Goal: Task Accomplishment & Management: Complete application form

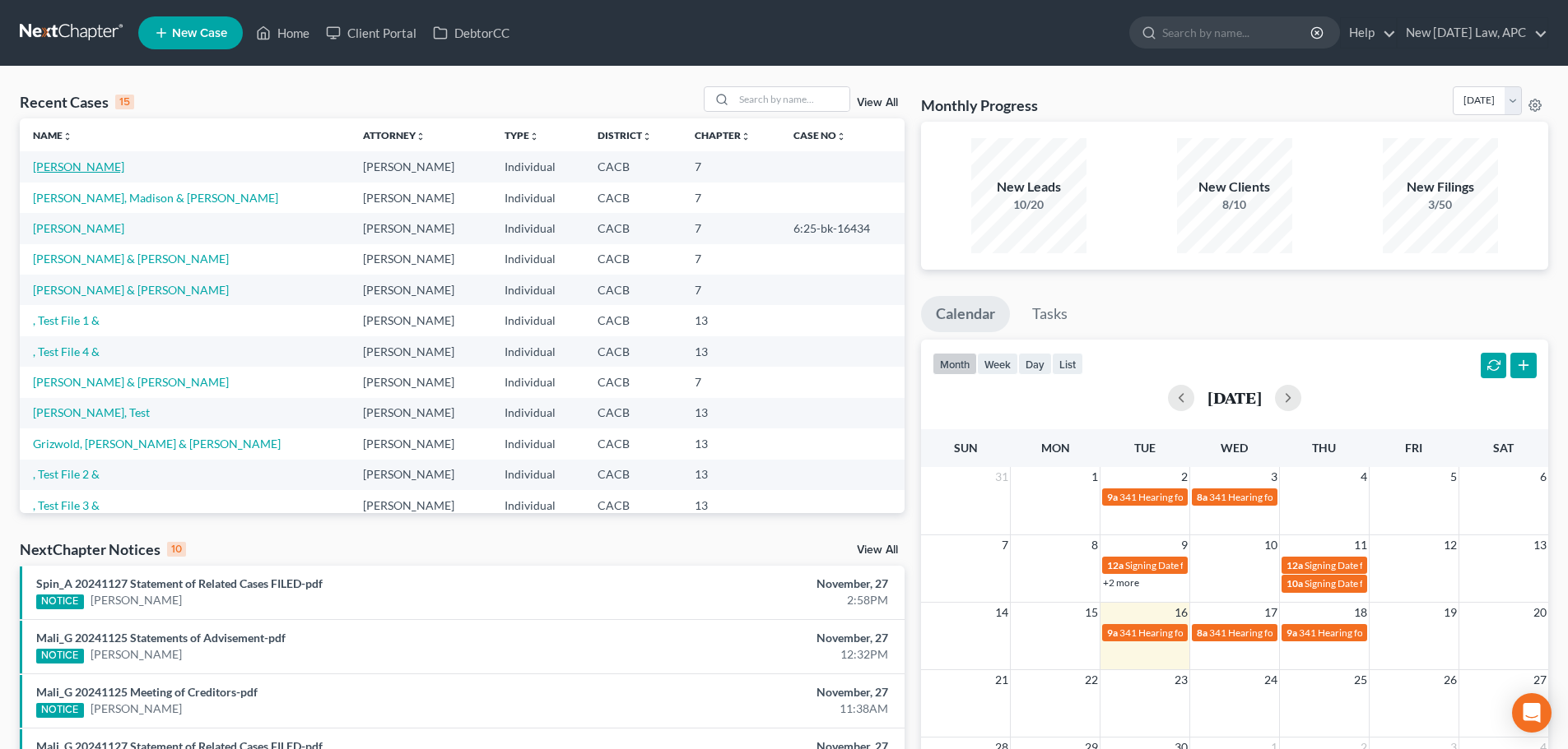
click at [62, 164] on link "[PERSON_NAME]" at bounding box center [79, 166] width 92 height 14
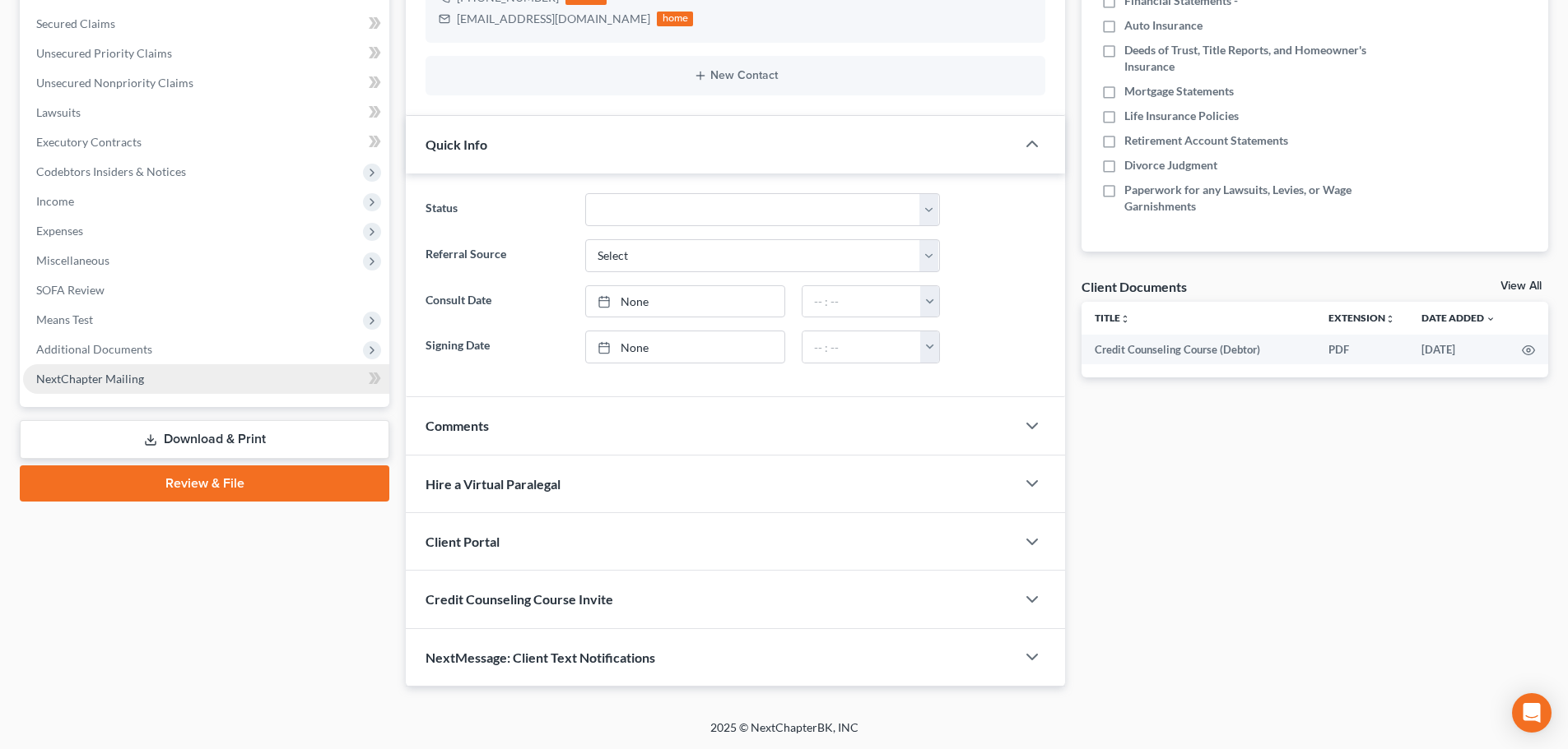
drag, startPoint x: 207, startPoint y: 437, endPoint x: 314, endPoint y: 437, distance: 107.0
click at [207, 437] on link "Download & Print" at bounding box center [204, 439] width 369 height 39
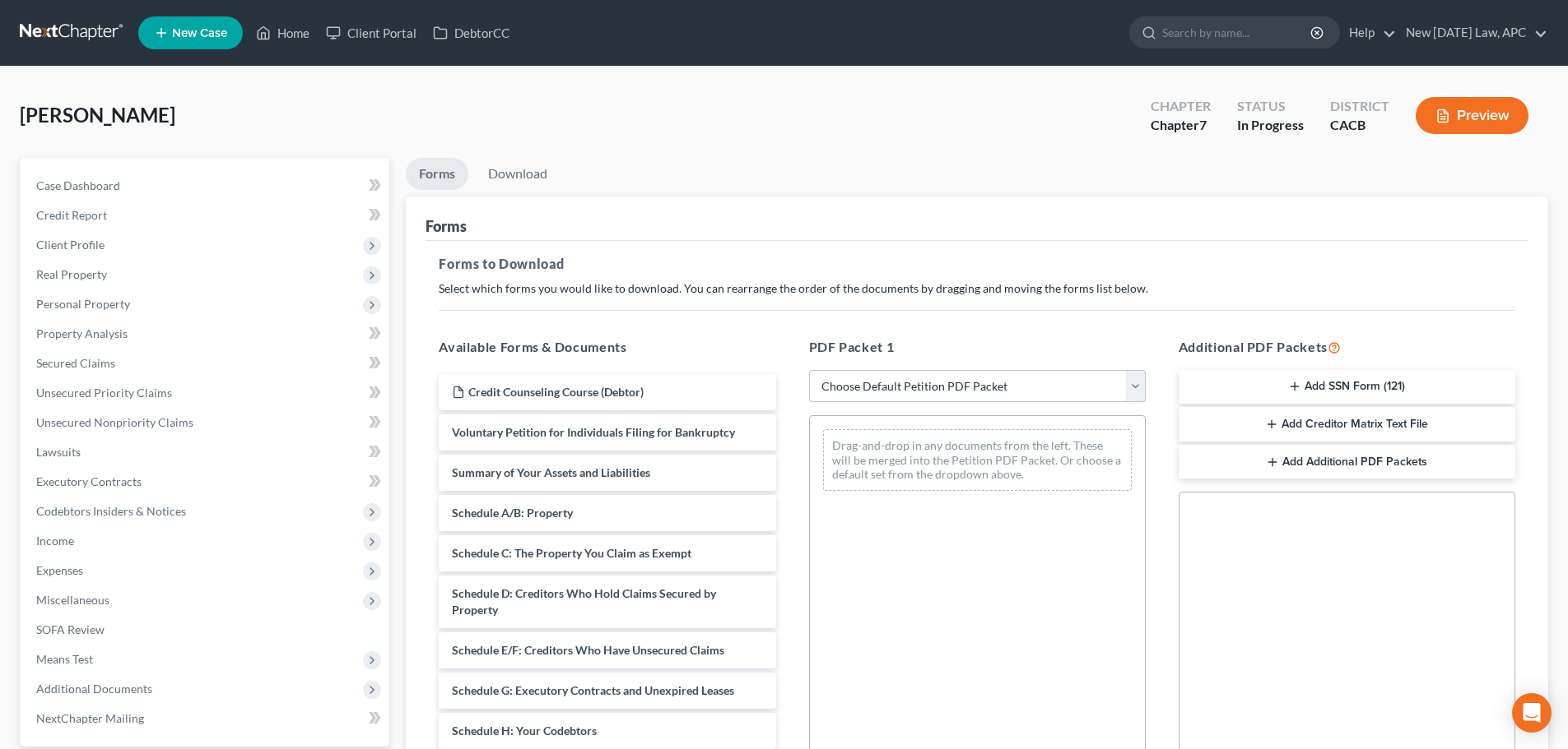
click at [935, 394] on select "Choose Default Petition PDF Packet Complete Bankruptcy Petition (all forms and …" at bounding box center [977, 387] width 337 height 33
select select "4"
click at [809, 370] on select "Choose Default Petition PDF Packet Complete Bankruptcy Petition (all forms and …" at bounding box center [977, 387] width 337 height 33
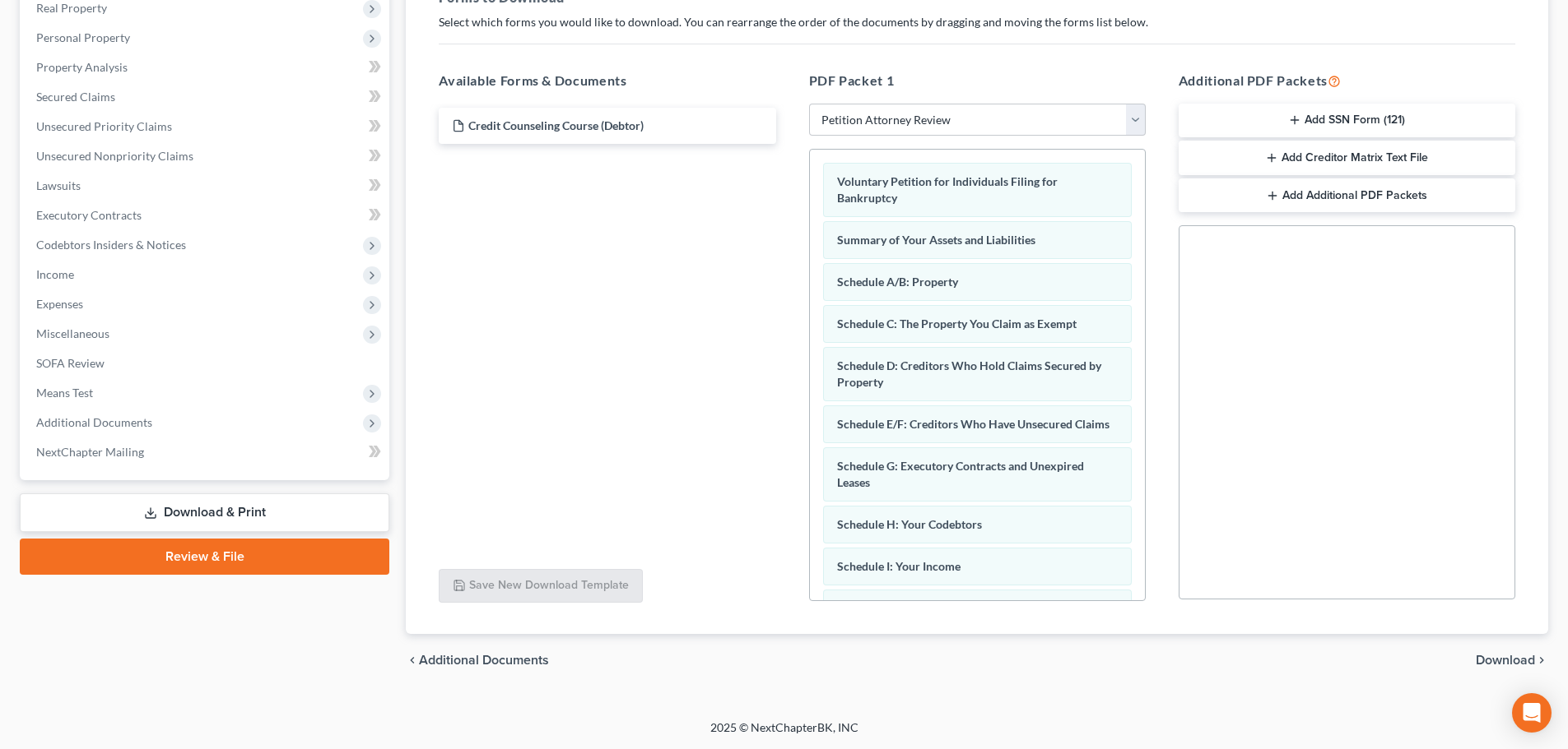
click at [1499, 664] on span "Download" at bounding box center [1504, 660] width 60 height 13
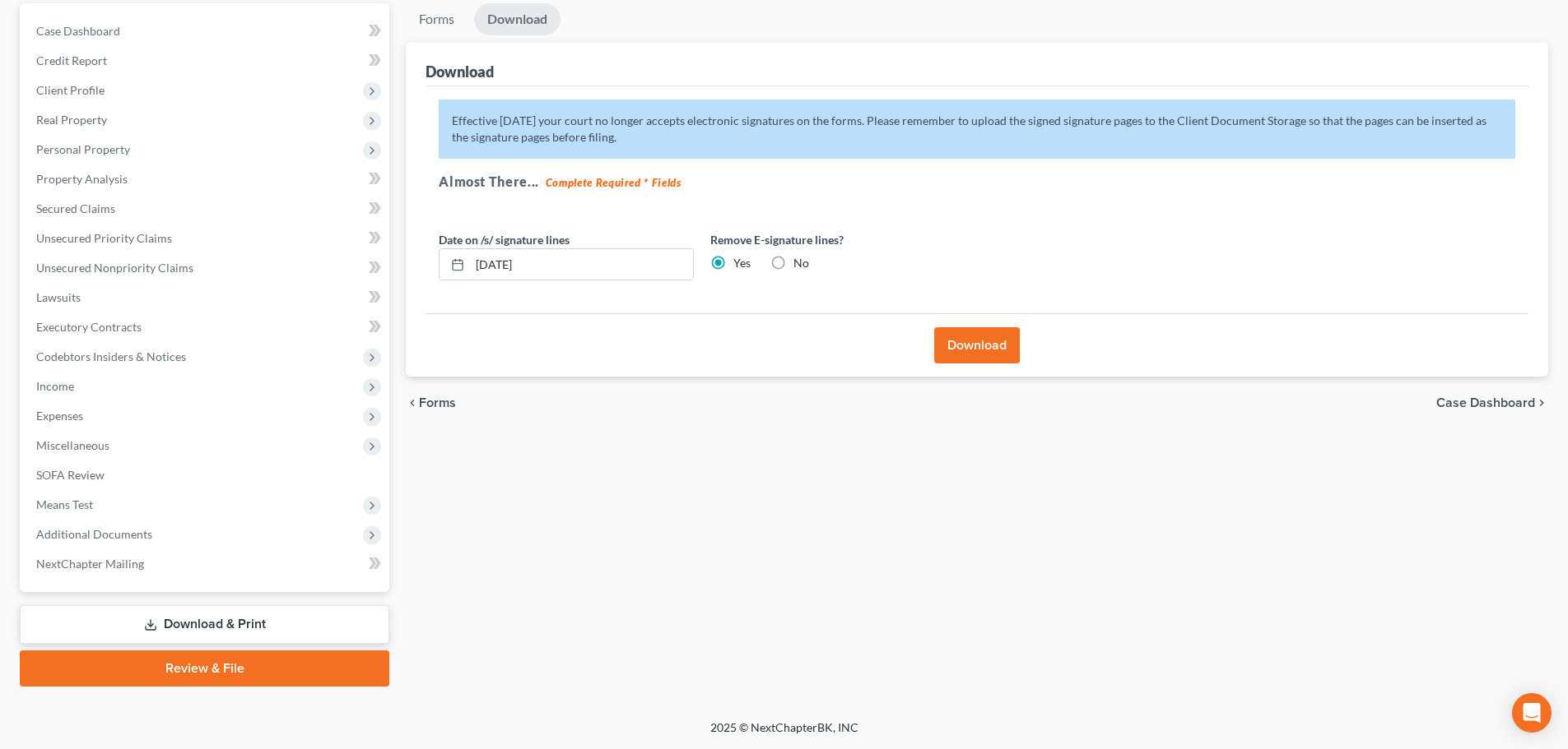
click at [958, 342] on button "Download" at bounding box center [977, 345] width 86 height 36
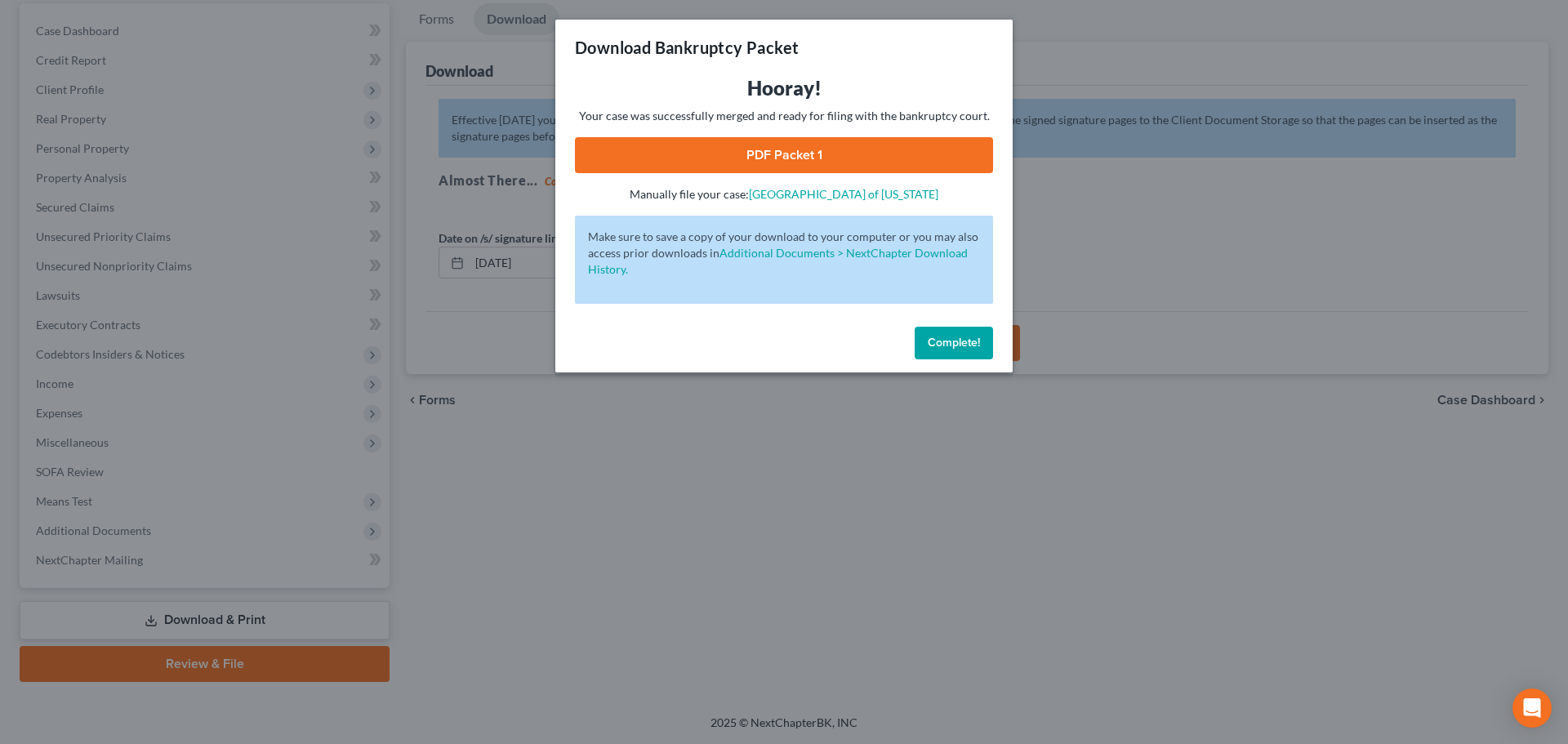
click at [696, 146] on link "PDF Packet 1" at bounding box center [784, 155] width 418 height 36
click at [951, 336] on span "Complete!" at bounding box center [954, 342] width 52 height 14
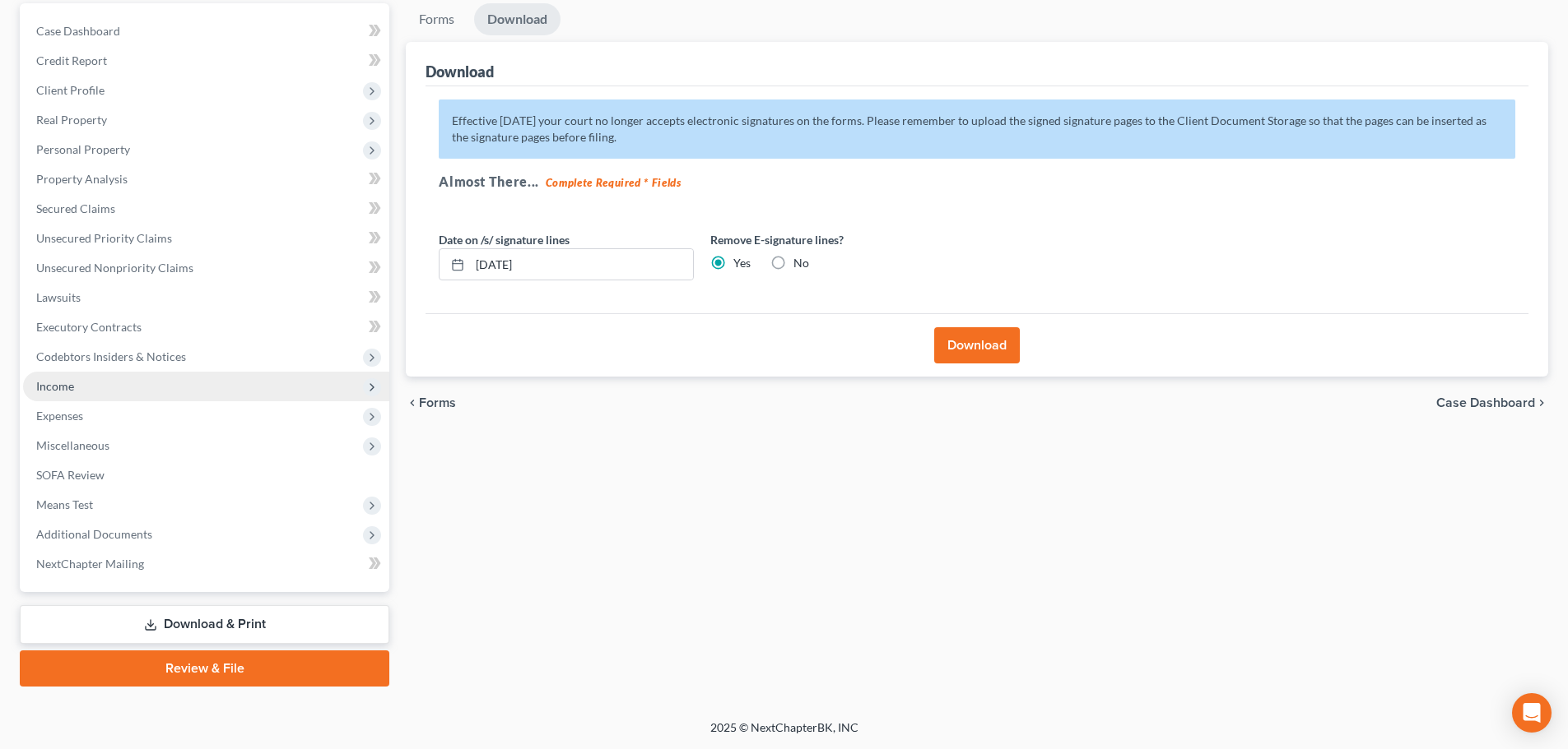
click at [61, 373] on span "Income" at bounding box center [206, 387] width 366 height 29
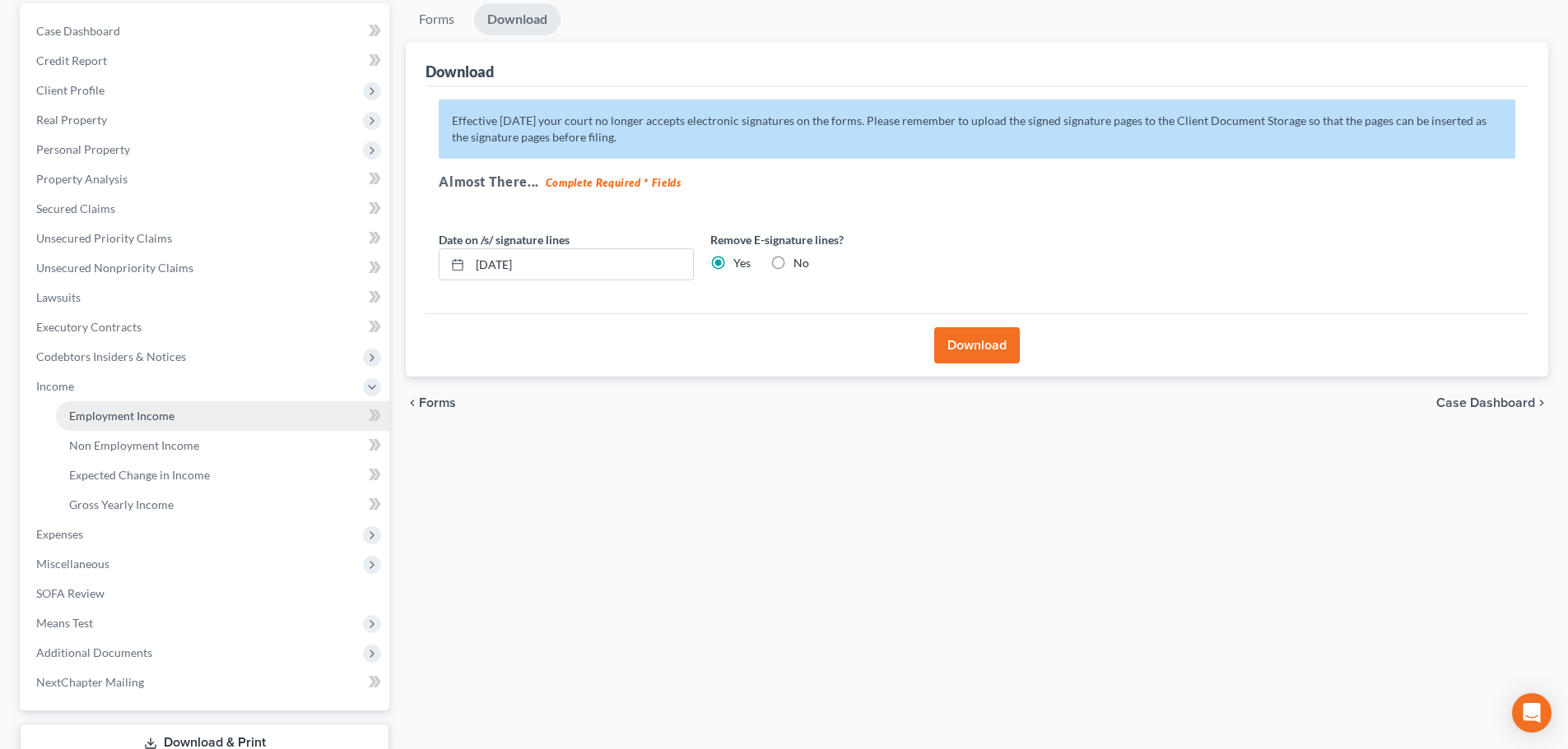
click at [99, 414] on span "Employment Income" at bounding box center [122, 416] width 106 height 14
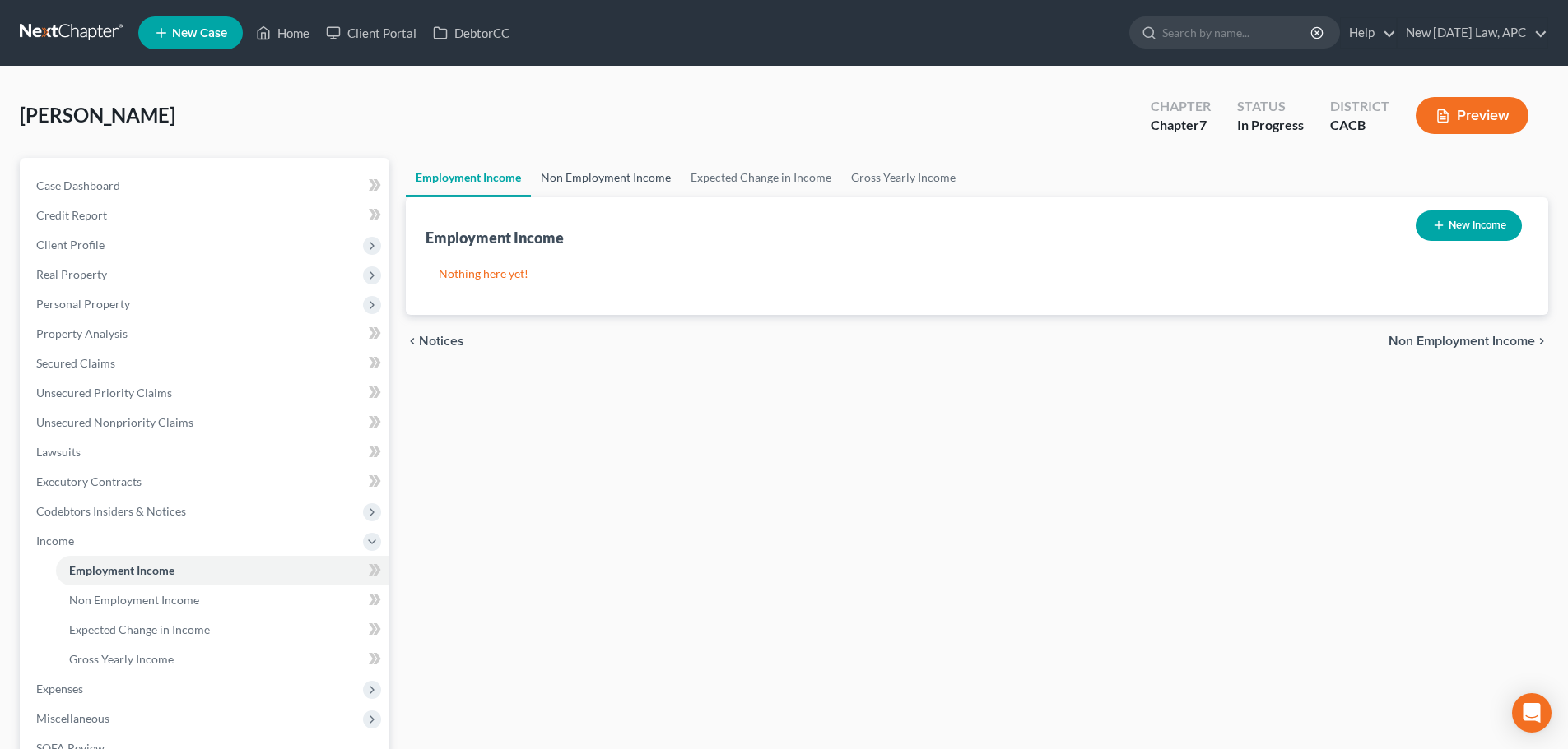
click at [571, 177] on link "Non Employment Income" at bounding box center [605, 178] width 149 height 39
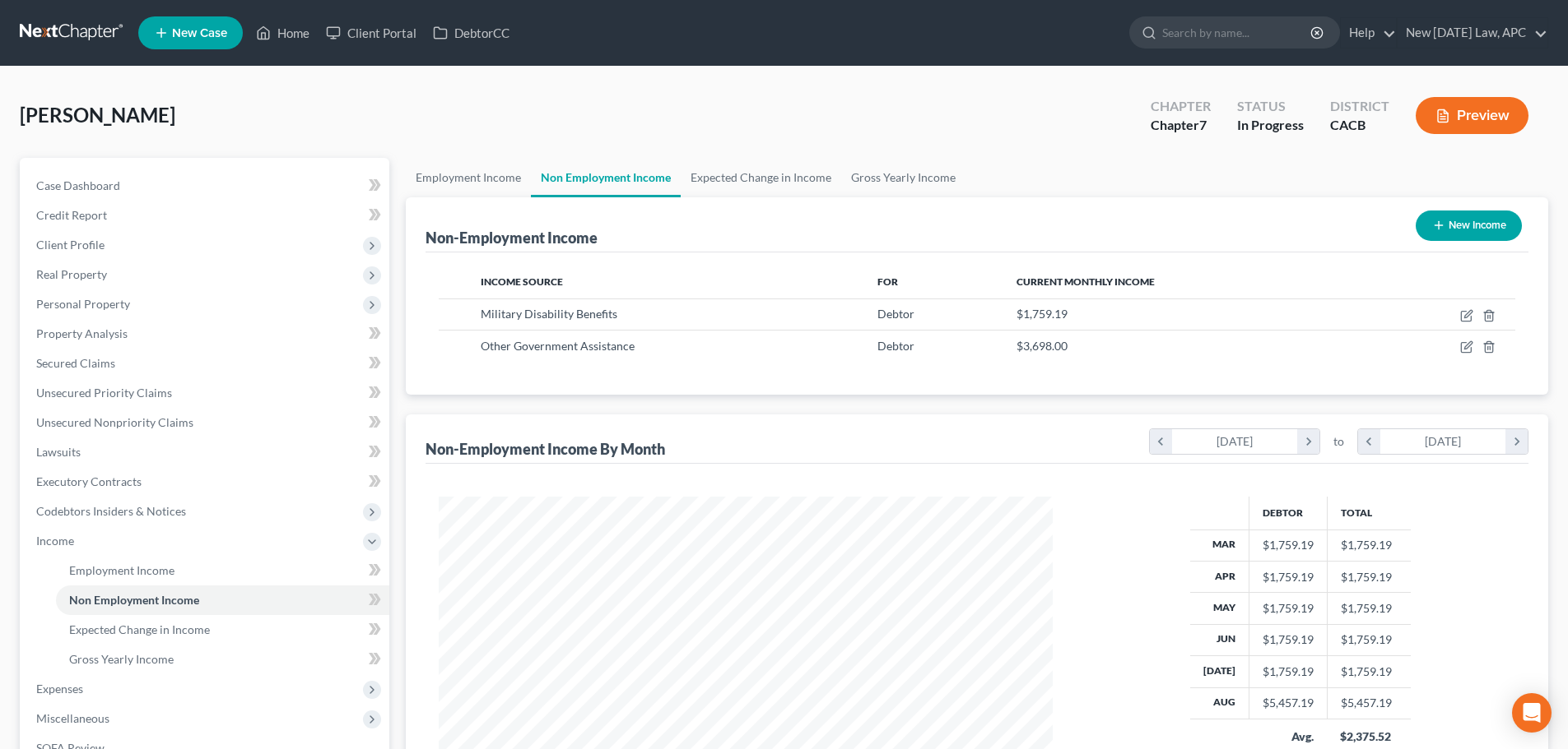
scroll to position [307, 647]
click at [475, 176] on link "Employment Income" at bounding box center [468, 178] width 125 height 39
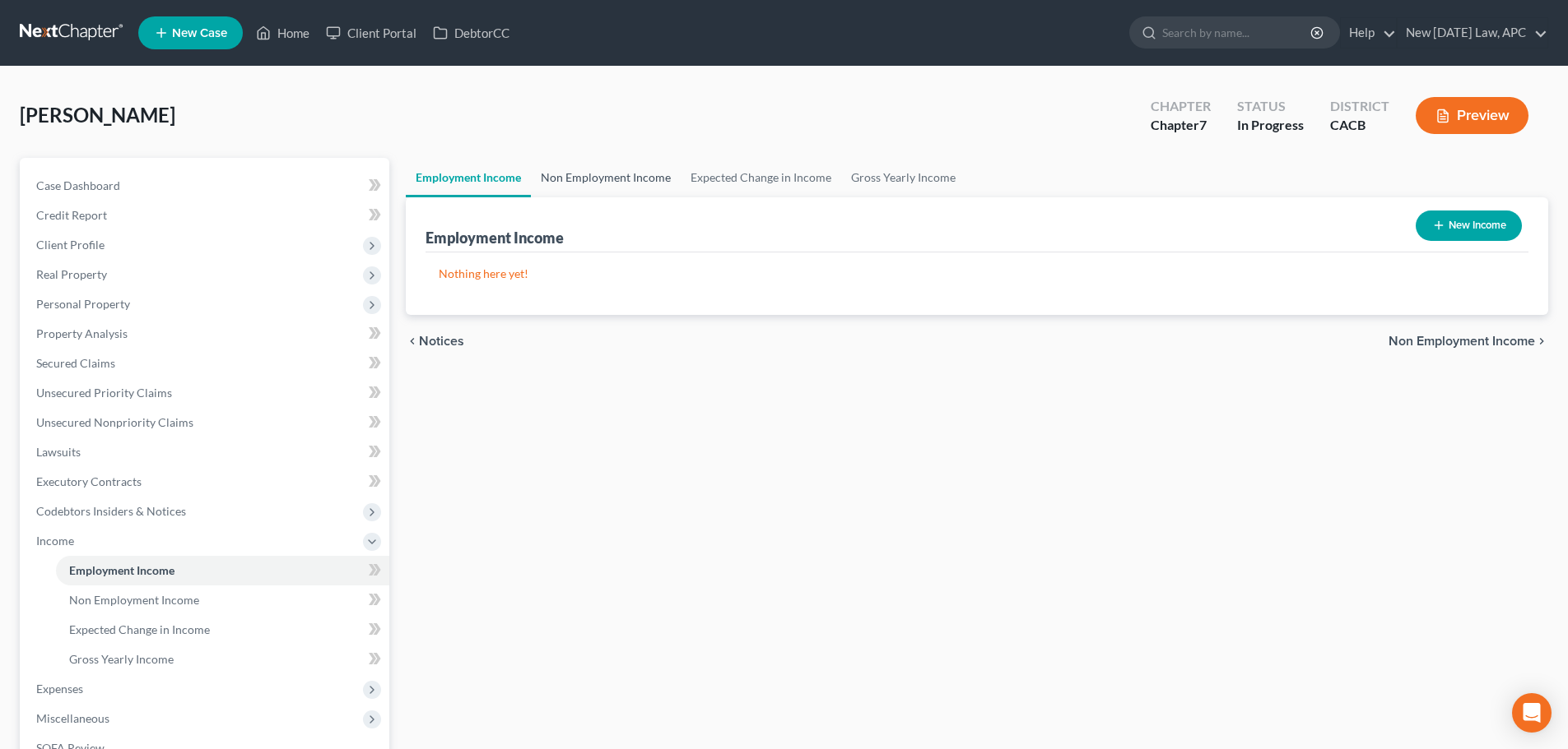
click at [578, 177] on link "Non Employment Income" at bounding box center [605, 178] width 149 height 39
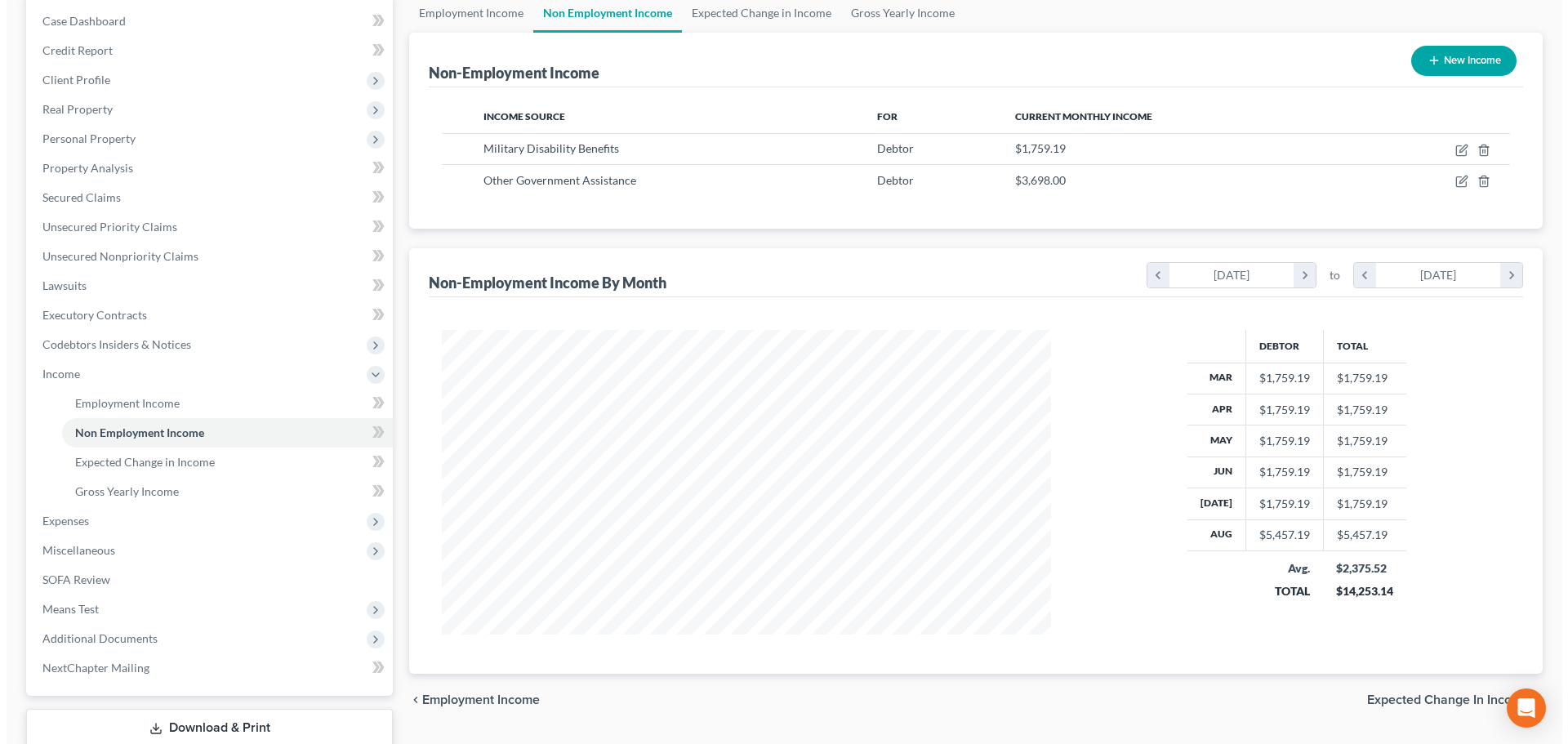
scroll to position [81, 0]
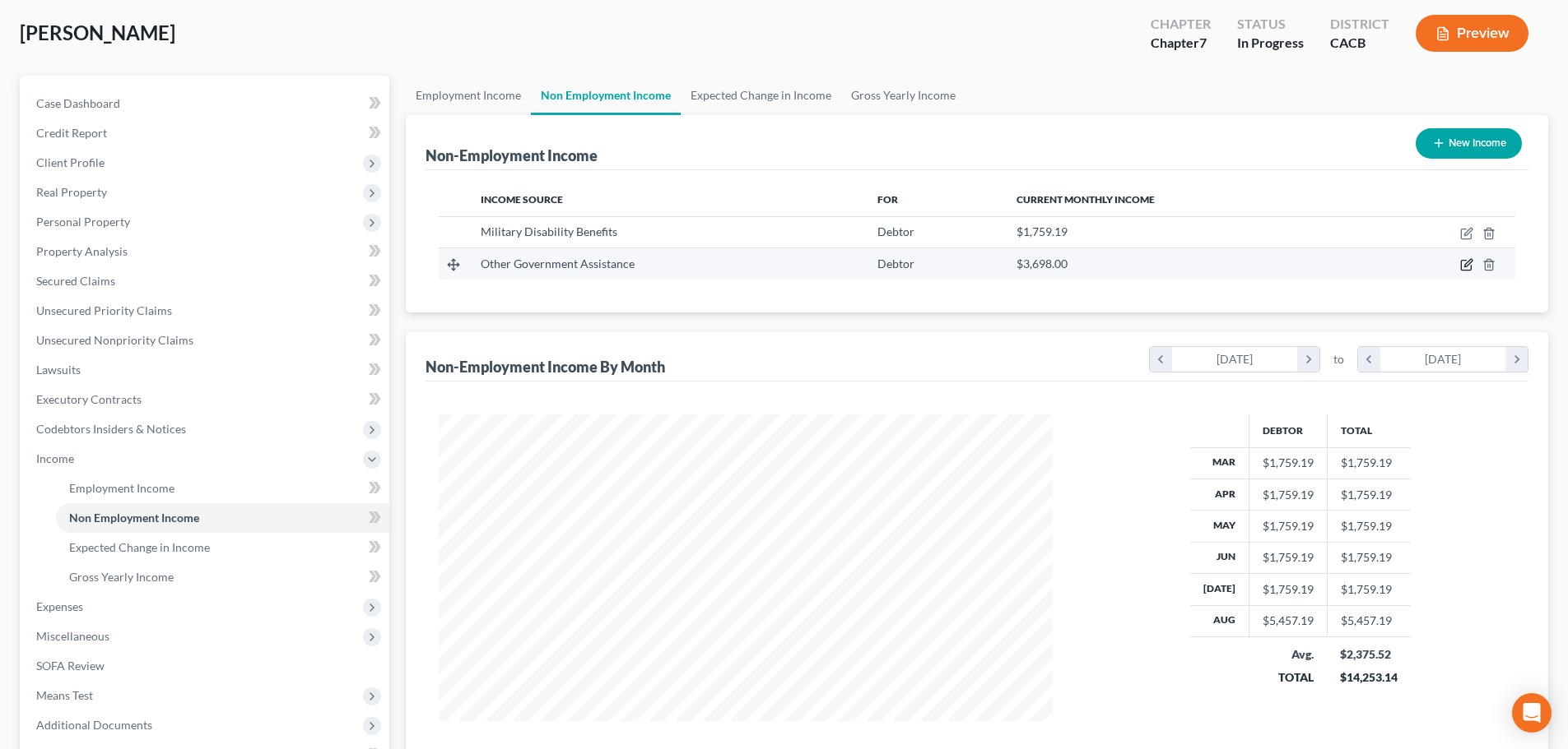
click at [1465, 263] on icon "button" at bounding box center [1465, 264] width 13 height 13
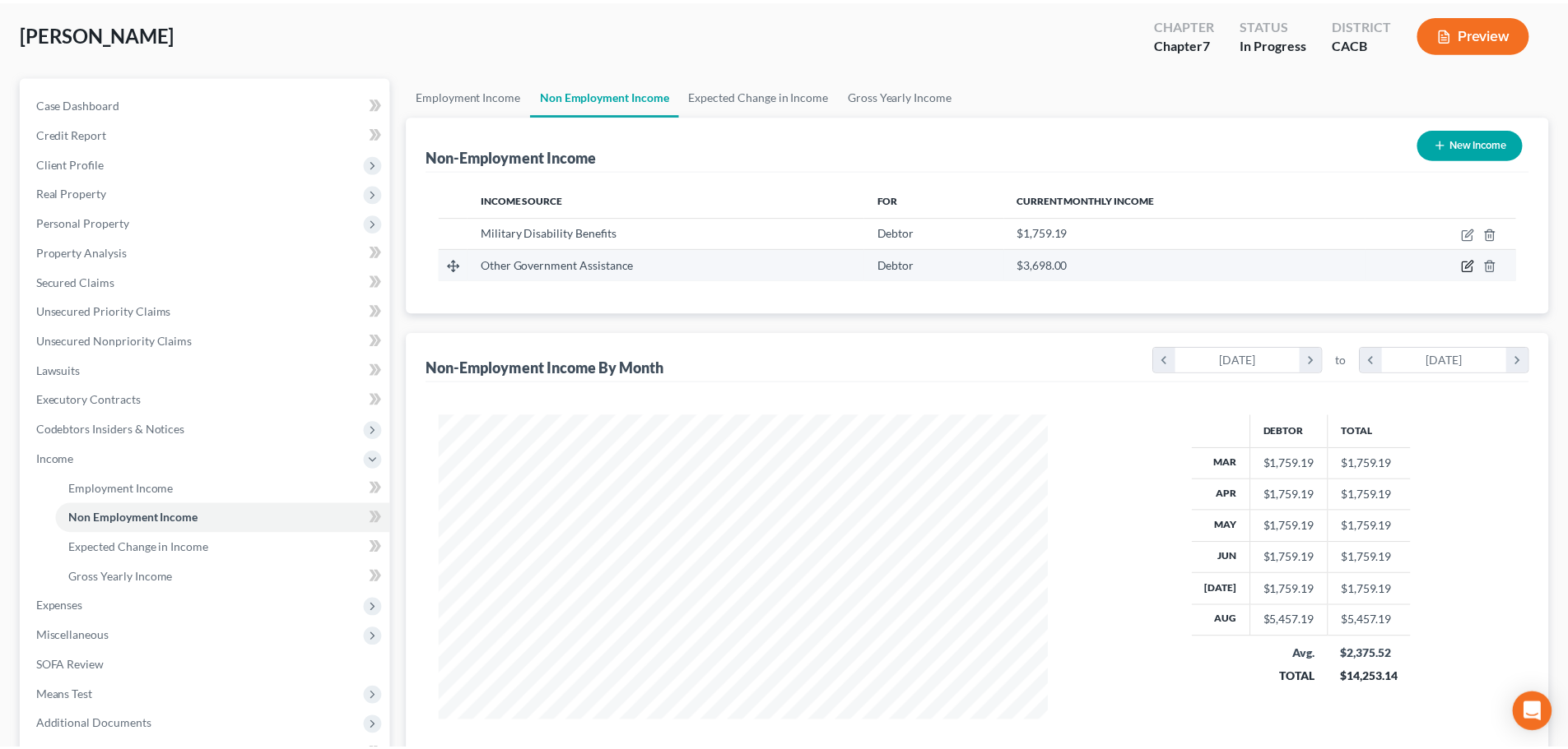
scroll to position [310, 653]
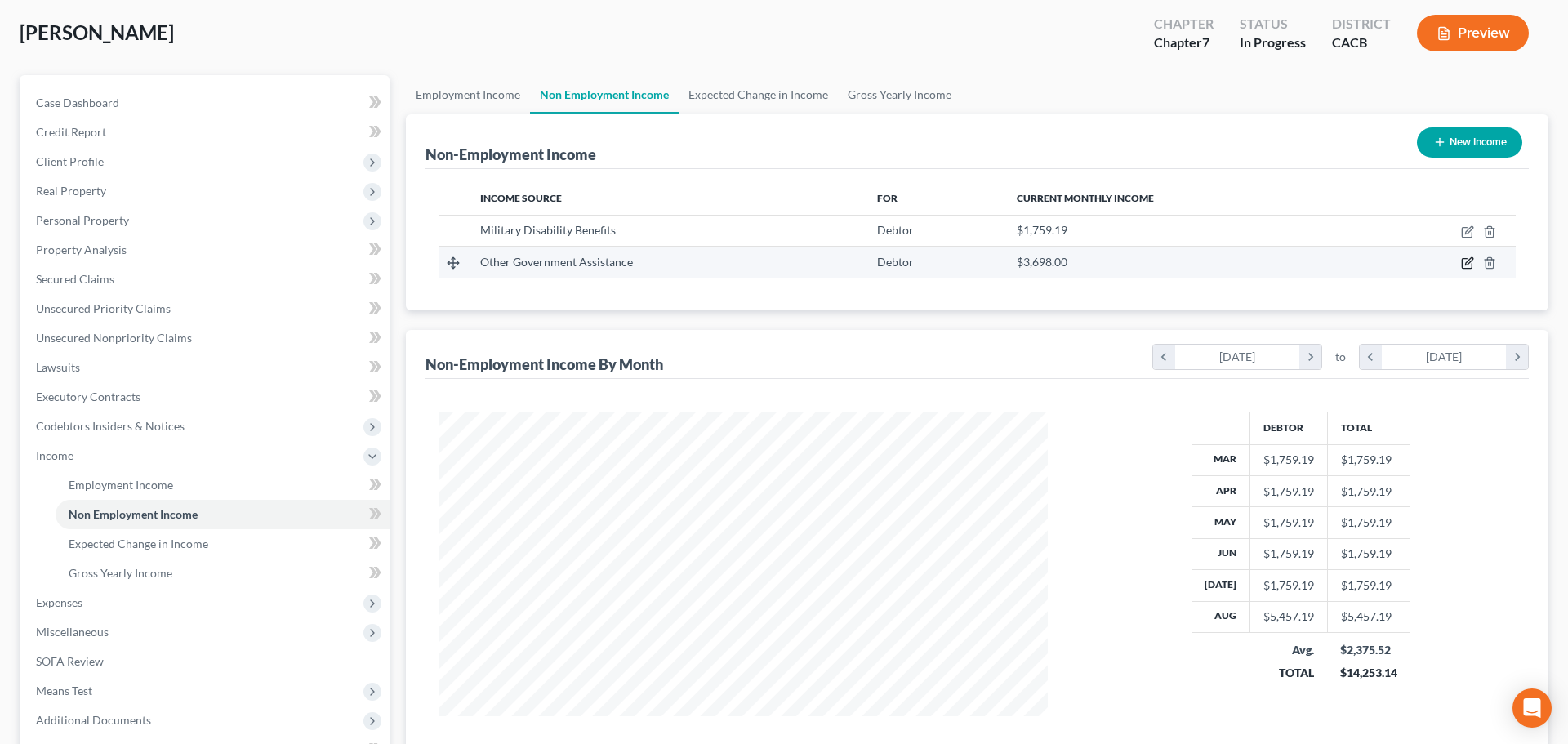
select select "5"
select select "0"
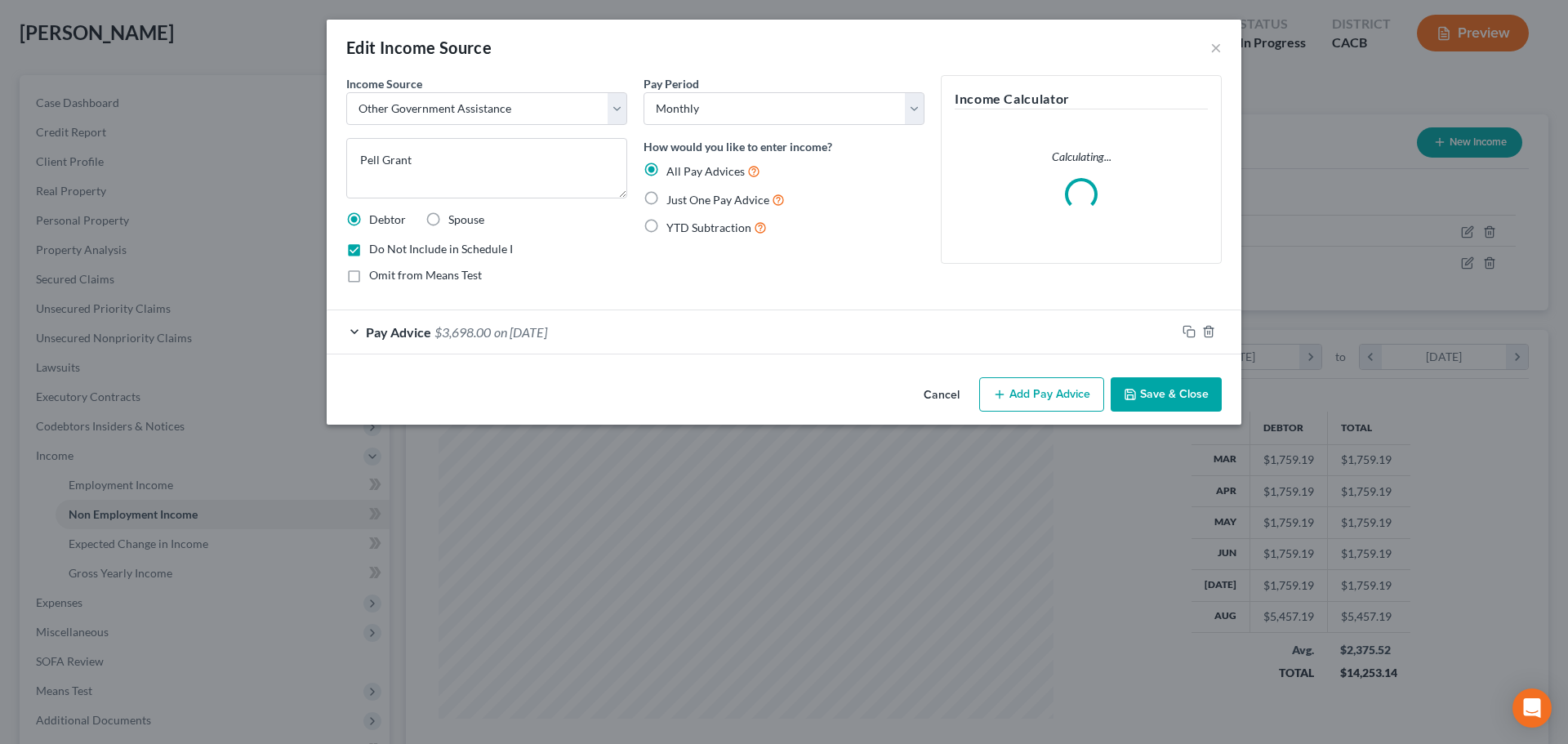
click at [945, 398] on button "Cancel" at bounding box center [942, 396] width 62 height 33
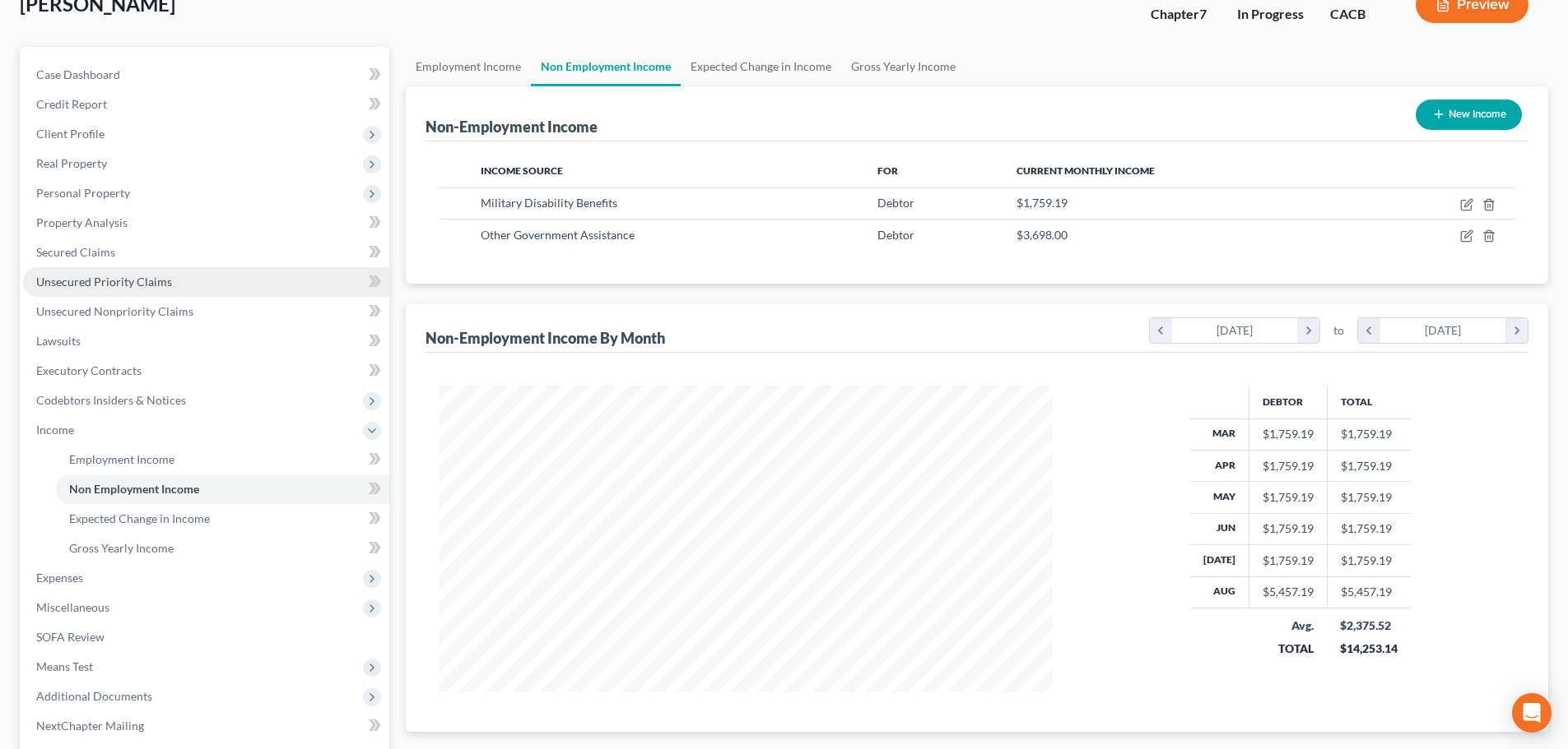
scroll to position [82, 0]
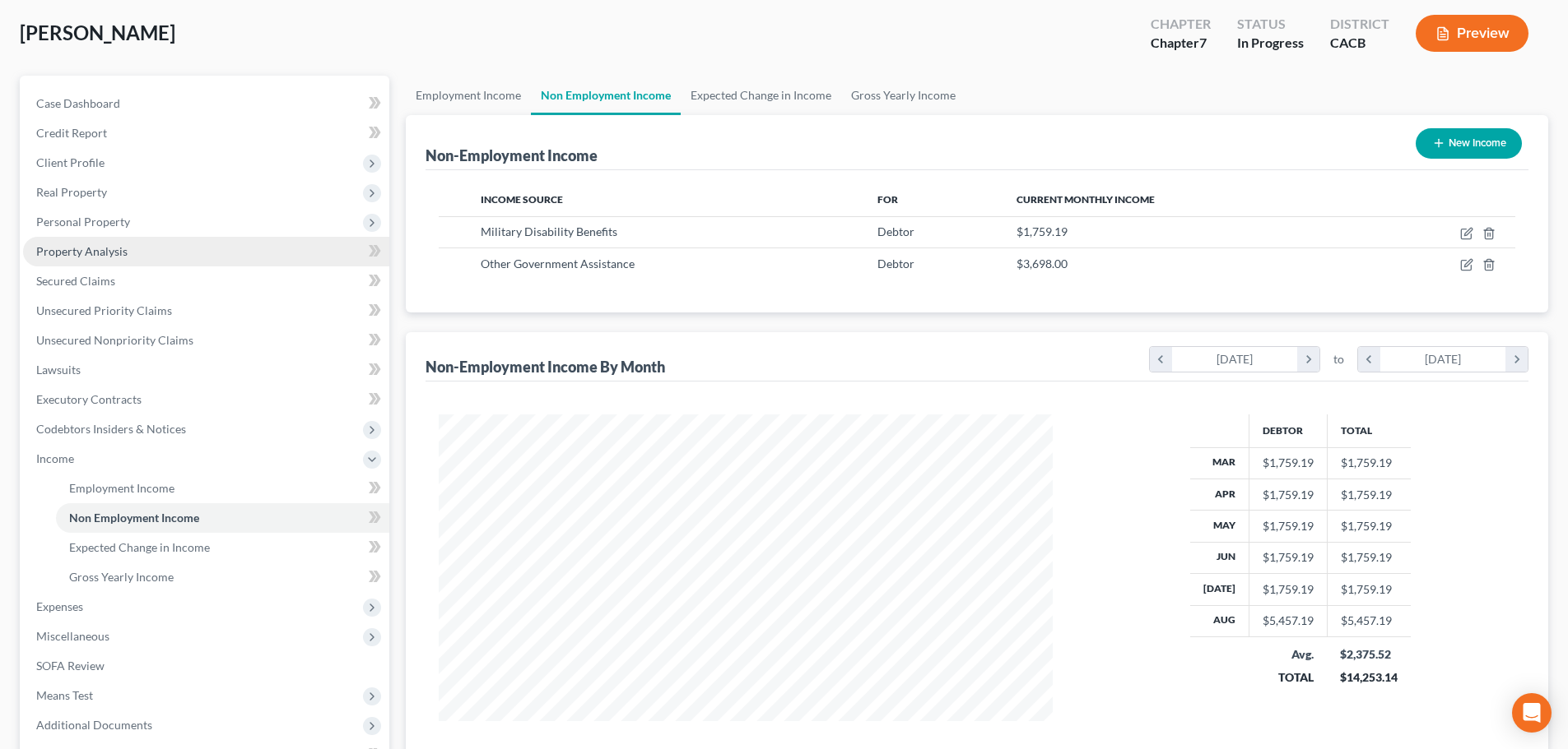
click at [102, 253] on span "Property Analysis" at bounding box center [82, 251] width 92 height 14
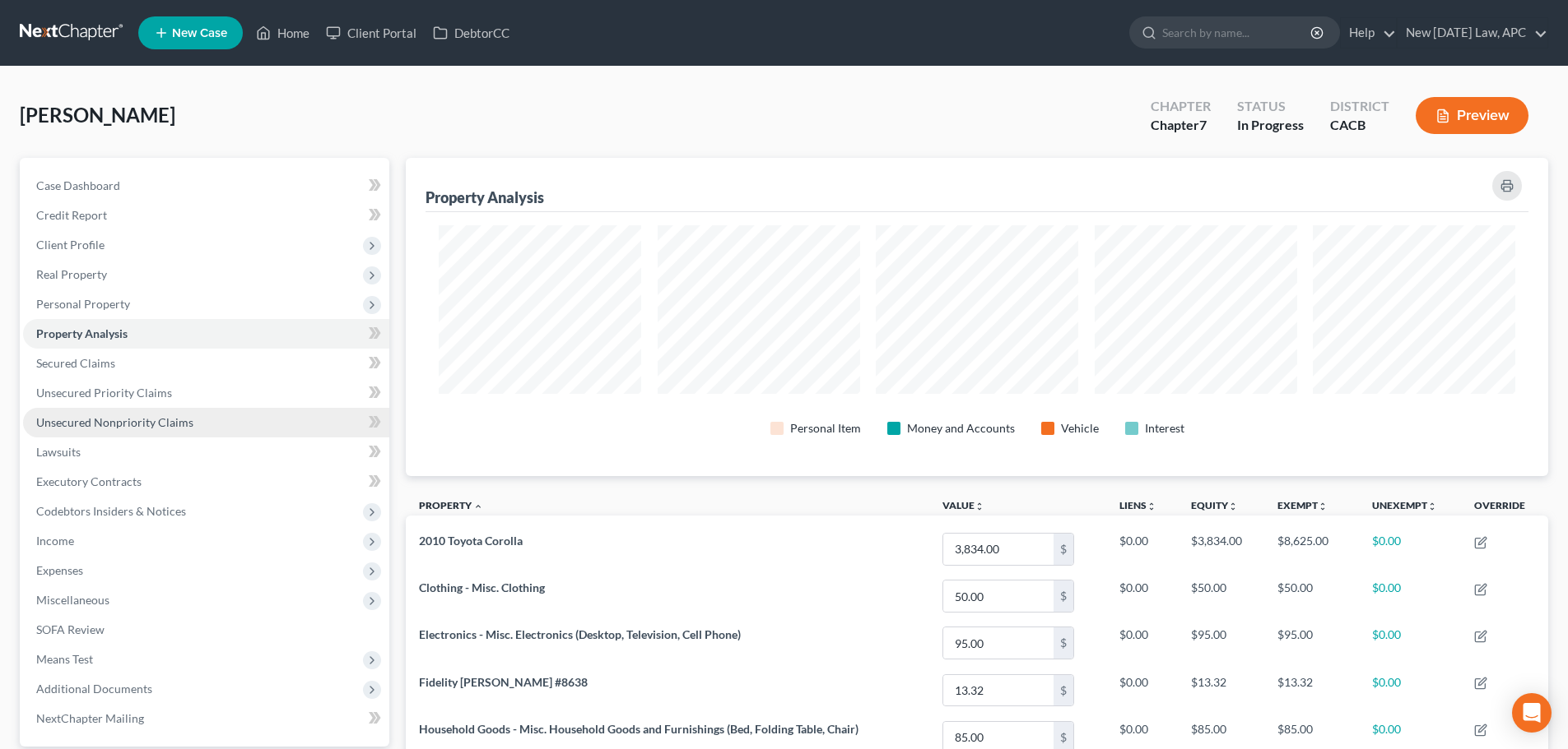
click at [101, 425] on span "Unsecured Nonpriority Claims" at bounding box center [114, 422] width 157 height 14
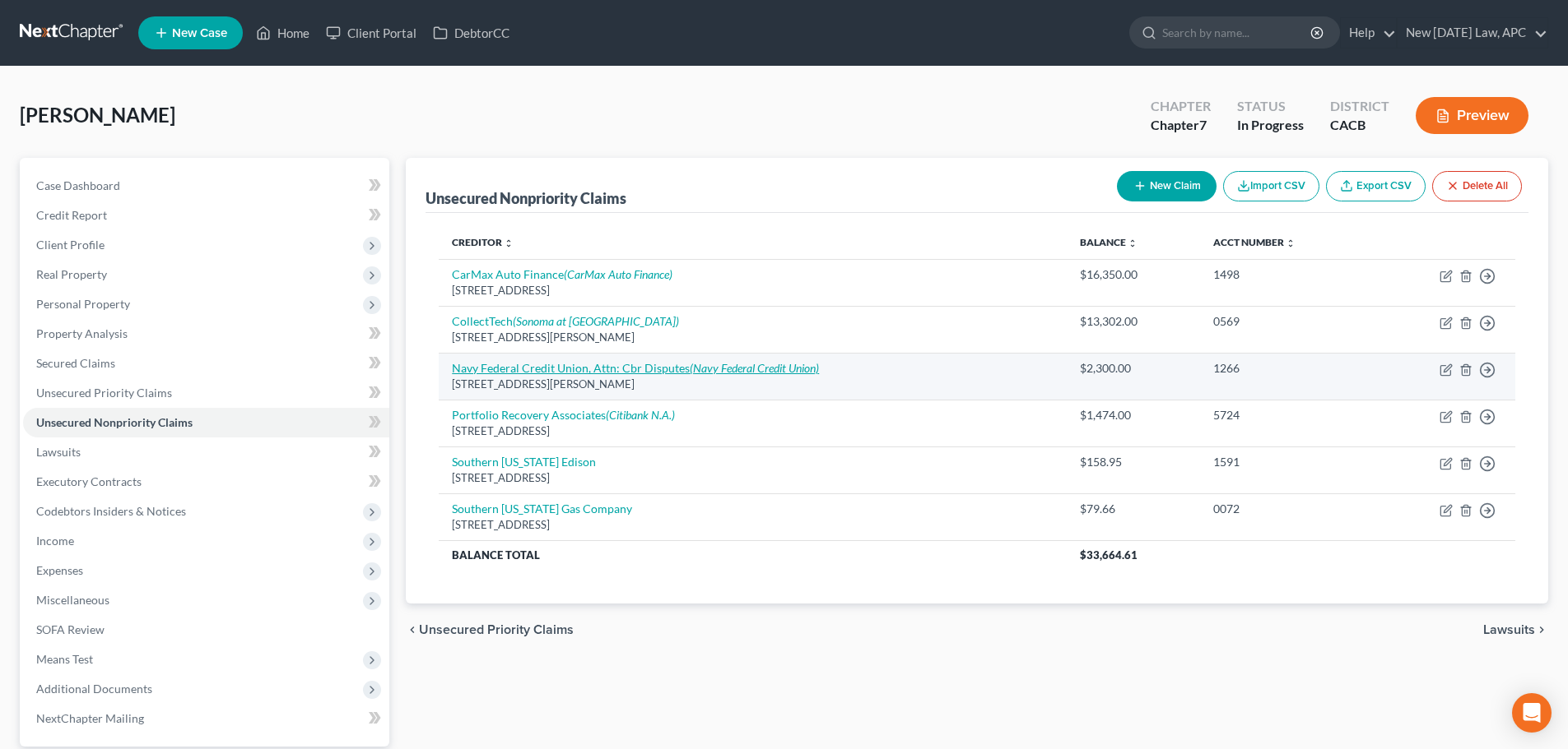
click at [524, 367] on link "Navy Federal Credit Union, Attn: Cbr Disputes (Navy Federal Credit Union)" at bounding box center [635, 368] width 367 height 14
select select "48"
select select "1"
select select "0"
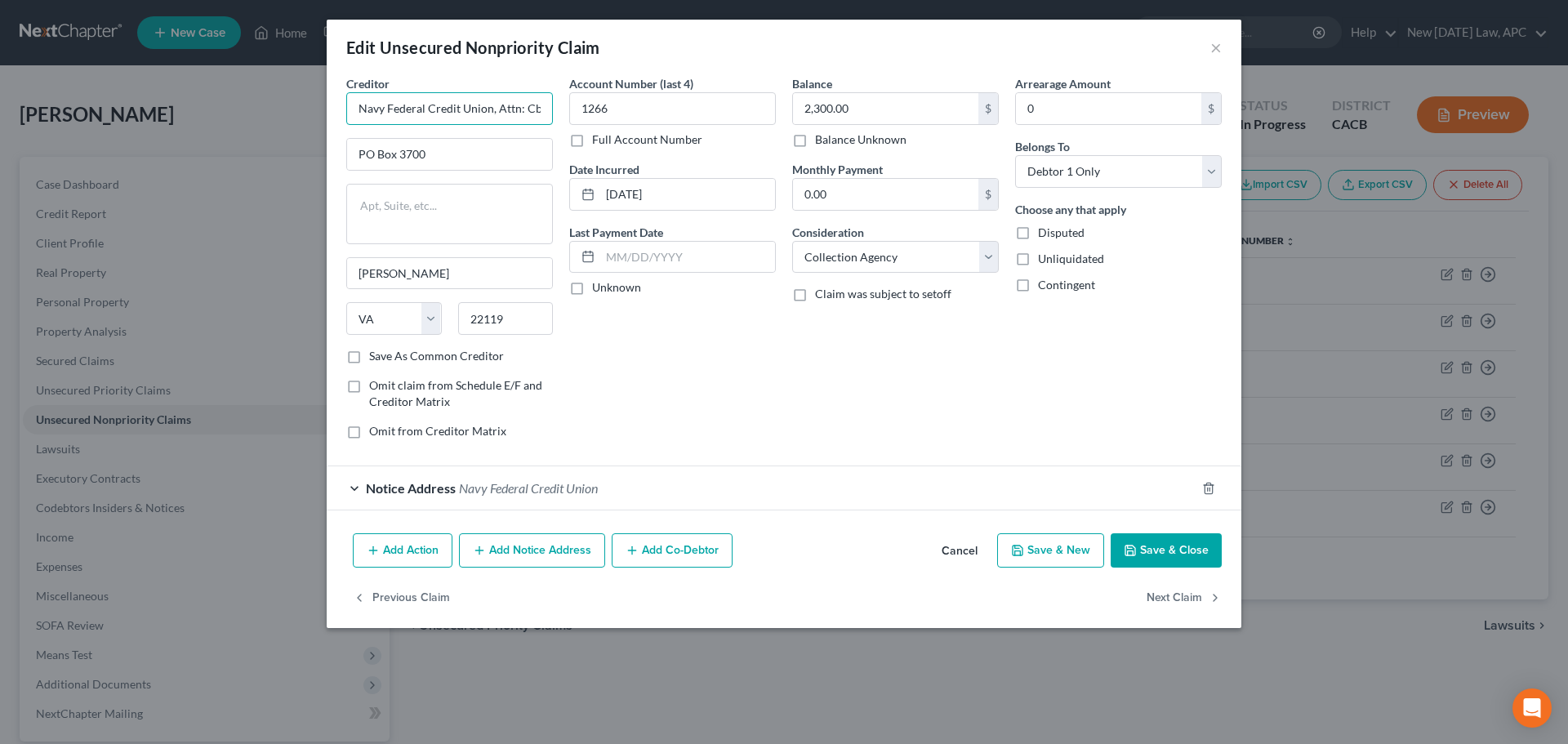
scroll to position [0, 48]
drag, startPoint x: 492, startPoint y: 105, endPoint x: 566, endPoint y: 101, distance: 74.1
click at [566, 101] on div "Creditor * Navy Federal Credit Union, Attn: Cbr Disputes PO Box [GEOGRAPHIC_DAT…" at bounding box center [784, 263] width 892 height 377
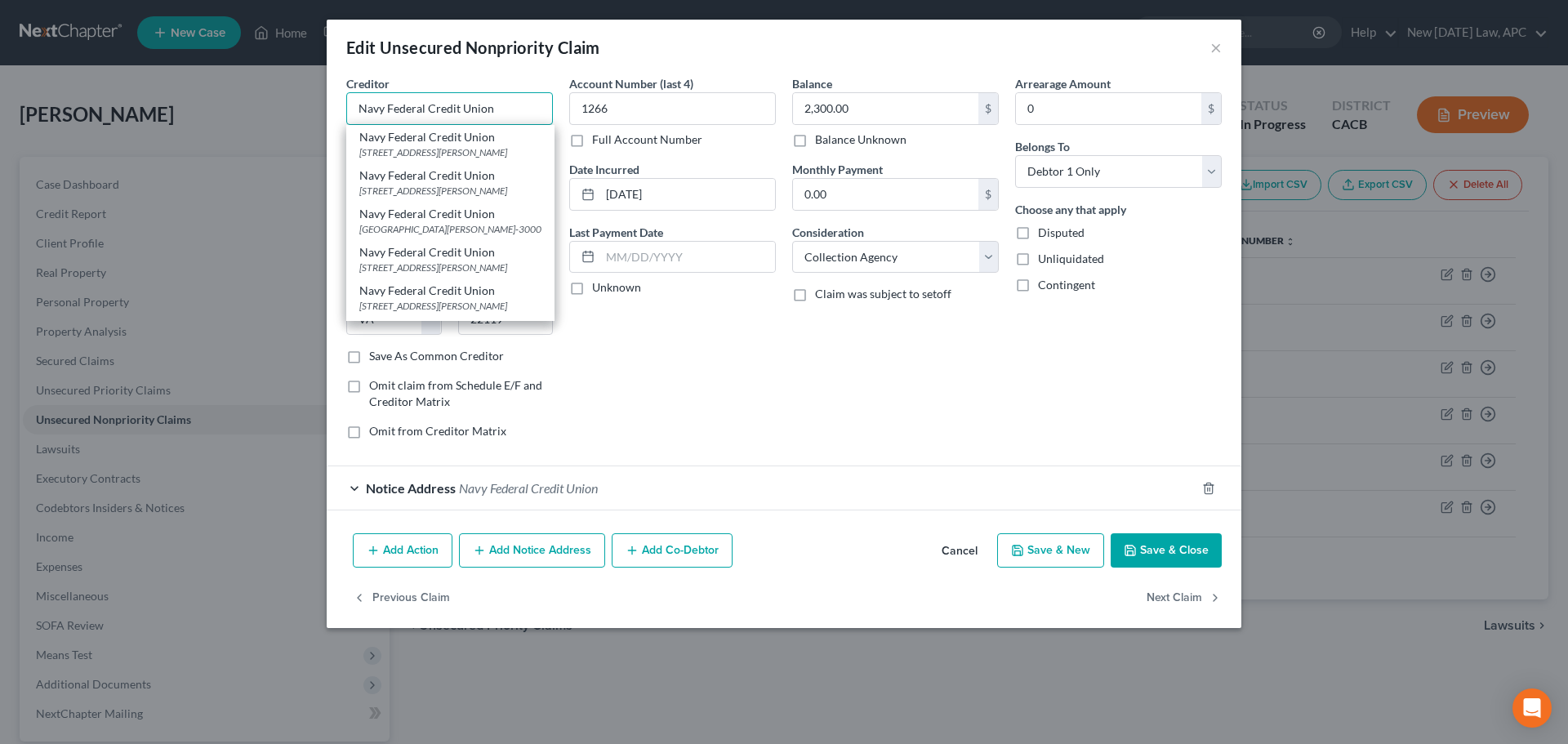
type input "Navy Federal Credit Union"
click at [1038, 381] on div "Arrearage Amount 0 $ Belongs To * Select Debtor 1 Only Debtor 2 Only Debtor 1 A…" at bounding box center [1119, 263] width 223 height 377
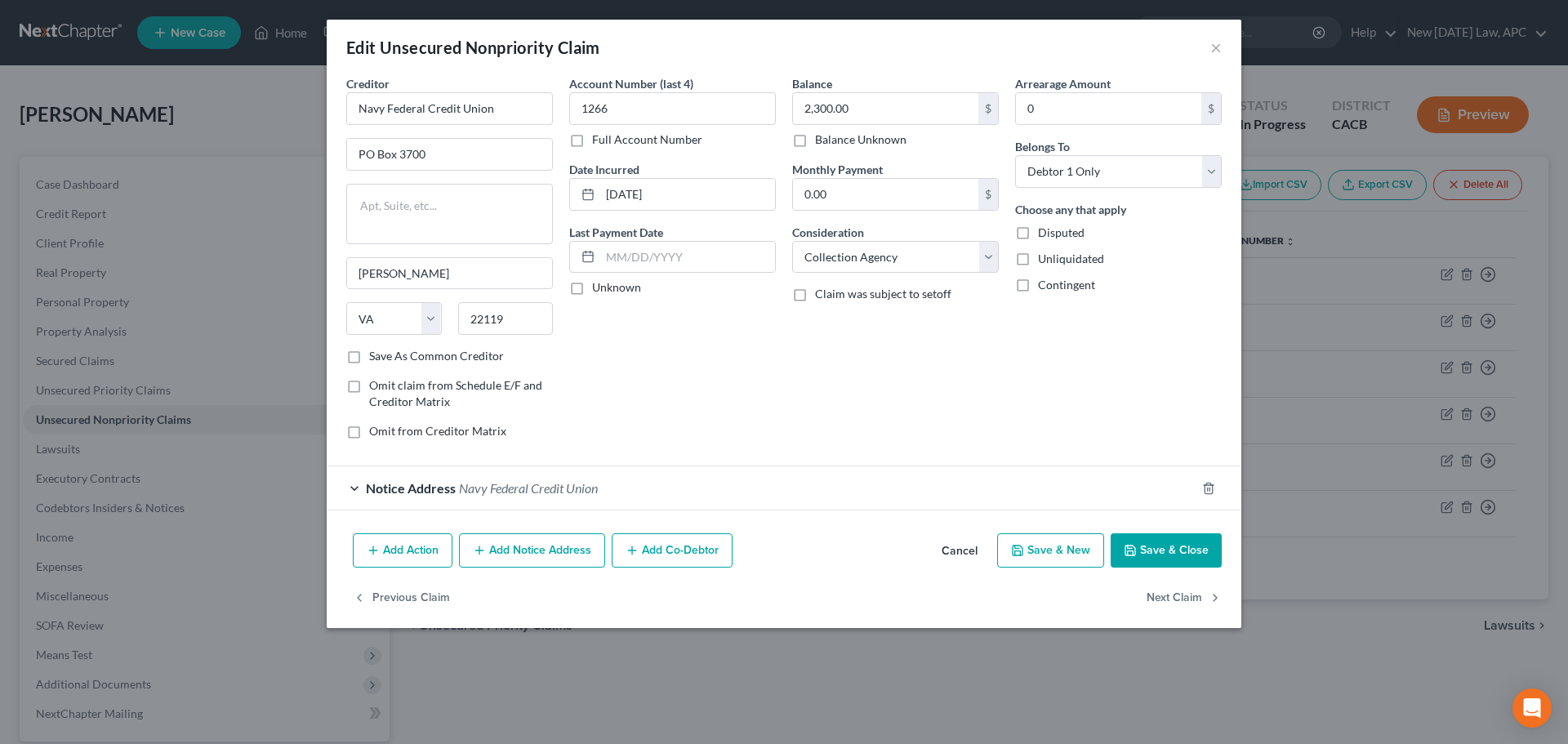
click at [606, 480] on div "Notice Address Navy Federal Credit Union" at bounding box center [761, 488] width 869 height 44
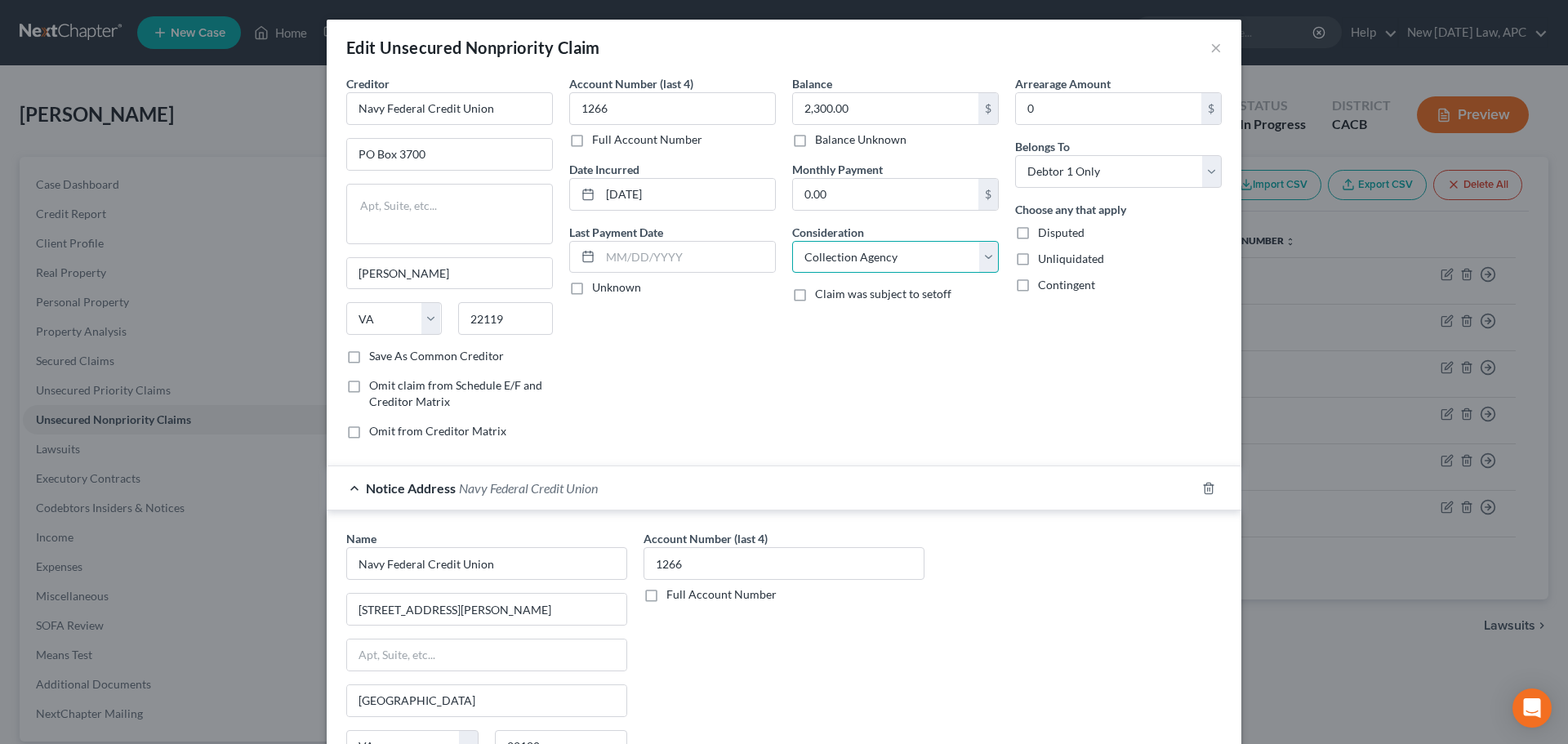
click at [805, 261] on select "Select Cable / Satellite Services Collection Agency Credit Card Debt Debt Couns…" at bounding box center [895, 257] width 207 height 33
select select "2"
click at [792, 241] on select "Select Cable / Satellite Services Collection Agency Credit Card Debt Debt Couns…" at bounding box center [895, 257] width 207 height 33
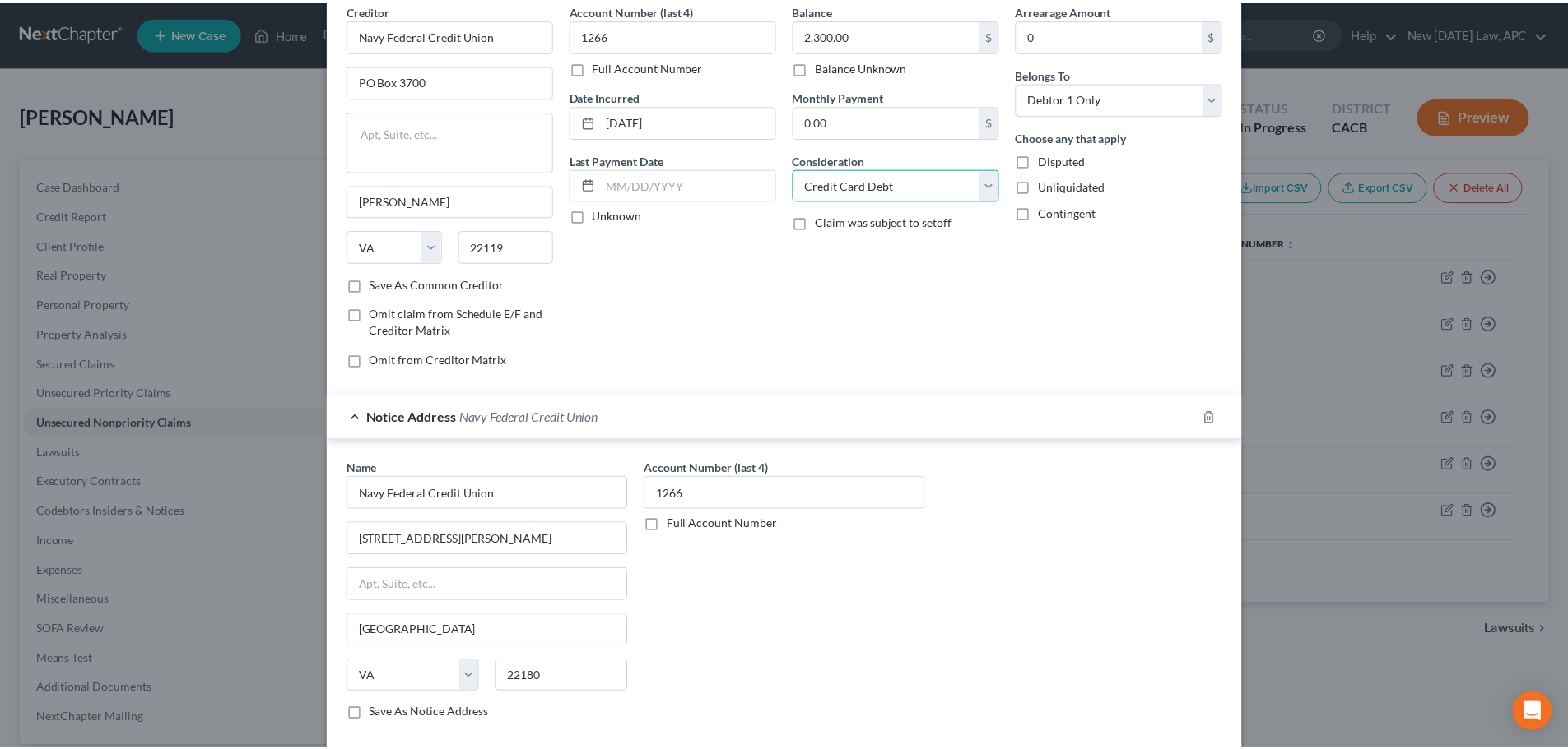
scroll to position [212, 0]
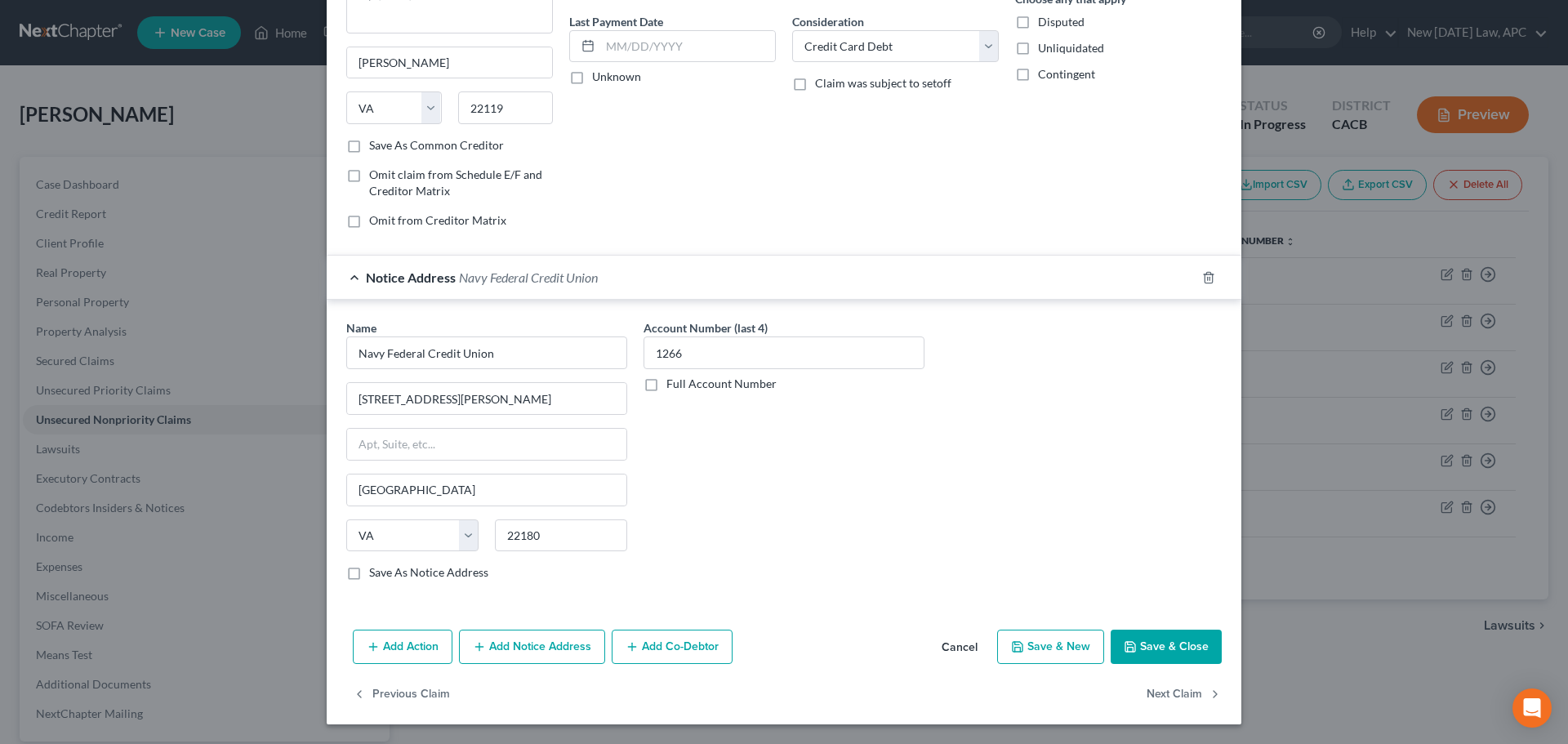
click at [1143, 632] on button "Save & Close" at bounding box center [1167, 646] width 112 height 34
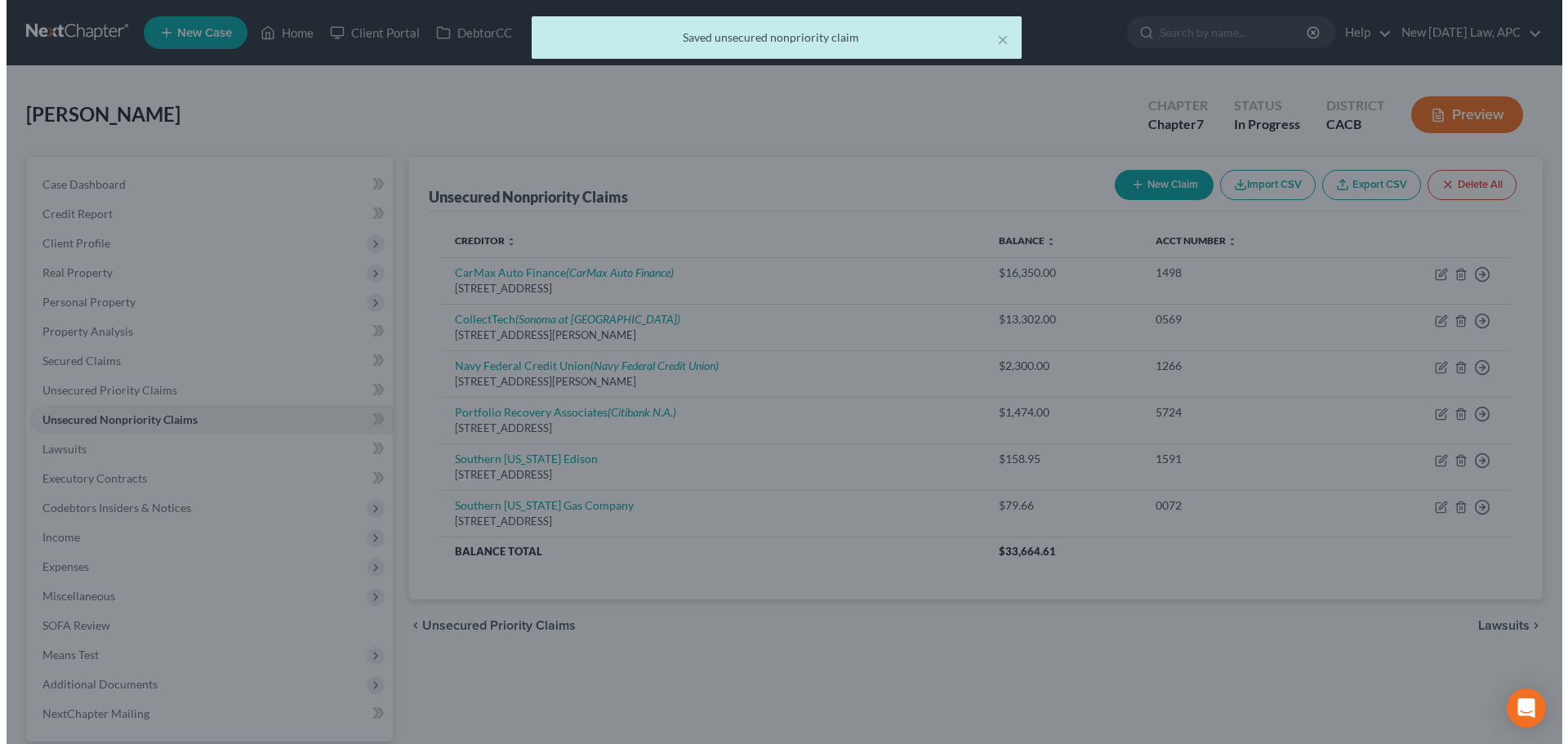
scroll to position [0, 0]
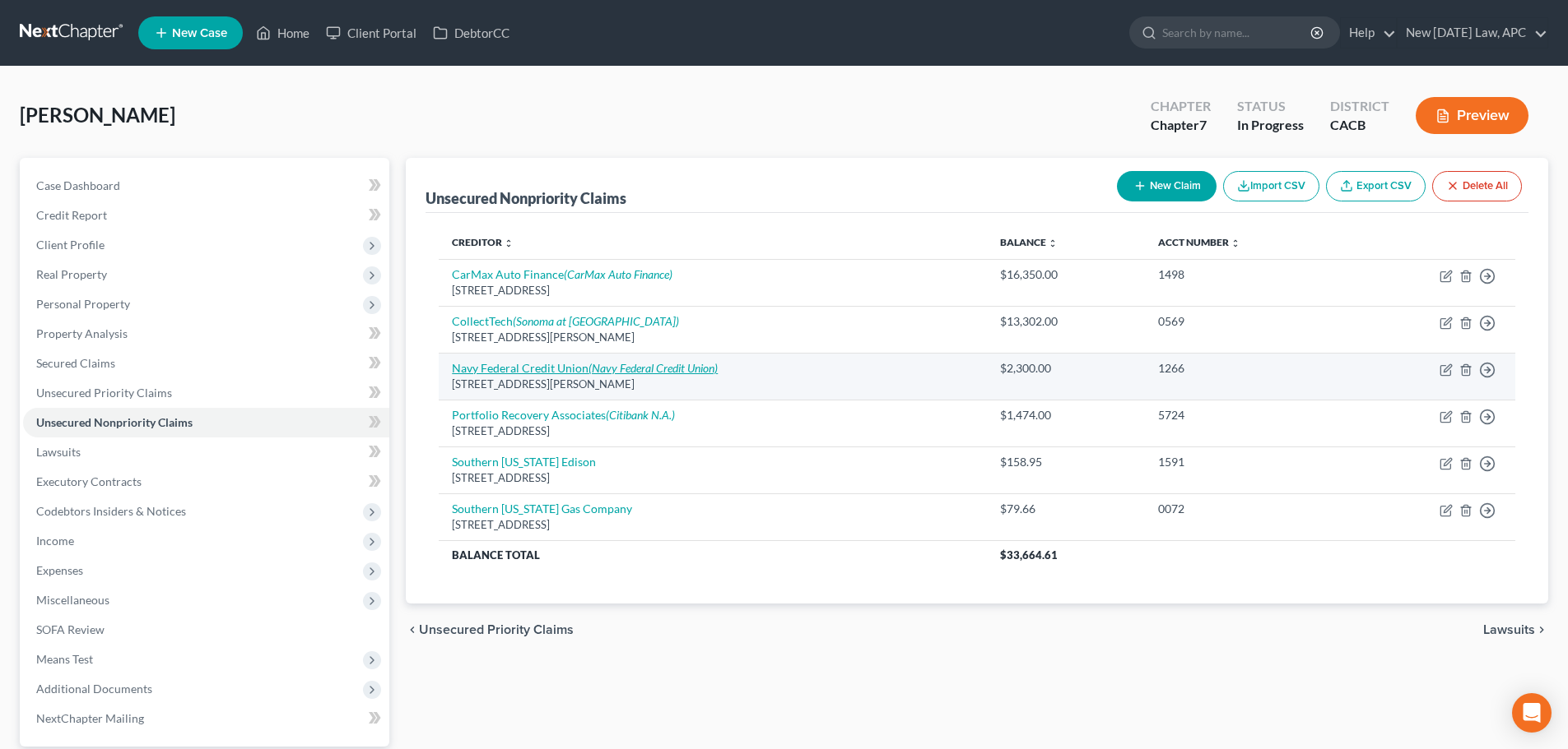
click at [563, 366] on link "Navy Federal Credit Union (Navy Federal Credit Union)" at bounding box center [584, 368] width 266 height 14
select select "48"
select select "2"
select select "0"
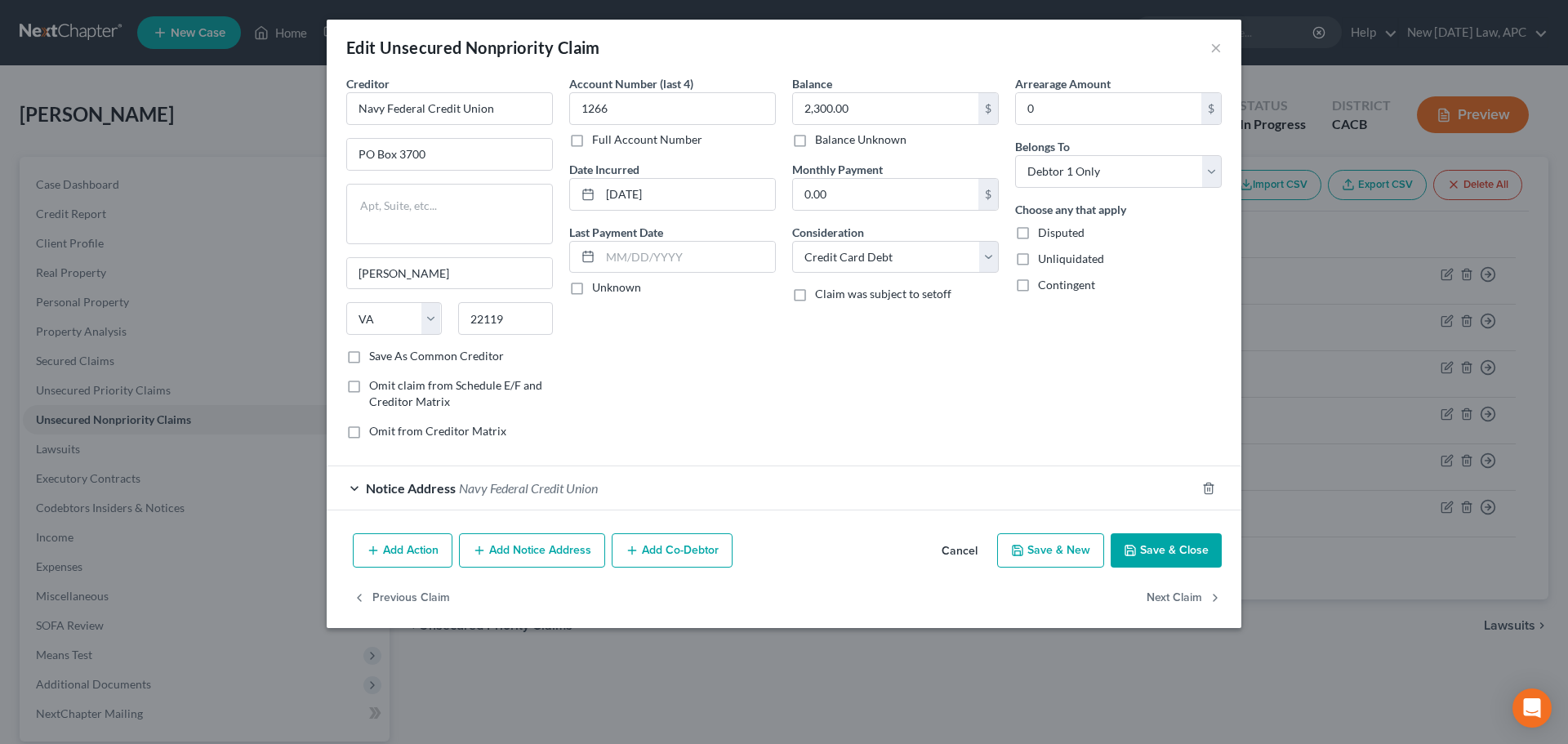
click at [536, 552] on button "Add Notice Address" at bounding box center [531, 550] width 146 height 34
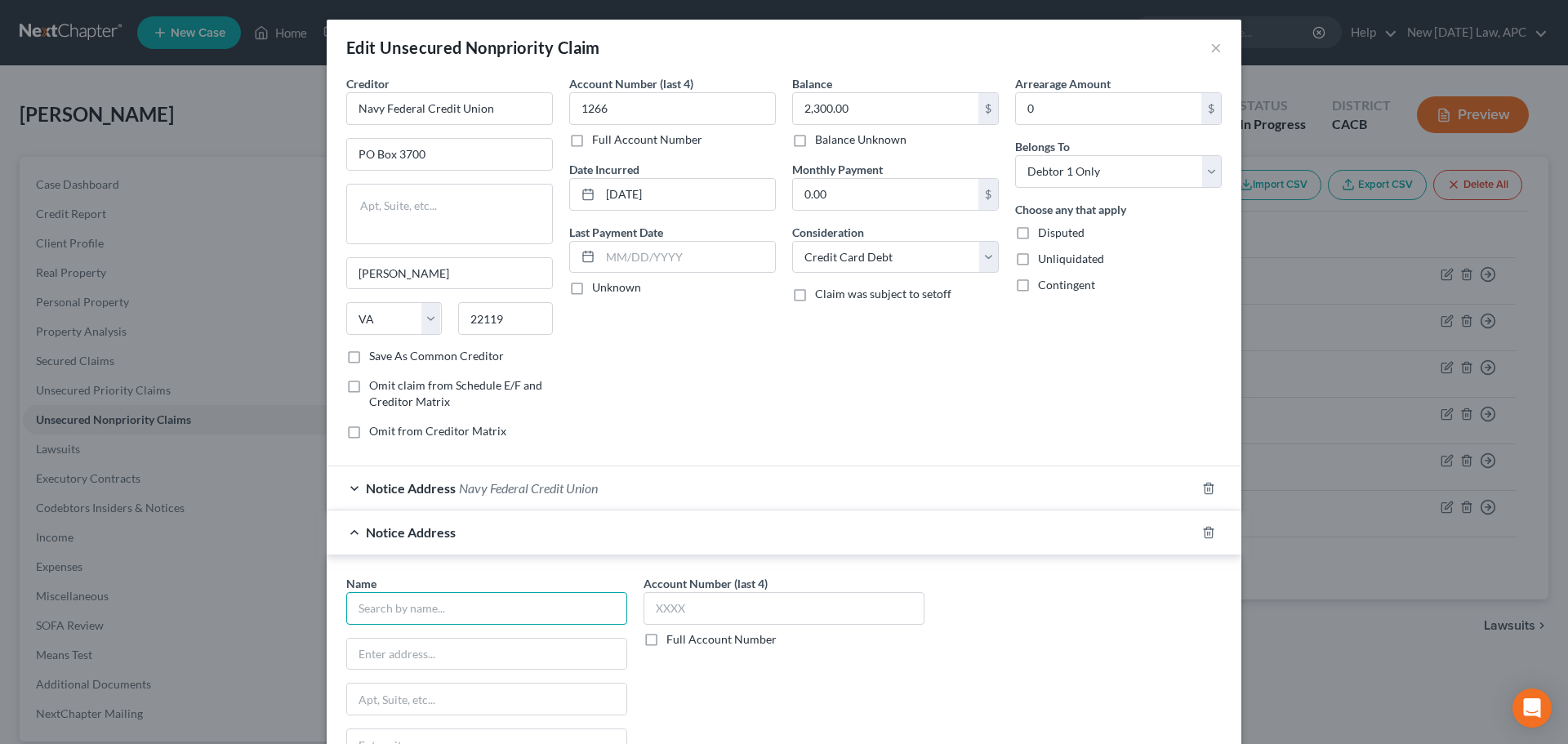
click at [432, 593] on input "text" at bounding box center [487, 609] width 281 height 33
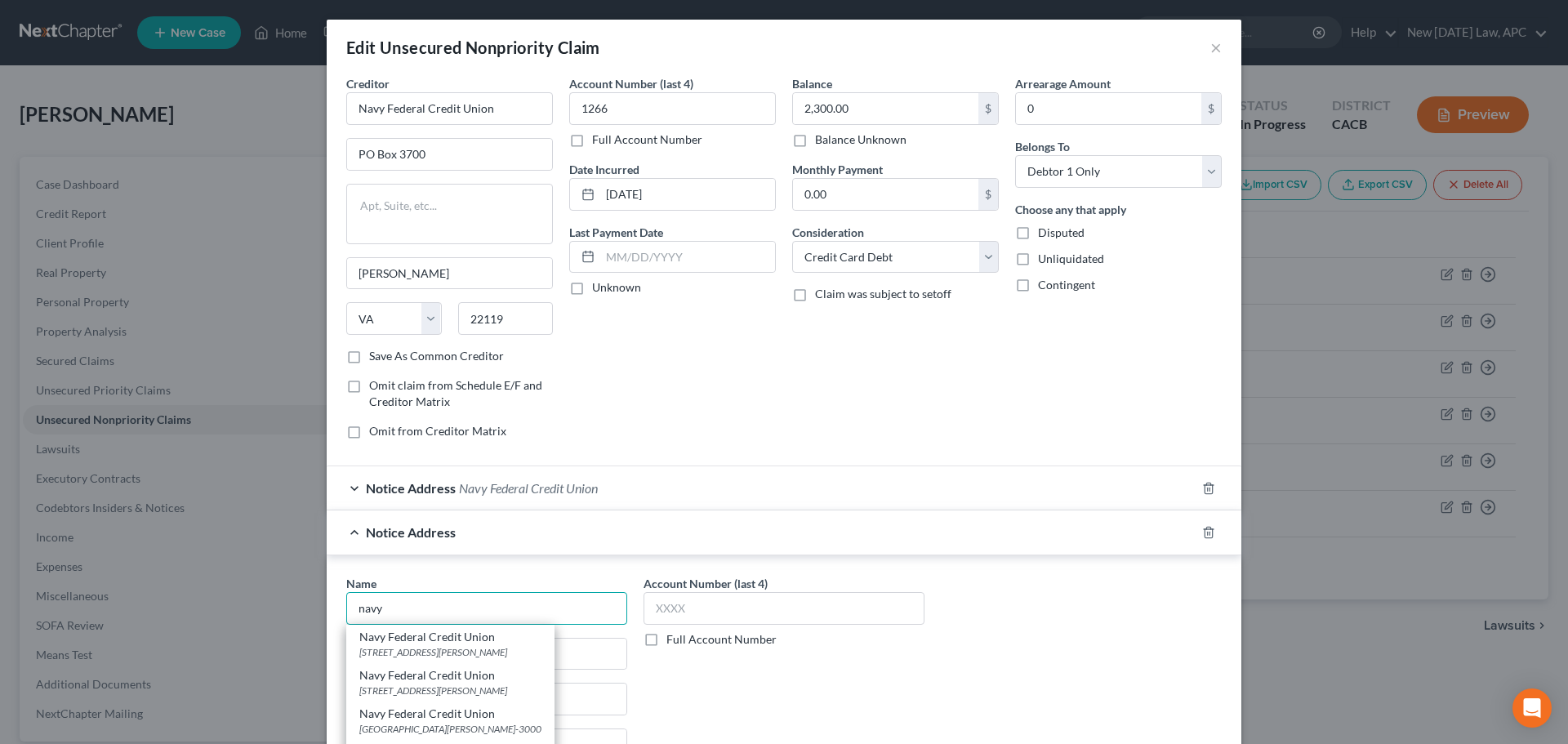
scroll to position [81, 0]
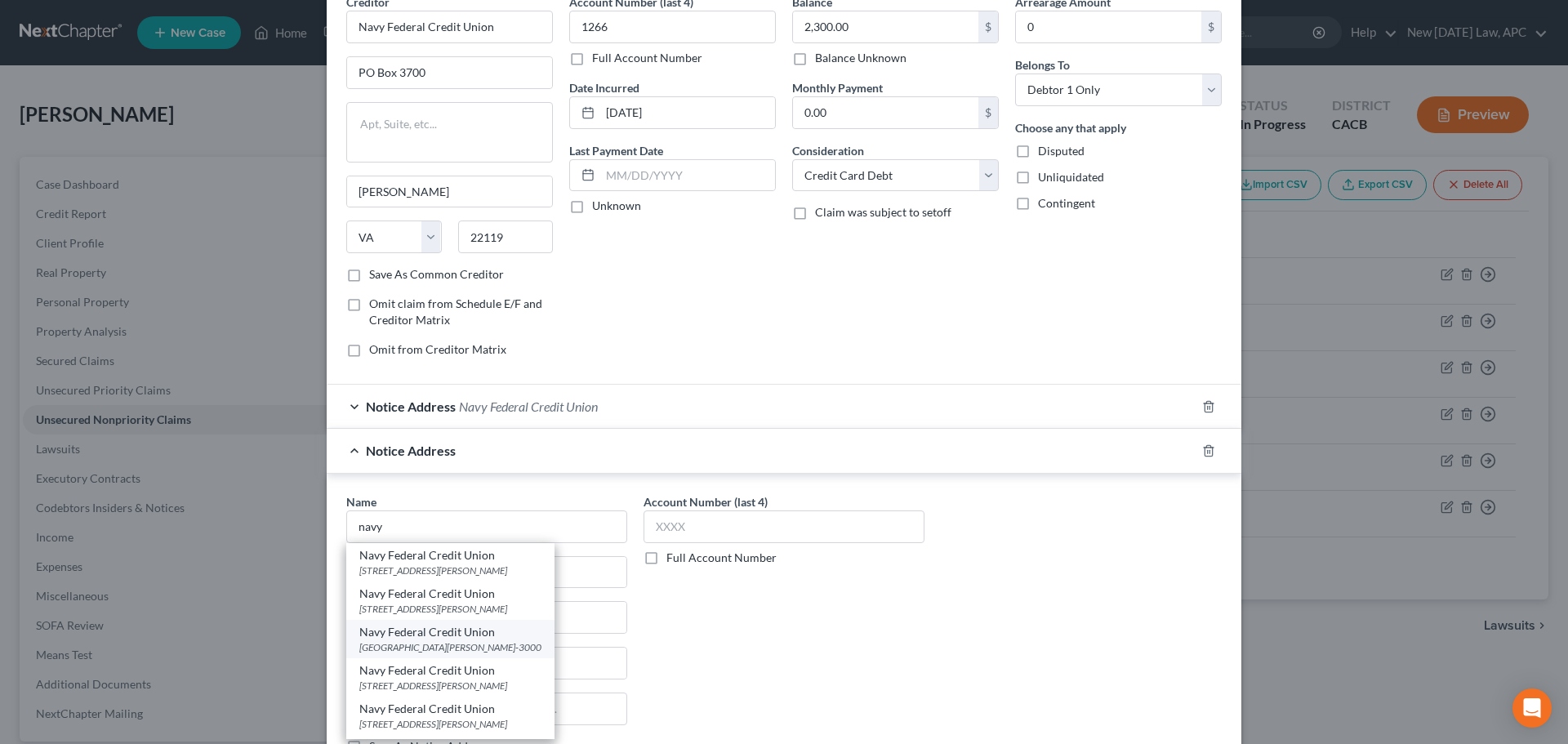
click at [428, 643] on div "[GEOGRAPHIC_DATA][PERSON_NAME]-3000" at bounding box center [451, 647] width 182 height 14
type input "Navy Federal Credit Union"
type input "PO Box 3000"
type input "[PERSON_NAME]"
select select "48"
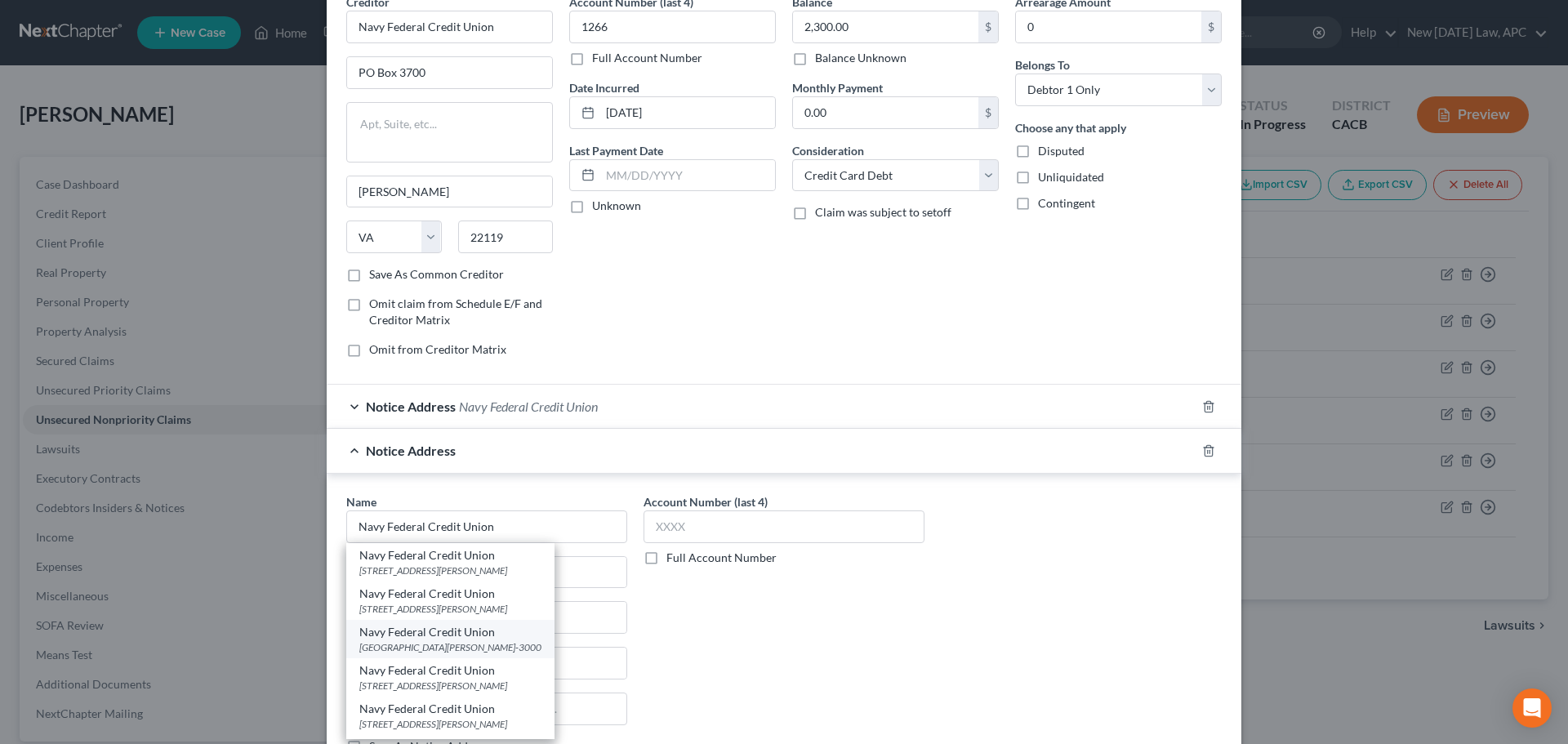
type input "22119-3000"
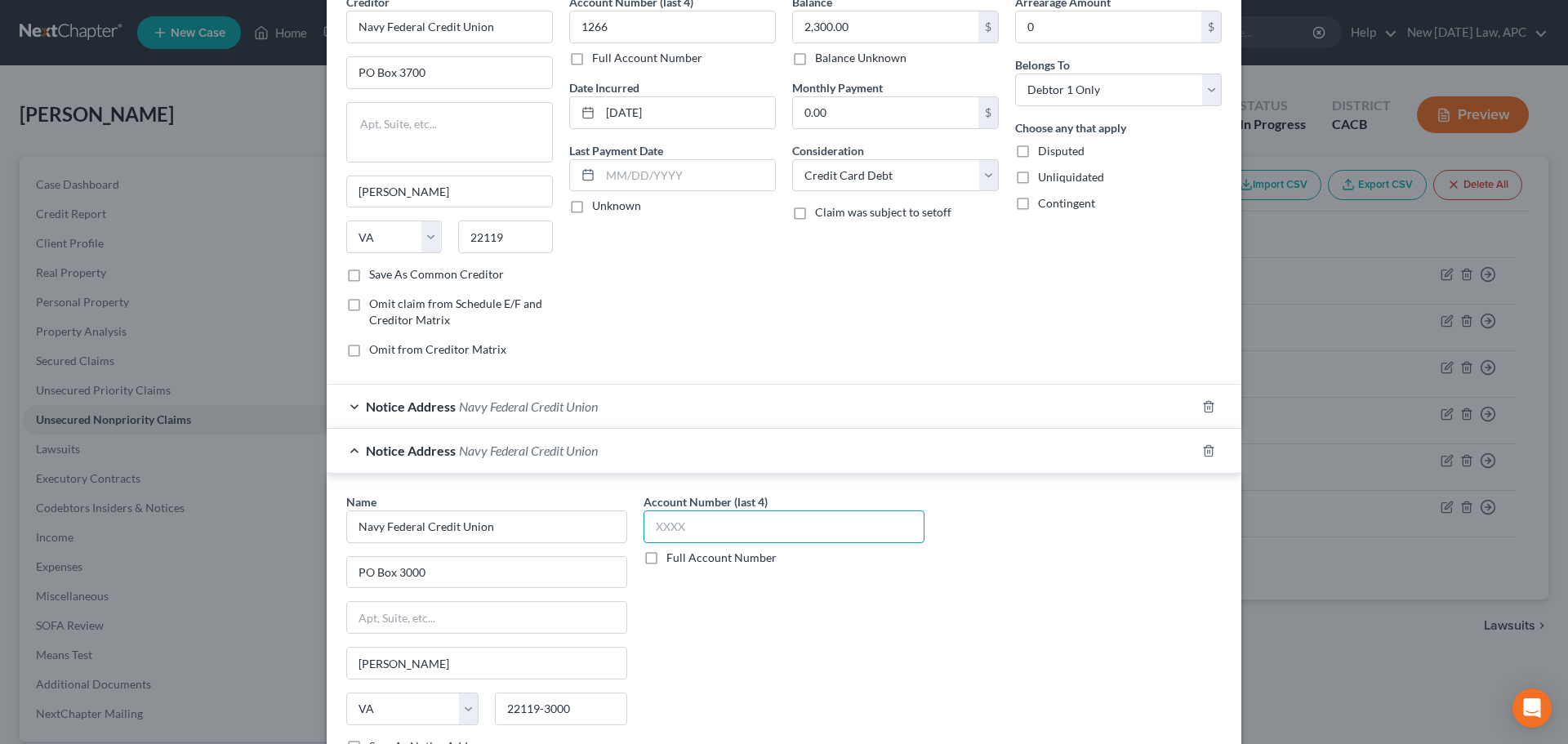
click at [733, 529] on input "text" at bounding box center [784, 527] width 281 height 33
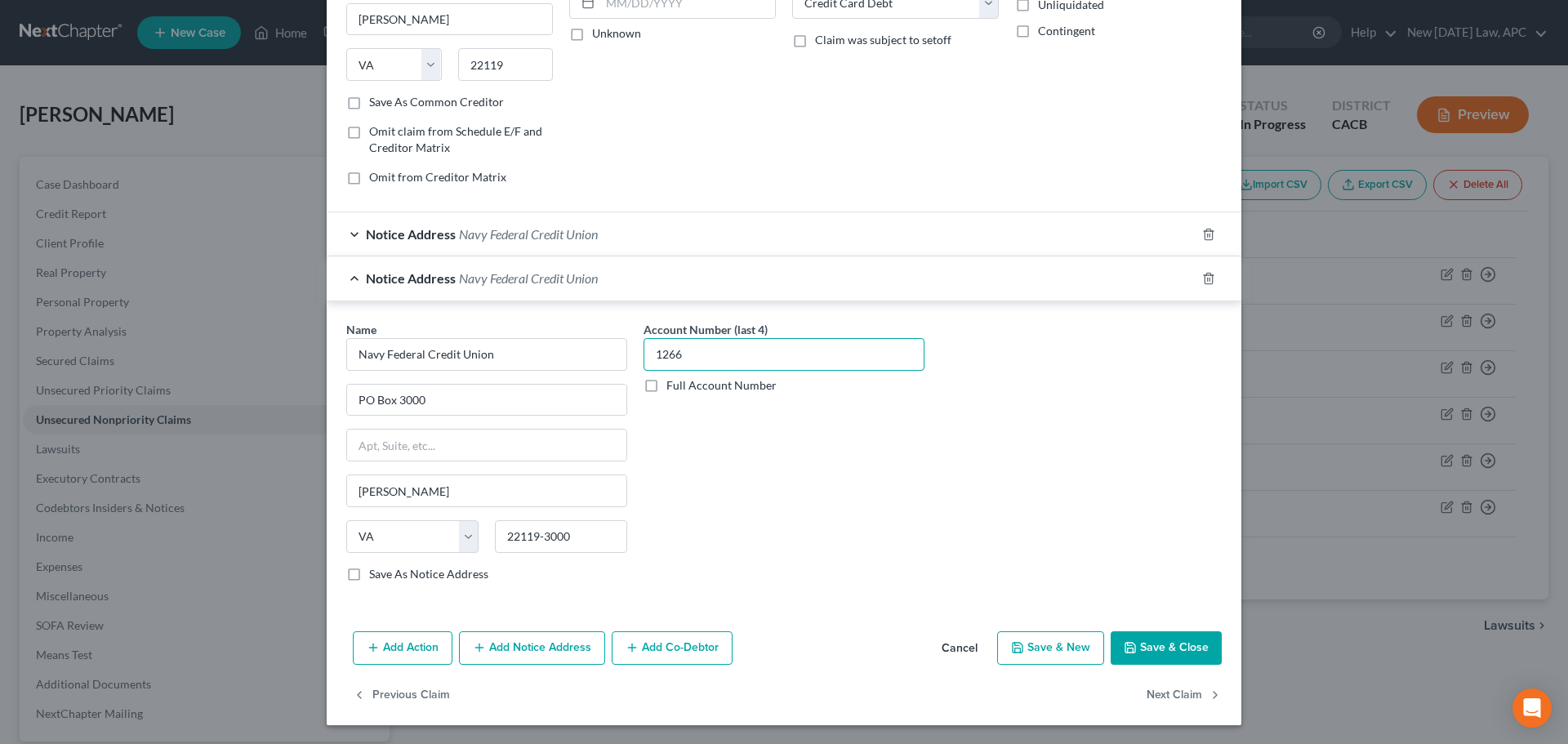
scroll to position [255, 0]
type input "1266"
click at [1153, 635] on button "Save & Close" at bounding box center [1167, 647] width 112 height 34
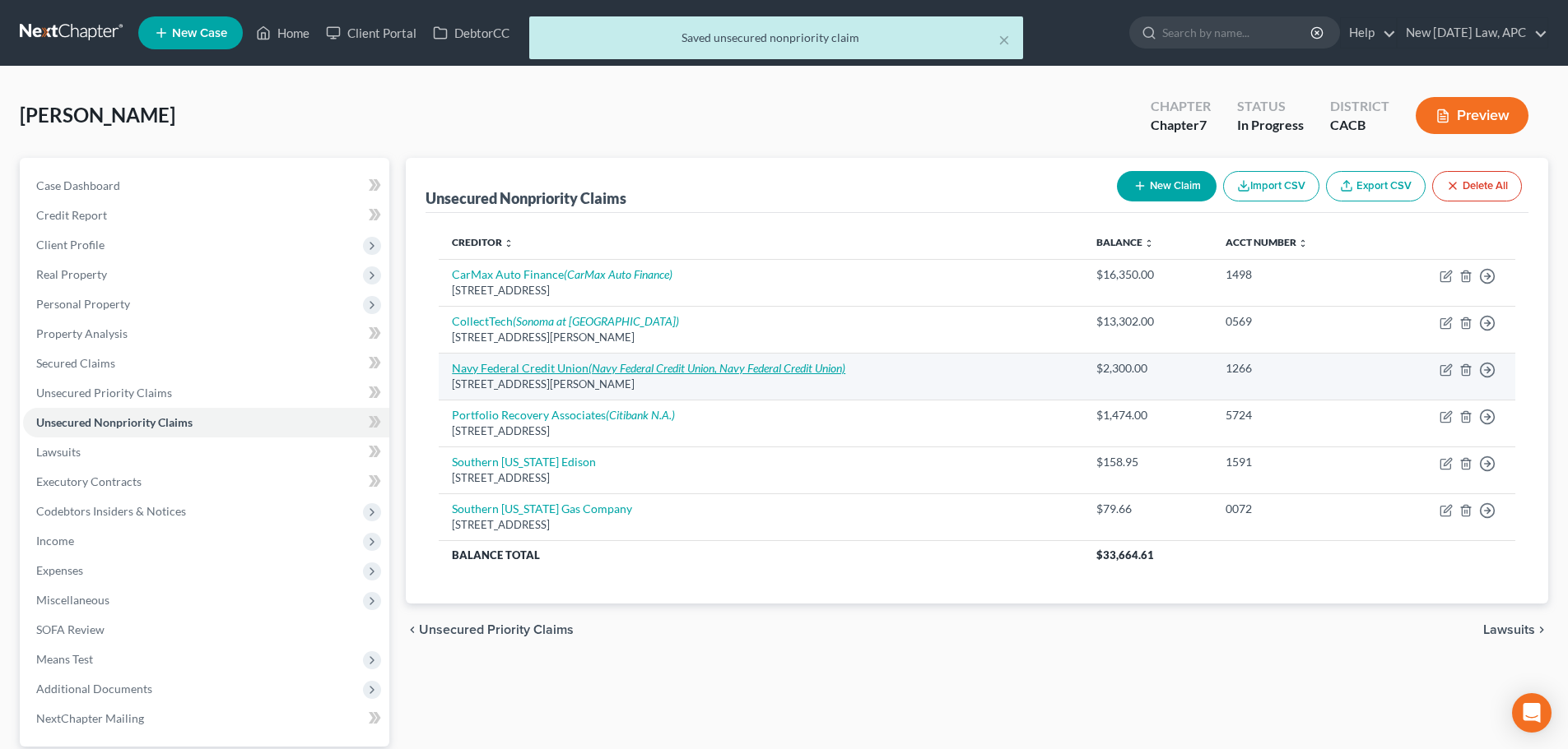
click at [624, 373] on icon "(Navy Federal Credit Union, Navy Federal Credit Union)" at bounding box center [716, 368] width 257 height 14
select select "48"
select select "2"
select select "0"
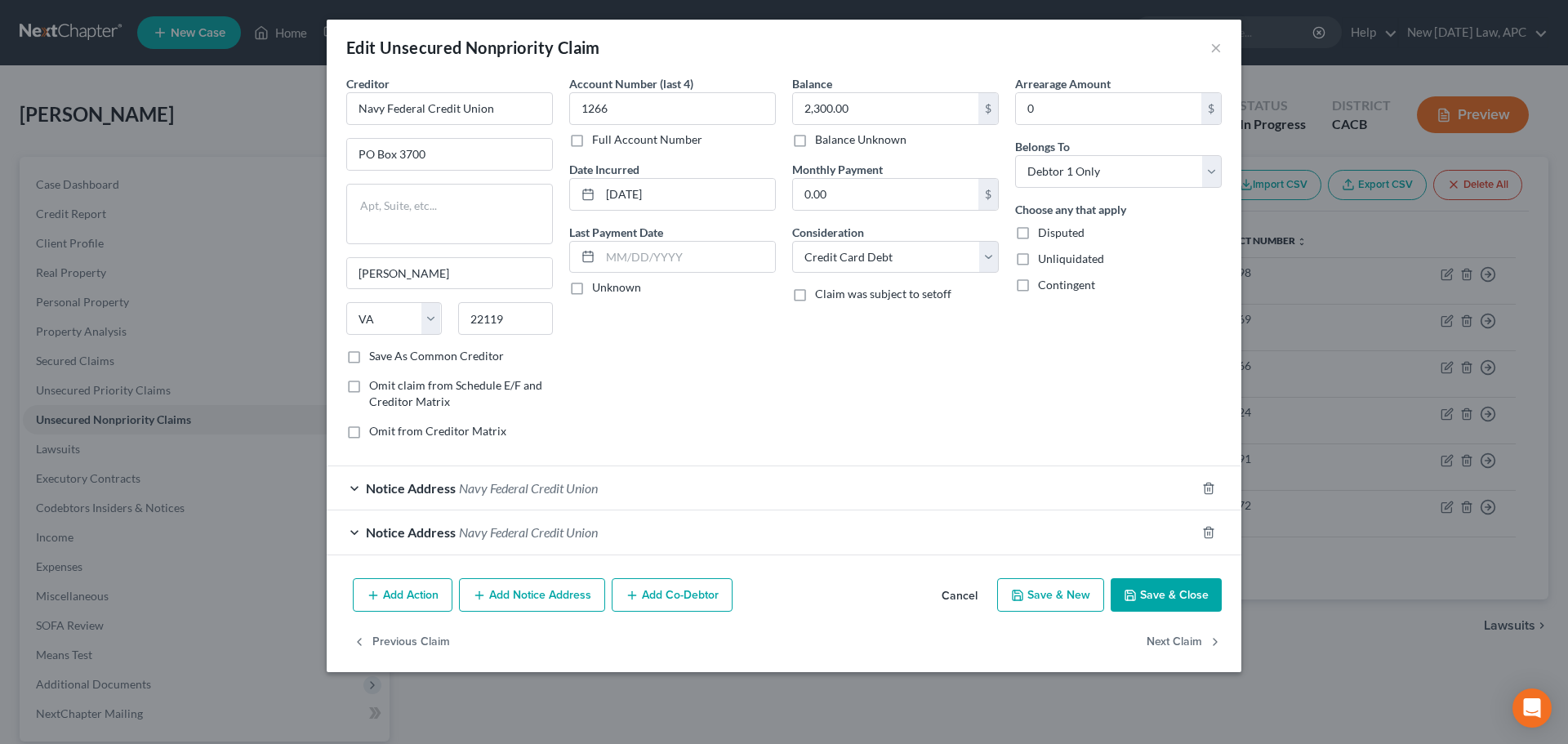
click at [1158, 596] on button "Save & Close" at bounding box center [1167, 595] width 112 height 34
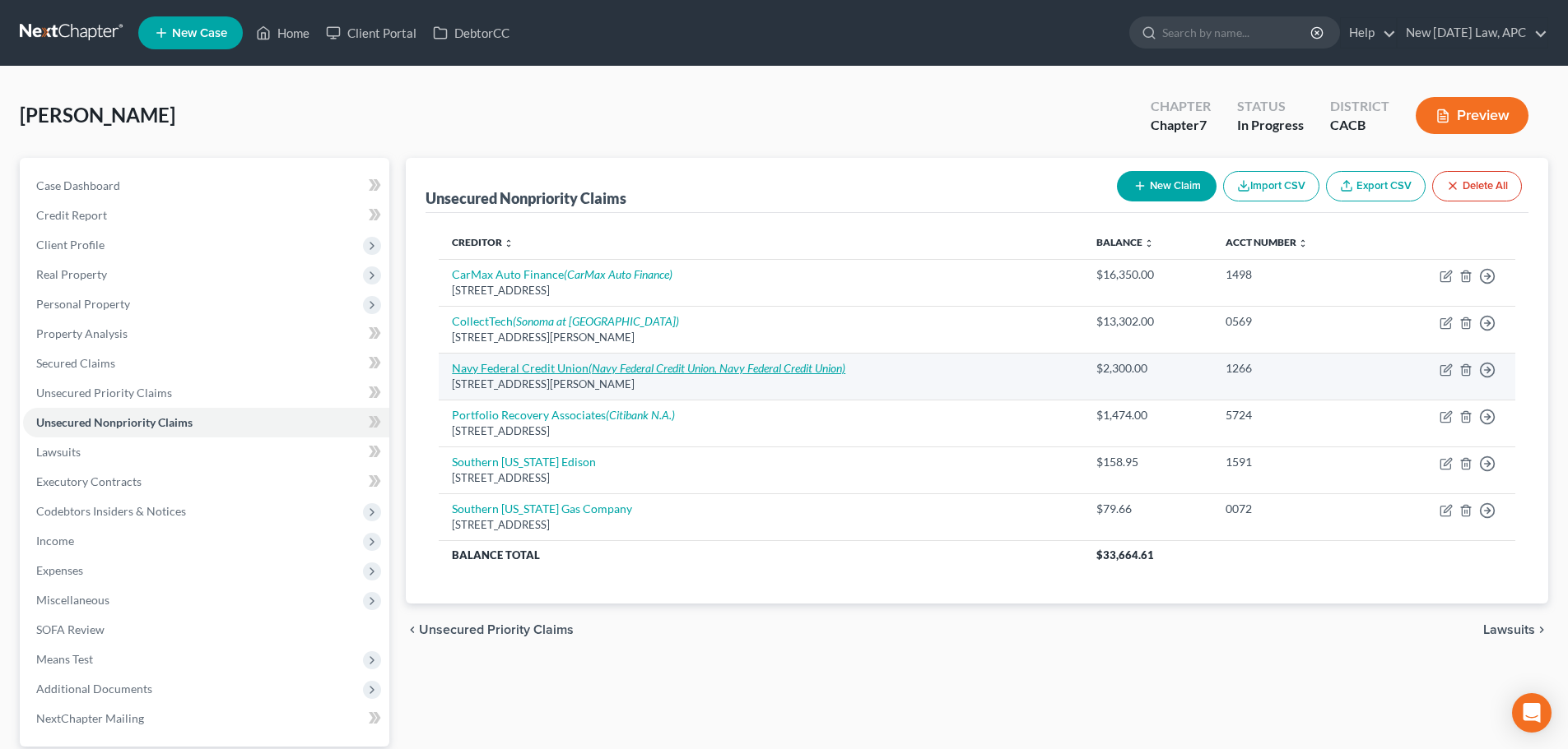
click at [535, 368] on link "Navy Federal Credit Union (Navy Federal Credit Union, Navy Federal Credit Union)" at bounding box center [648, 368] width 394 height 14
select select "48"
select select "2"
select select "0"
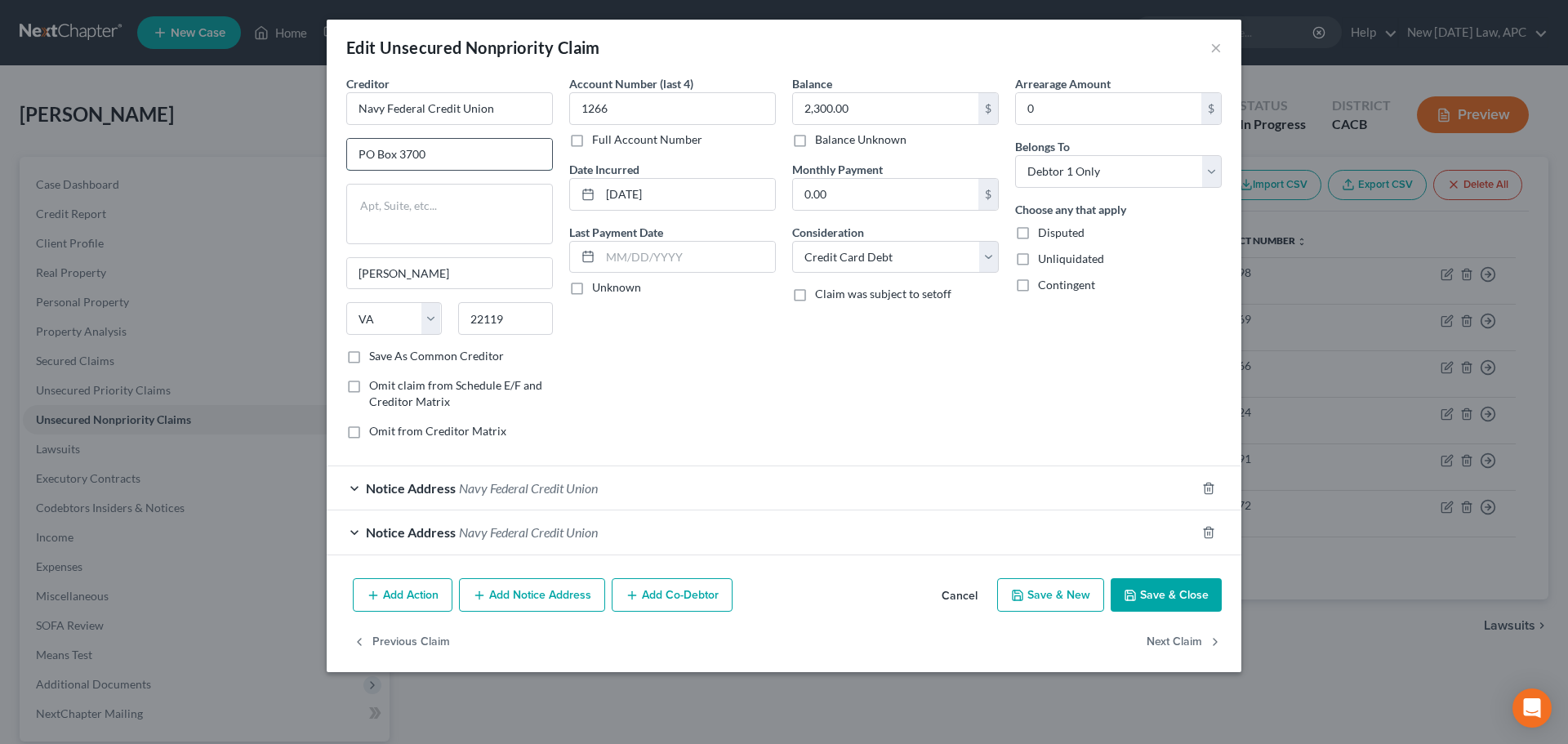
click at [441, 162] on input "PO Box 3700" at bounding box center [449, 154] width 205 height 31
type input "PO Box 3000"
click at [636, 524] on div "Notice Address Navy Federal Credit Union" at bounding box center [761, 532] width 869 height 44
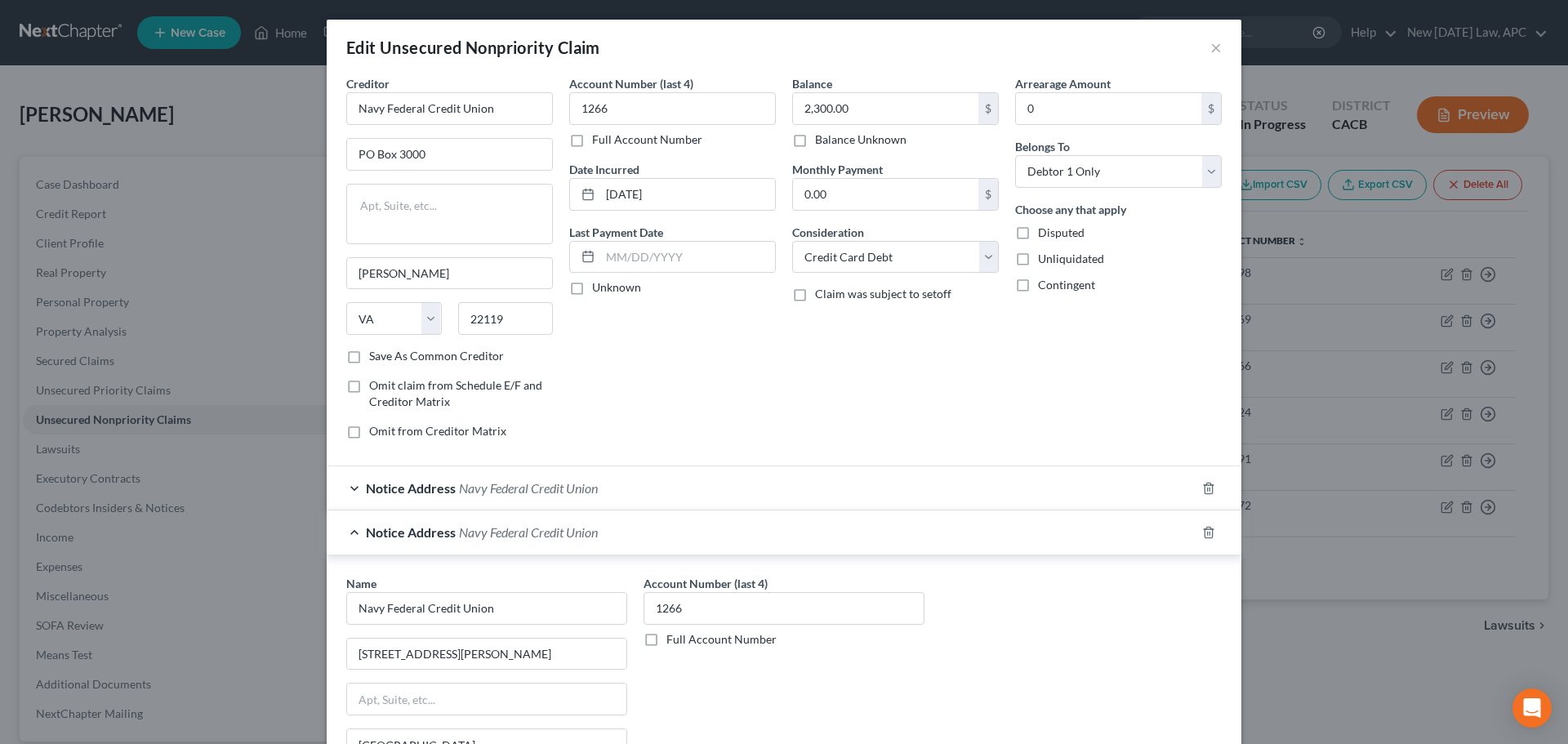
click at [707, 494] on div "Notice Address Navy Federal Credit Union" at bounding box center [761, 488] width 869 height 44
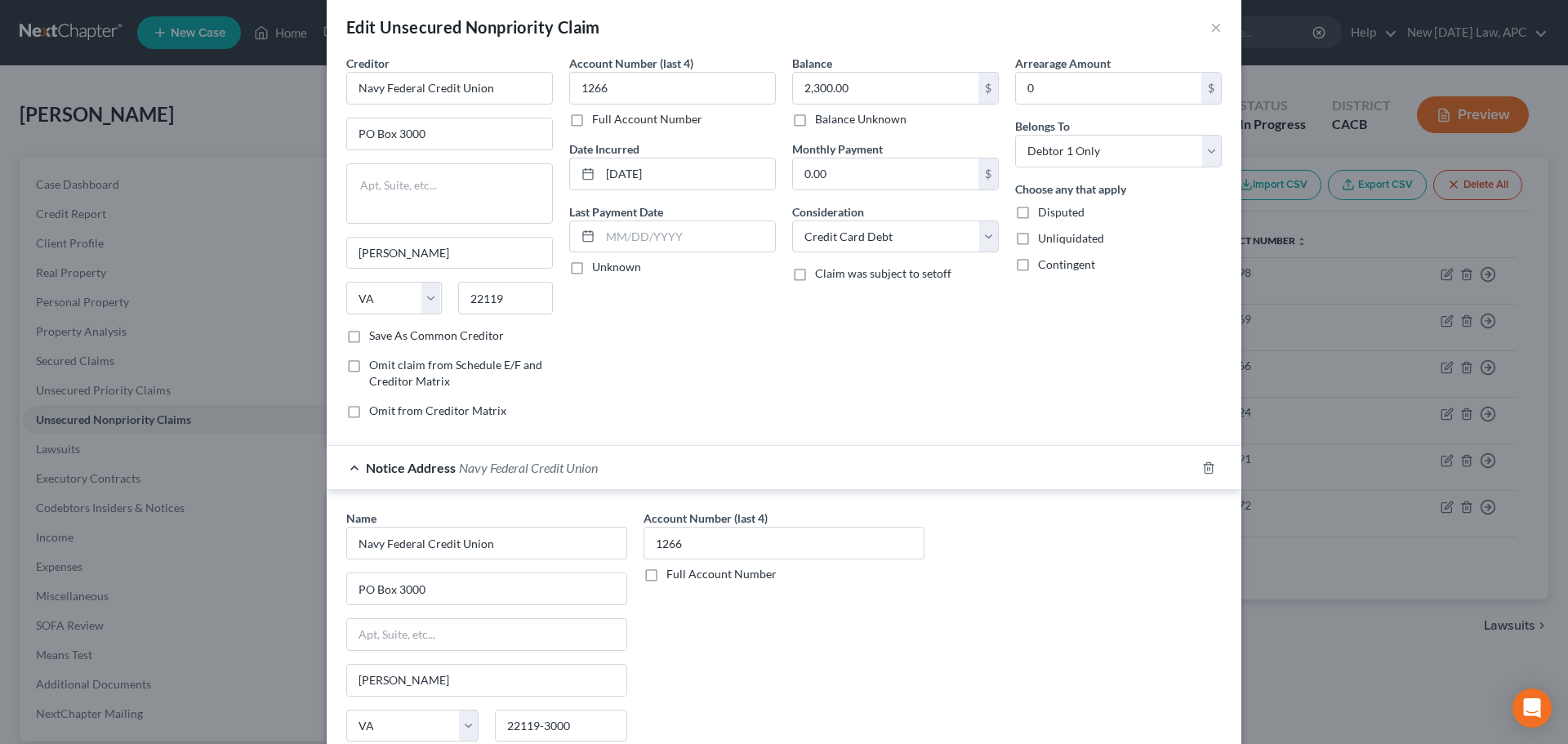
scroll to position [81, 0]
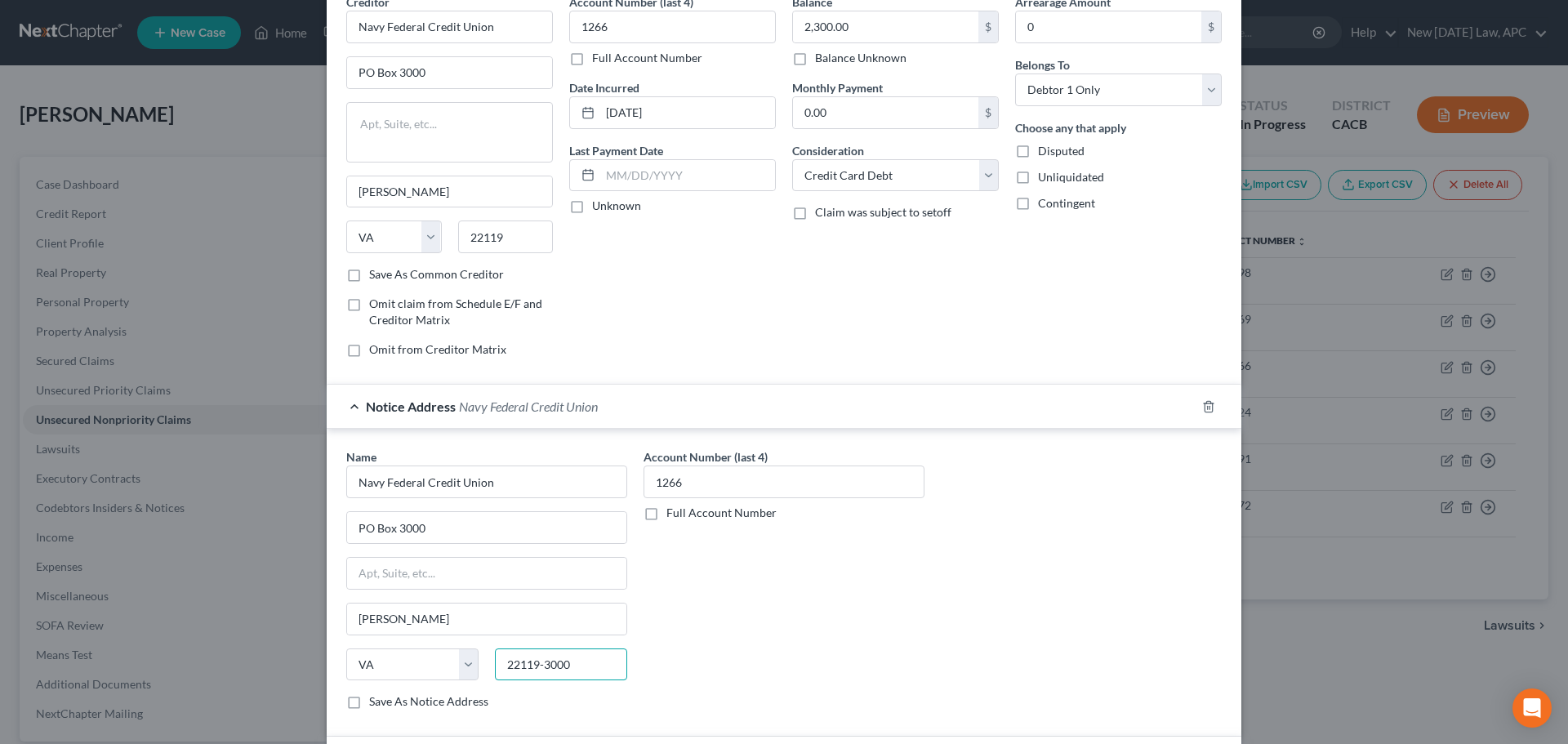
click at [606, 671] on input "22119-3000" at bounding box center [560, 665] width 132 height 33
drag, startPoint x: 603, startPoint y: 663, endPoint x: 483, endPoint y: 661, distance: 120.0
click at [487, 661] on div "22119-3000" at bounding box center [560, 665] width 148 height 33
drag, startPoint x: 526, startPoint y: 248, endPoint x: 459, endPoint y: 242, distance: 67.3
click at [459, 242] on input "22119" at bounding box center [506, 237] width 96 height 33
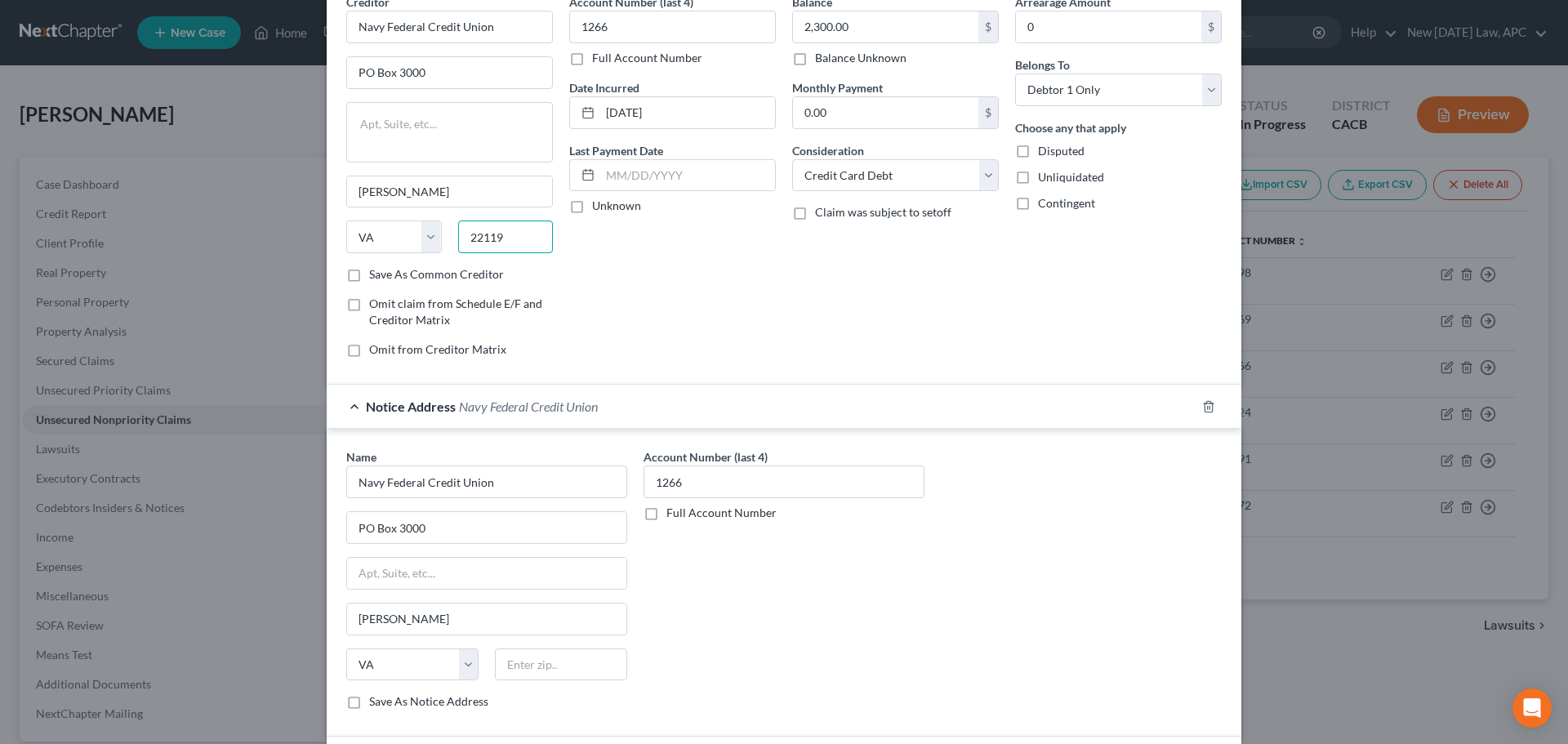
paste input "-3000"
type input "22119-3000"
click at [1202, 401] on icon "button" at bounding box center [1208, 406] width 13 height 13
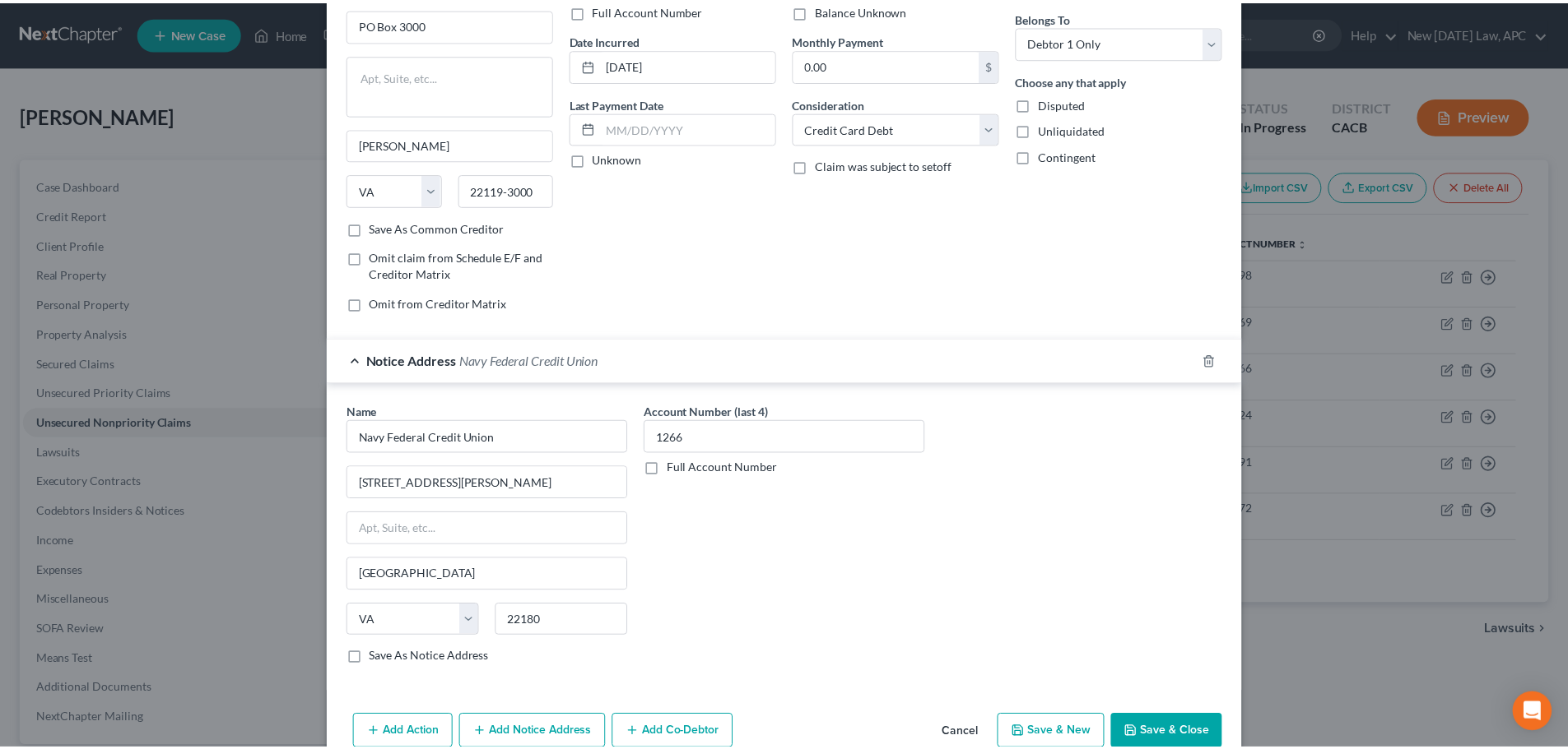
scroll to position [212, 0]
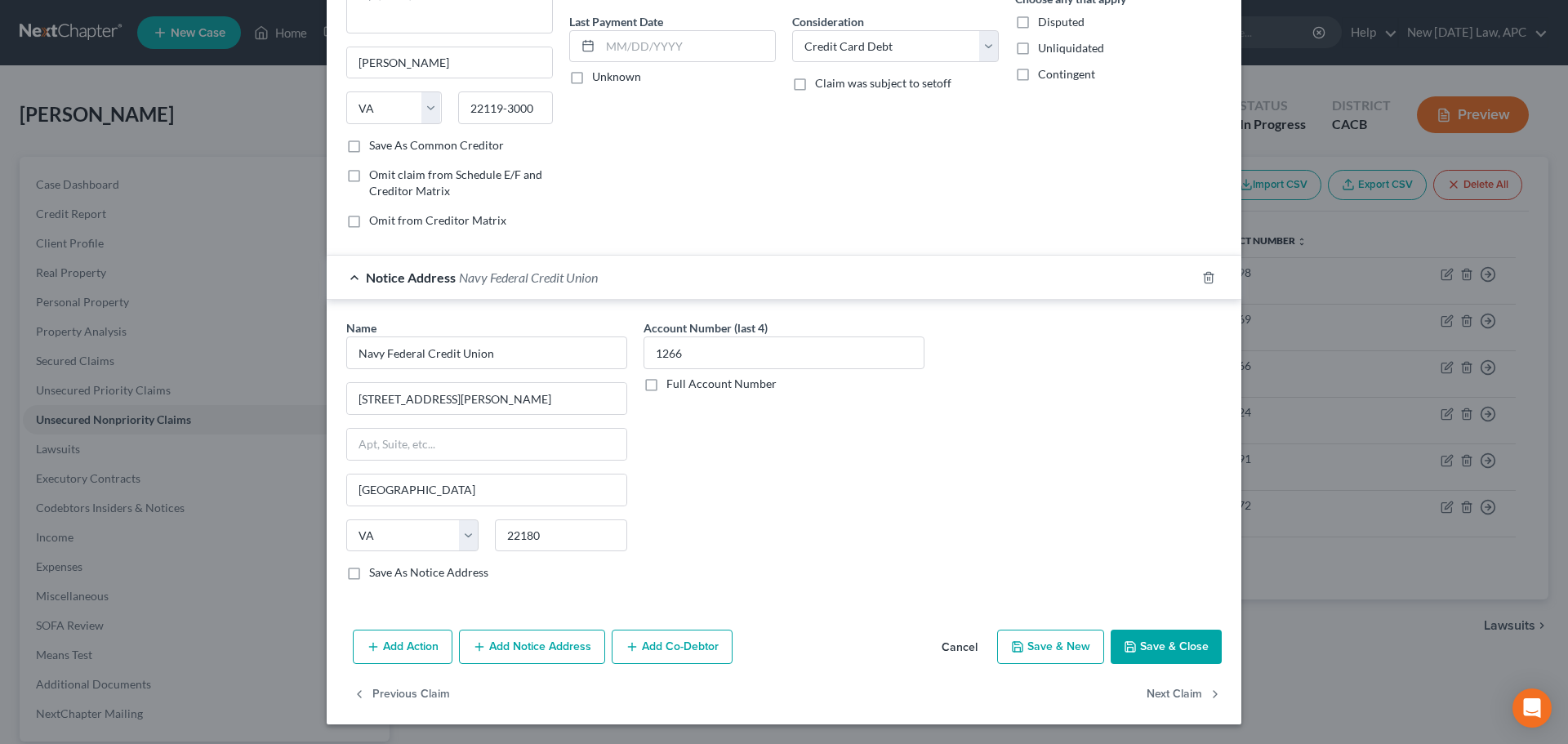
click at [1181, 642] on button "Save & Close" at bounding box center [1167, 646] width 112 height 34
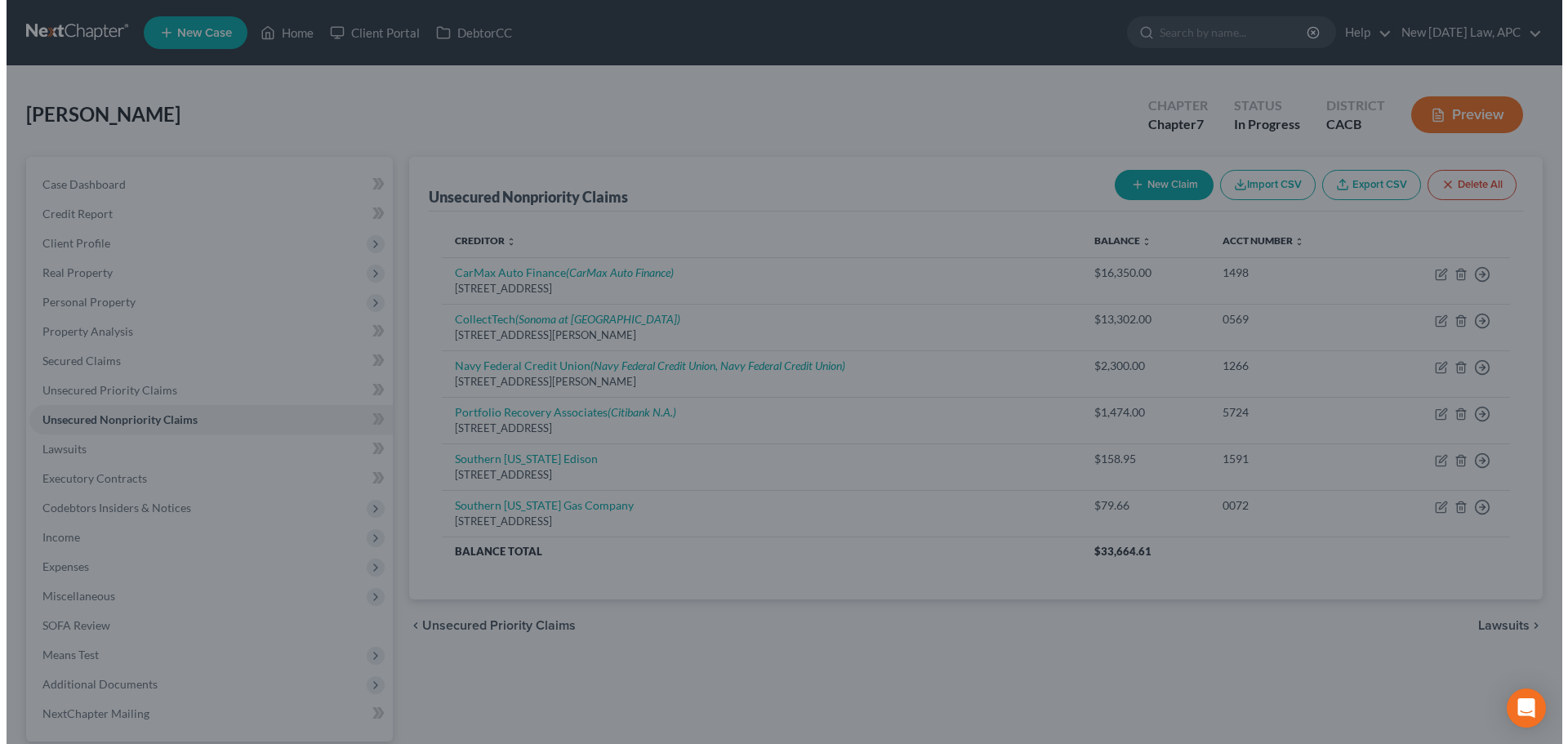
scroll to position [0, 0]
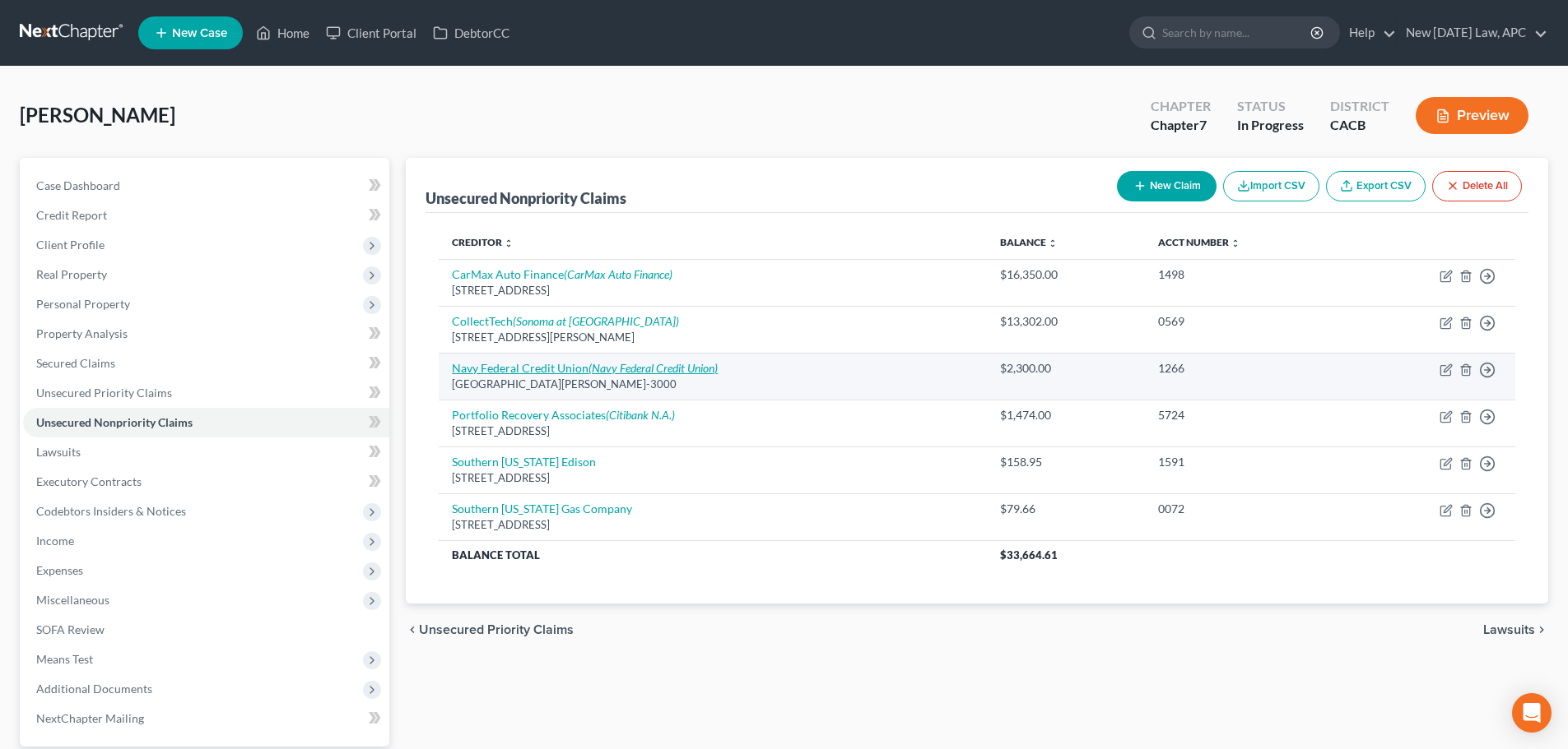
click at [554, 368] on link "Navy Federal Credit Union (Navy Federal Credit Union)" at bounding box center [584, 368] width 266 height 14
select select "48"
select select "2"
select select "0"
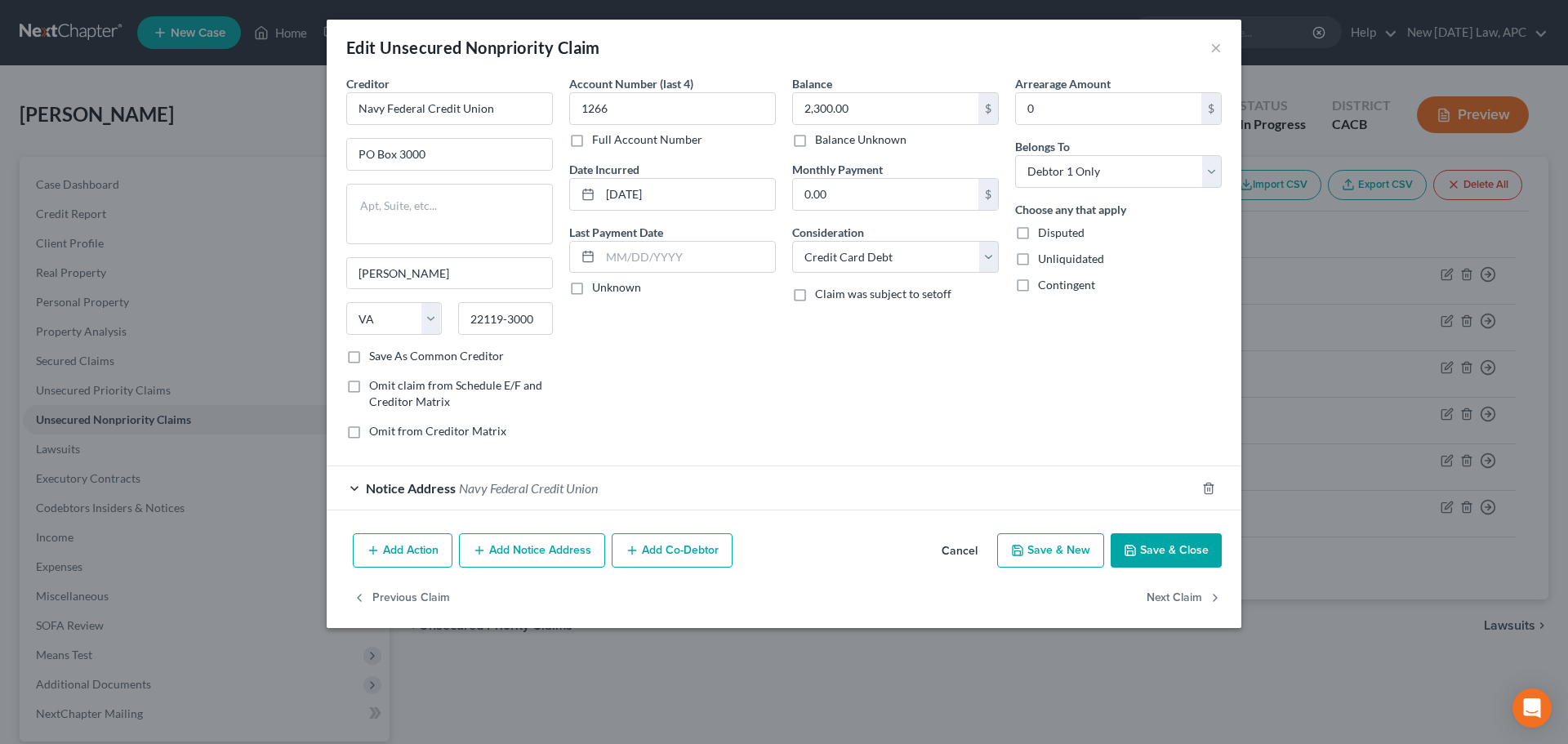
click at [535, 552] on button "Add Notice Address" at bounding box center [531, 550] width 146 height 34
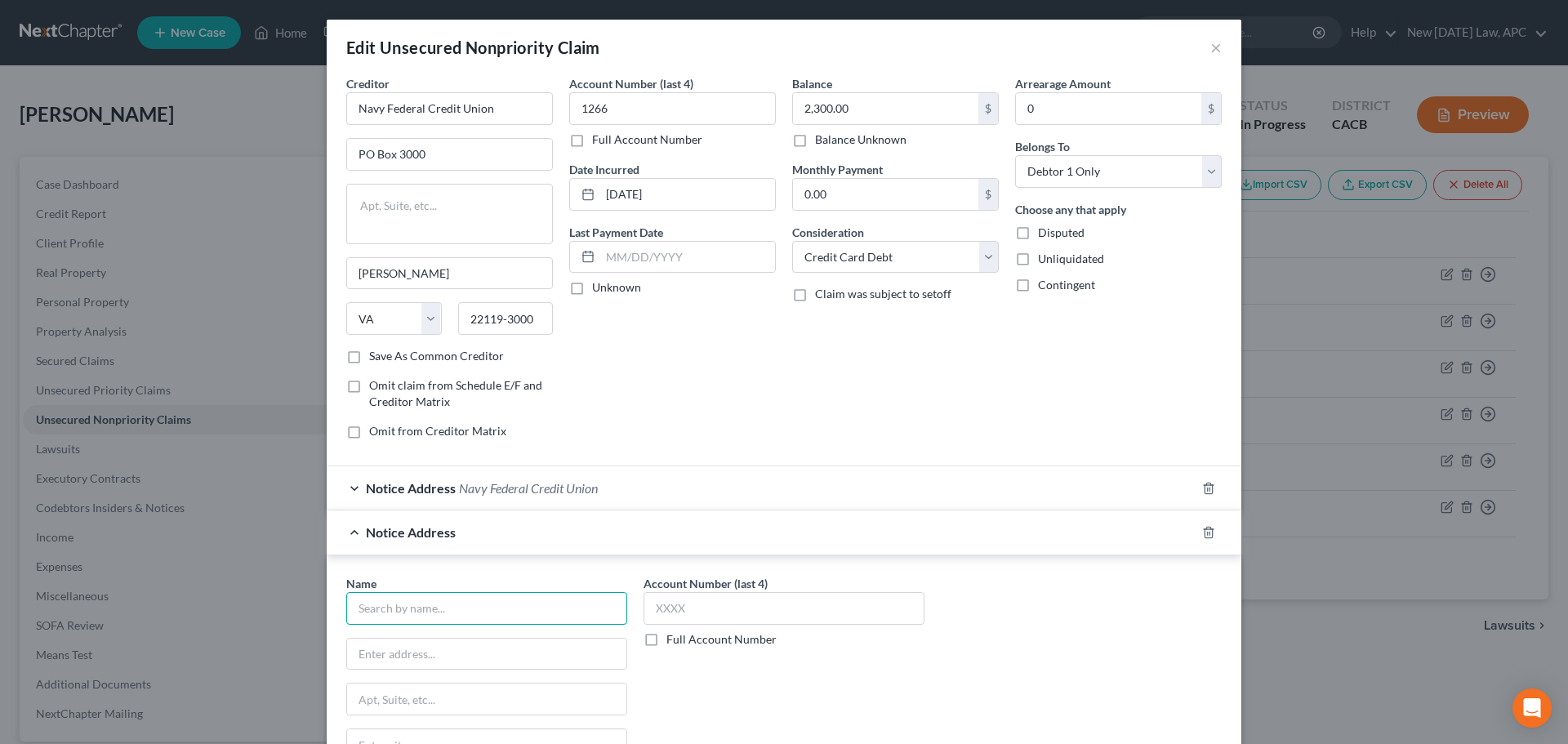
click at [407, 603] on input "text" at bounding box center [487, 609] width 281 height 33
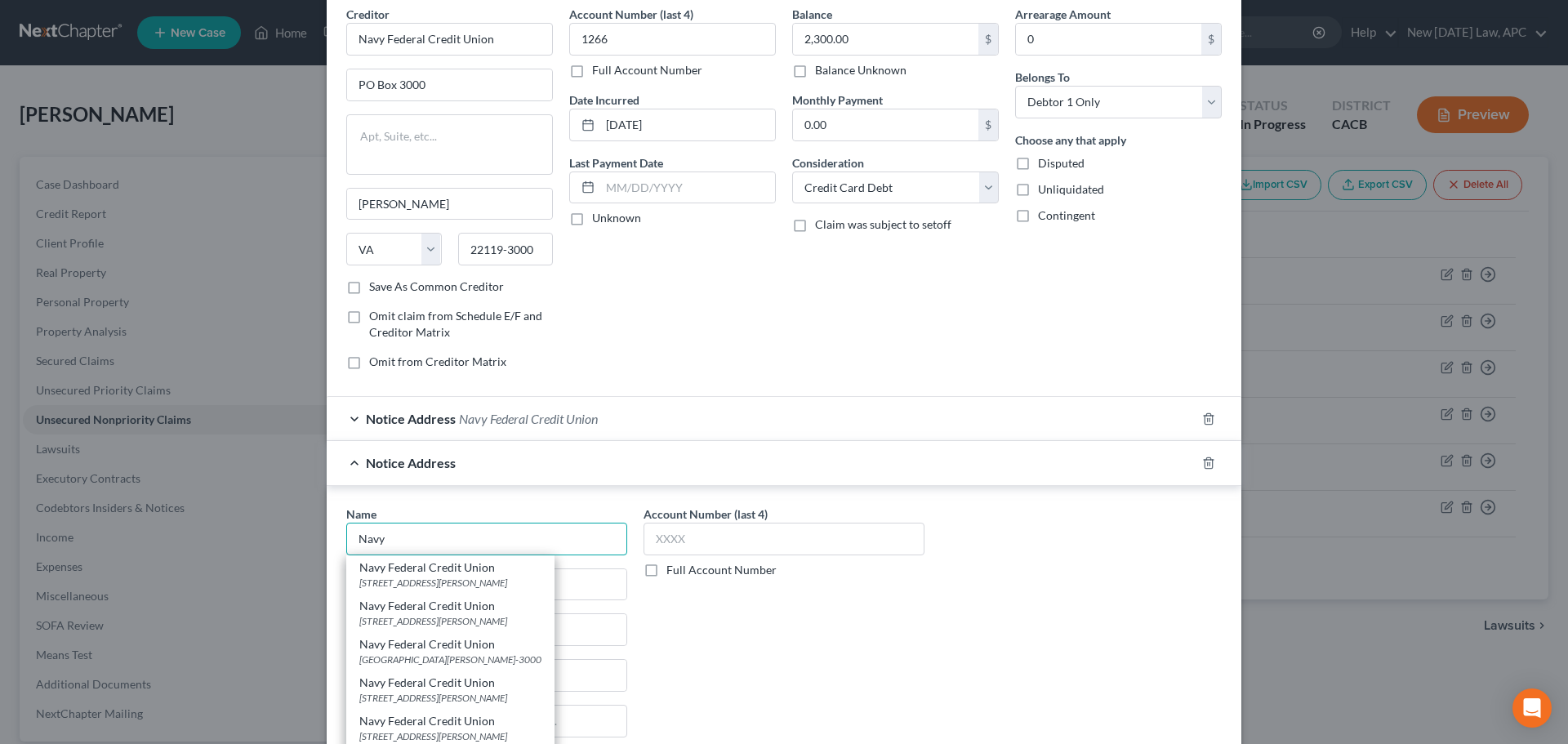
scroll to position [163, 0]
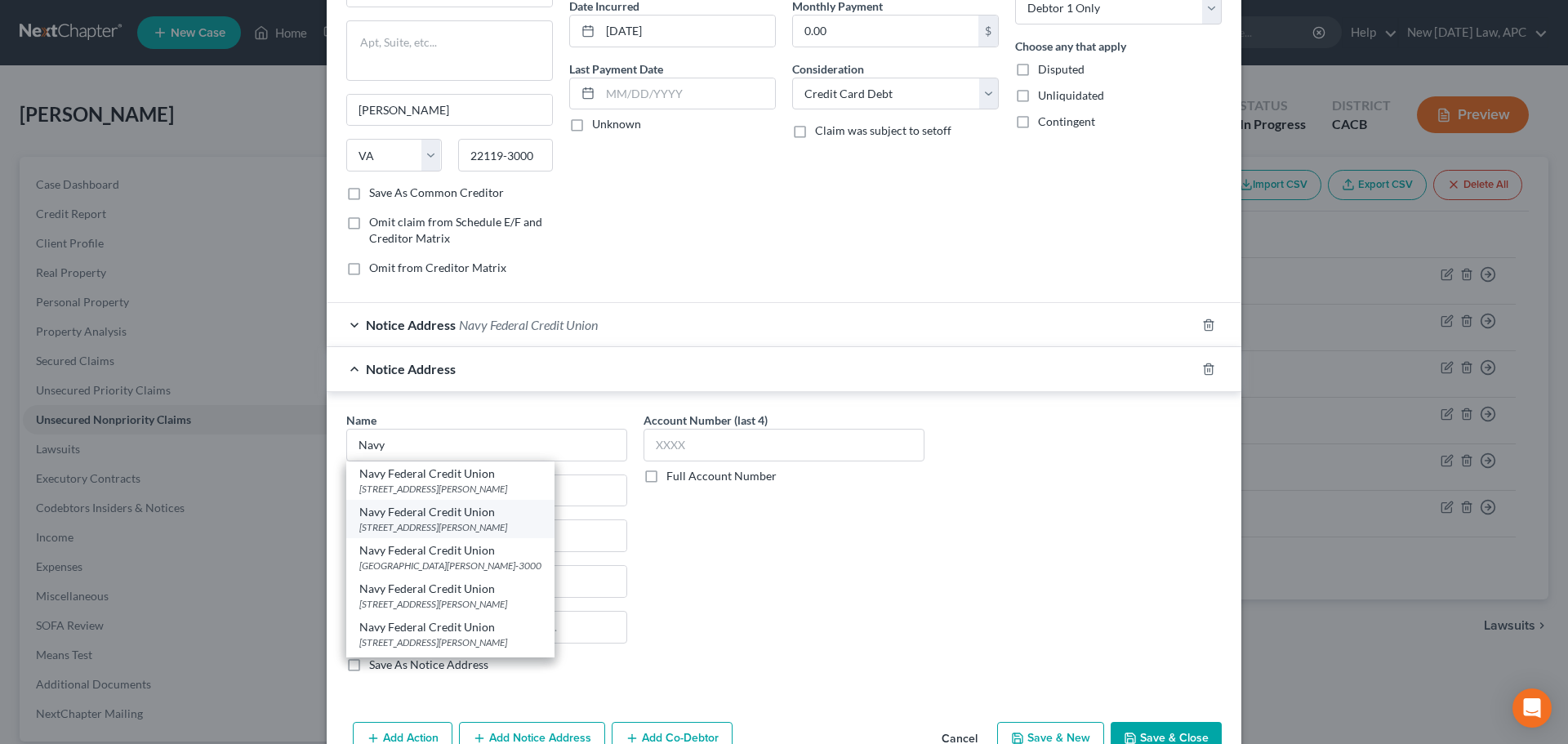
click at [424, 527] on div "[STREET_ADDRESS][PERSON_NAME]" at bounding box center [451, 528] width 182 height 14
type input "Navy Federal Credit Union"
type input "PO Box 3500"
type input "[PERSON_NAME]"
select select "48"
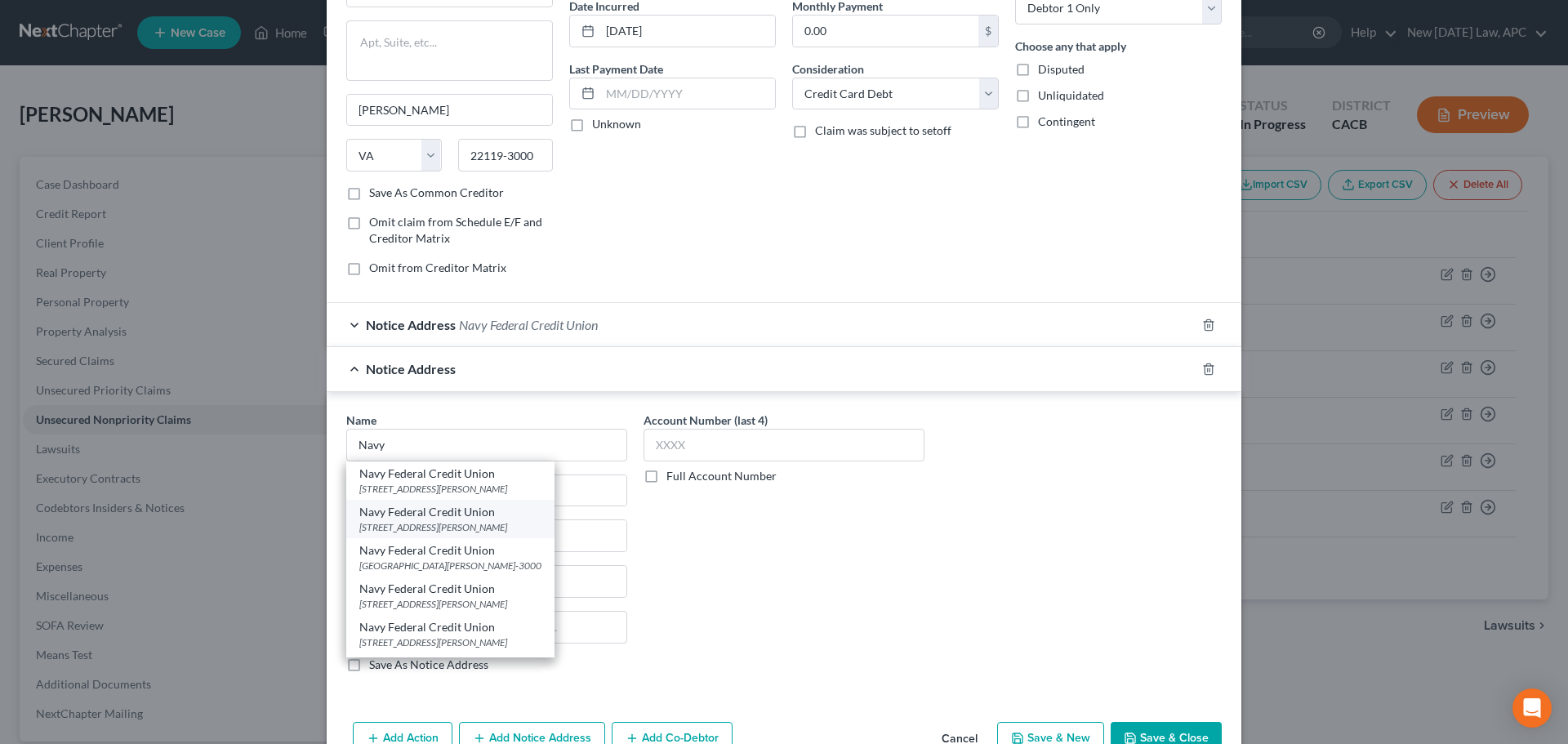
type input "22119-3500"
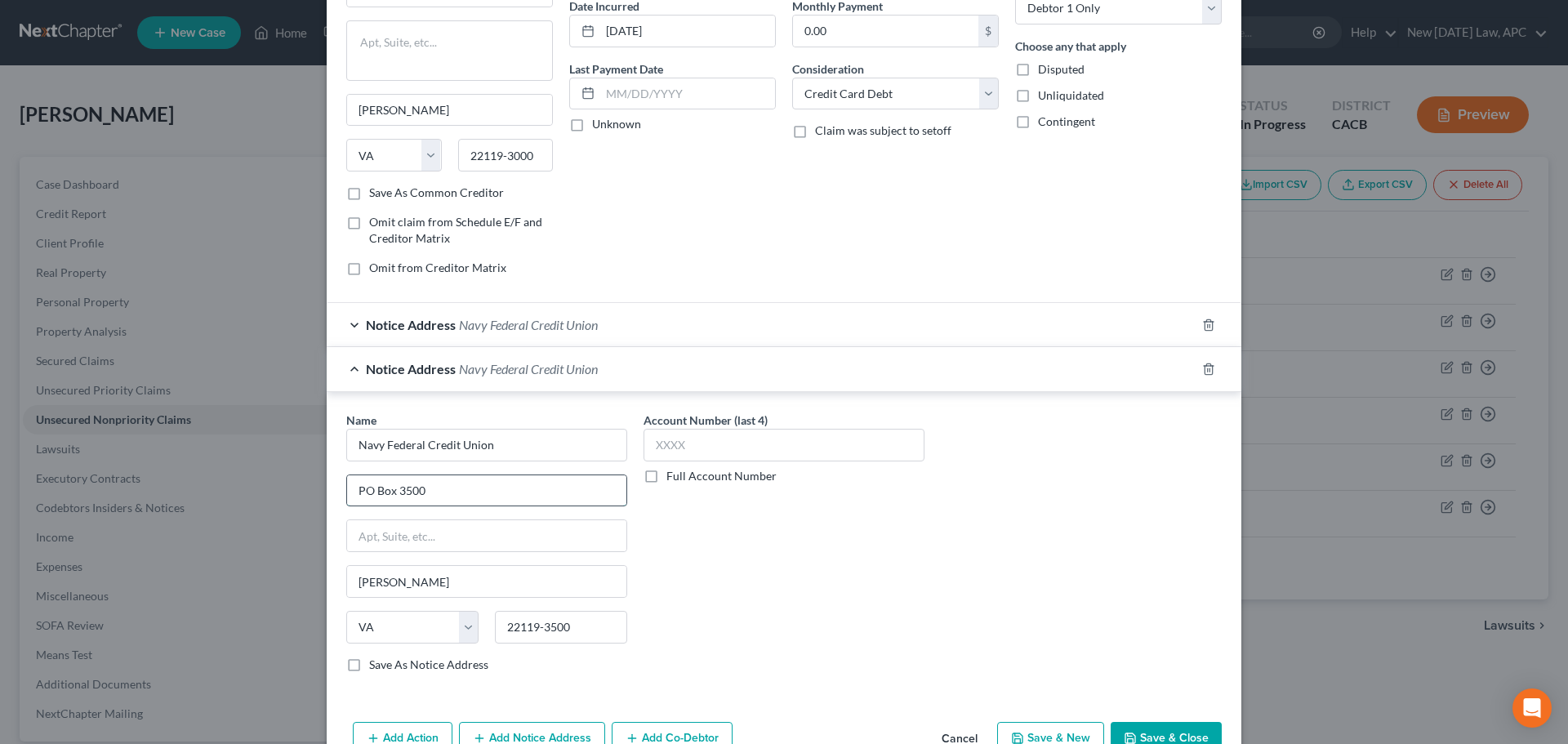
click at [400, 493] on input "PO Box 3500" at bounding box center [487, 491] width 279 height 31
click at [406, 493] on input "PO Box 3500" at bounding box center [487, 491] width 279 height 31
type input "PO Box 3700"
click at [526, 444] on input "Navy Federal Credit Union" at bounding box center [487, 445] width 281 height 33
type input "Navy Federal Credit Union; Attn: CBR Disputes"
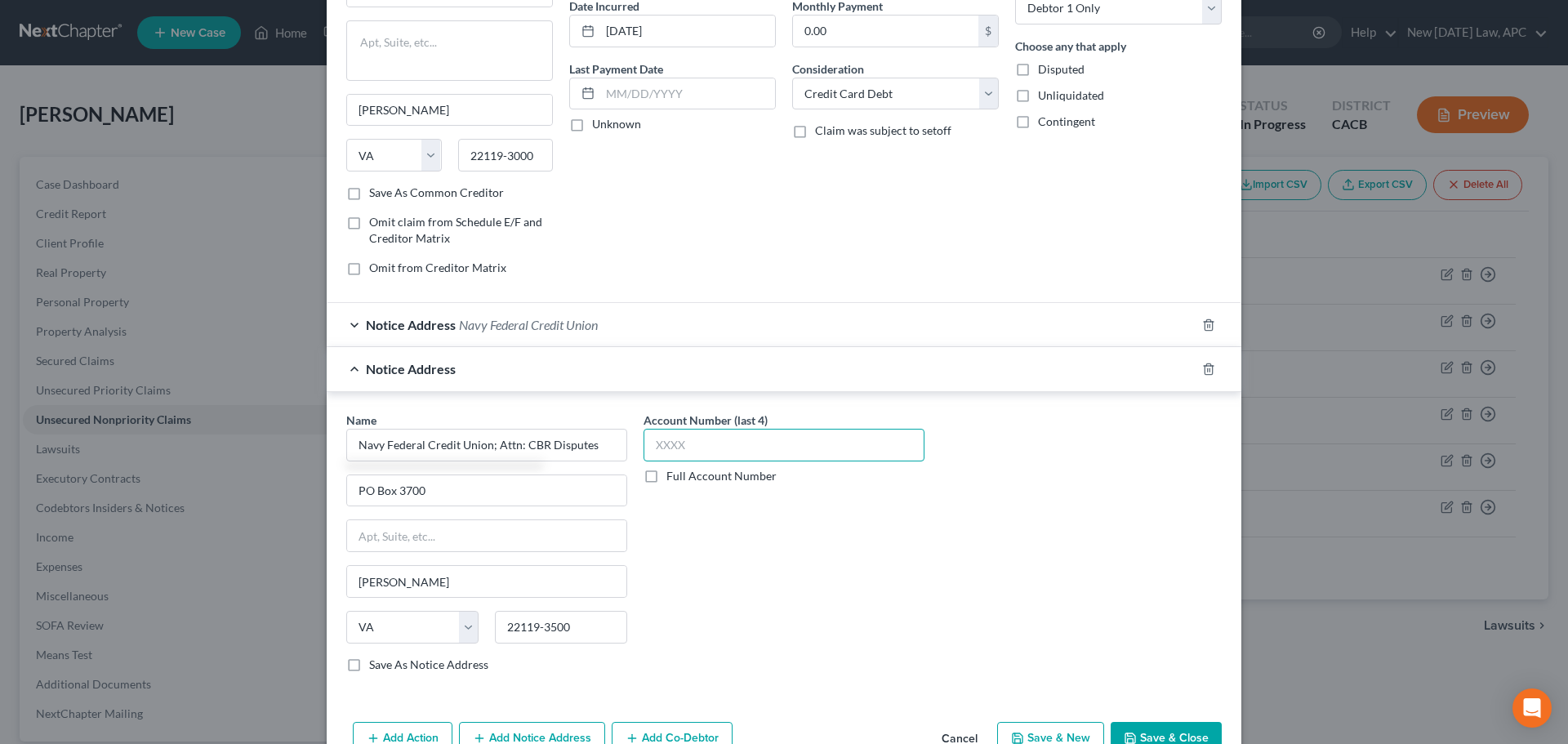
click at [700, 443] on input "text" at bounding box center [784, 445] width 281 height 33
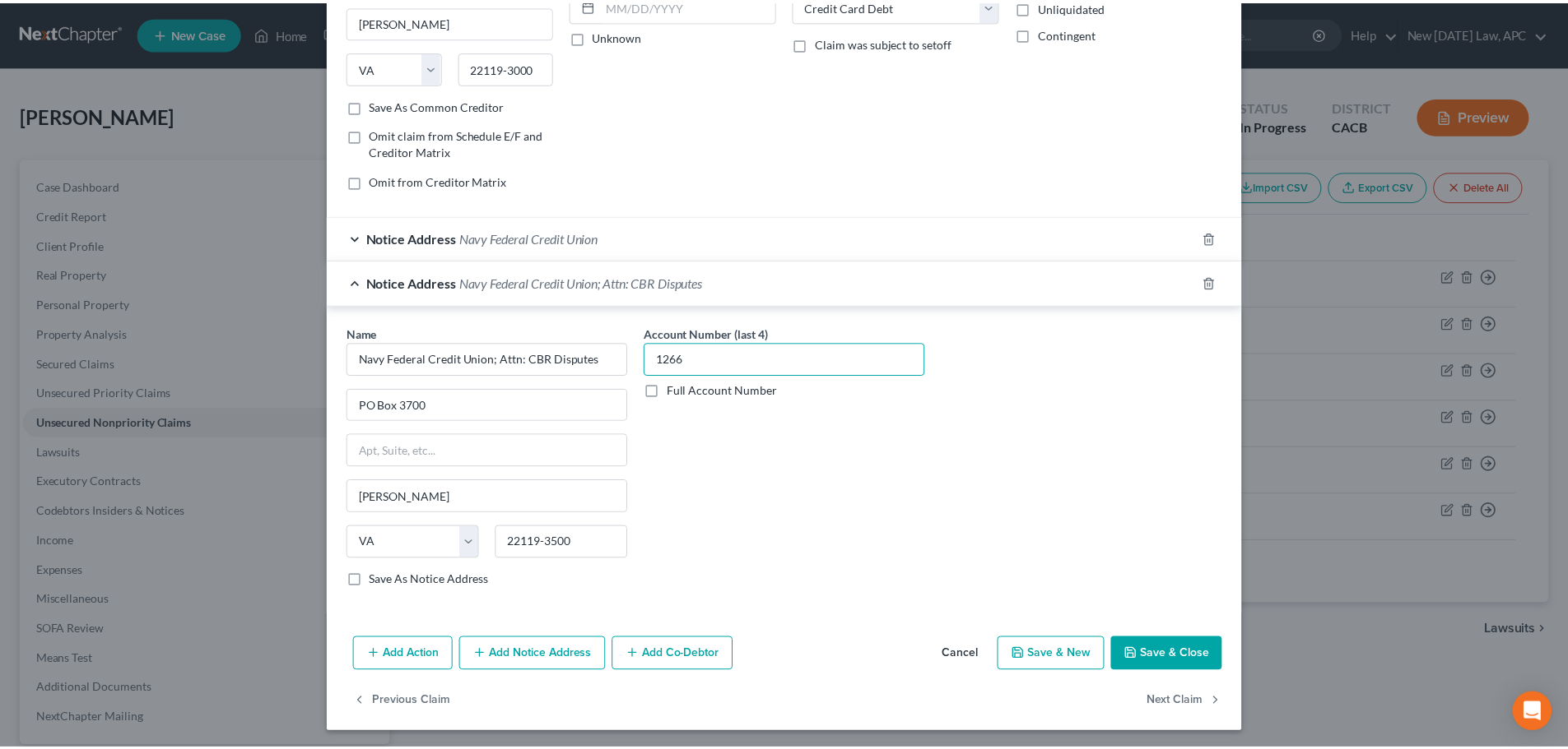
scroll to position [257, 0]
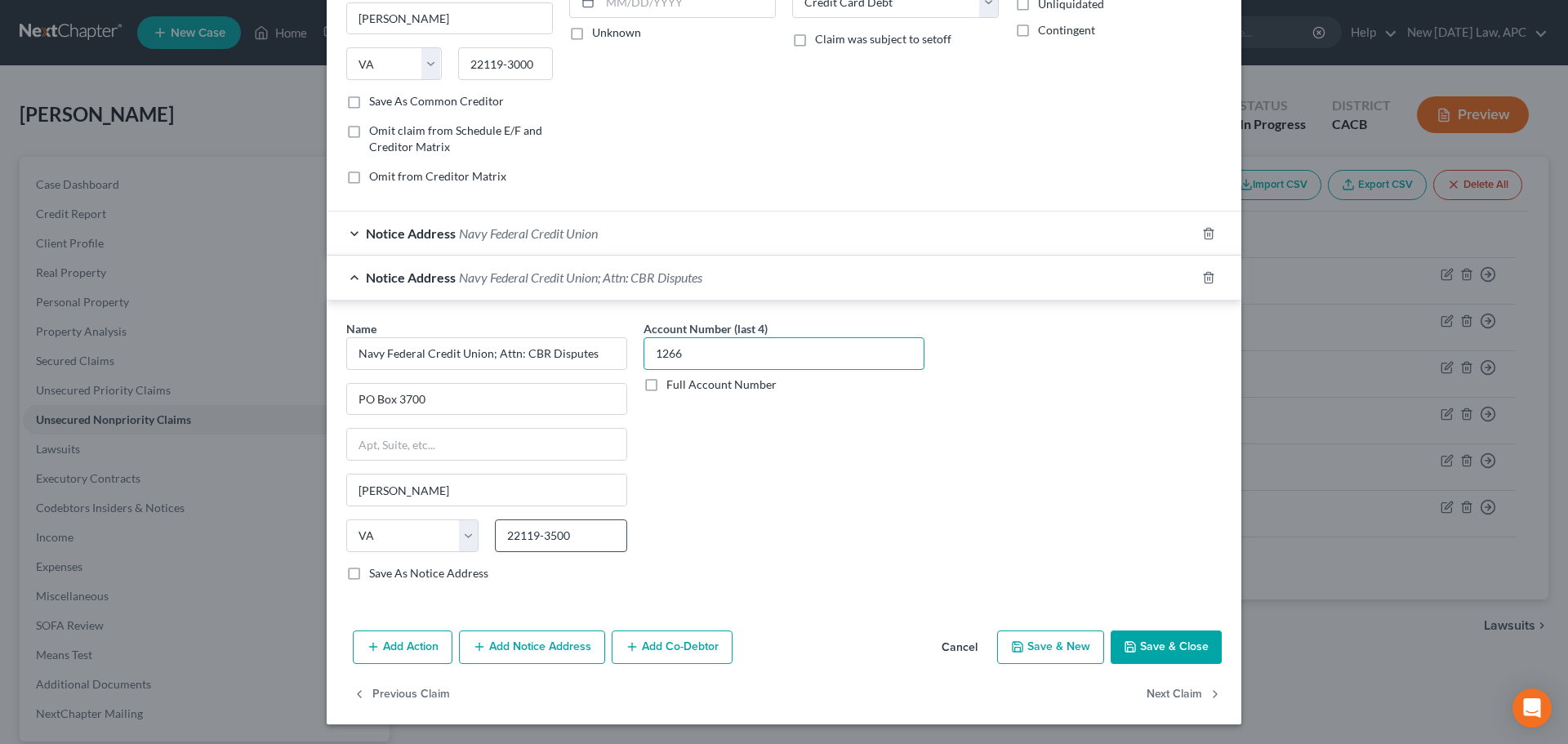
type input "1266"
click at [611, 528] on input "22119-3500" at bounding box center [560, 536] width 132 height 33
type input "22119"
click at [1168, 645] on button "Save & Close" at bounding box center [1167, 647] width 112 height 34
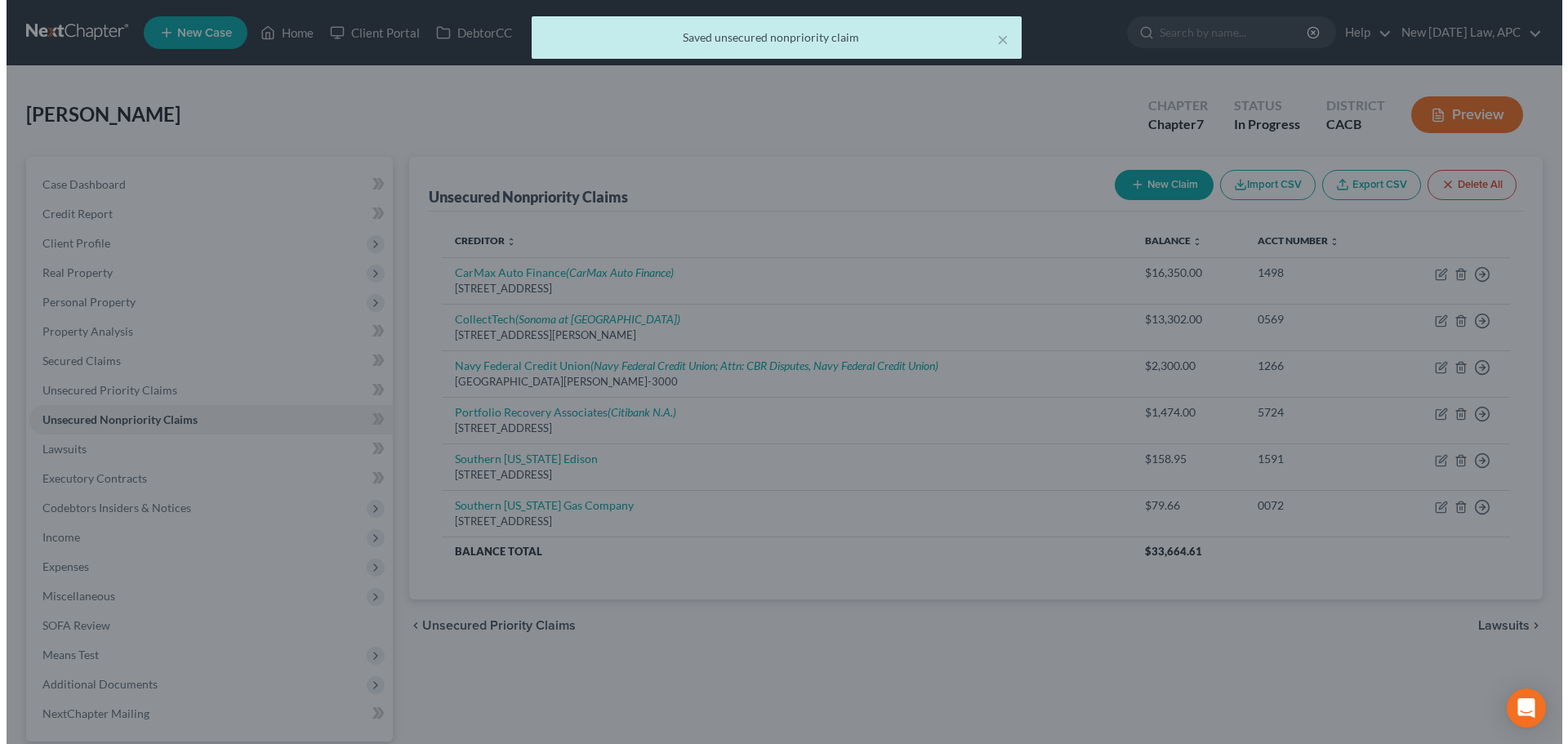
scroll to position [0, 0]
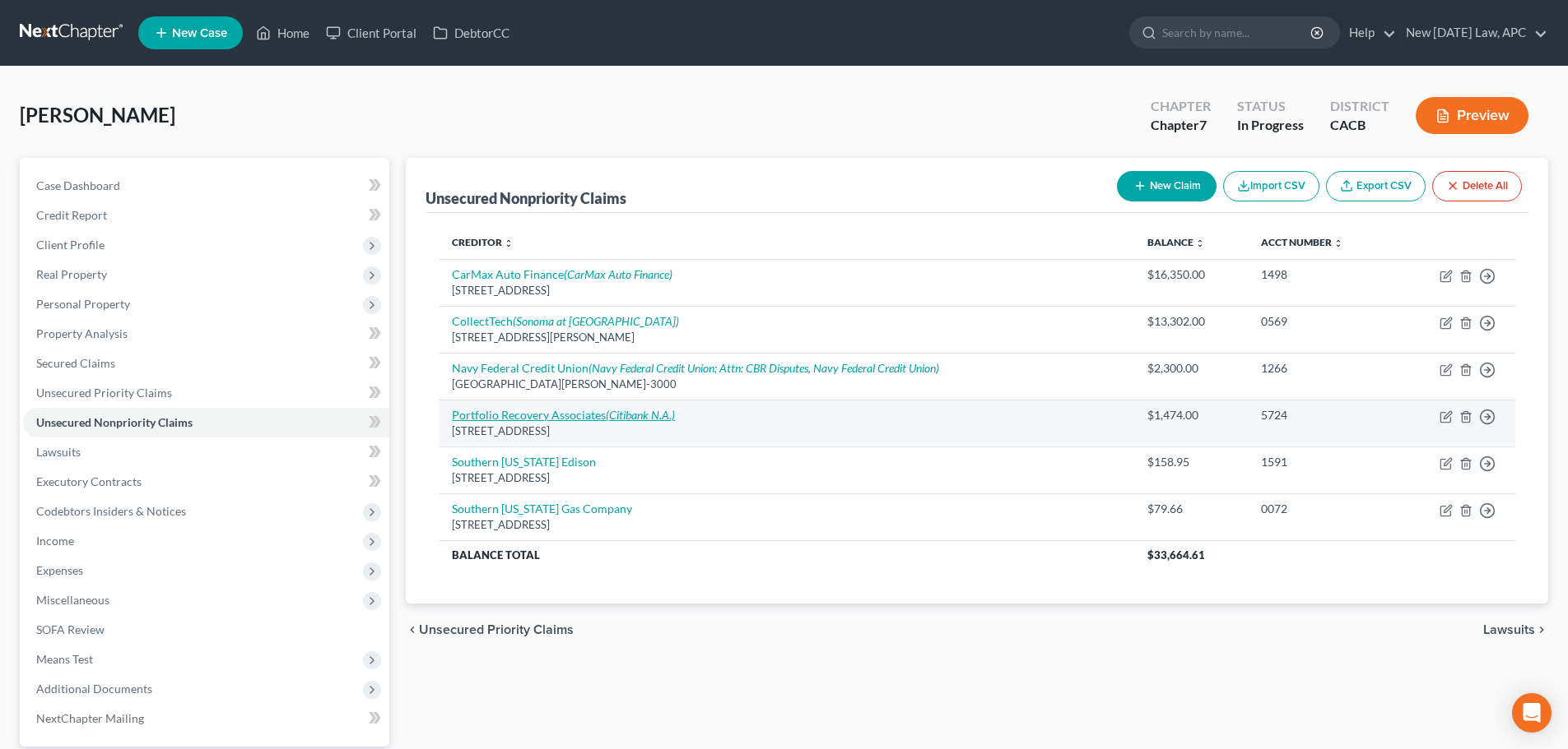
click at [502, 414] on link "Portfolio Recovery Associates (Citibank N.A.)" at bounding box center [563, 415] width 223 height 14
select select "48"
select select "1"
select select "0"
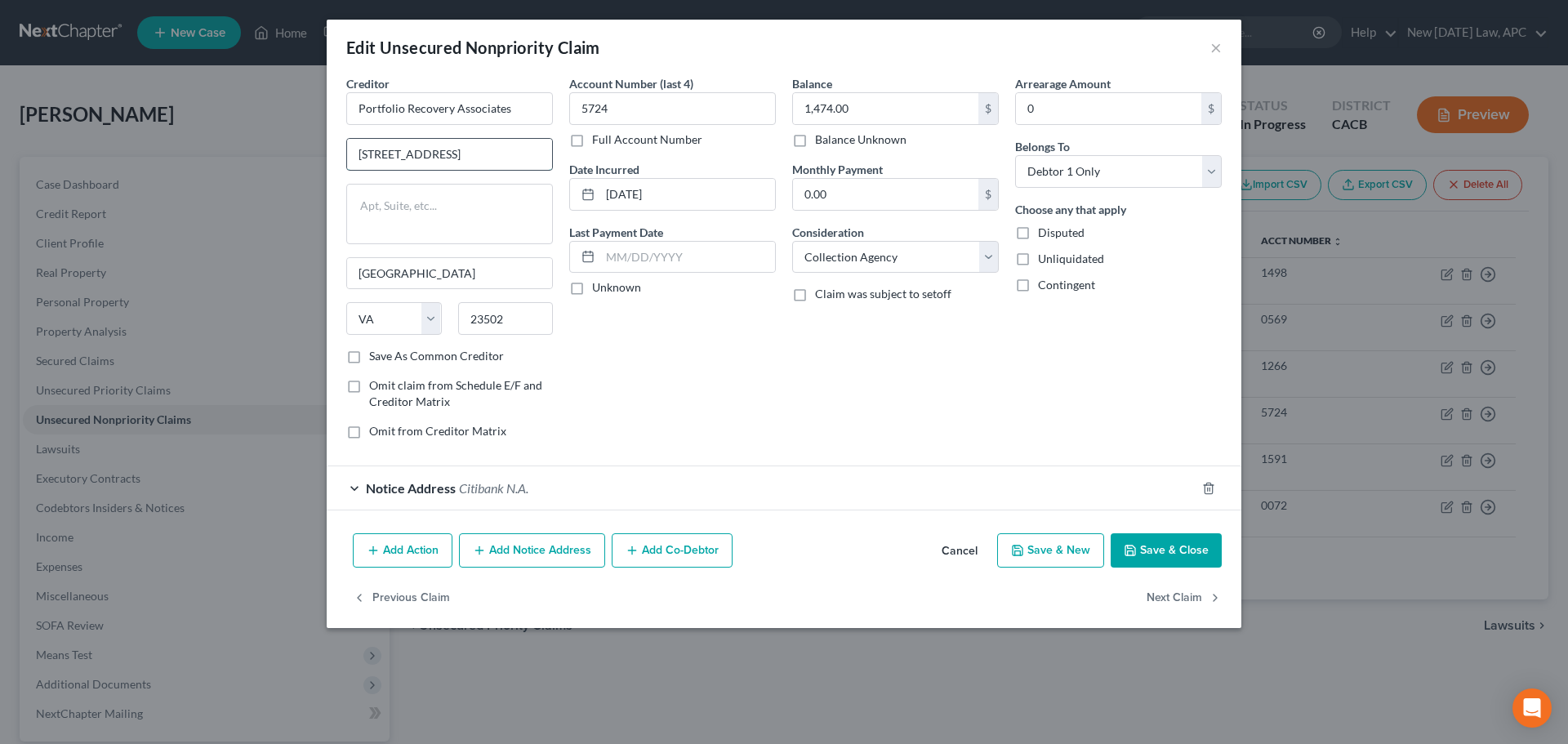
click at [378, 152] on input "[STREET_ADDRESS]" at bounding box center [449, 154] width 205 height 31
type input "[STREET_ADDRESS]"
click at [528, 96] on input "Portfolio Recovery Associates" at bounding box center [449, 109] width 207 height 33
click at [496, 163] on input "[STREET_ADDRESS]" at bounding box center [449, 154] width 205 height 31
click at [369, 360] on label "Save As Common Creditor" at bounding box center [436, 356] width 135 height 16
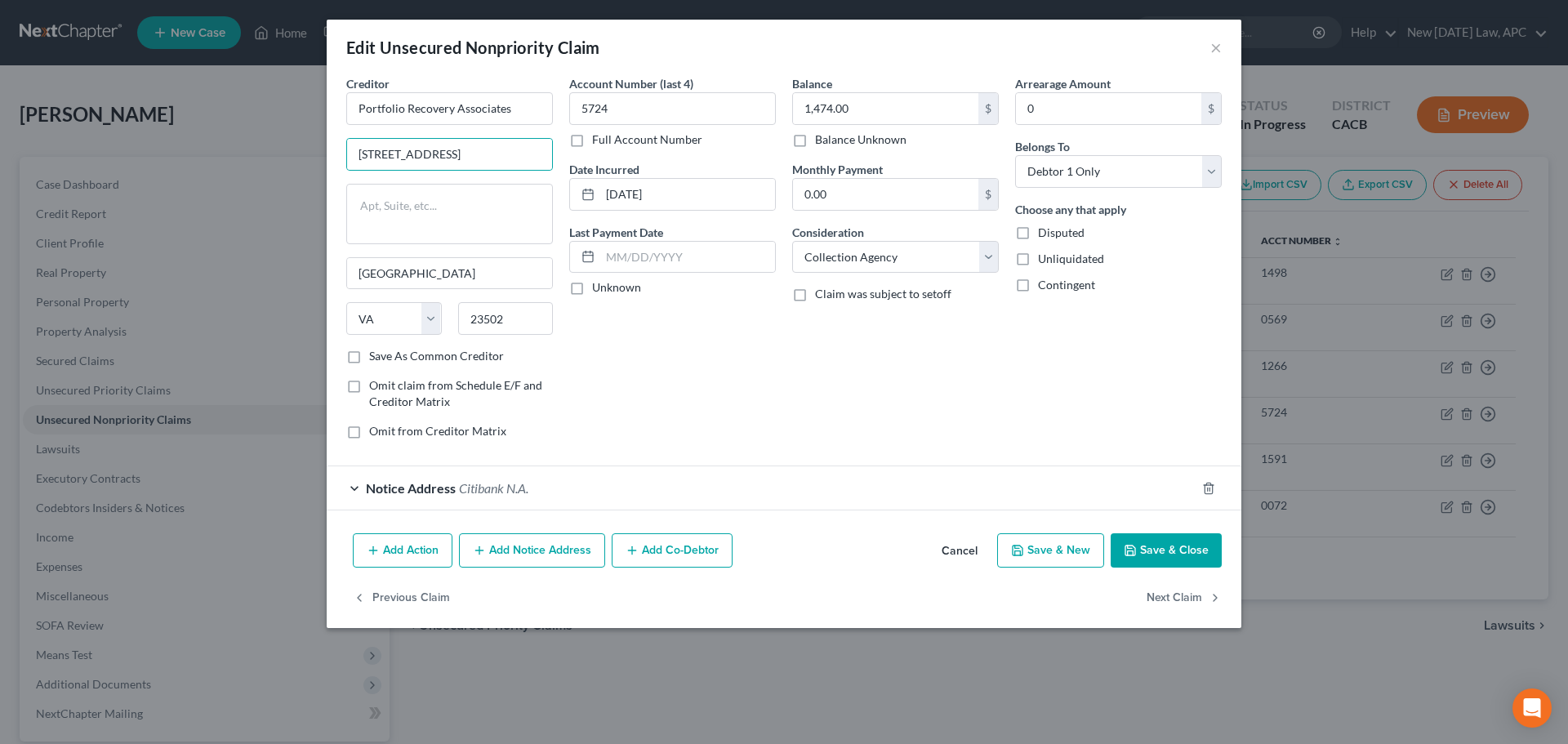
click at [375, 359] on input "Save As Common Creditor" at bounding box center [380, 353] width 11 height 11
click at [1164, 552] on button "Save & Close" at bounding box center [1167, 550] width 112 height 34
checkbox input "false"
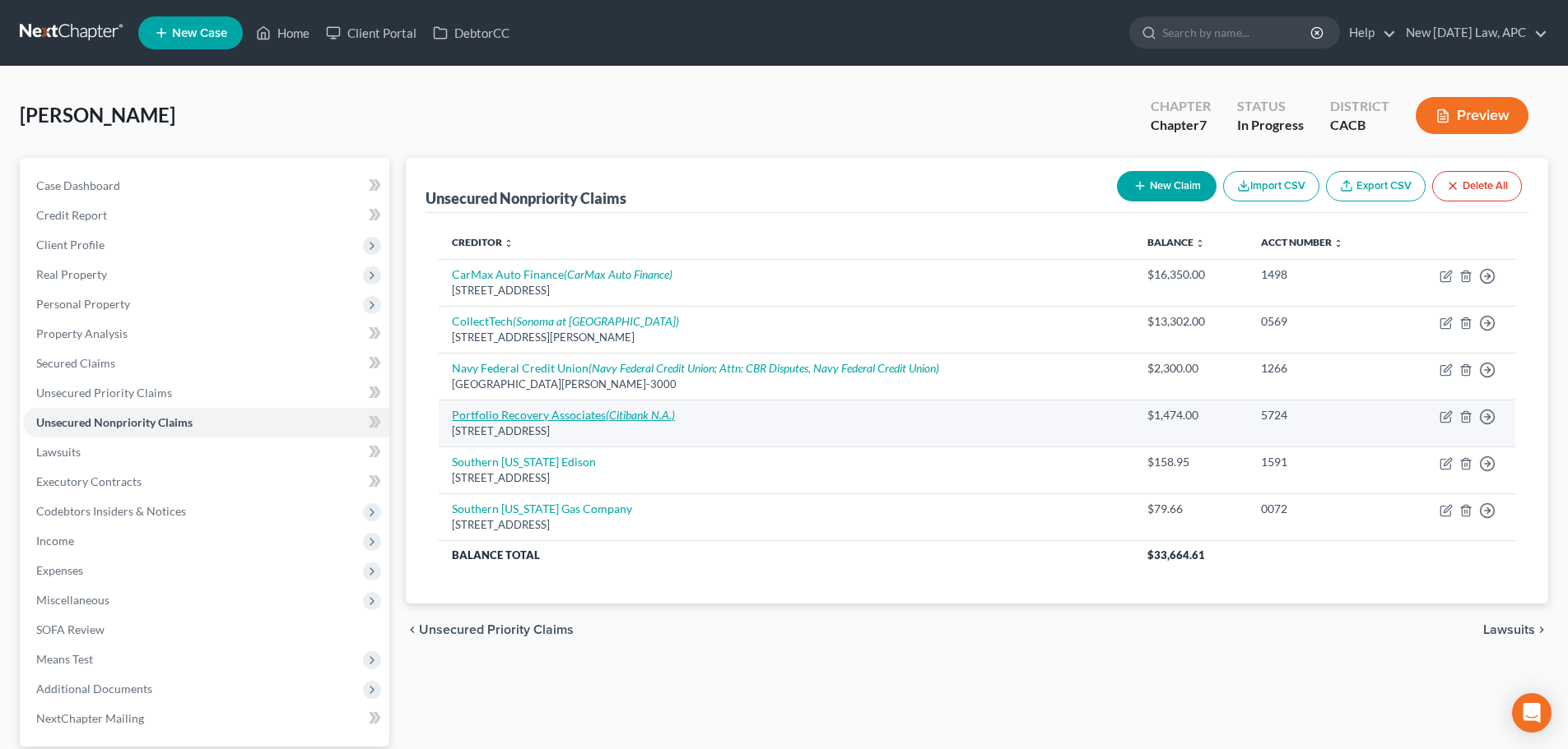
click at [527, 413] on link "Portfolio Recovery Associates (Citibank N.A.)" at bounding box center [563, 415] width 223 height 14
select select "48"
select select "1"
select select "0"
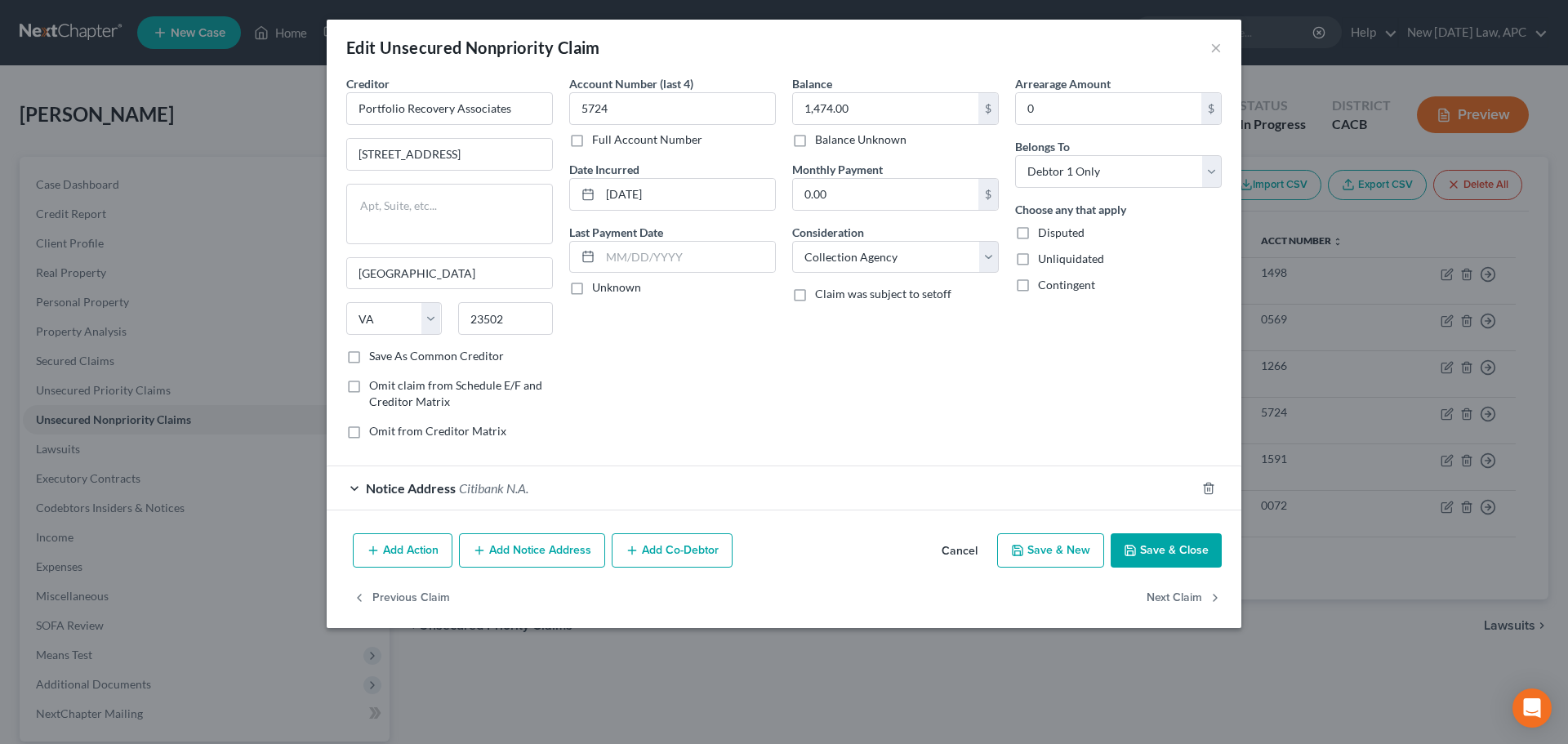
click at [369, 357] on label "Save As Common Creditor" at bounding box center [436, 356] width 135 height 16
click at [375, 357] on input "Save As Common Creditor" at bounding box center [380, 353] width 11 height 11
click at [1198, 544] on button "Save & Close" at bounding box center [1167, 550] width 112 height 34
checkbox input "false"
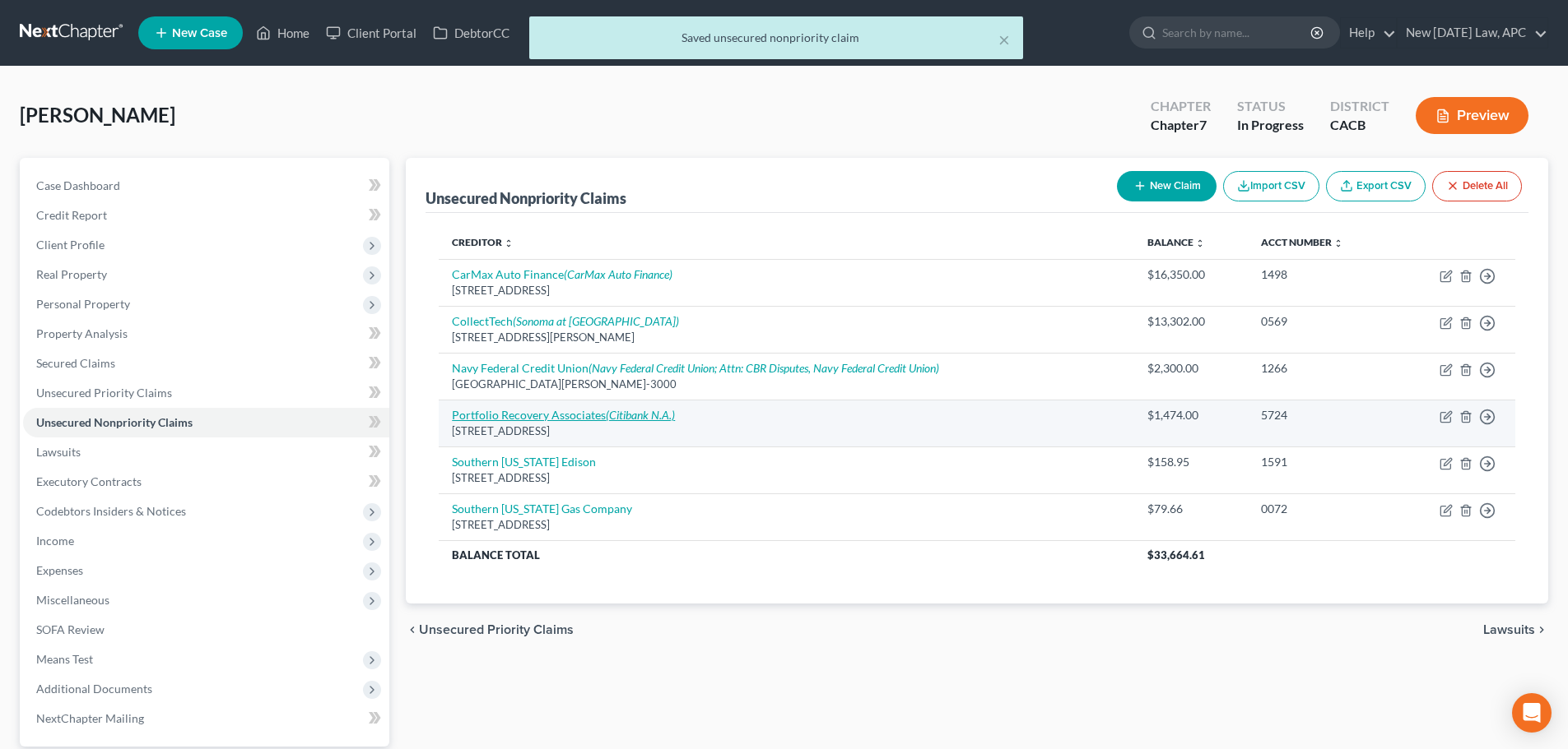
click at [569, 413] on link "Portfolio Recovery Associates (Citibank N.A.)" at bounding box center [563, 415] width 223 height 14
select select "48"
select select "1"
select select "0"
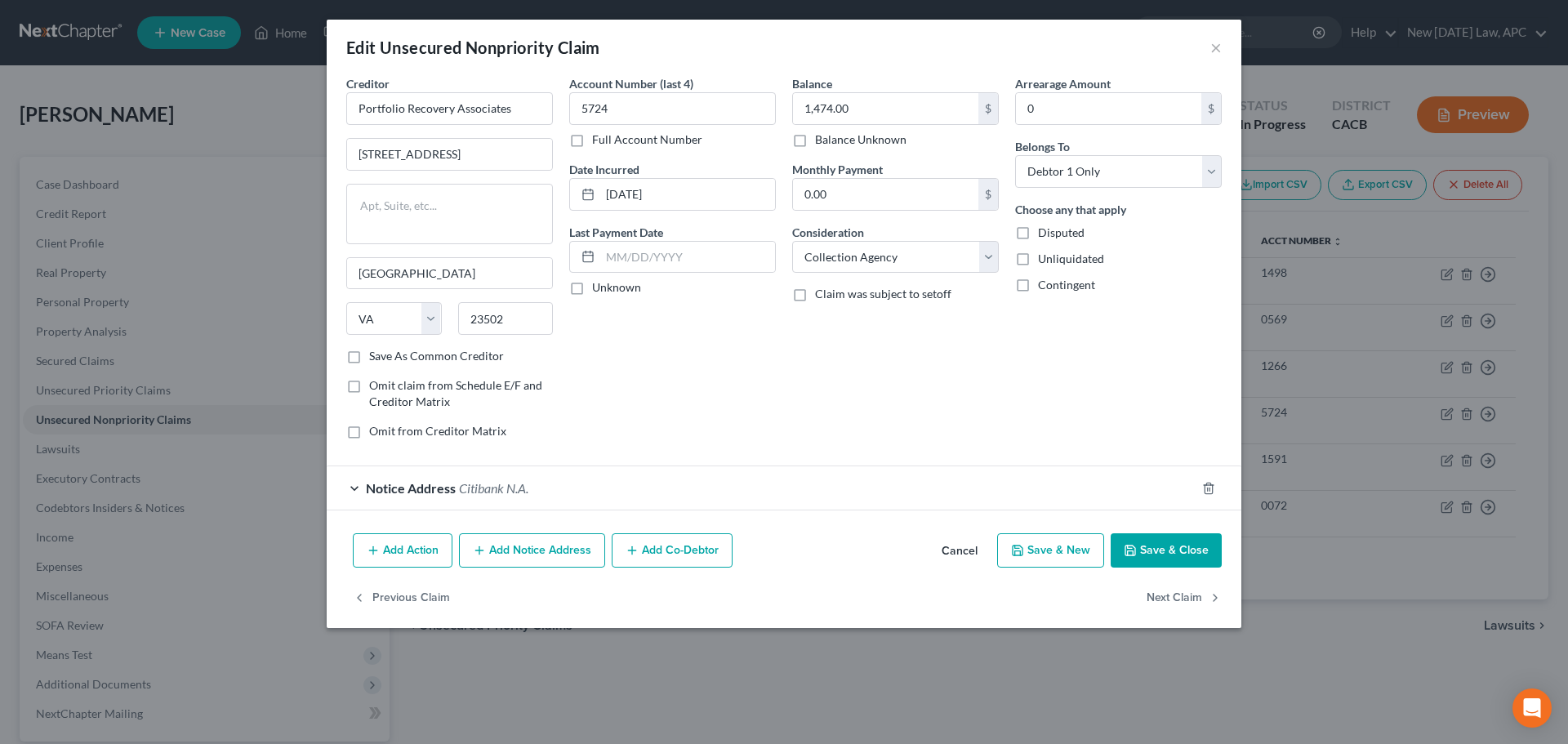
click at [974, 555] on button "Cancel" at bounding box center [960, 552] width 62 height 33
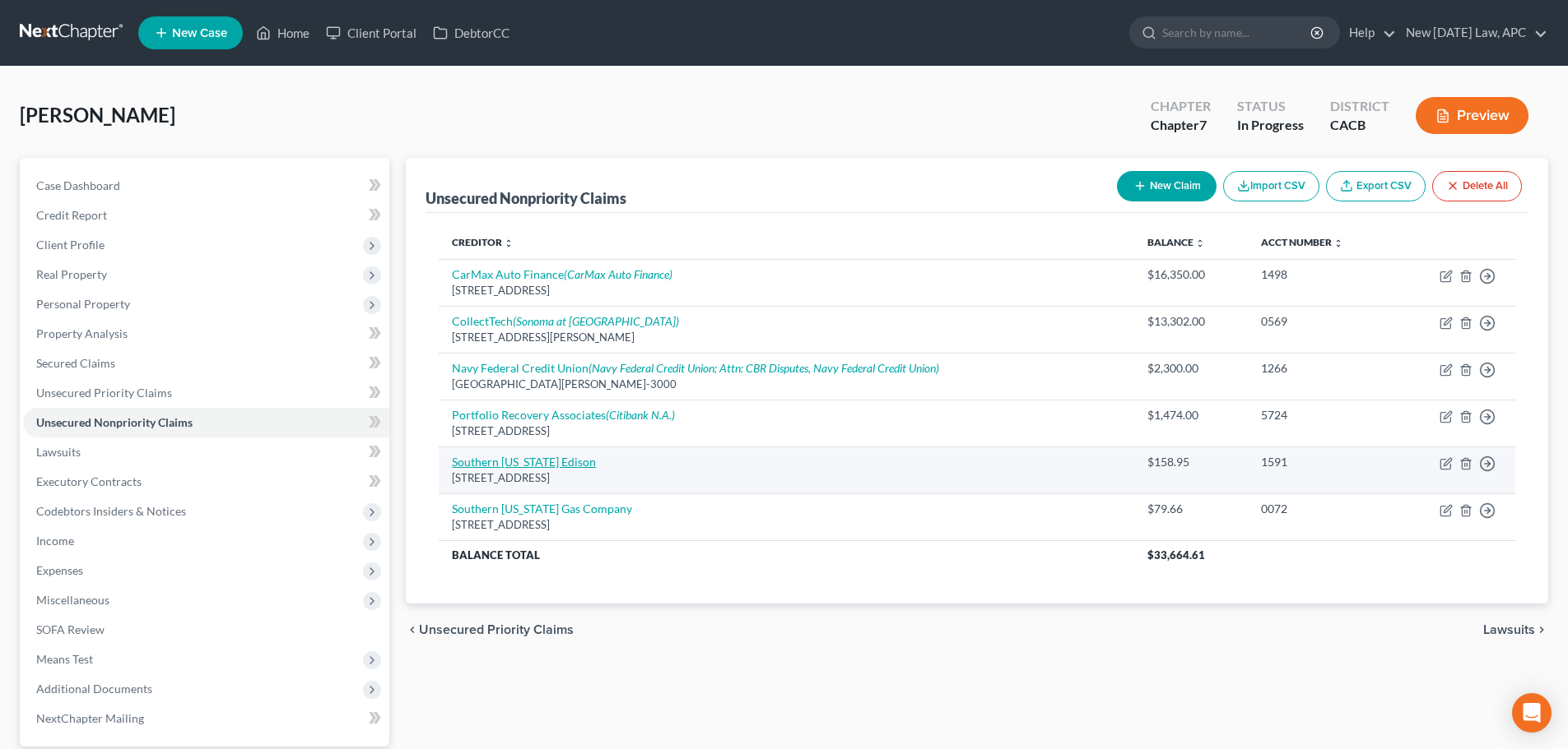
click at [558, 462] on link "Southern [US_STATE] Edison" at bounding box center [523, 462] width 144 height 14
select select "4"
select select "20"
select select "0"
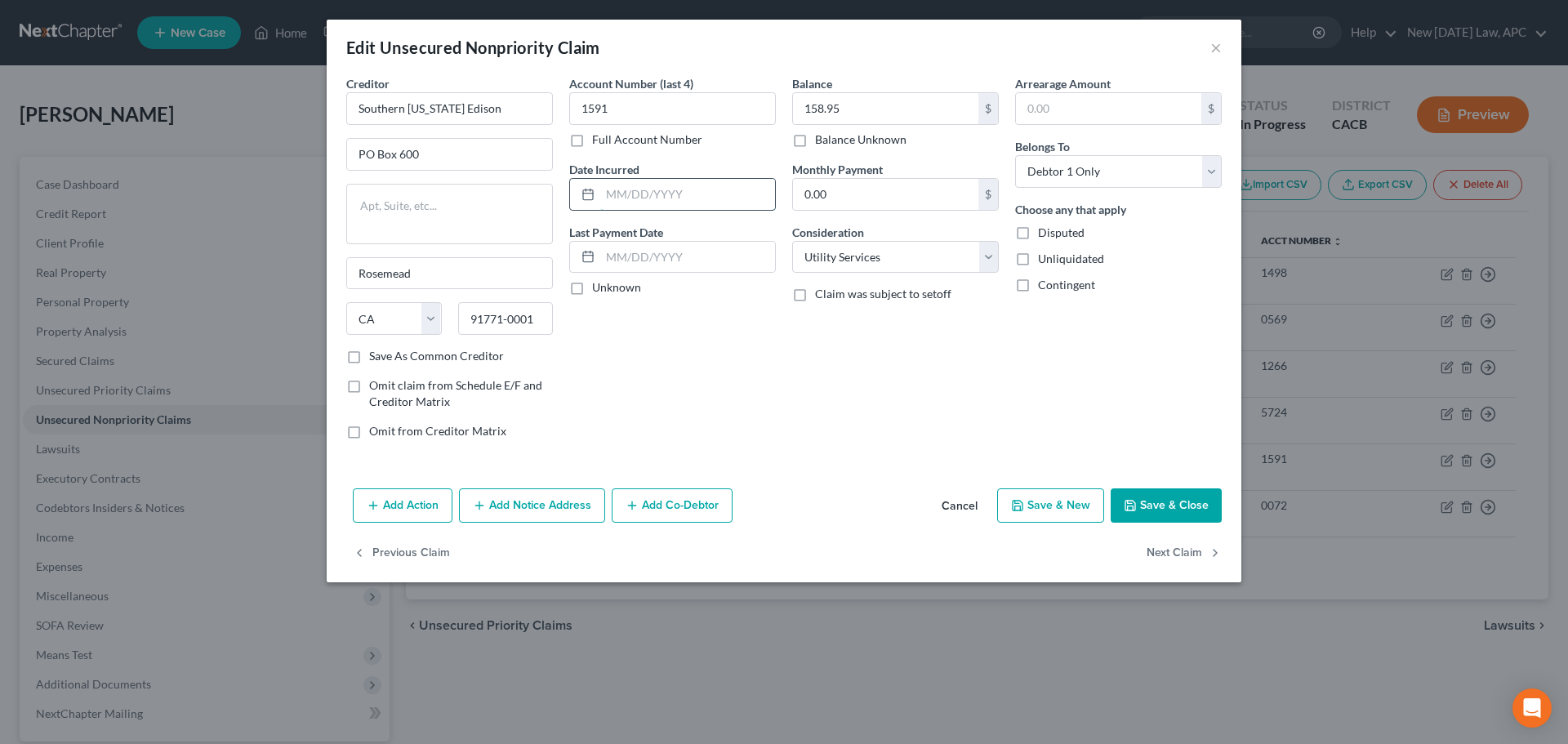
drag, startPoint x: 634, startPoint y: 192, endPoint x: 629, endPoint y: 178, distance: 14.9
click at [634, 192] on input "text" at bounding box center [688, 194] width 175 height 31
type input "2023"
click at [1090, 422] on div "Arrearage Amount $ Belongs To * Select Debtor 1 Only Debtor 2 Only Debtor 1 And…" at bounding box center [1119, 263] width 223 height 377
click at [1179, 494] on button "Save & Close" at bounding box center [1167, 505] width 112 height 34
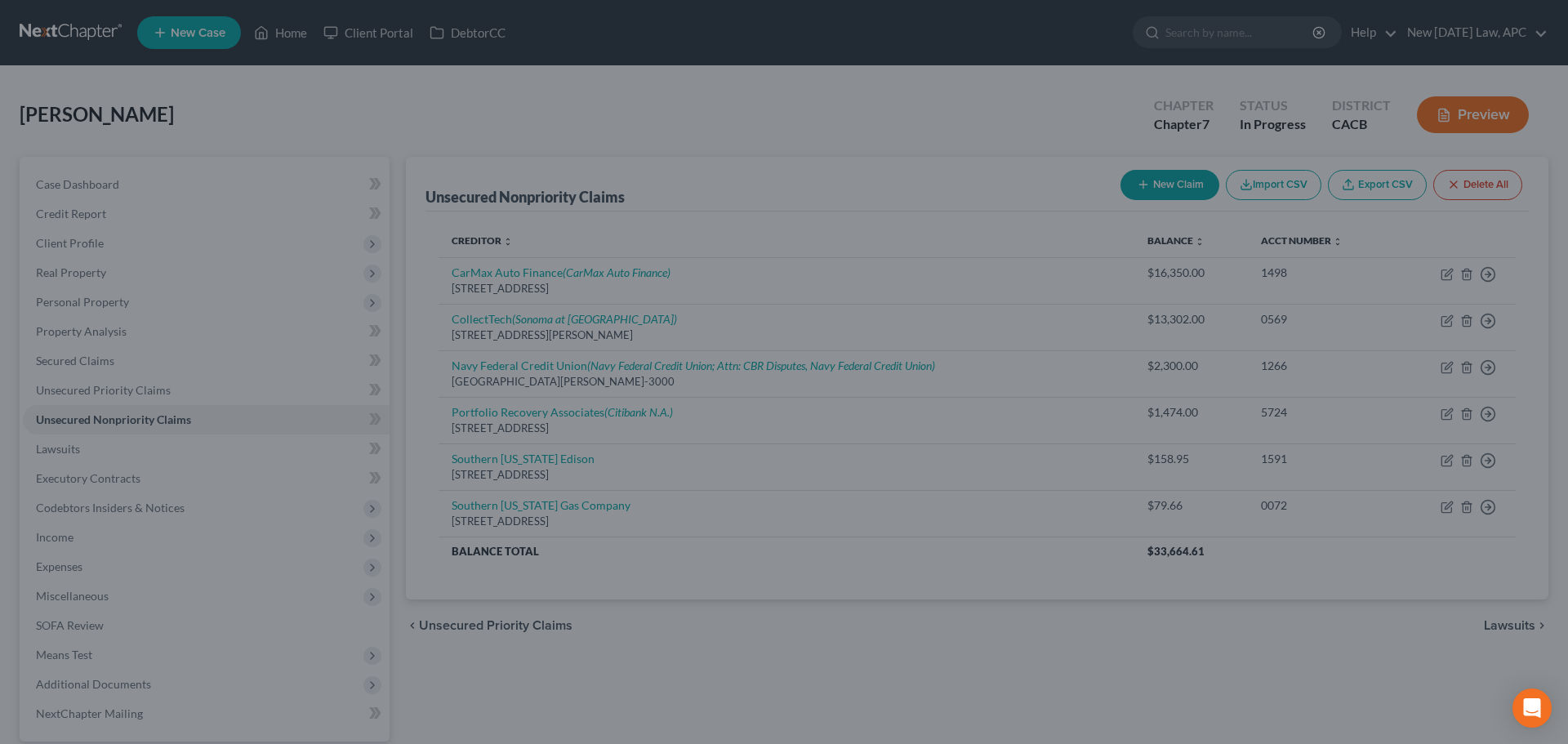
type input "0"
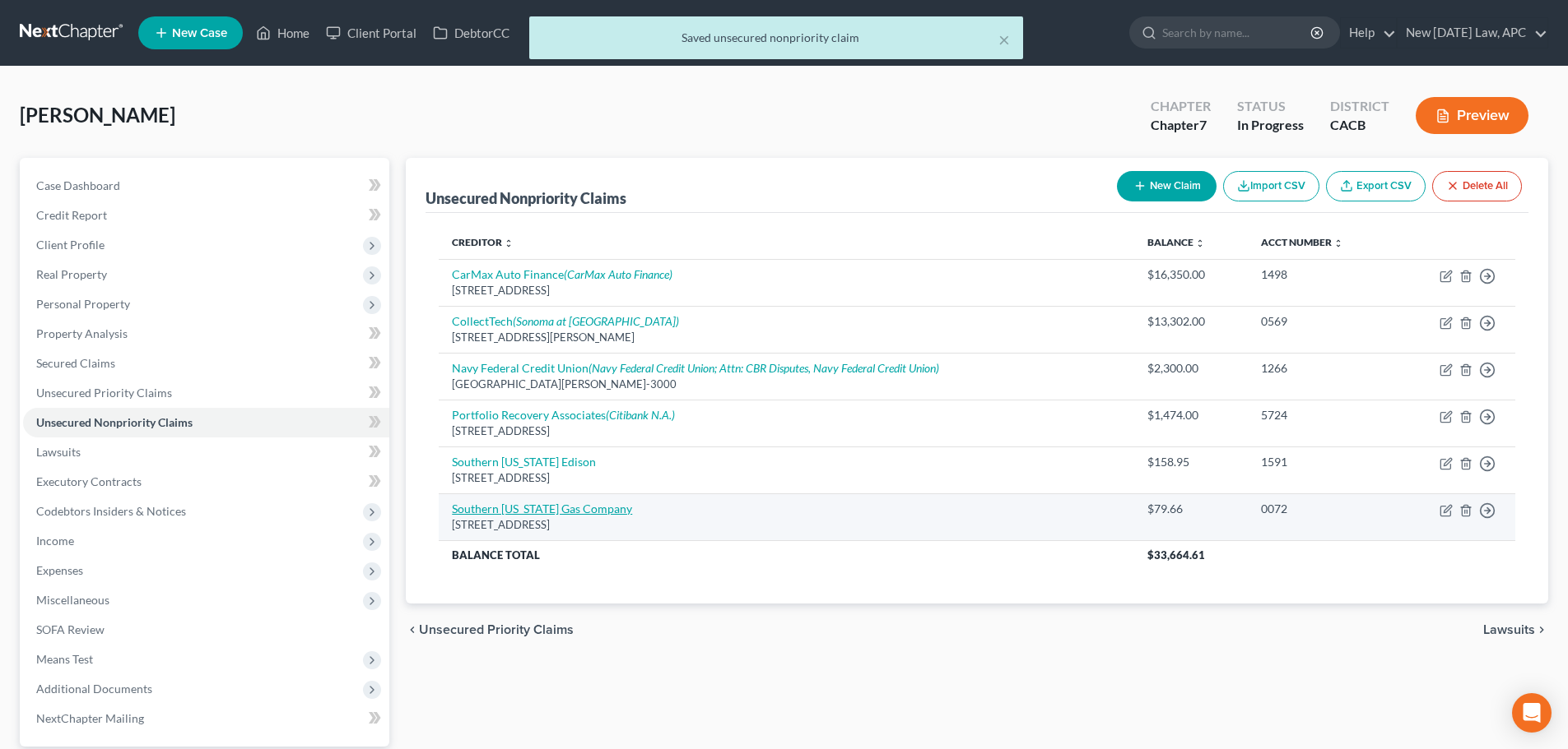
click at [560, 512] on link "Southern [US_STATE] Gas Company" at bounding box center [541, 509] width 180 height 14
select select "4"
select select "20"
select select "0"
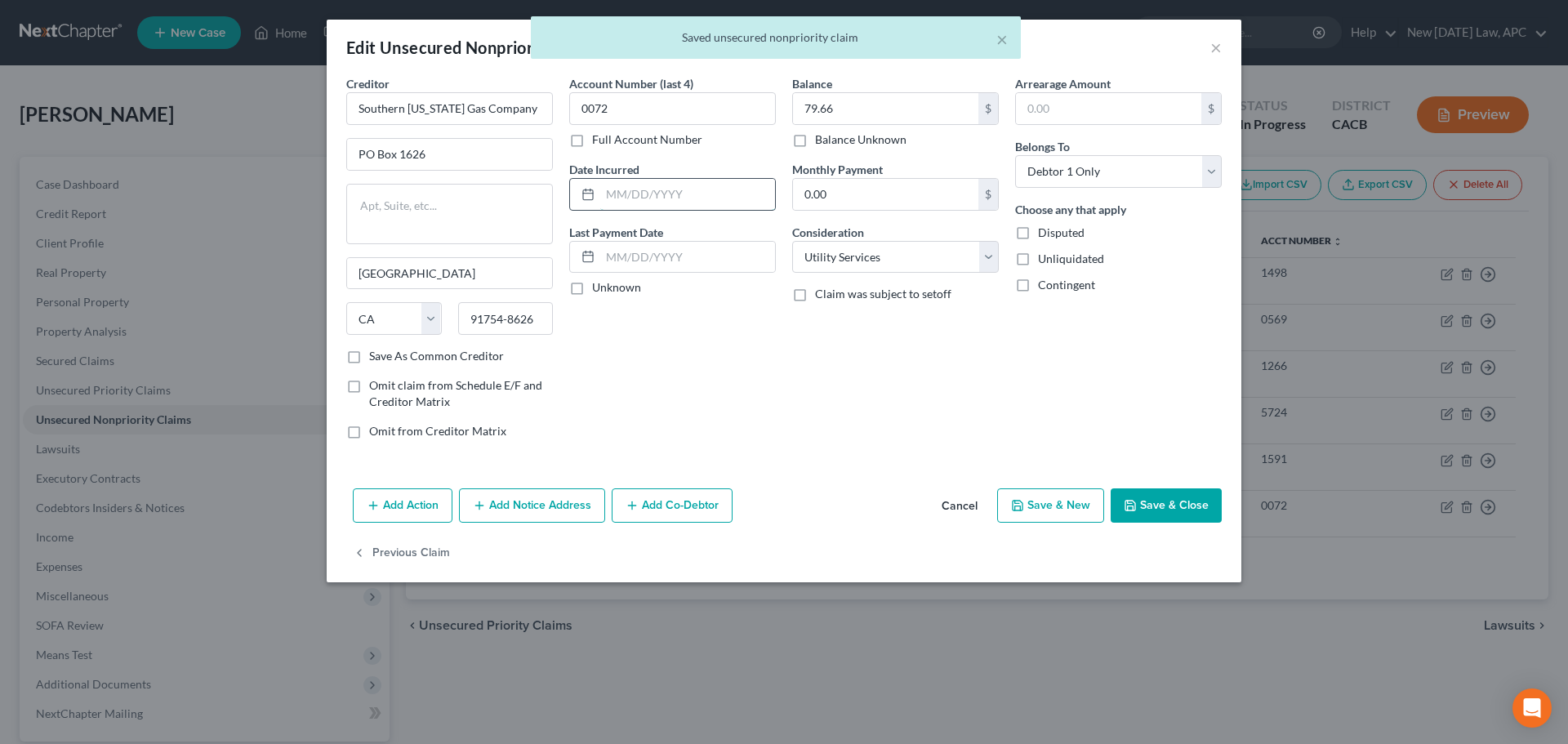
click at [624, 198] on input "text" at bounding box center [688, 194] width 175 height 31
type input "2023"
drag, startPoint x: 1036, startPoint y: 417, endPoint x: 1072, endPoint y: 428, distance: 37.6
click at [1035, 418] on div "Arrearage Amount $ Belongs To * Select Debtor 1 Only Debtor 2 Only Debtor 1 And…" at bounding box center [1119, 263] width 223 height 377
click at [1189, 501] on button "Save & Close" at bounding box center [1167, 505] width 112 height 34
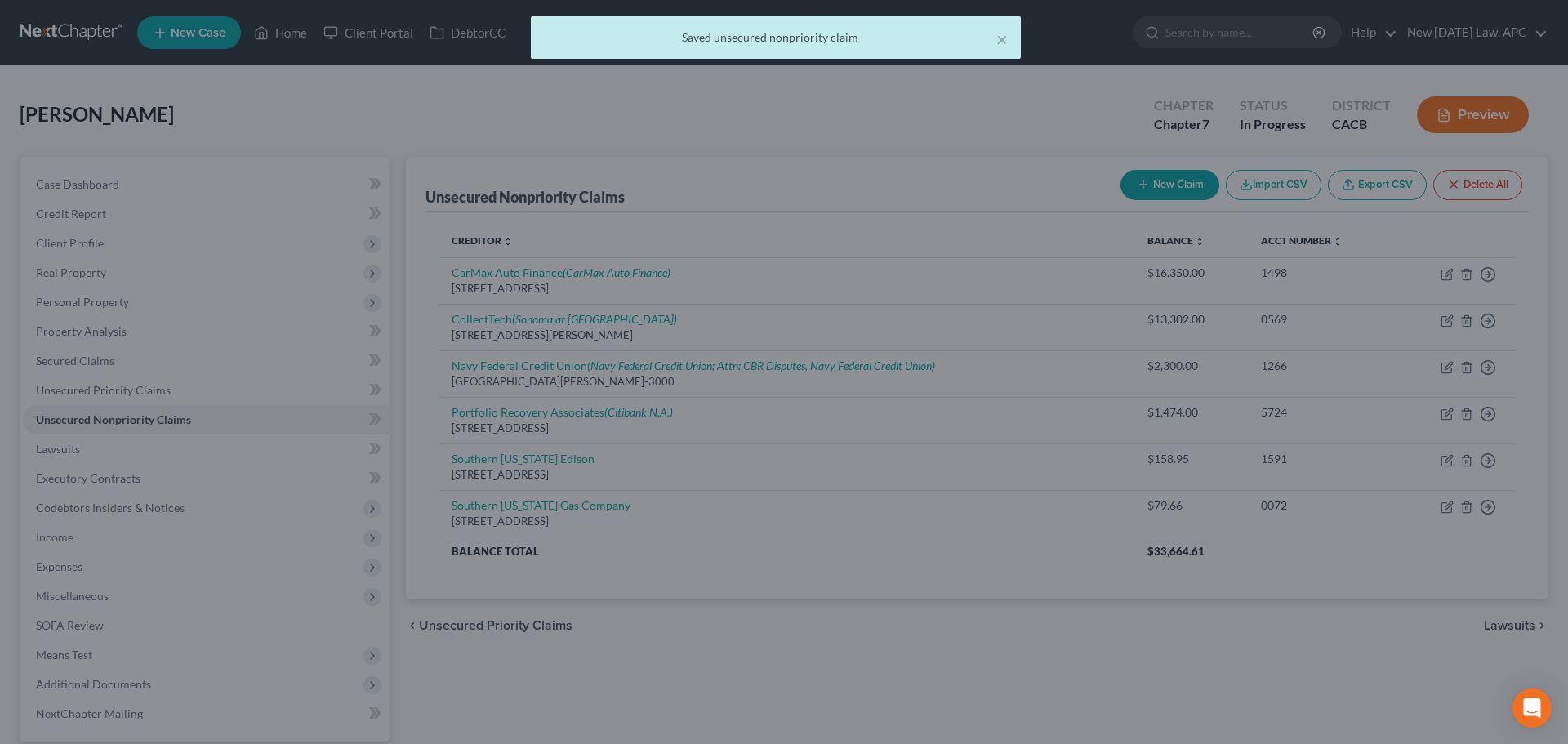
type input "0"
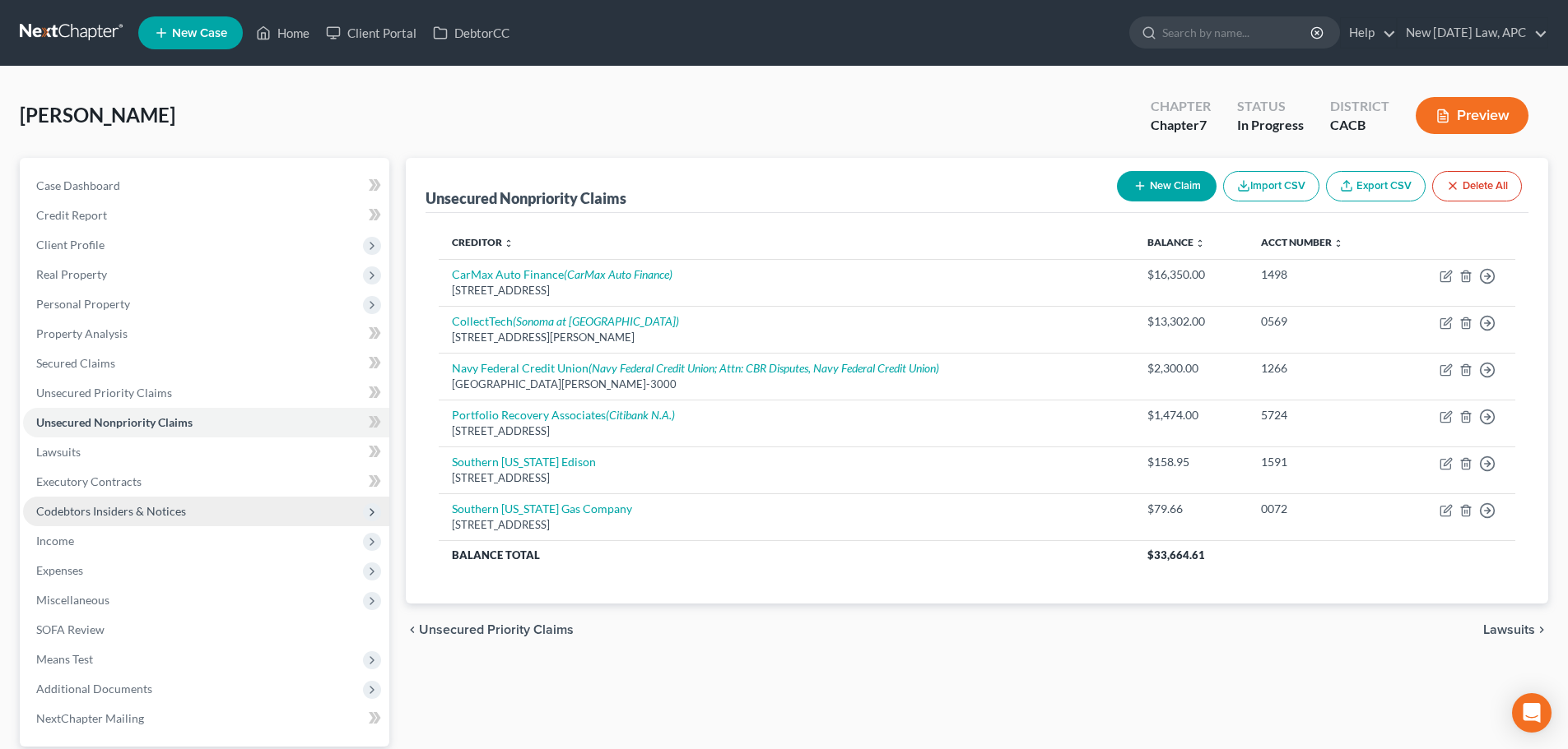
click at [90, 514] on span "Codebtors Insiders & Notices" at bounding box center [110, 511] width 149 height 14
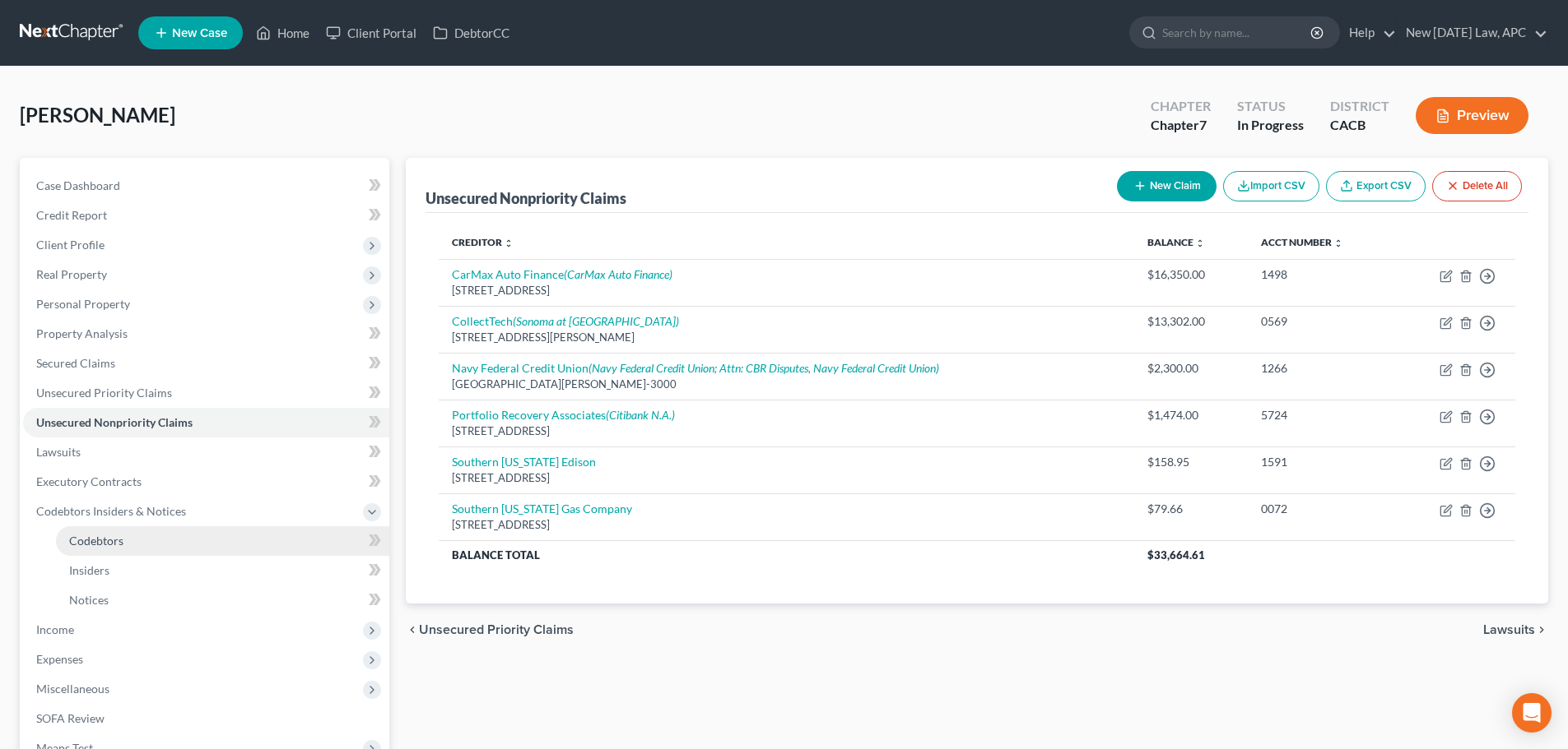
click at [100, 535] on span "Codebtors" at bounding box center [97, 541] width 55 height 14
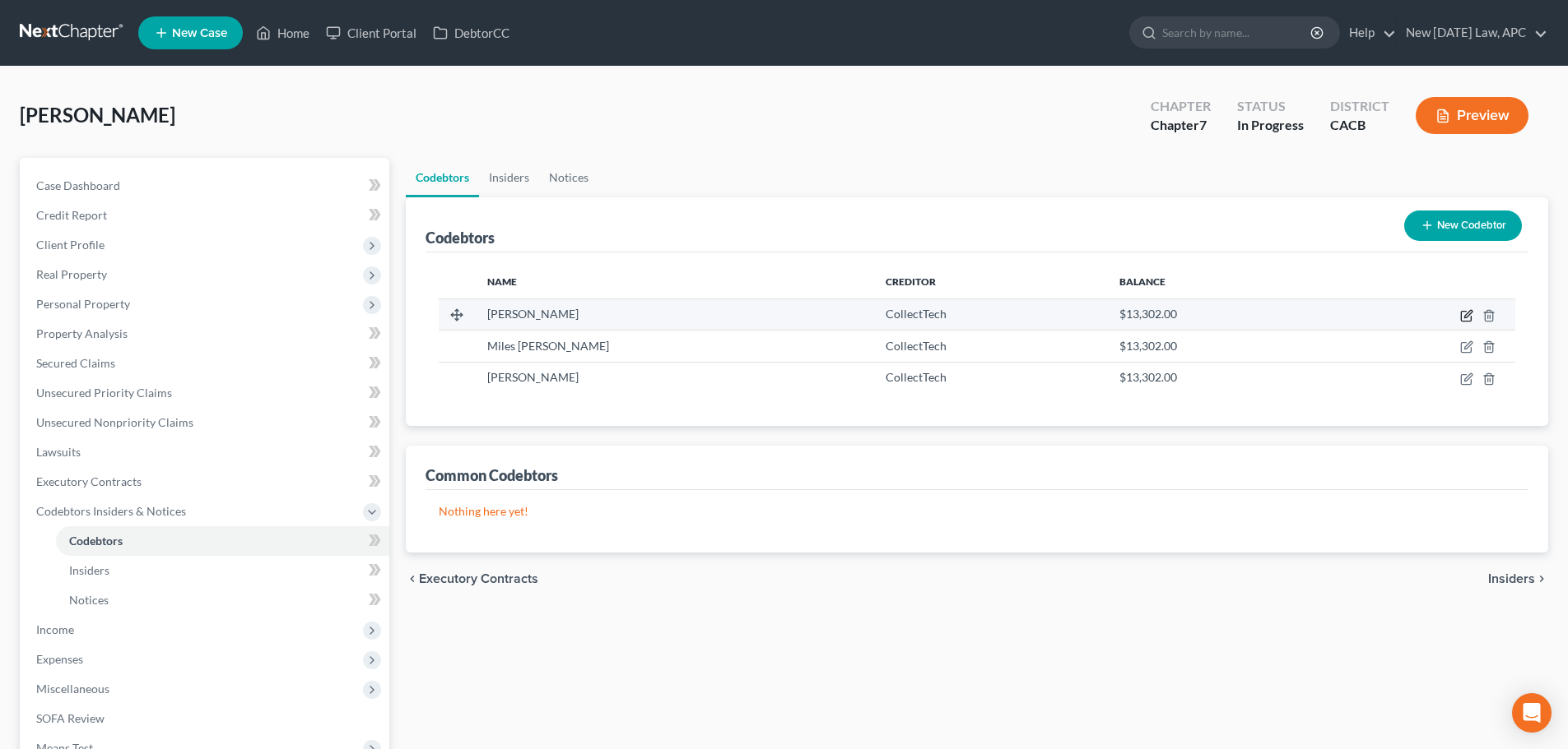
click at [1473, 313] on icon "button" at bounding box center [1465, 315] width 13 height 13
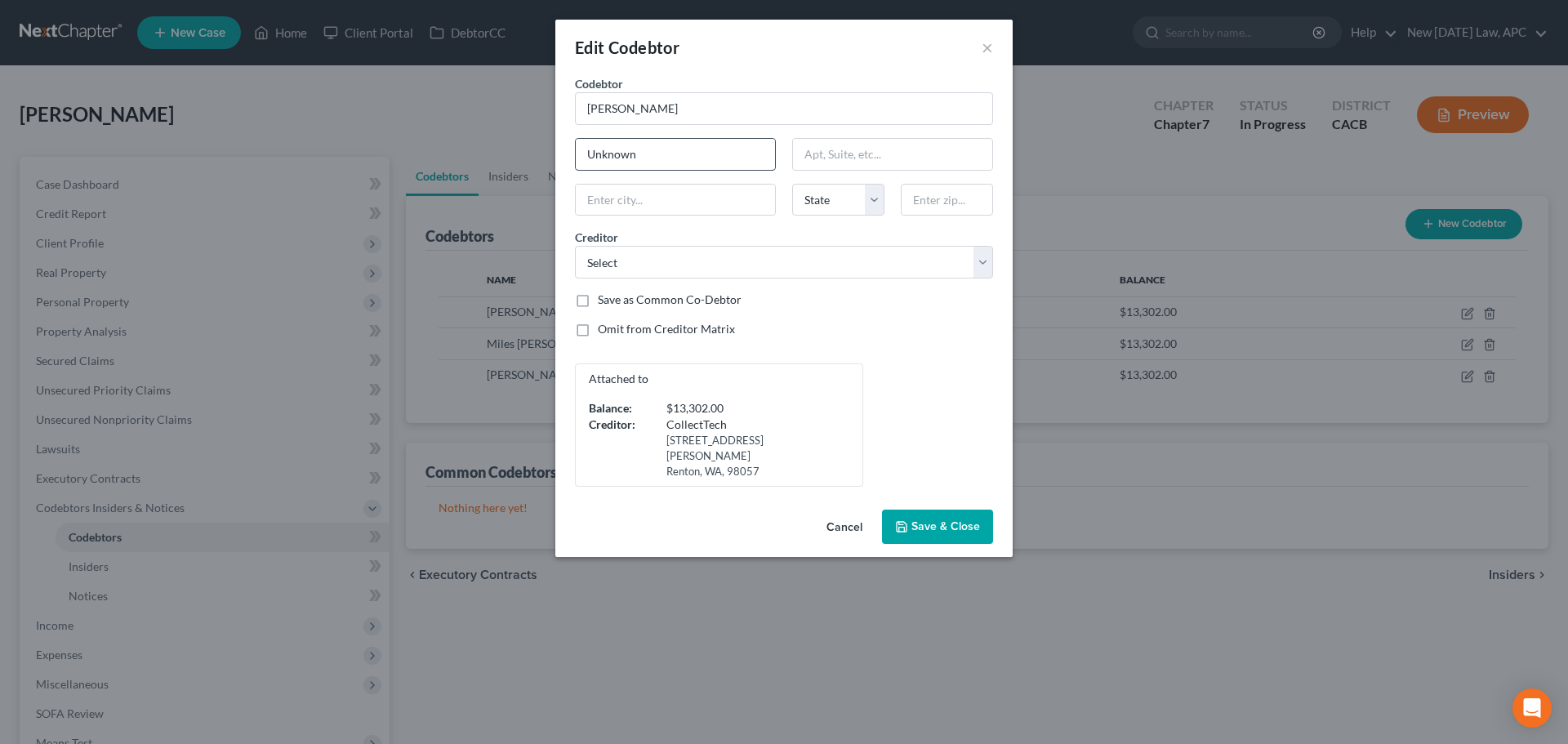
click at [666, 166] on input "Unknown" at bounding box center [676, 154] width 200 height 31
drag, startPoint x: 769, startPoint y: 154, endPoint x: 465, endPoint y: 109, distance: 307.3
click at [465, 109] on div "Edit Codebtor × Codebtor * [PERSON_NAME] Codebtor * [PERSON_NAME] Unknown (Room…" at bounding box center [784, 372] width 1568 height 744
type input "Unknown (Roommate at [GEOGRAPHIC_DATA] at [GEOGRAPHIC_DATA])"
click at [948, 519] on button "Save & Close" at bounding box center [938, 527] width 112 height 34
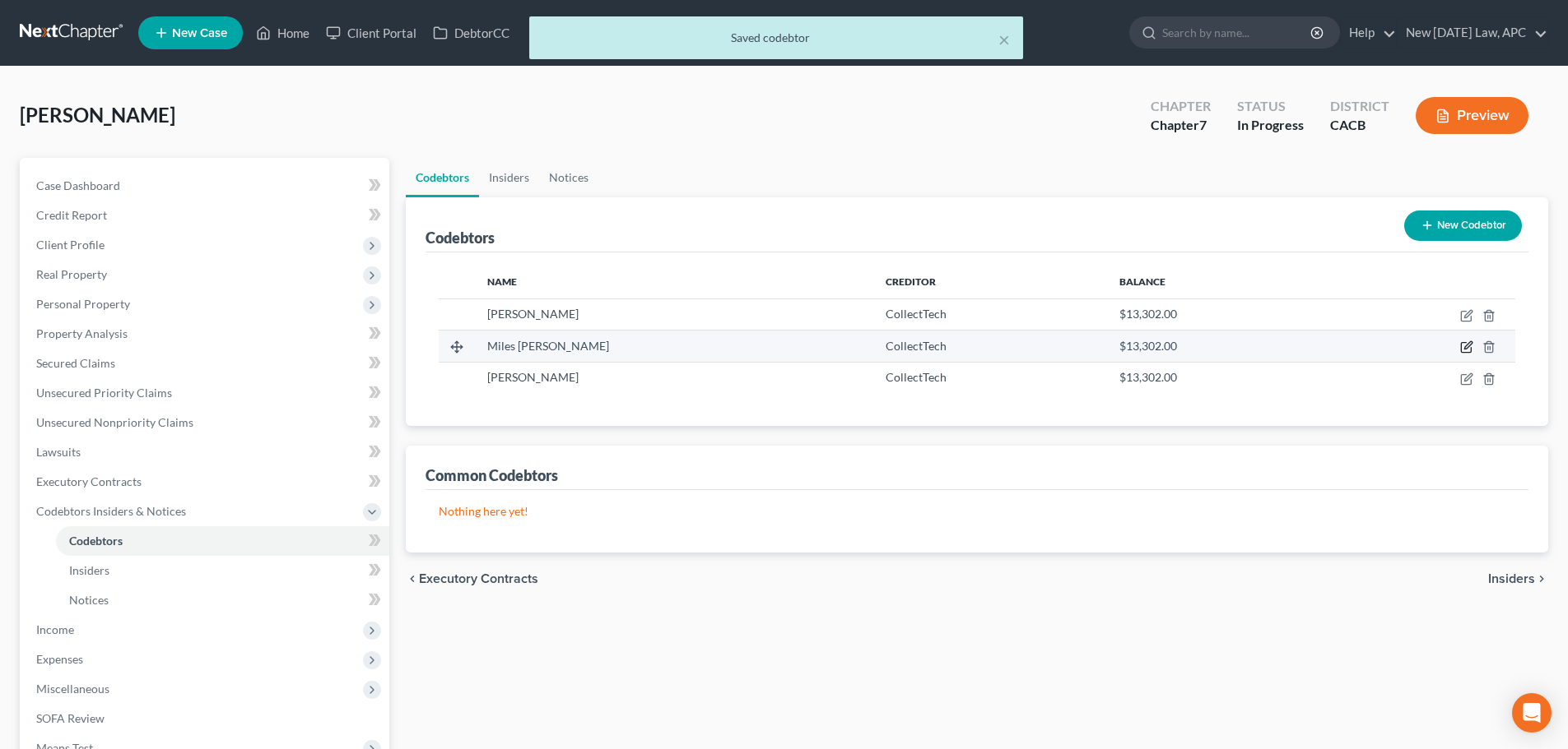
click at [1461, 347] on icon "button" at bounding box center [1465, 348] width 10 height 10
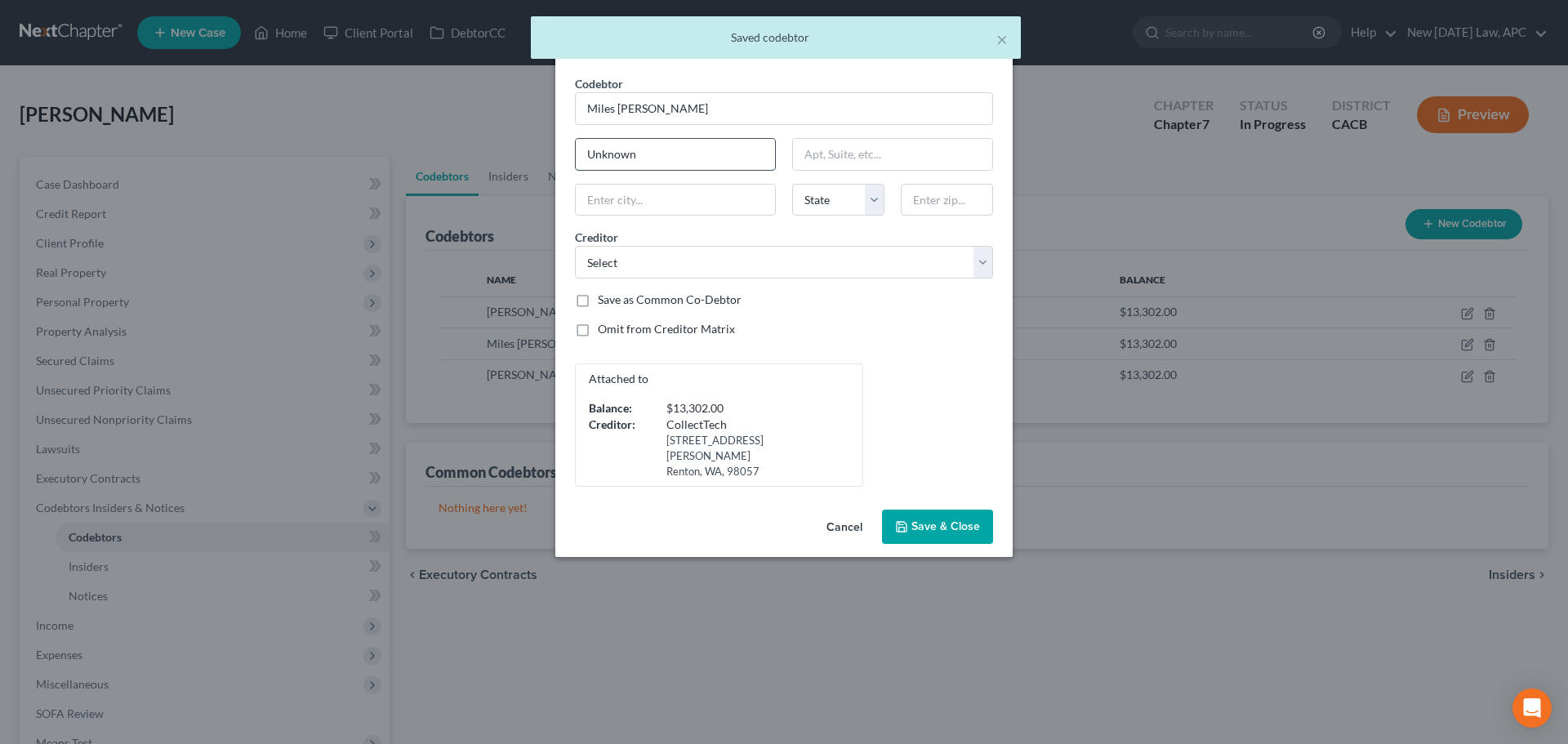
click at [654, 143] on input "Unknown" at bounding box center [676, 154] width 200 height 31
drag, startPoint x: 656, startPoint y: 152, endPoint x: 546, endPoint y: 143, distance: 110.4
click at [546, 143] on div "Edit Codebtor × Codebtor * Miles [PERSON_NAME] Codebtor * Miles [PERSON_NAME] U…" at bounding box center [784, 372] width 1568 height 744
paste input "(Roommate at [GEOGRAPHIC_DATA] at [GEOGRAPHIC_DATA])"
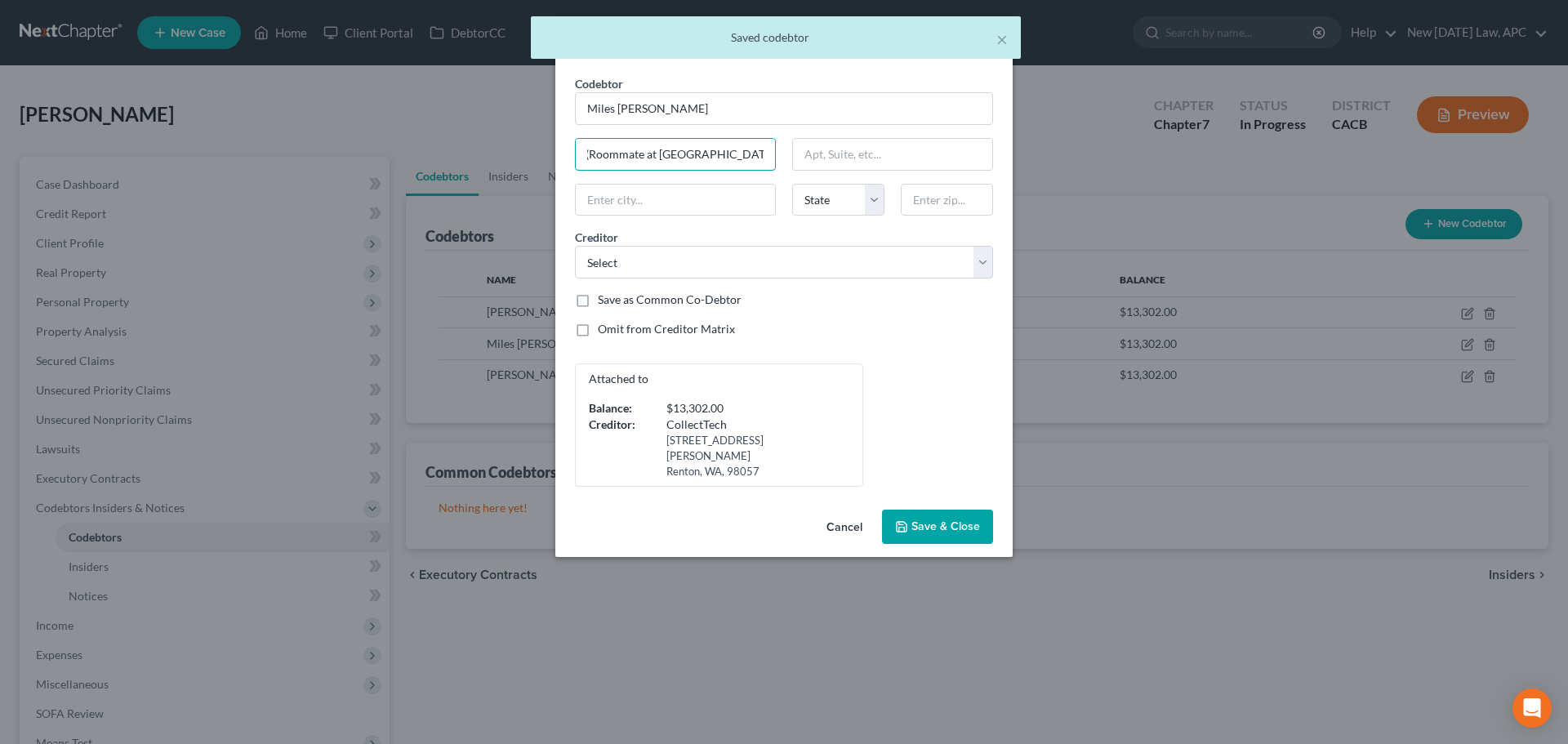
type input "Unknown (Roommate at [GEOGRAPHIC_DATA] at [GEOGRAPHIC_DATA])"
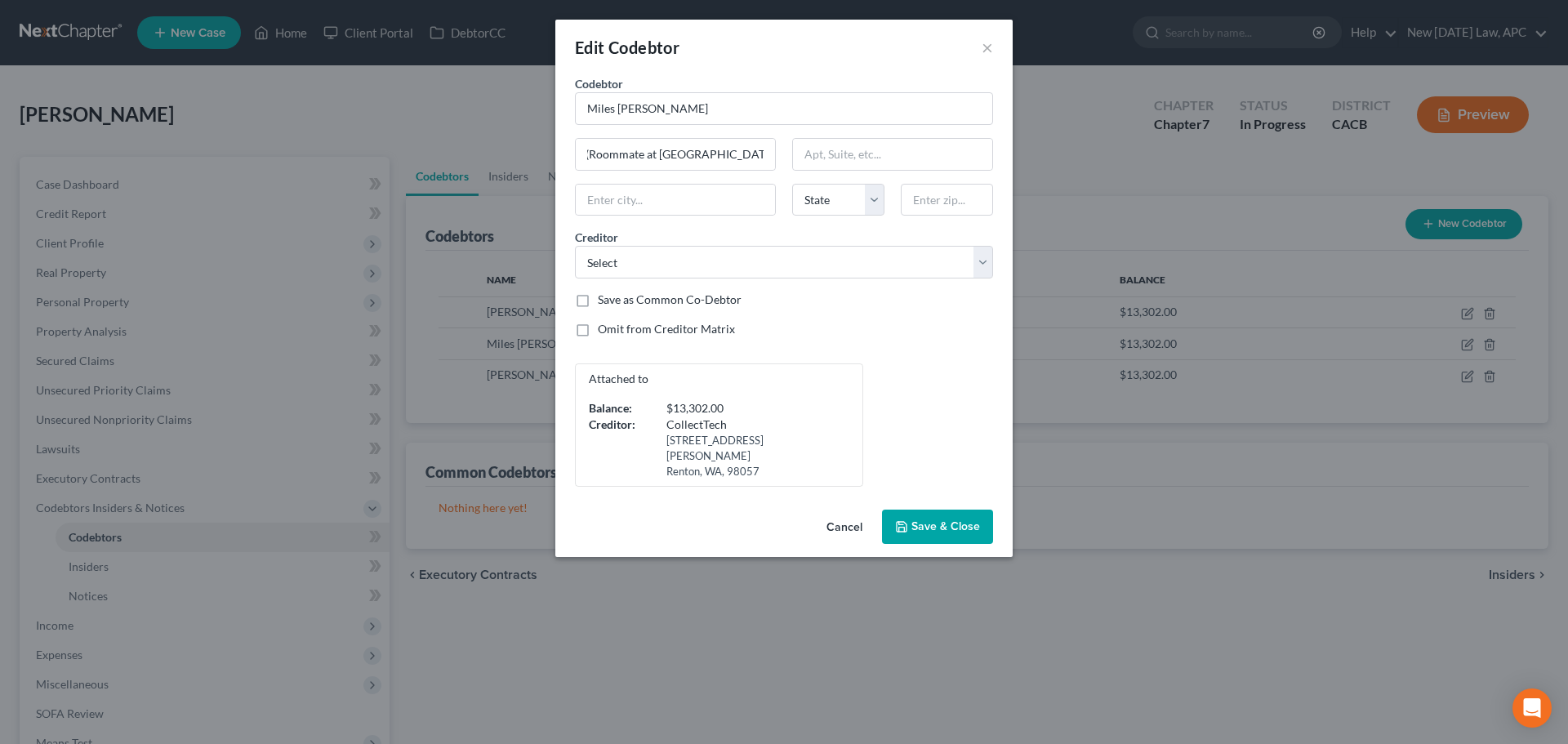
click at [947, 520] on span "Save & Close" at bounding box center [945, 527] width 69 height 14
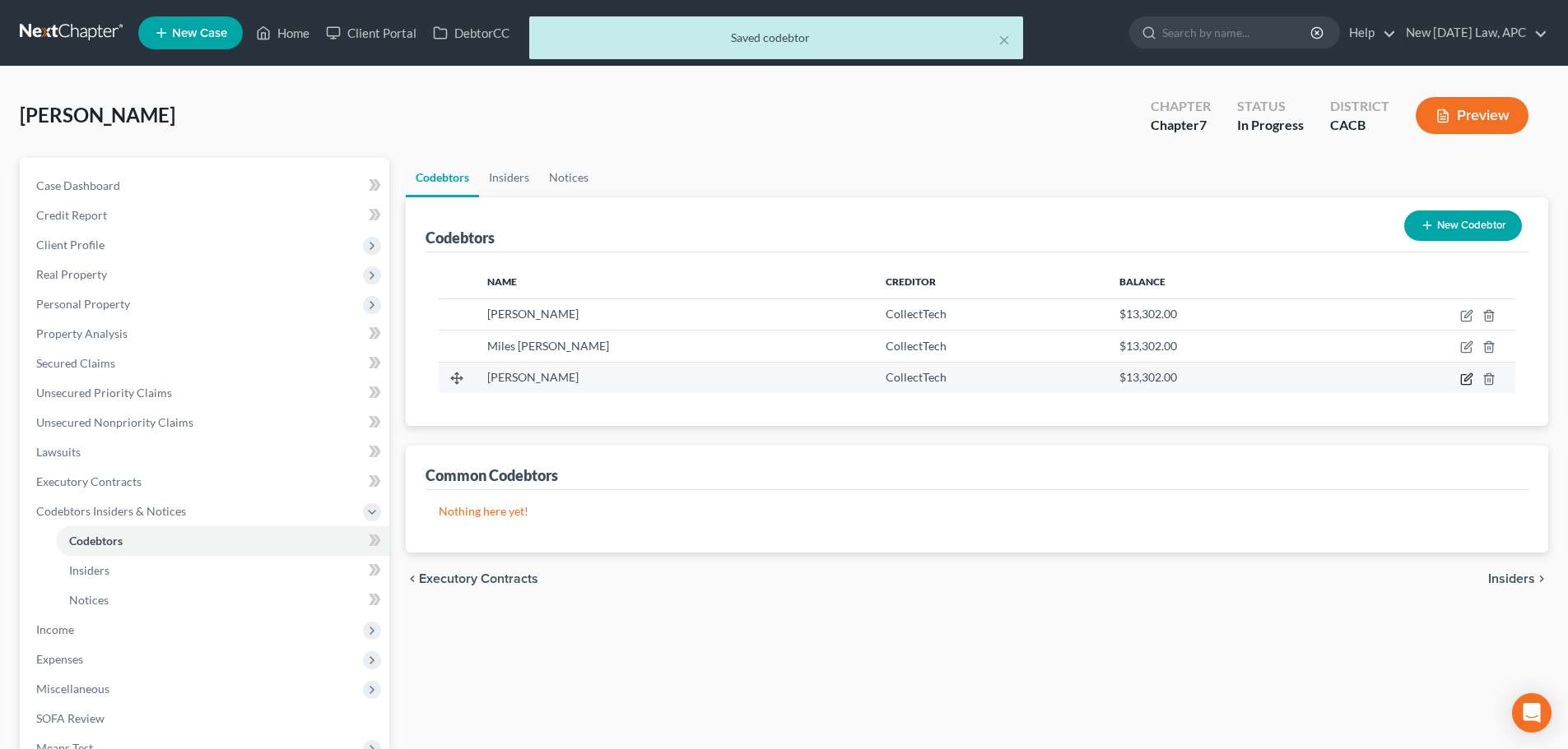
click at [1460, 380] on icon "button" at bounding box center [1465, 379] width 13 height 13
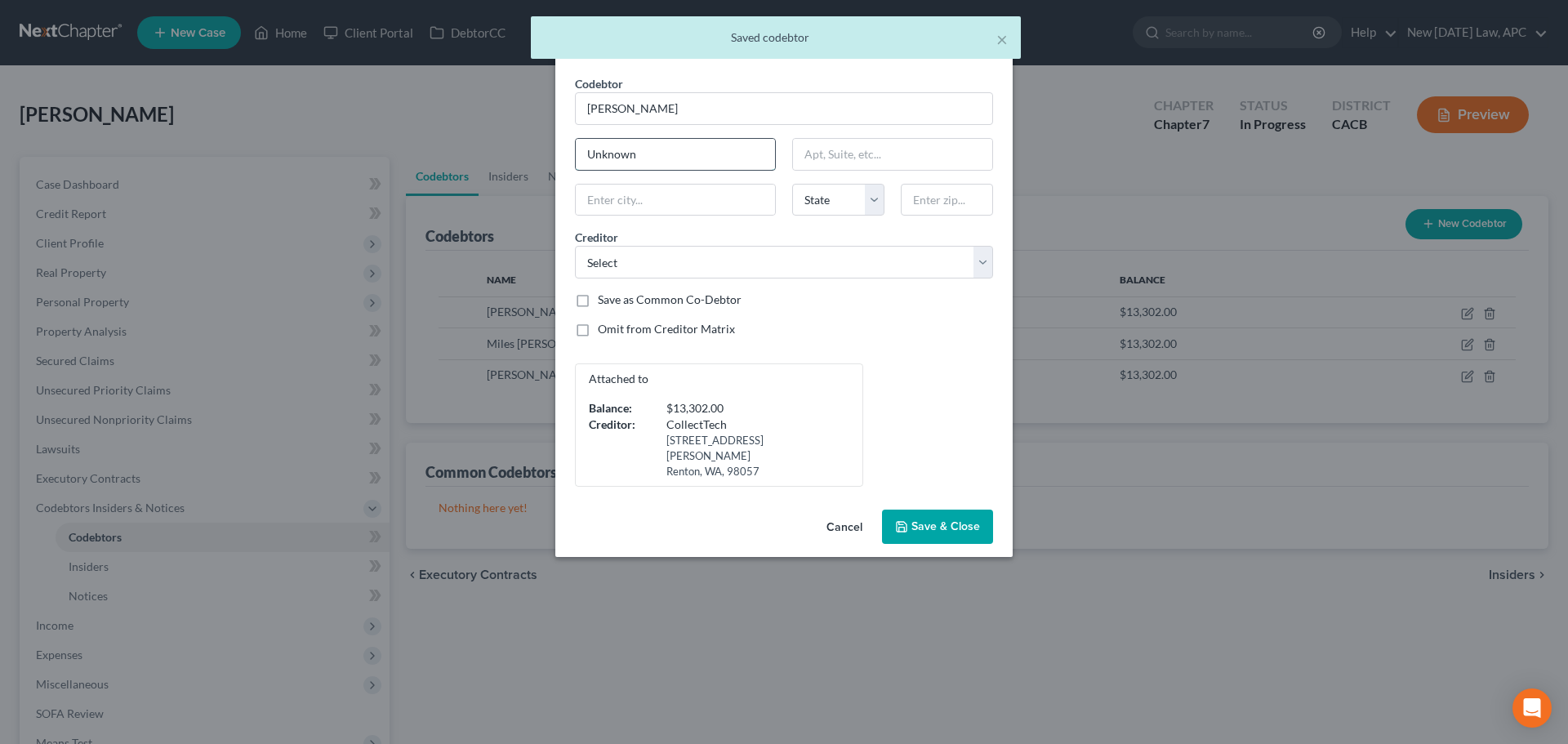
click at [656, 147] on input "Unknown" at bounding box center [676, 154] width 200 height 31
drag, startPoint x: 662, startPoint y: 155, endPoint x: 551, endPoint y: 146, distance: 111.4
click at [551, 146] on div "Edit Codebtor × Codebtor * [PERSON_NAME] Codebtor * [PERSON_NAME] Unknown State…" at bounding box center [784, 372] width 1568 height 744
paste input "(Roommate at [GEOGRAPHIC_DATA] at [GEOGRAPHIC_DATA])"
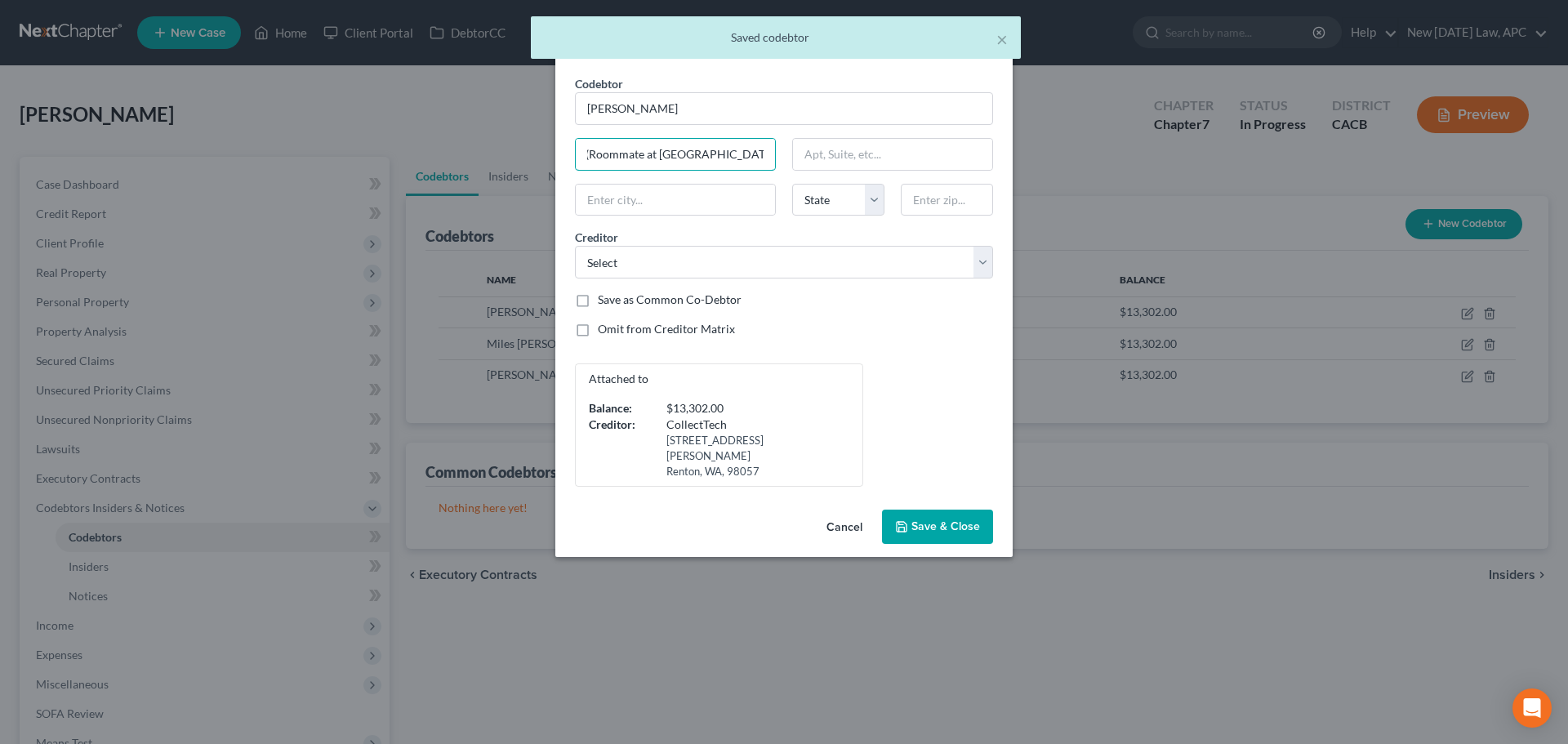
type input "Unknown (Roommate at [GEOGRAPHIC_DATA] at [GEOGRAPHIC_DATA])"
click at [944, 520] on span "Save & Close" at bounding box center [945, 527] width 69 height 14
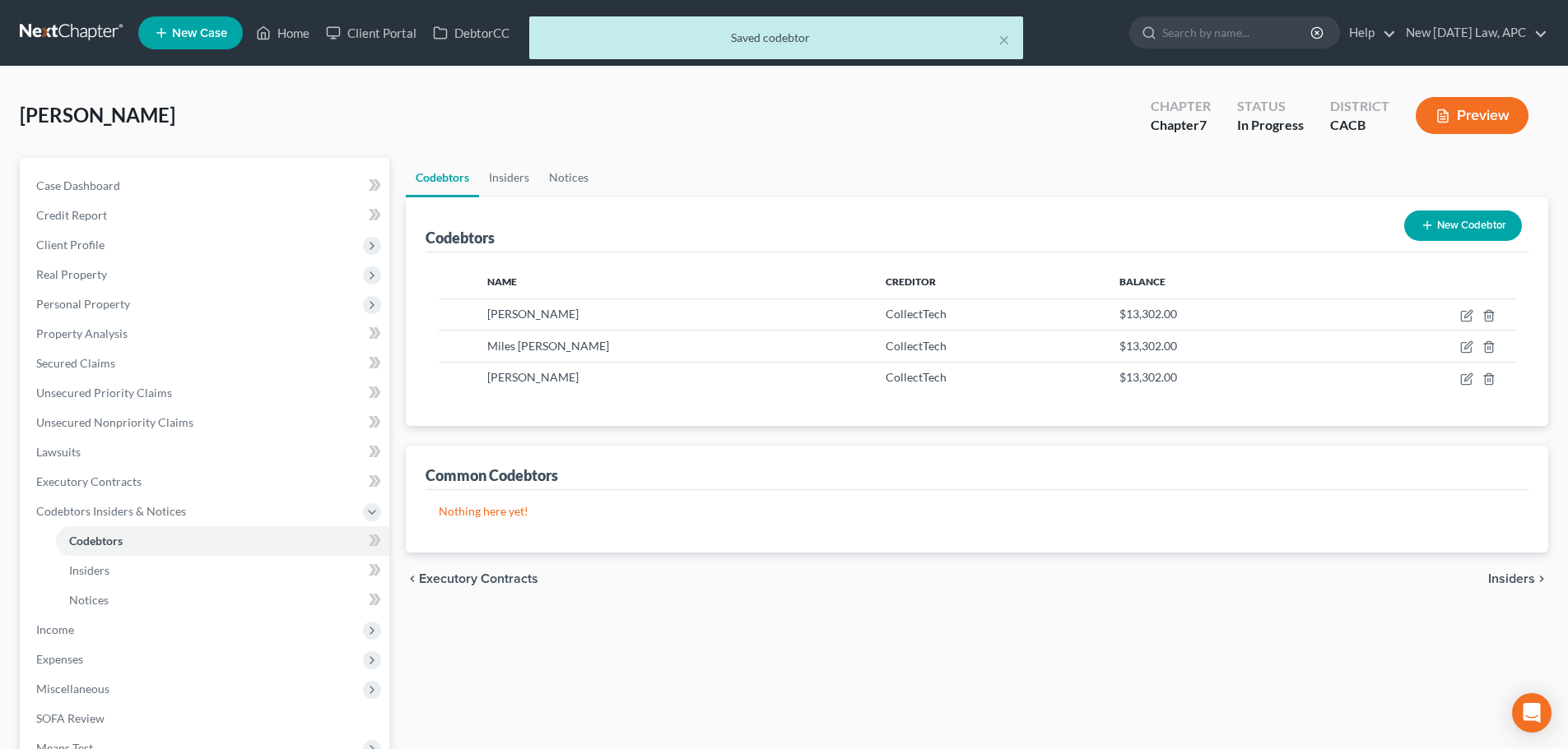
click at [1458, 114] on button "Preview" at bounding box center [1471, 115] width 112 height 37
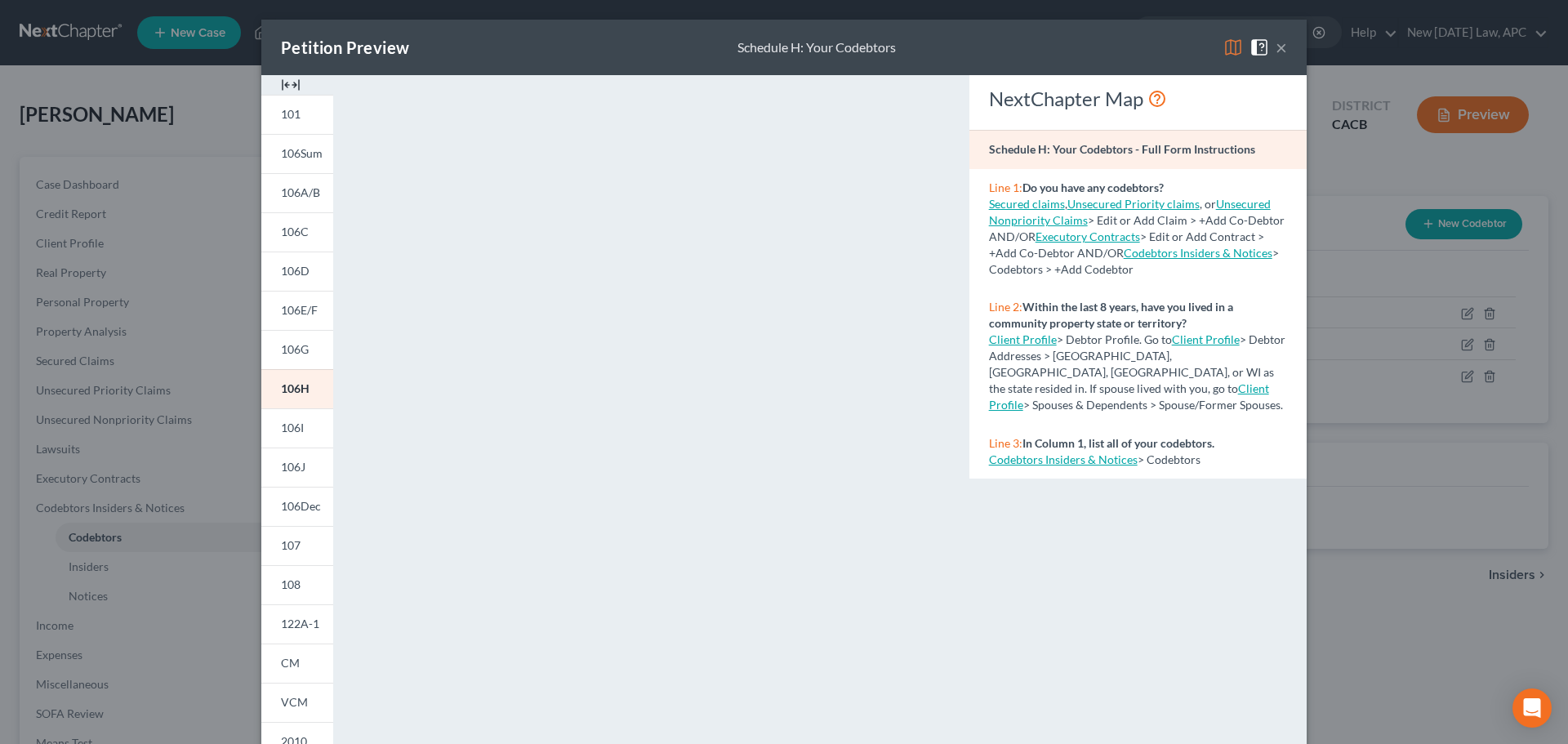
click at [1269, 41] on span at bounding box center [1263, 46] width 26 height 14
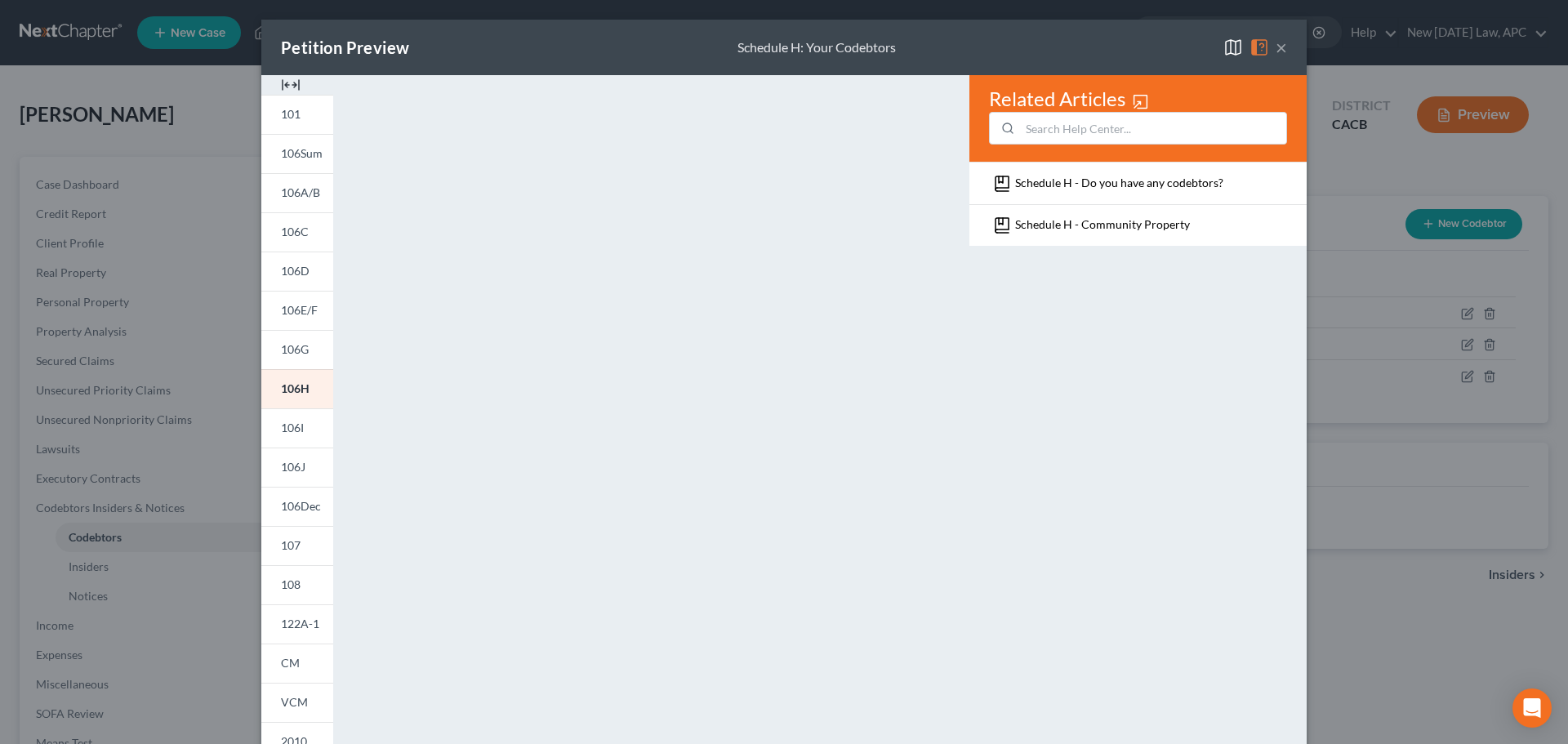
click at [1276, 51] on button "×" at bounding box center [1282, 48] width 12 height 19
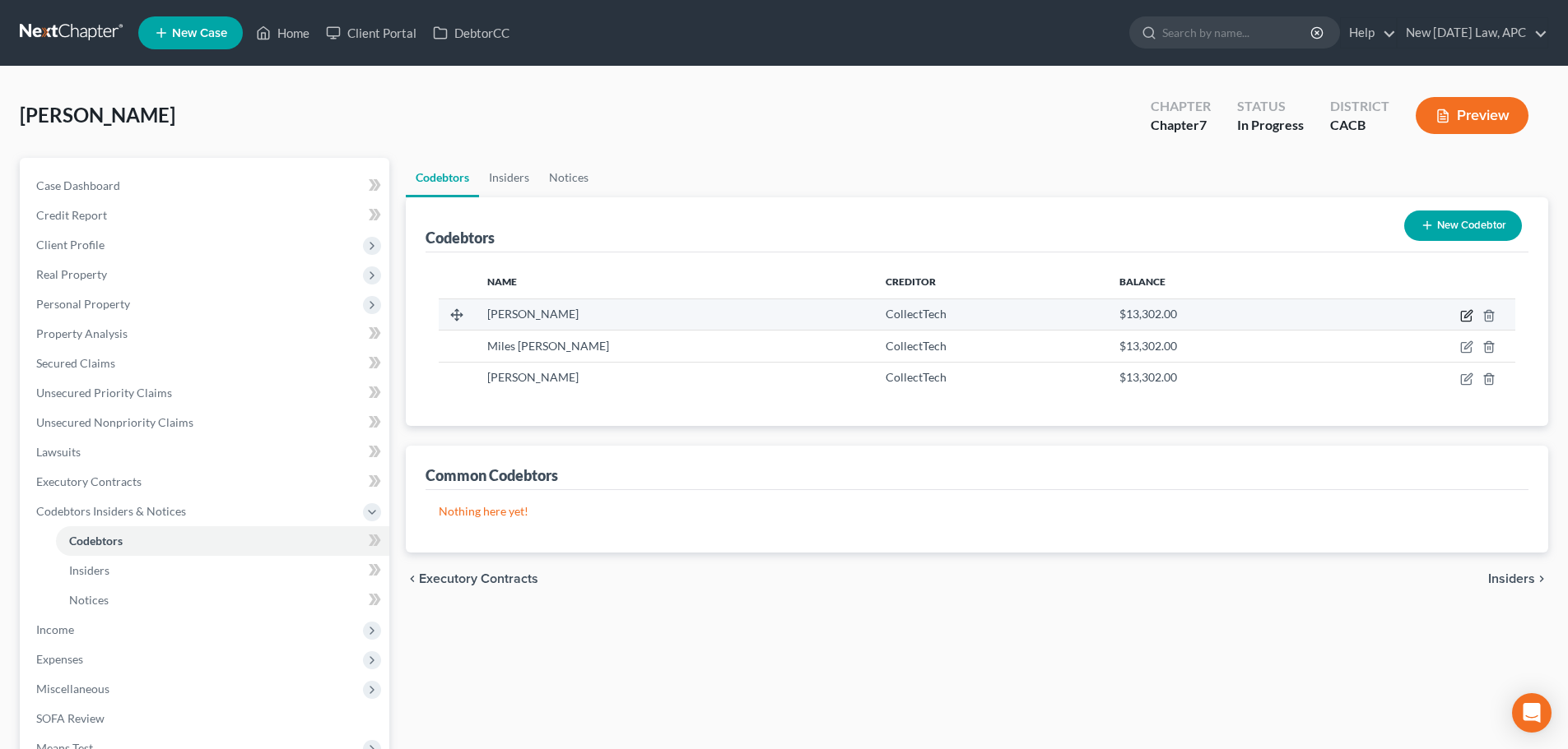
click at [1460, 313] on icon "button" at bounding box center [1465, 315] width 13 height 13
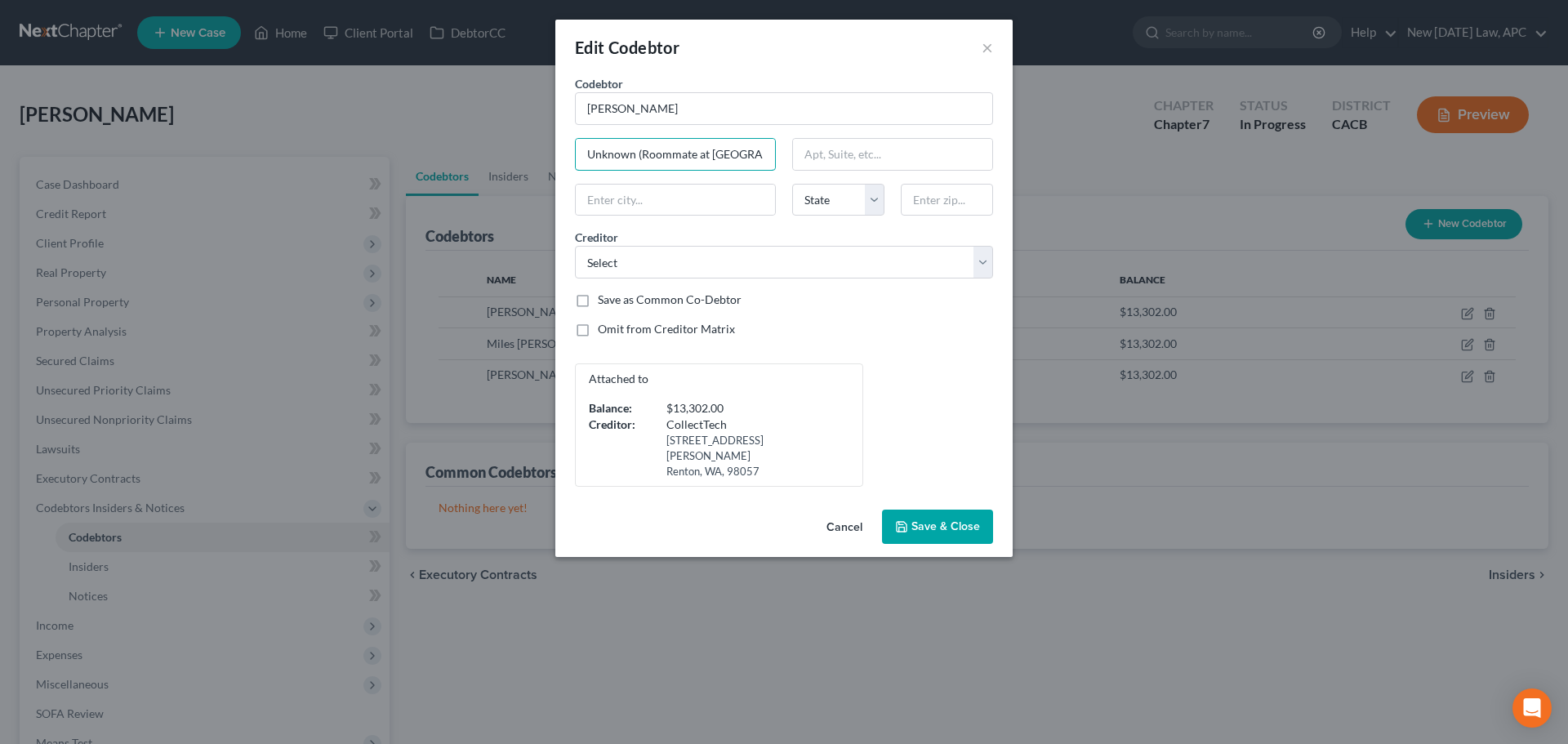
scroll to position [0, 54]
drag, startPoint x: 636, startPoint y: 152, endPoint x: 852, endPoint y: 174, distance: 217.1
click at [852, 174] on div "Codebtor * [PERSON_NAME] Codebtor * [PERSON_NAME] Unknown (Roommate at [GEOGRAP…" at bounding box center [784, 280] width 434 height 412
type input "Unknown"
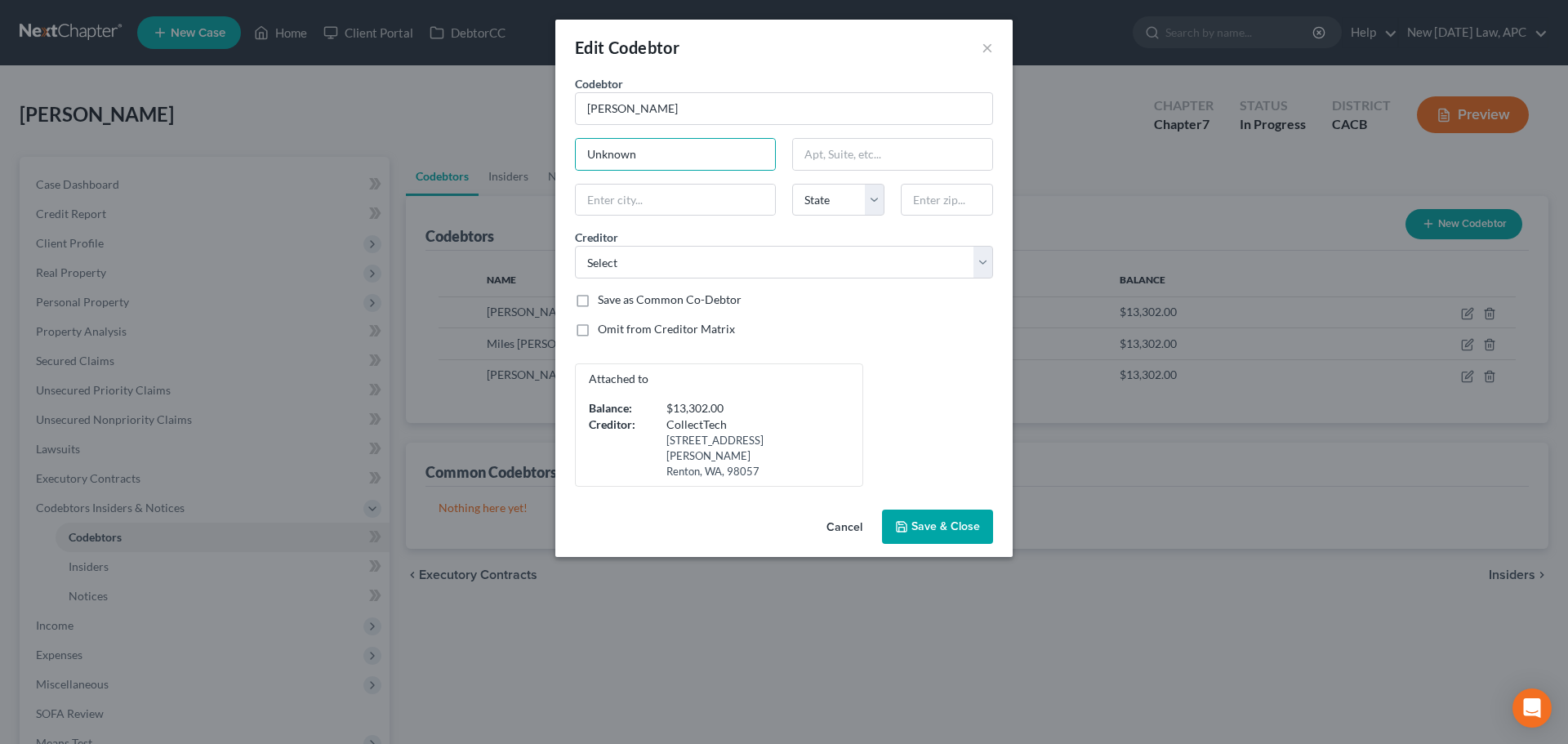
click at [896, 348] on div "Codebtor * [PERSON_NAME] Codebtor * [PERSON_NAME] Unknown State [US_STATE] AK A…" at bounding box center [784, 280] width 434 height 412
click at [931, 520] on span "Save & Close" at bounding box center [945, 527] width 69 height 14
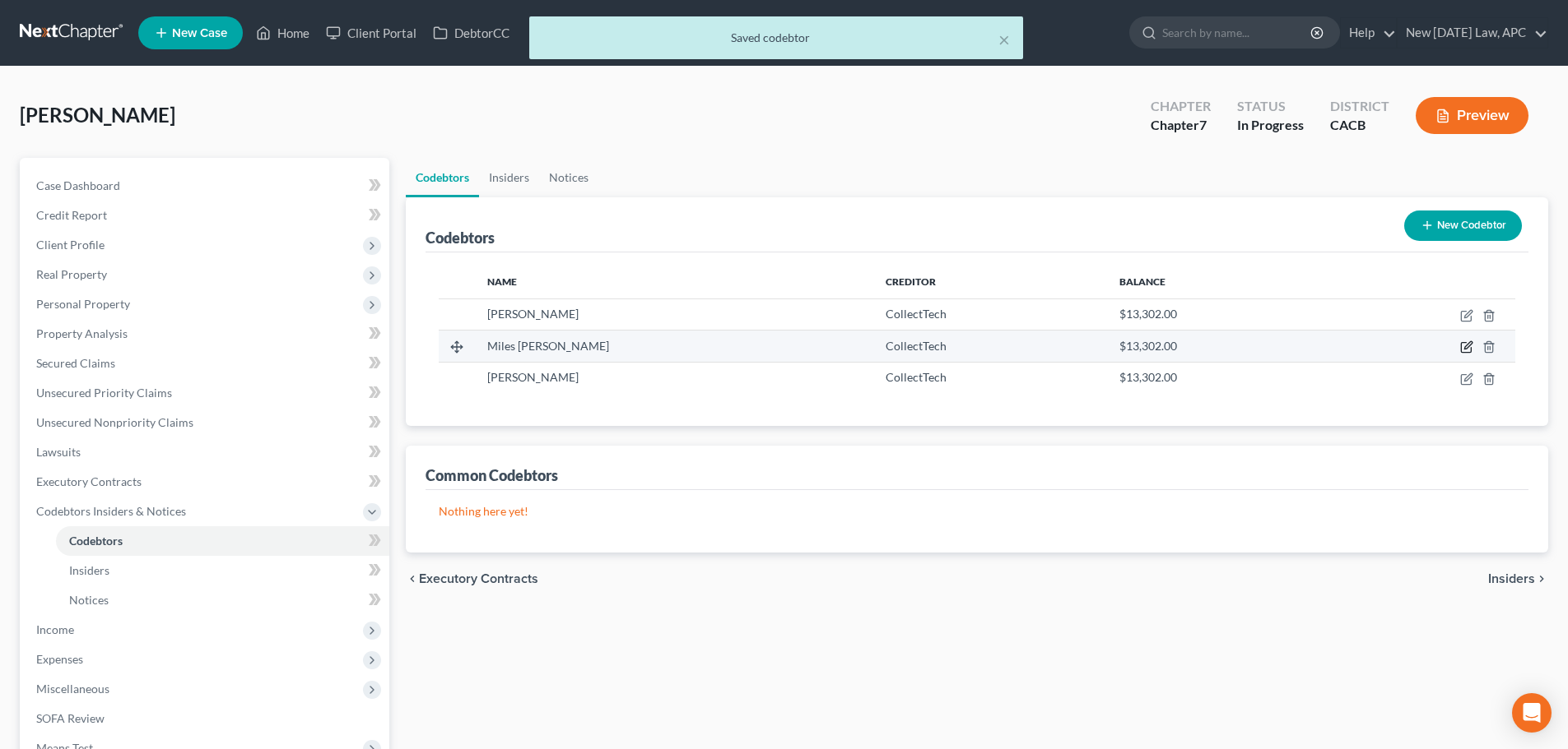
click at [1462, 348] on icon "button" at bounding box center [1465, 348] width 10 height 10
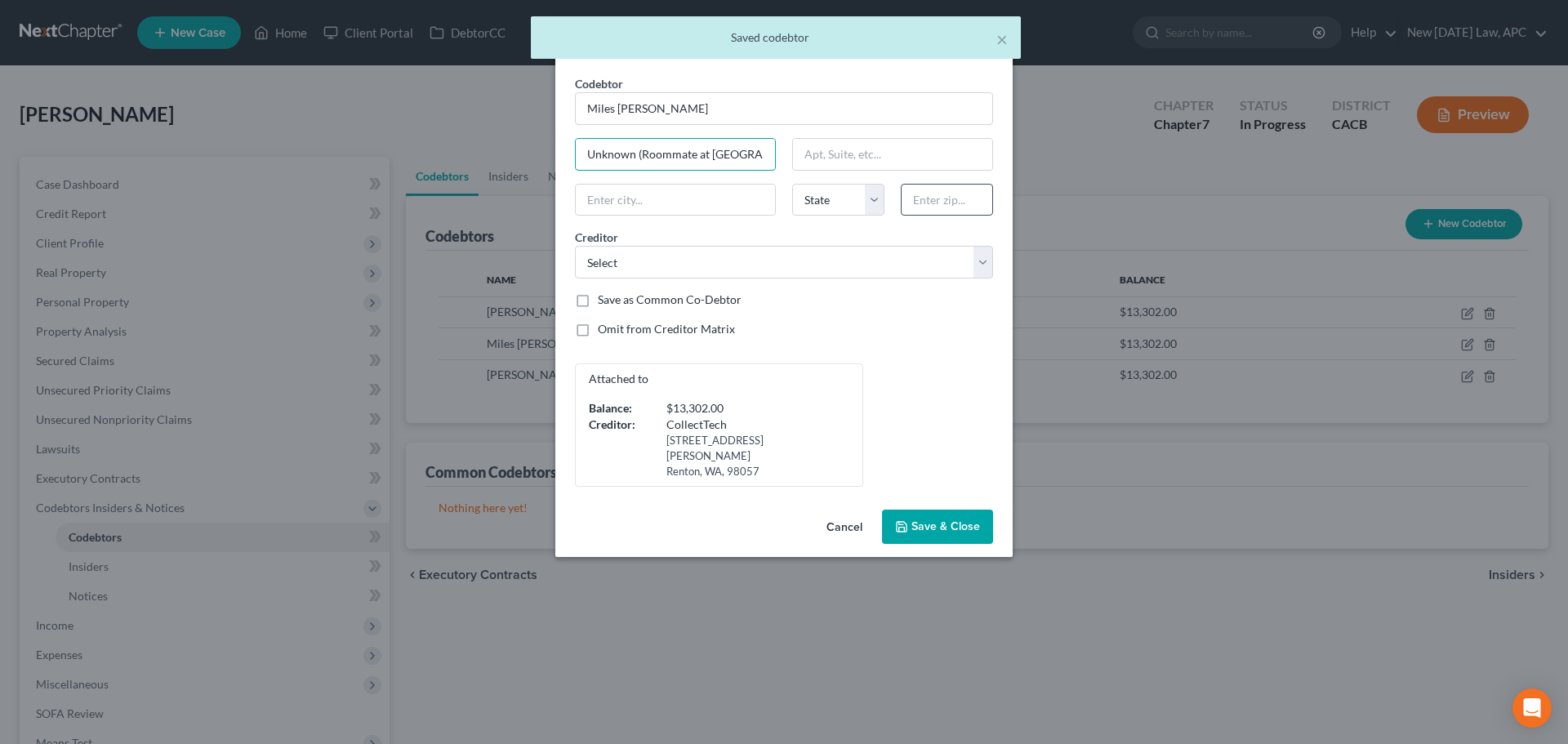
scroll to position [0, 54]
drag, startPoint x: 633, startPoint y: 153, endPoint x: 966, endPoint y: 201, distance: 336.4
click at [966, 201] on div "Codebtor * Miles [PERSON_NAME] Codebtor * Miles [PERSON_NAME] Unknown (Roommate…" at bounding box center [784, 280] width 434 height 412
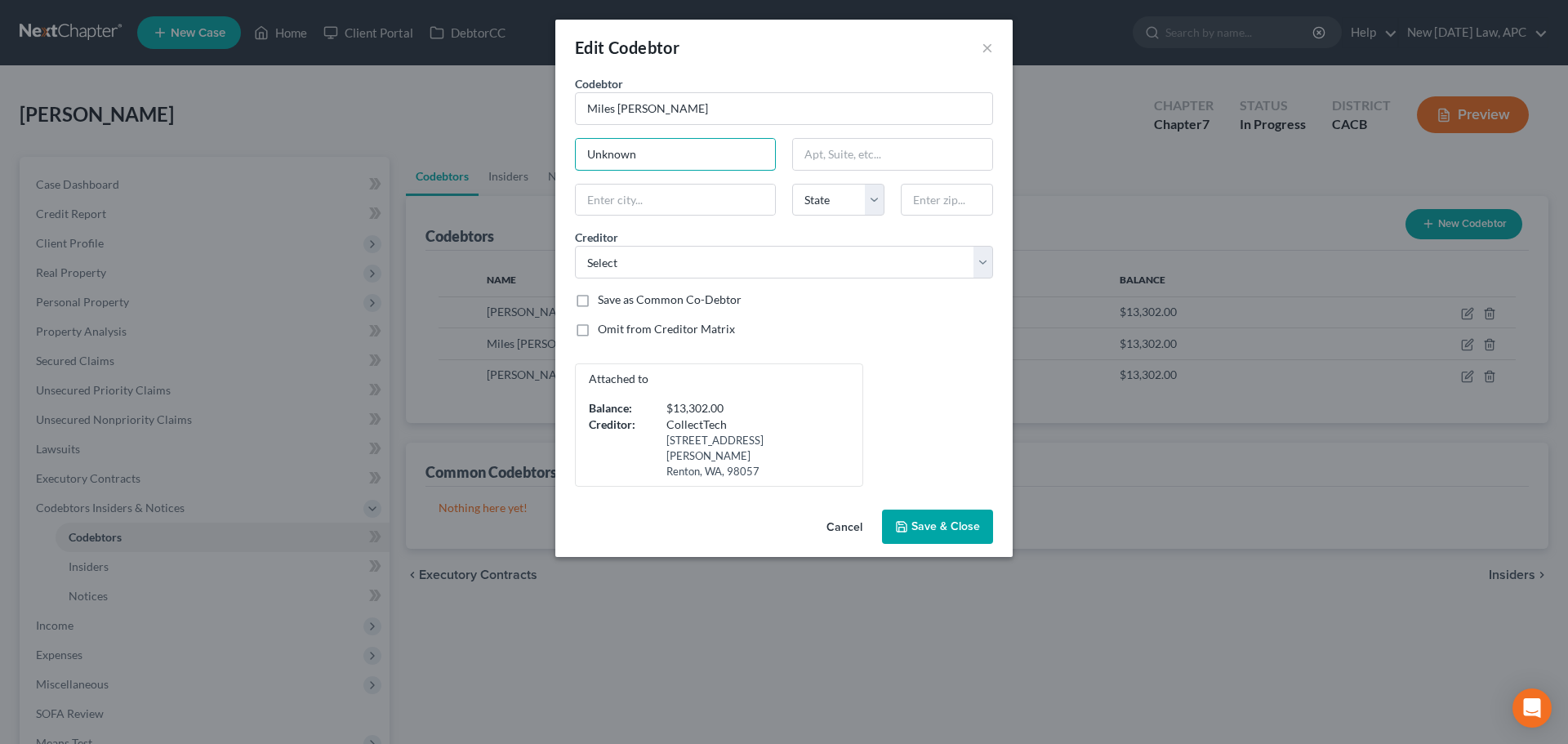
type input "Unknown"
click at [910, 323] on div "Omit from Creditor Matrix" at bounding box center [784, 329] width 418 height 16
click at [965, 520] on span "Save & Close" at bounding box center [945, 527] width 69 height 14
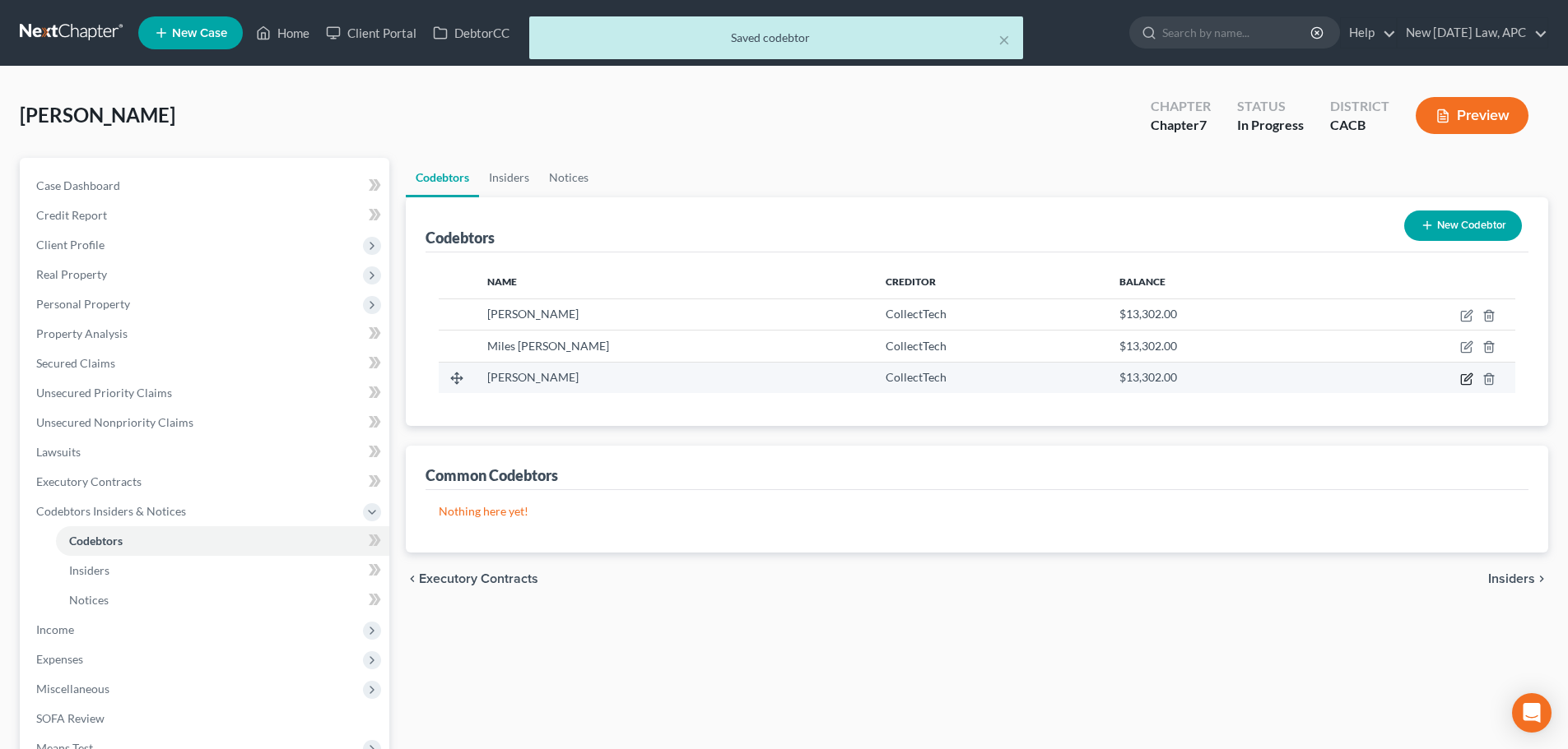
click at [1469, 379] on icon "button" at bounding box center [1465, 379] width 13 height 13
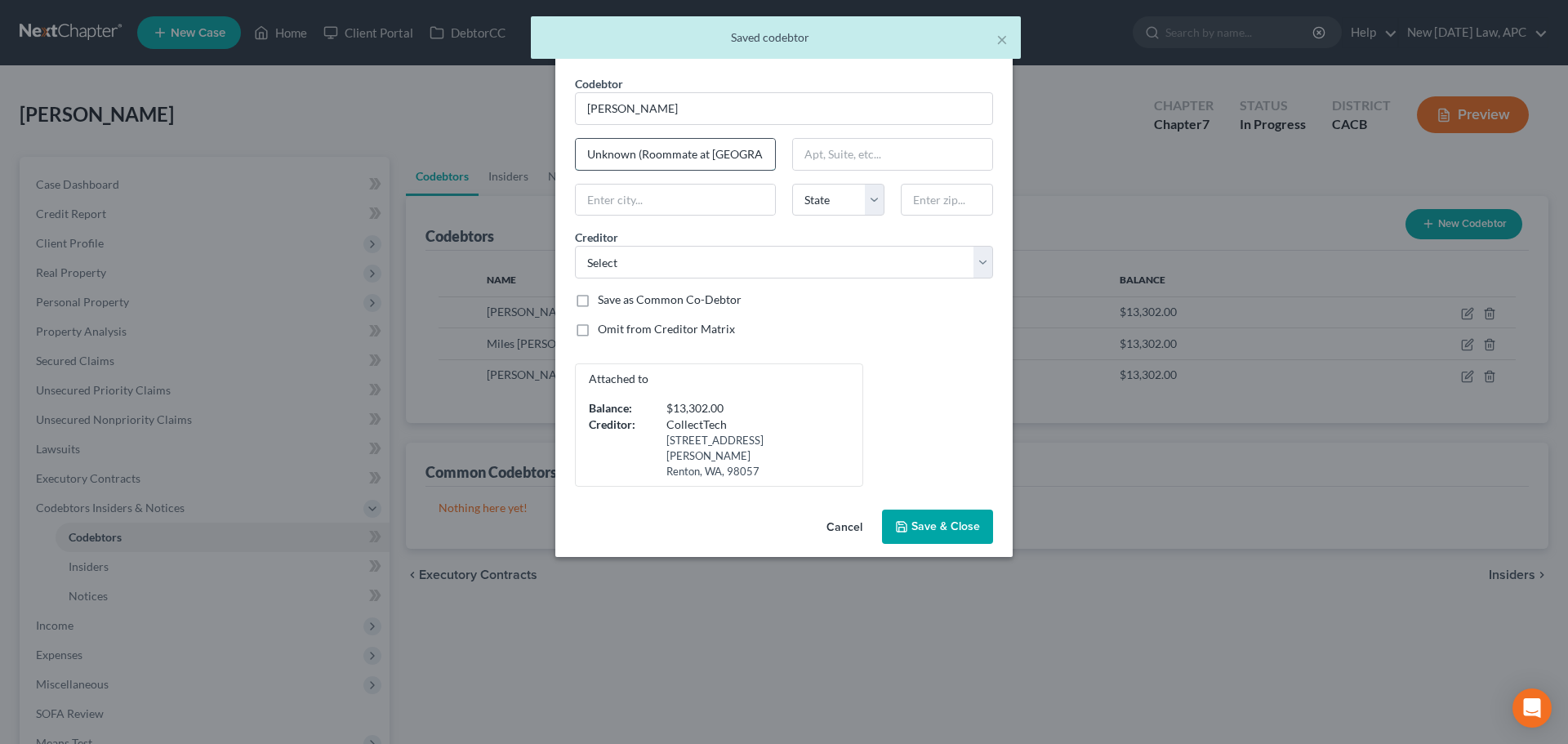
click at [661, 152] on input "Unknown (Roommate at [GEOGRAPHIC_DATA] at [GEOGRAPHIC_DATA])" at bounding box center [676, 154] width 200 height 31
drag, startPoint x: 635, startPoint y: 155, endPoint x: 910, endPoint y: 171, distance: 275.5
click at [910, 171] on div "Codebtor * [PERSON_NAME] Codebtor * [PERSON_NAME] Unknown (Roommate at [GEOGRAP…" at bounding box center [784, 280] width 434 height 412
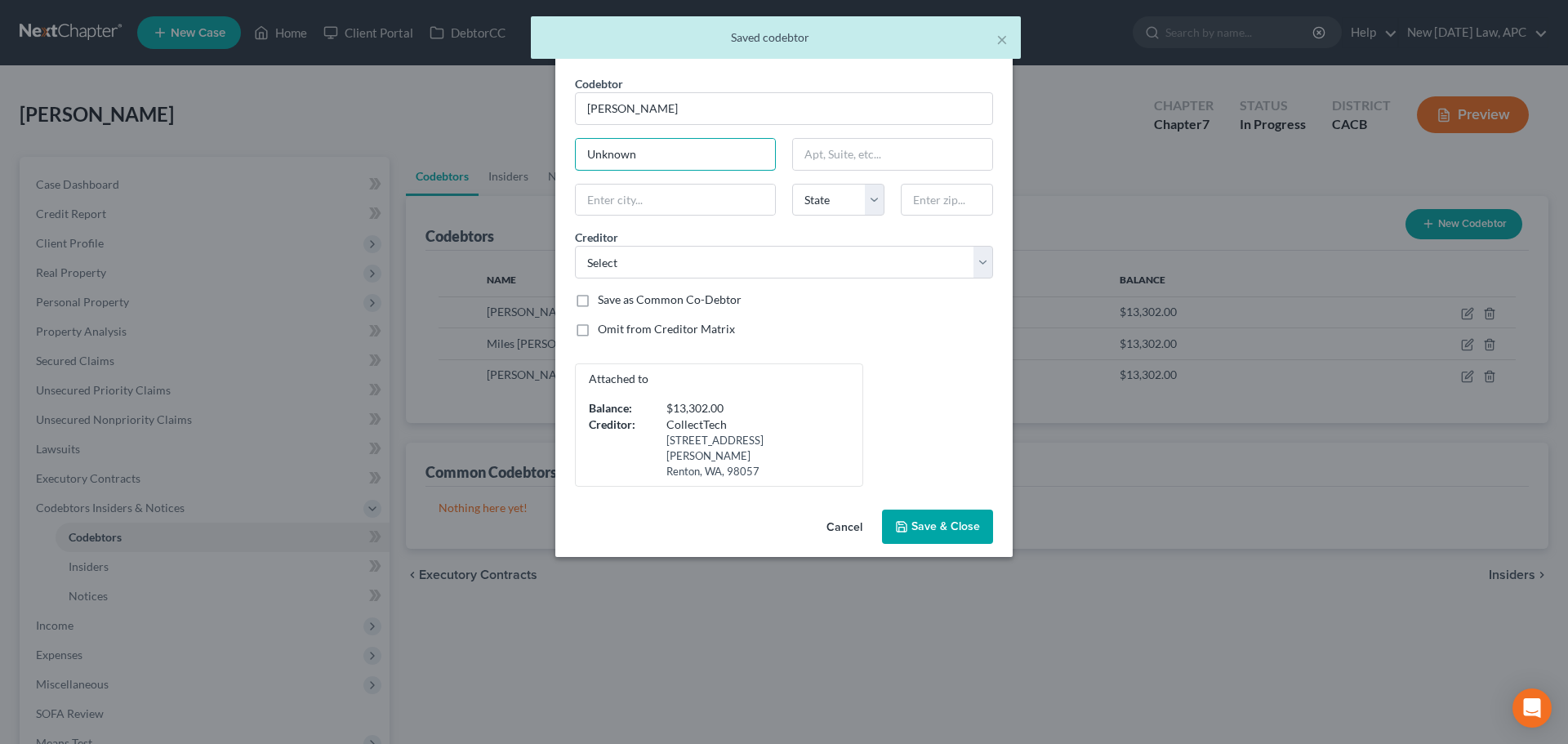
type input "Unknown"
click at [909, 521] on icon "button" at bounding box center [901, 527] width 13 height 13
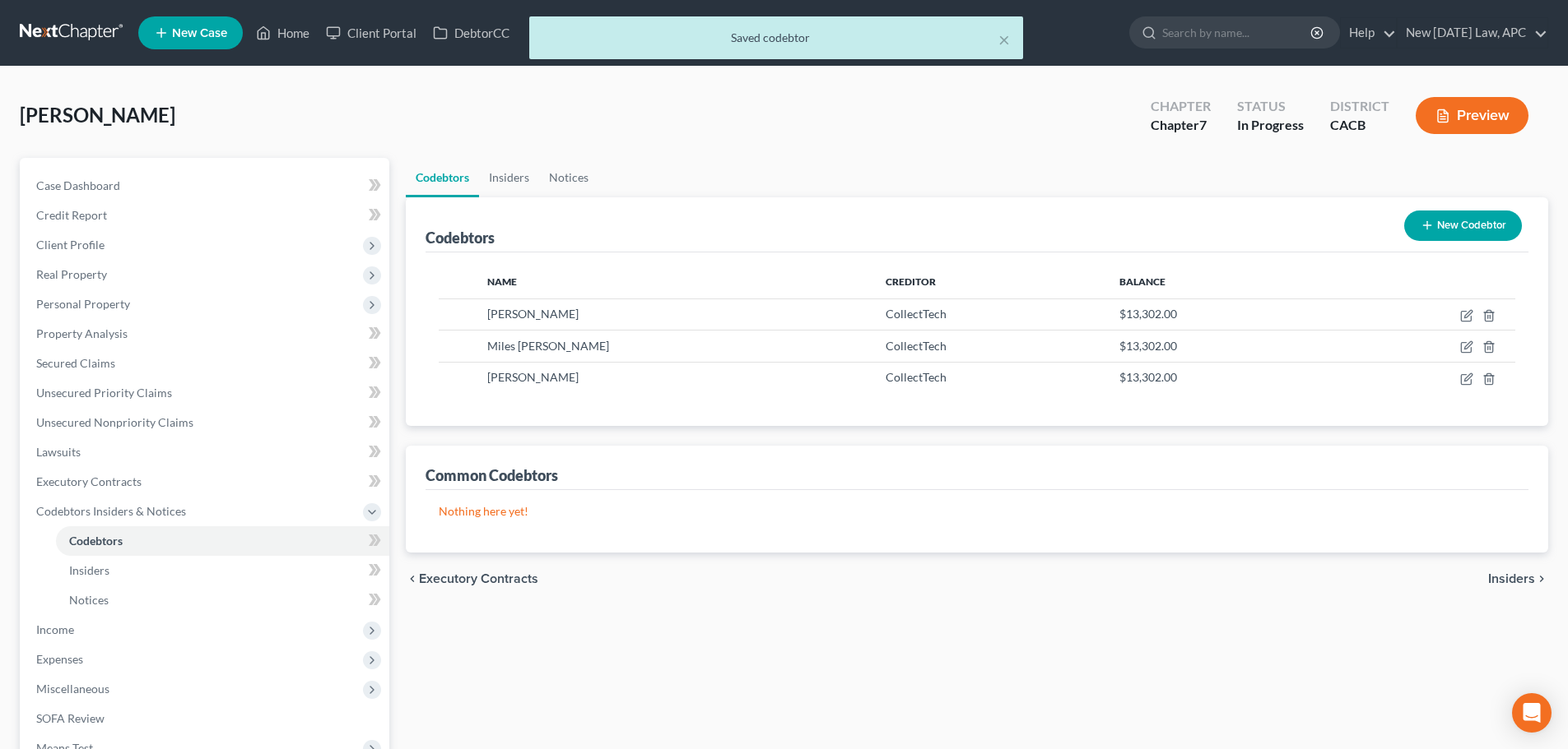
click at [1447, 144] on div "Chapter Chapter 7 Status In Progress District CACB Preview" at bounding box center [1338, 115] width 417 height 59
click at [1459, 105] on button "Preview" at bounding box center [1471, 115] width 112 height 37
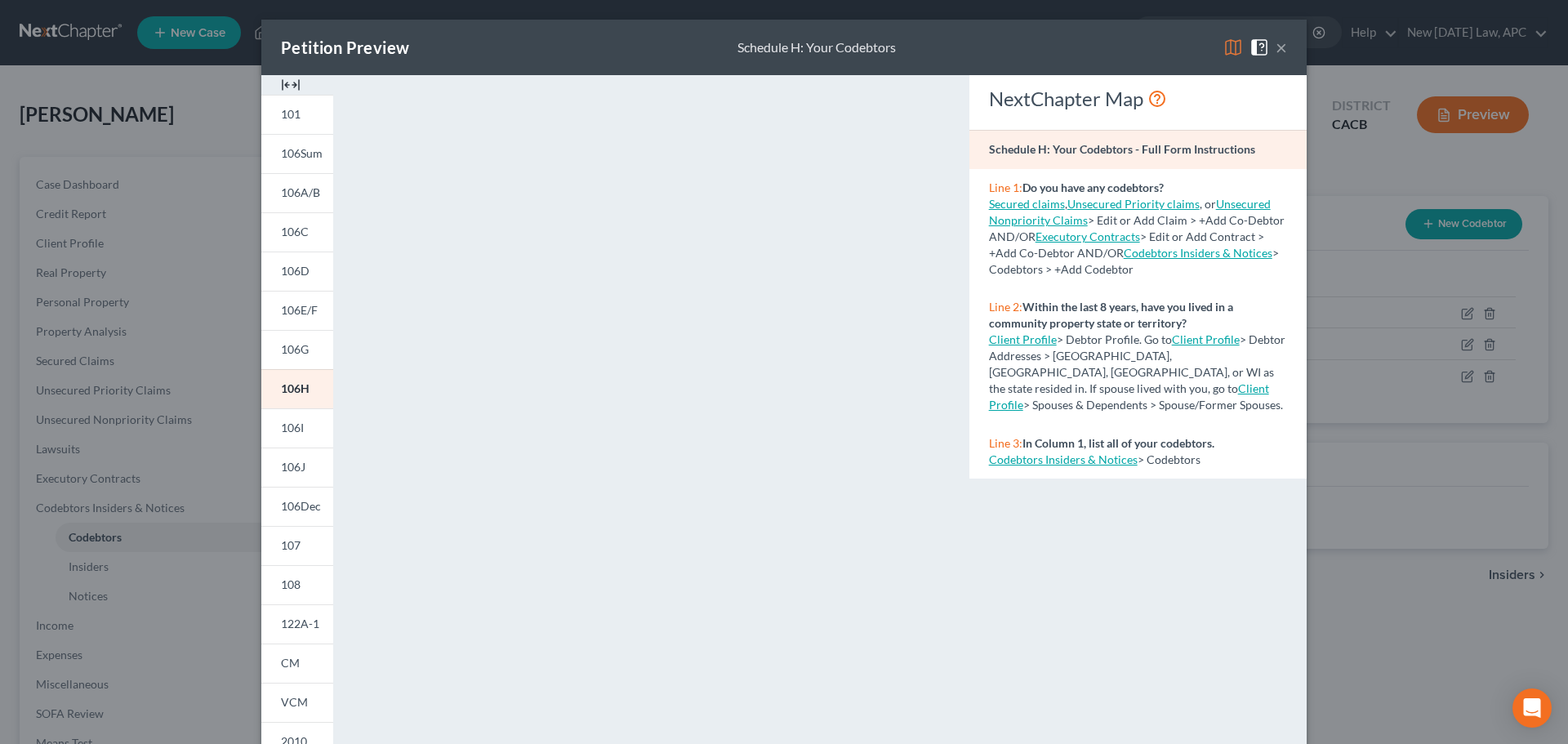
click at [1277, 44] on button "×" at bounding box center [1282, 48] width 12 height 19
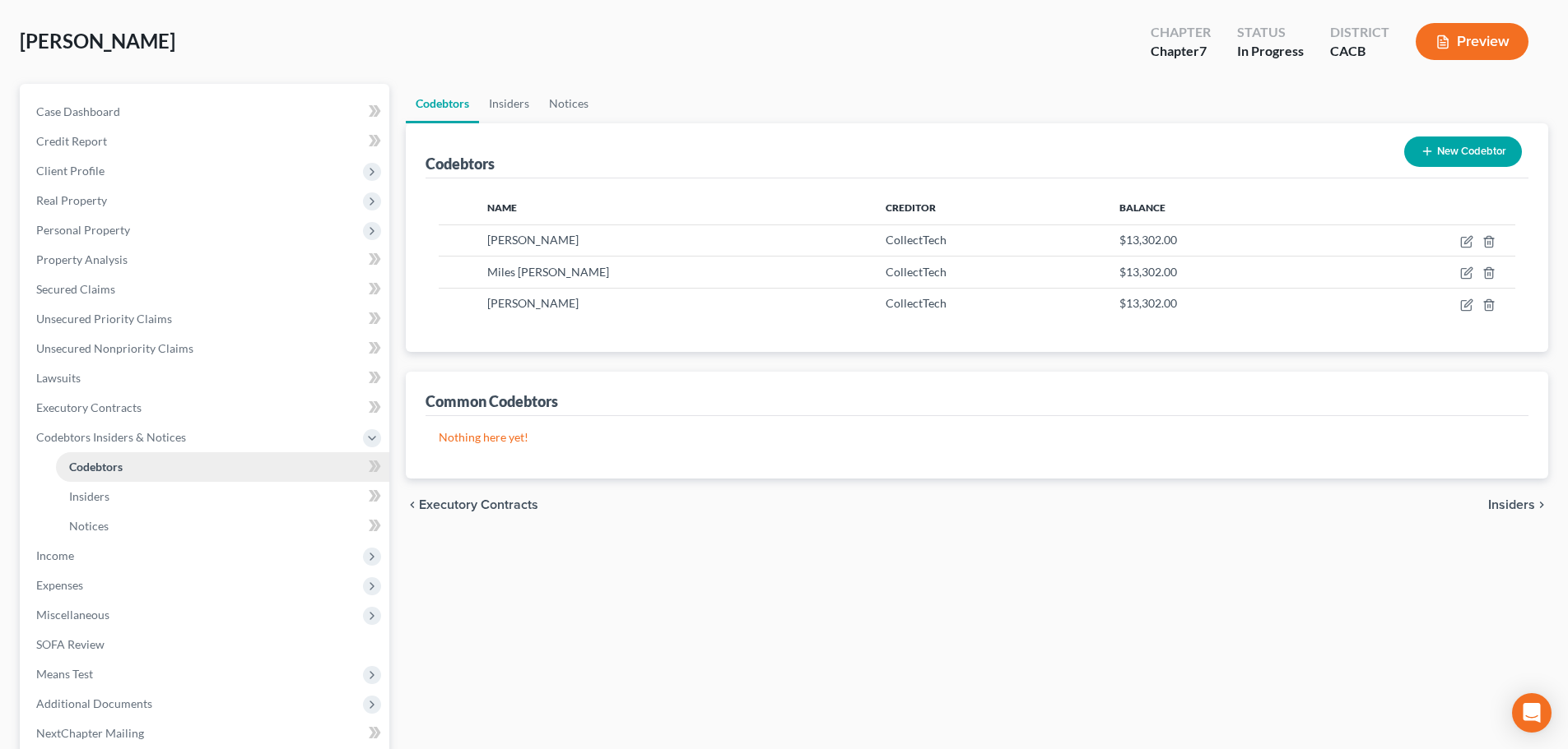
scroll to position [164, 0]
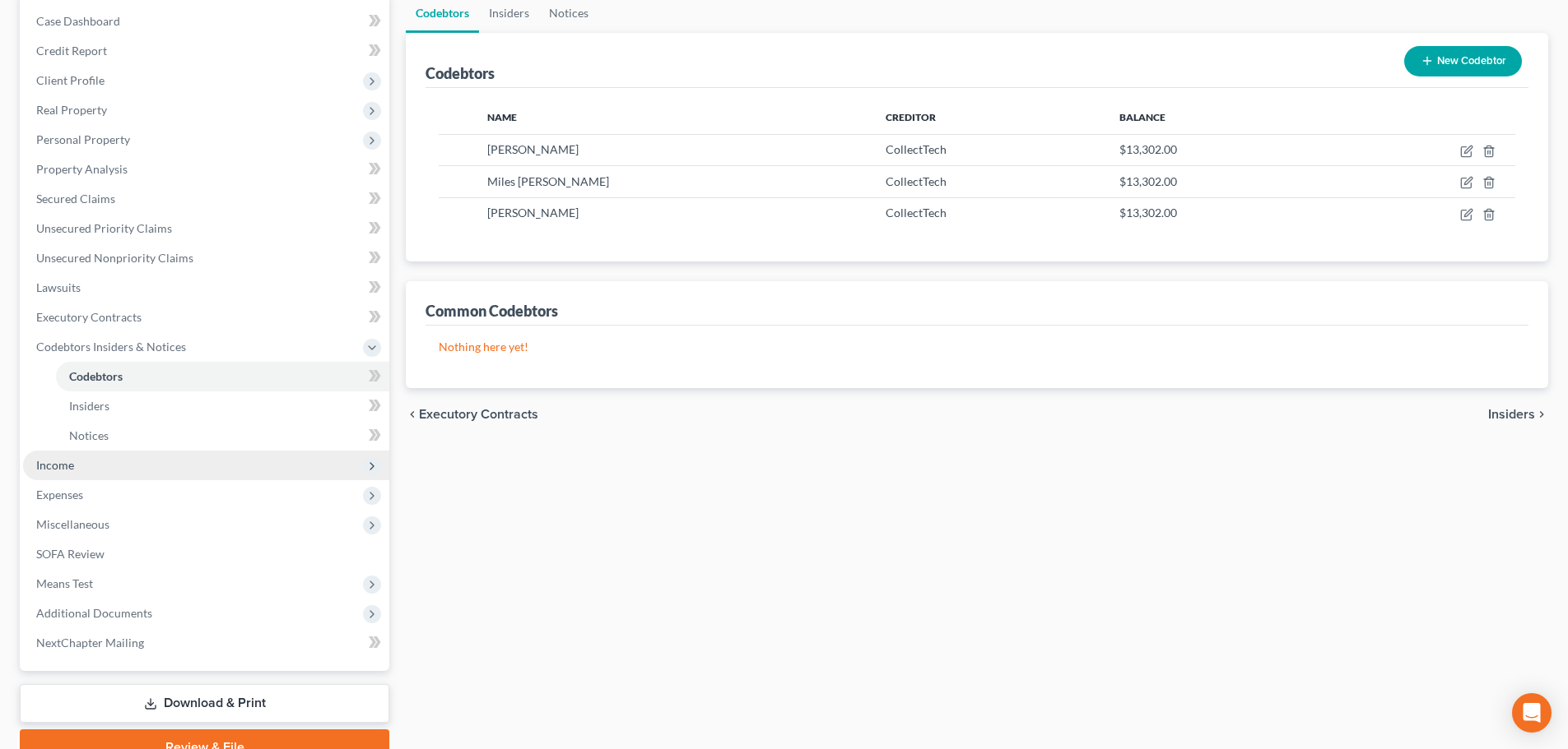
click at [98, 473] on span "Income" at bounding box center [206, 466] width 366 height 29
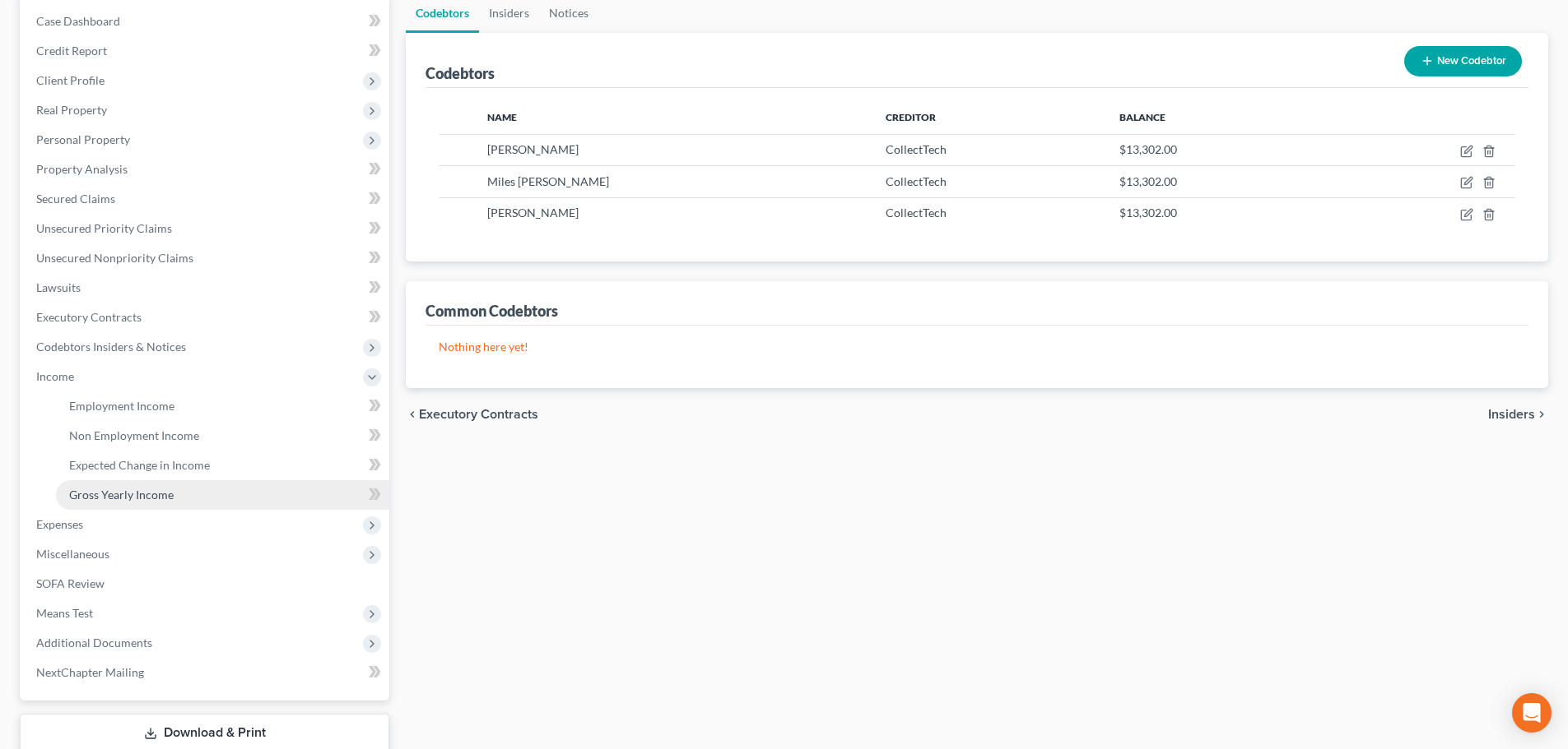
click at [100, 484] on link "Gross Yearly Income" at bounding box center [222, 495] width 333 height 29
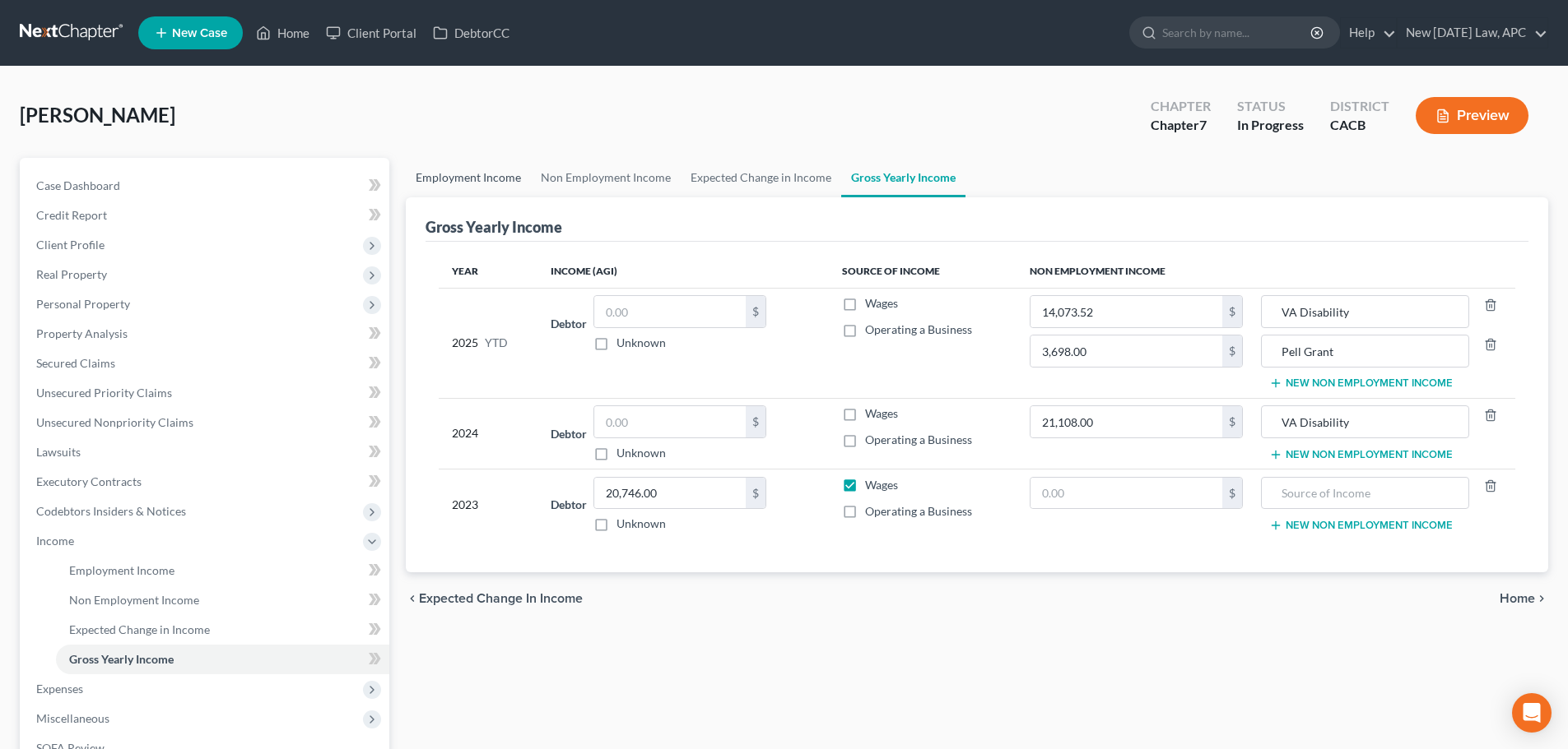
click at [468, 178] on link "Employment Income" at bounding box center [468, 178] width 125 height 39
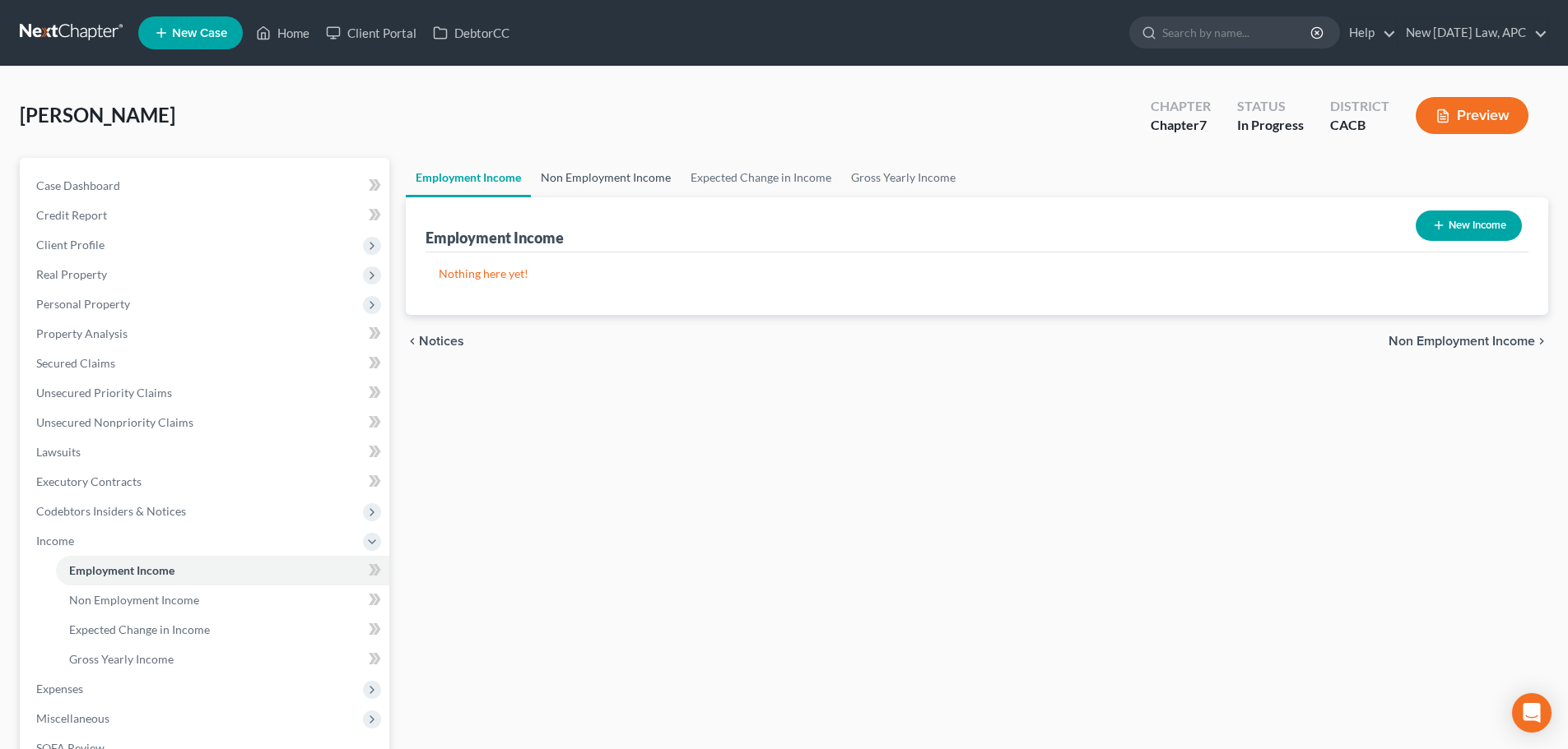
click at [598, 174] on link "Non Employment Income" at bounding box center [605, 178] width 149 height 39
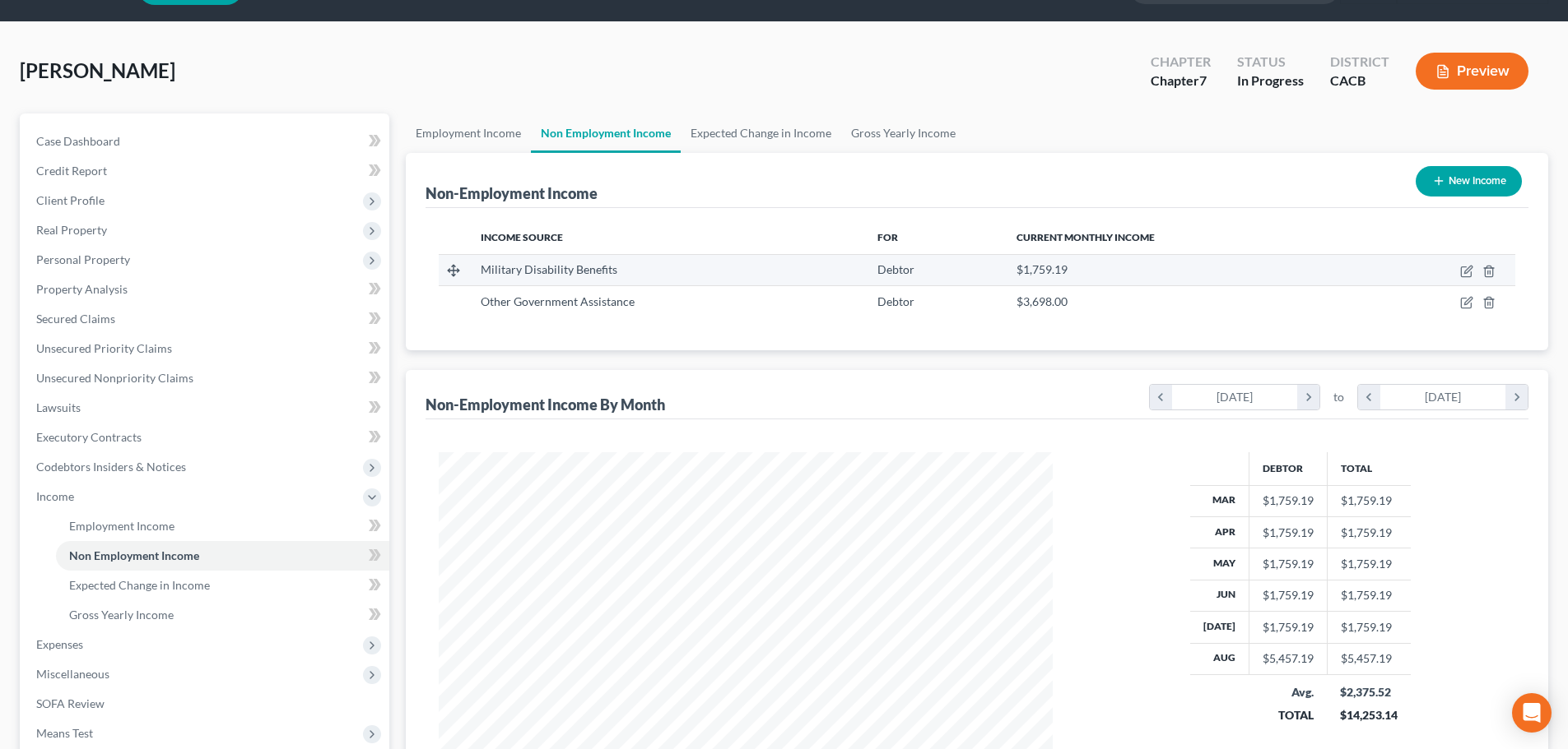
scroll to position [82, 0]
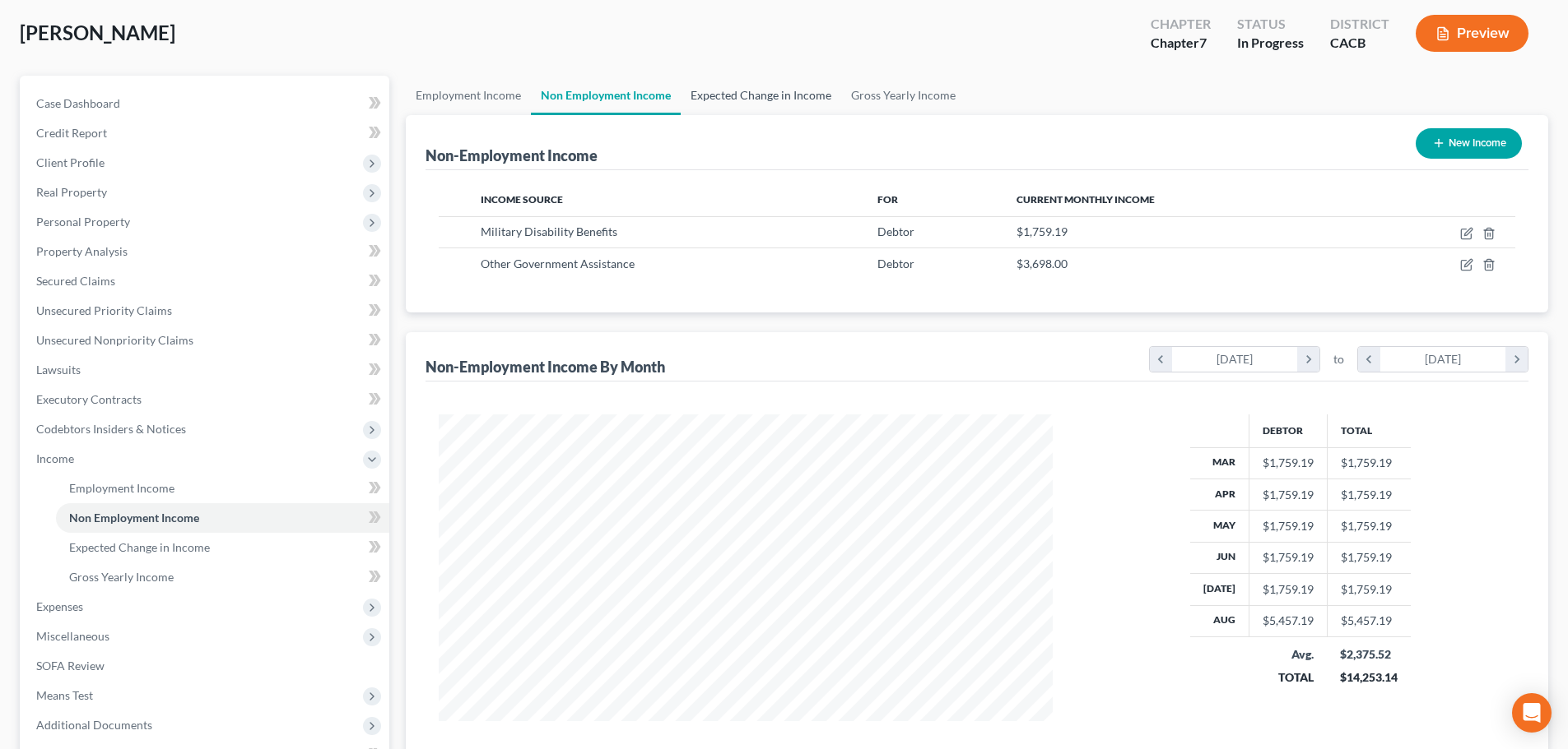
click at [707, 86] on link "Expected Change in Income" at bounding box center [761, 95] width 160 height 39
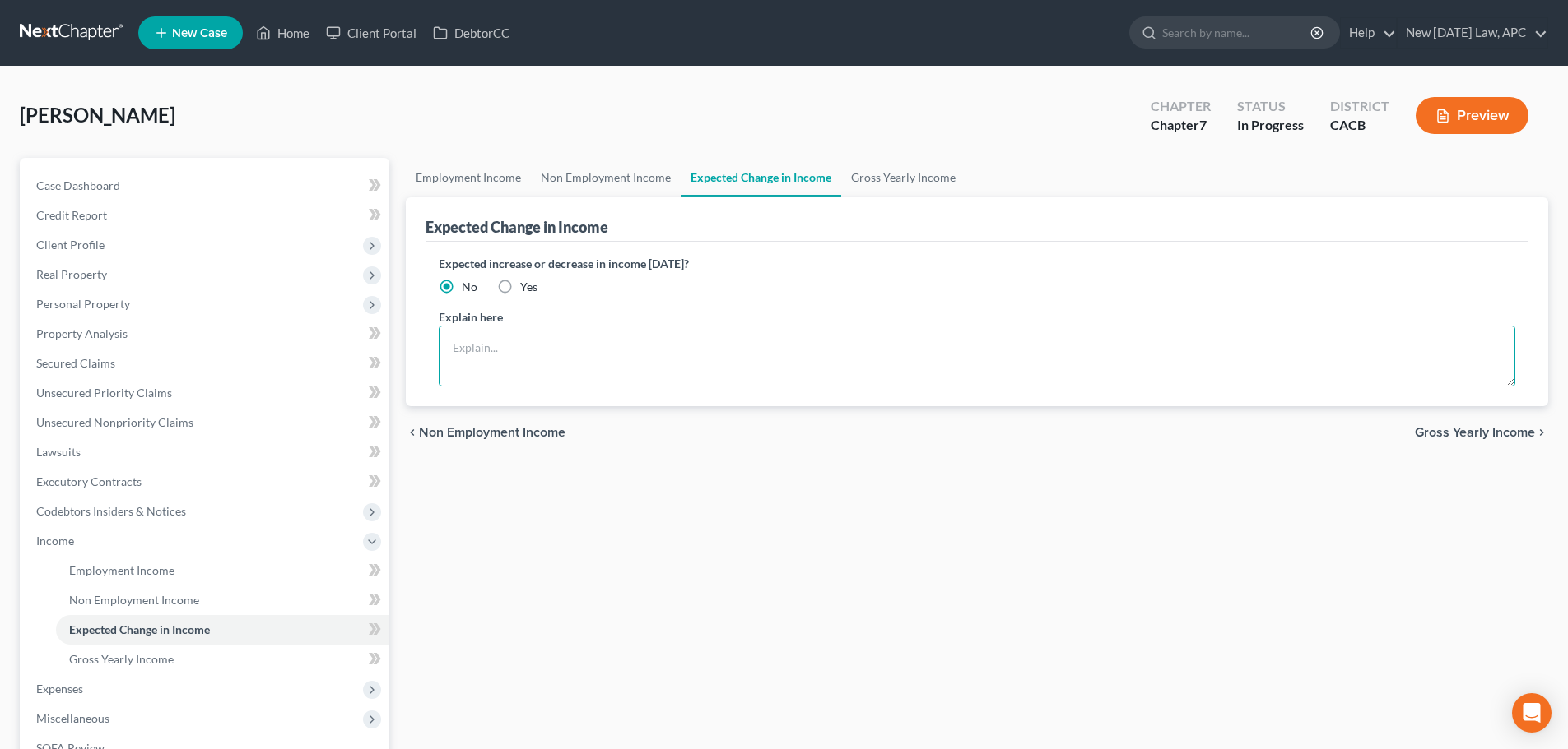
click at [522, 343] on textarea at bounding box center [977, 356] width 1077 height 61
click at [682, 351] on textarea "Debtor is currently full-time student, income consists of VA disability benefits" at bounding box center [977, 356] width 1077 height 61
click at [785, 349] on textarea "Debtor is currently full-time student, income currently consists of VA disabili…" at bounding box center [977, 356] width 1077 height 61
click at [916, 352] on textarea "Debtor is currently full-time student, income currently consists of VA disabili…" at bounding box center [977, 356] width 1077 height 61
click at [584, 366] on textarea "Debtor is currently full-time student, income currently consists of VA disabili…" at bounding box center [977, 356] width 1077 height 61
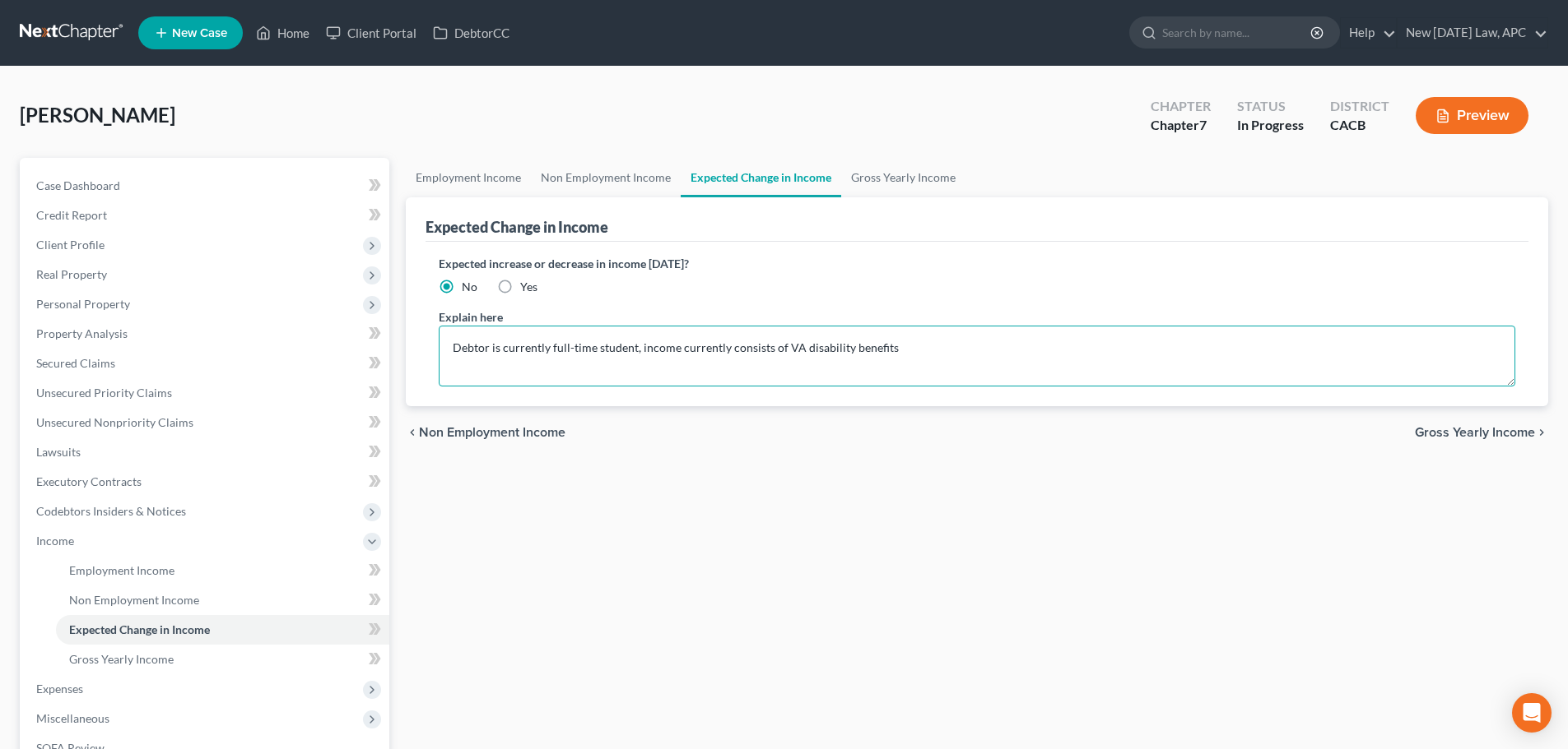
click at [911, 348] on textarea "Debtor is currently full-time student, income currently consists of VA disabili…" at bounding box center [977, 356] width 1077 height 61
drag, startPoint x: 917, startPoint y: 347, endPoint x: 641, endPoint y: 351, distance: 276.0
click at [641, 351] on textarea "Debtor is currently full-time student, income currently consists of VA disabili…" at bounding box center [977, 356] width 1077 height 61
type textarea "Debtor is currently full-time student, living off VA disability benefit and Pel…"
click at [628, 178] on link "Non Employment Income" at bounding box center [605, 178] width 149 height 39
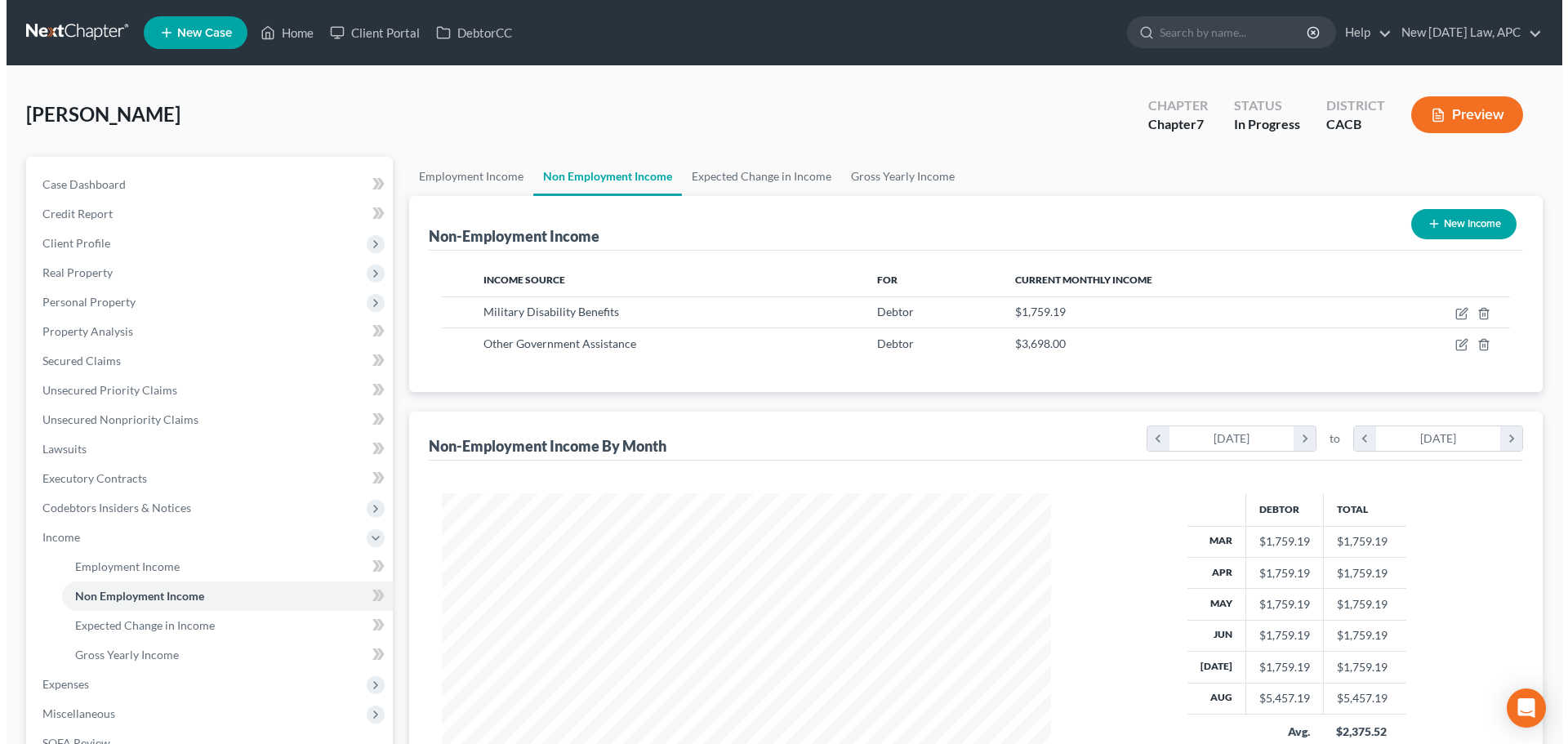
scroll to position [305, 642]
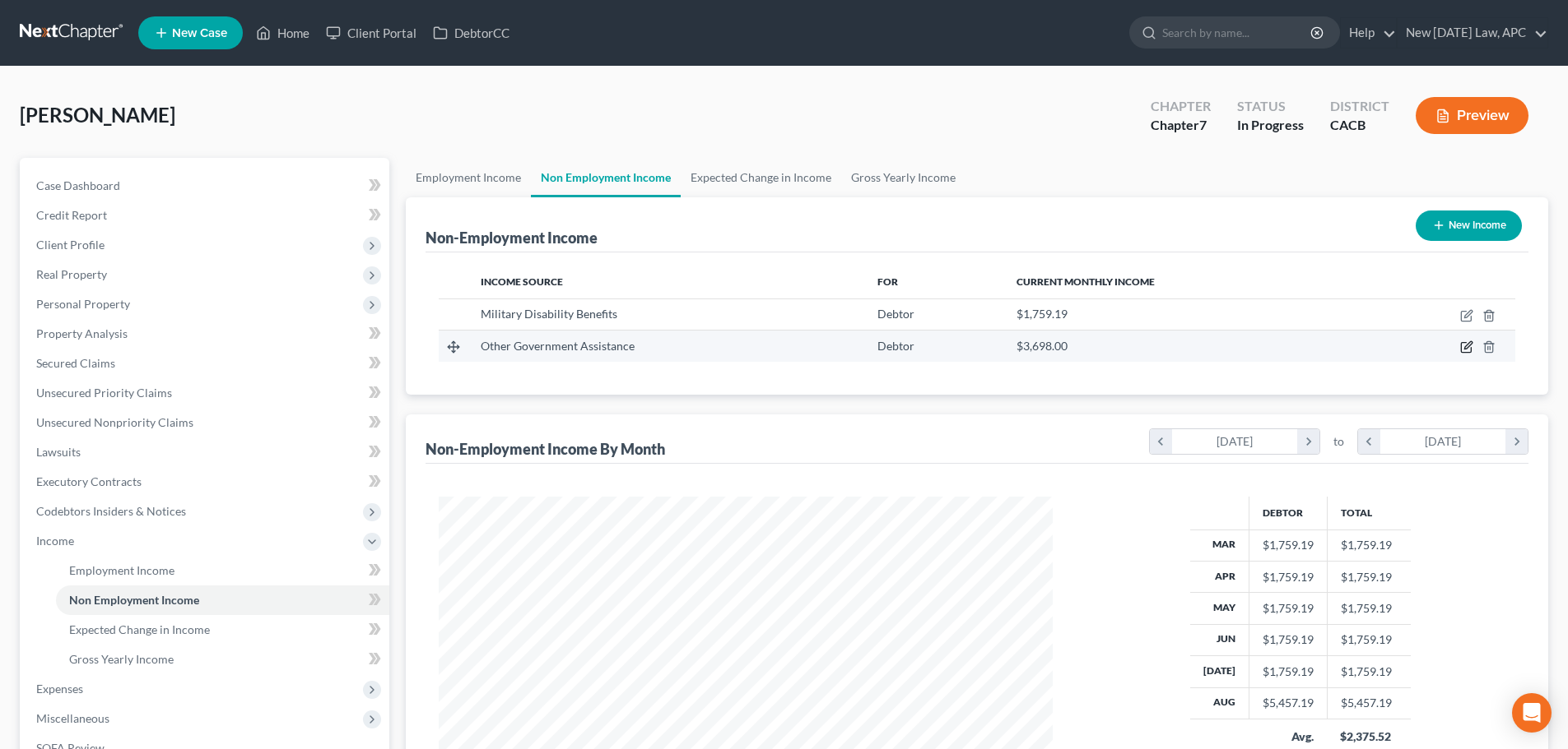
click at [1465, 347] on icon "button" at bounding box center [1468, 346] width 8 height 8
select select "5"
select select "0"
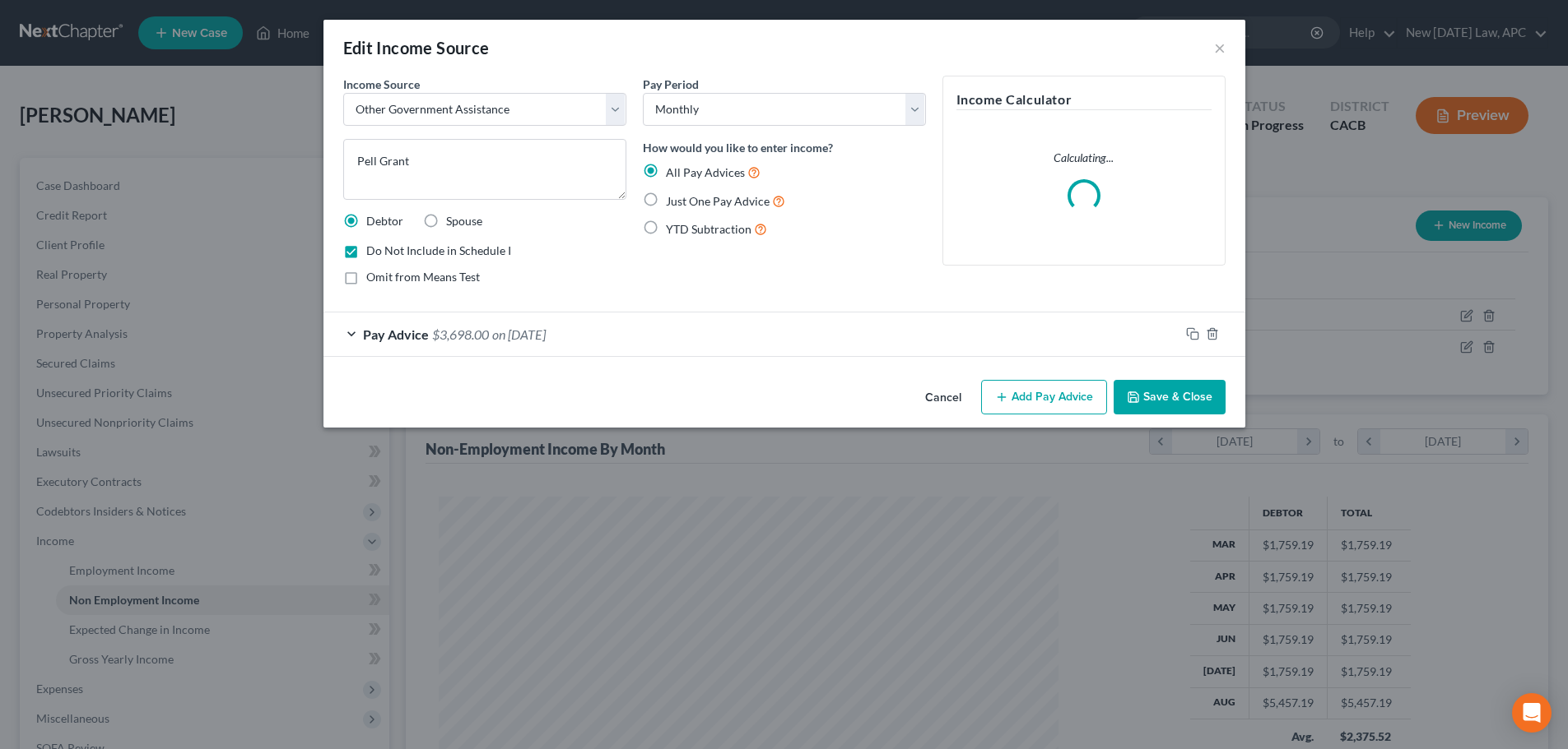
scroll to position [310, 653]
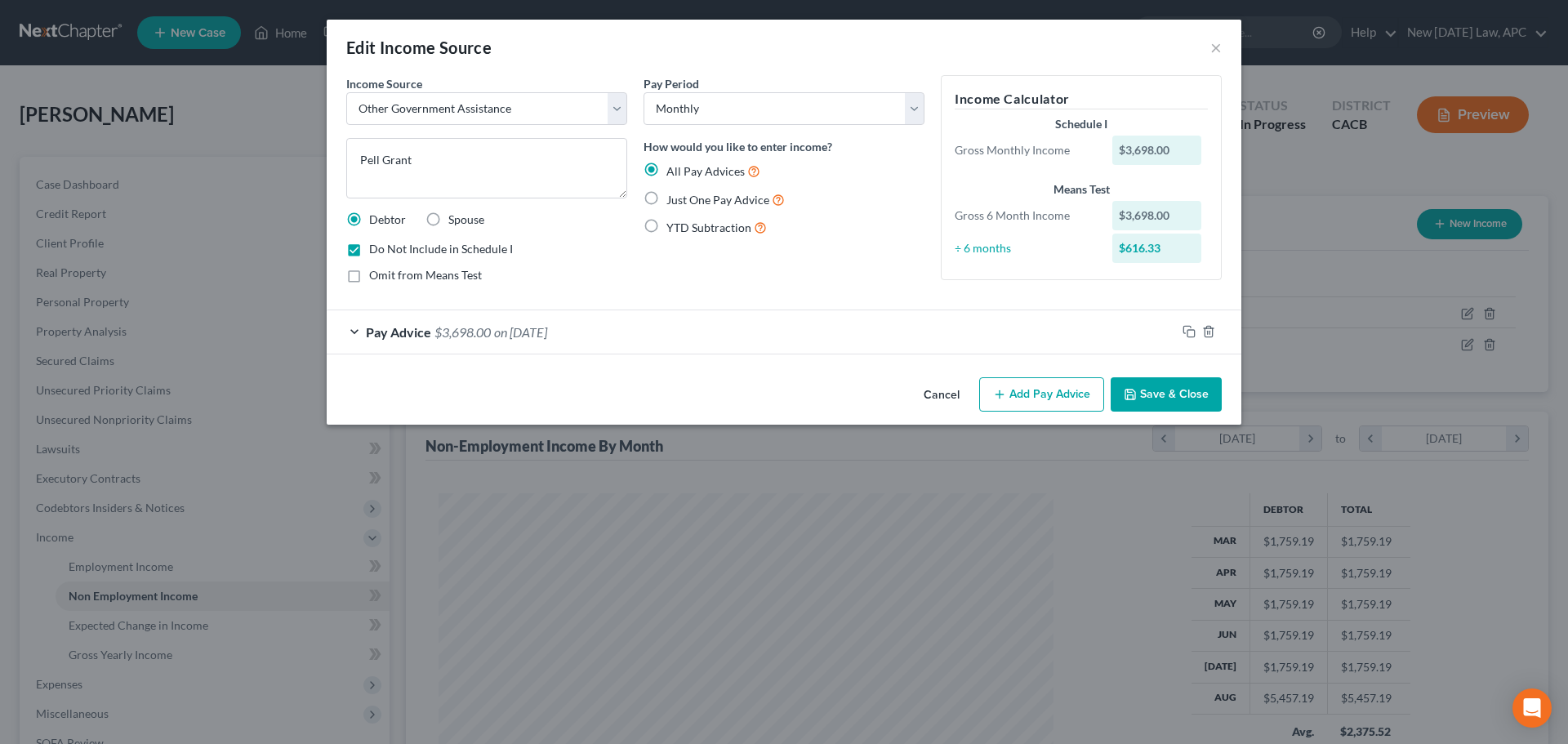
click at [668, 333] on div "Pay Advice $3,698.00 on [DATE]" at bounding box center [752, 332] width 849 height 44
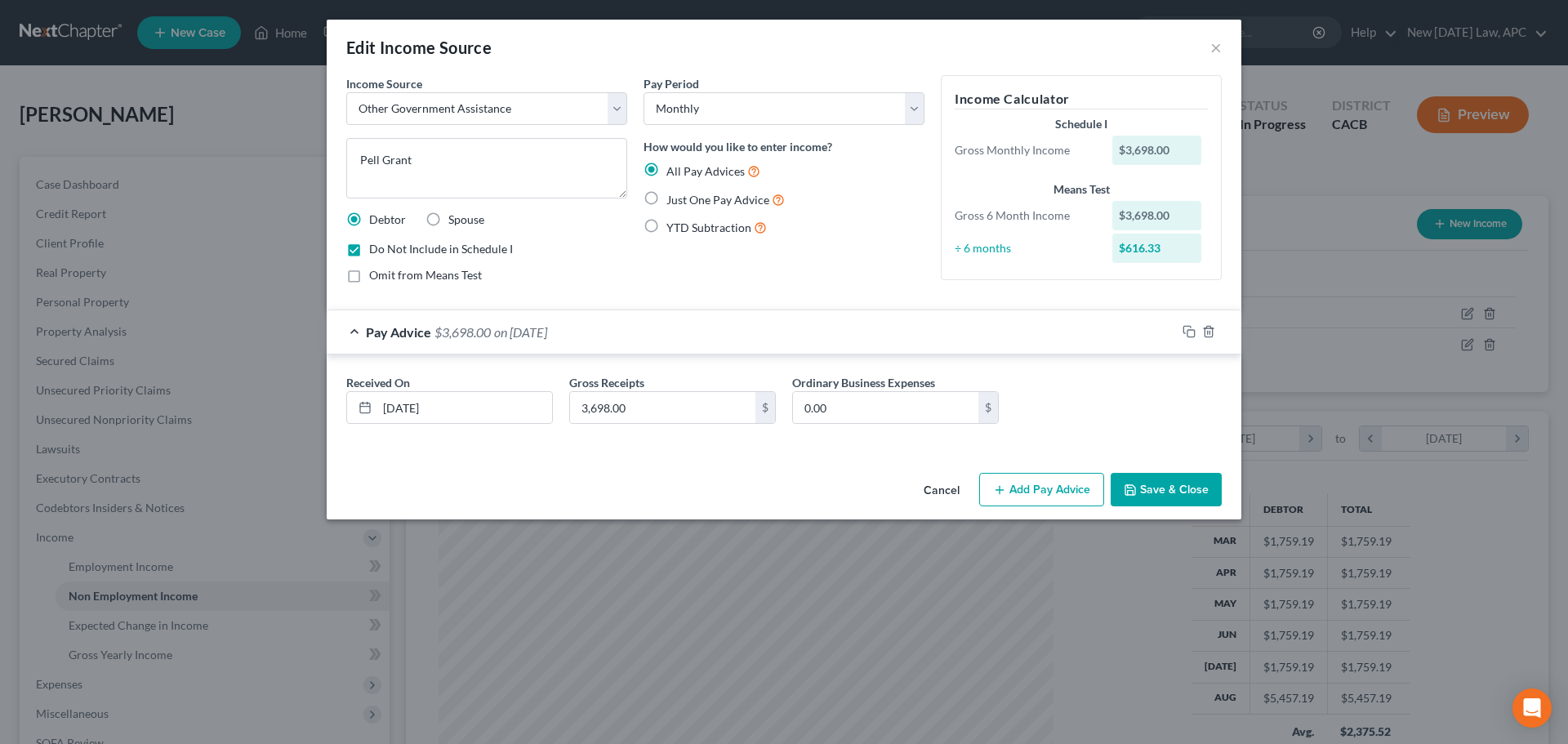
click at [675, 332] on div "Pay Advice $3,698.00 on [DATE]" at bounding box center [752, 332] width 849 height 44
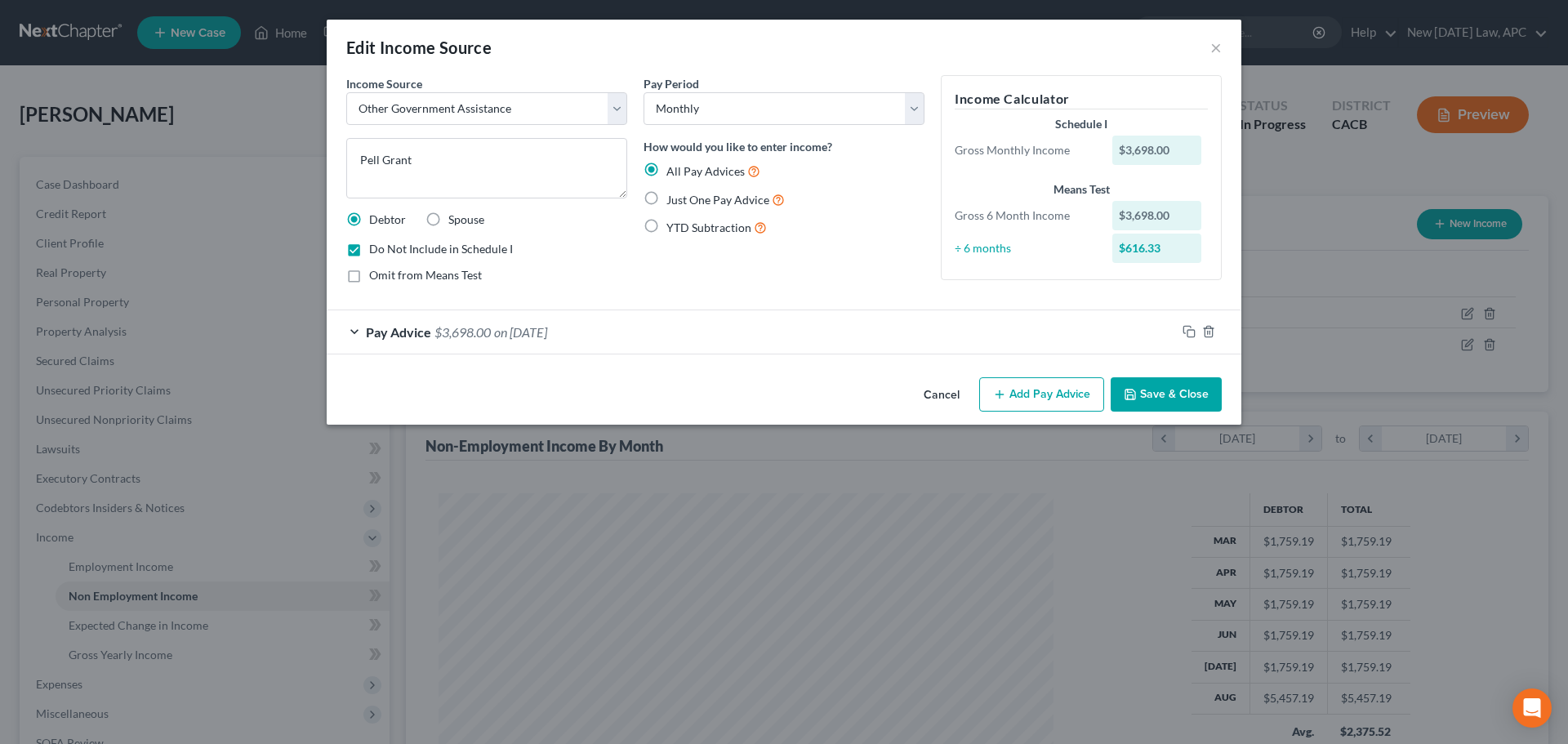
click at [369, 252] on label "Do Not Include in Schedule I" at bounding box center [441, 248] width 144 height 16
click at [375, 251] on input "Do Not Include in Schedule I" at bounding box center [380, 245] width 11 height 11
checkbox input "false"
click at [1165, 389] on button "Save & Close" at bounding box center [1167, 394] width 112 height 34
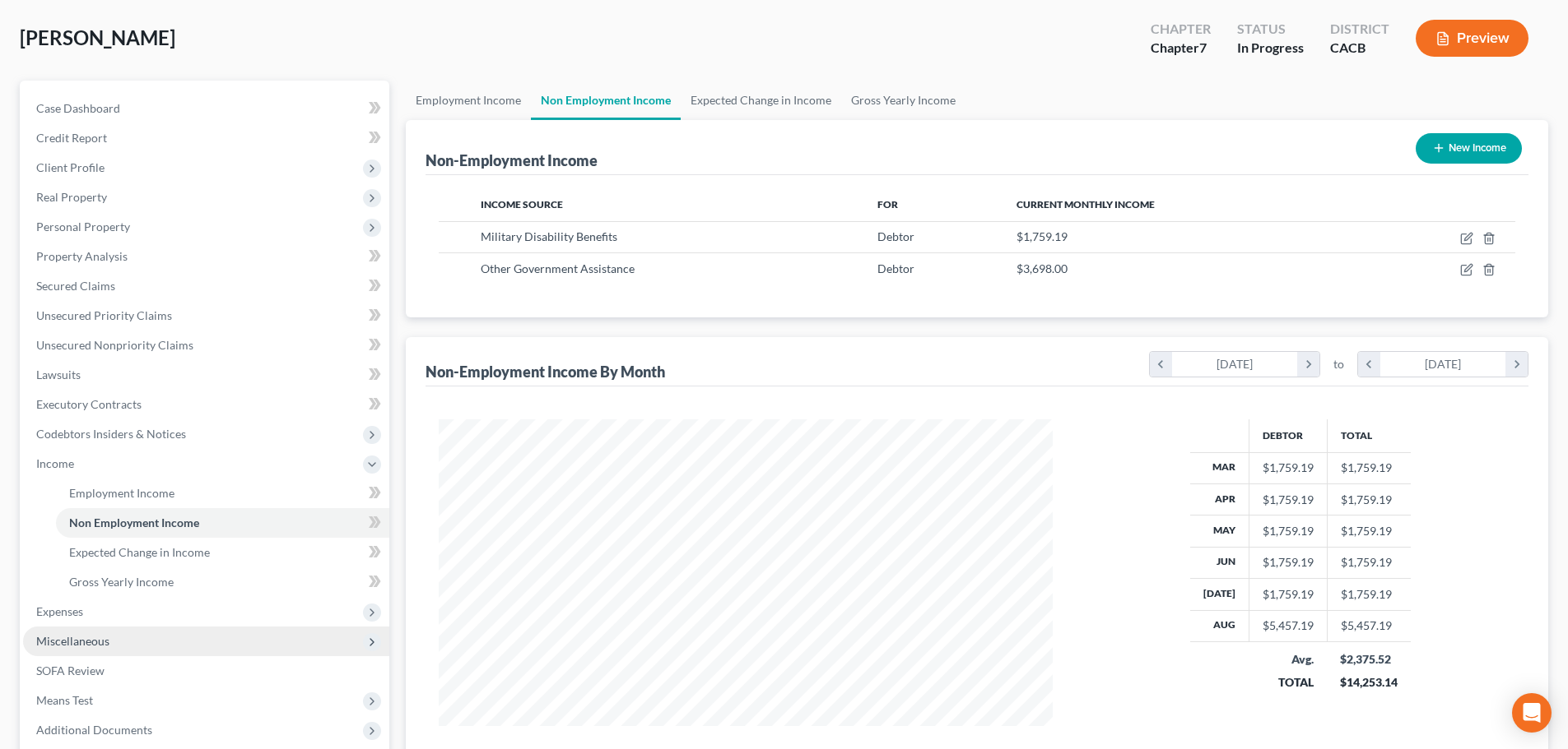
scroll to position [164, 0]
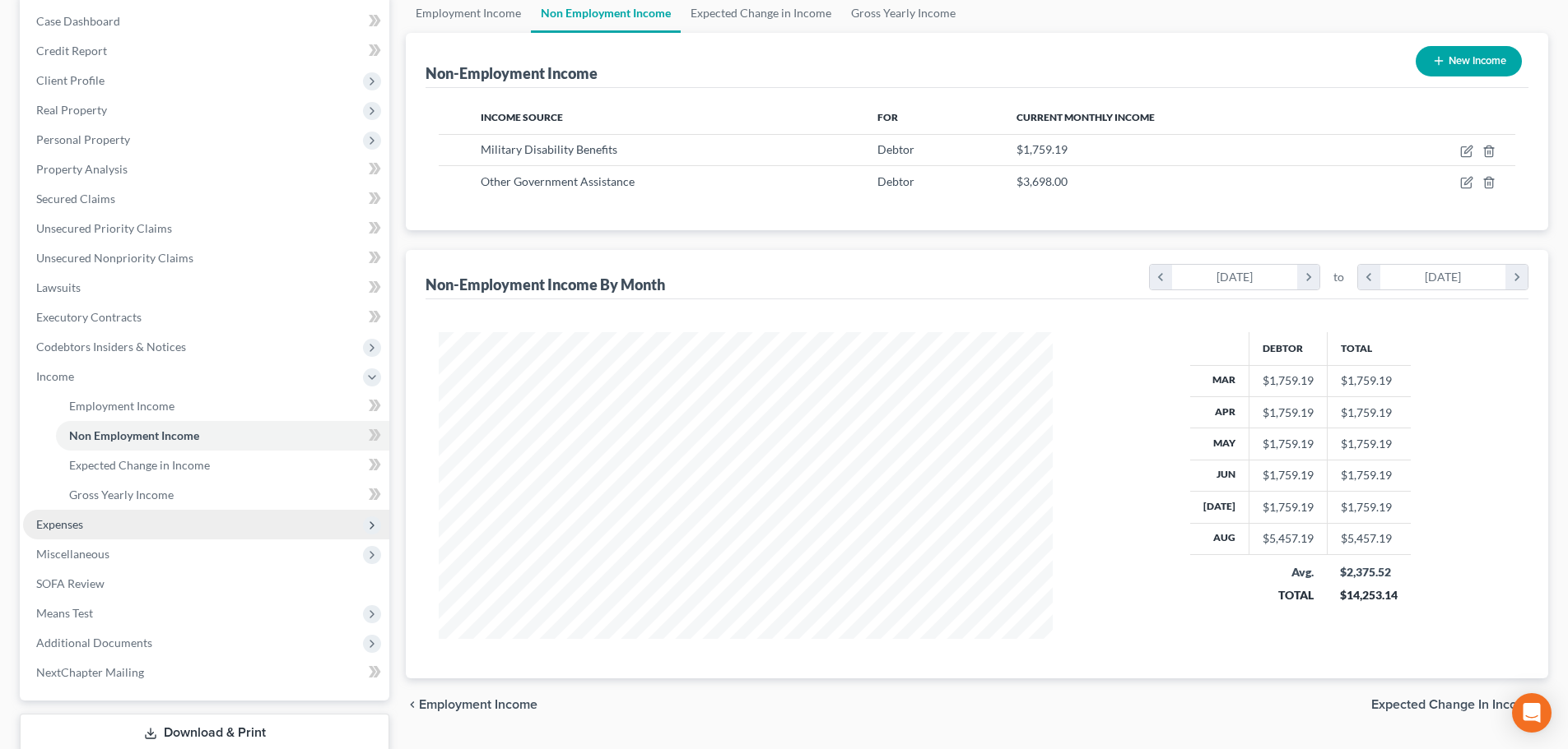
click at [100, 530] on span "Expenses" at bounding box center [206, 524] width 366 height 29
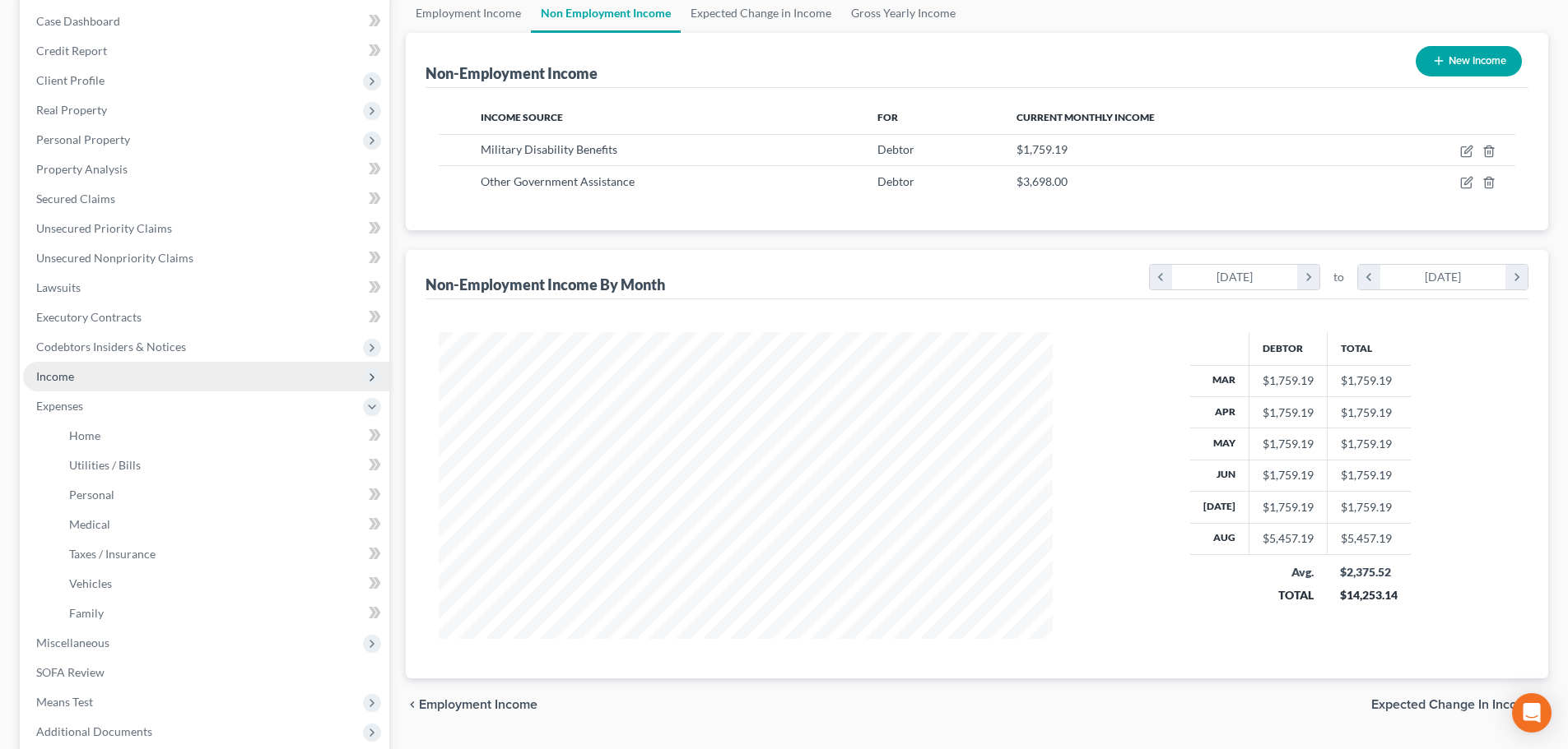
click at [98, 389] on span "Income" at bounding box center [206, 377] width 366 height 29
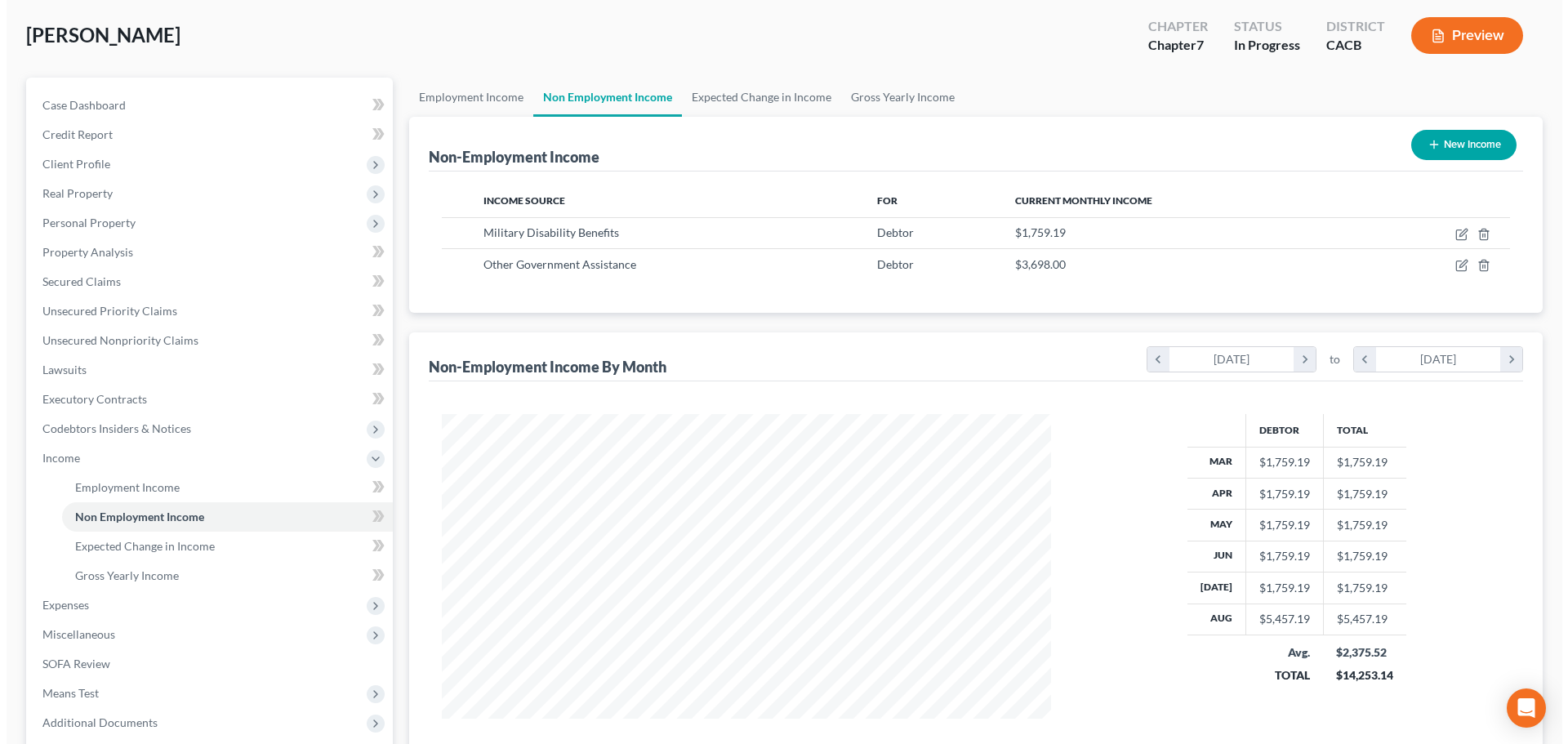
scroll to position [0, 0]
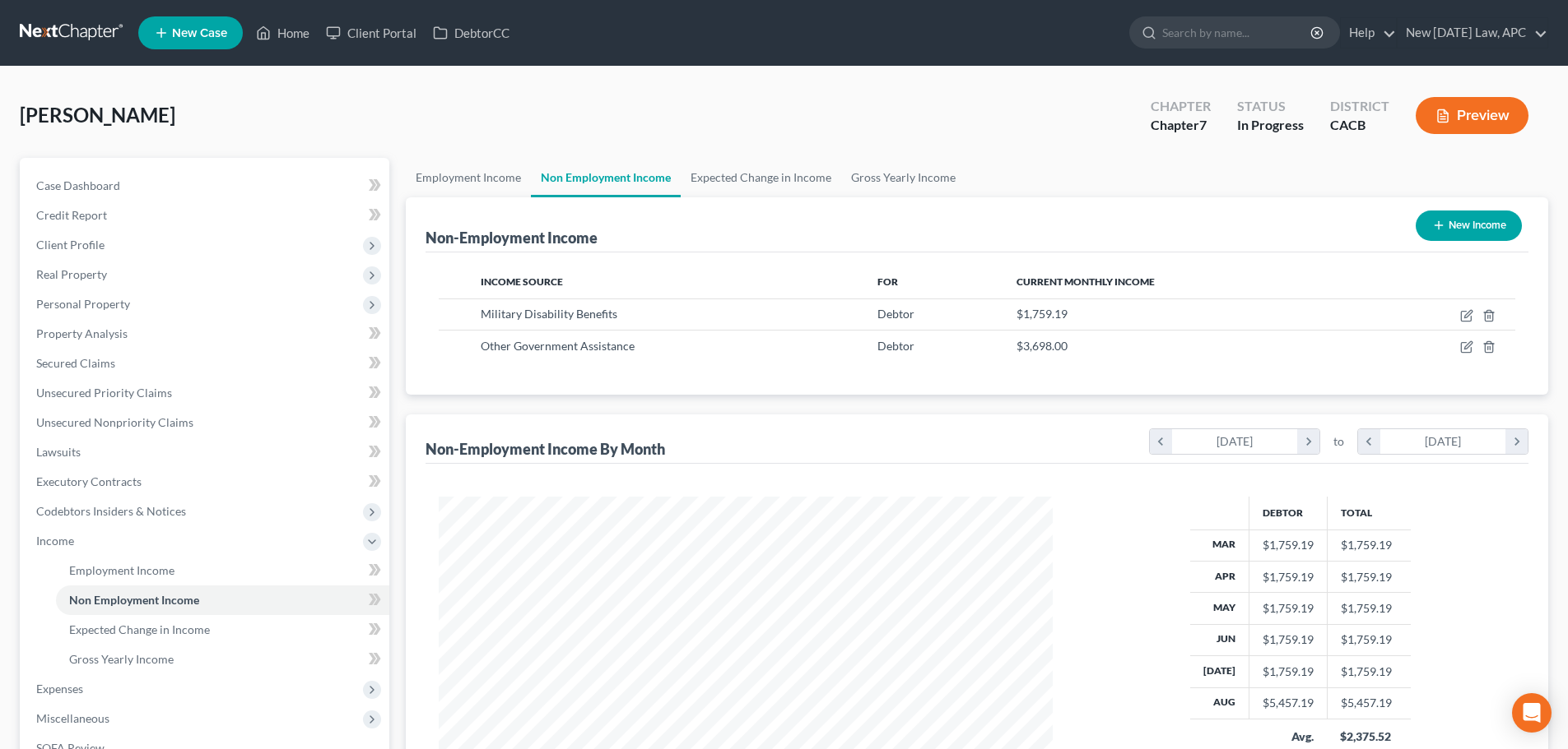
click at [1469, 101] on button "Preview" at bounding box center [1471, 115] width 112 height 37
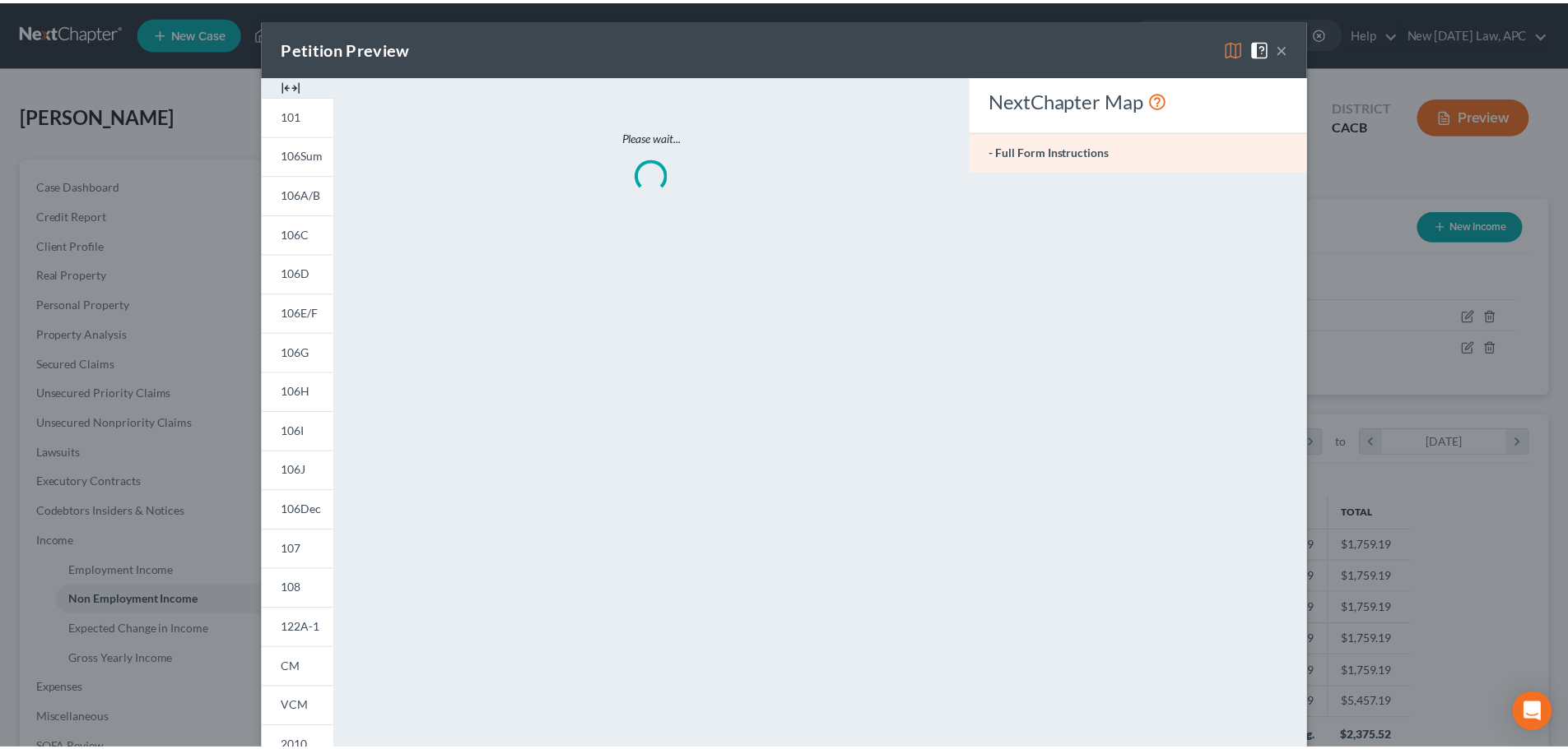
scroll to position [310, 653]
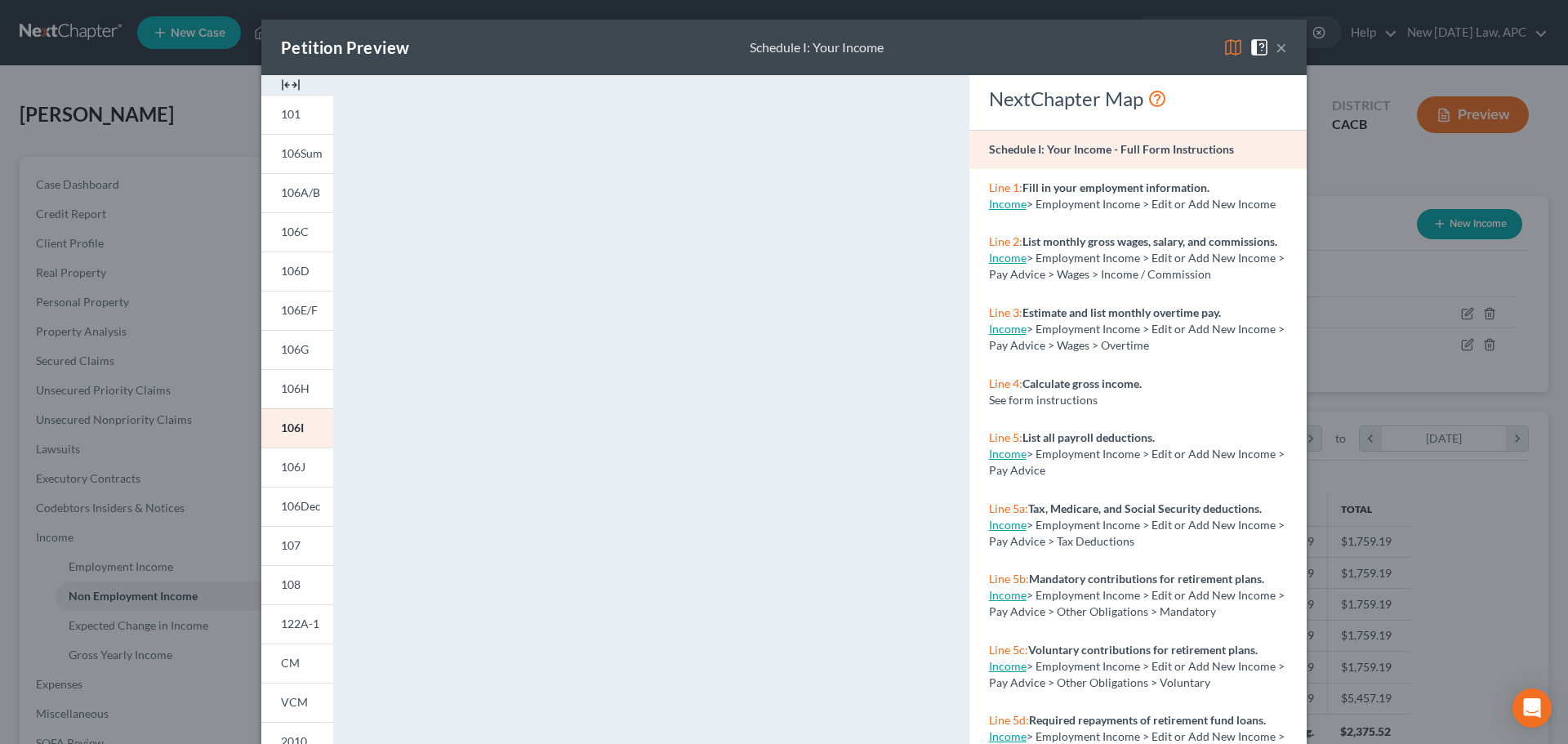
click at [1281, 49] on button "×" at bounding box center [1282, 48] width 12 height 19
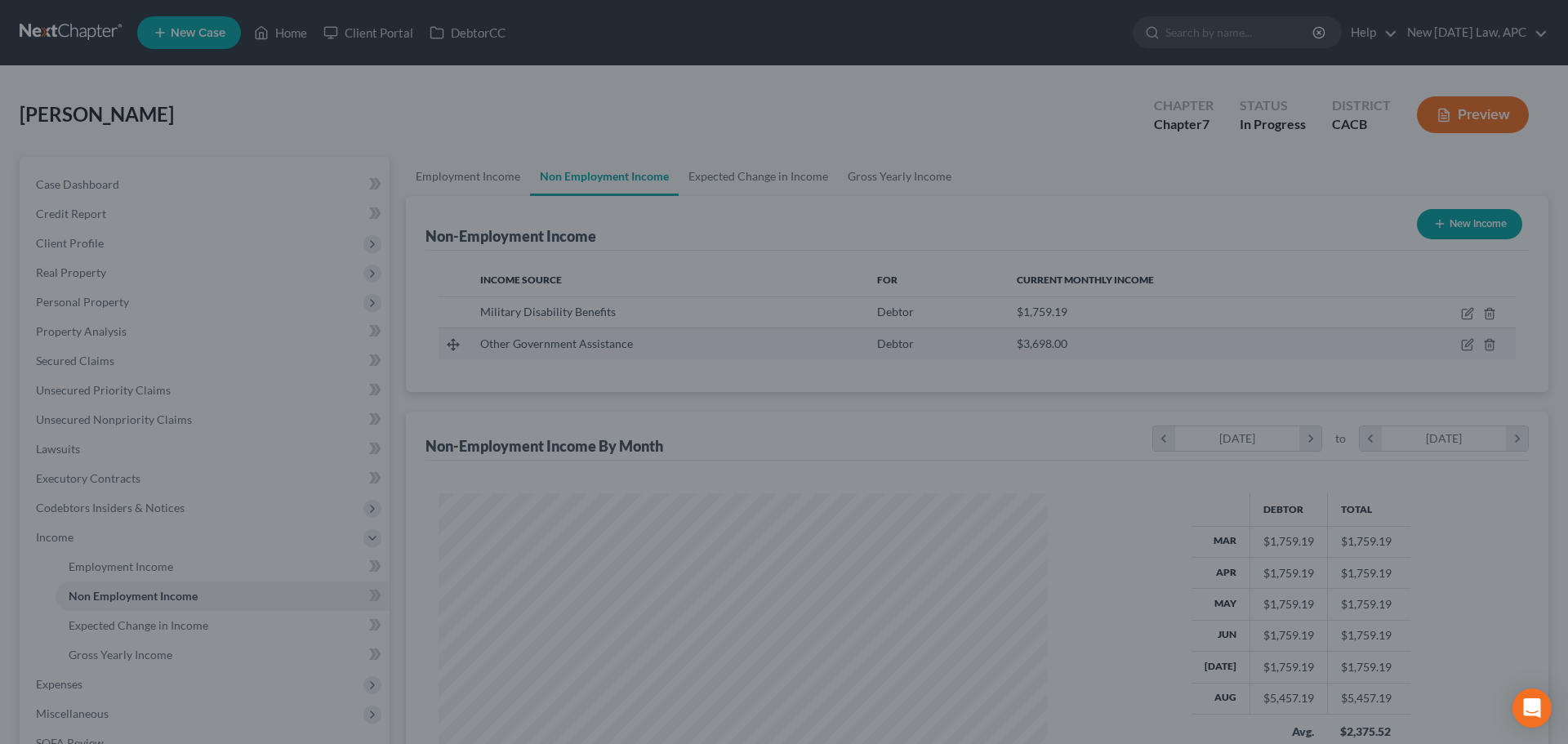
scroll to position [816791, 816187]
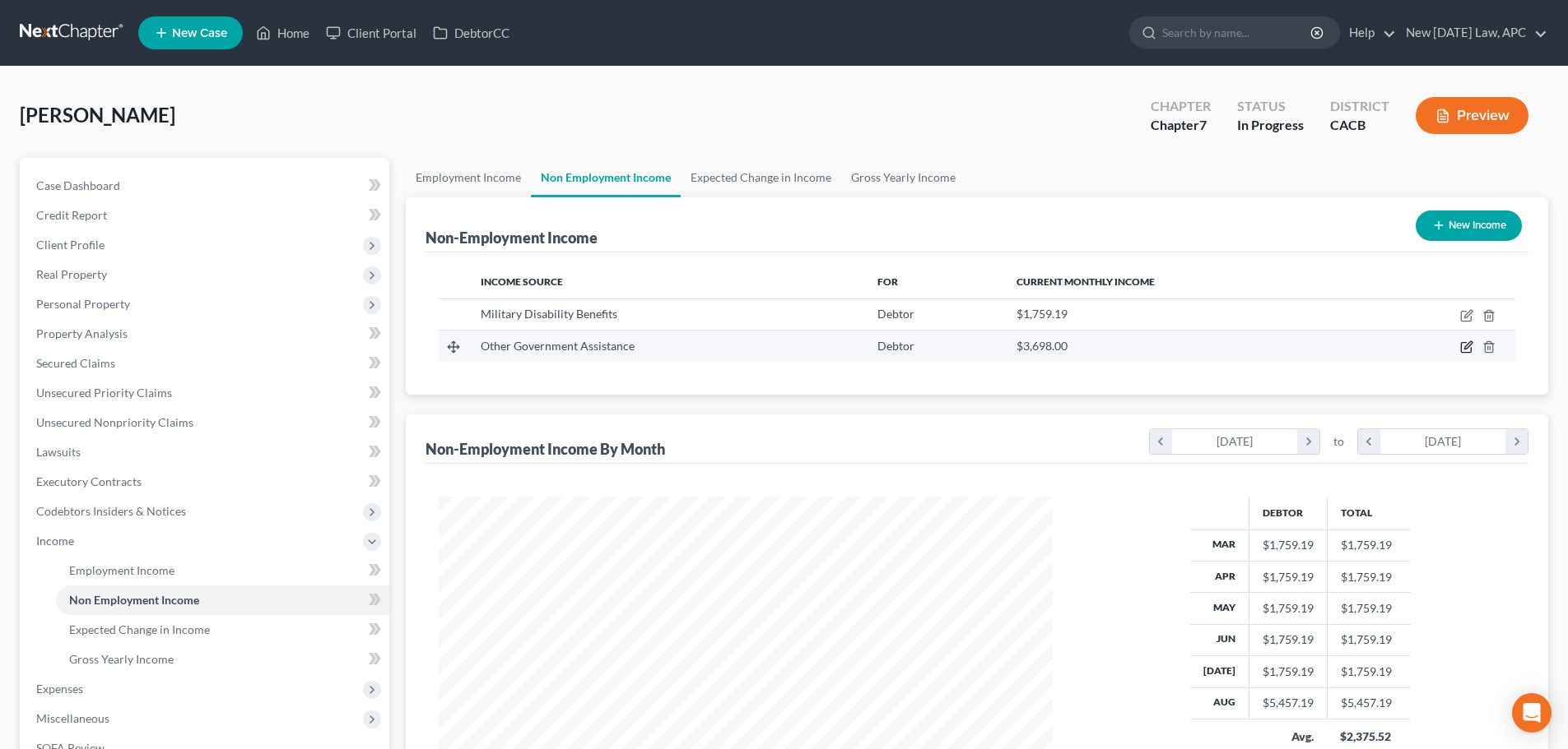
click at [1460, 347] on icon "button" at bounding box center [1465, 347] width 13 height 13
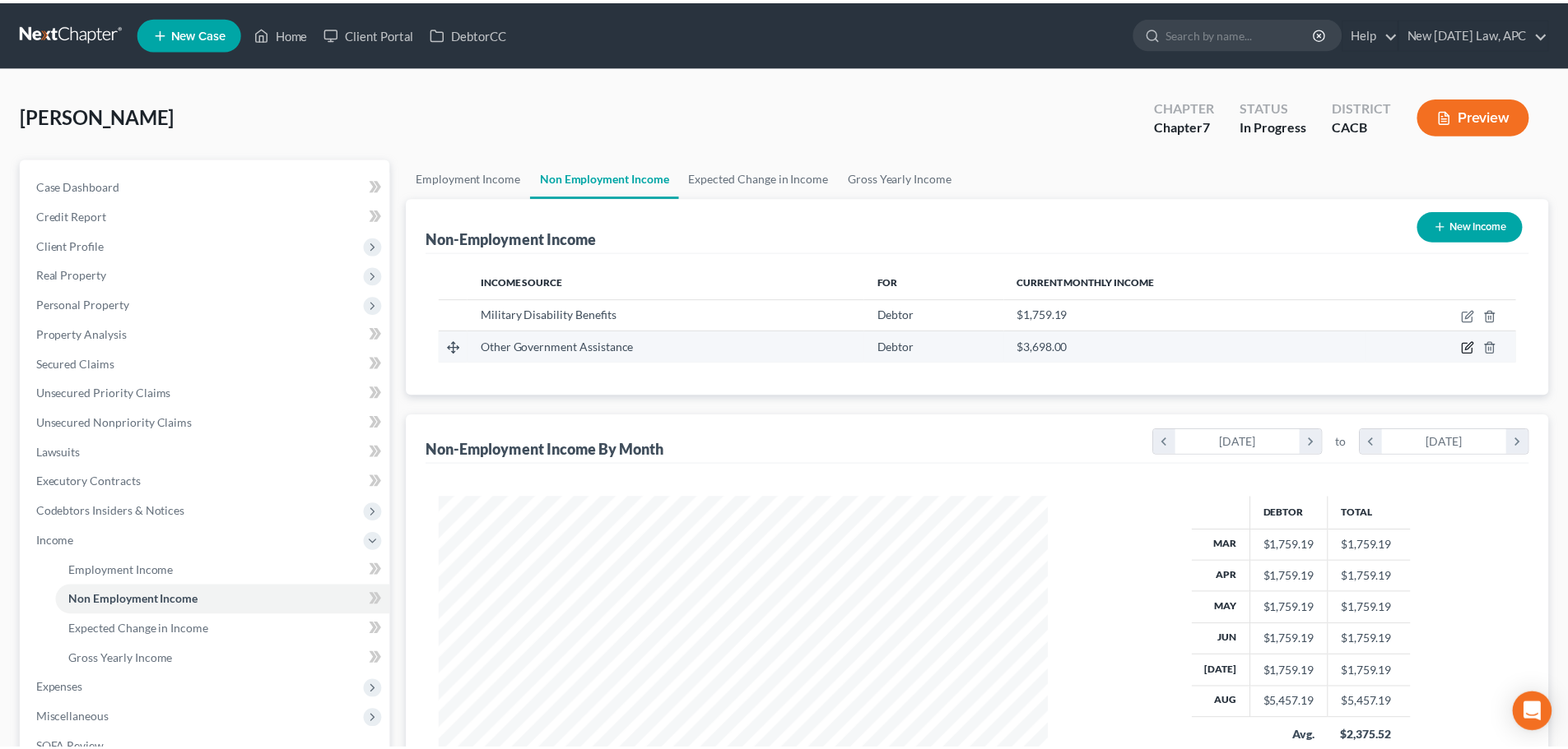
scroll to position [310, 653]
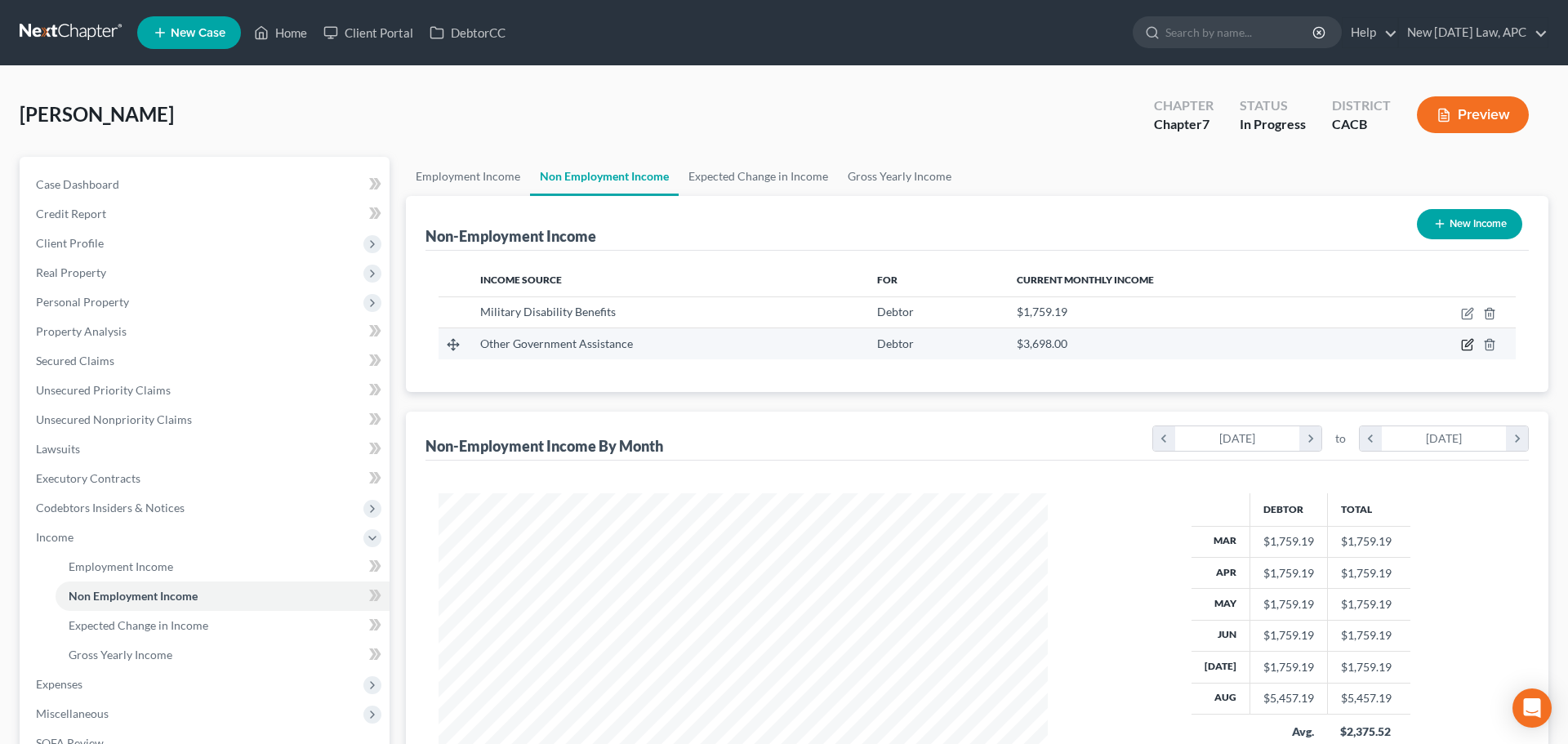
select select "5"
select select "0"
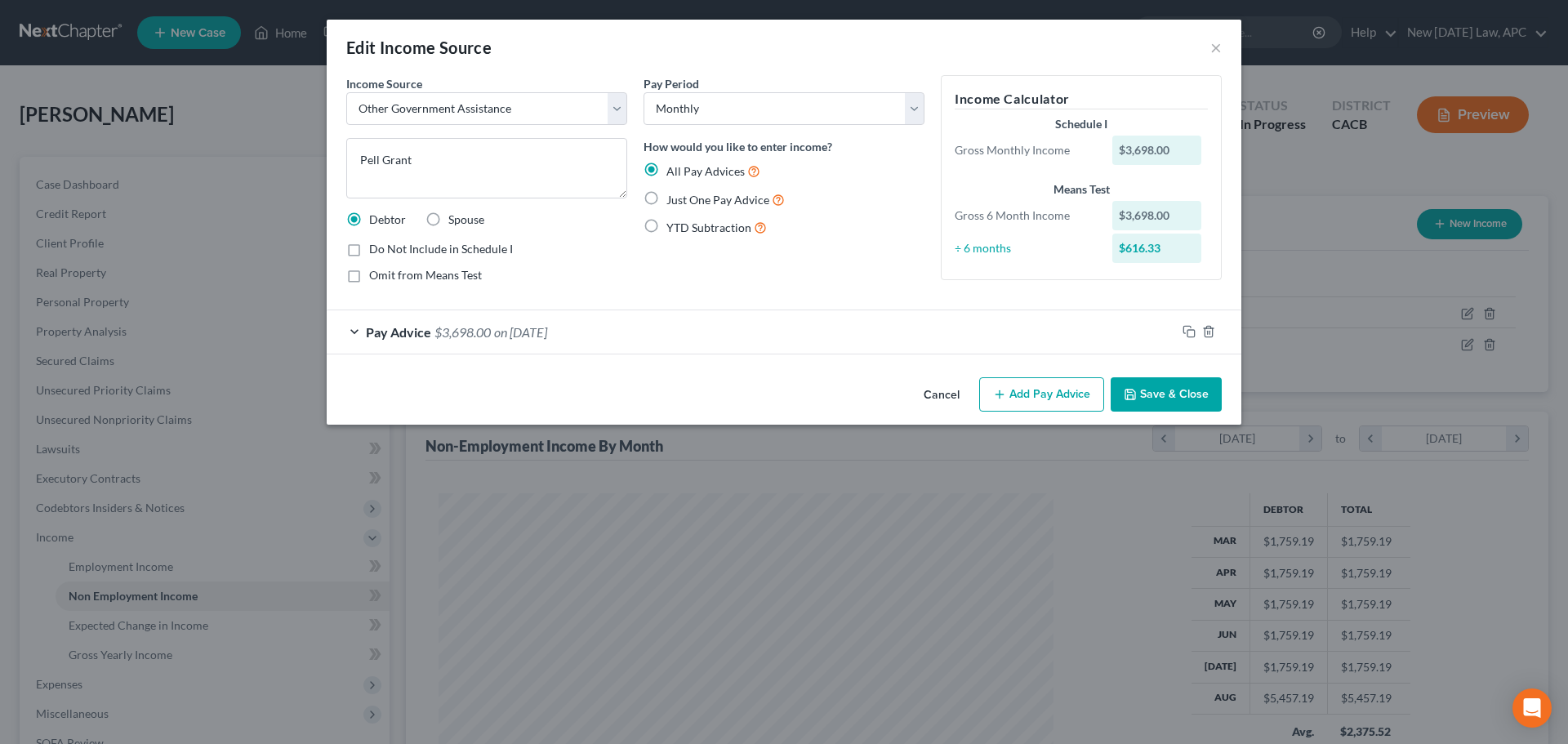
click at [1036, 397] on button "Add Pay Advice" at bounding box center [1041, 394] width 125 height 34
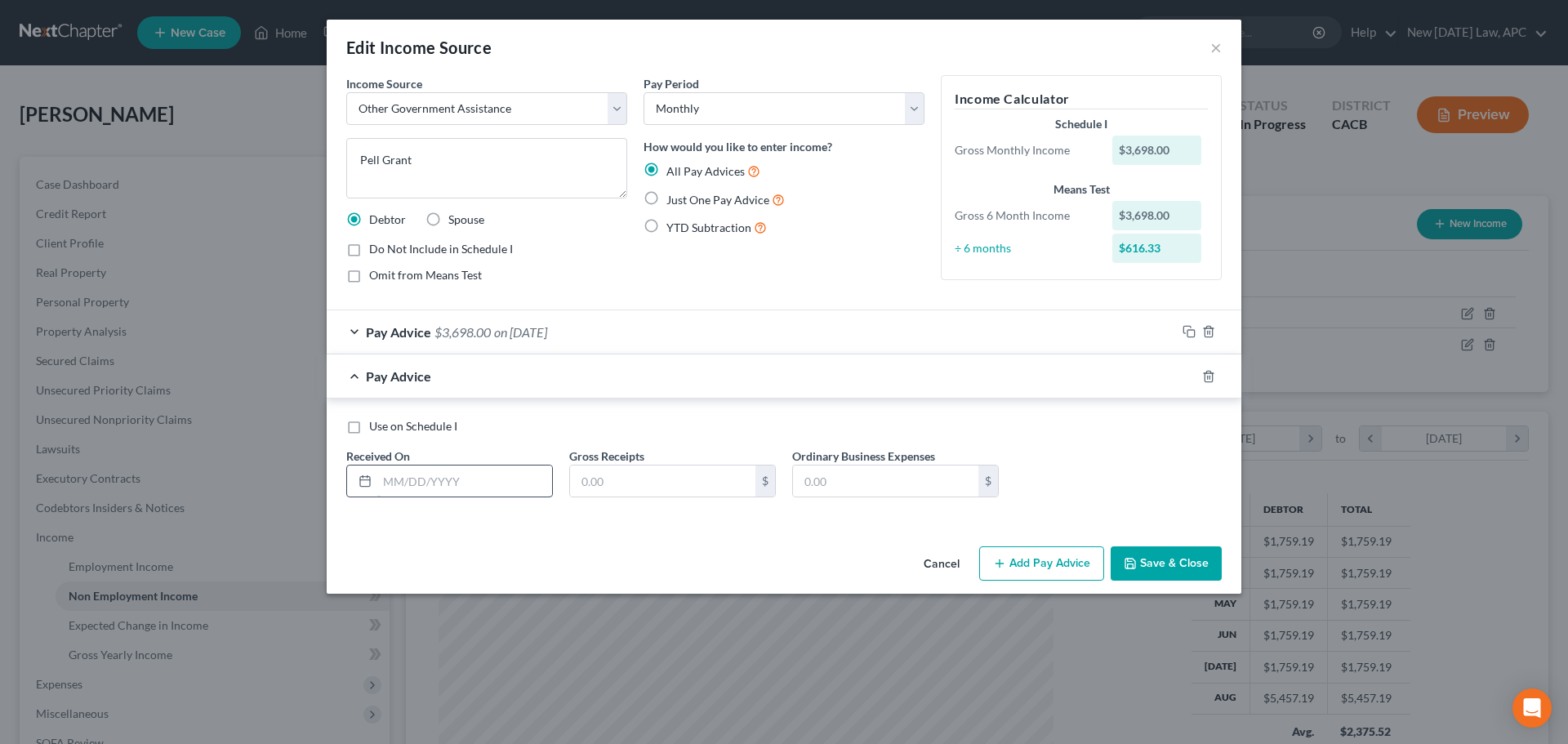
click at [382, 469] on input "text" at bounding box center [464, 481] width 175 height 31
click at [369, 429] on label "Use on Schedule I" at bounding box center [413, 426] width 88 height 16
click at [375, 429] on input "Use on Schedule I" at bounding box center [380, 423] width 11 height 11
checkbox input "true"
click at [657, 485] on input "text" at bounding box center [662, 481] width 185 height 31
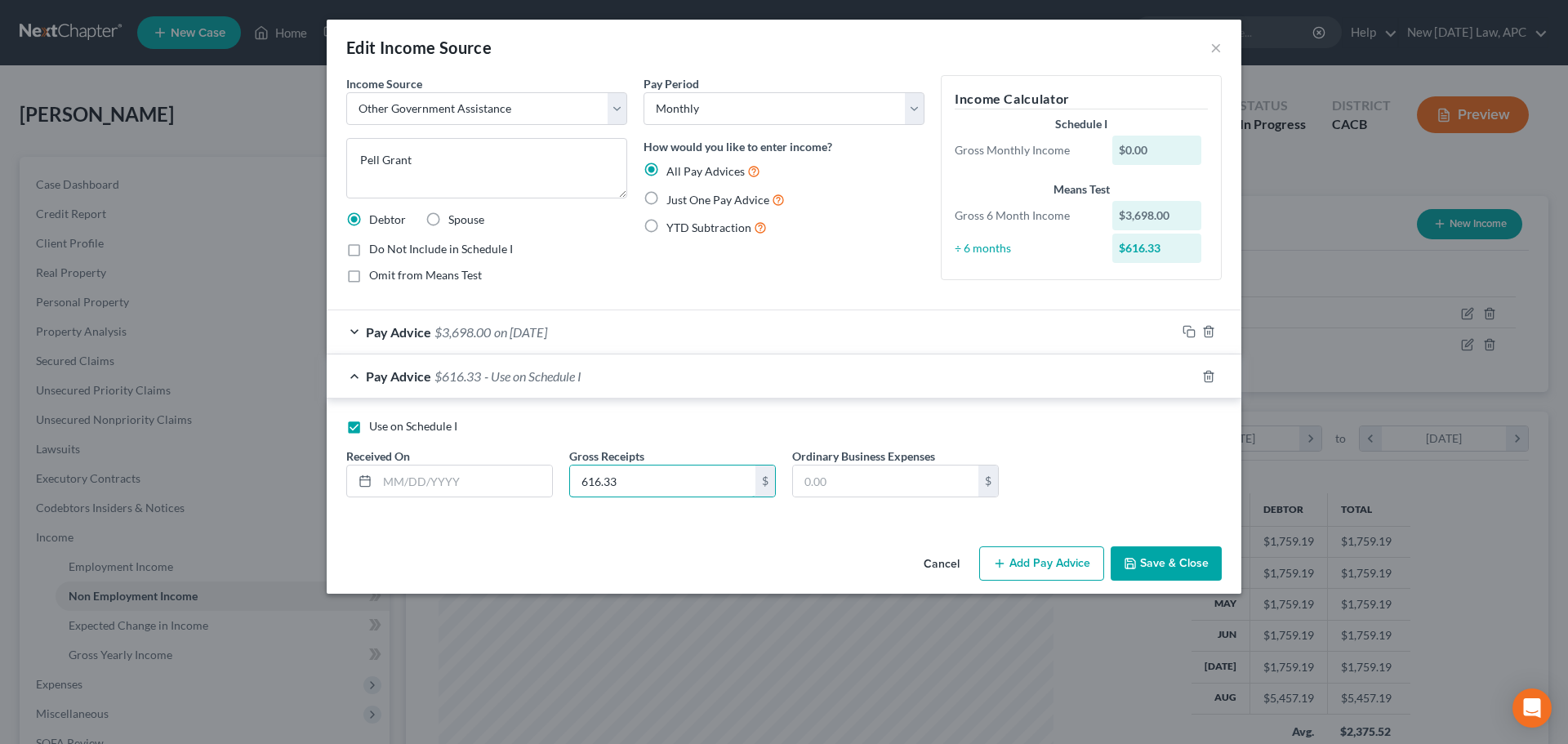
type input "616.33"
click at [1151, 563] on button "Save & Close" at bounding box center [1167, 564] width 112 height 34
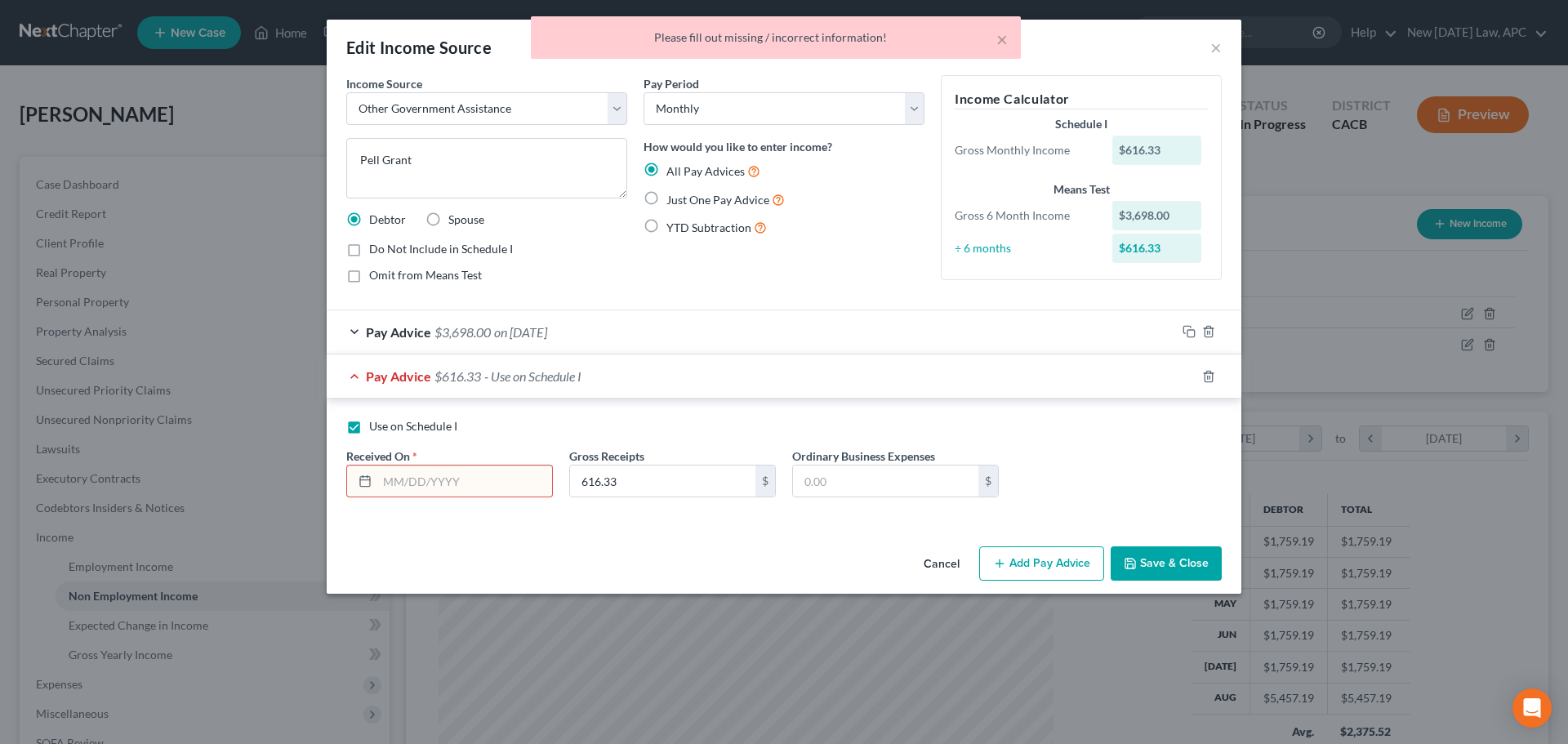
click at [415, 469] on input "text" at bounding box center [464, 481] width 175 height 31
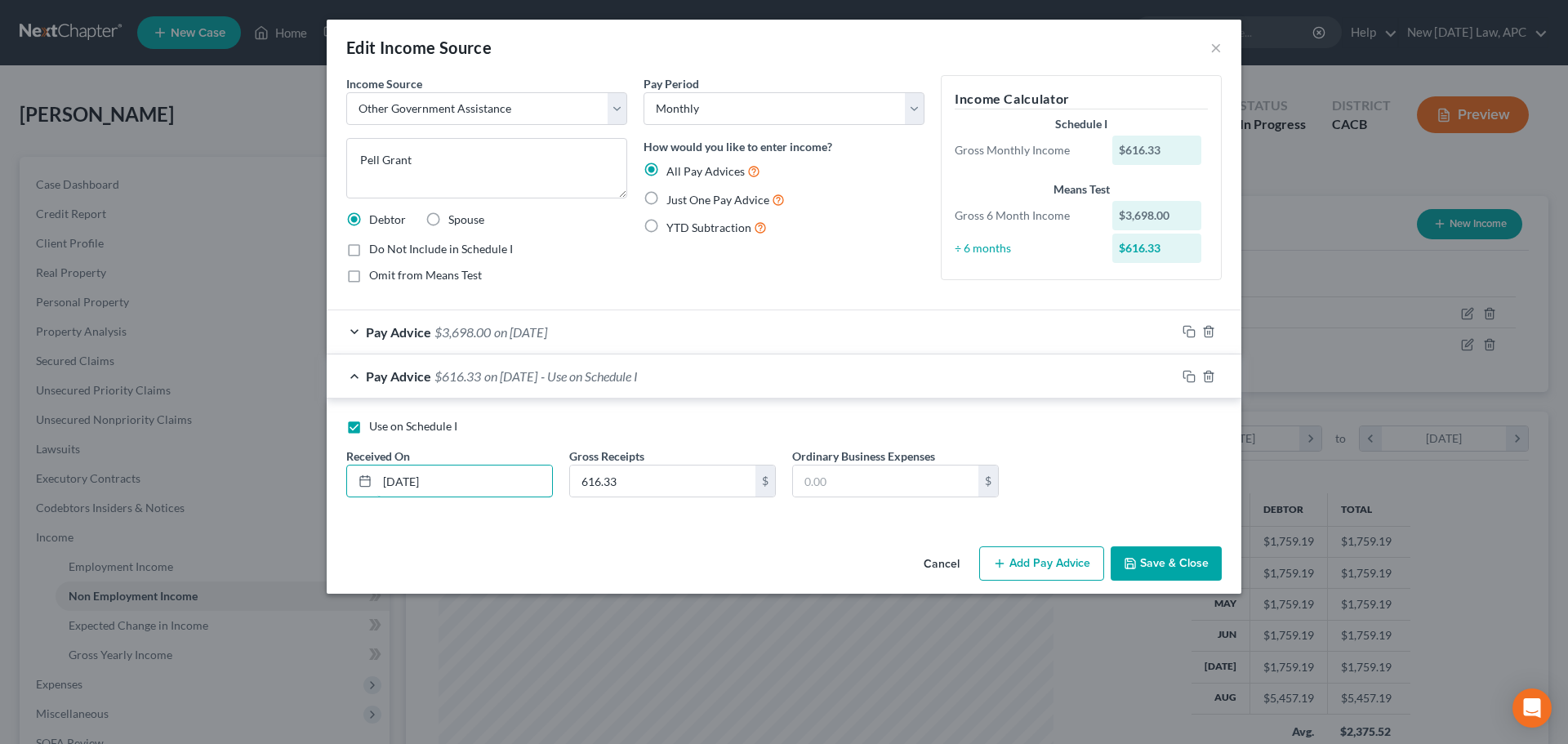
type input "[DATE]"
click at [1187, 572] on button "Save & Close" at bounding box center [1167, 564] width 112 height 34
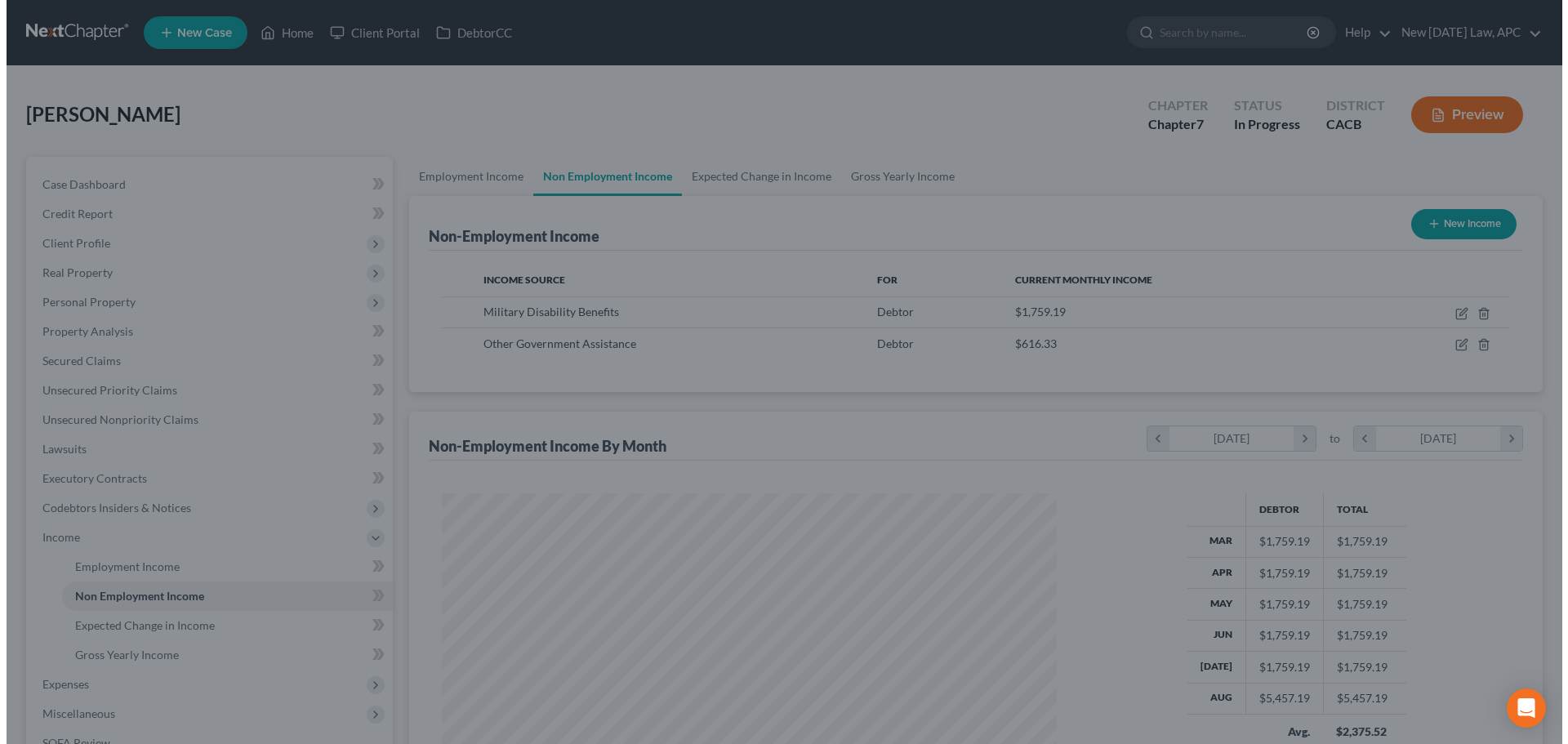
scroll to position [816791, 816187]
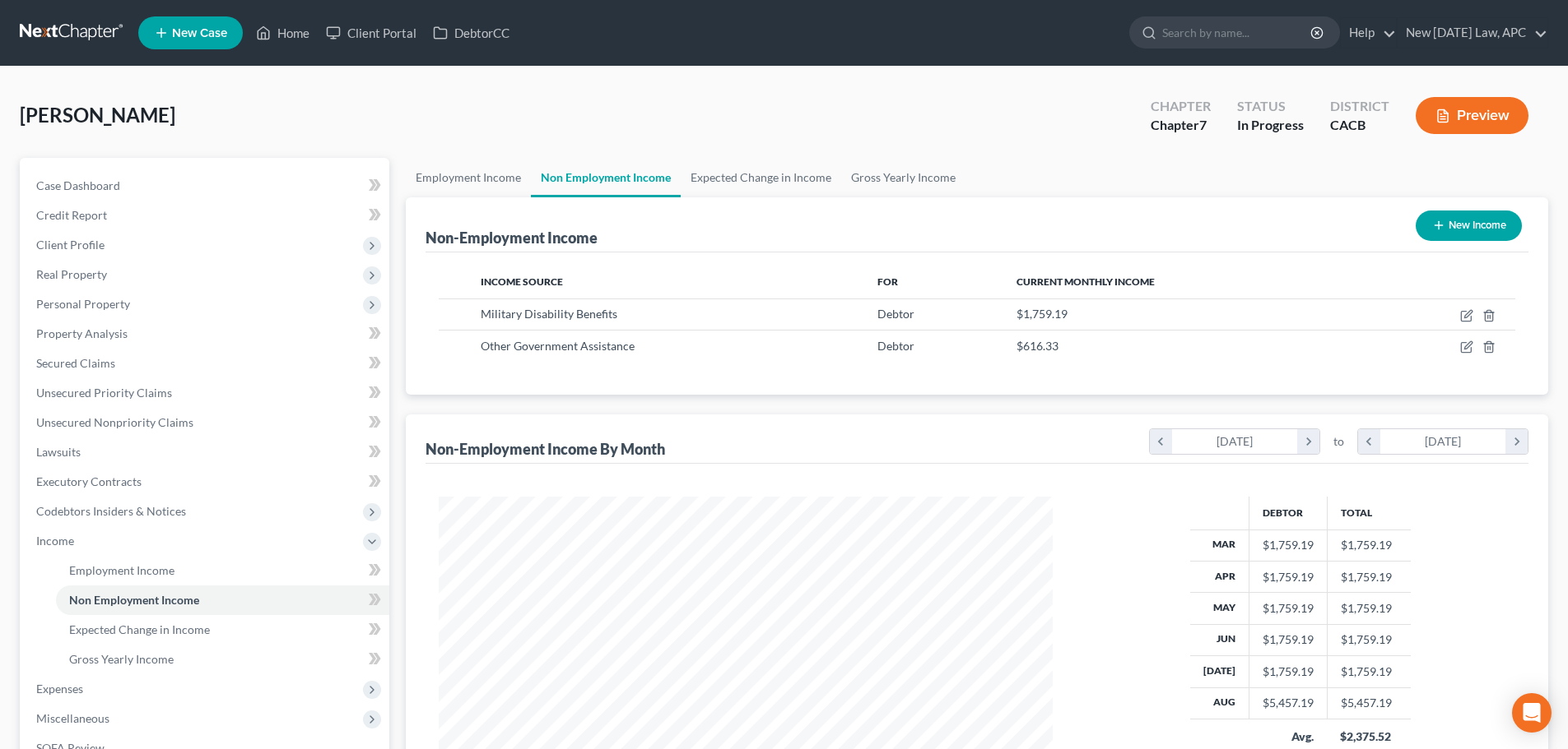
click at [1452, 124] on button "Preview" at bounding box center [1471, 115] width 112 height 37
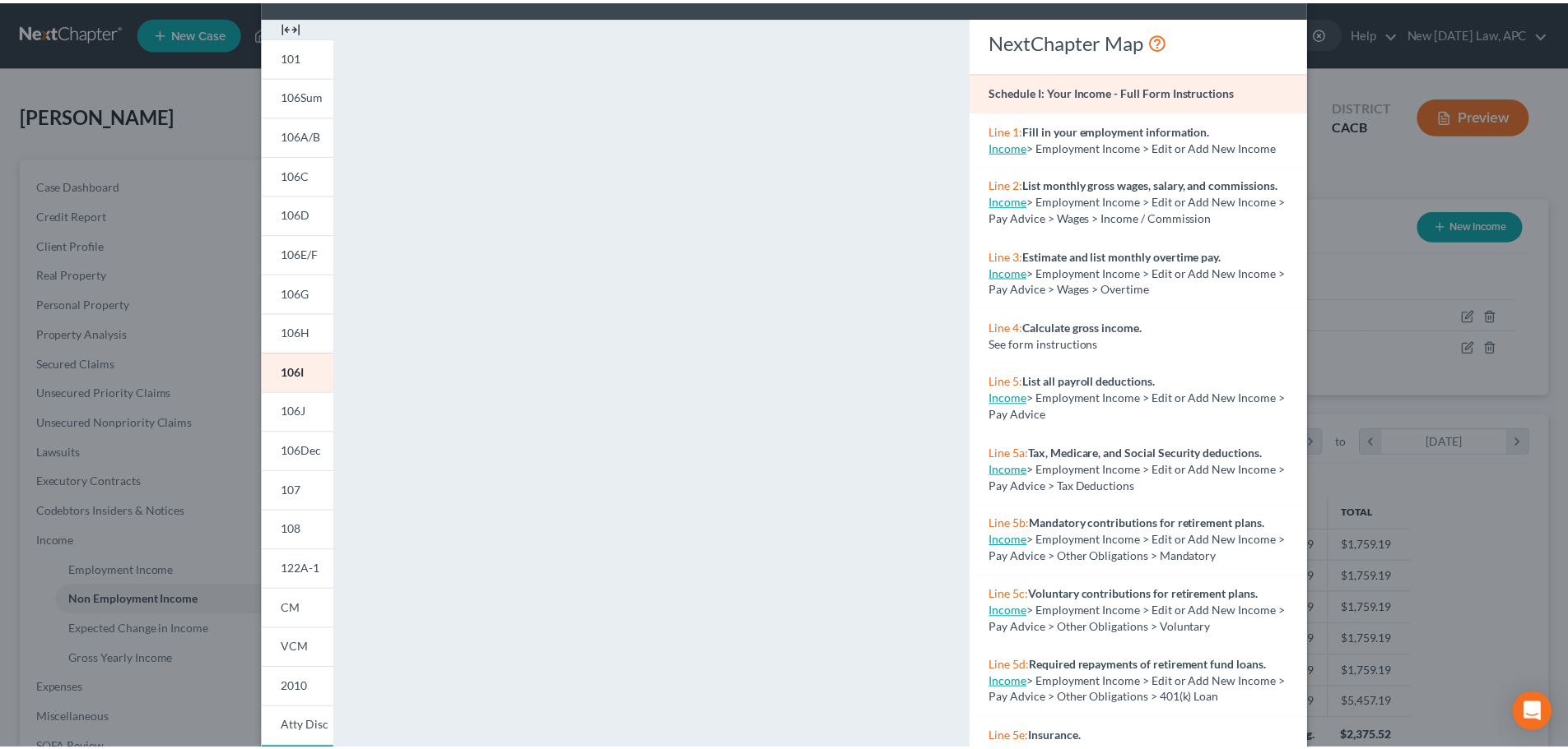
scroll to position [0, 0]
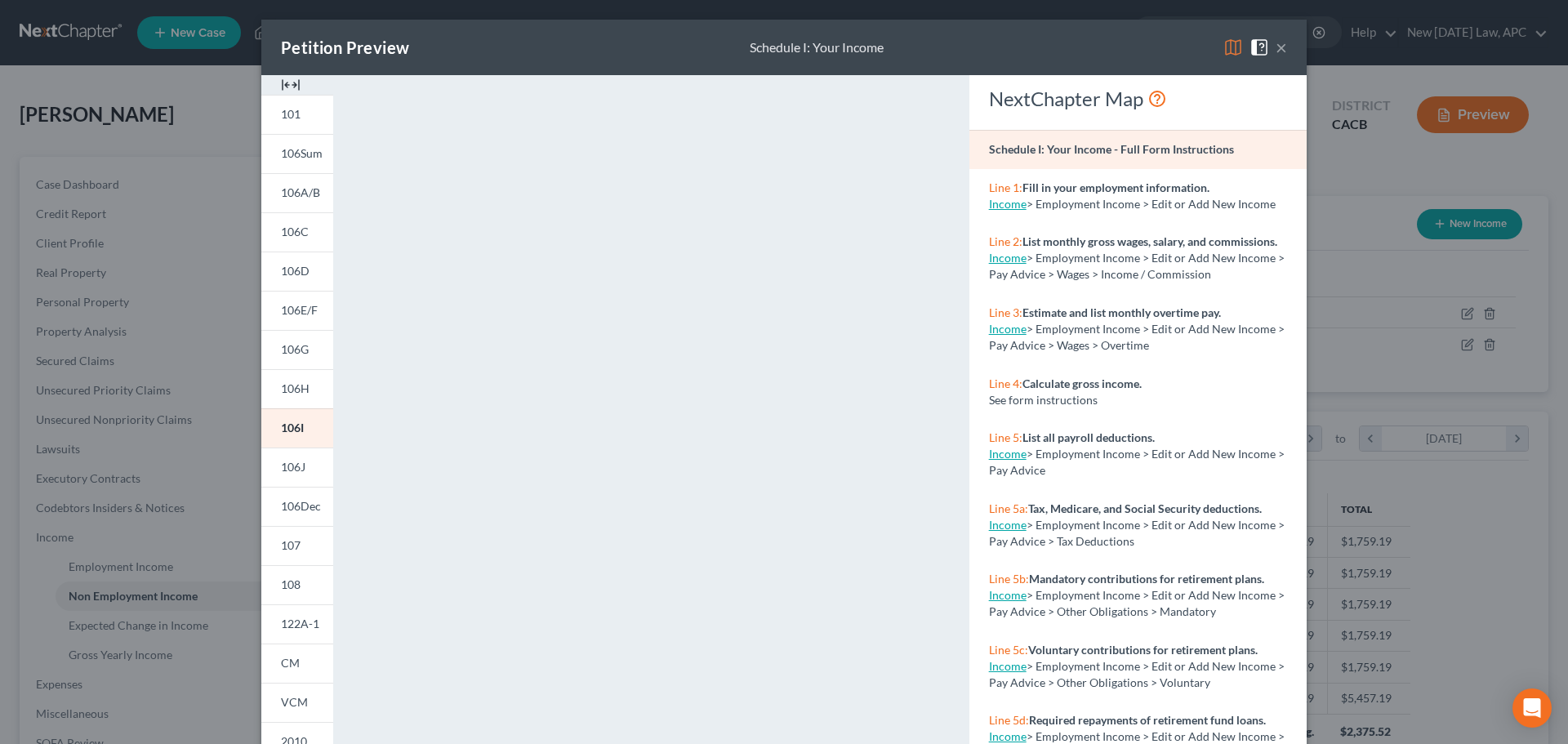
click at [1269, 47] on span at bounding box center [1263, 46] width 26 height 14
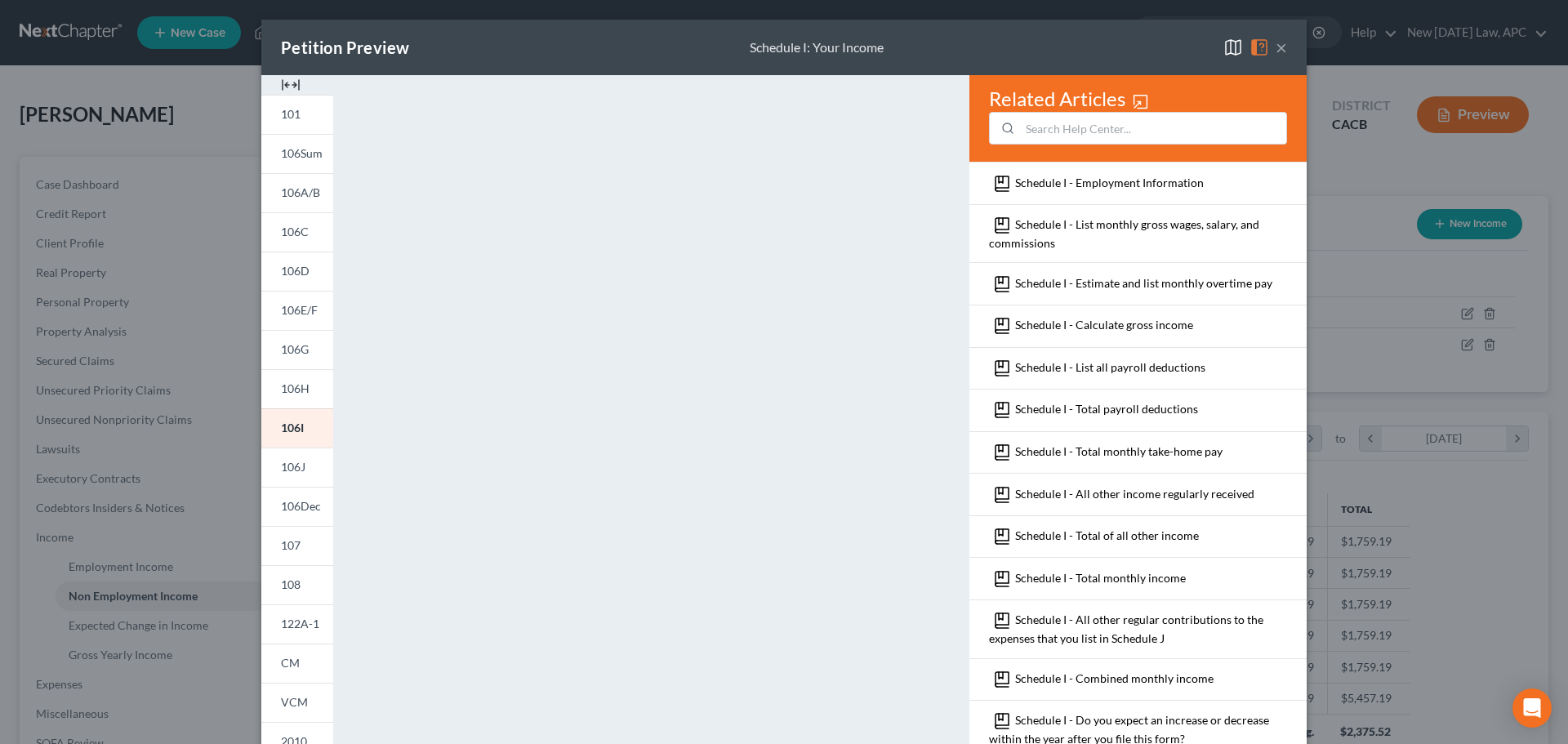
click at [1282, 45] on div "Petition Preview Schedule I: Your Income ×" at bounding box center [784, 47] width 1045 height 55
click at [1276, 45] on button "×" at bounding box center [1282, 48] width 12 height 19
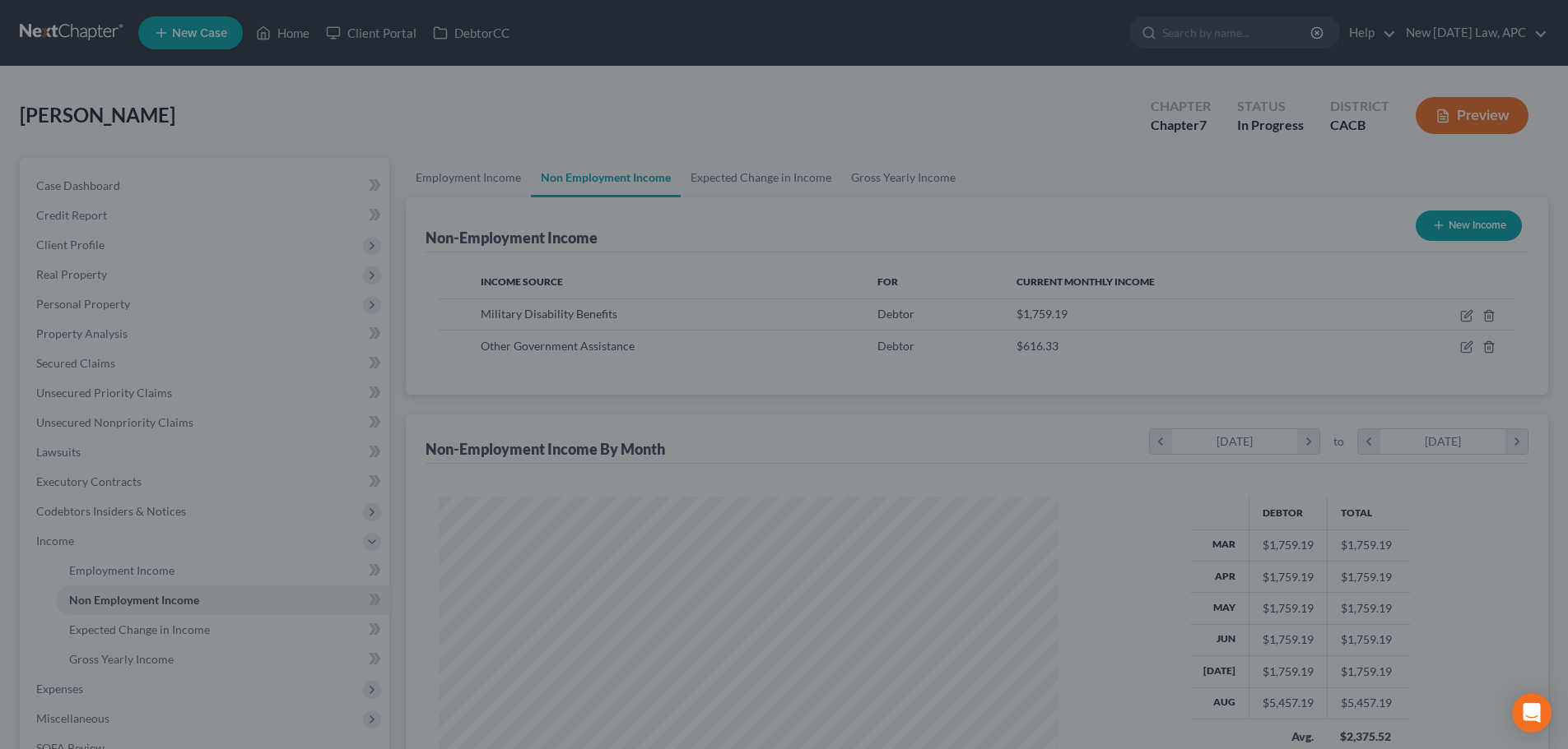
scroll to position [822280, 822289]
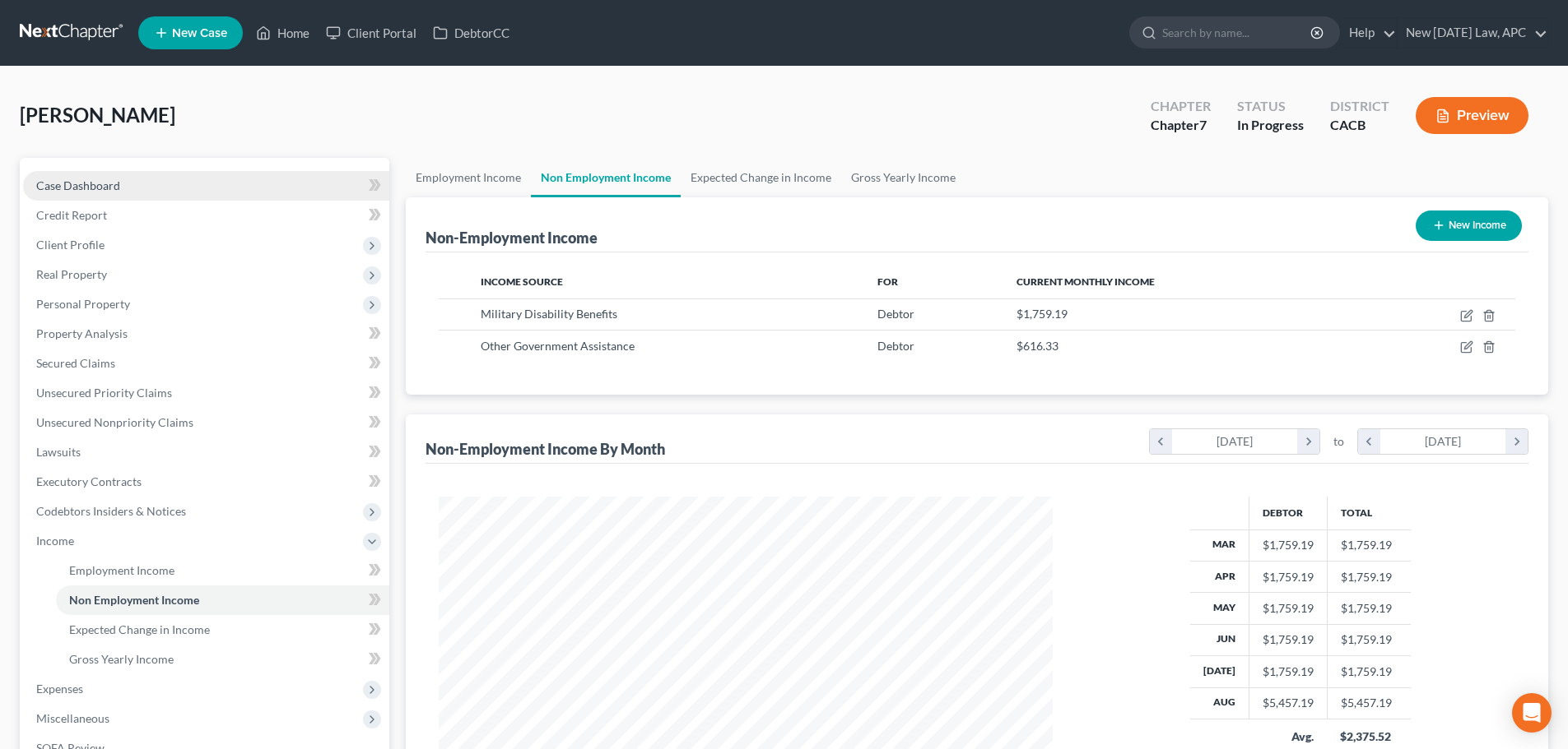
click at [162, 186] on link "Case Dashboard" at bounding box center [206, 186] width 366 height 29
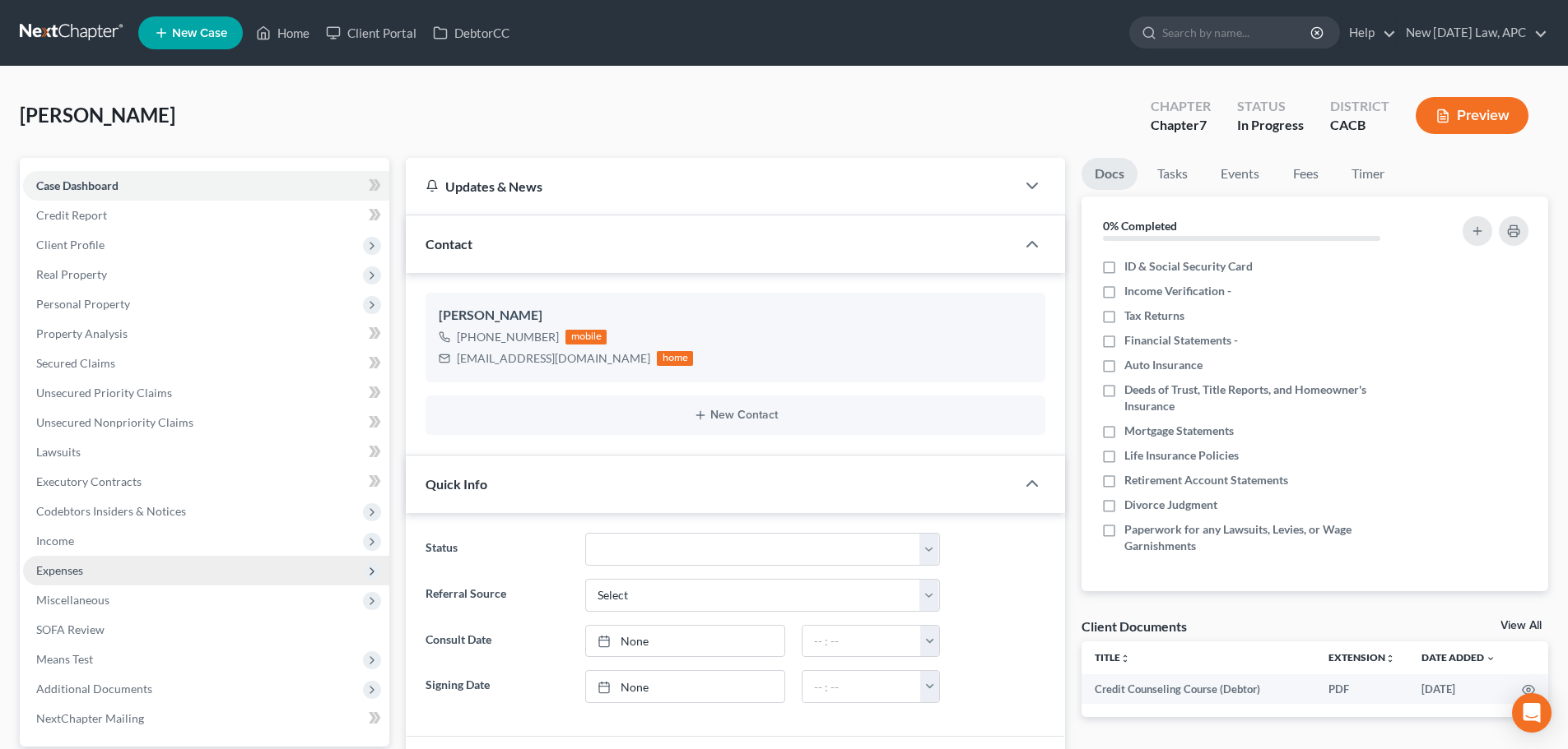
click at [82, 577] on span "Expenses" at bounding box center [206, 570] width 366 height 29
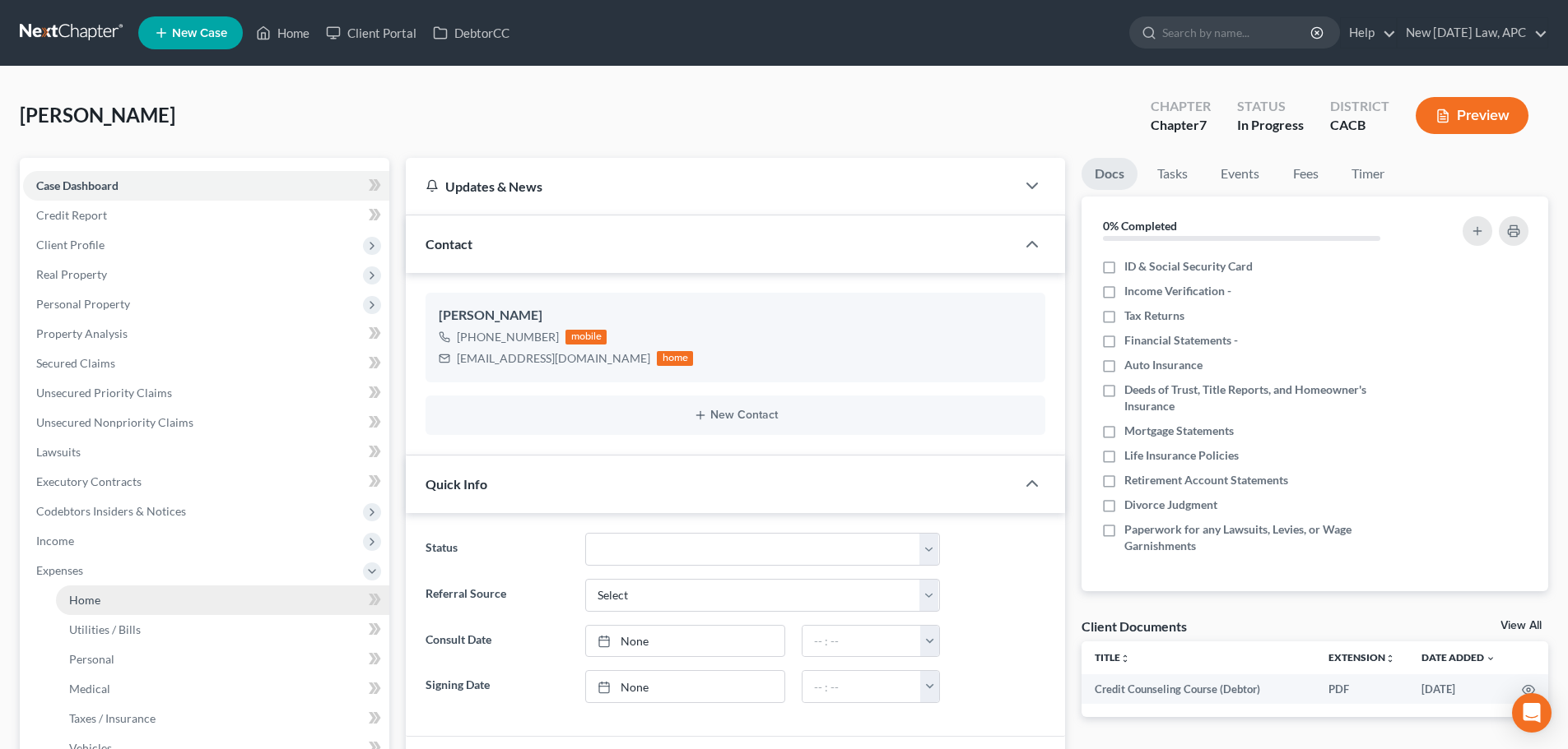
click at [107, 596] on link "Home" at bounding box center [222, 601] width 333 height 29
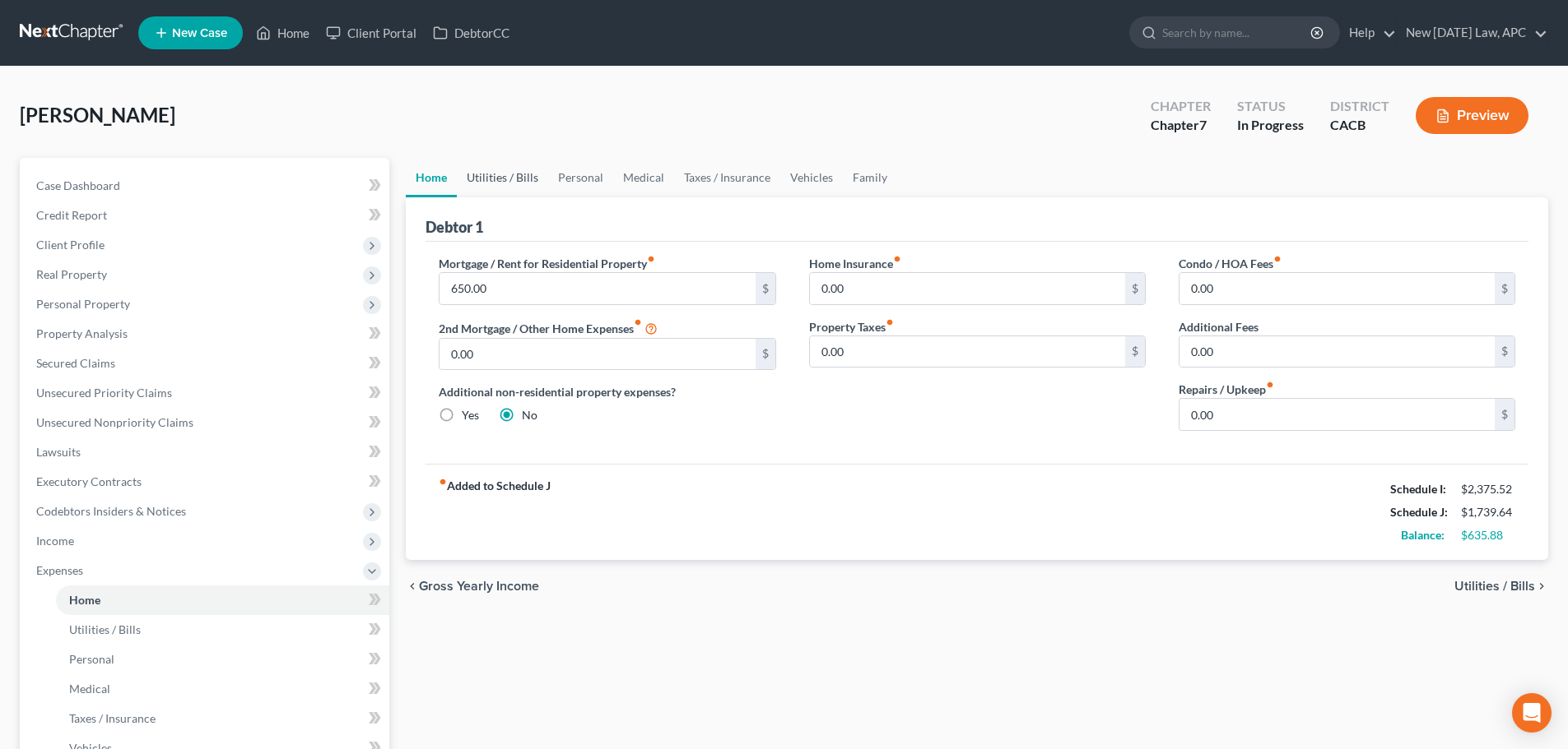
click at [528, 169] on link "Utilities / Bills" at bounding box center [503, 178] width 92 height 39
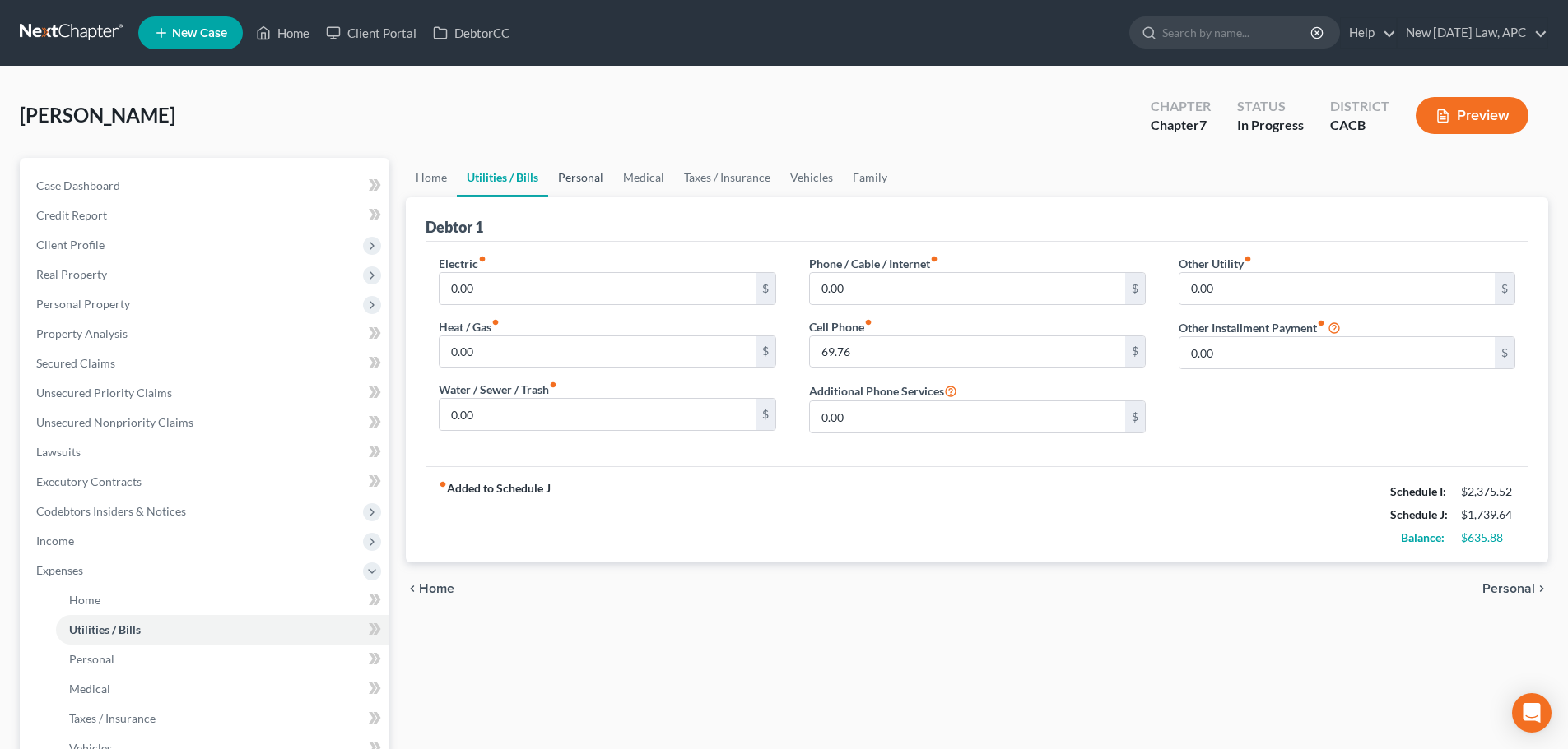
click at [595, 176] on link "Personal" at bounding box center [580, 178] width 65 height 39
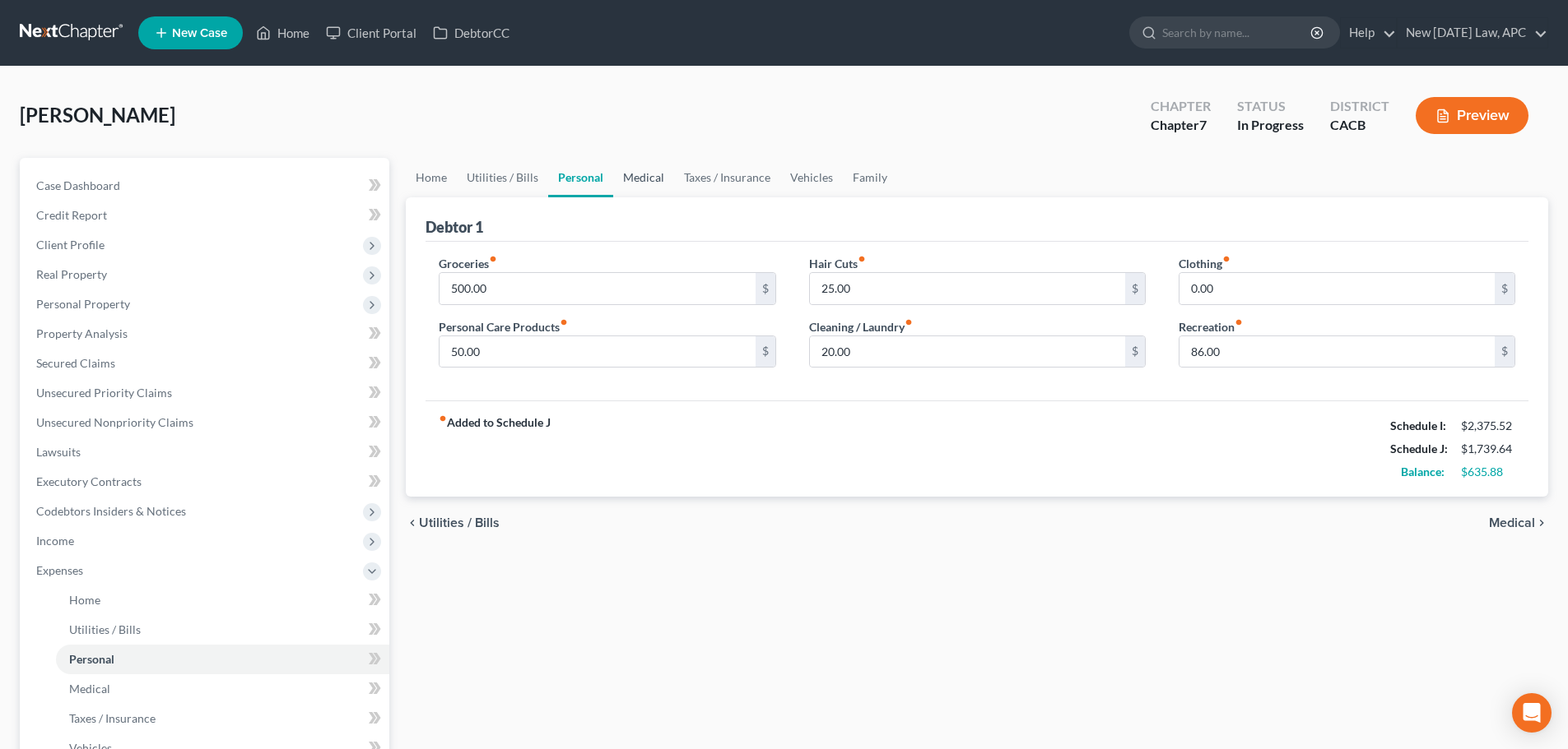
click at [651, 173] on link "Medical" at bounding box center [644, 178] width 61 height 39
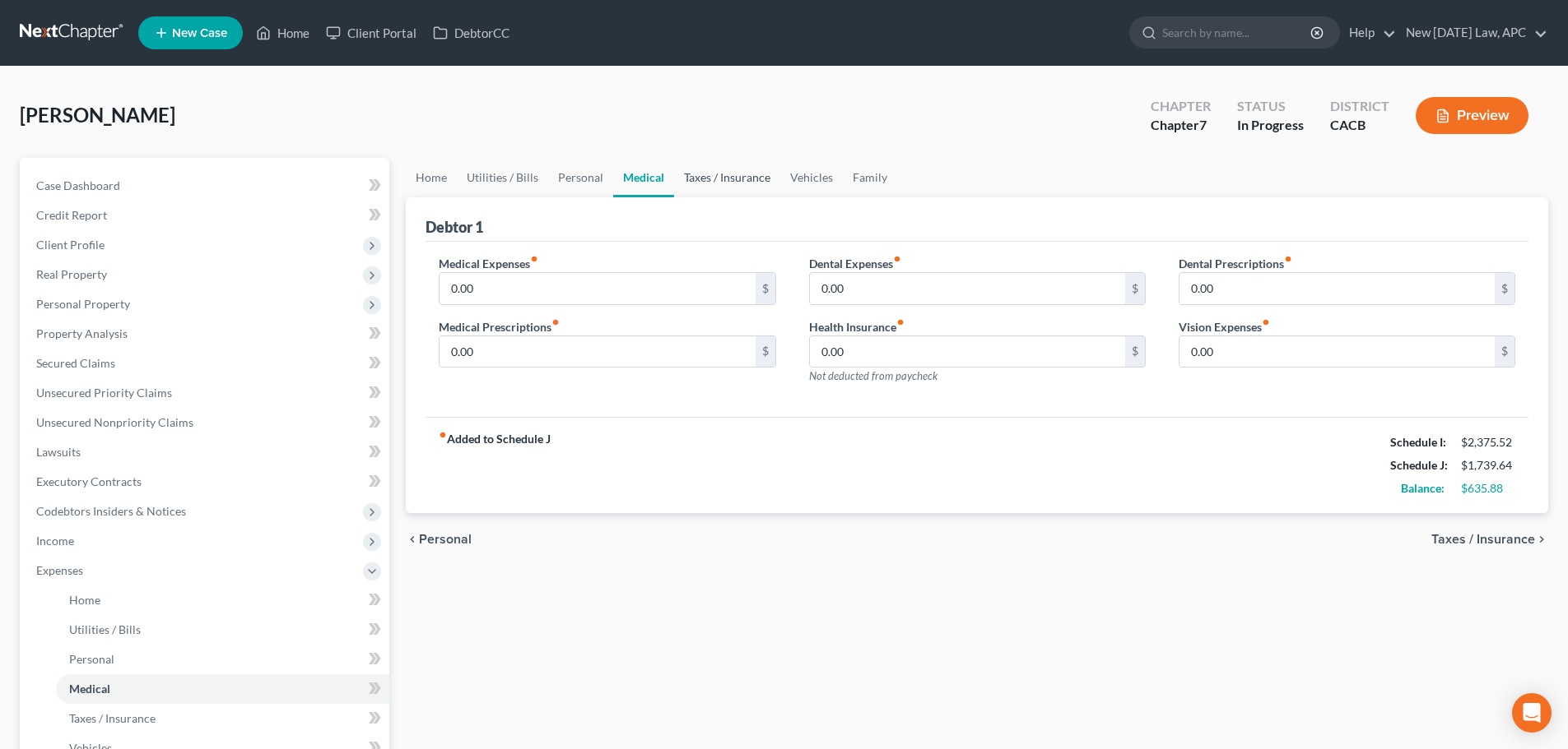
click at [708, 178] on link "Taxes / Insurance" at bounding box center [727, 178] width 106 height 39
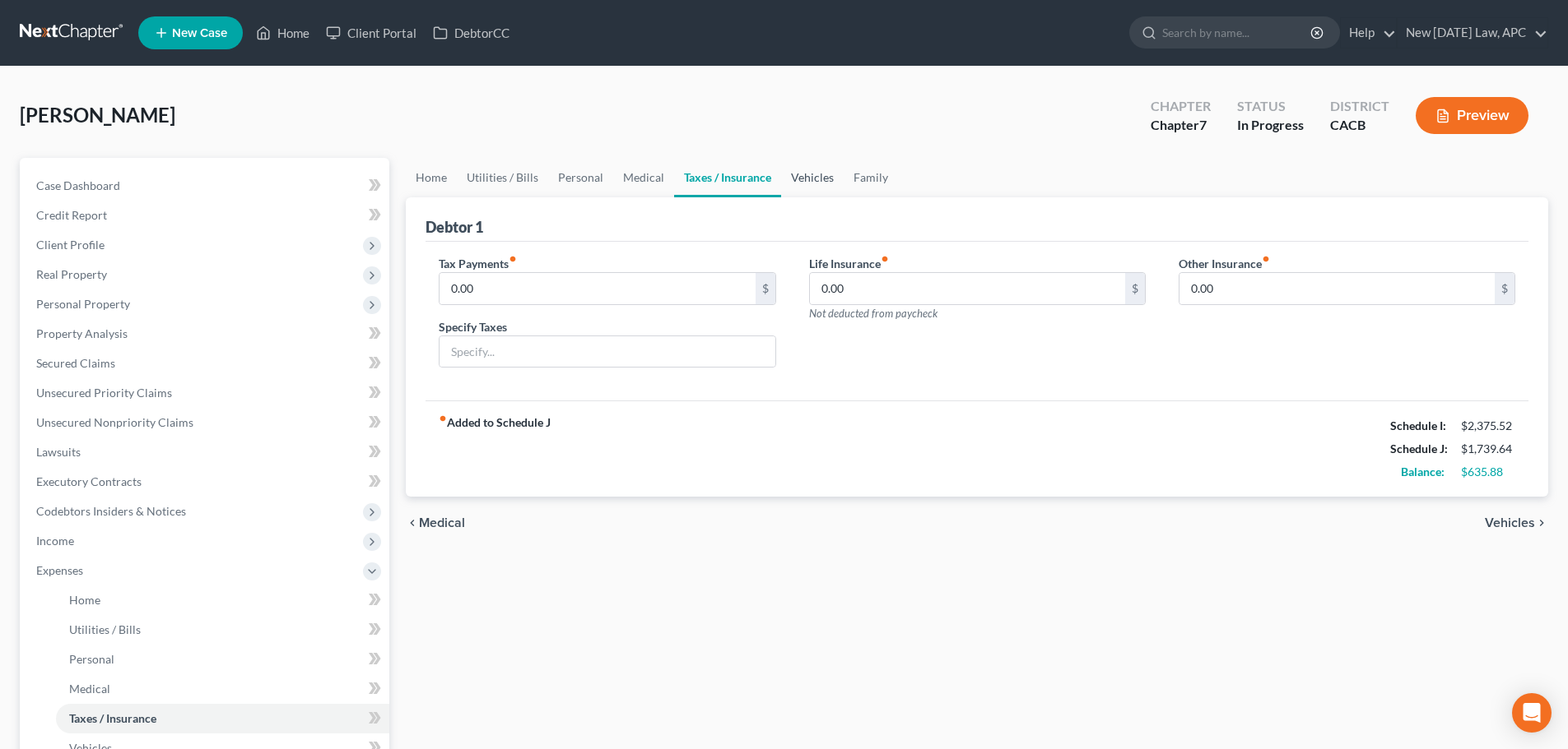
click at [826, 187] on link "Vehicles" at bounding box center [812, 178] width 63 height 39
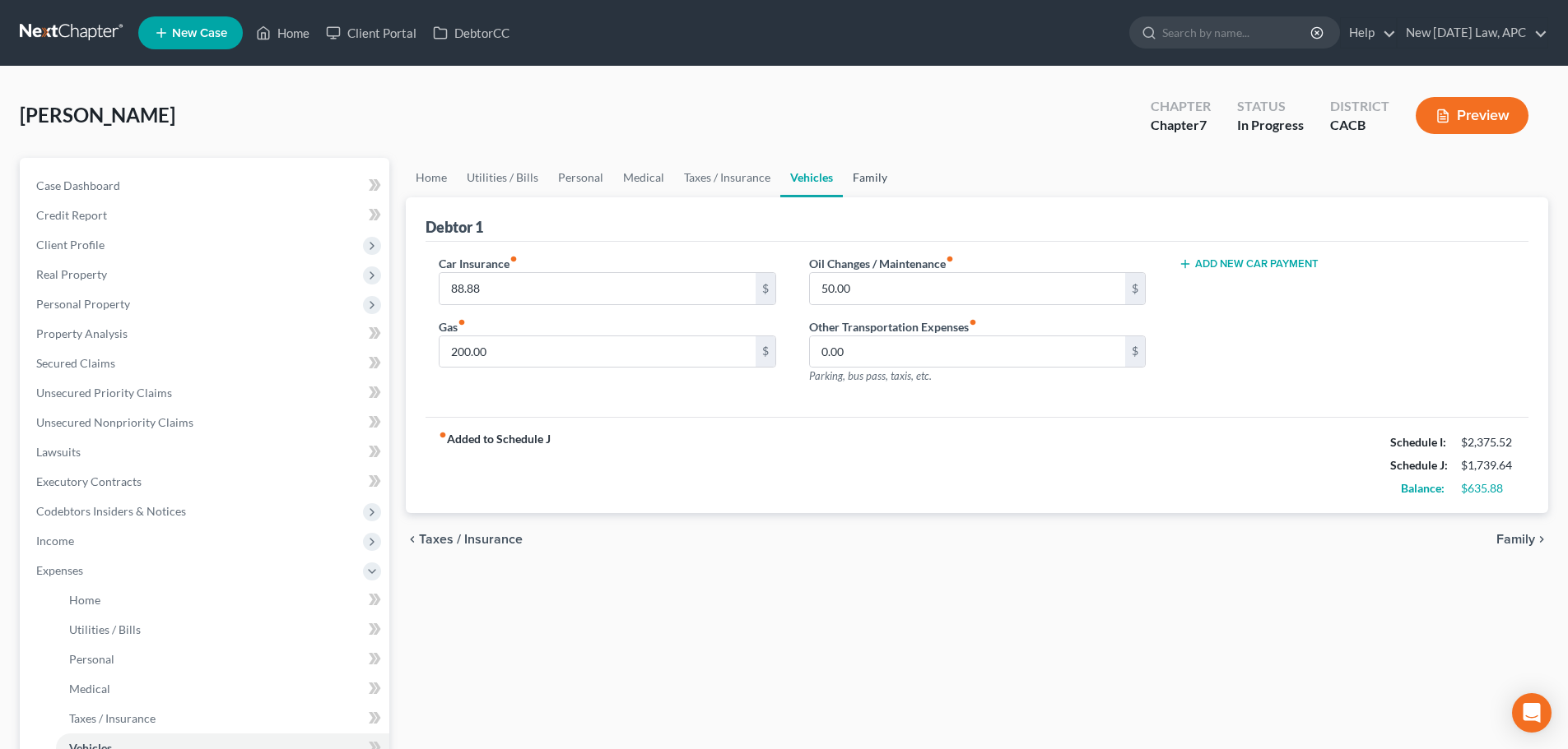
click at [867, 182] on link "Family" at bounding box center [870, 178] width 55 height 39
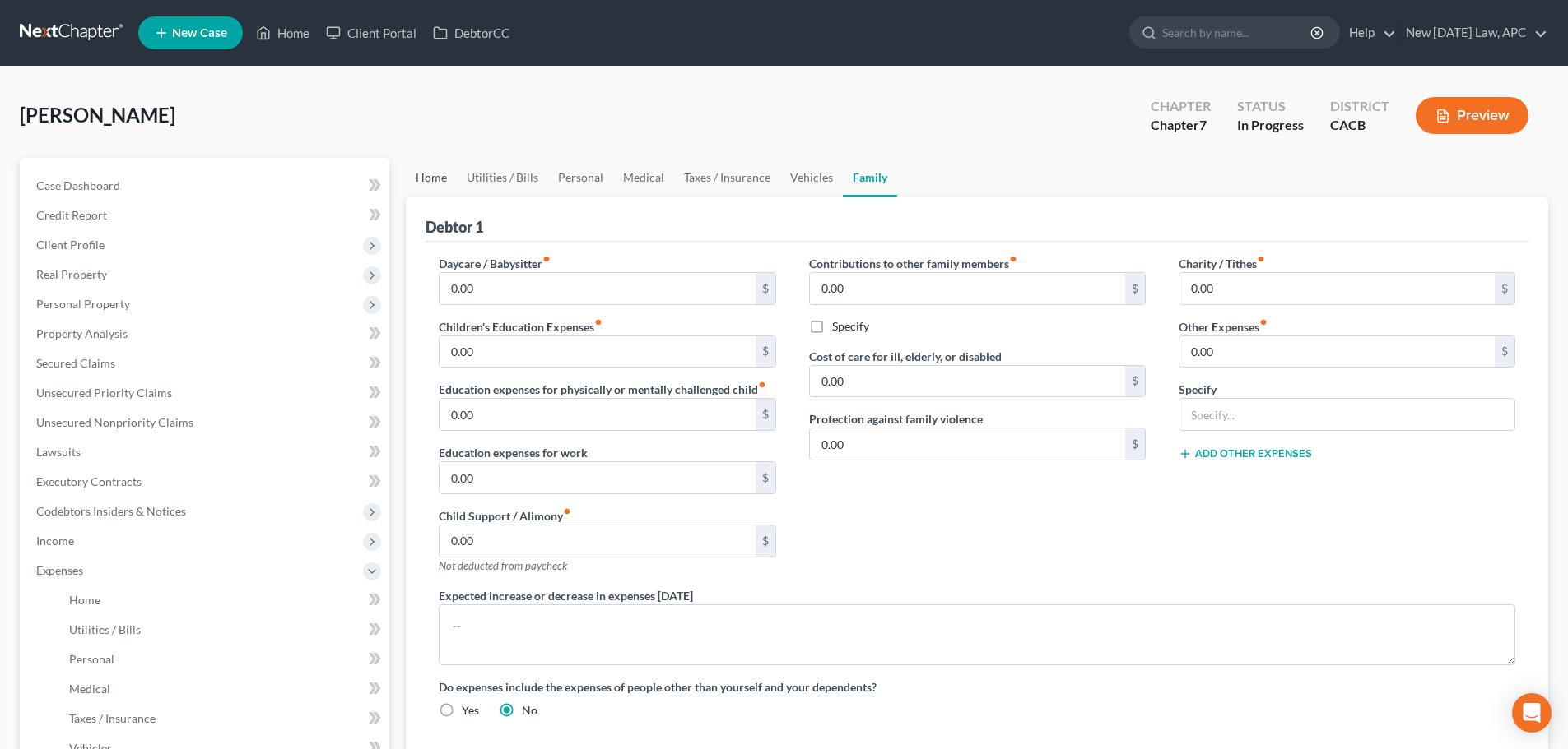
click at [440, 186] on link "Home" at bounding box center [431, 178] width 51 height 39
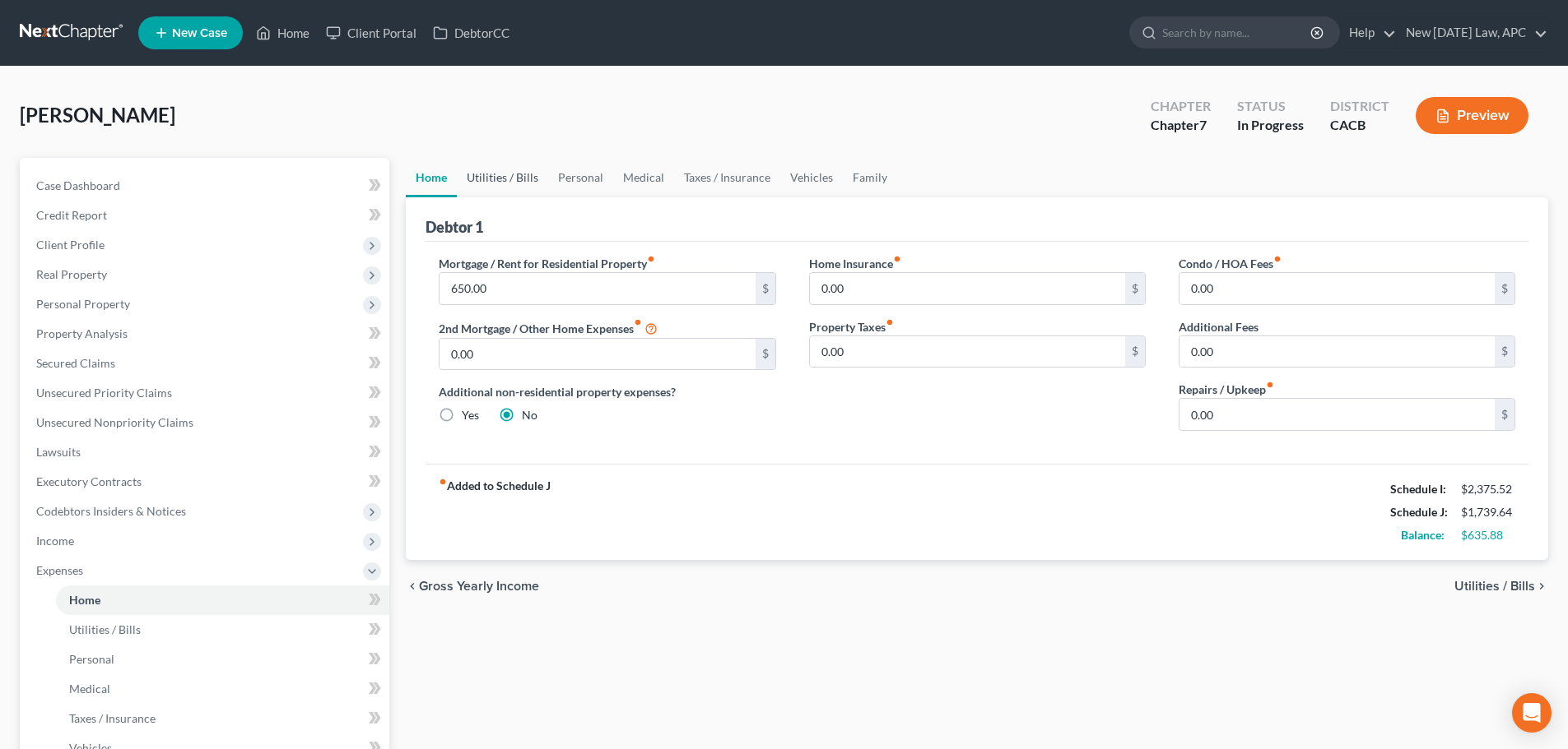
click at [493, 183] on link "Utilities / Bills" at bounding box center [503, 178] width 92 height 39
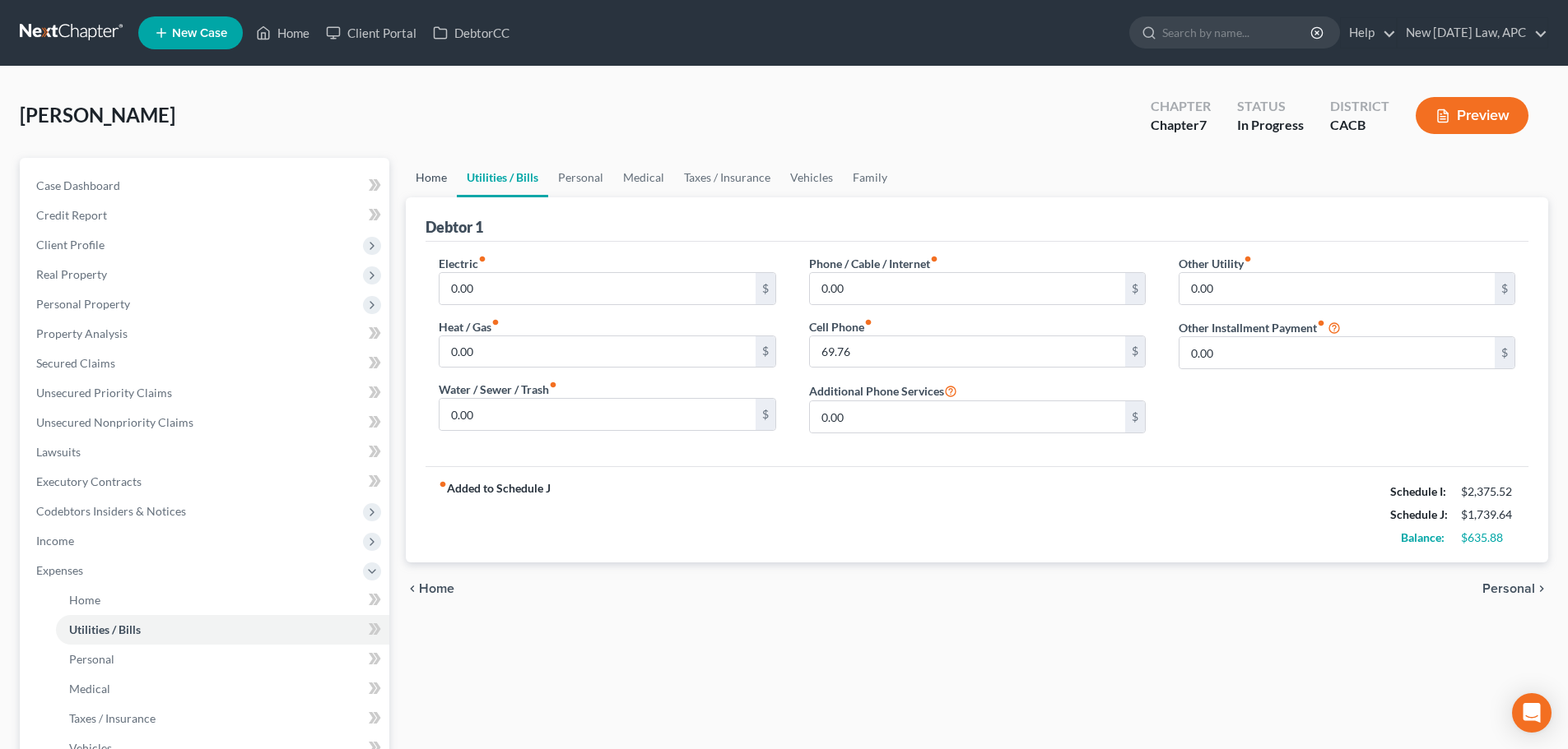
click at [445, 186] on link "Home" at bounding box center [431, 178] width 51 height 39
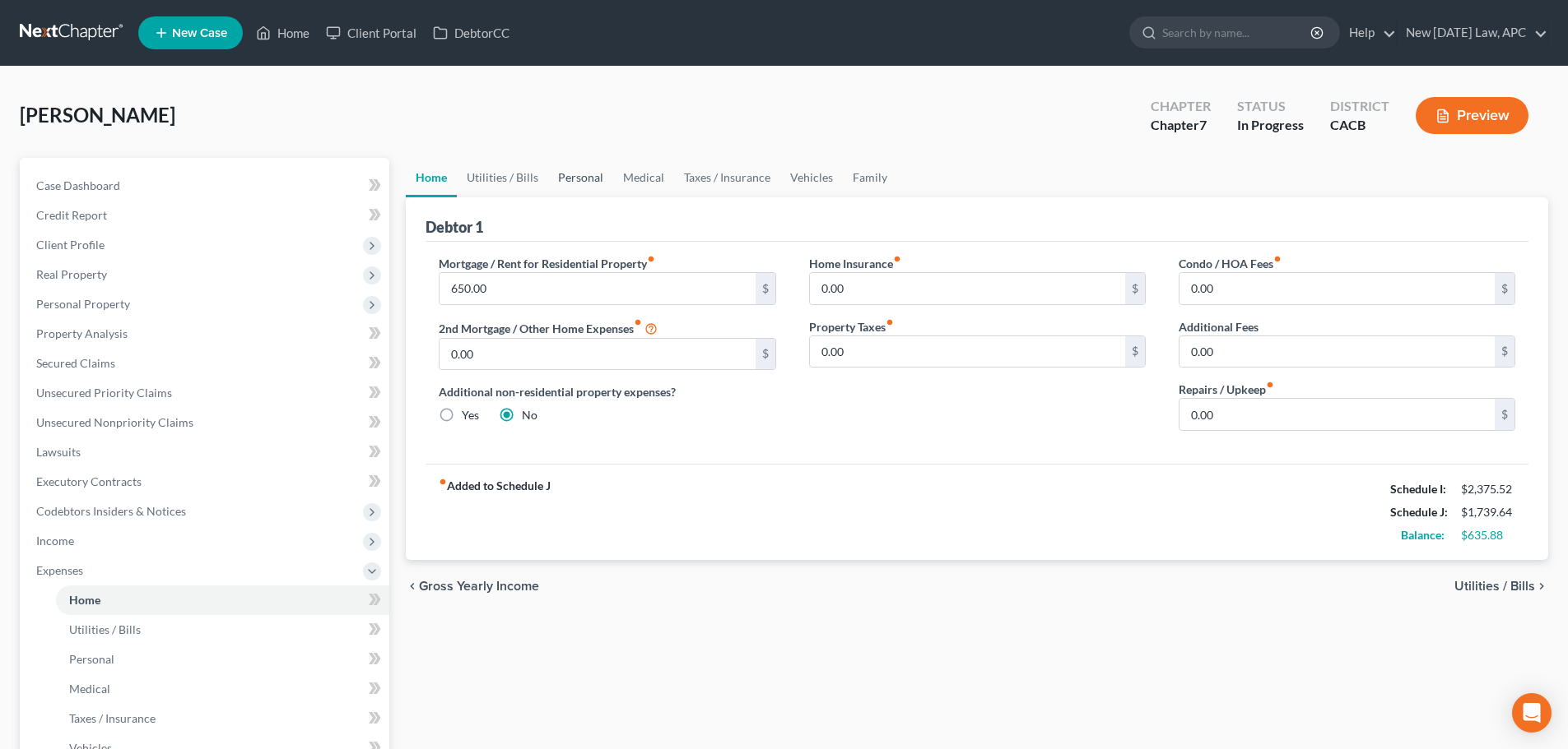
click at [592, 180] on link "Personal" at bounding box center [580, 178] width 65 height 39
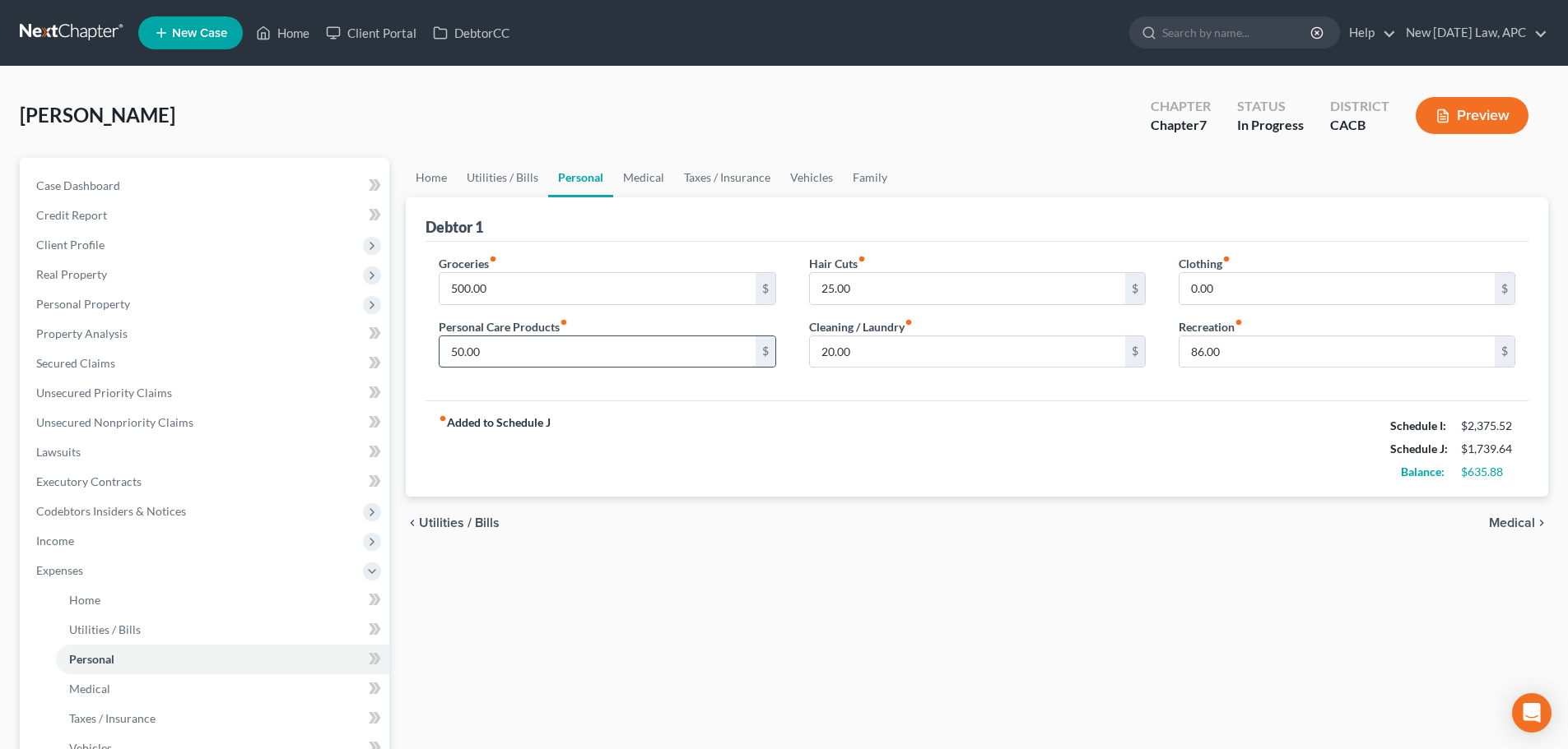
click at [587, 345] on input "50.00" at bounding box center [597, 353] width 316 height 31
type input "150.00"
click at [1204, 291] on input "0.00" at bounding box center [1336, 289] width 316 height 31
type input "50.00"
click at [638, 177] on link "Medical" at bounding box center [644, 178] width 61 height 39
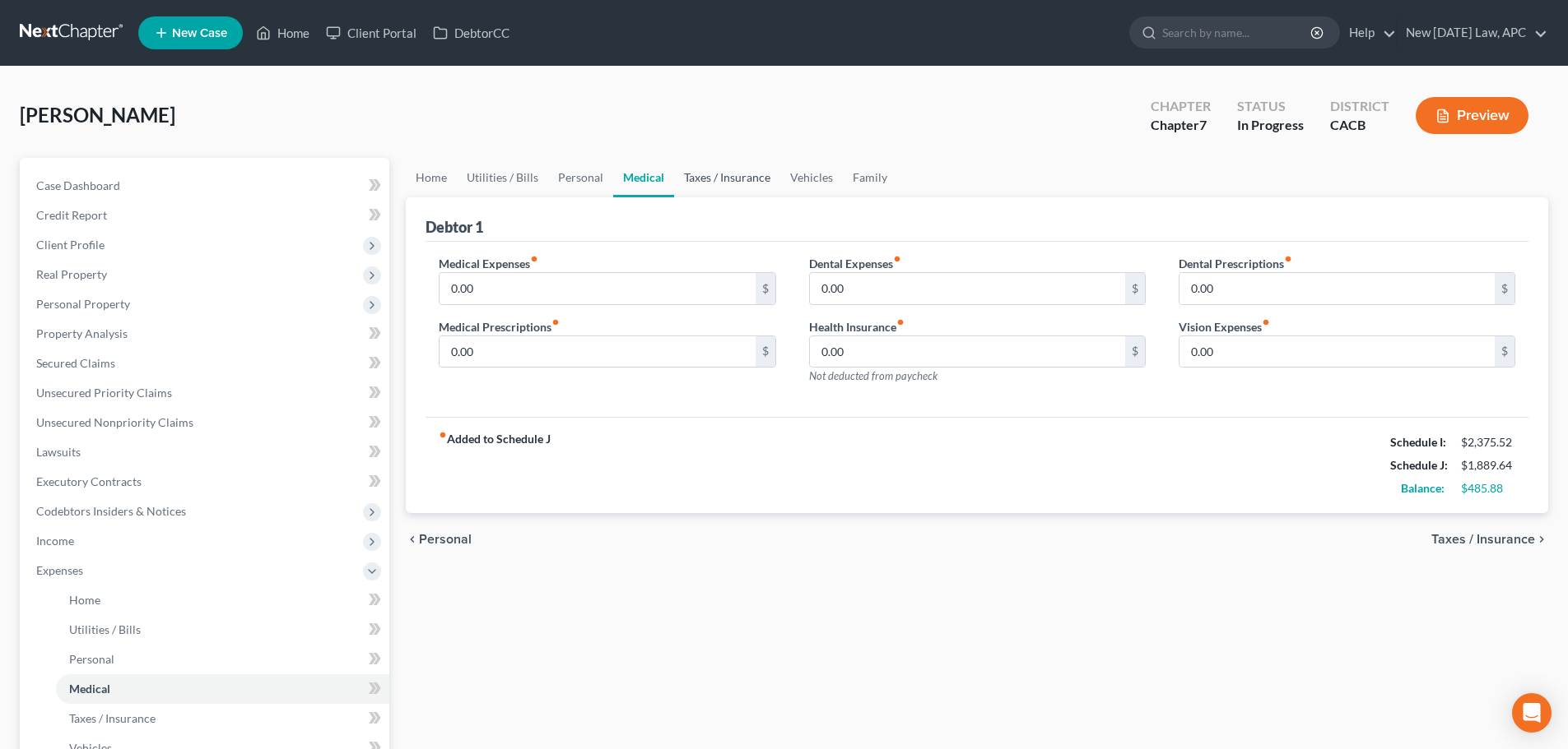
click at [718, 164] on link "Taxes / Insurance" at bounding box center [727, 178] width 106 height 39
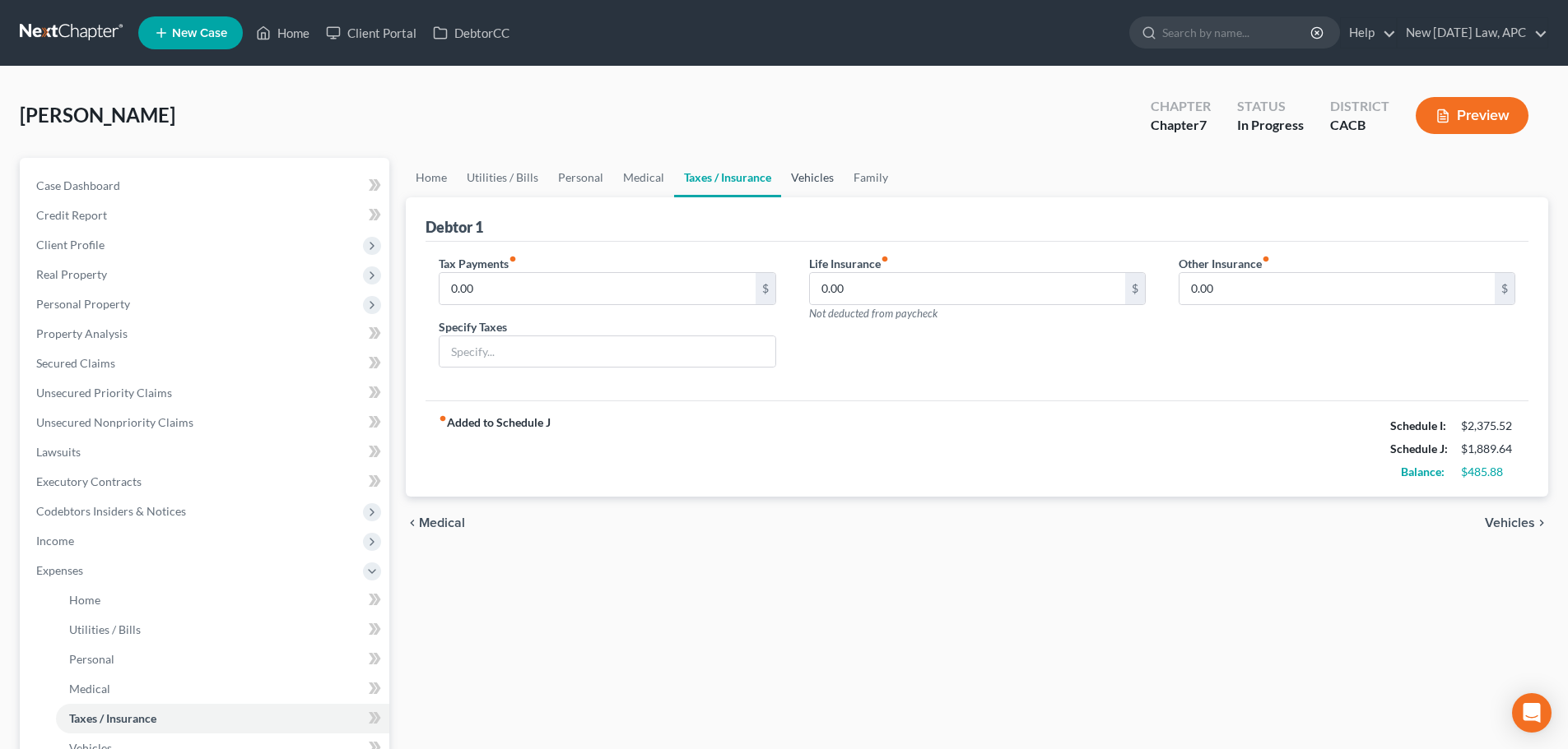
click at [823, 187] on link "Vehicles" at bounding box center [812, 178] width 63 height 39
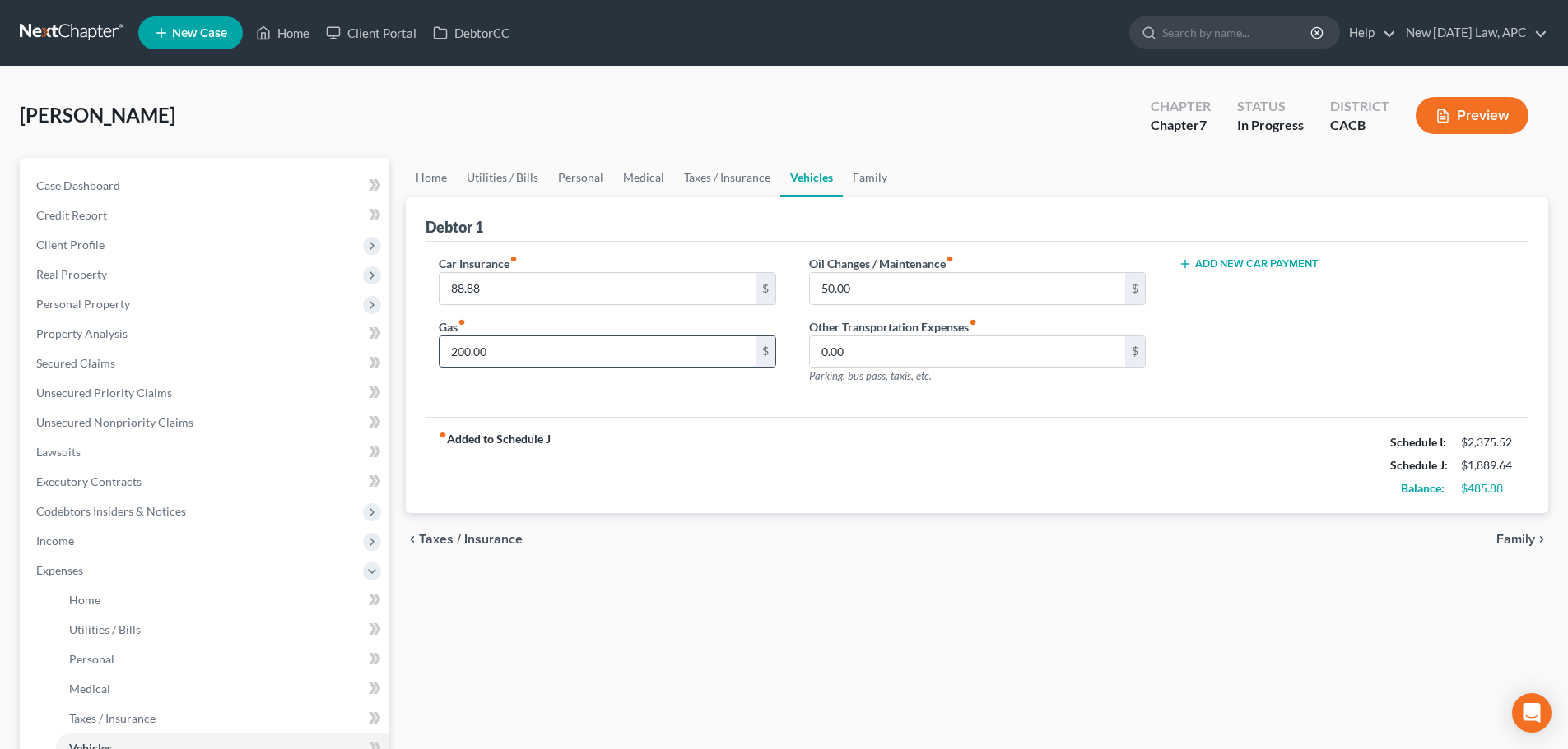
click at [587, 340] on input "200.00" at bounding box center [597, 353] width 316 height 31
type input "300.00"
click at [874, 183] on link "Family" at bounding box center [870, 178] width 55 height 39
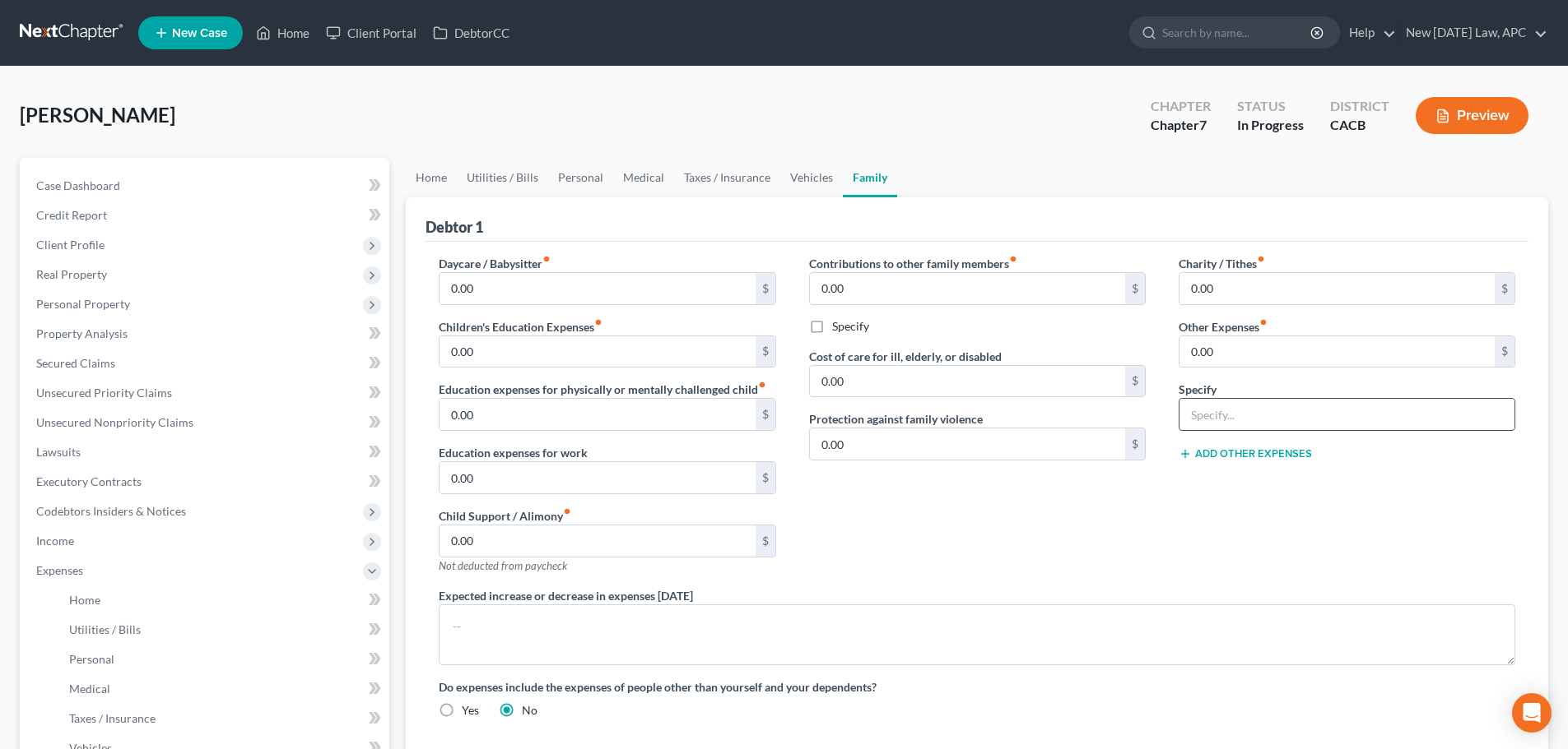
click at [1212, 421] on input "text" at bounding box center [1346, 415] width 335 height 31
type input "School Expenses (Books, supplies)"
click at [1209, 326] on label "Other Expenses fiber_manual_record" at bounding box center [1222, 327] width 89 height 18
click at [1226, 350] on input "0.00" at bounding box center [1336, 353] width 316 height 31
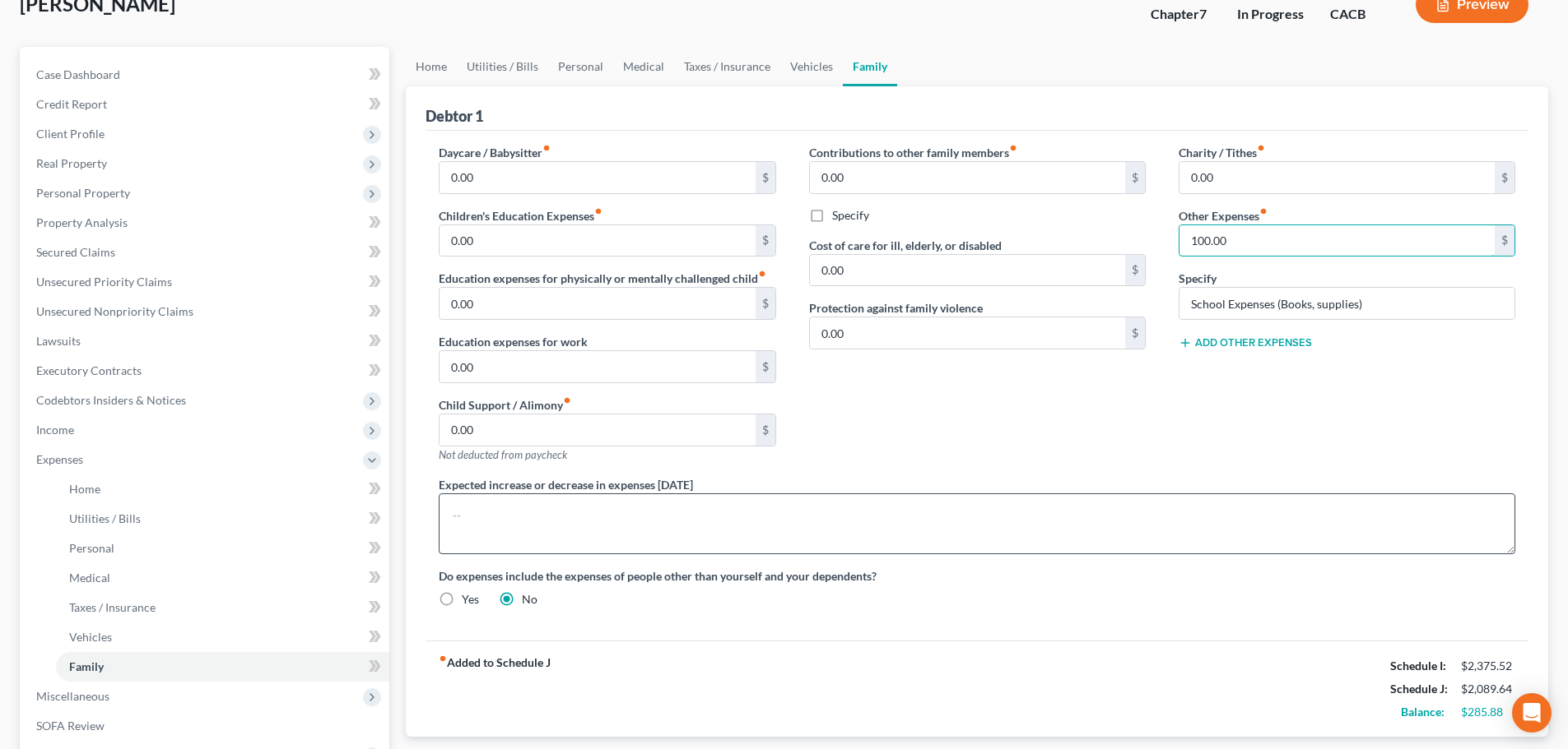
scroll to position [82, 0]
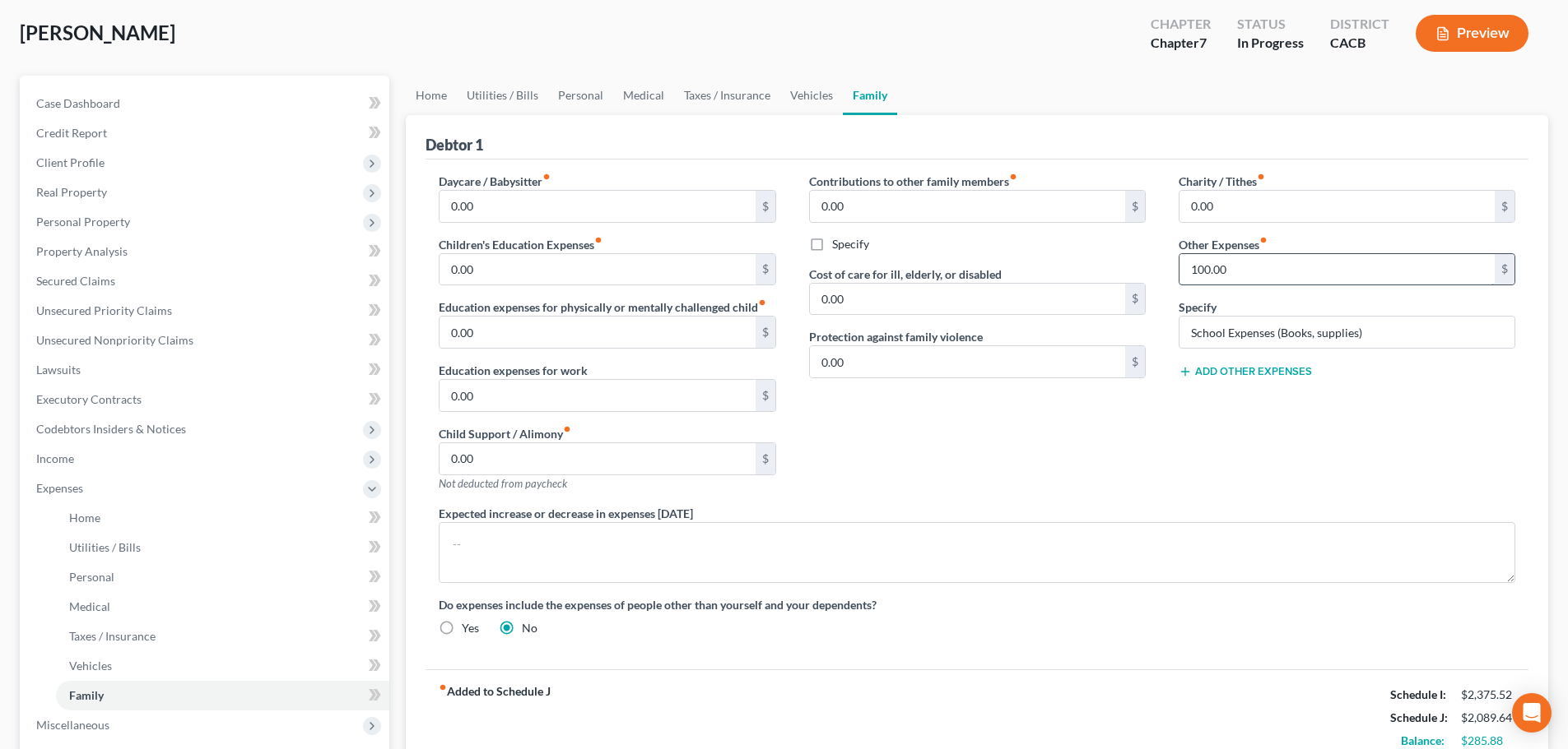
drag, startPoint x: 1249, startPoint y: 267, endPoint x: 1179, endPoint y: 255, distance: 71.0
click at [1179, 255] on input "100.00" at bounding box center [1336, 270] width 316 height 31
type input "50.00"
click at [432, 99] on link "Home" at bounding box center [431, 95] width 51 height 39
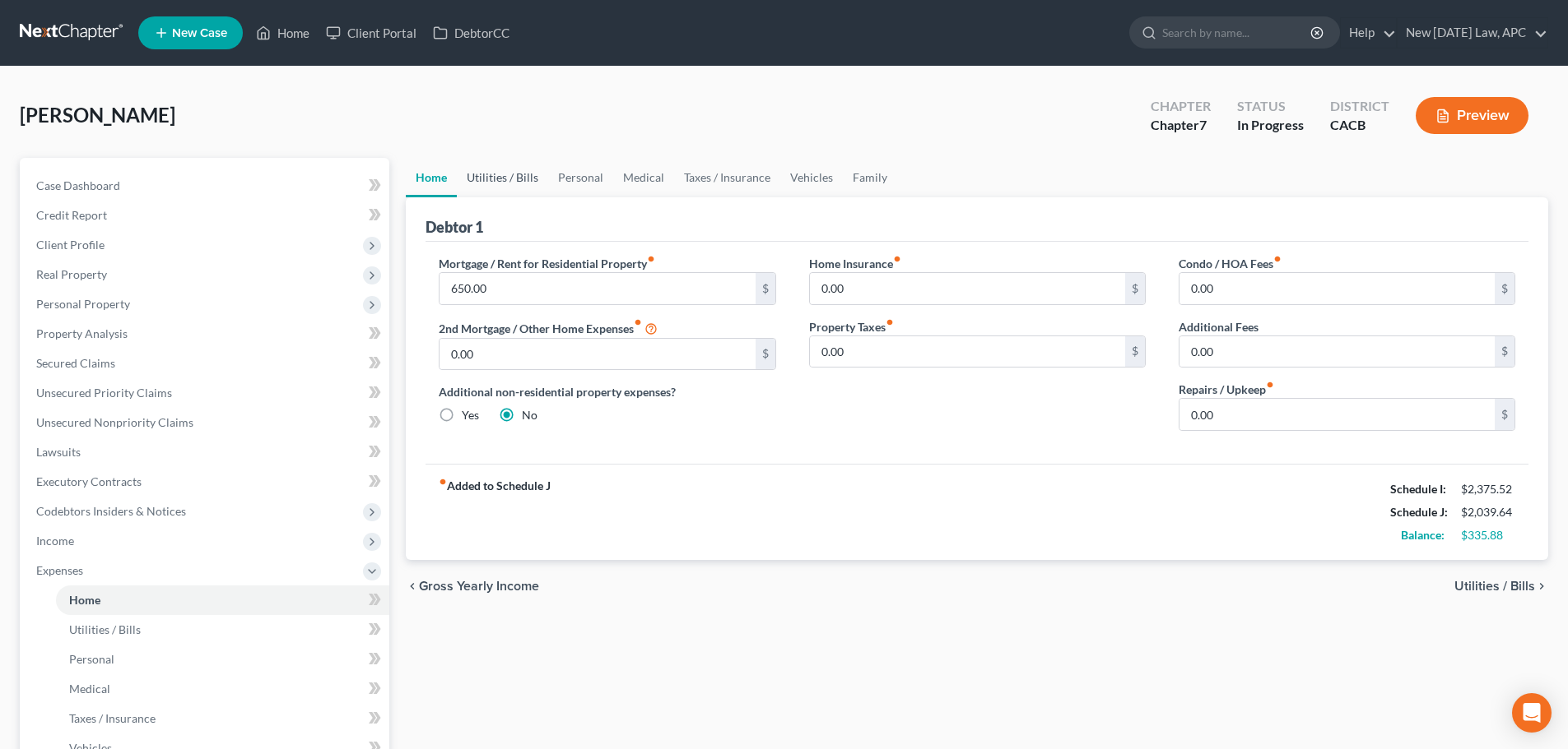
click at [517, 189] on link "Utilities / Bills" at bounding box center [503, 178] width 92 height 39
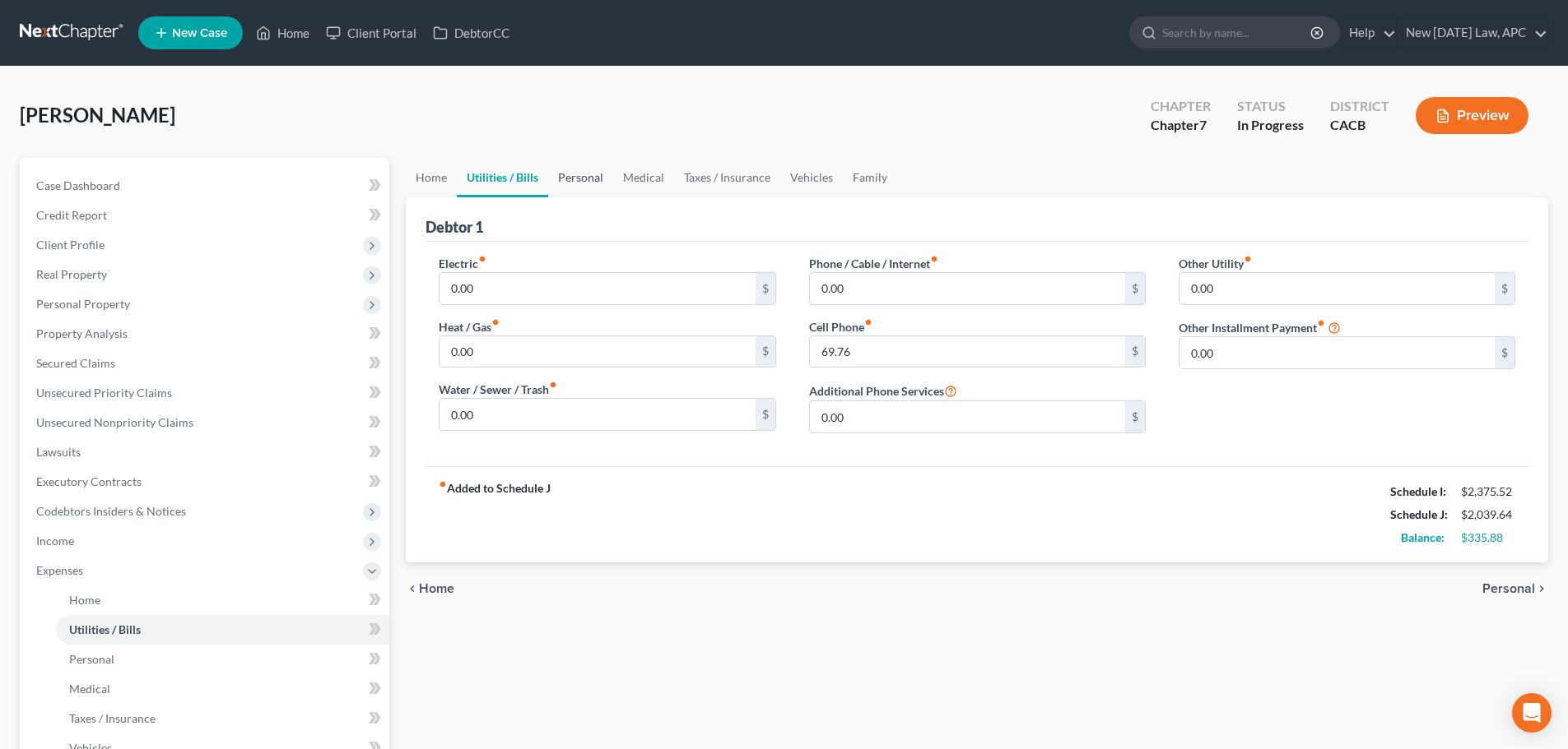
click at [597, 181] on link "Personal" at bounding box center [580, 178] width 65 height 39
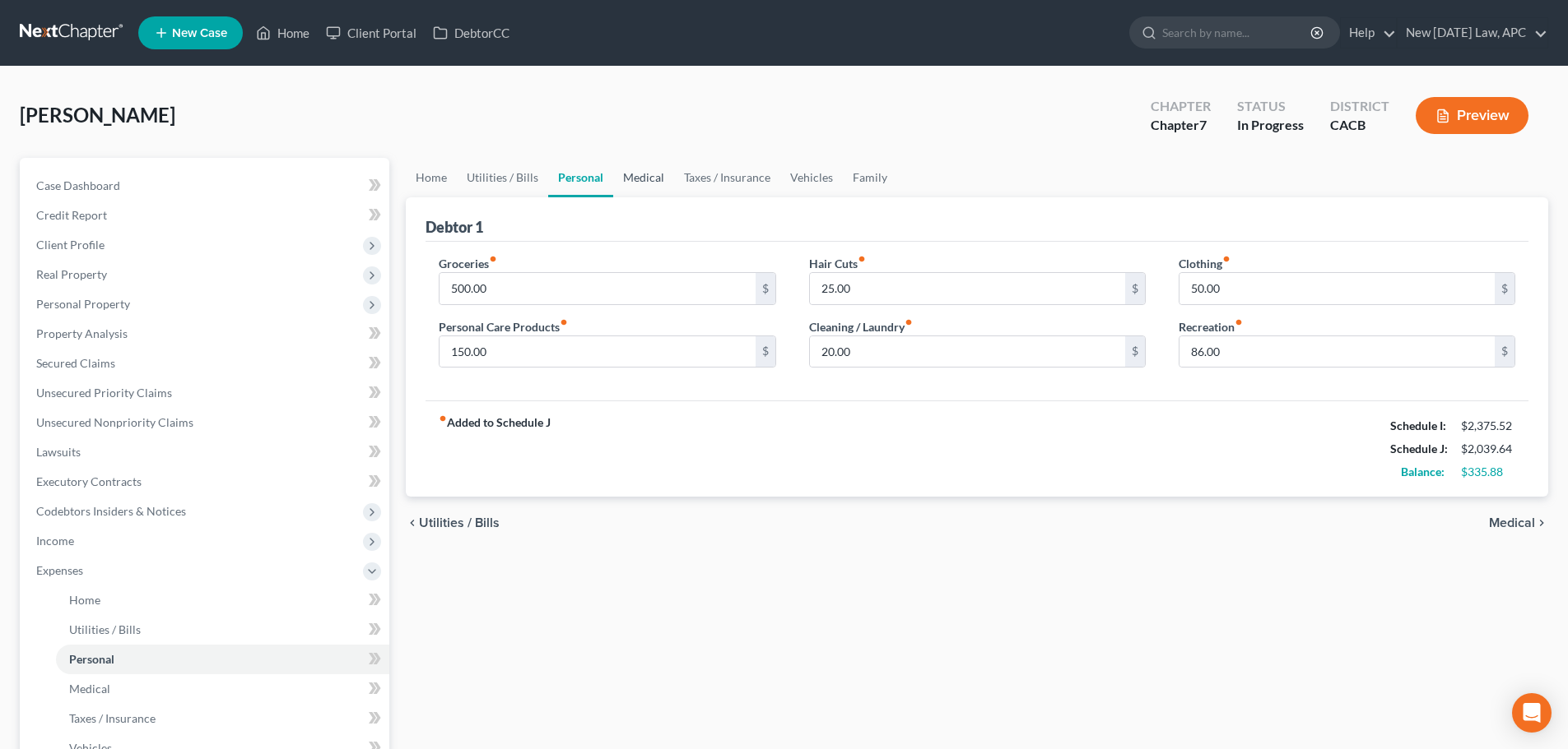
click at [647, 182] on link "Medical" at bounding box center [644, 178] width 61 height 39
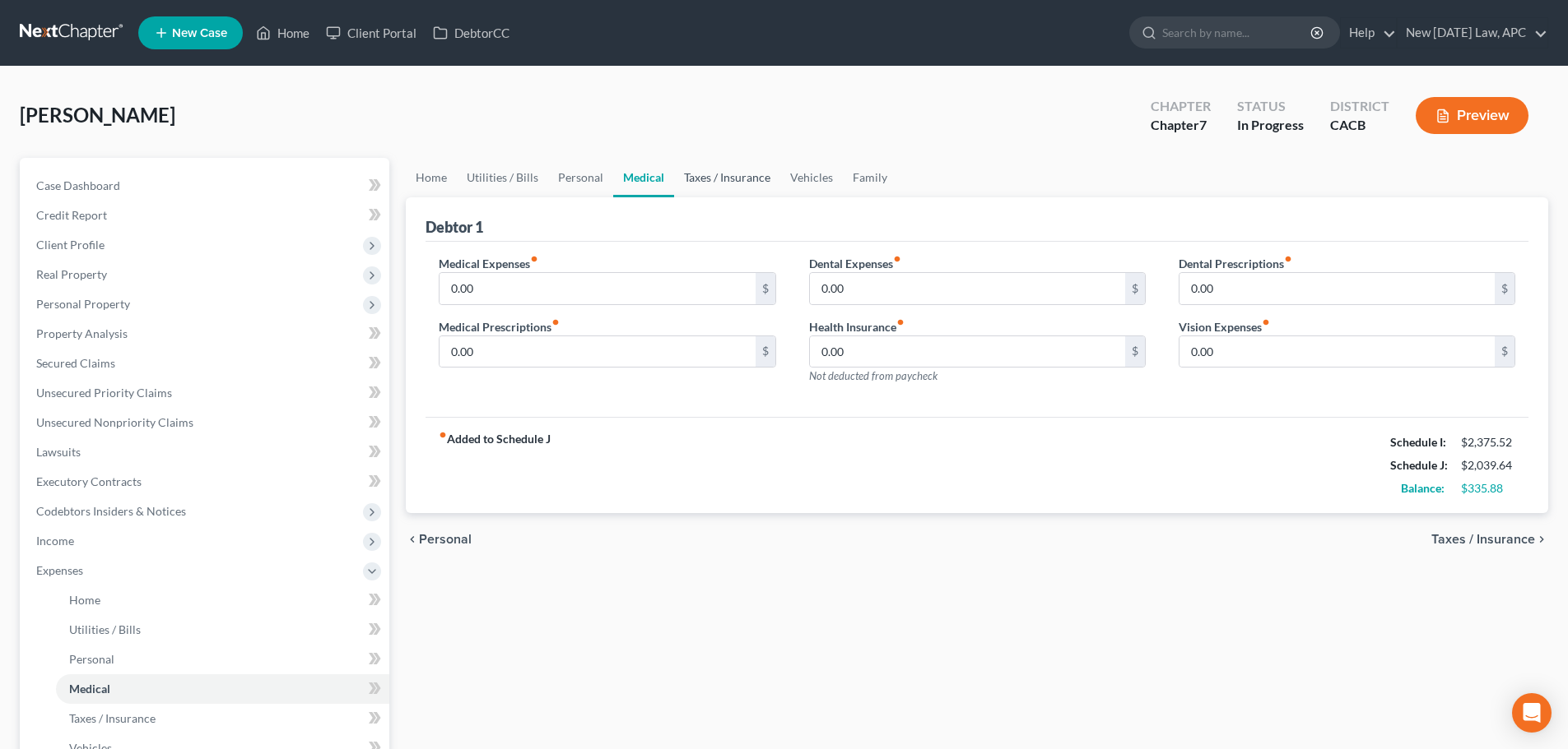
click at [699, 175] on link "Taxes / Insurance" at bounding box center [727, 178] width 106 height 39
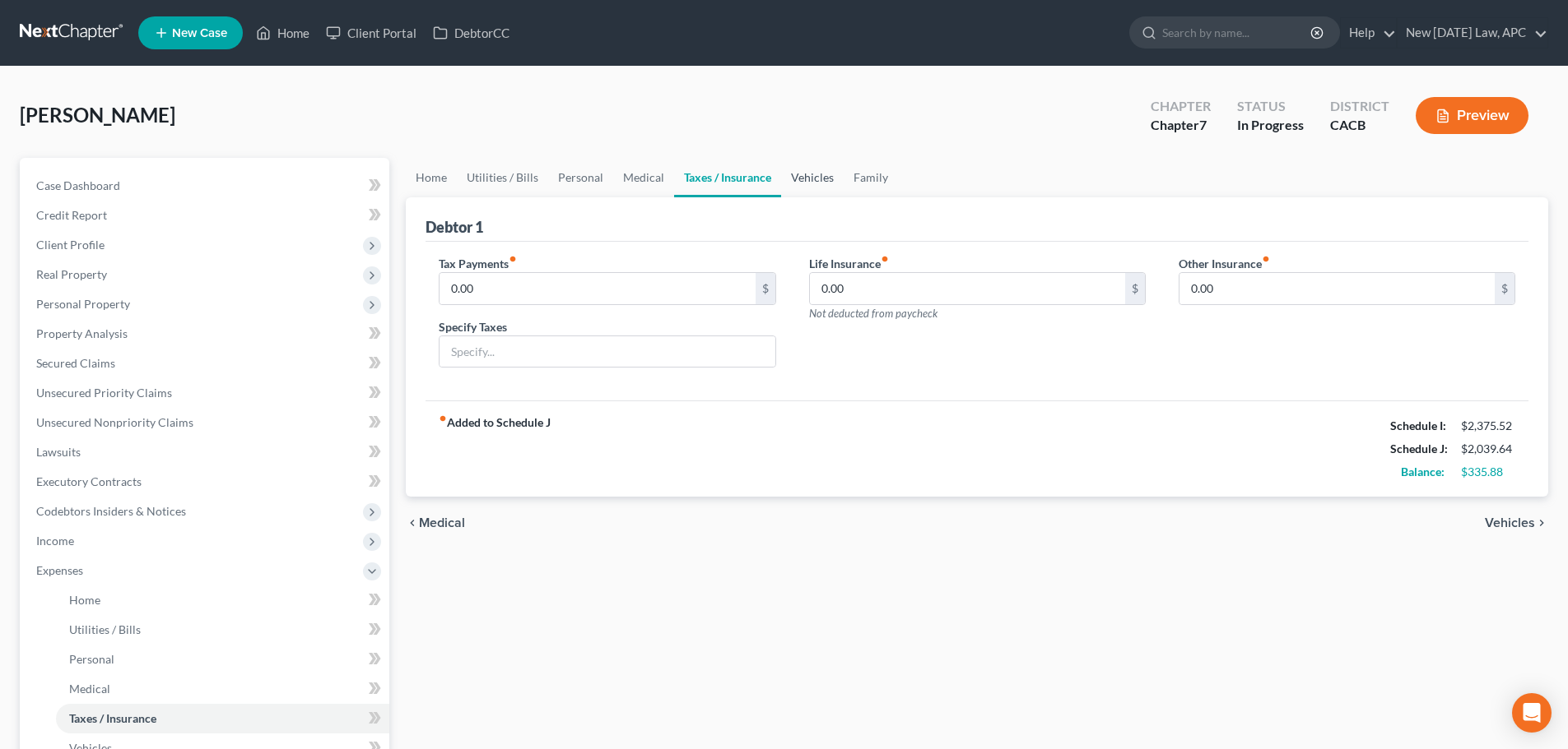
click at [802, 187] on link "Vehicles" at bounding box center [812, 178] width 63 height 39
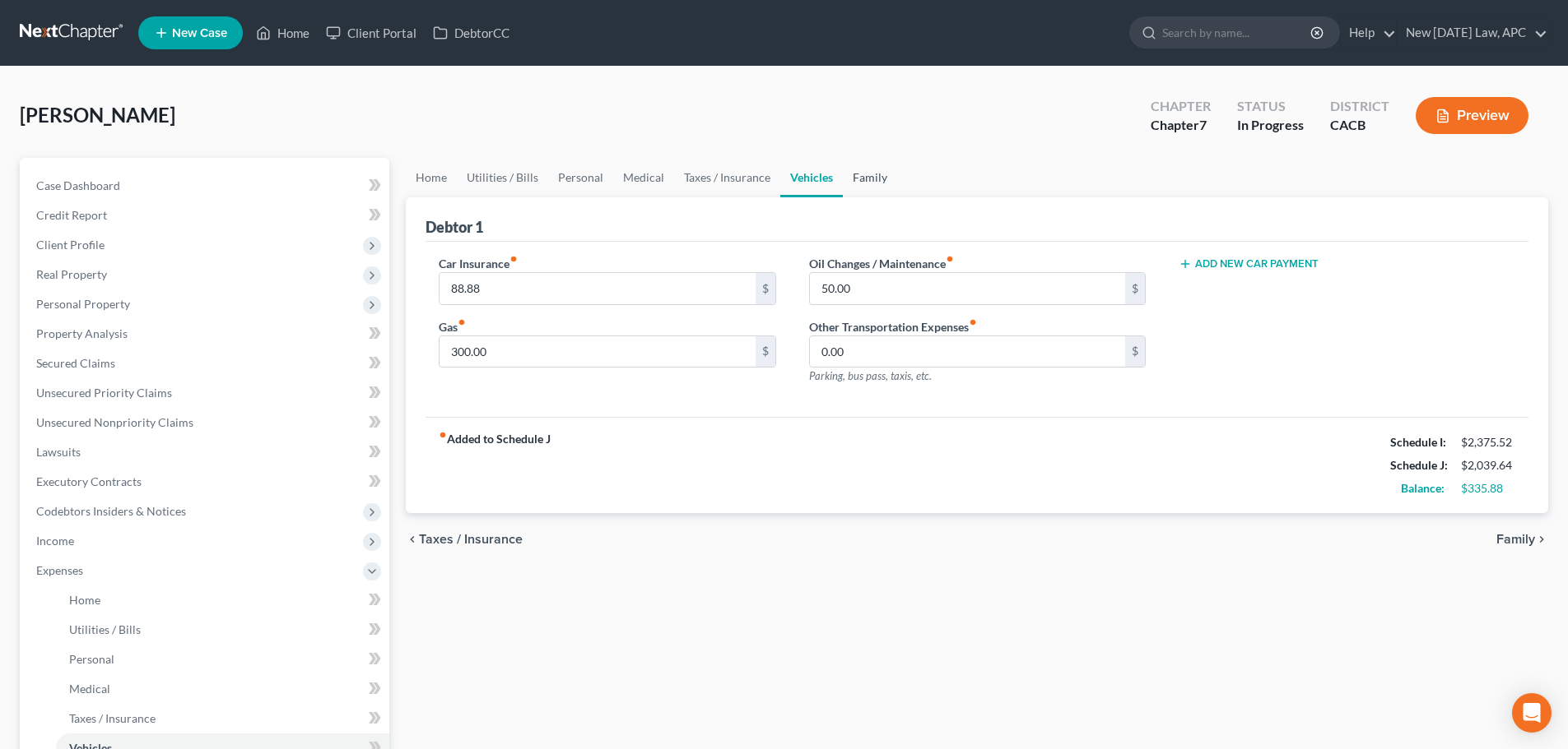
click at [882, 186] on link "Family" at bounding box center [870, 178] width 55 height 39
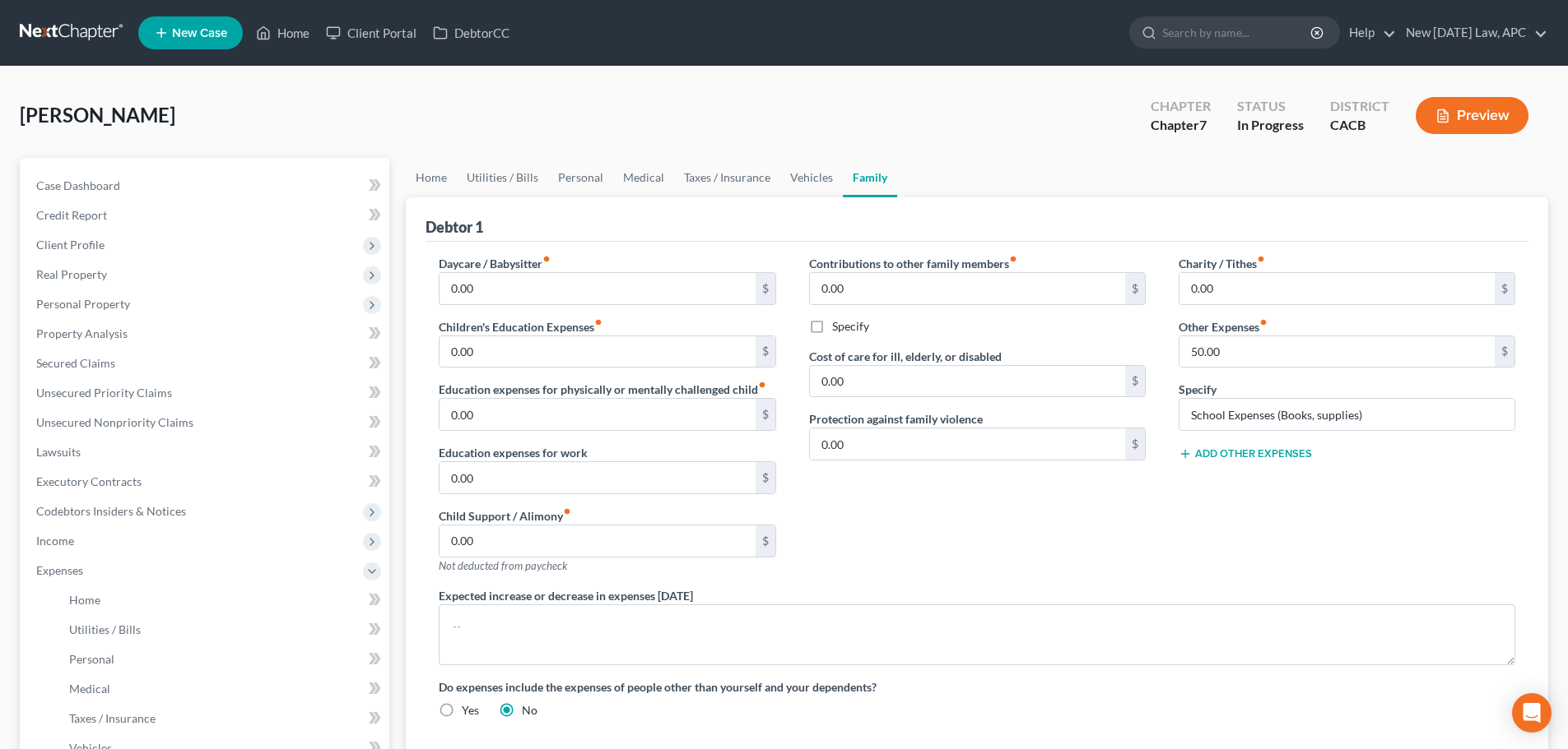
click at [1280, 449] on button "Add Other Expenses" at bounding box center [1245, 453] width 133 height 13
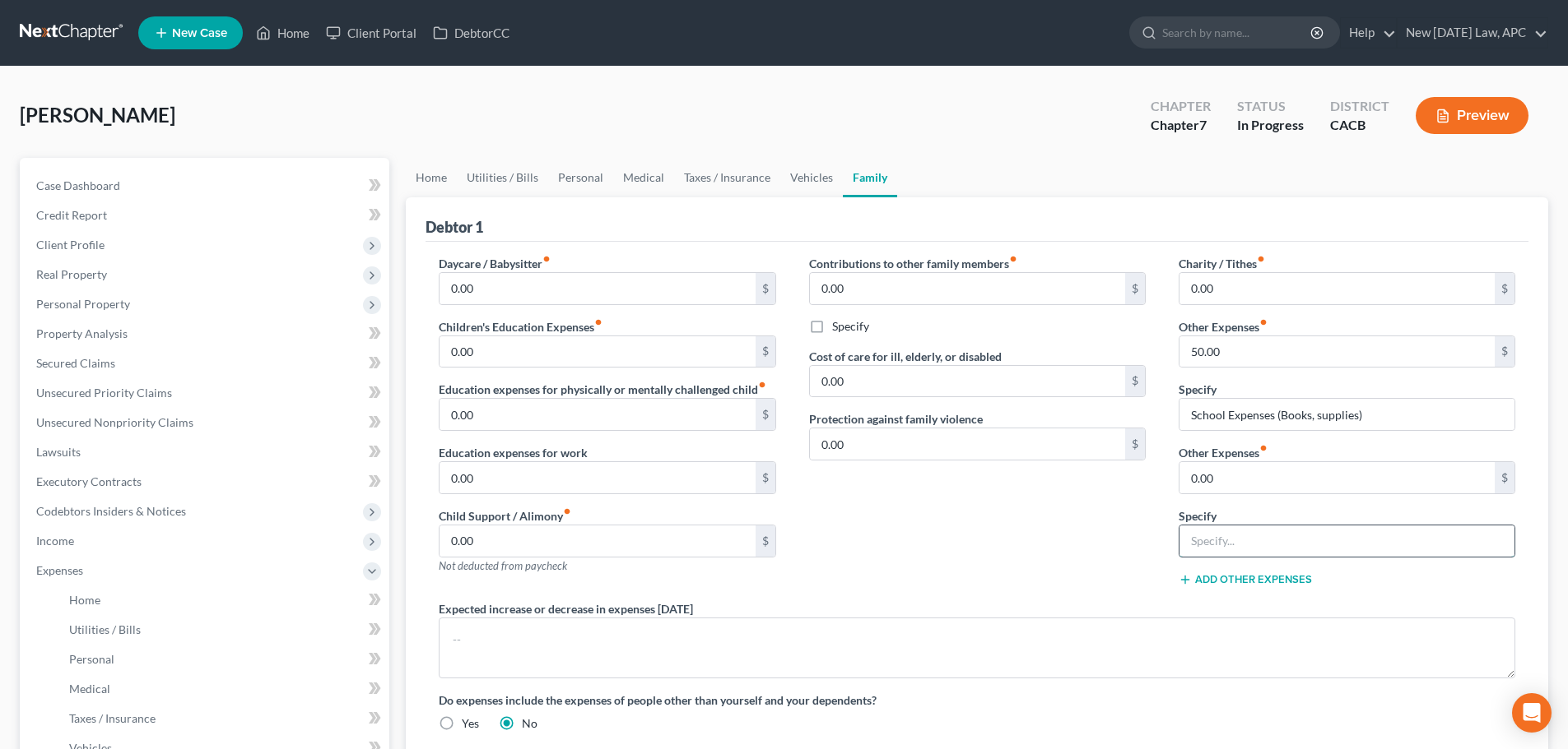
click at [1242, 535] on input "text" at bounding box center [1346, 541] width 335 height 31
type input "Misc. Emergency Fund"
drag, startPoint x: 1275, startPoint y: 496, endPoint x: 1314, endPoint y: 488, distance: 39.8
click at [1276, 495] on div "Charity / Tithes fiber_manual_record 0.00 $ Other Expenses fiber_manual_record …" at bounding box center [1346, 428] width 369 height 346
click at [1373, 469] on input "0.00" at bounding box center [1336, 478] width 316 height 31
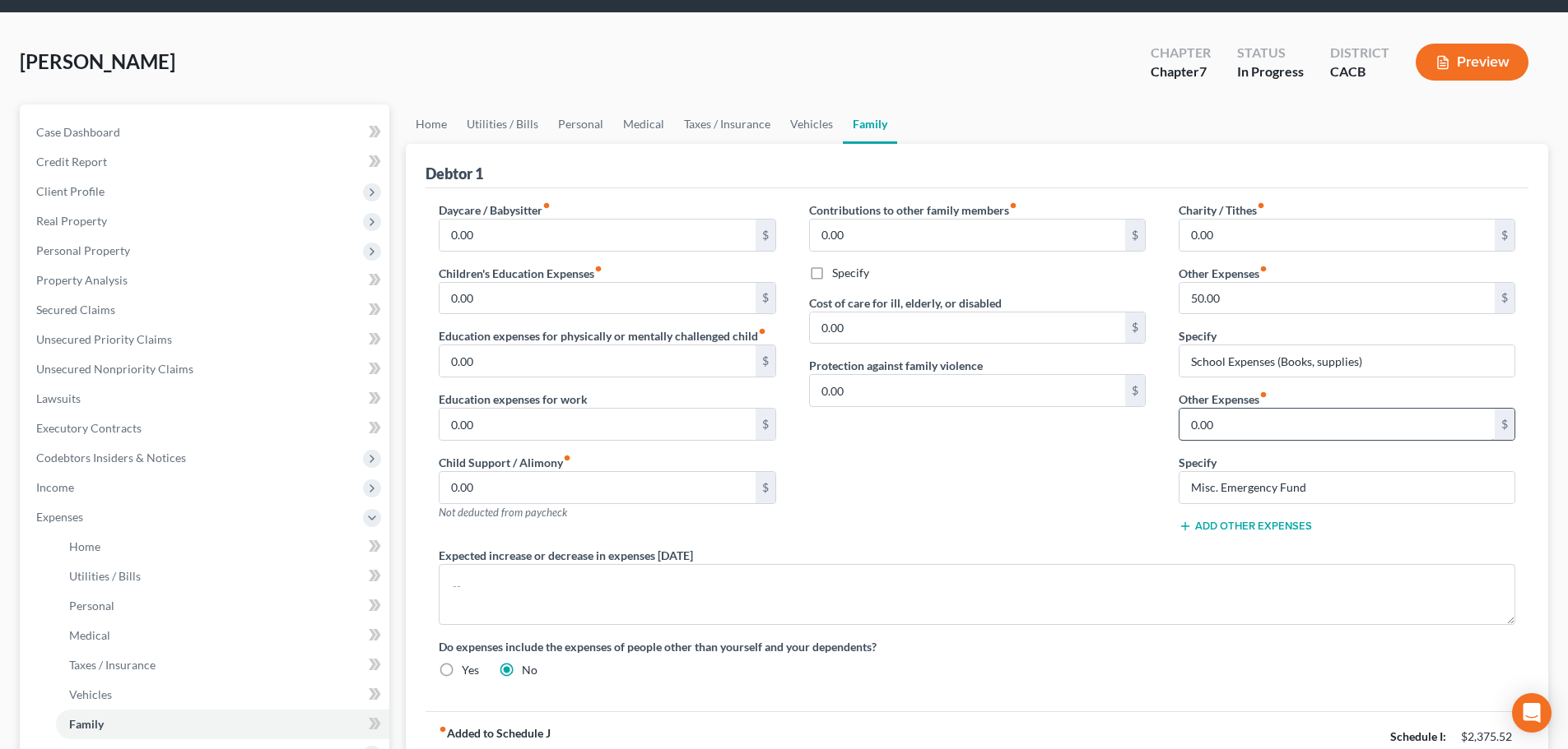
scroll to position [82, 0]
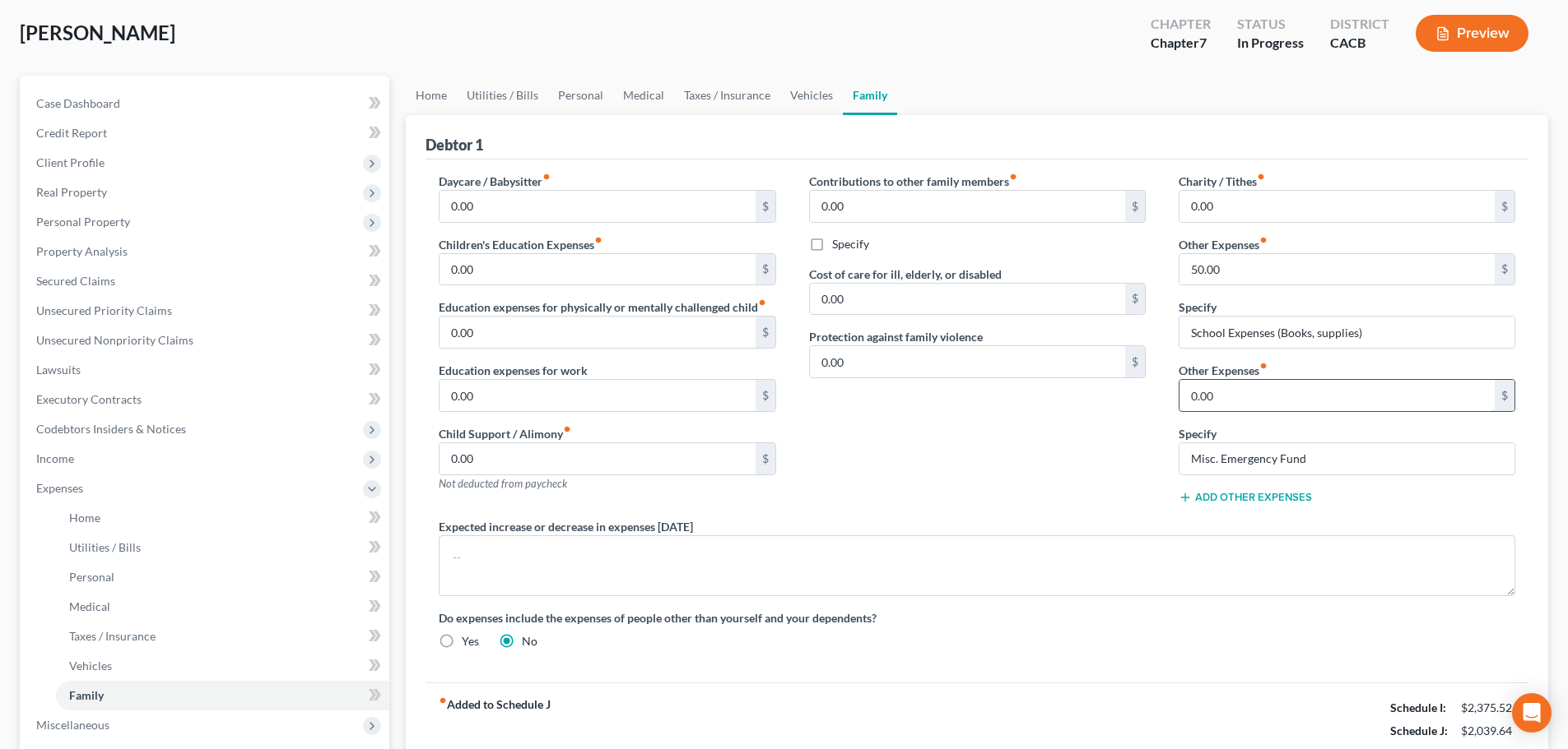
click at [1229, 388] on input "0.00" at bounding box center [1336, 395] width 316 height 31
type input "0"
type input "100.00"
click at [486, 95] on link "Utilities / Bills" at bounding box center [503, 95] width 92 height 39
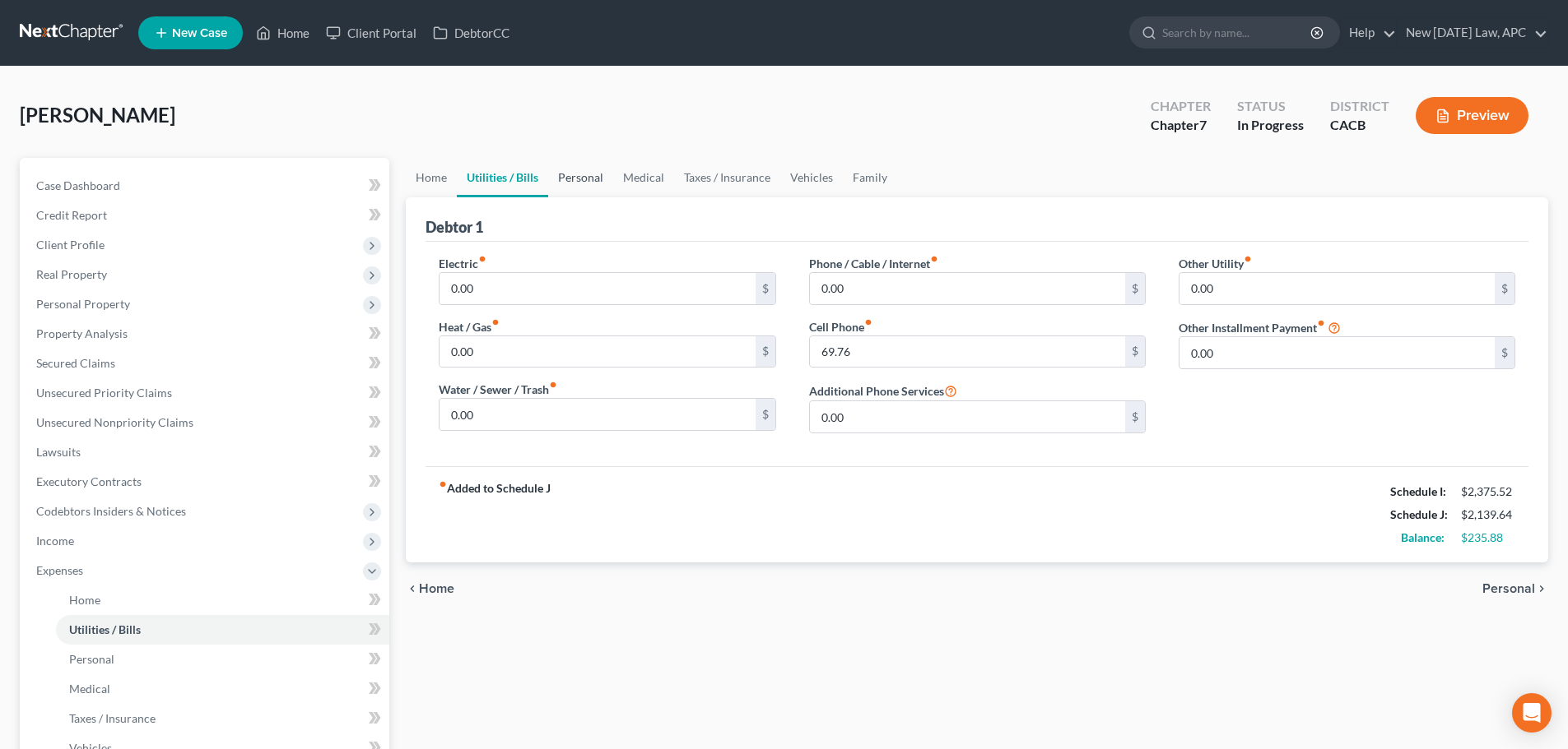
drag, startPoint x: 589, startPoint y: 173, endPoint x: 587, endPoint y: 188, distance: 15.1
click at [590, 174] on link "Personal" at bounding box center [580, 178] width 65 height 39
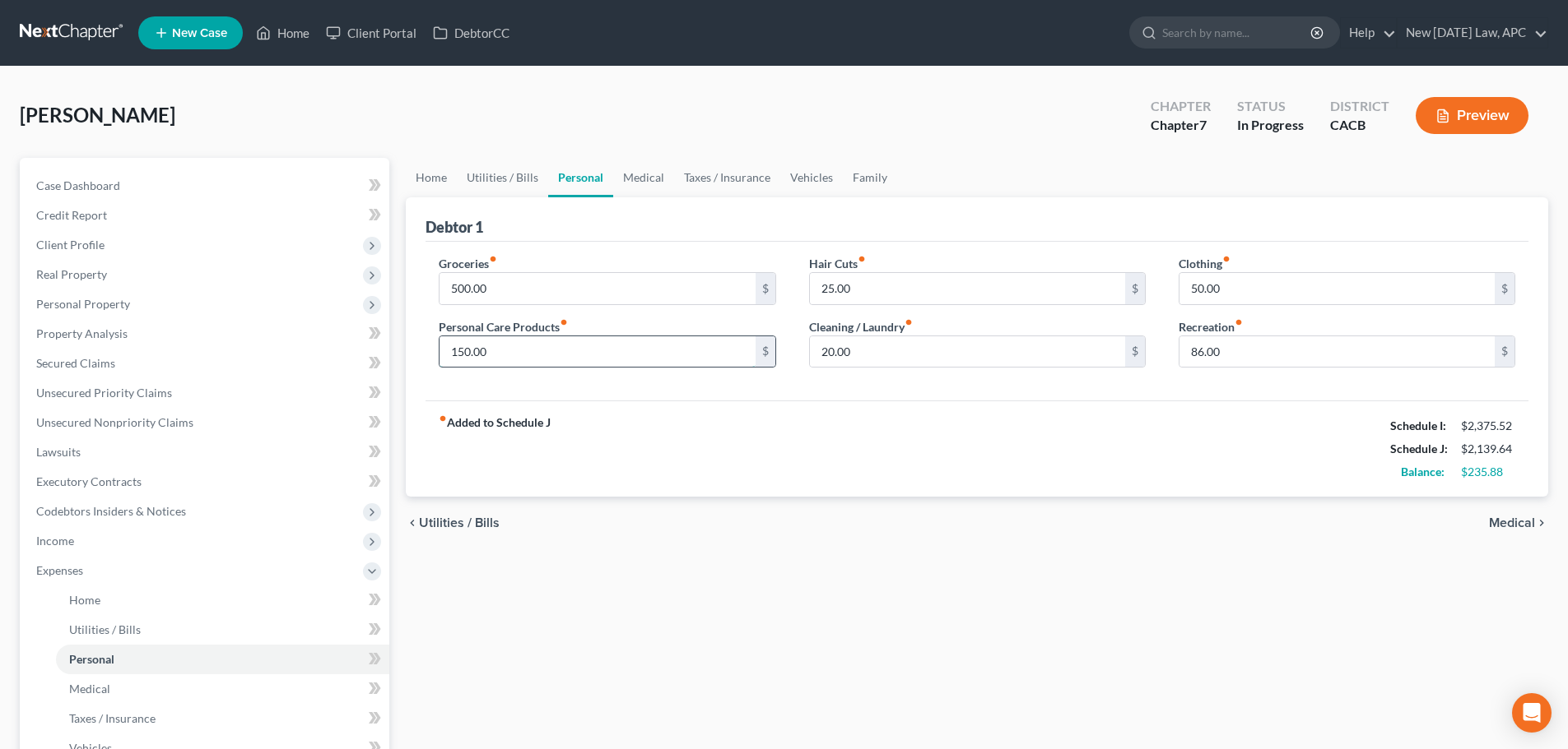
click at [518, 343] on input "150.00" at bounding box center [597, 353] width 316 height 31
type input "100.00"
click at [425, 165] on link "Home" at bounding box center [431, 178] width 51 height 39
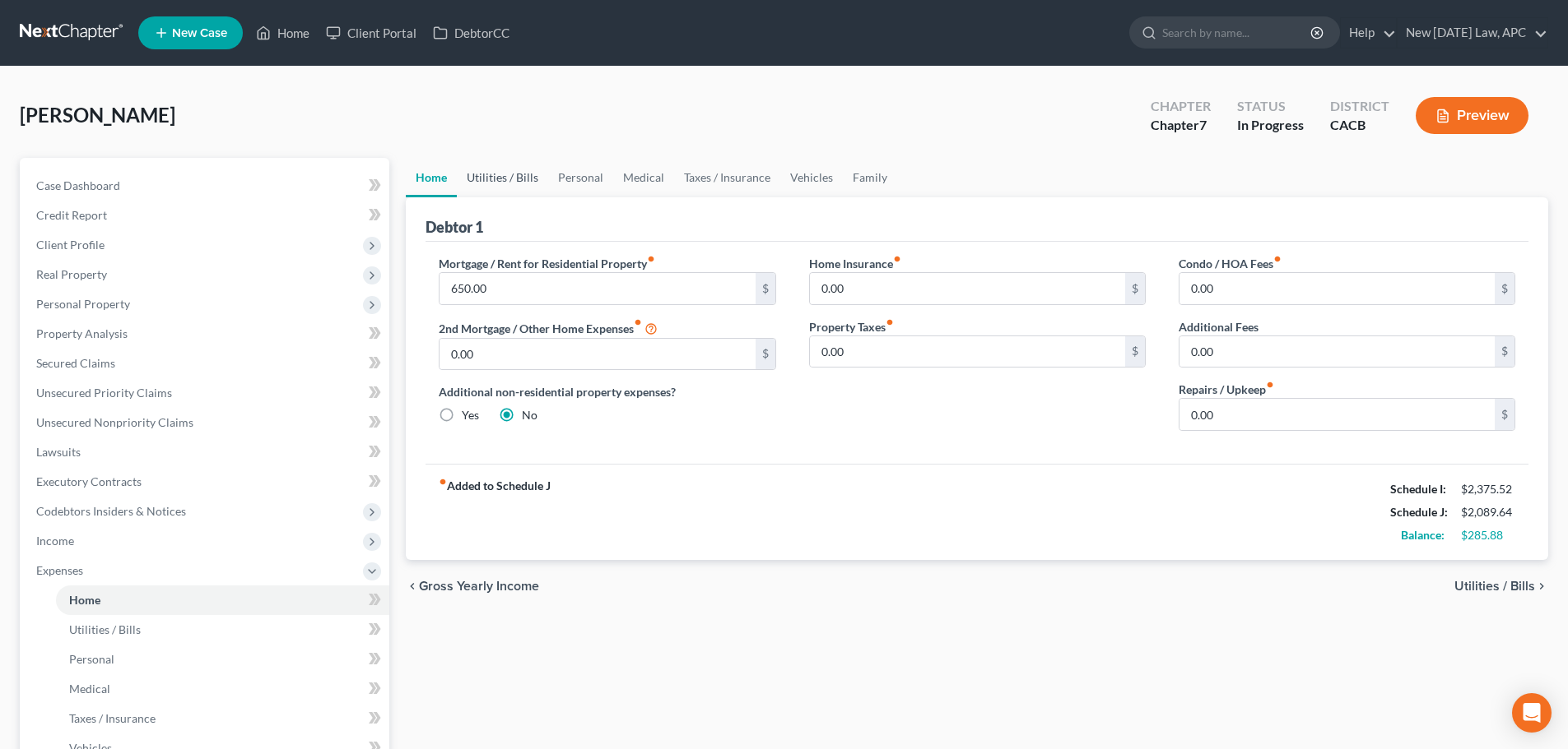
click at [523, 174] on link "Utilities / Bills" at bounding box center [503, 178] width 92 height 39
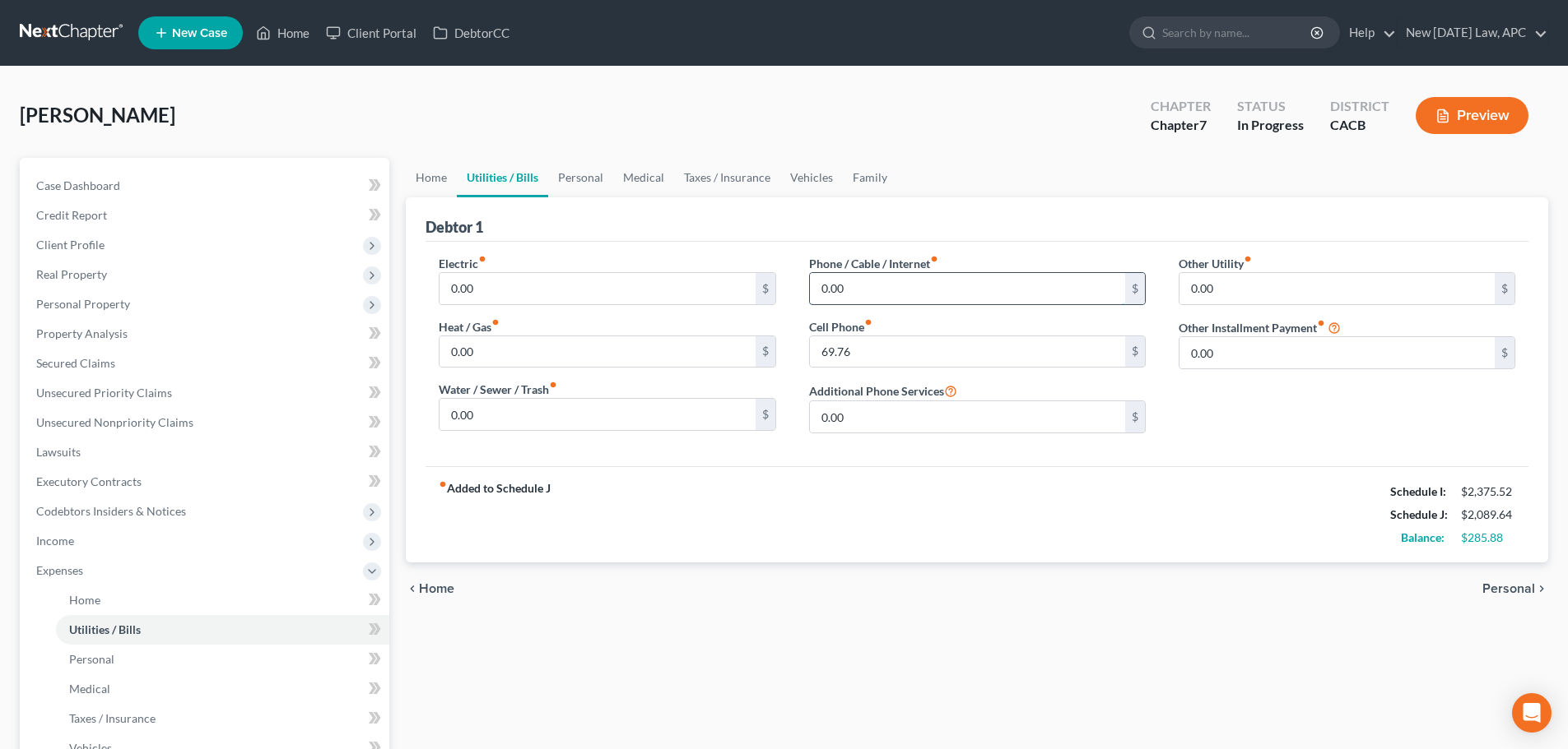
click at [876, 295] on input "0.00" at bounding box center [967, 289] width 316 height 31
click at [428, 177] on link "Home" at bounding box center [431, 178] width 51 height 39
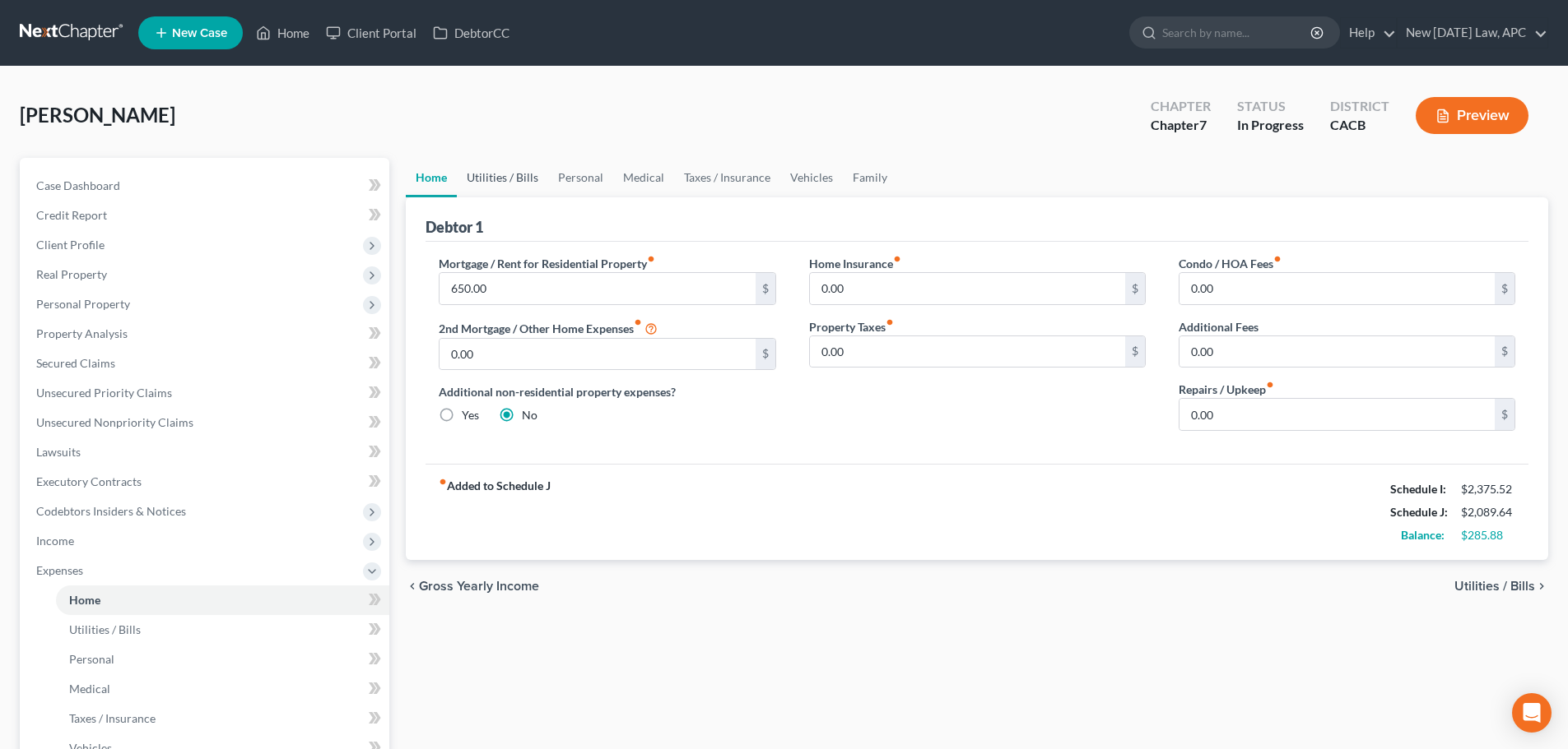
click at [502, 186] on link "Utilities / Bills" at bounding box center [503, 178] width 92 height 39
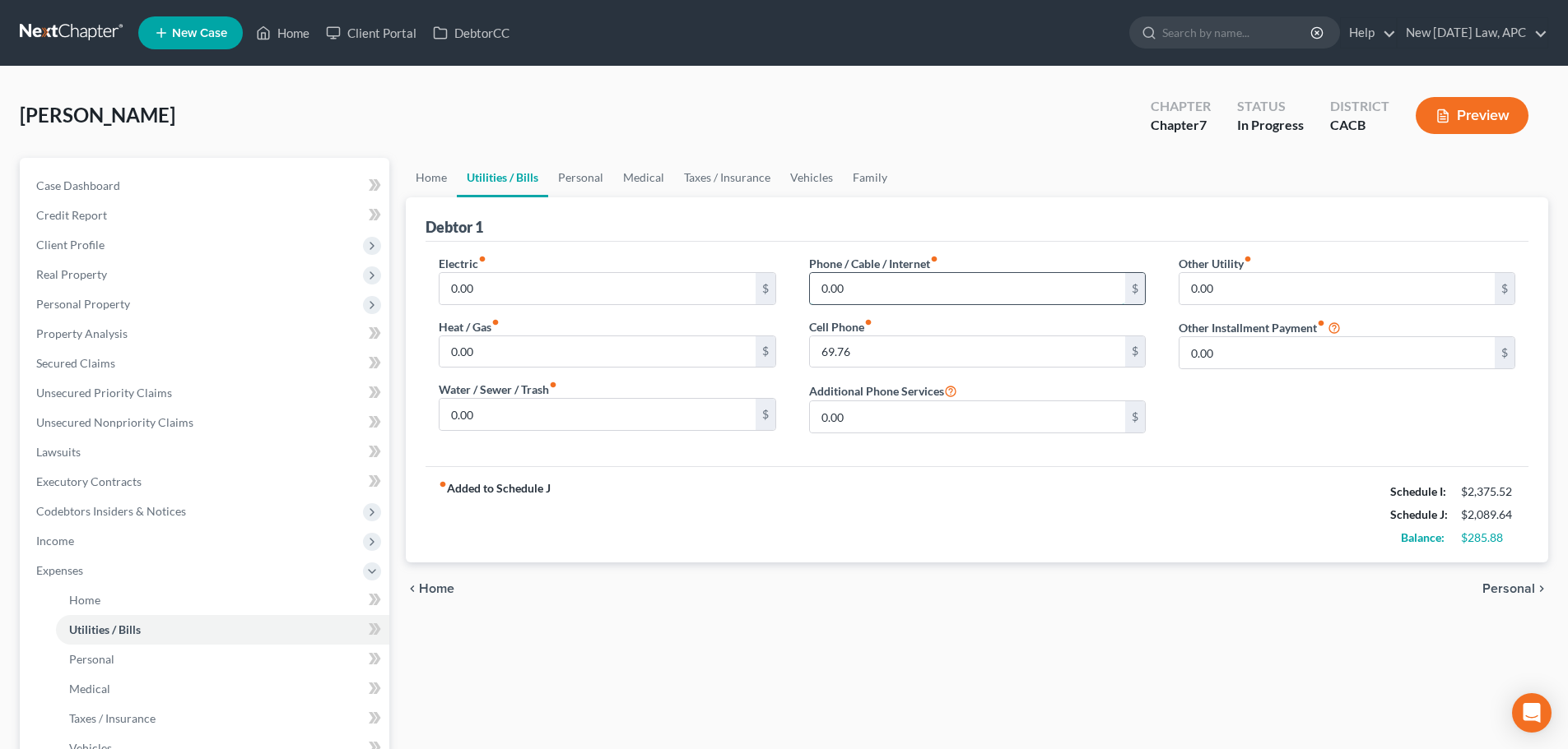
click at [1051, 283] on input "0.00" at bounding box center [967, 289] width 316 height 31
type input "30.00"
click at [578, 178] on link "Personal" at bounding box center [580, 178] width 65 height 39
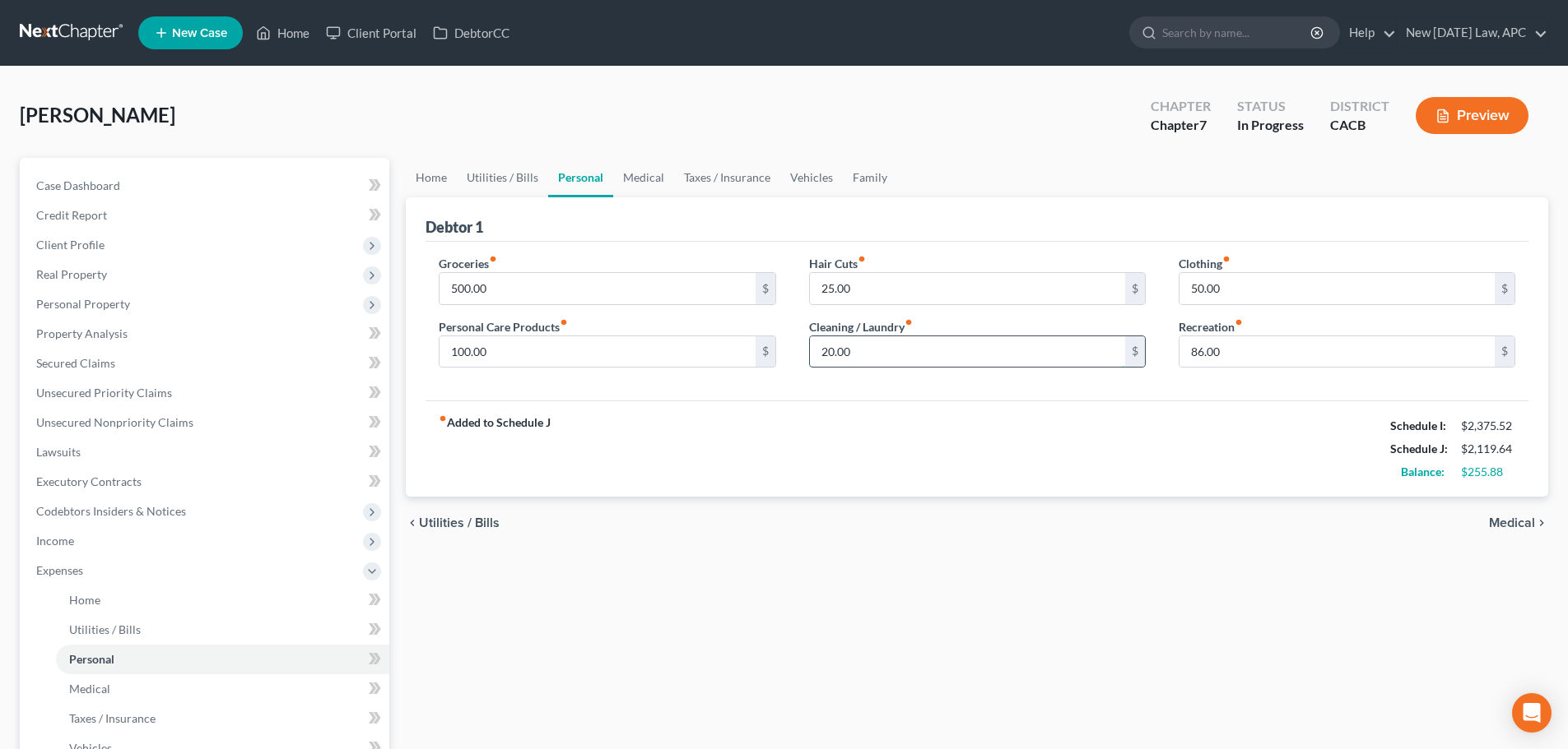
click at [890, 347] on input "20.00" at bounding box center [967, 353] width 316 height 31
click at [1273, 344] on input "86.00" at bounding box center [1336, 353] width 316 height 31
click at [646, 175] on link "Medical" at bounding box center [644, 178] width 61 height 39
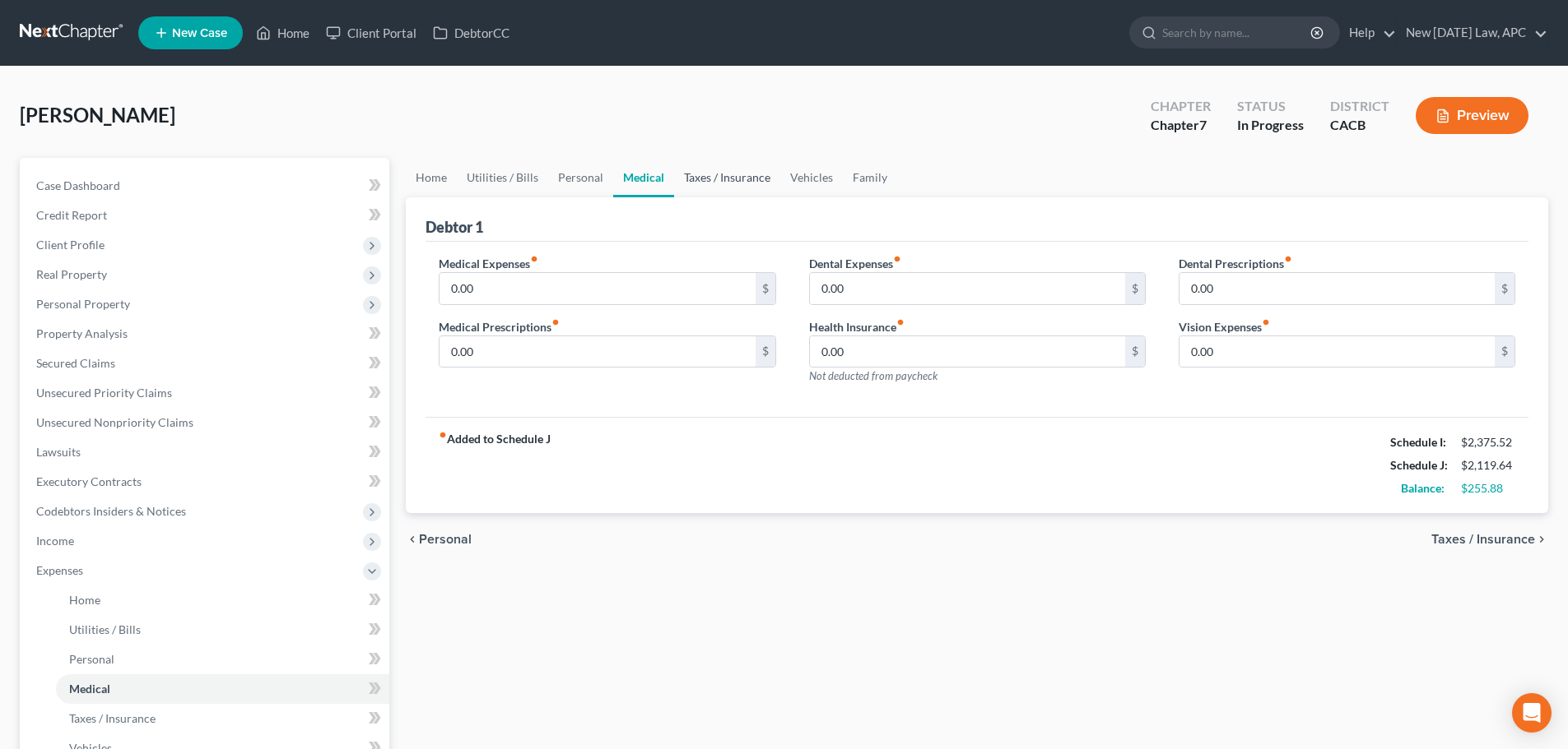
click at [714, 186] on link "Taxes / Insurance" at bounding box center [727, 178] width 106 height 39
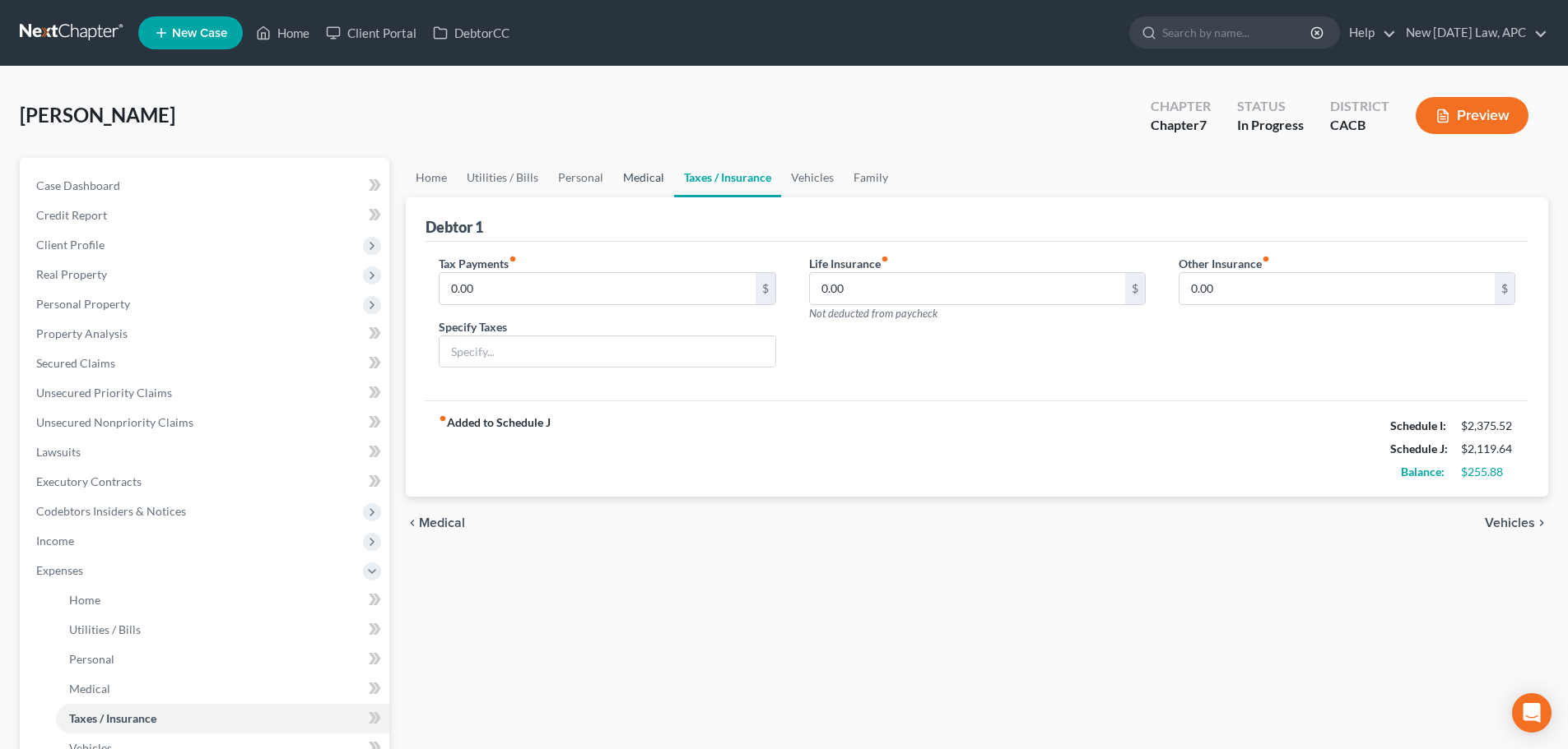
click at [617, 178] on link "Medical" at bounding box center [644, 178] width 61 height 39
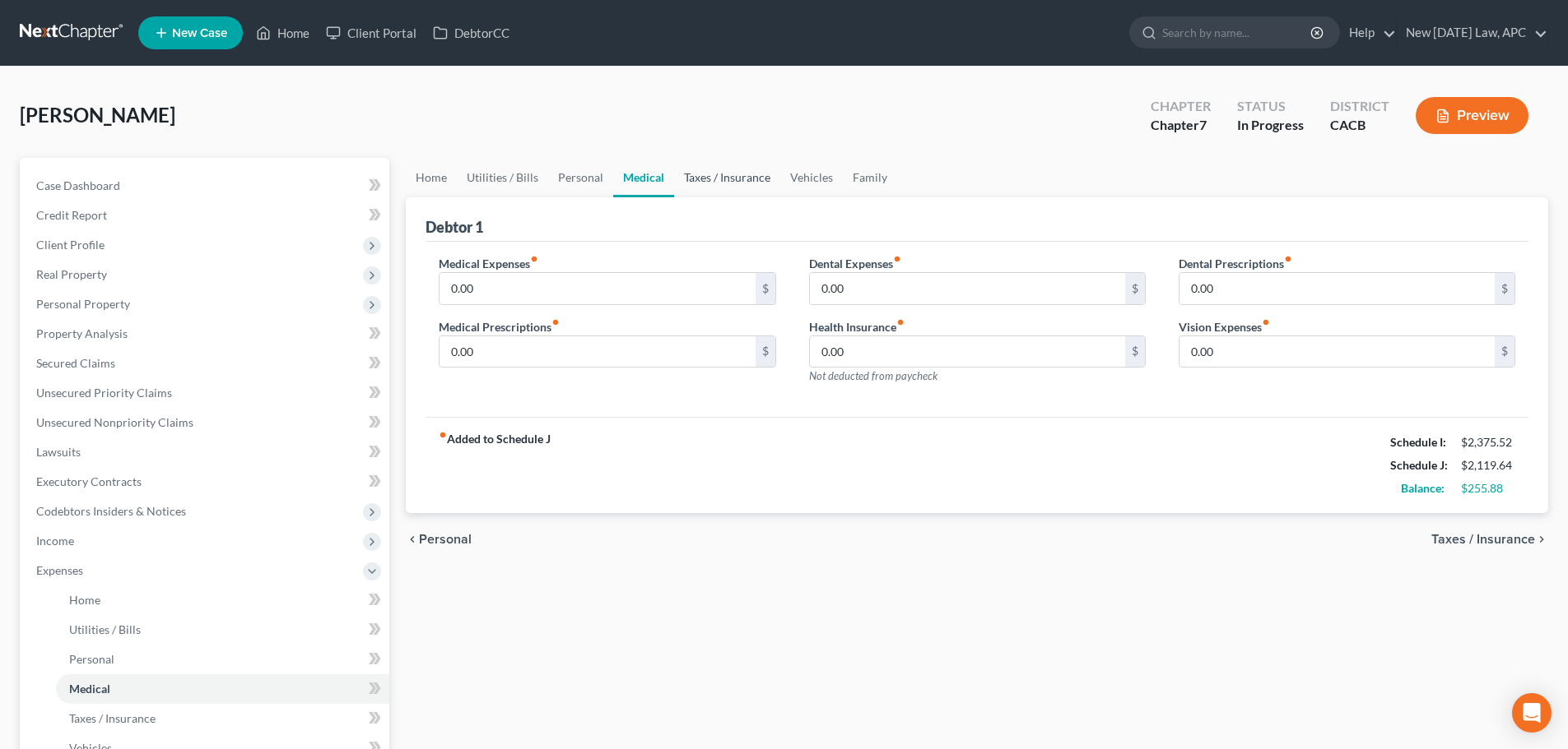
click at [696, 173] on link "Taxes / Insurance" at bounding box center [727, 178] width 106 height 39
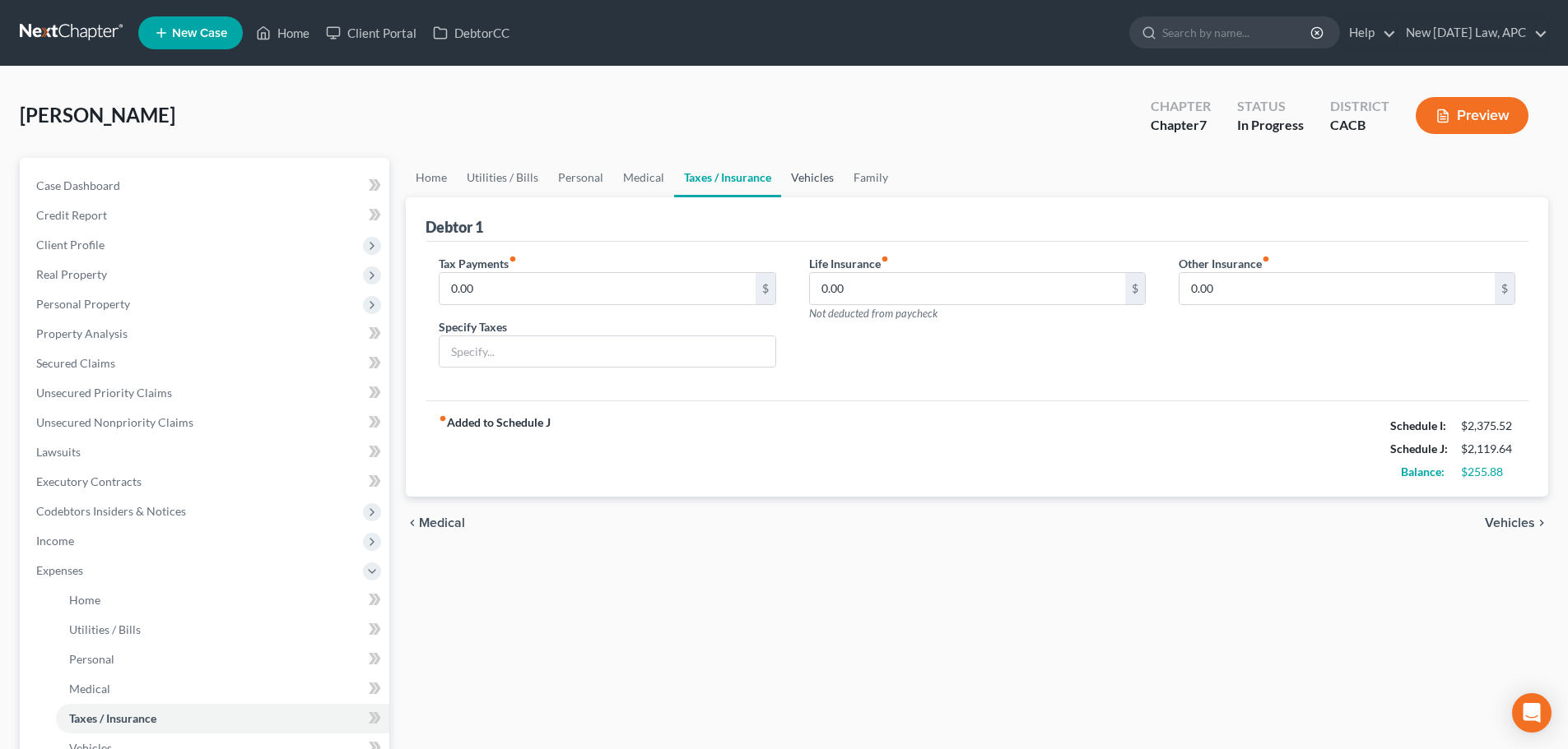
click at [806, 174] on link "Vehicles" at bounding box center [812, 178] width 63 height 39
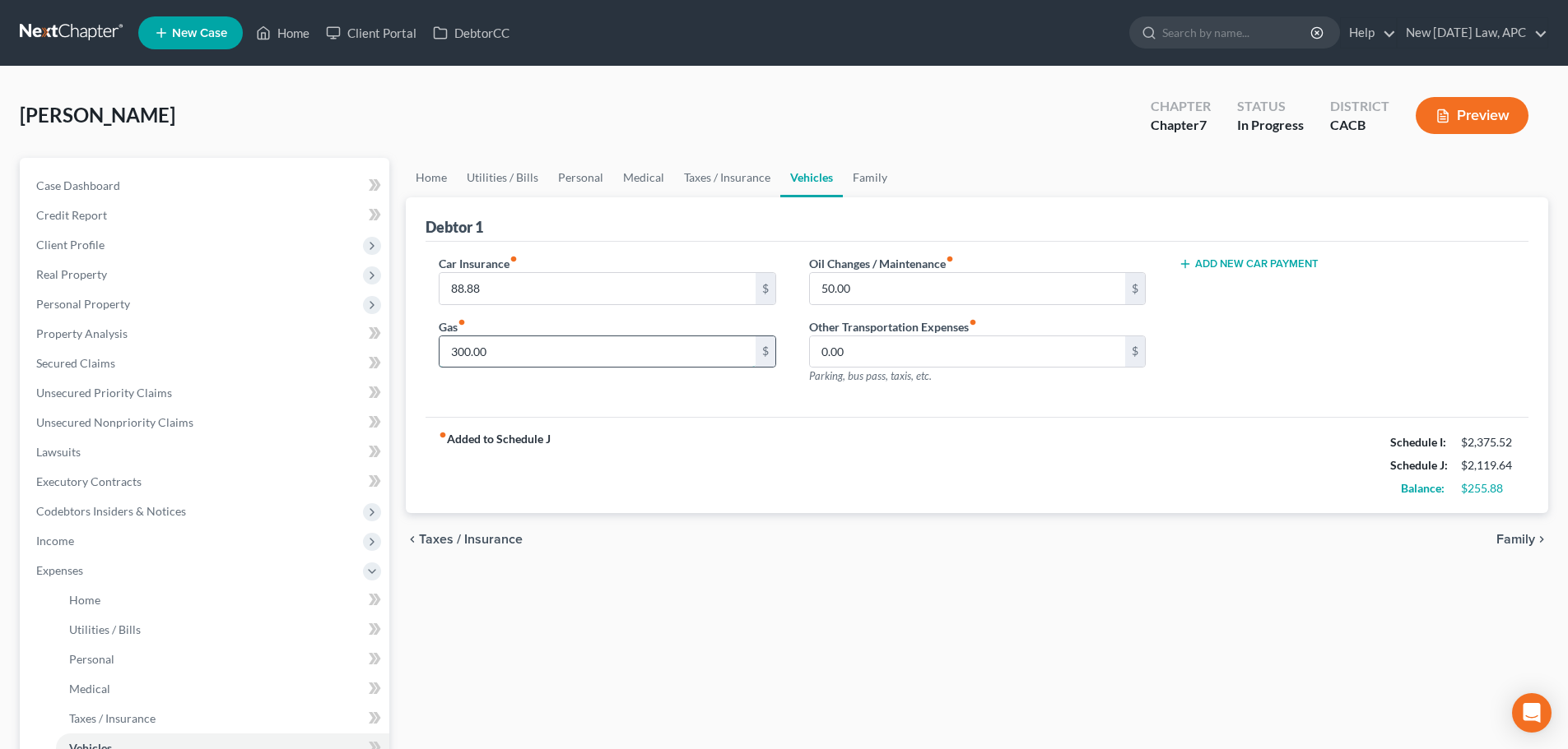
click at [528, 359] on input "300.00" at bounding box center [597, 353] width 316 height 31
click at [529, 354] on input "300.00" at bounding box center [597, 353] width 316 height 31
click at [869, 181] on link "Family" at bounding box center [870, 178] width 55 height 39
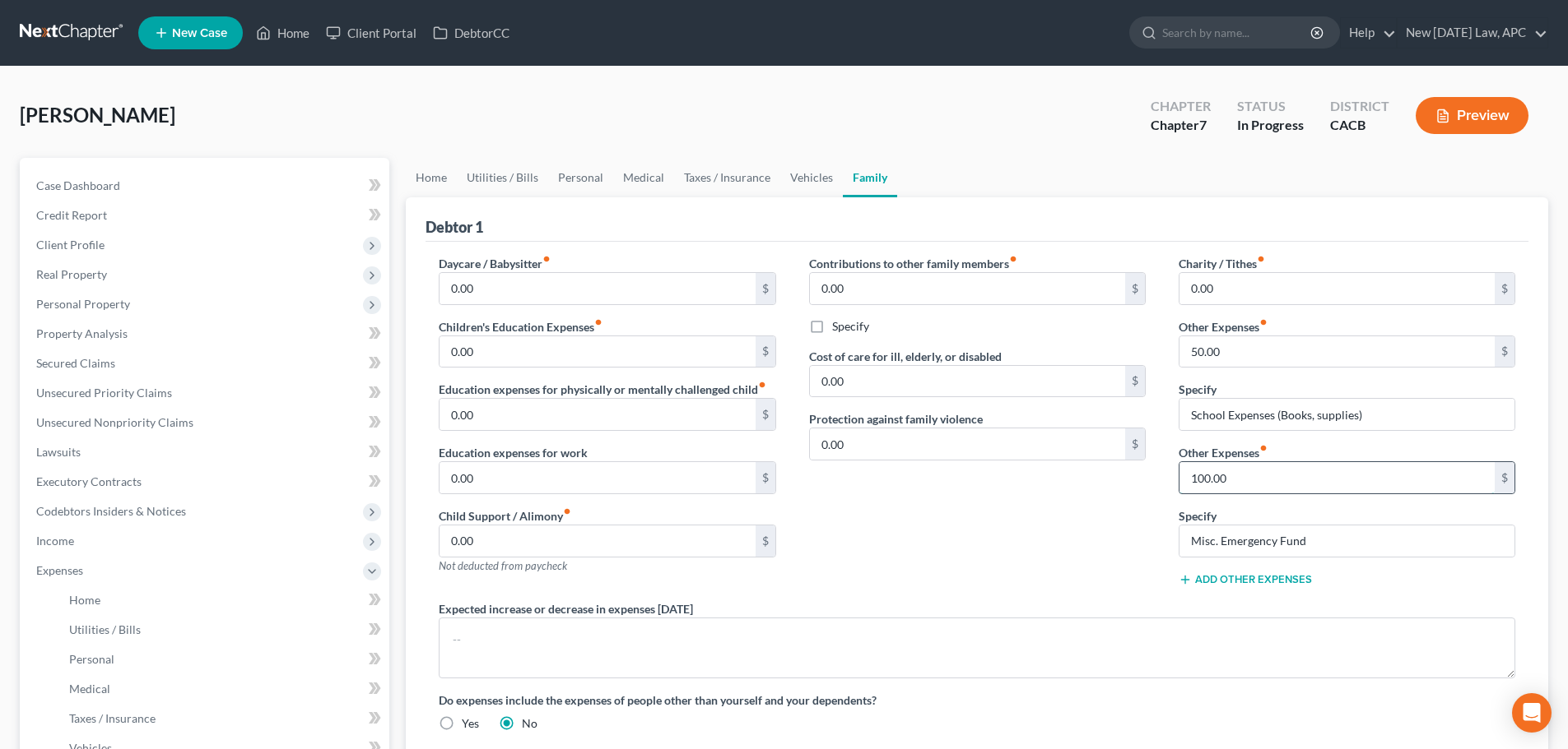
click at [1247, 479] on input "100.00" at bounding box center [1336, 478] width 316 height 31
type input "150.00"
click at [415, 186] on link "Home" at bounding box center [431, 178] width 51 height 39
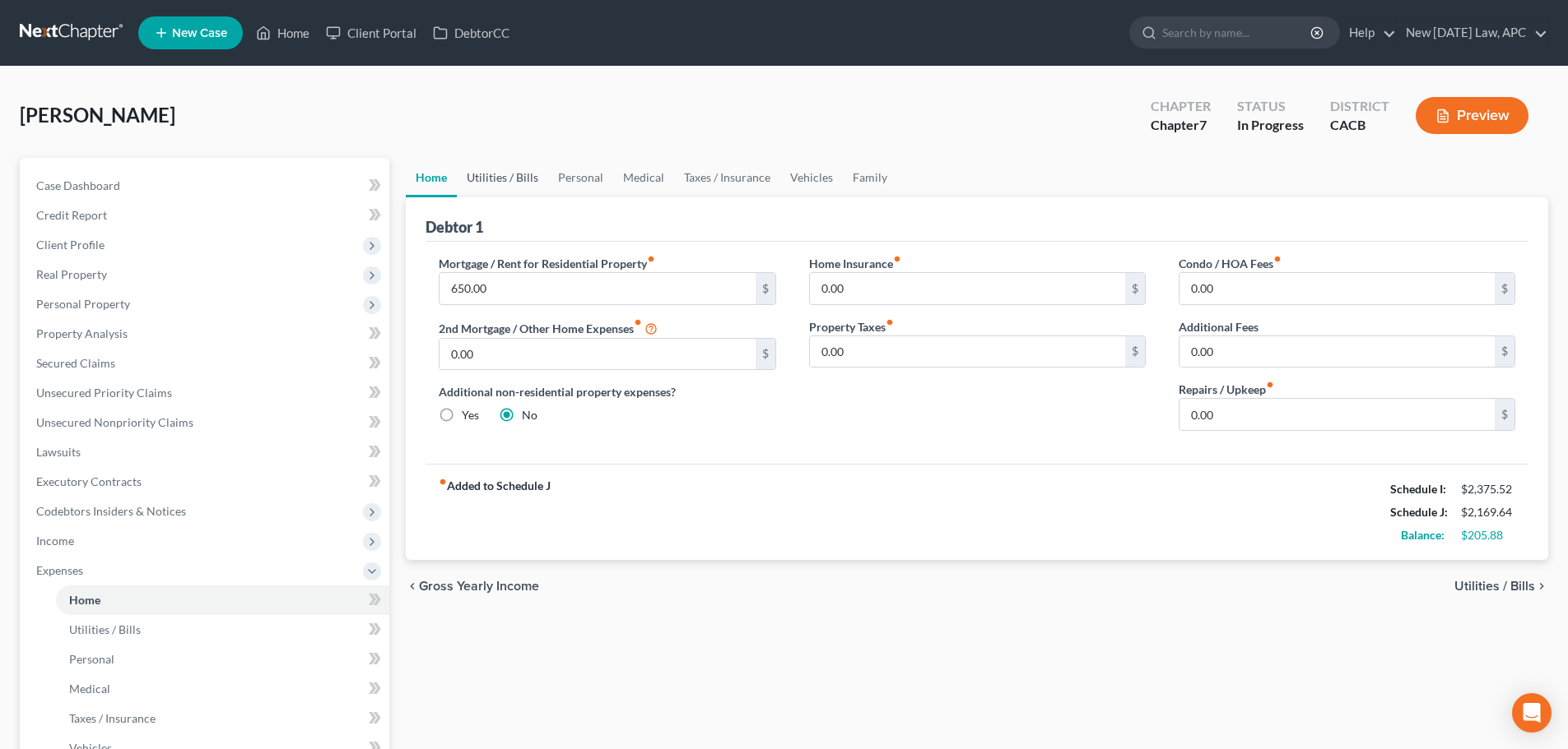
click at [483, 173] on link "Utilities / Bills" at bounding box center [503, 178] width 92 height 39
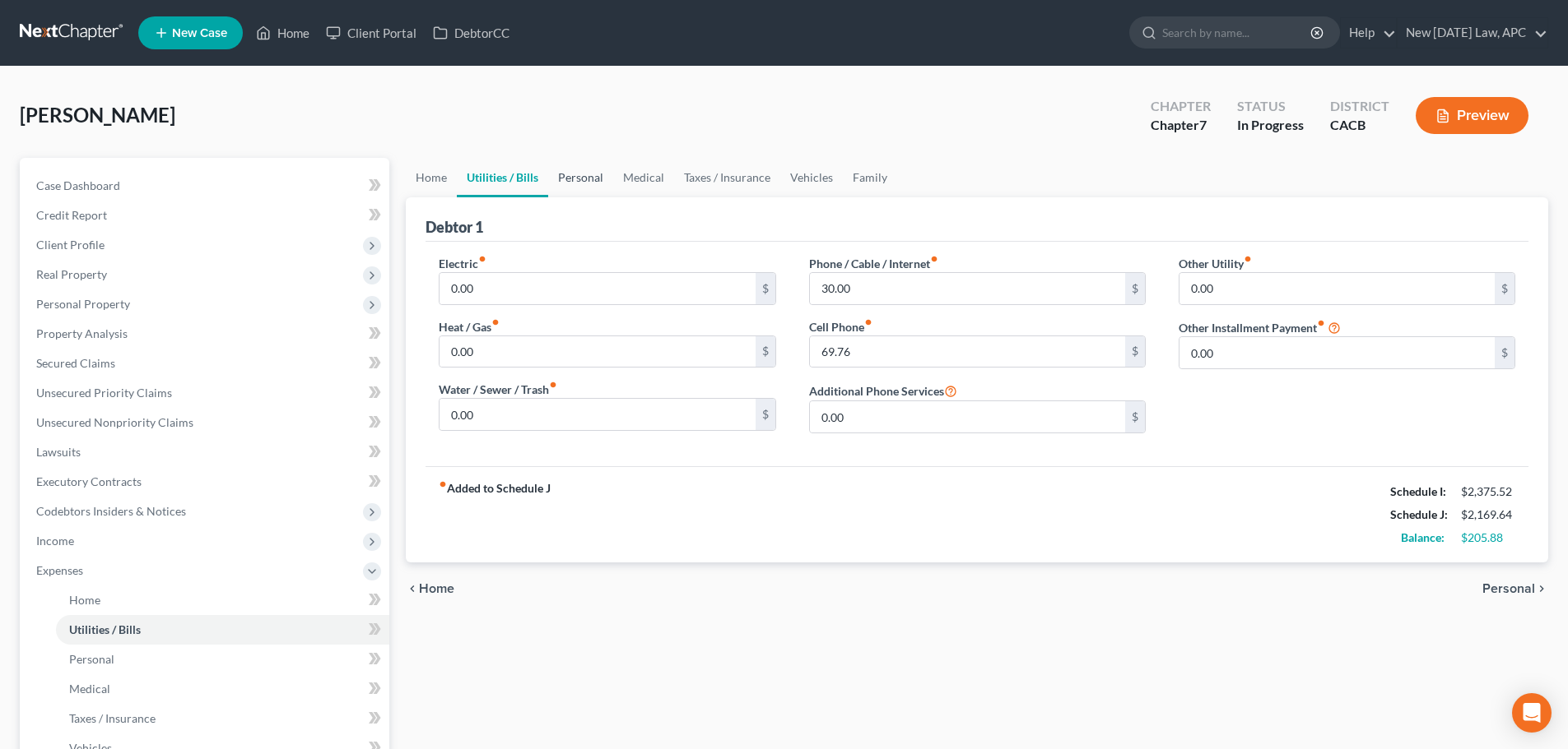
click at [582, 180] on link "Personal" at bounding box center [580, 178] width 65 height 39
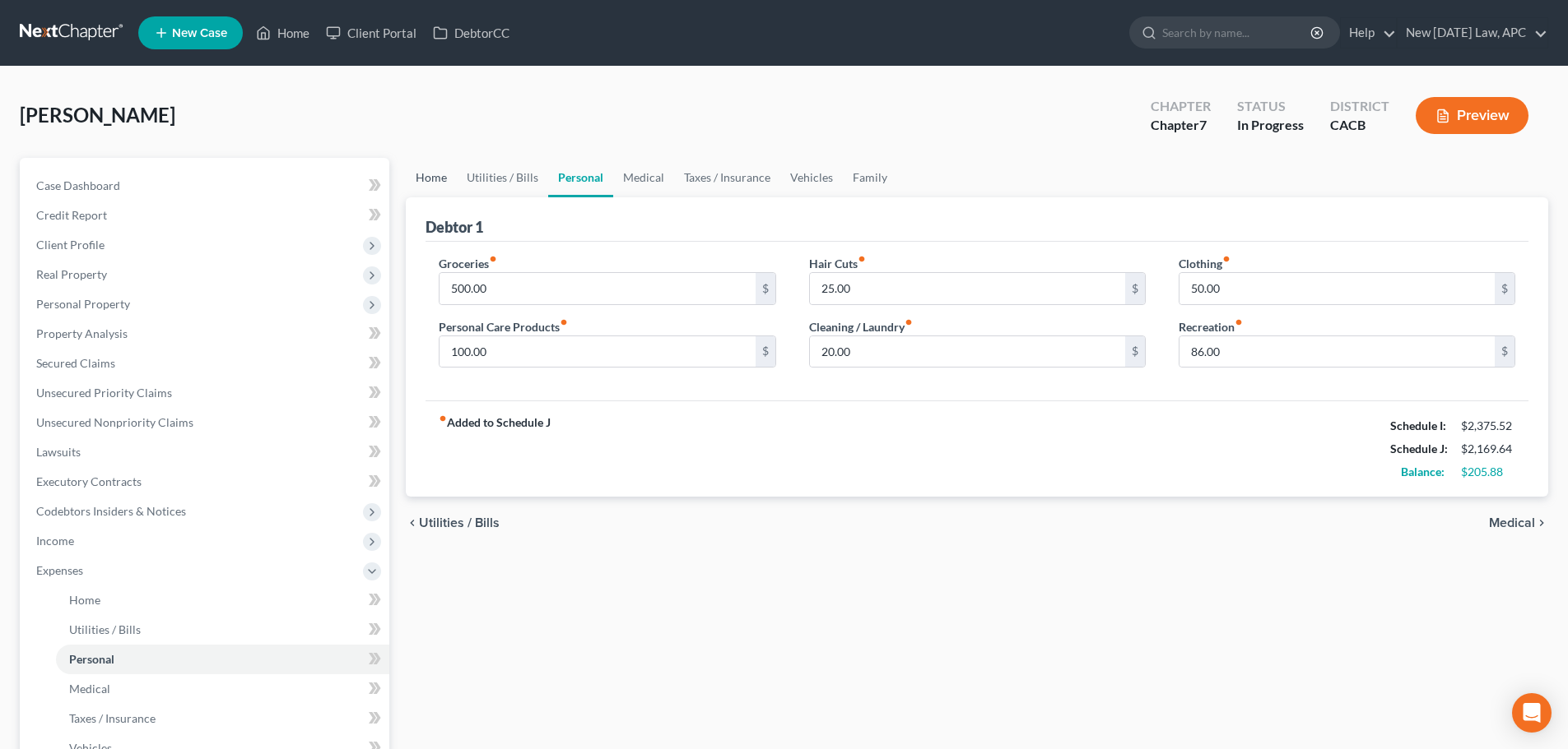
click at [425, 170] on link "Home" at bounding box center [431, 178] width 51 height 39
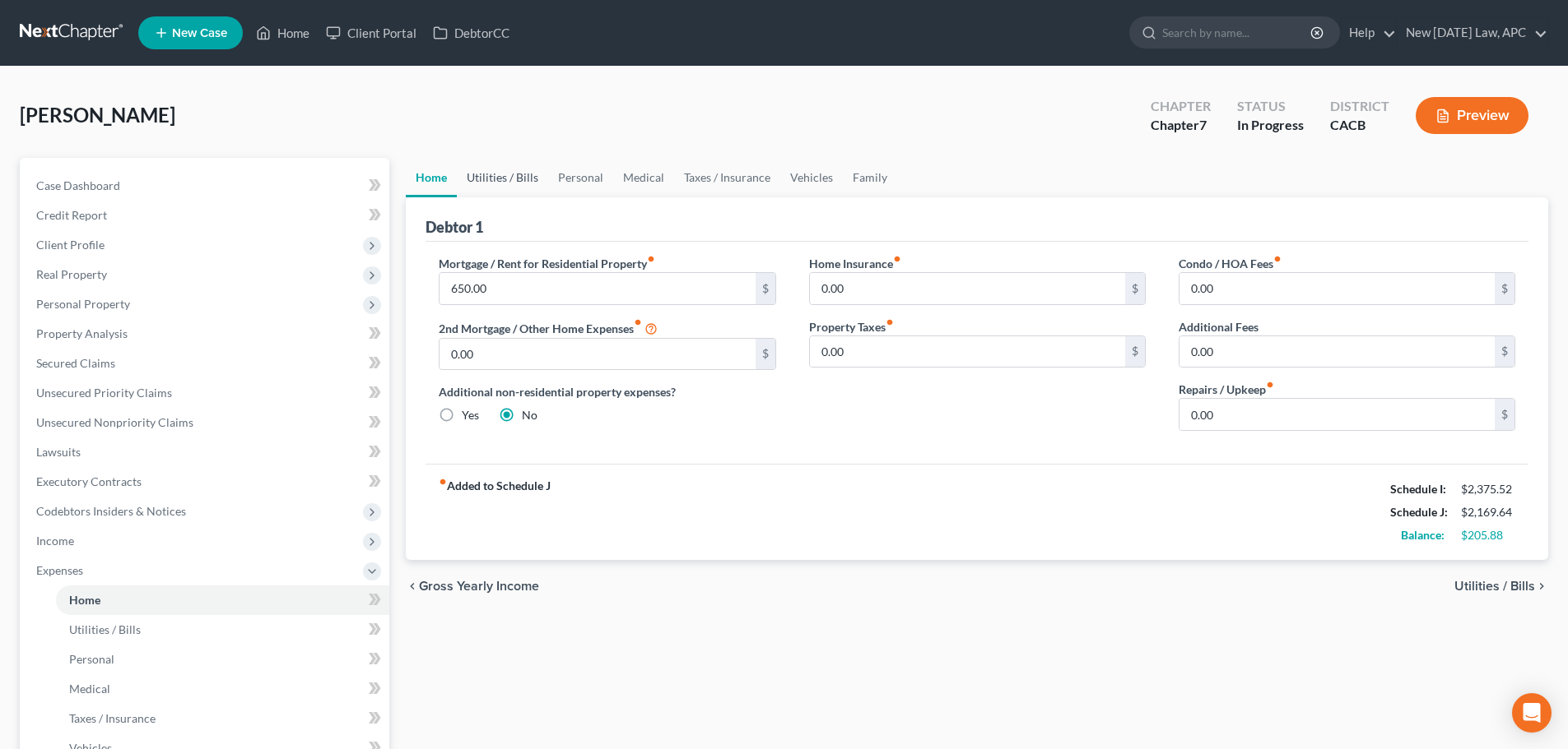
click at [475, 172] on link "Utilities / Bills" at bounding box center [503, 178] width 92 height 39
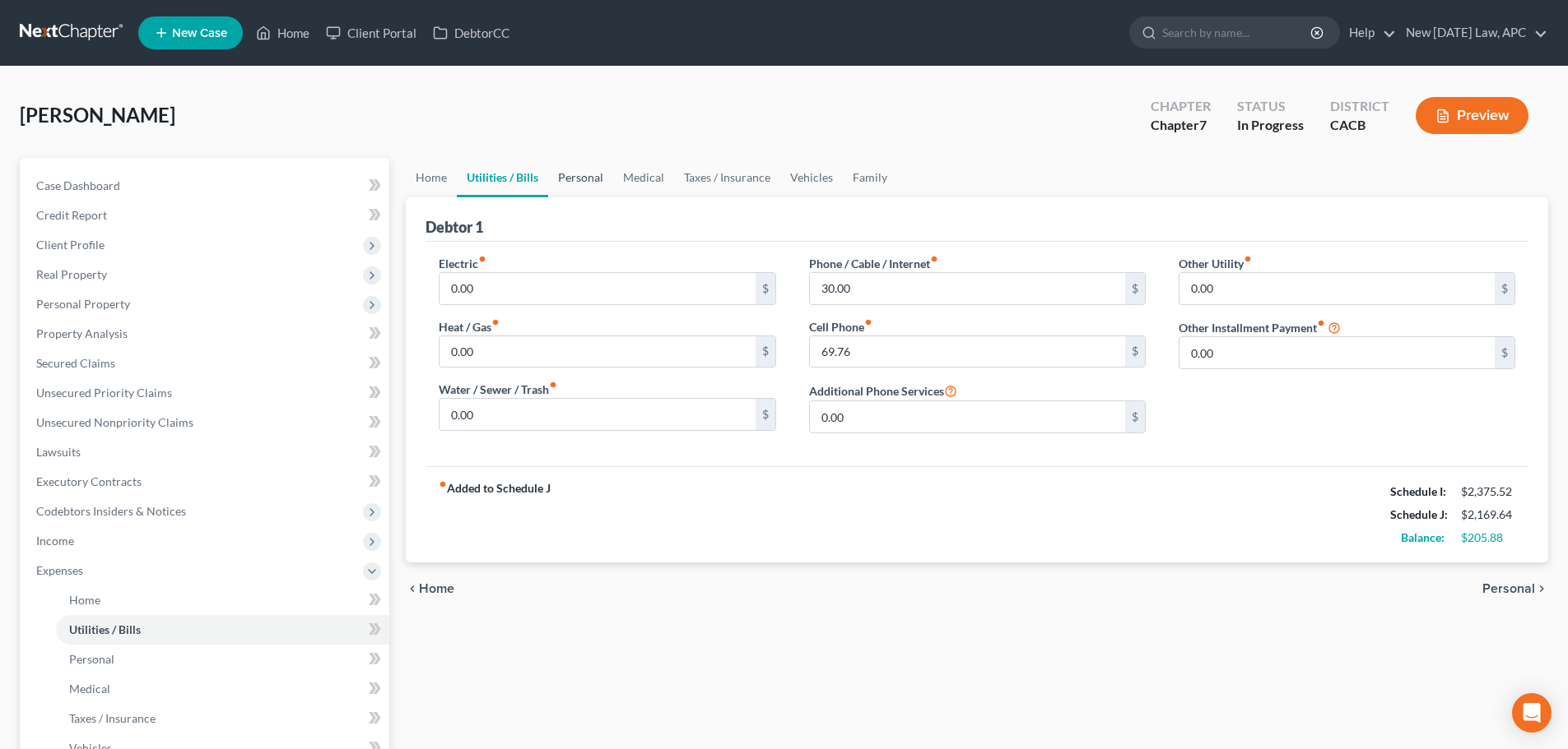
click at [574, 177] on link "Personal" at bounding box center [580, 178] width 65 height 39
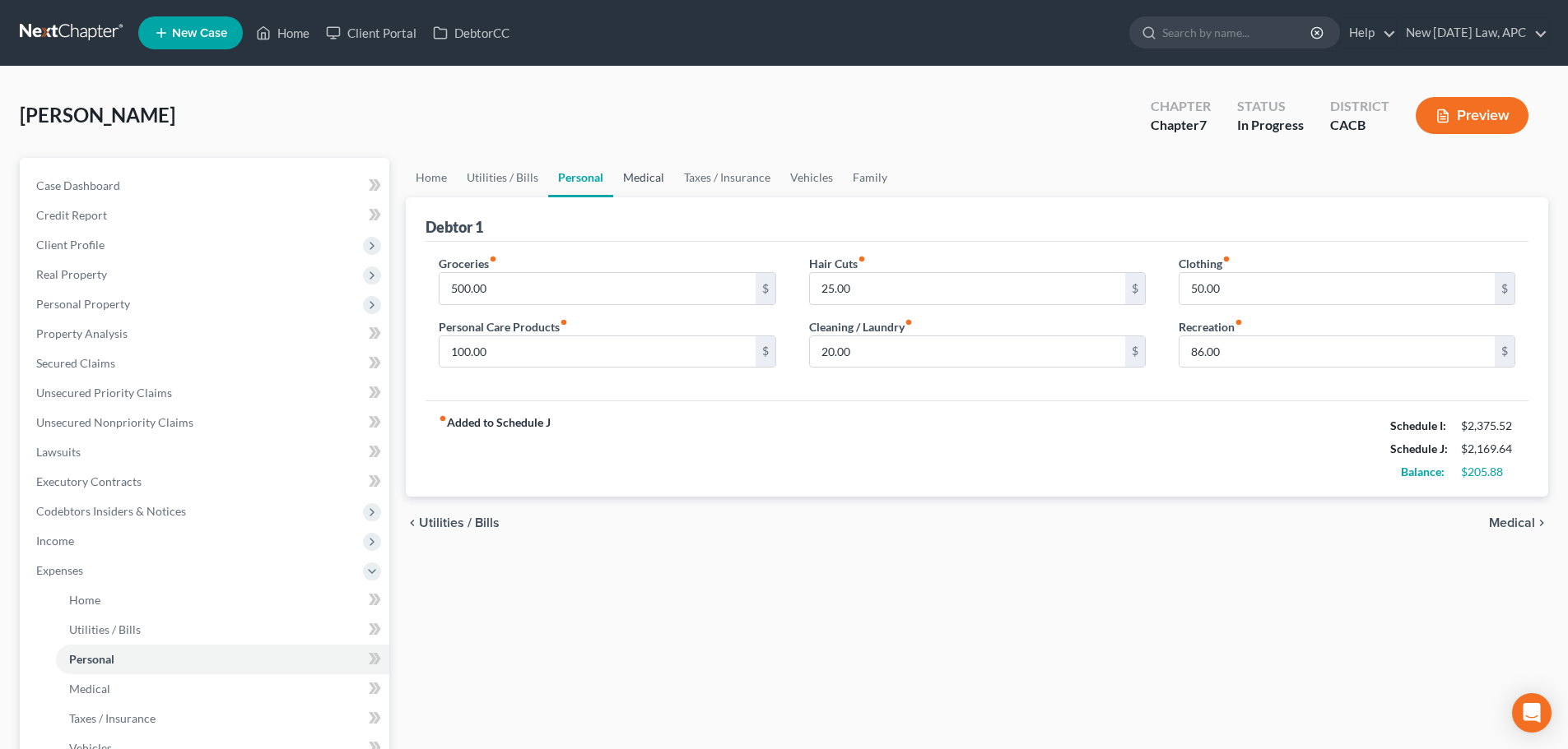
click at [651, 183] on link "Medical" at bounding box center [644, 178] width 61 height 39
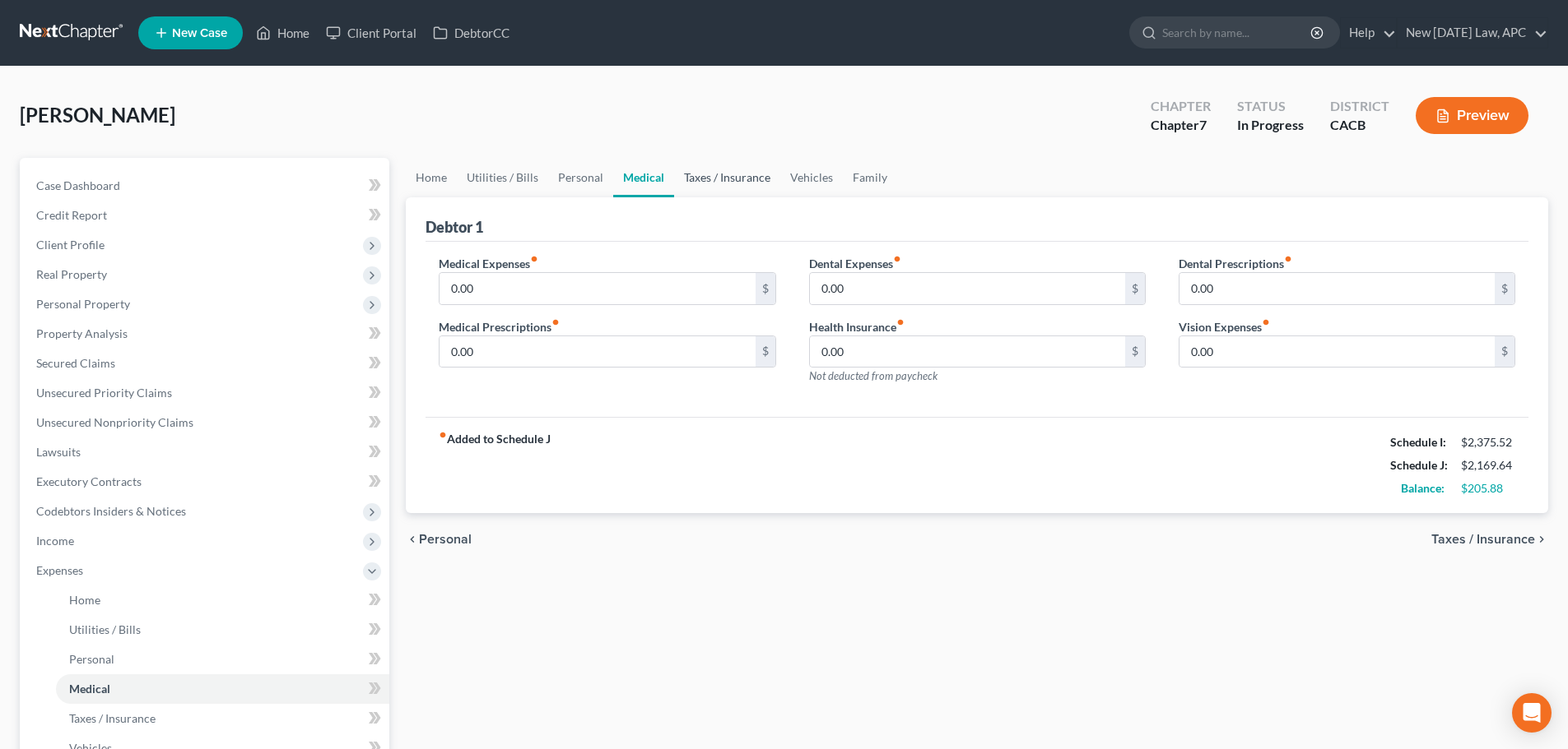
click at [732, 182] on link "Taxes / Insurance" at bounding box center [727, 178] width 106 height 39
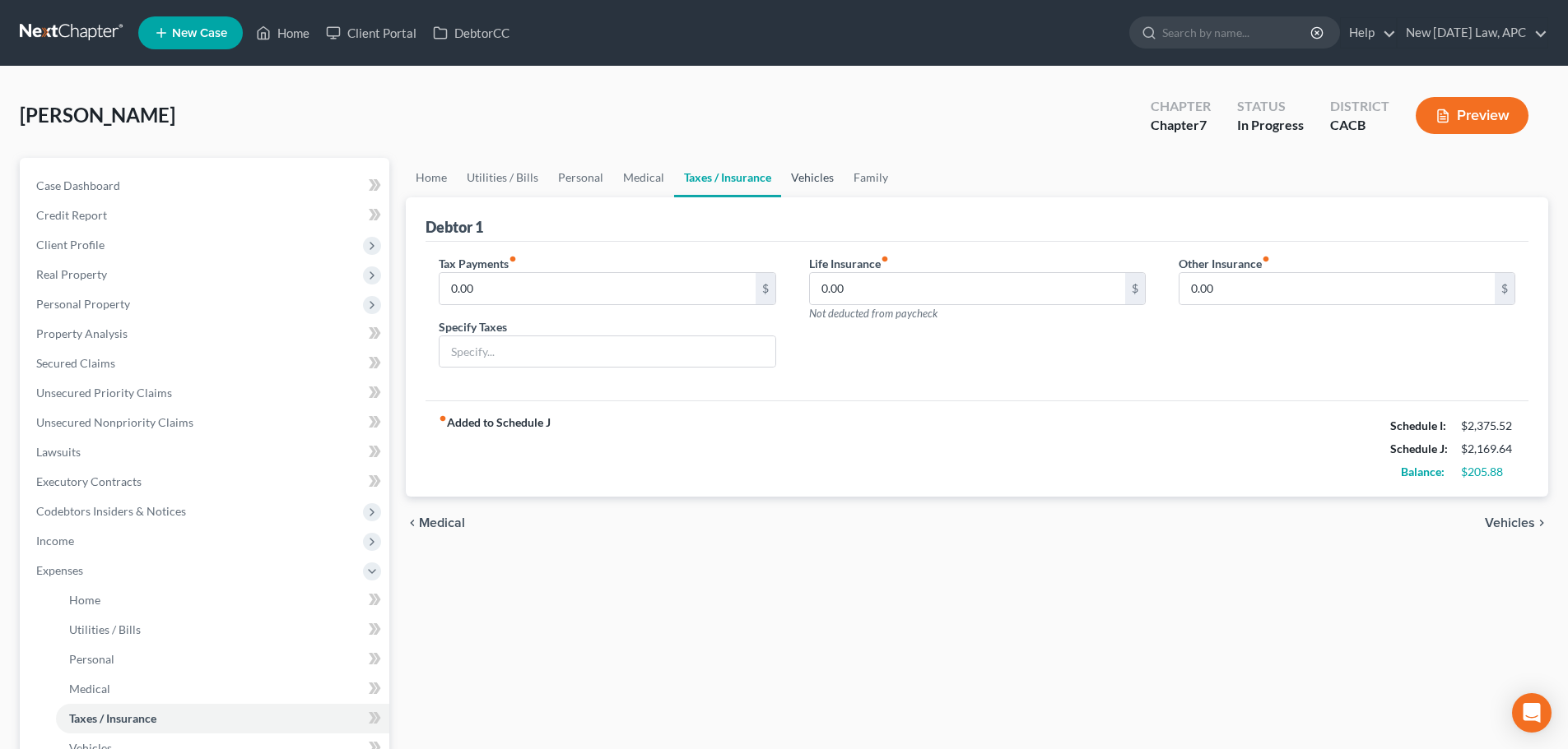
click at [811, 187] on link "Vehicles" at bounding box center [812, 178] width 63 height 39
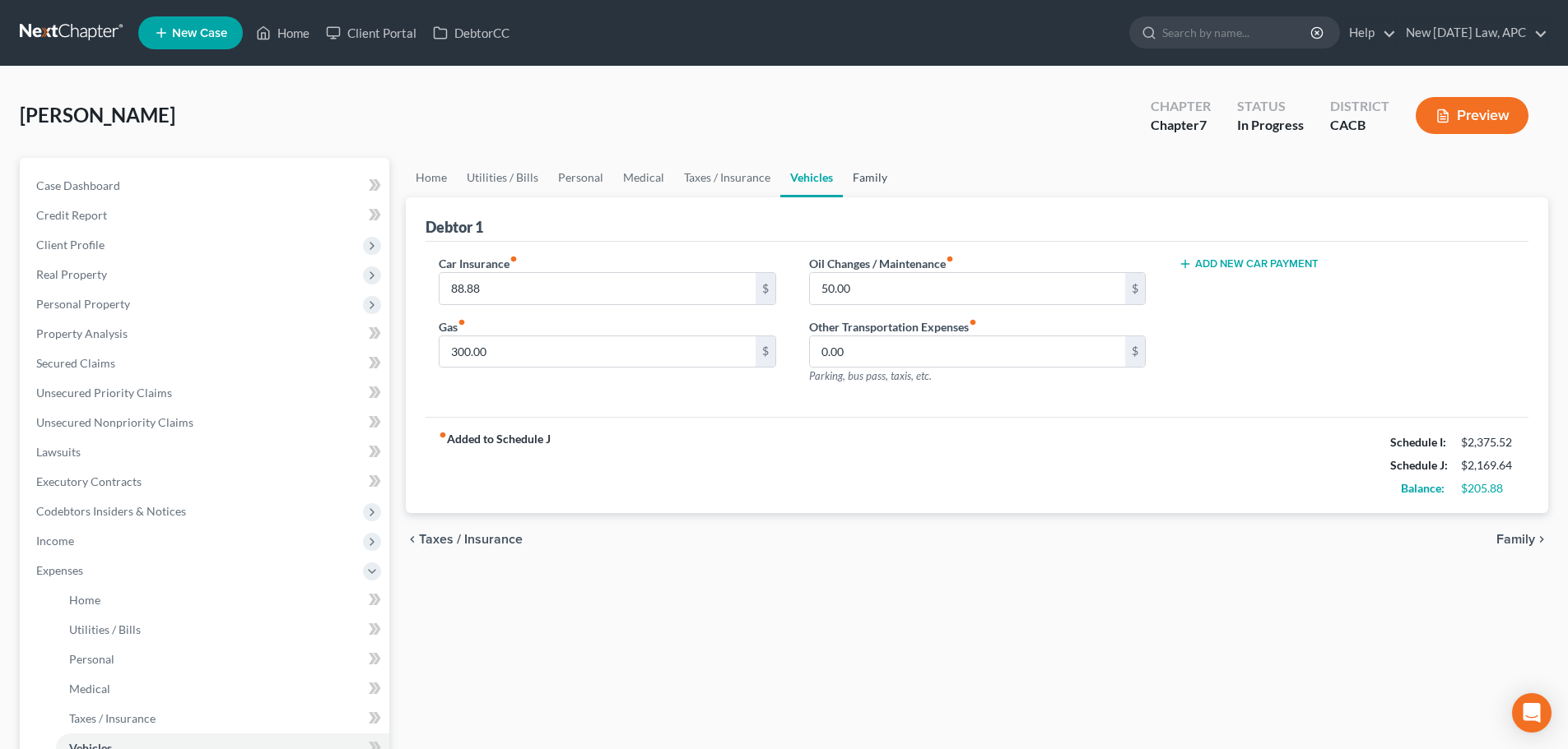
click at [862, 177] on link "Family" at bounding box center [870, 178] width 55 height 39
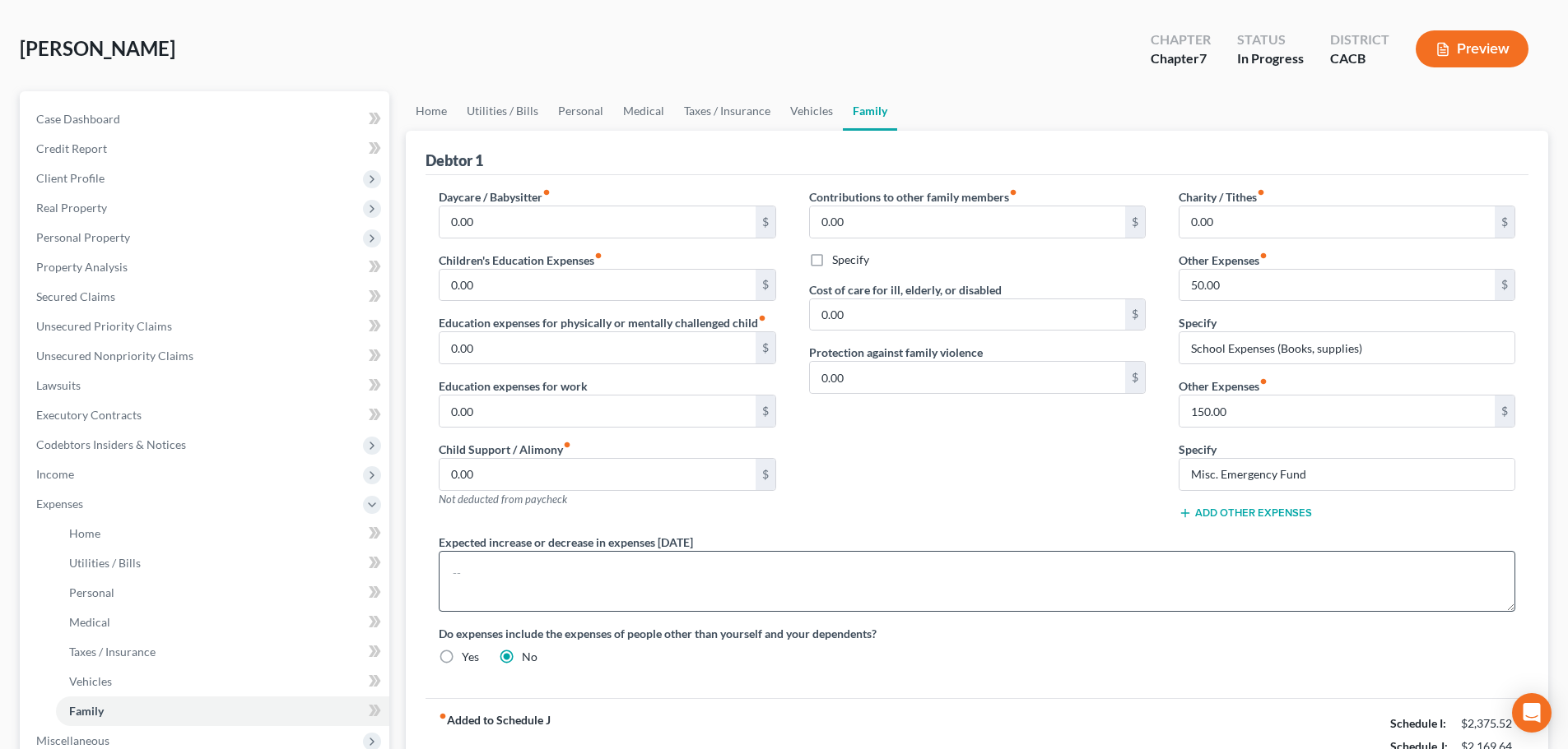
scroll to position [164, 0]
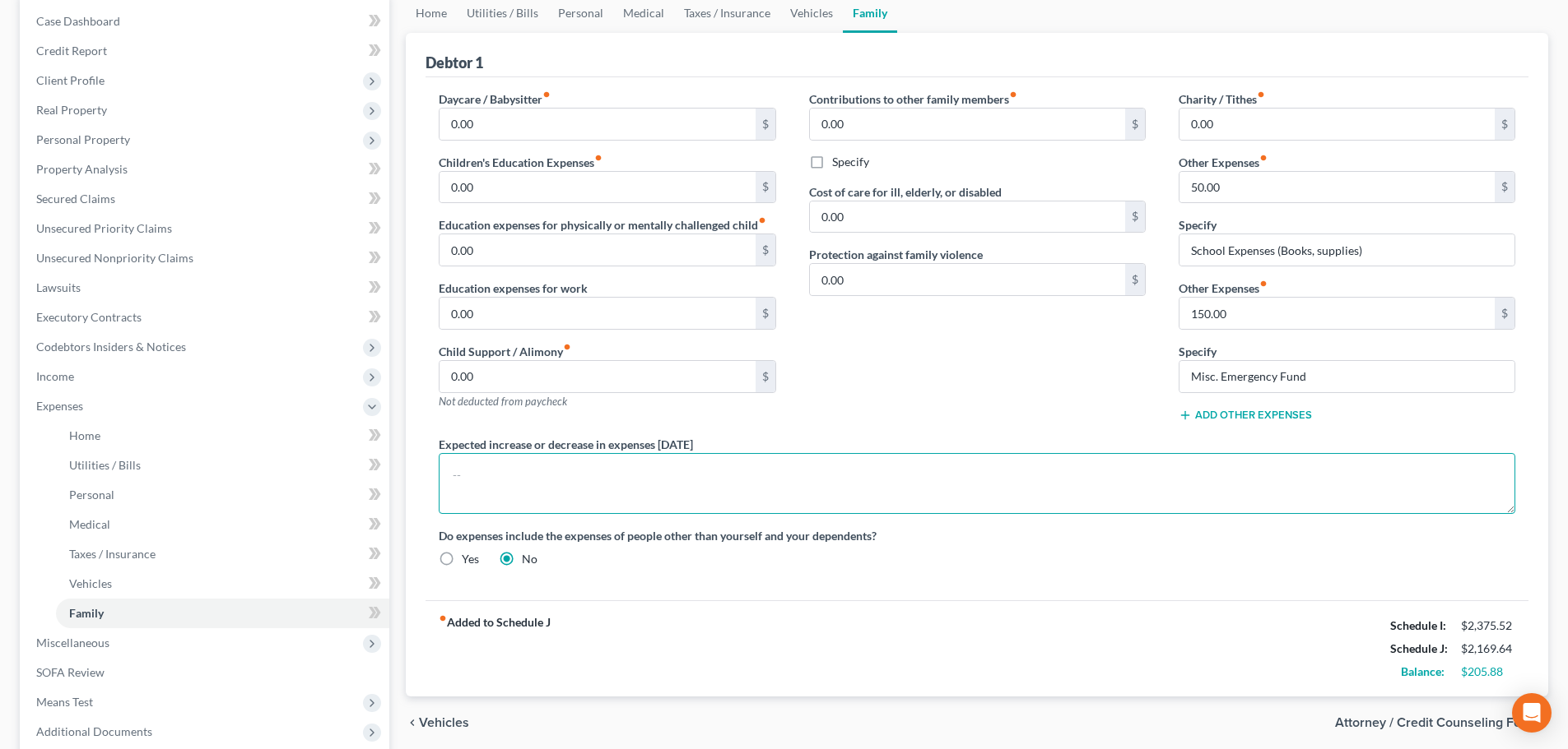
click at [509, 467] on textarea at bounding box center [977, 483] width 1077 height 61
click at [577, 474] on textarea "Debtor has minimi" at bounding box center [977, 483] width 1077 height 61
drag, startPoint x: 1137, startPoint y: 473, endPoint x: 718, endPoint y: 483, distance: 419.1
click at [718, 483] on textarea "Debtor has minimized living expenses while in school, rent and utilities expect…" at bounding box center [977, 483] width 1077 height 61
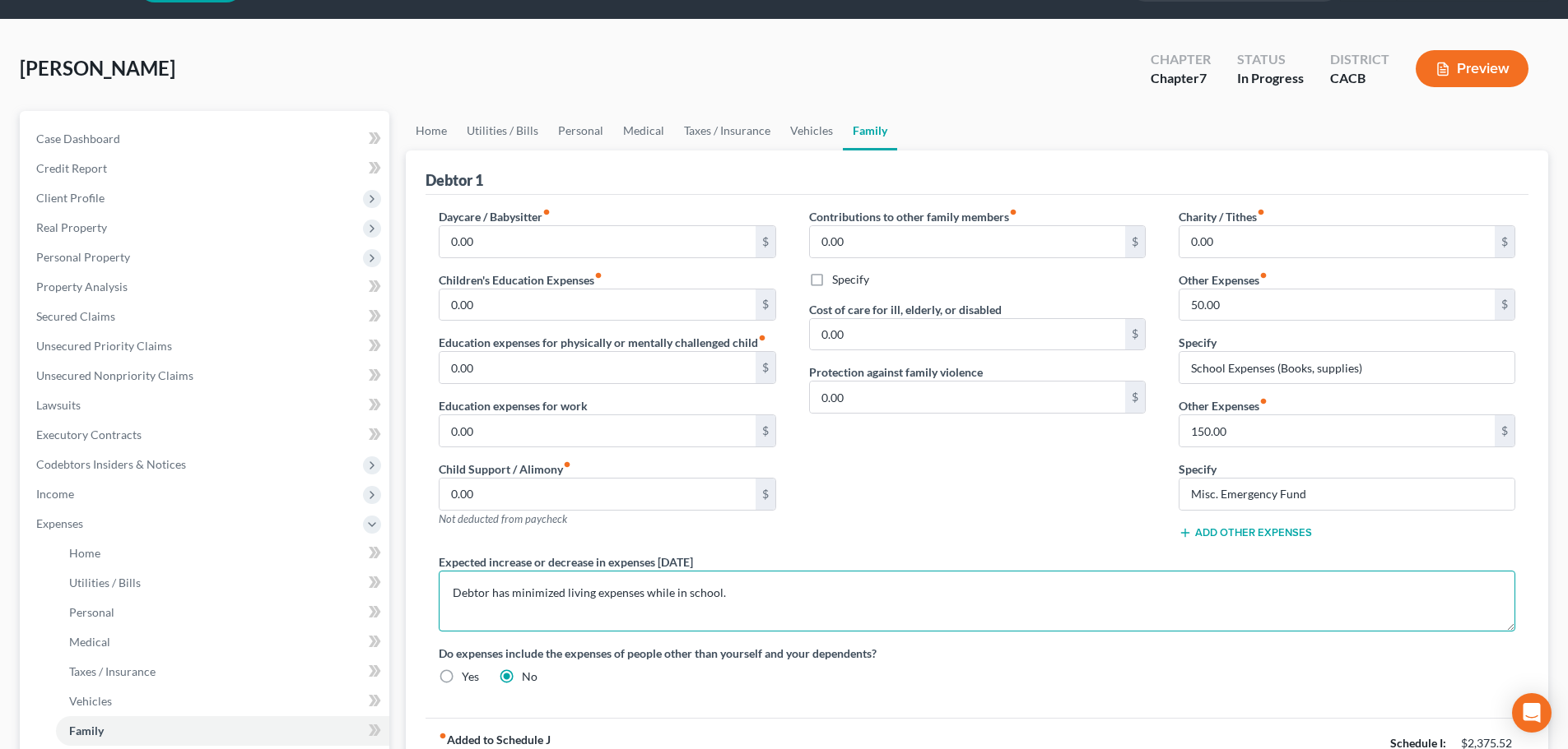
scroll to position [0, 0]
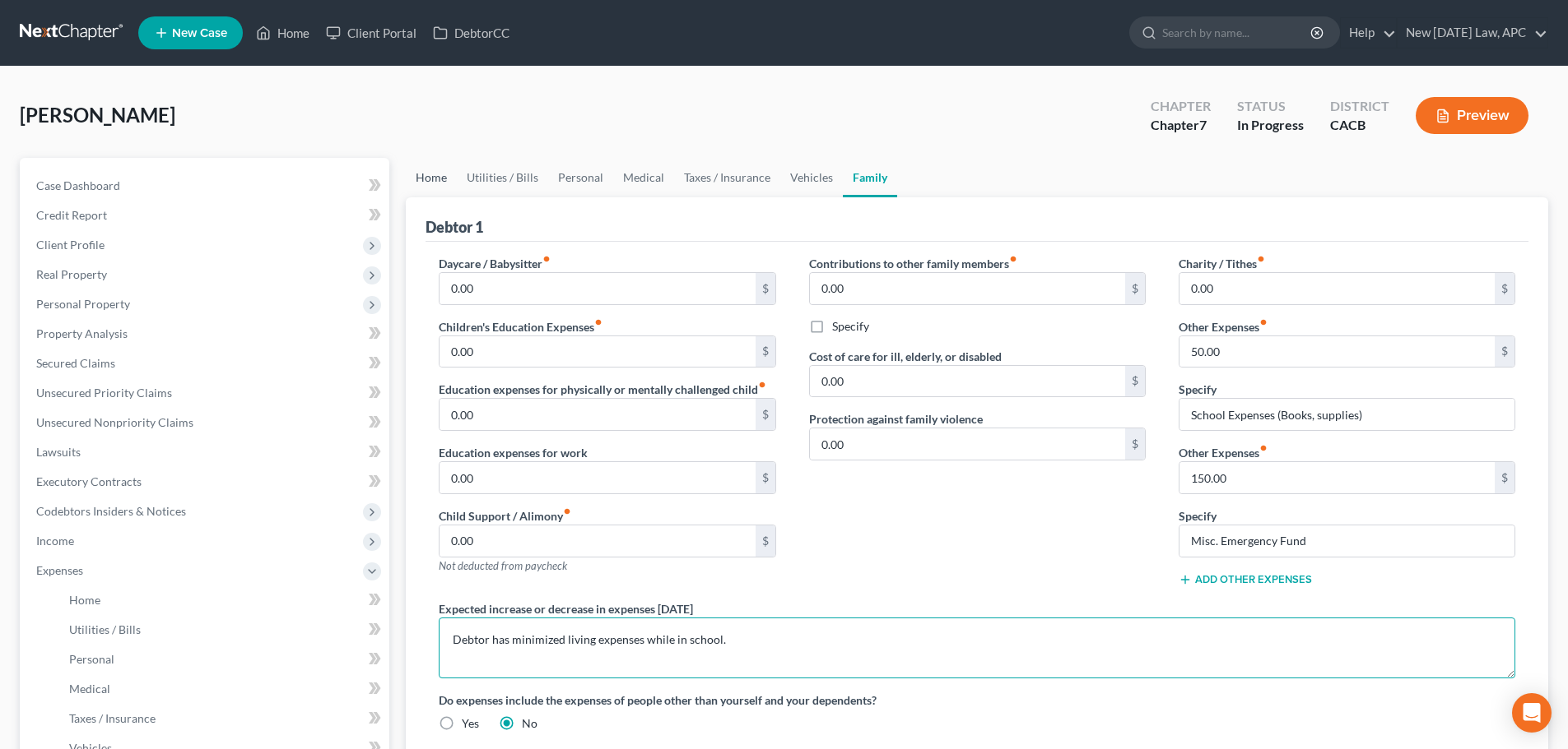
type textarea "Debtor has minimized living expenses while in school."
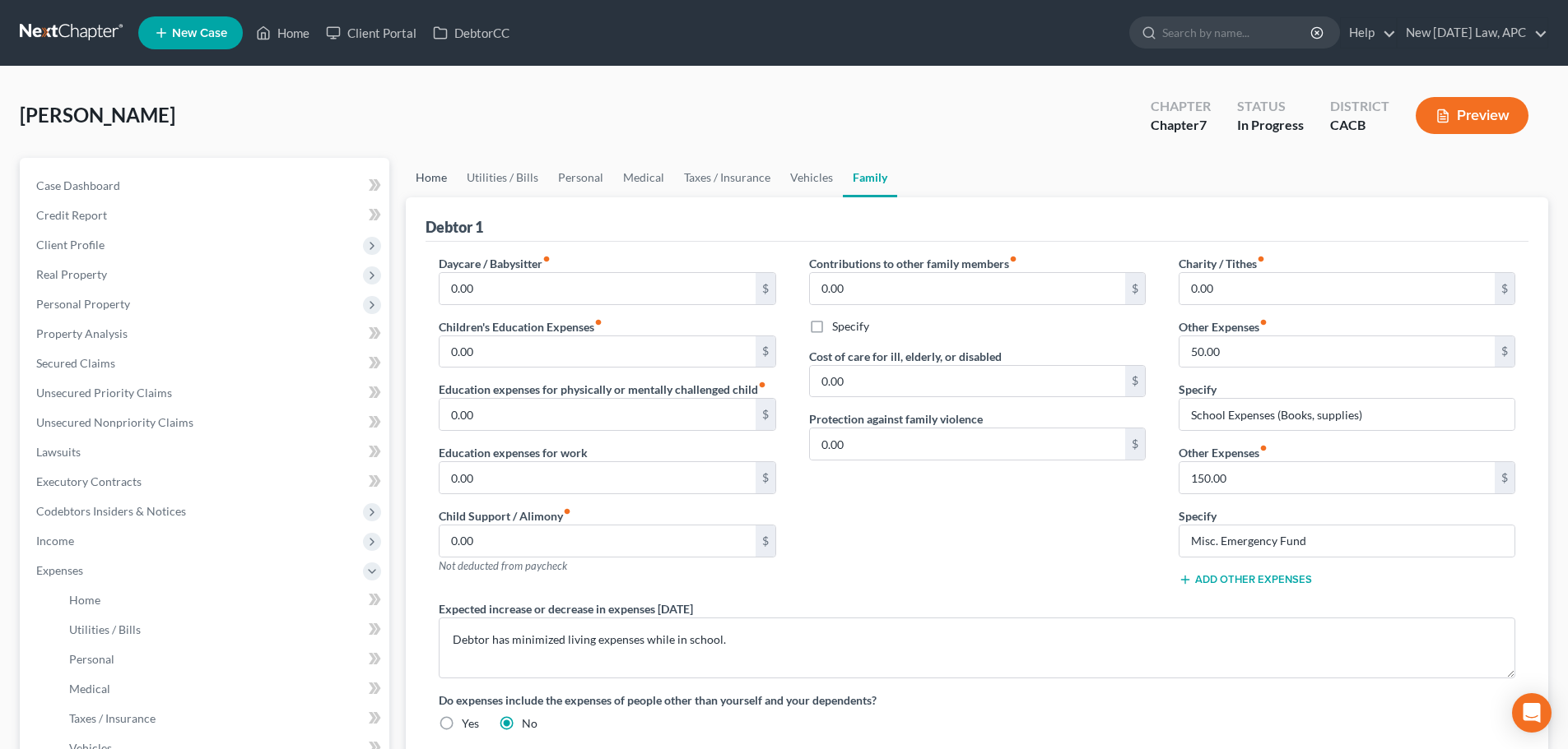
click at [423, 177] on link "Home" at bounding box center [431, 178] width 51 height 39
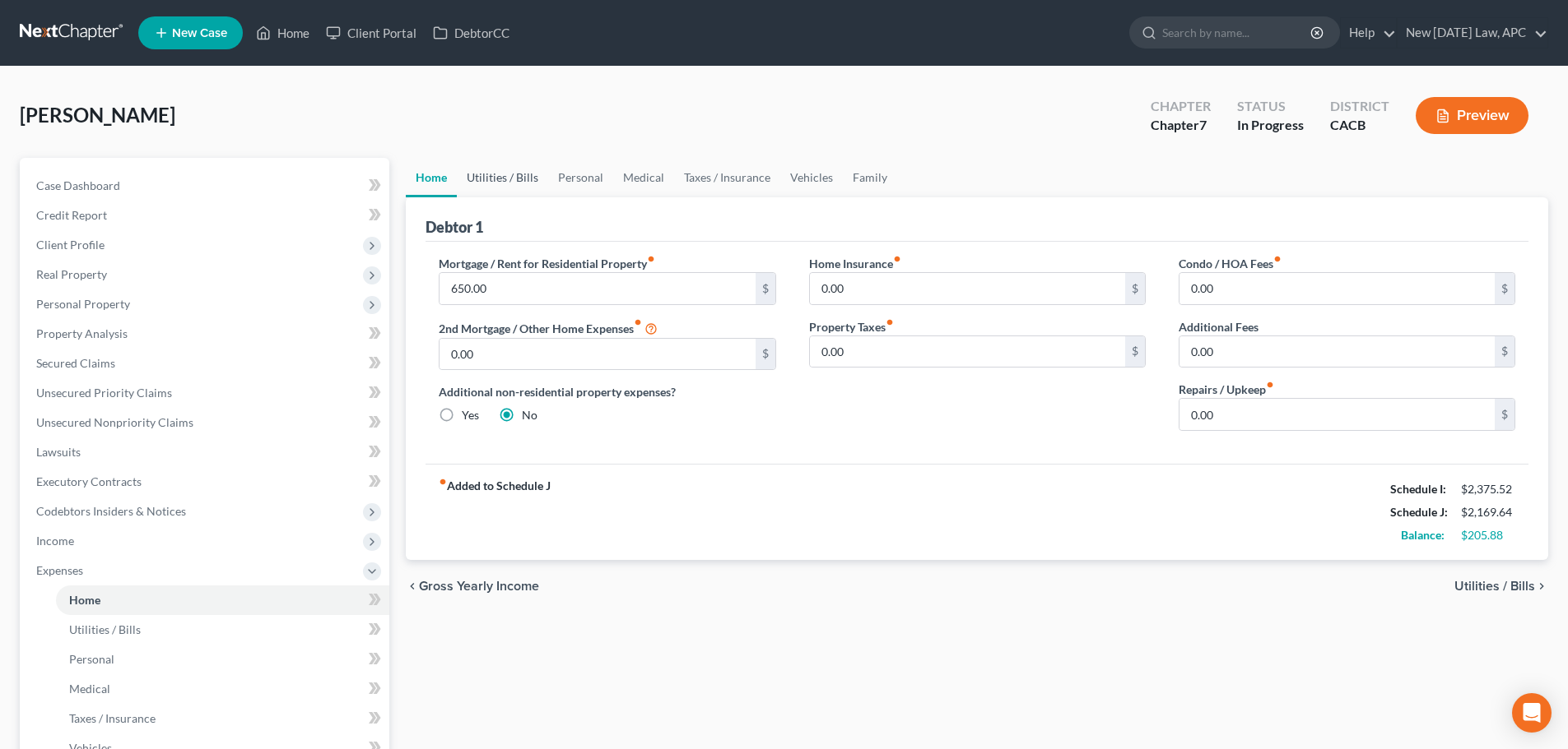
click at [458, 178] on link "Utilities / Bills" at bounding box center [503, 178] width 92 height 39
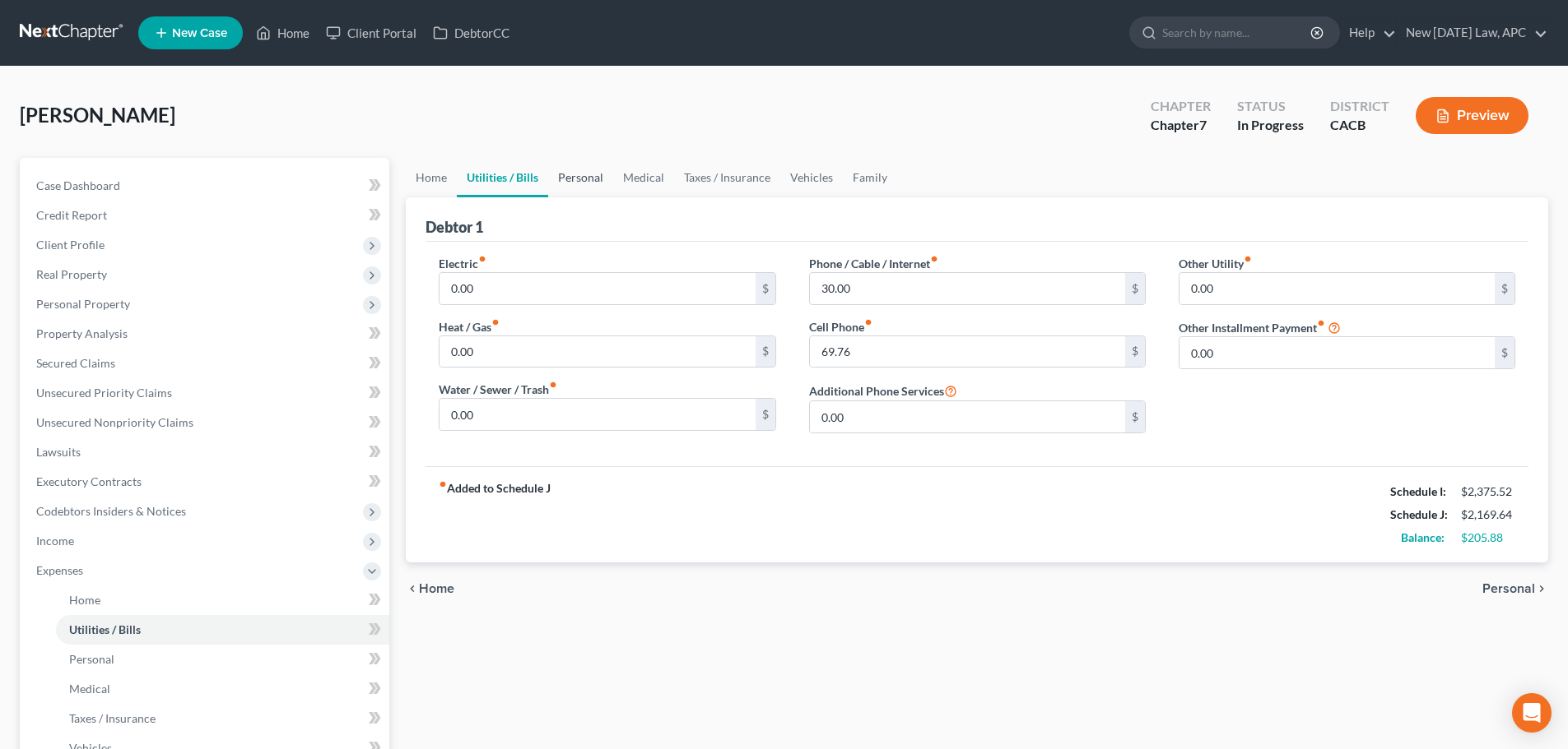
click at [573, 175] on link "Personal" at bounding box center [580, 178] width 65 height 39
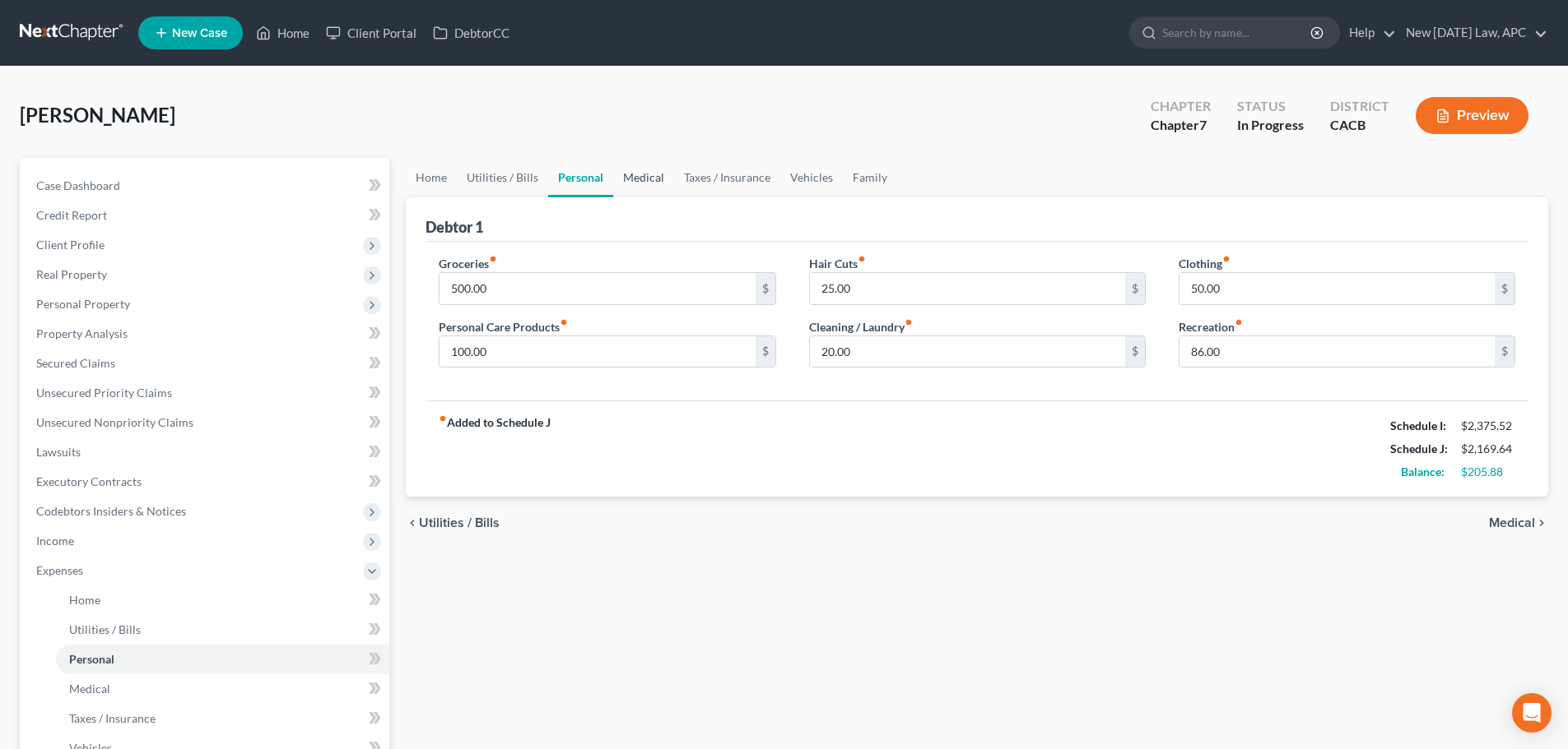
click at [637, 178] on link "Medical" at bounding box center [644, 178] width 61 height 39
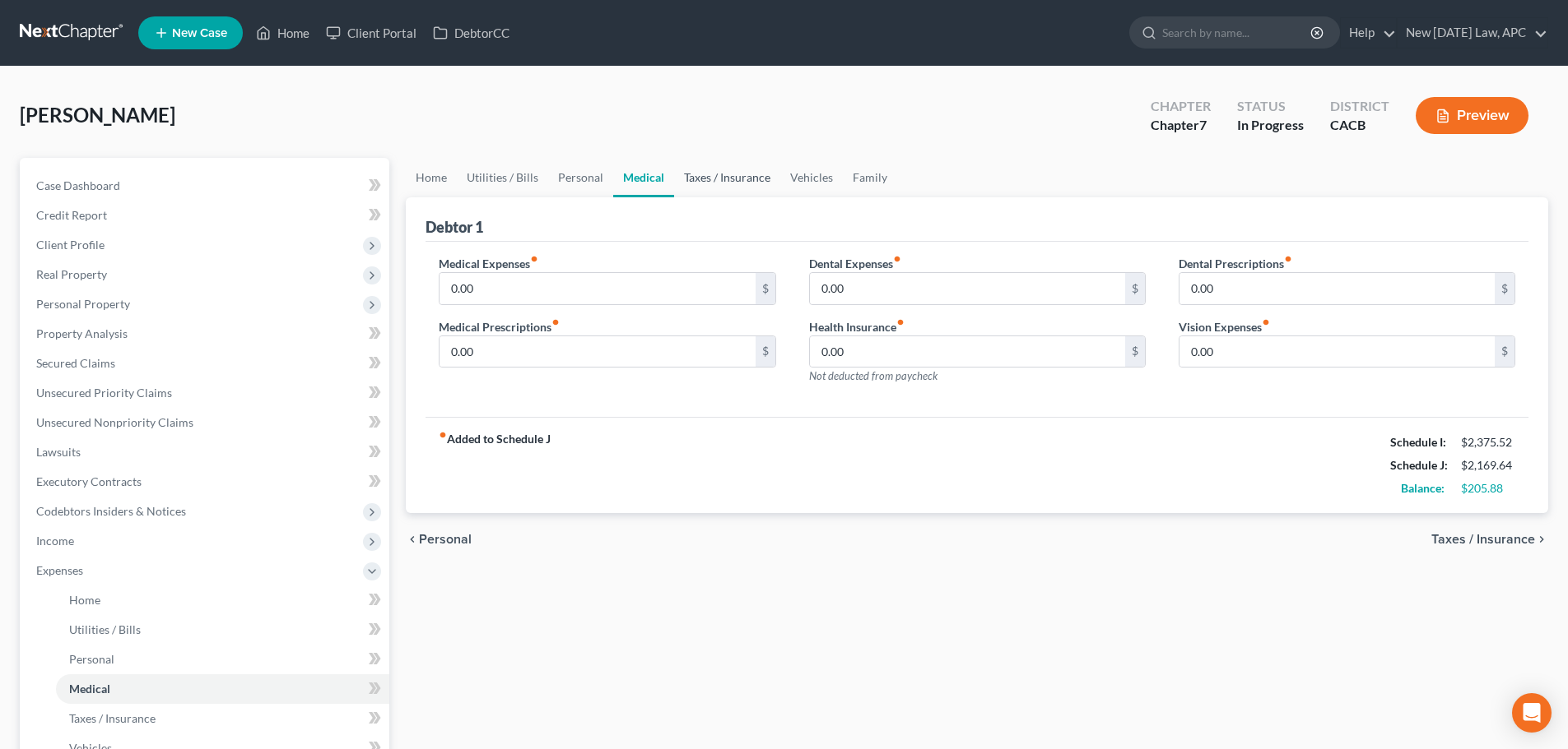
click at [712, 182] on link "Taxes / Insurance" at bounding box center [727, 178] width 106 height 39
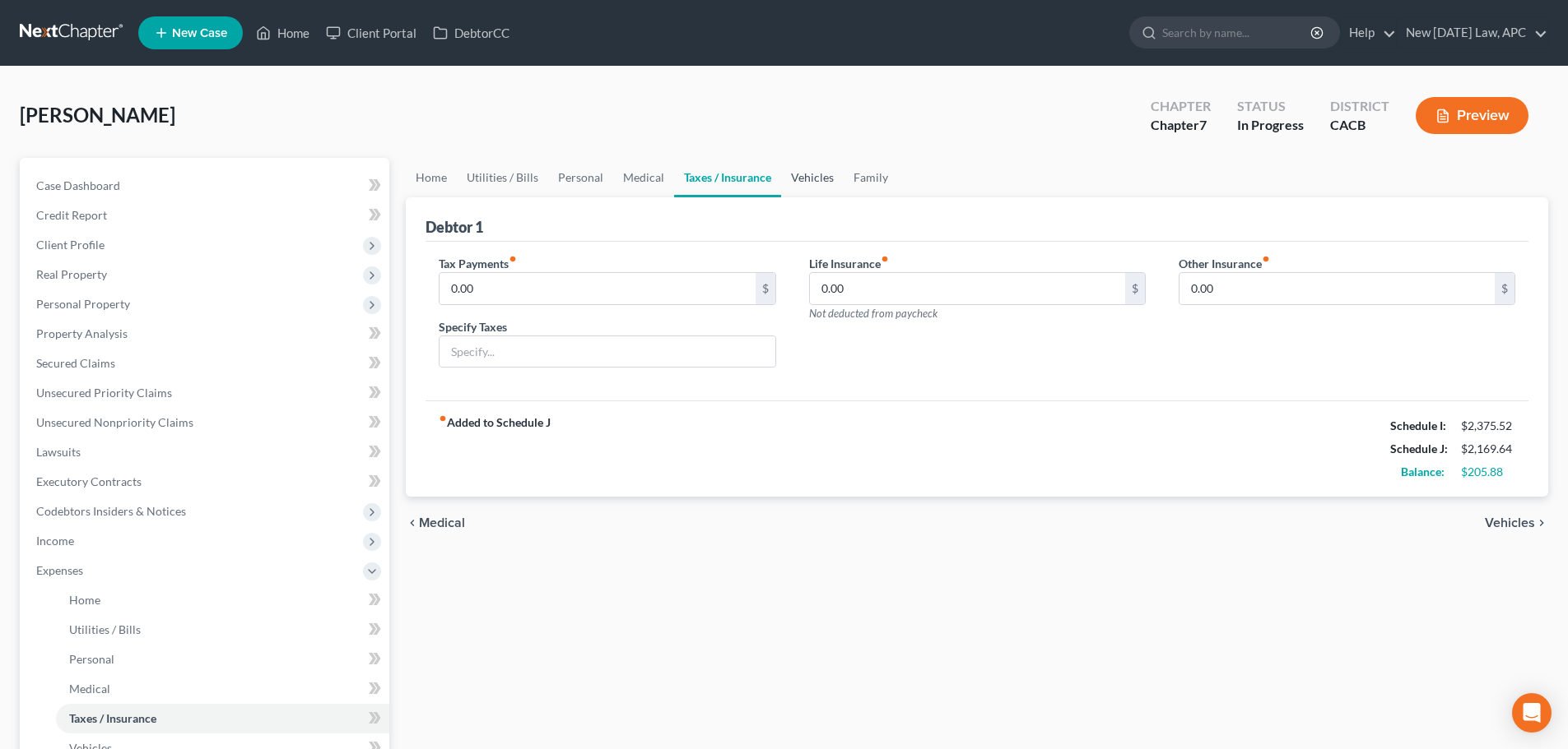
click at [815, 182] on link "Vehicles" at bounding box center [812, 178] width 63 height 39
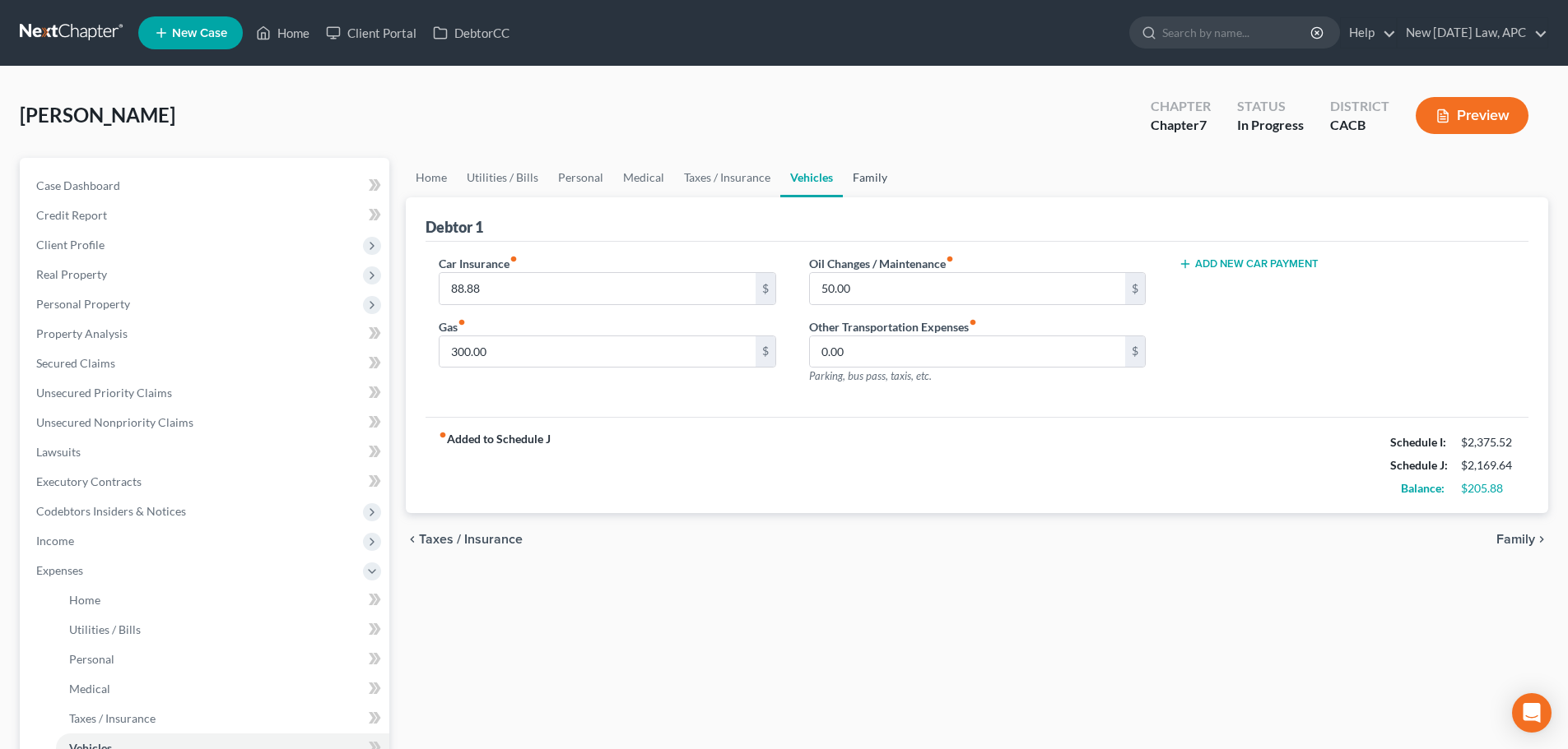
click at [884, 184] on link "Family" at bounding box center [870, 178] width 55 height 39
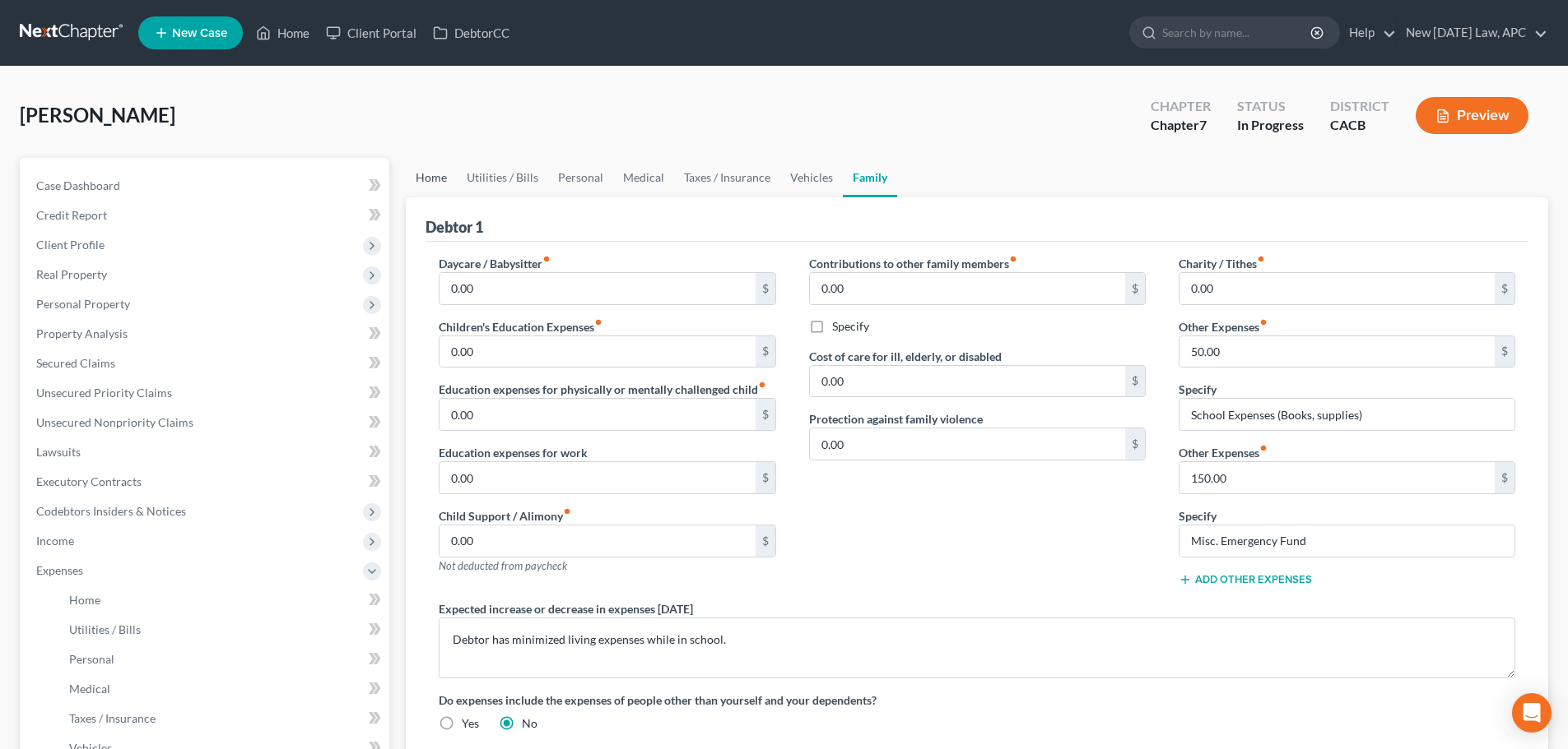
click at [428, 175] on link "Home" at bounding box center [431, 178] width 51 height 39
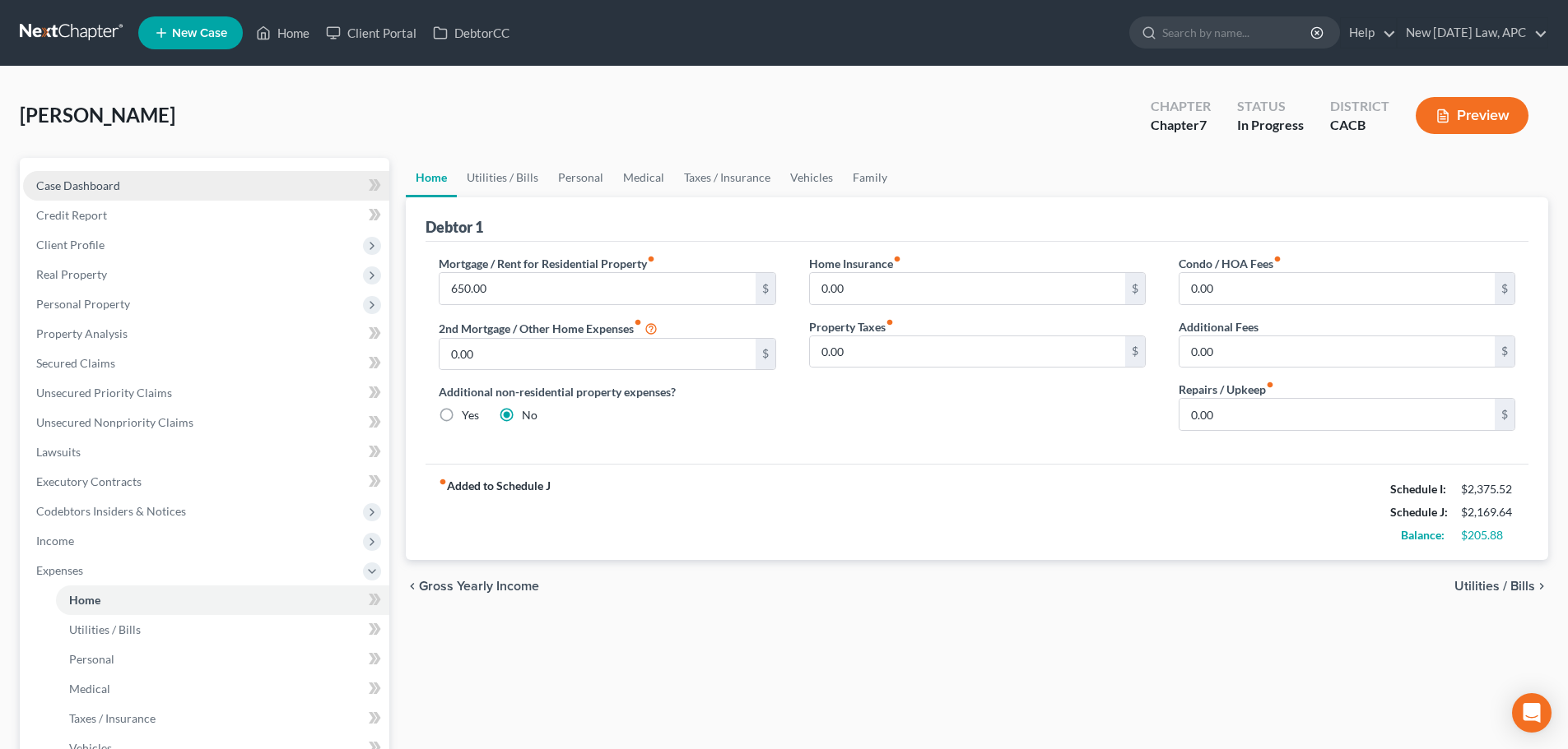
click at [40, 183] on span "Case Dashboard" at bounding box center [78, 186] width 84 height 14
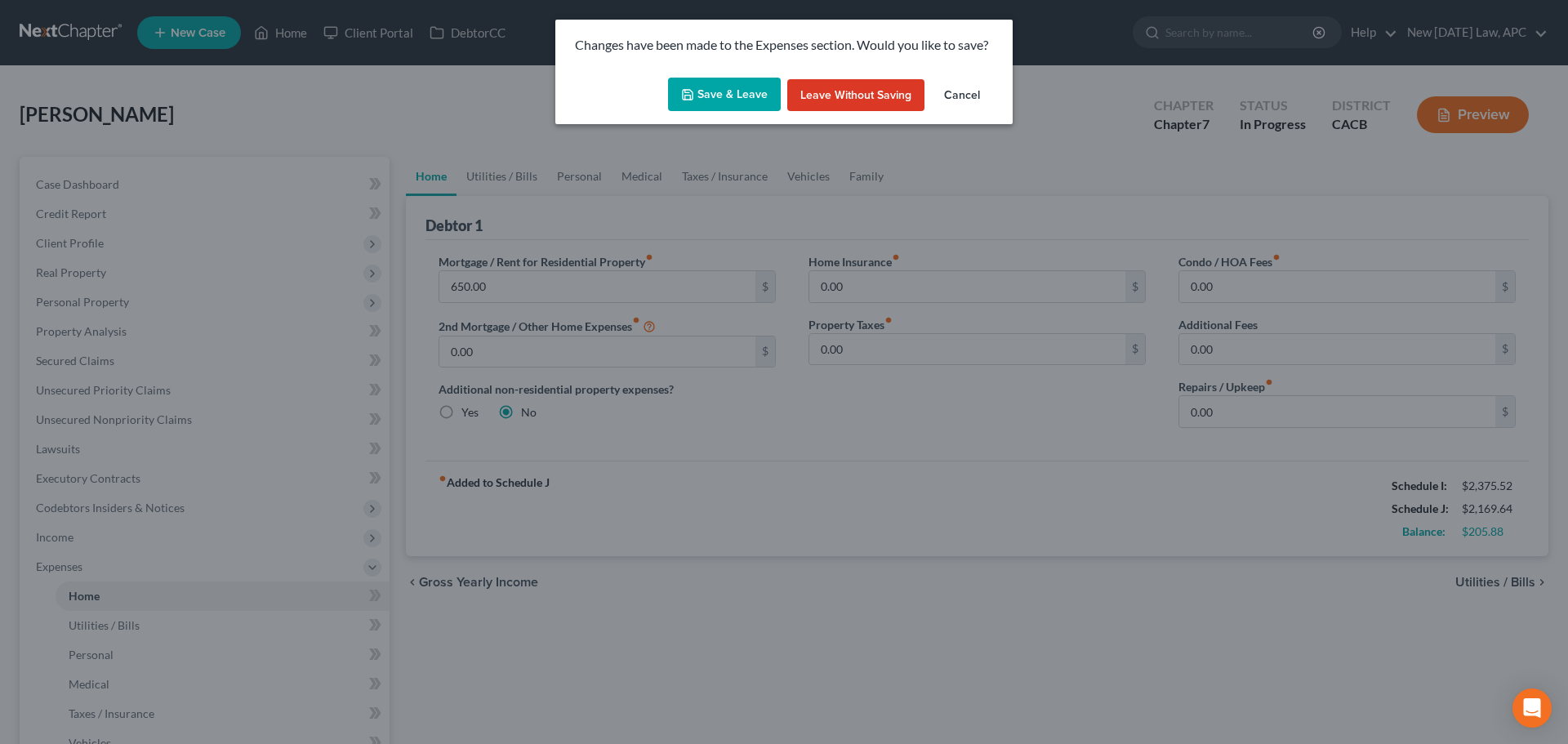
click at [698, 96] on button "Save & Leave" at bounding box center [724, 94] width 112 height 34
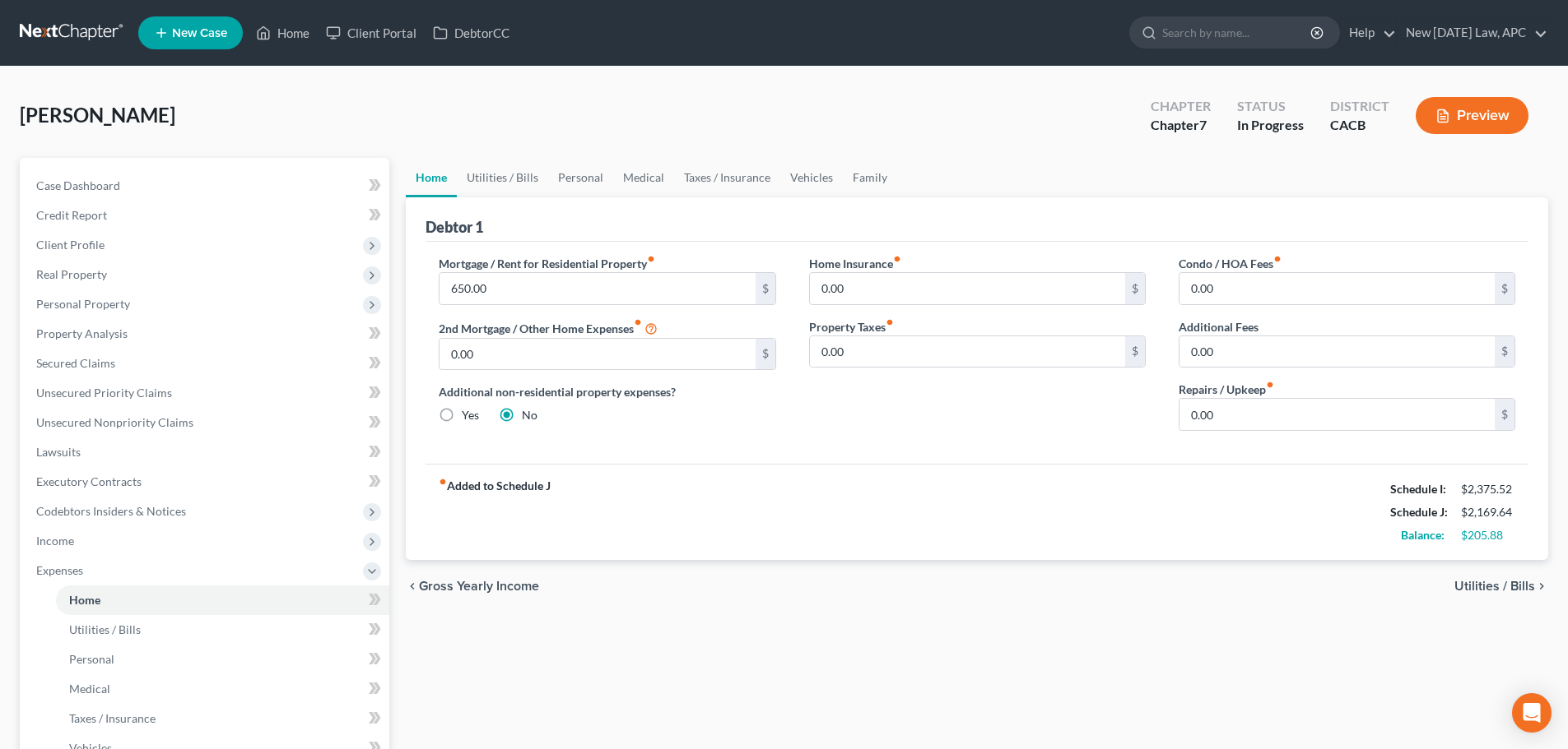
select select "5"
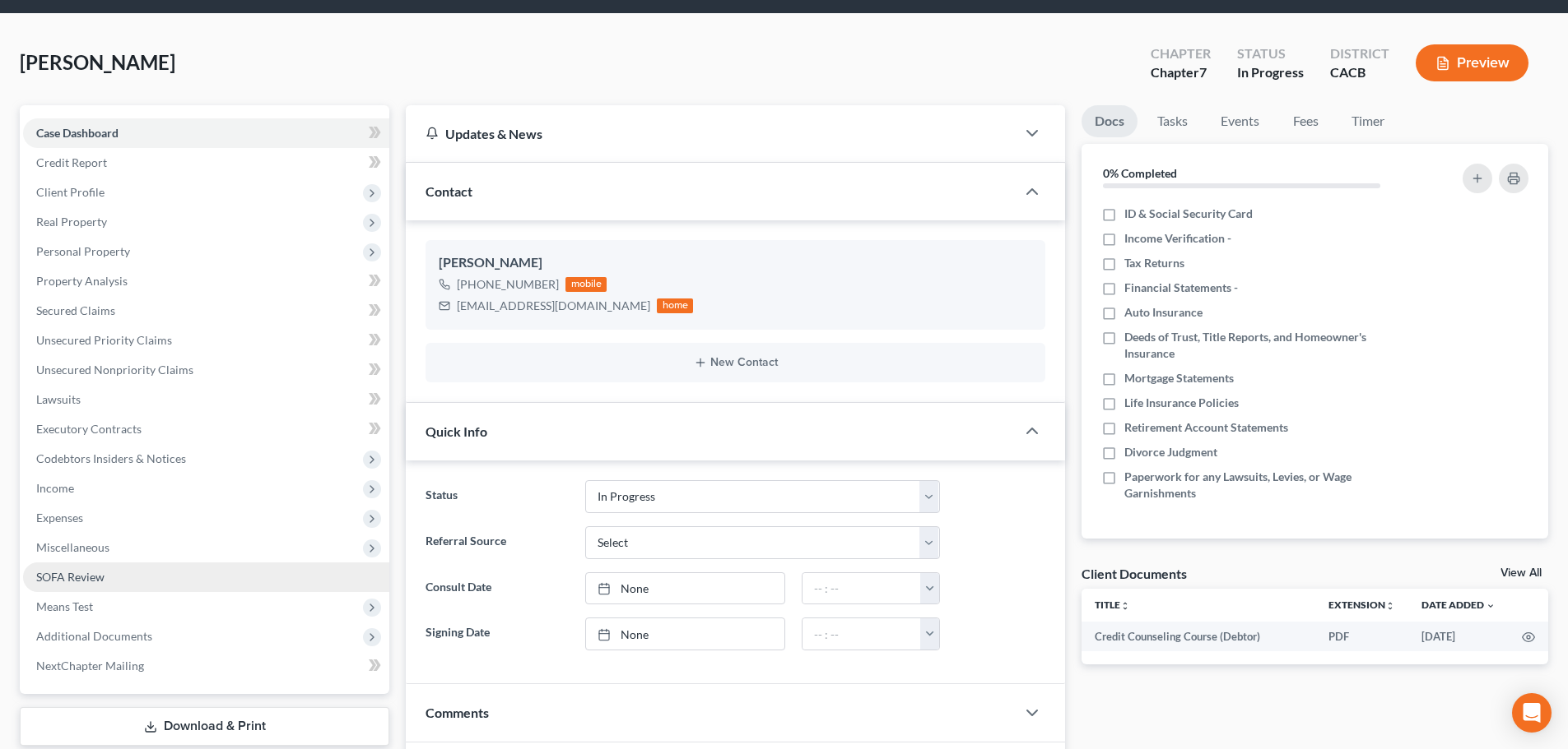
scroll to position [82, 0]
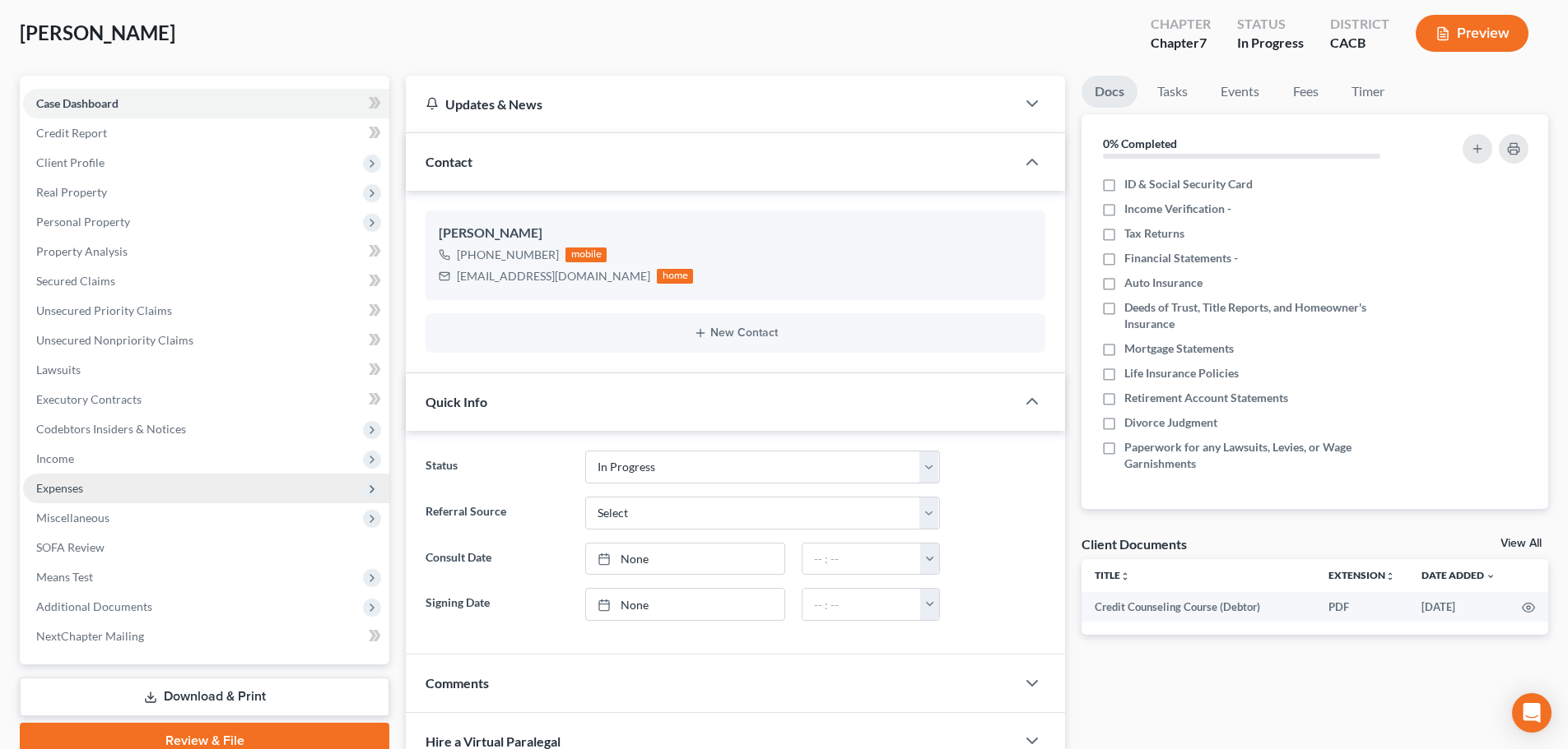
click at [101, 488] on span "Expenses" at bounding box center [206, 488] width 366 height 29
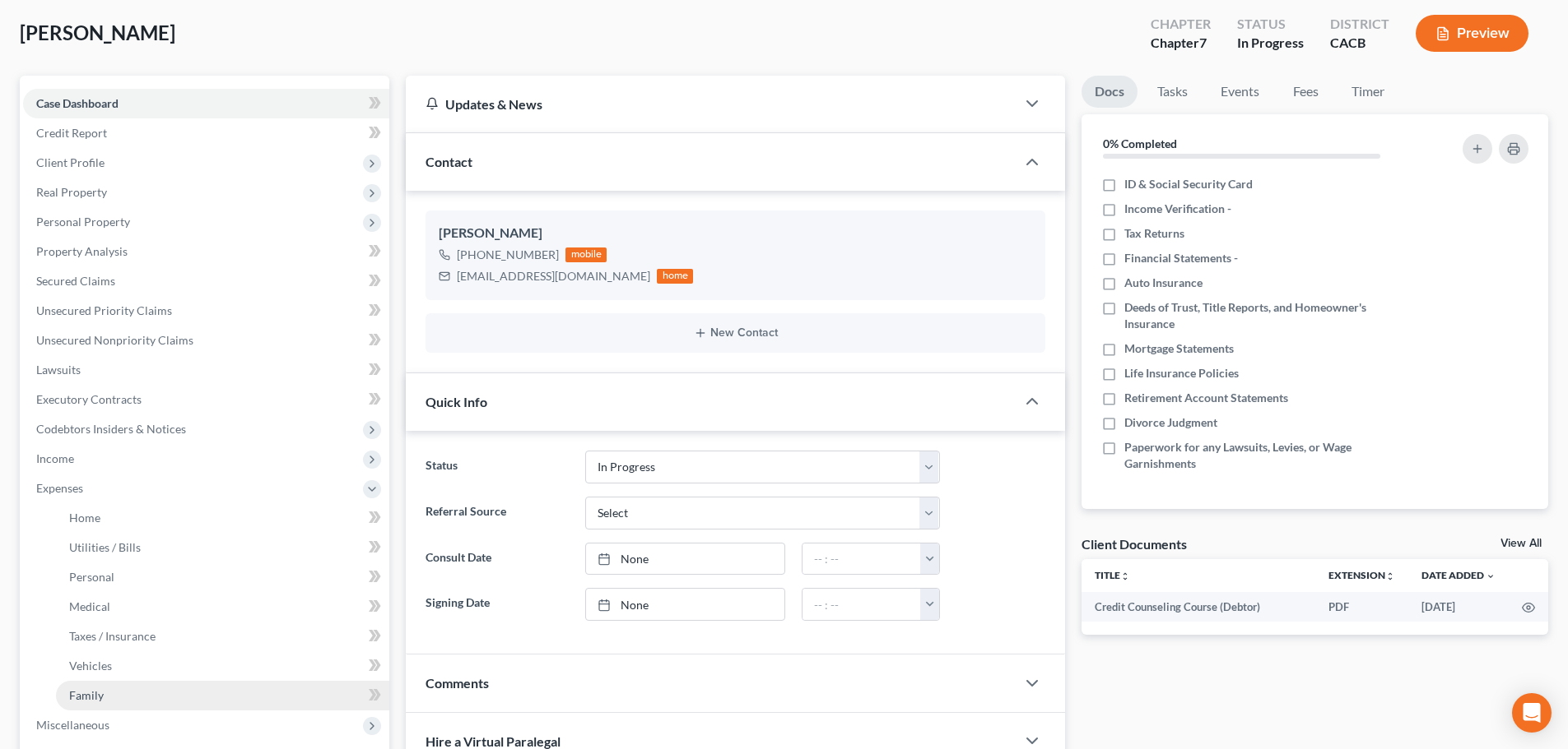
click at [139, 689] on link "Family" at bounding box center [222, 695] width 333 height 29
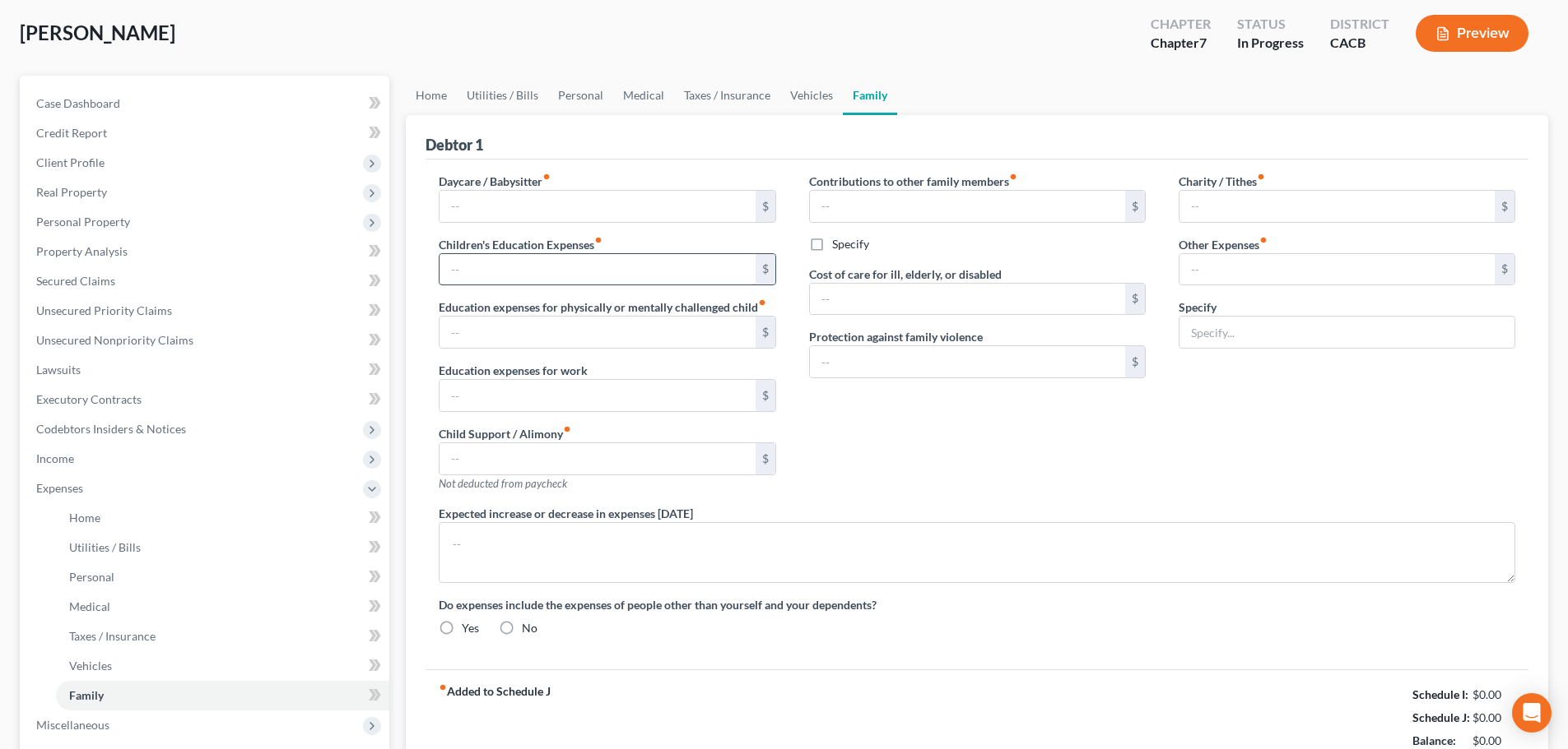
scroll to position [3, 0]
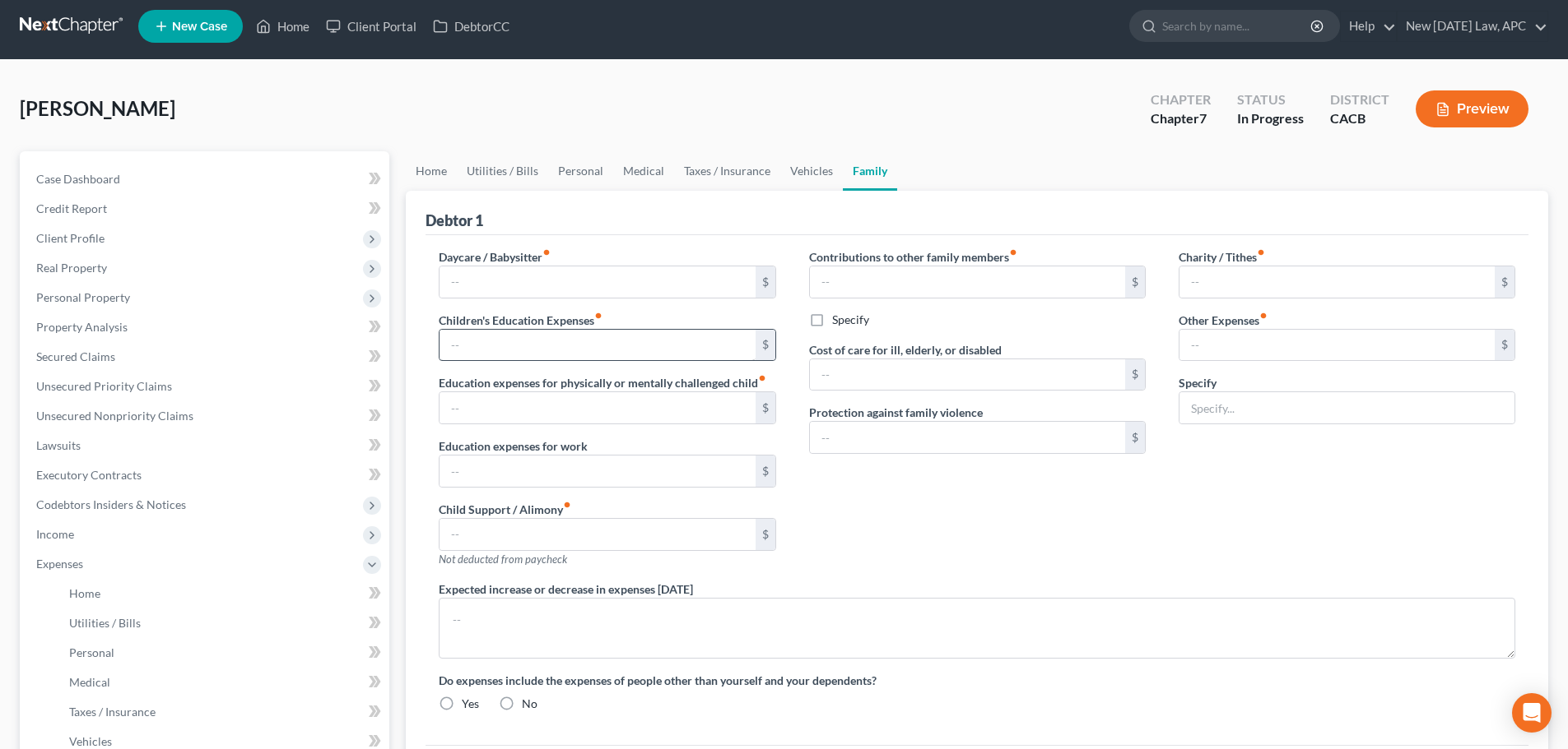
type input "0.00"
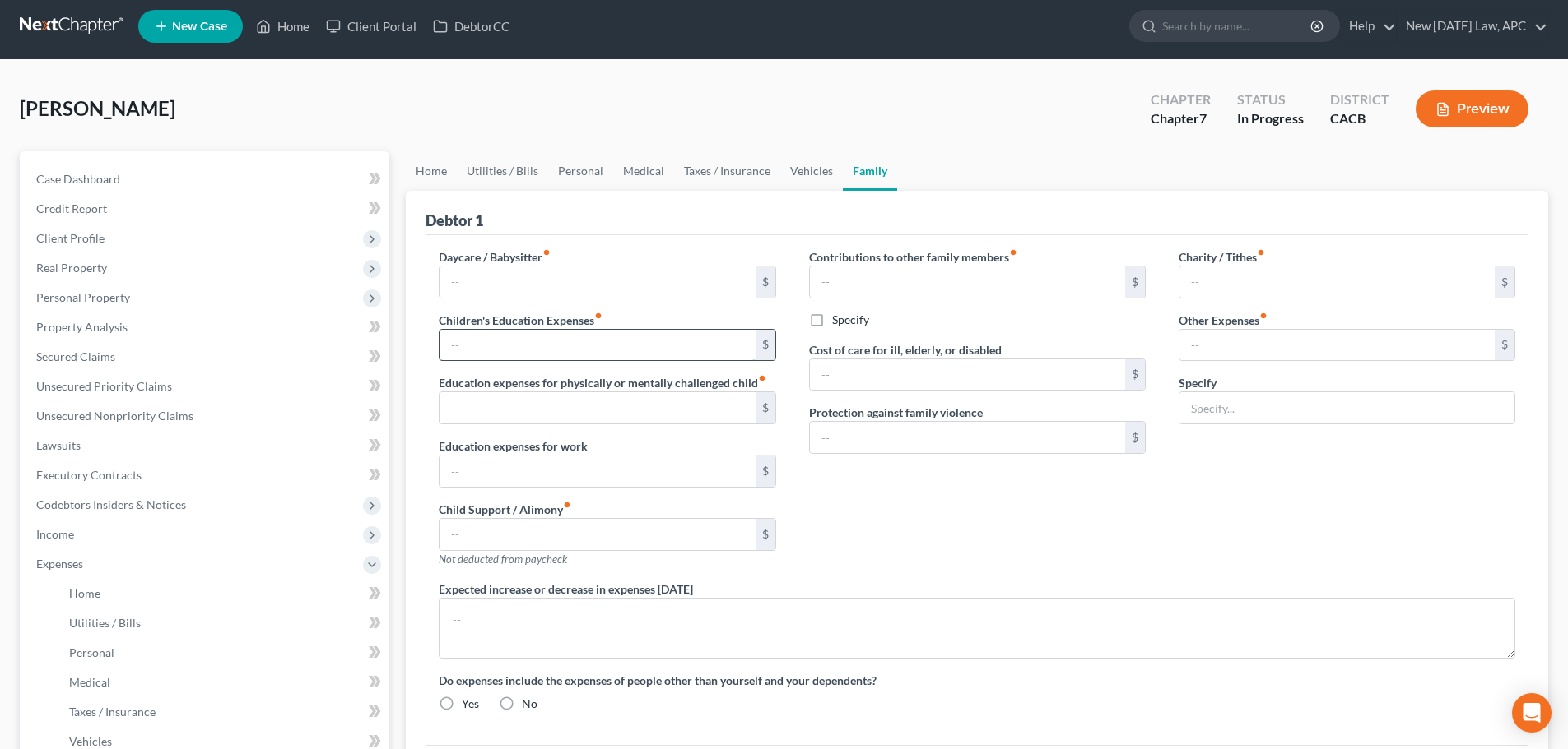
type input "0.00"
type input "50.00"
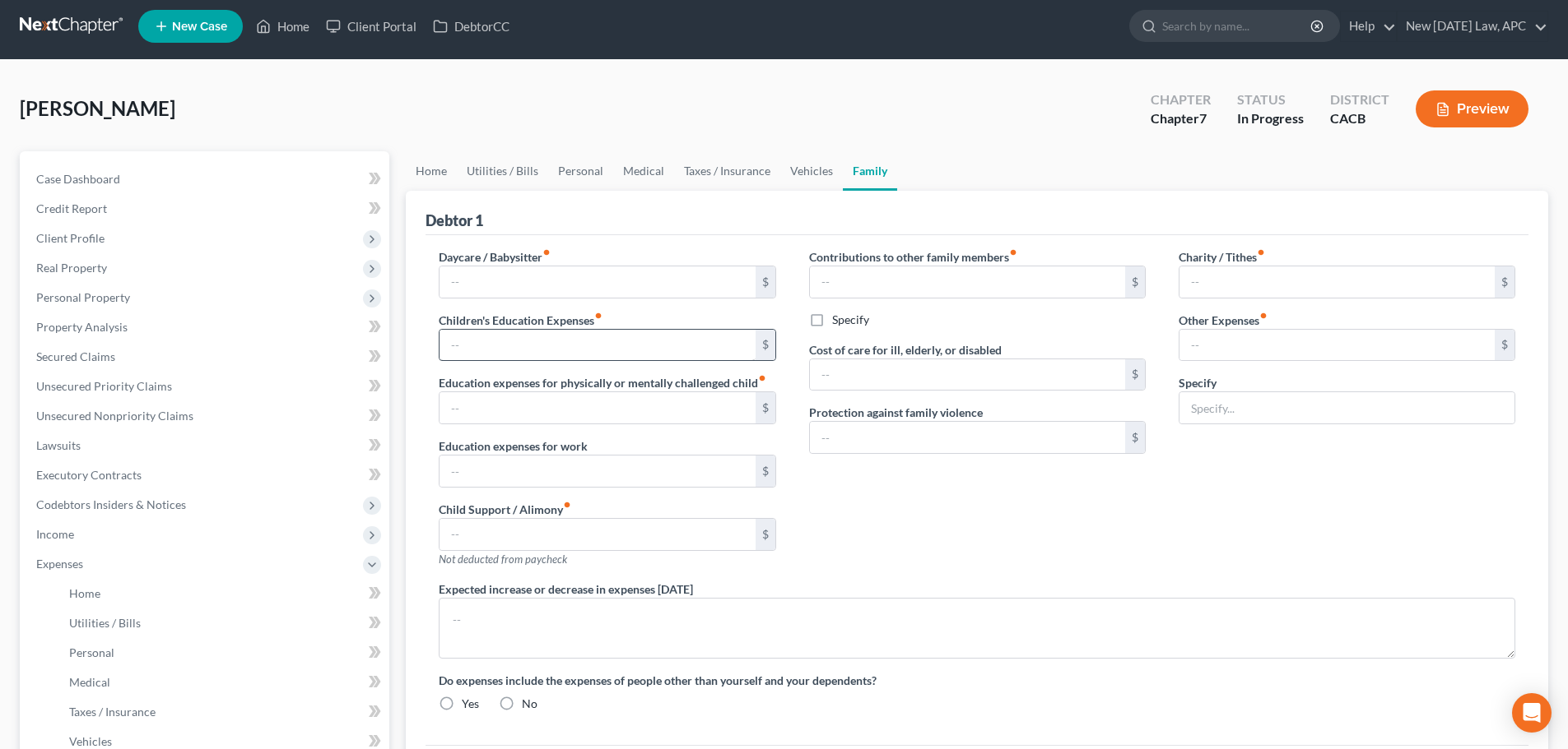
type input "School Expenses (Books, supplies)"
type textarea "Debtor has minimized living expenses while in school."
radio input "true"
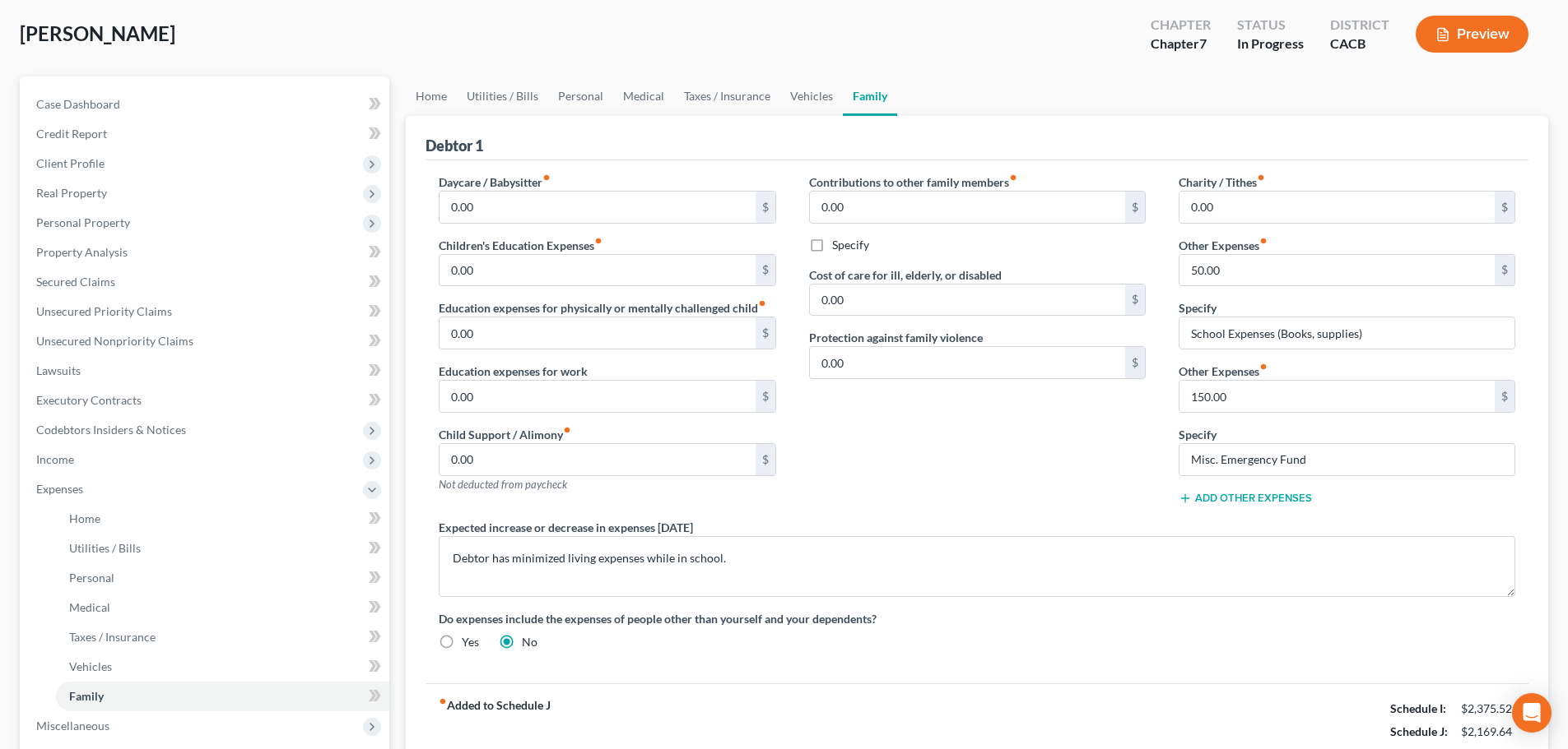
scroll to position [82, 0]
click at [1240, 498] on button "Add Other Expenses" at bounding box center [1245, 497] width 133 height 13
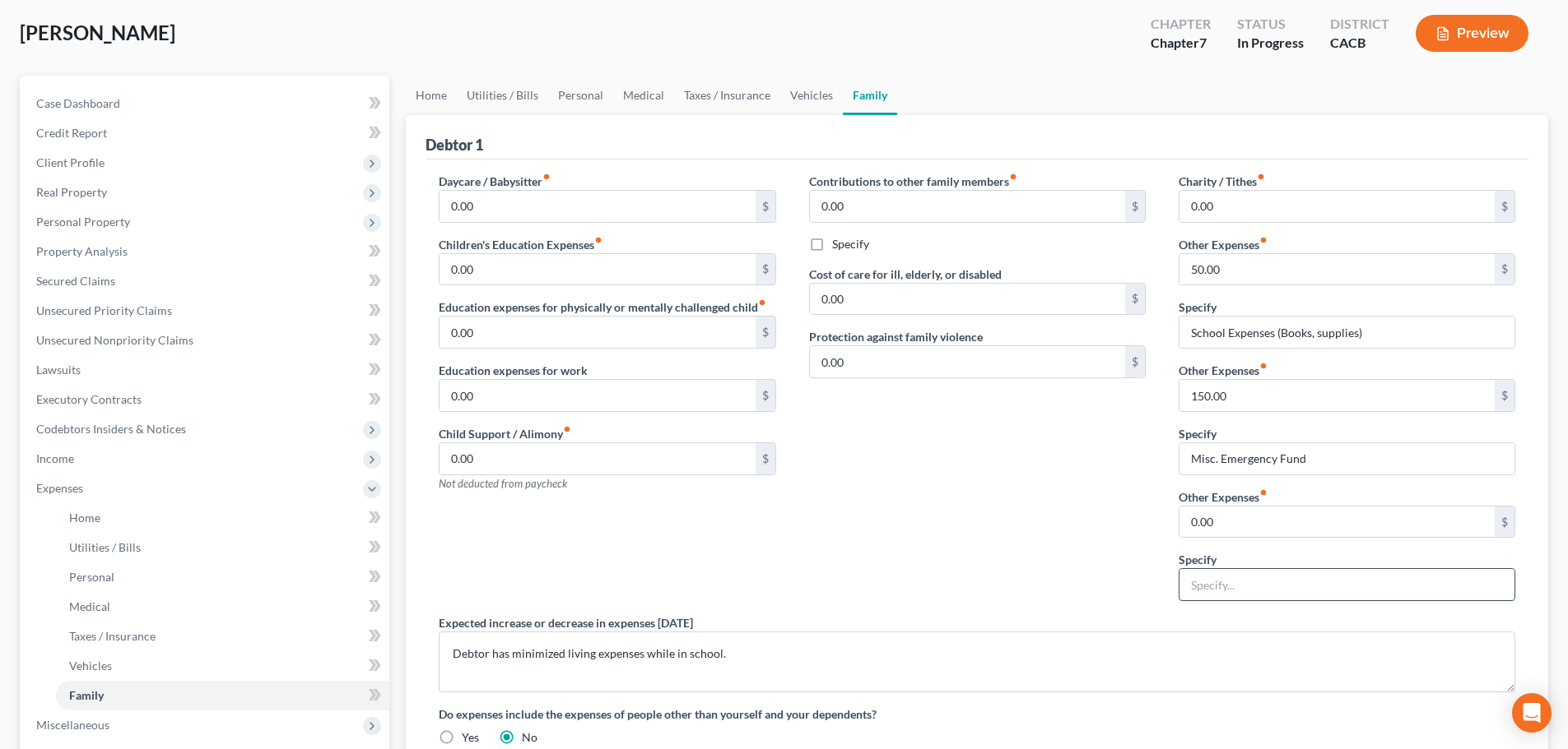
click at [1229, 577] on input "text" at bounding box center [1346, 585] width 335 height 31
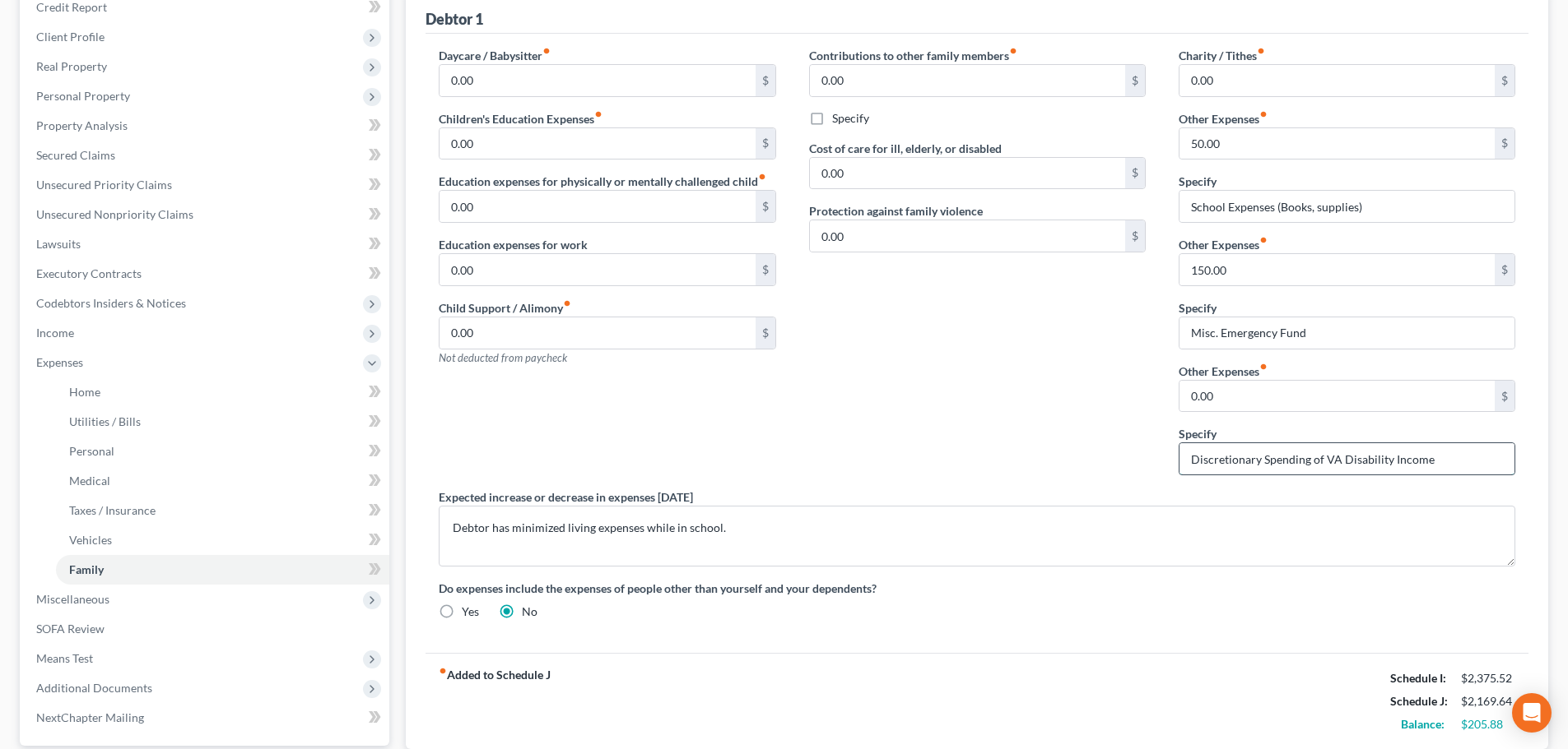
scroll to position [247, 0]
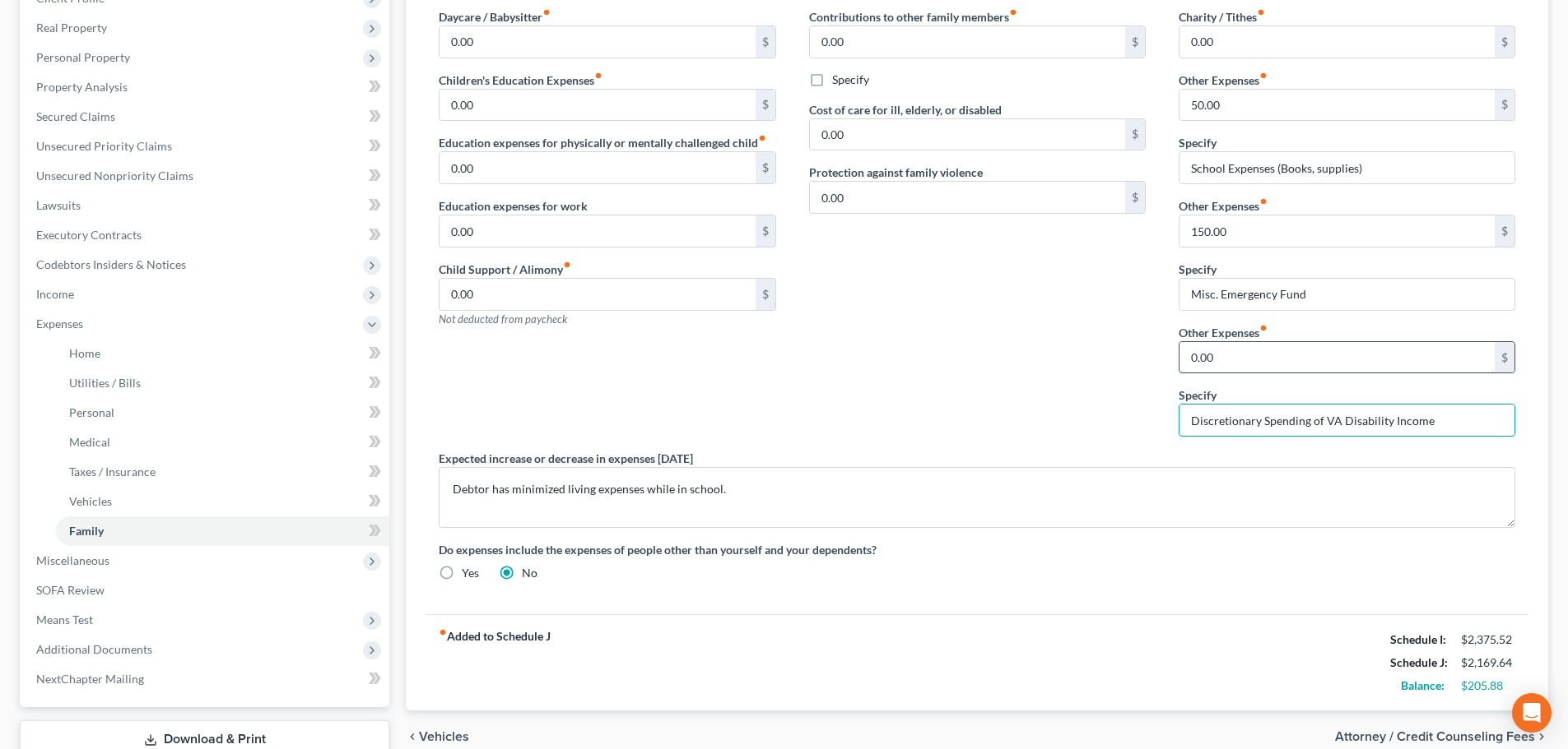
type input "Discretionary Spending of VA Disability Income"
click at [1223, 353] on input "0.00" at bounding box center [1336, 357] width 316 height 31
drag, startPoint x: 1256, startPoint y: 363, endPoint x: 1189, endPoint y: 353, distance: 67.7
click at [1189, 353] on input "200.00" at bounding box center [1336, 357] width 316 height 31
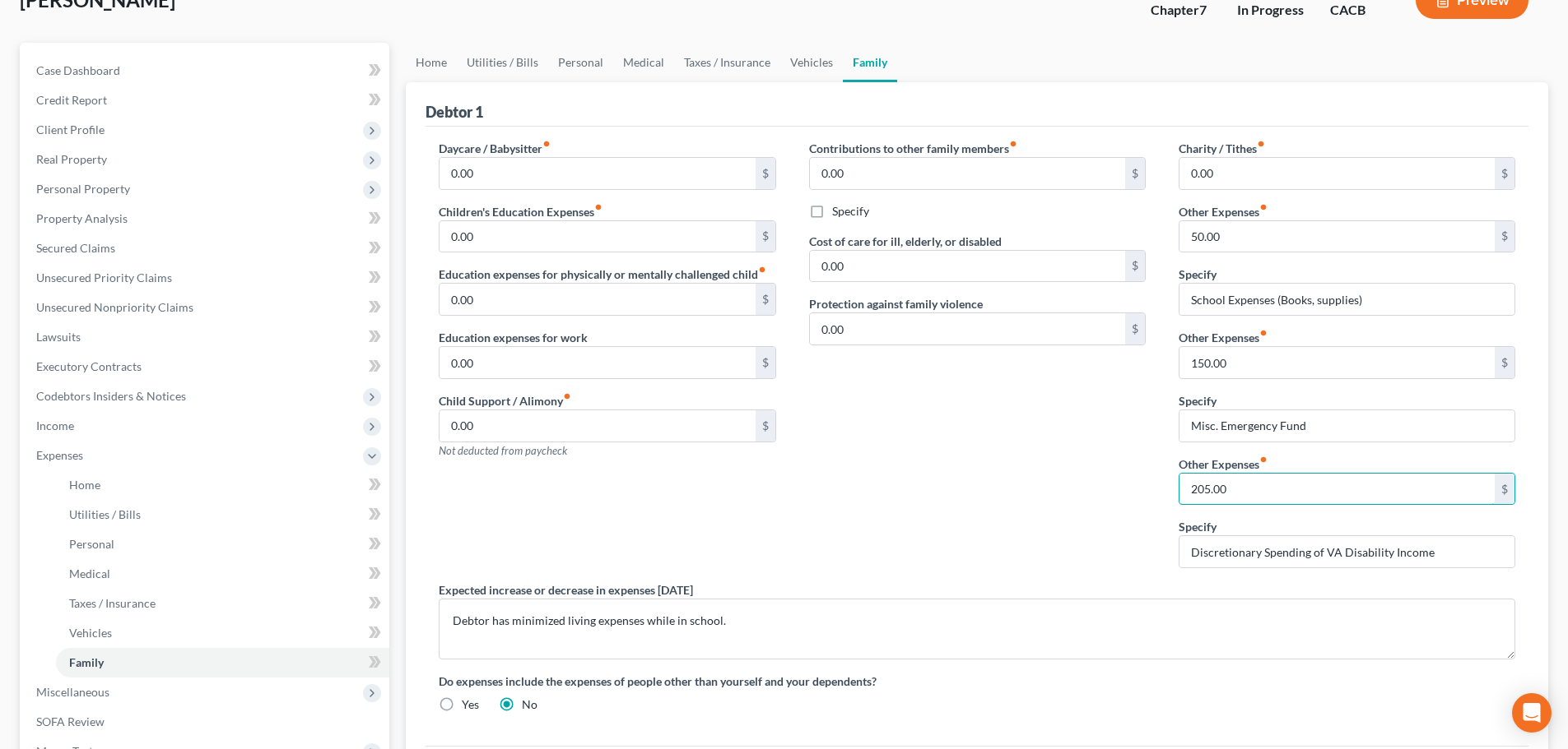
scroll to position [0, 0]
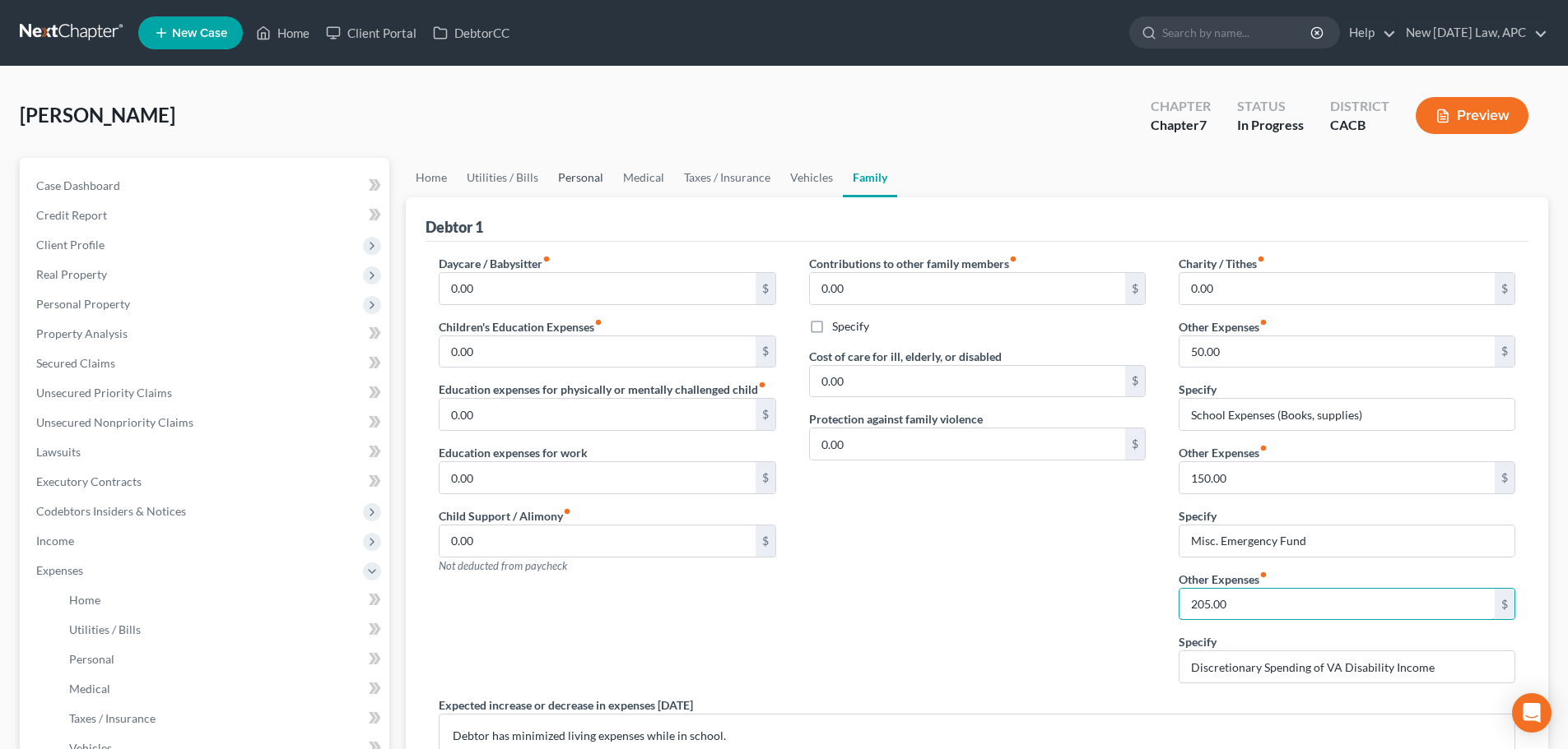
type input "205.00"
click at [586, 183] on link "Personal" at bounding box center [580, 178] width 65 height 39
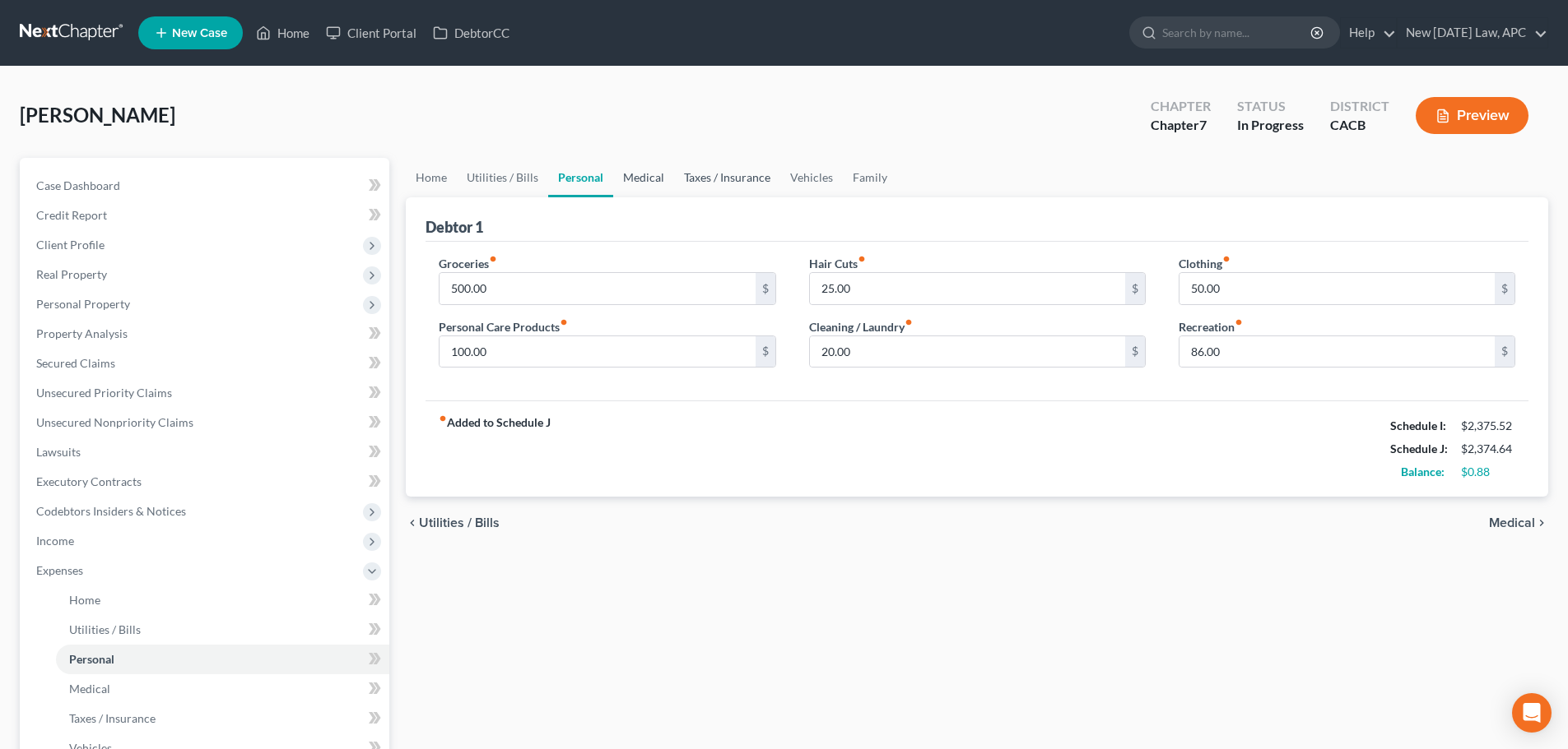
drag, startPoint x: 636, startPoint y: 181, endPoint x: 679, endPoint y: 179, distance: 43.0
click at [635, 181] on link "Medical" at bounding box center [644, 178] width 61 height 39
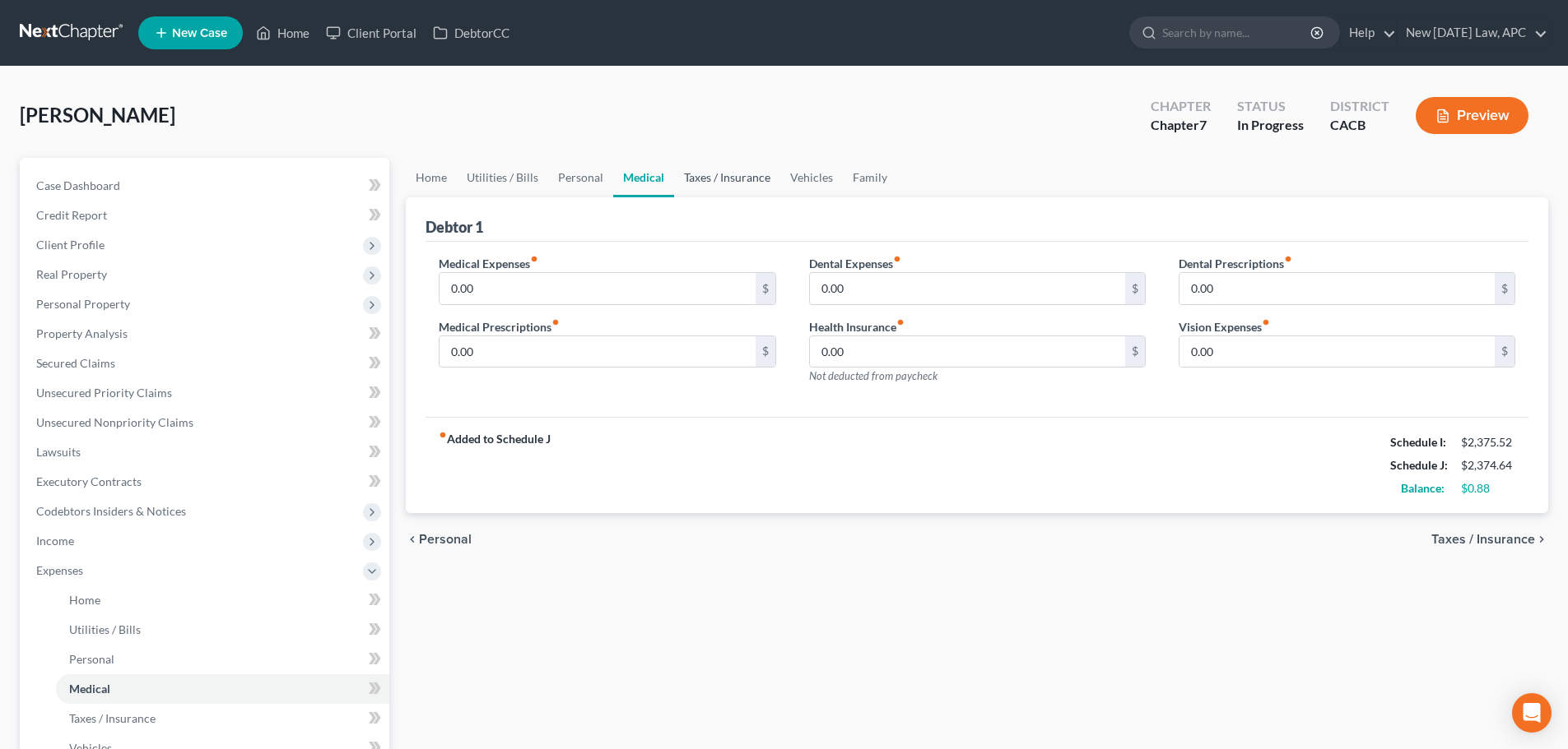
click at [680, 179] on link "Taxes / Insurance" at bounding box center [727, 178] width 106 height 39
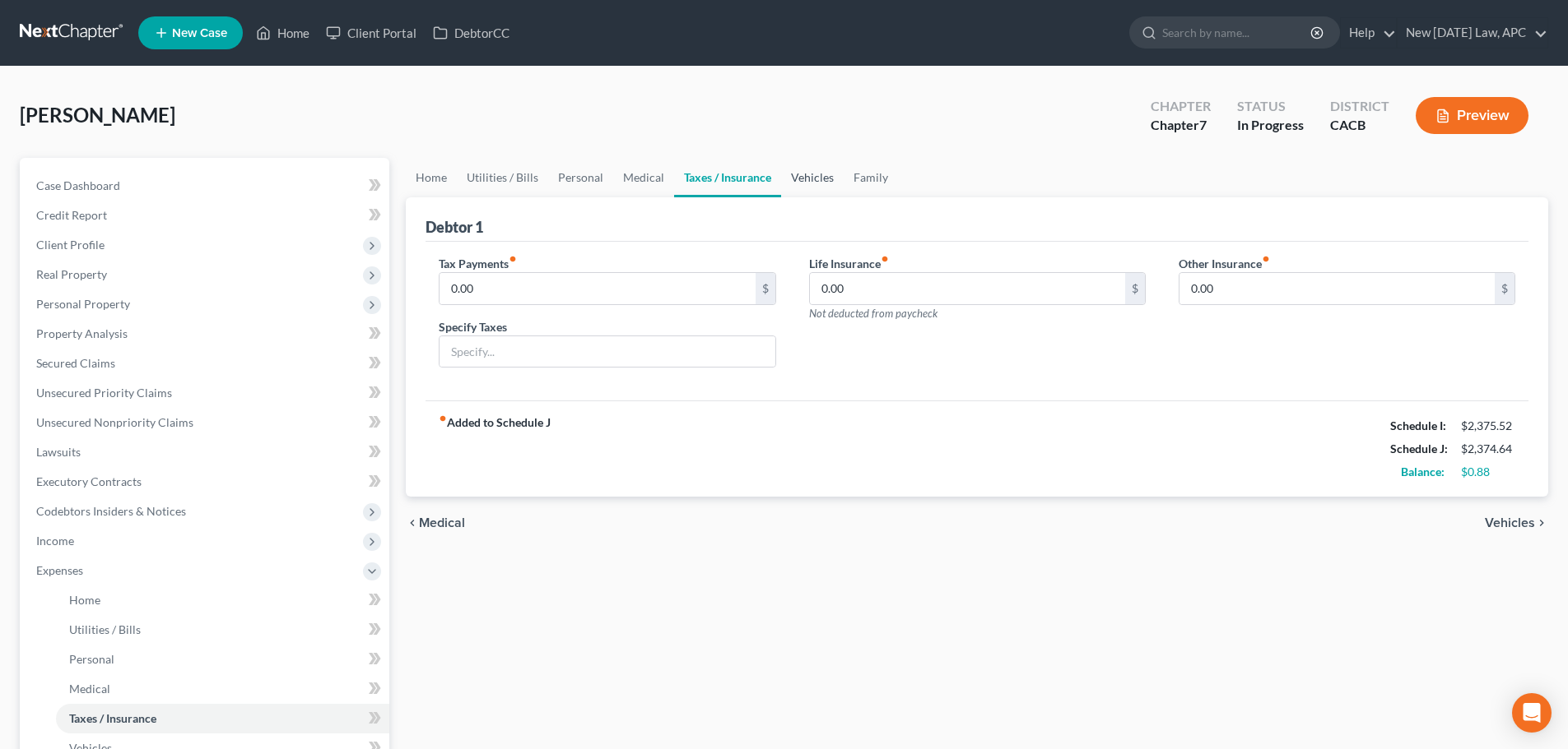
drag, startPoint x: 791, startPoint y: 181, endPoint x: 745, endPoint y: 195, distance: 48.1
click at [791, 180] on link "Vehicles" at bounding box center [812, 178] width 63 height 39
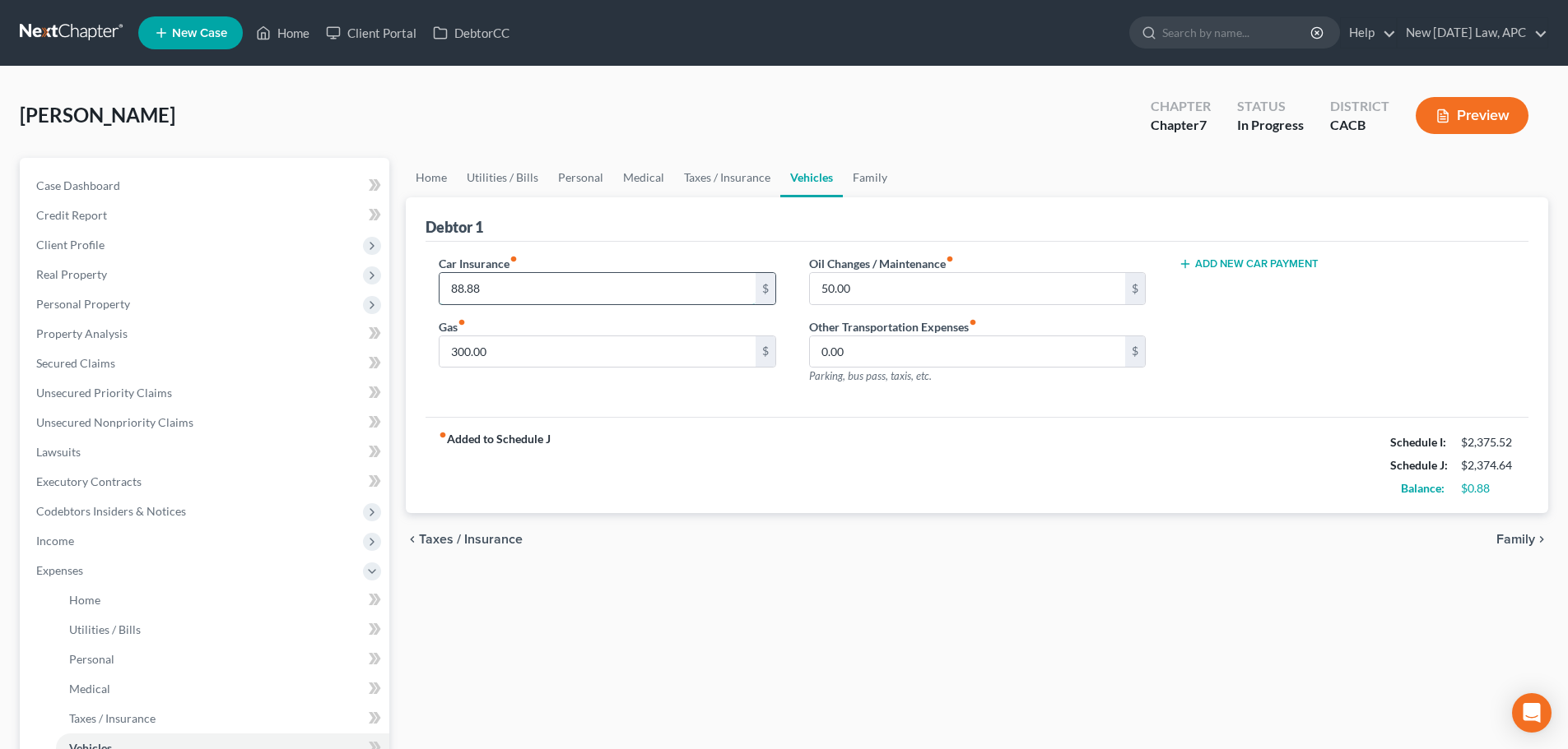
click at [521, 291] on input "88.88" at bounding box center [597, 289] width 316 height 31
click at [609, 456] on div "fiber_manual_record Added to Schedule J Schedule I: $2,375.52 Schedule J: $2,37…" at bounding box center [976, 465] width 1103 height 97
click at [543, 296] on input "88.88" at bounding box center [597, 289] width 316 height 31
click at [560, 348] on input "300.00" at bounding box center [597, 353] width 316 height 31
click at [543, 289] on input "88.88" at bounding box center [597, 289] width 316 height 31
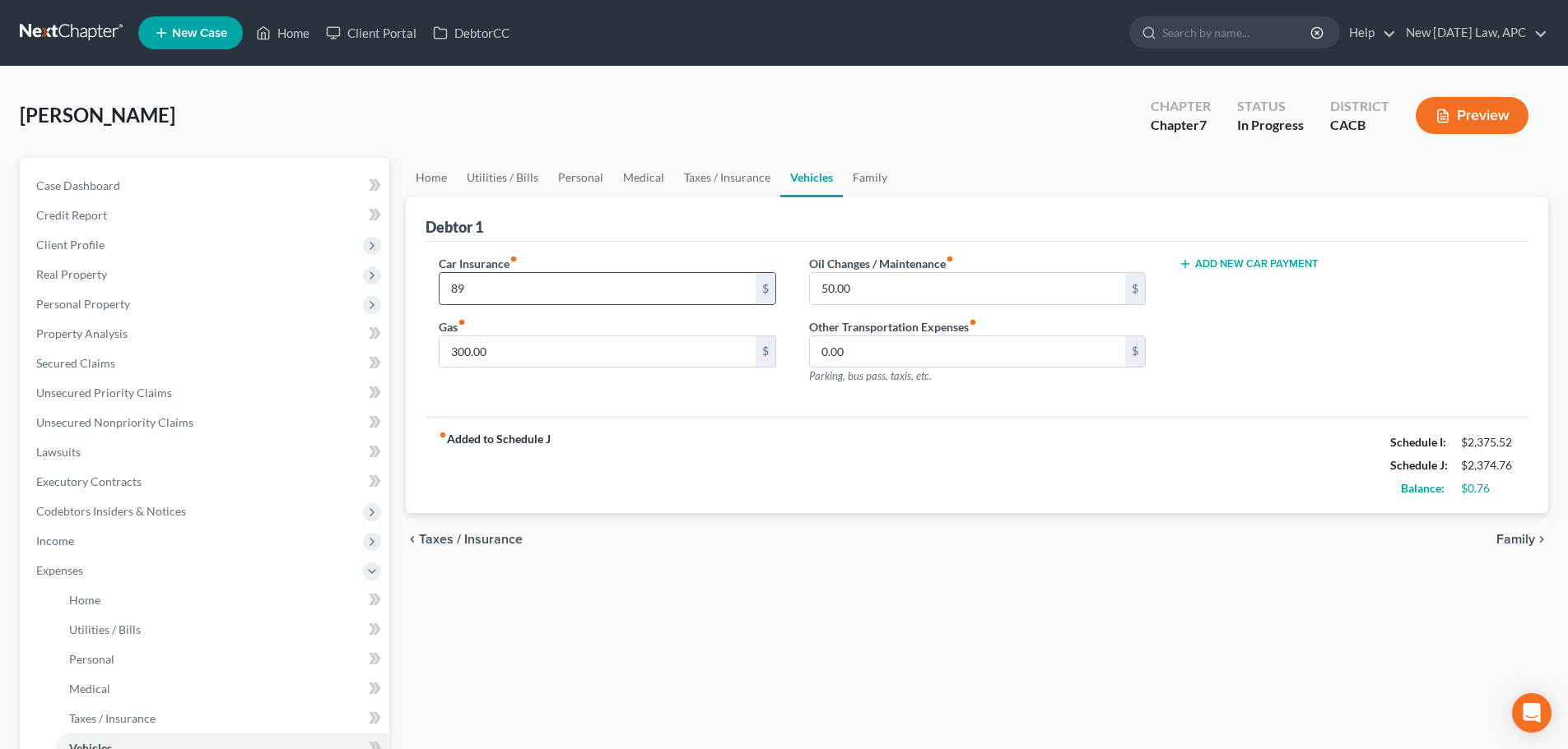
type input "88.88"
click at [563, 409] on div "Car Insurance fiber_manual_record 88.88 $ Gas fiber_manual_record 300.00 $ Oil …" at bounding box center [976, 330] width 1103 height 176
click at [423, 173] on link "Home" at bounding box center [431, 178] width 51 height 39
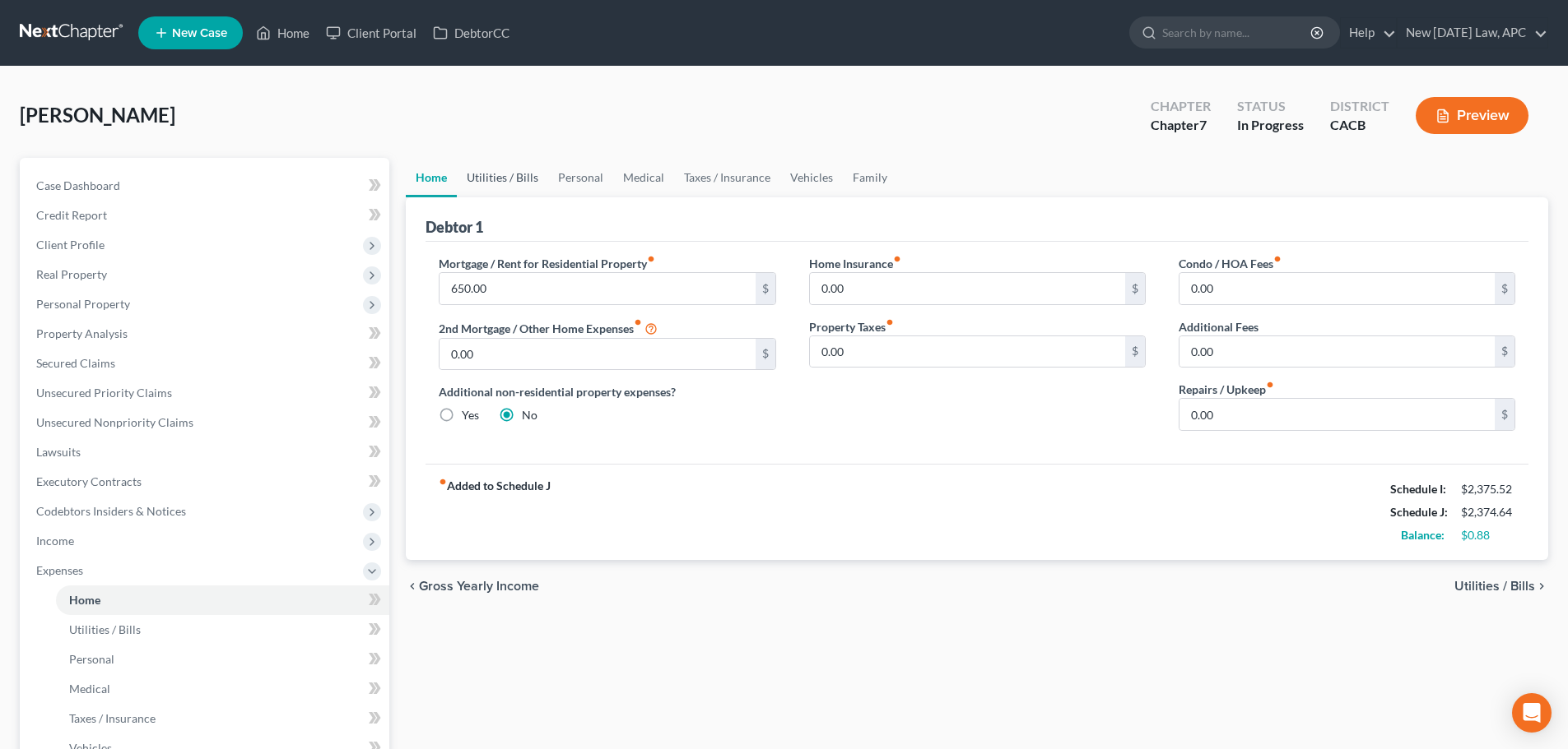
click at [485, 181] on link "Utilities / Bills" at bounding box center [503, 178] width 92 height 39
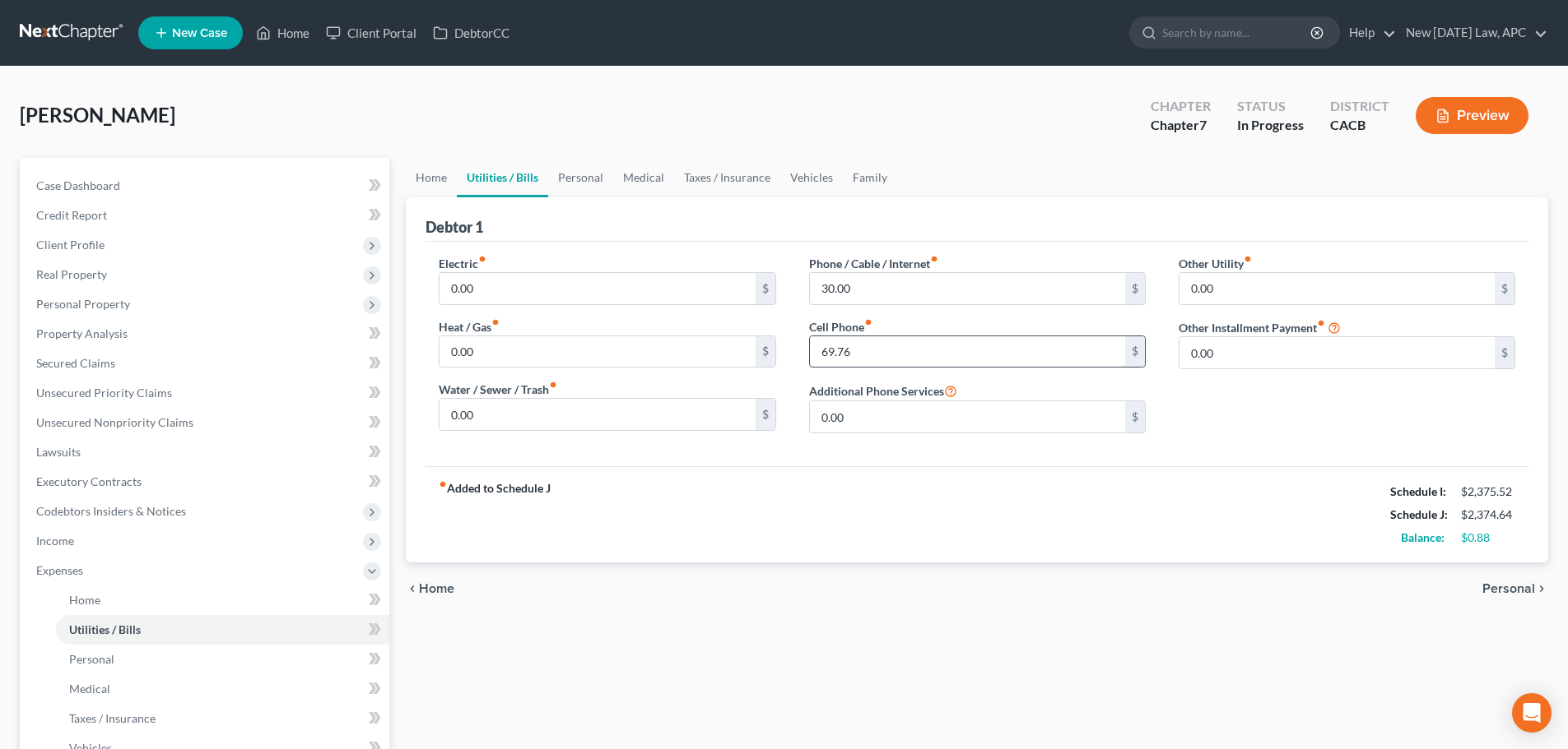
click at [885, 355] on input "69.76" at bounding box center [967, 353] width 316 height 31
type input "7"
type input "69.76"
click at [848, 479] on div "fiber_manual_record Added to Schedule J Schedule I: $2,375.52 Schedule J: $2,37…" at bounding box center [976, 515] width 1103 height 97
click at [879, 175] on link "Family" at bounding box center [870, 178] width 55 height 39
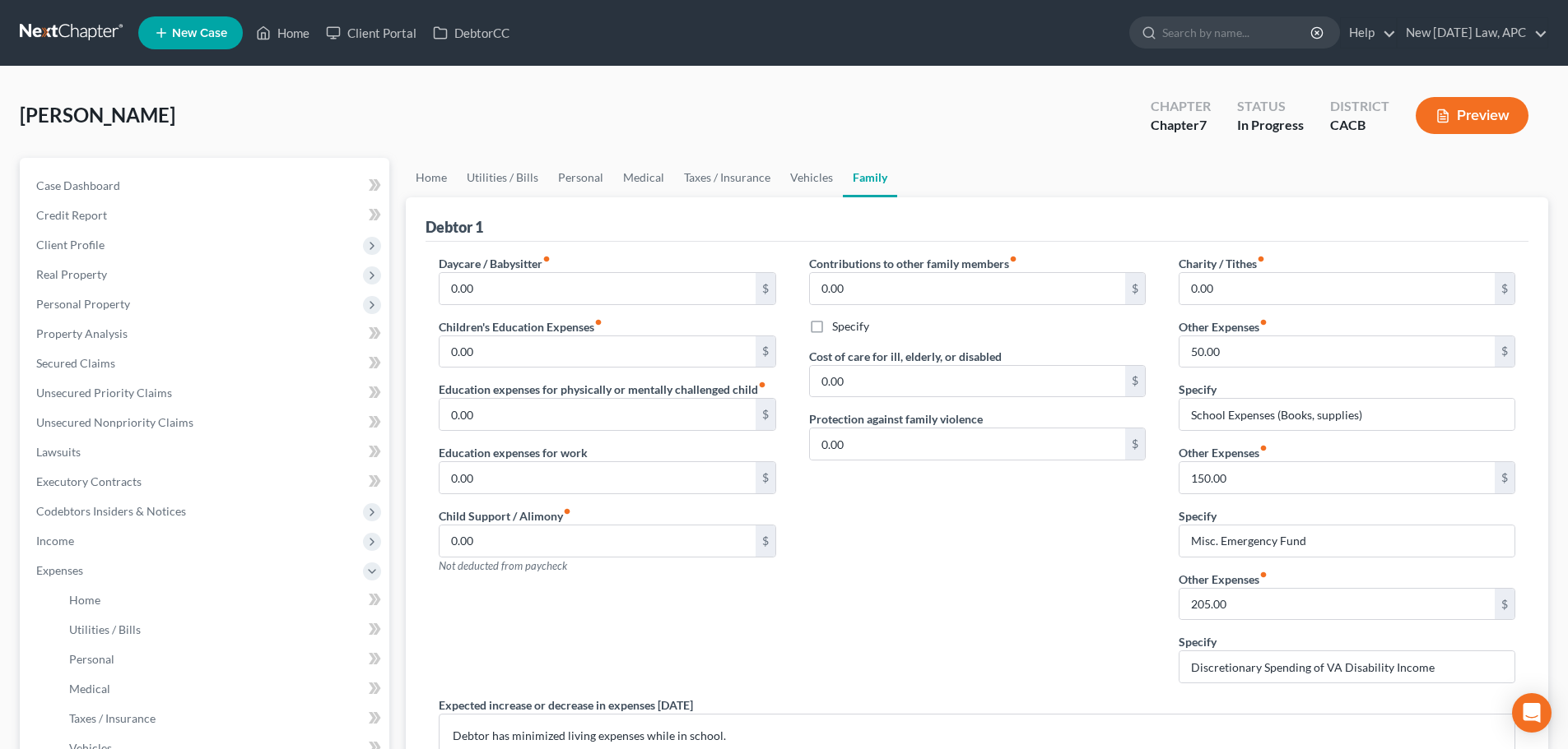
click at [1437, 104] on button "Preview" at bounding box center [1471, 115] width 112 height 37
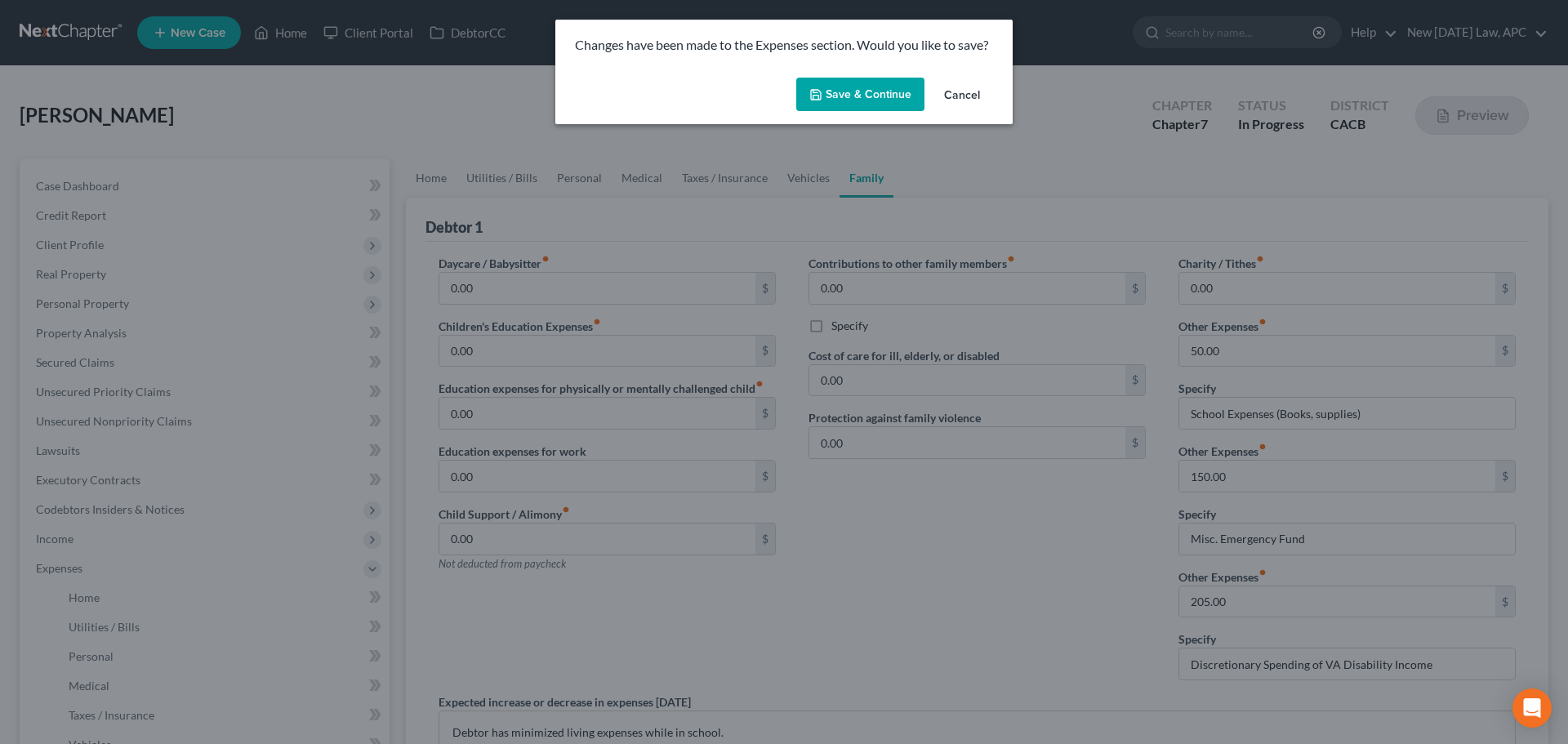
click at [852, 102] on button "Save & Continue" at bounding box center [860, 94] width 128 height 34
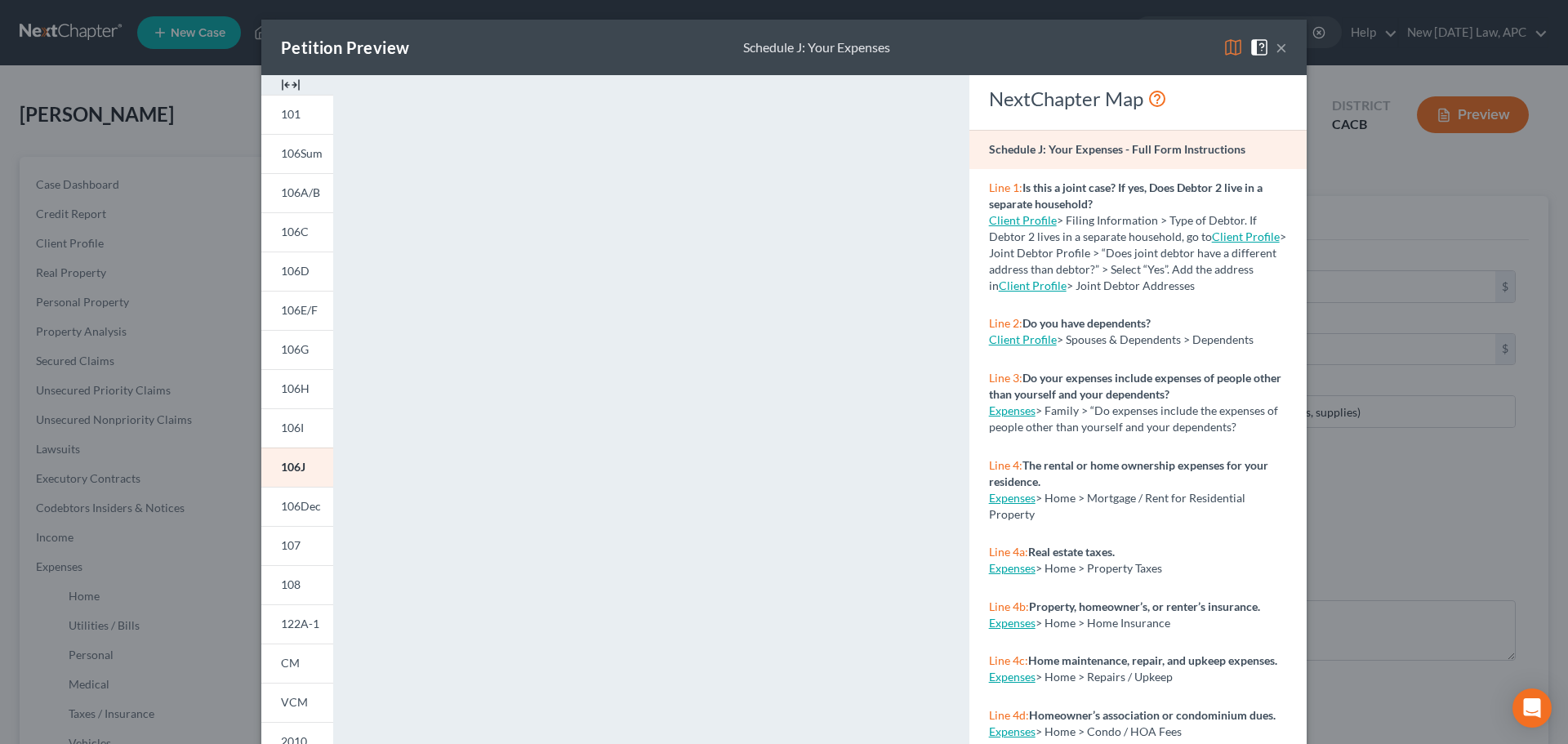
click at [1276, 46] on button "×" at bounding box center [1282, 48] width 12 height 19
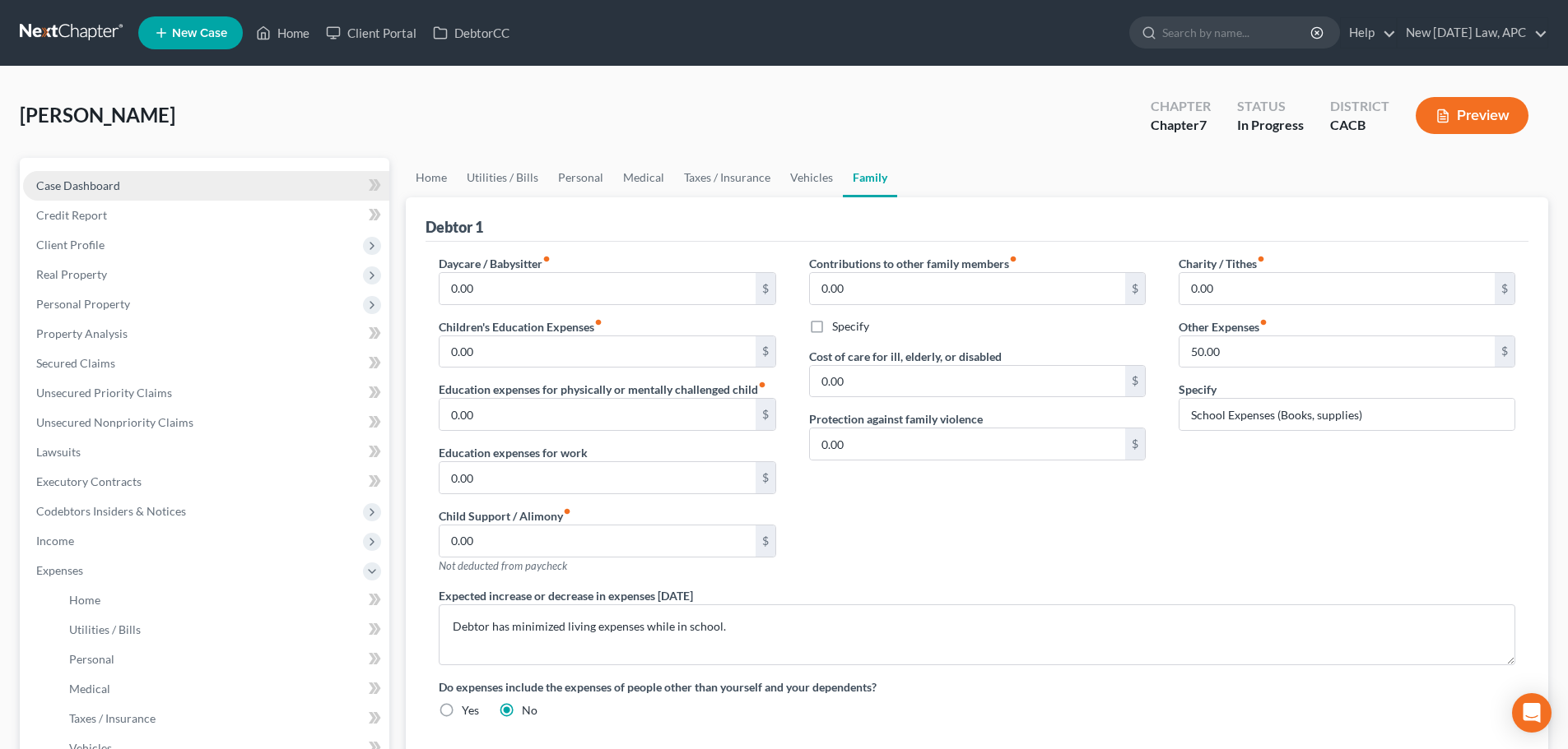
drag, startPoint x: 158, startPoint y: 182, endPoint x: 274, endPoint y: 193, distance: 116.5
click at [158, 183] on link "Case Dashboard" at bounding box center [206, 186] width 366 height 29
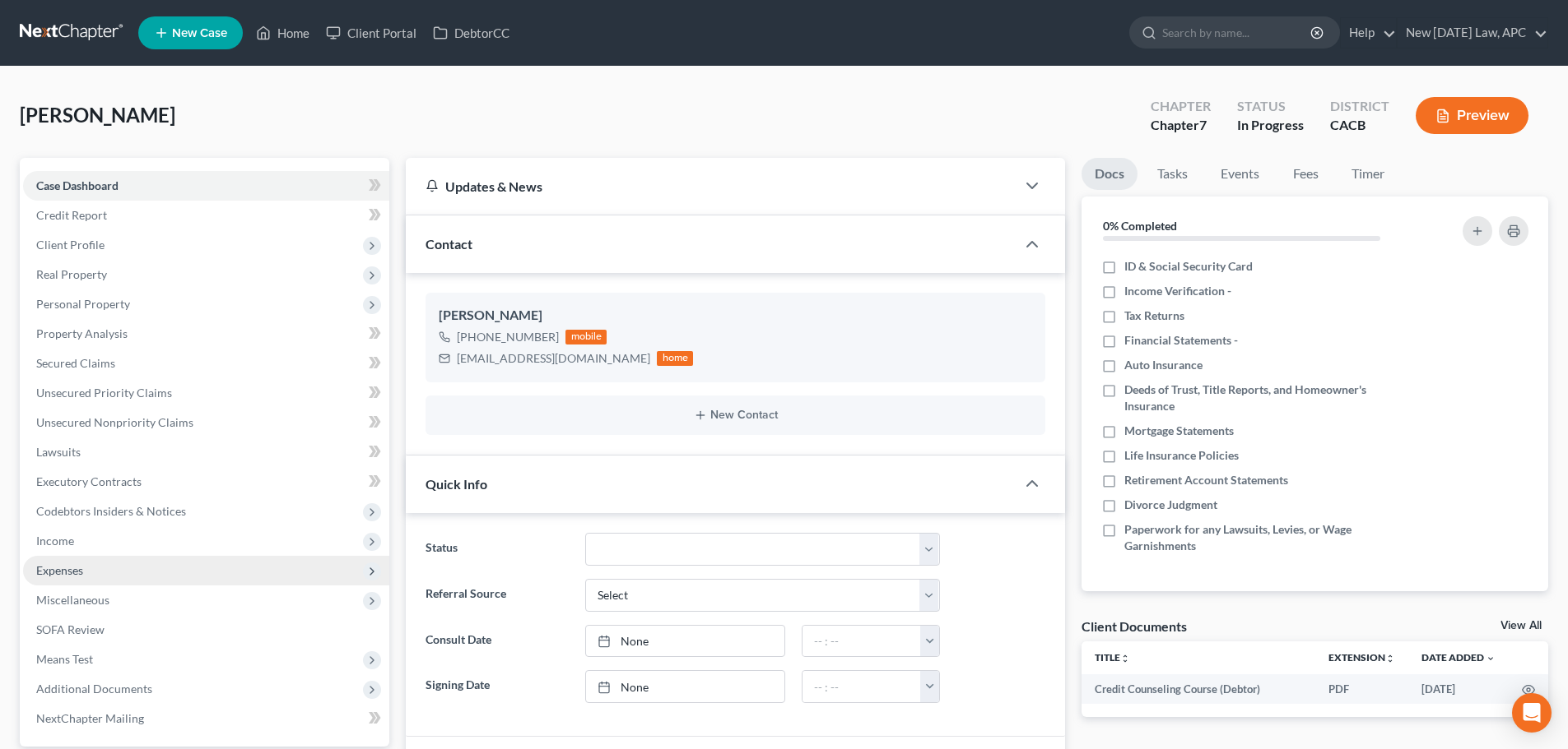
drag, startPoint x: 101, startPoint y: 544, endPoint x: 94, endPoint y: 571, distance: 27.9
click at [101, 544] on span "Income" at bounding box center [206, 541] width 366 height 29
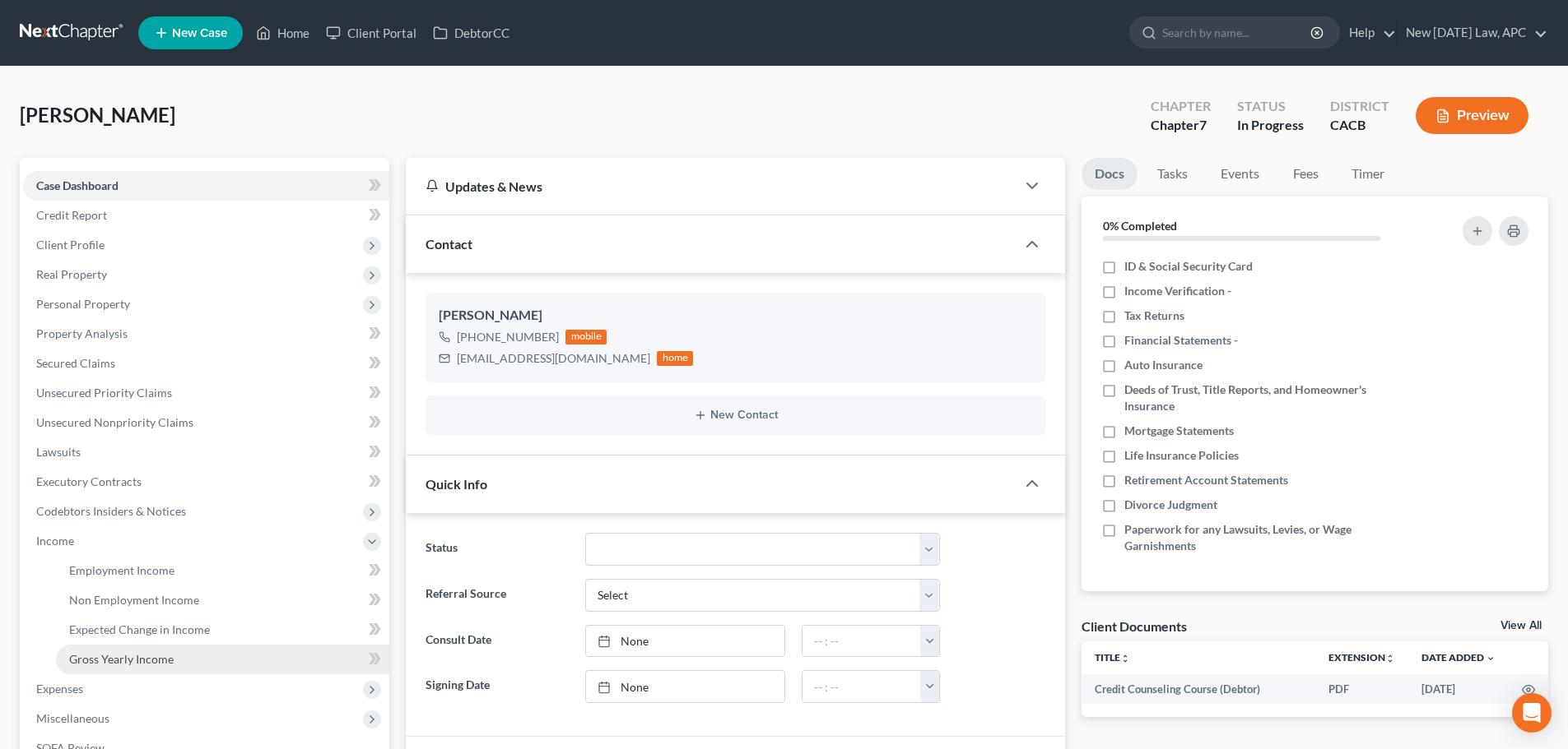
click at [106, 649] on link "Gross Yearly Income" at bounding box center [222, 659] width 333 height 29
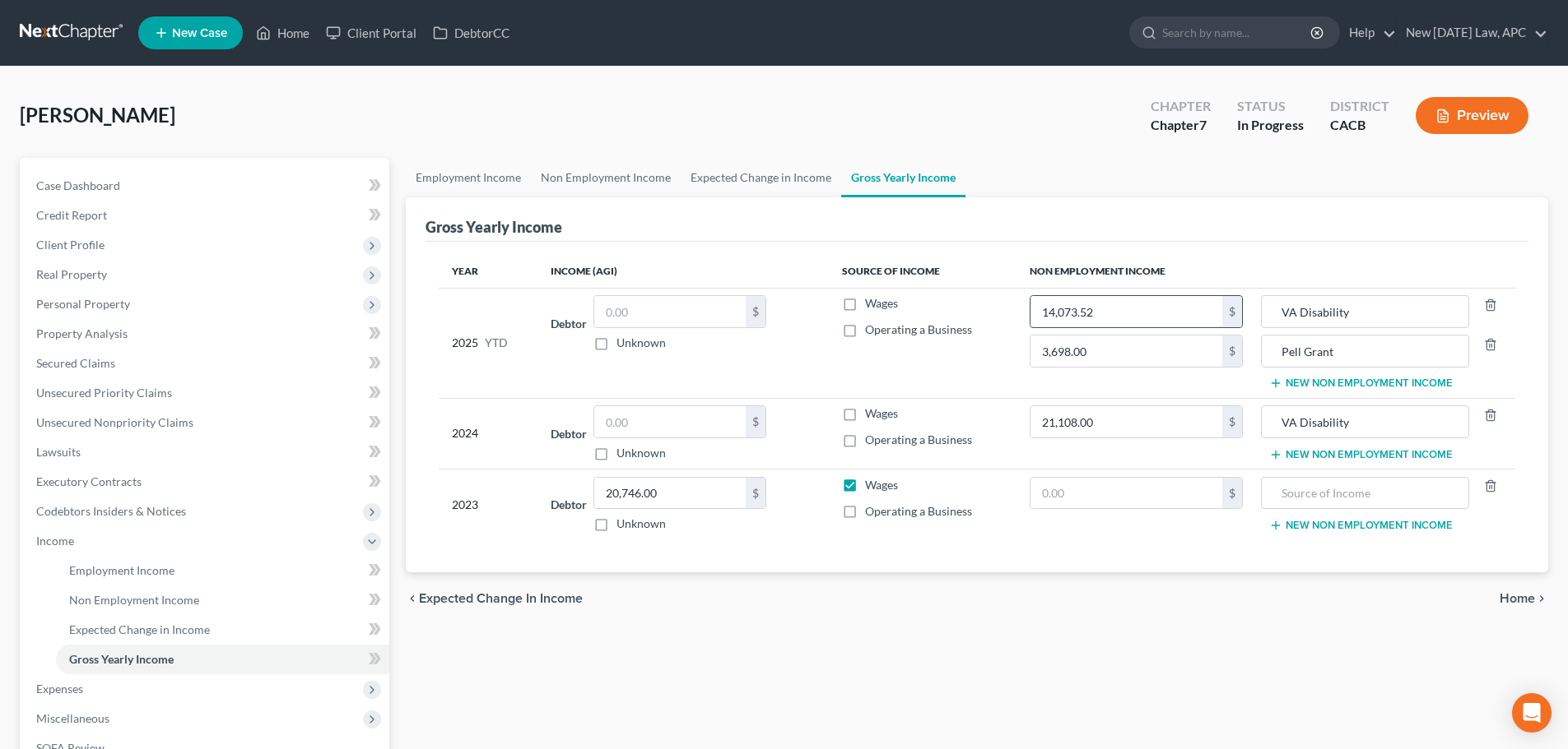
click at [1129, 308] on input "14,073.52" at bounding box center [1126, 312] width 191 height 31
type input "15,832.71"
click at [179, 185] on link "Case Dashboard" at bounding box center [206, 186] width 366 height 29
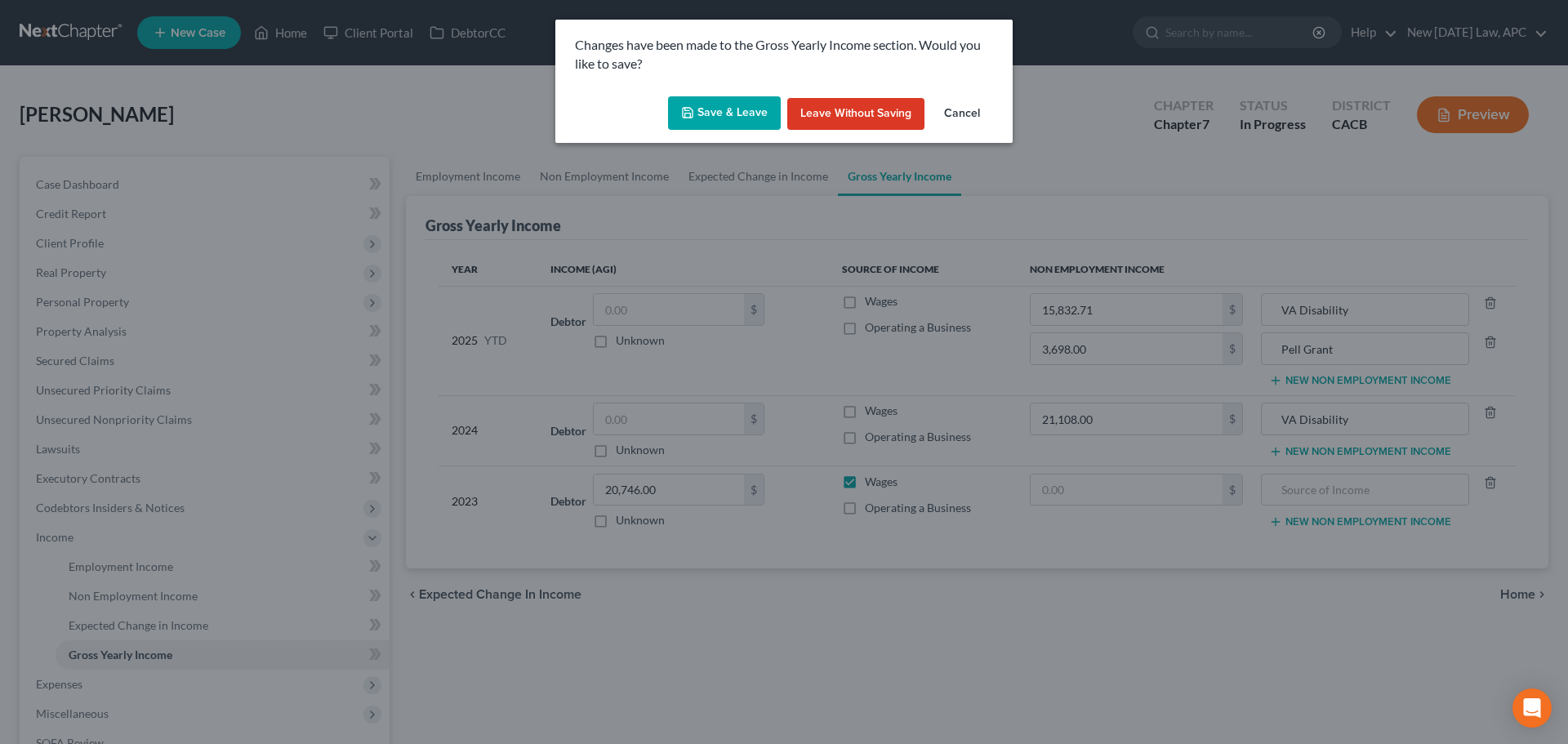
click at [711, 113] on button "Save & Leave" at bounding box center [724, 113] width 112 height 34
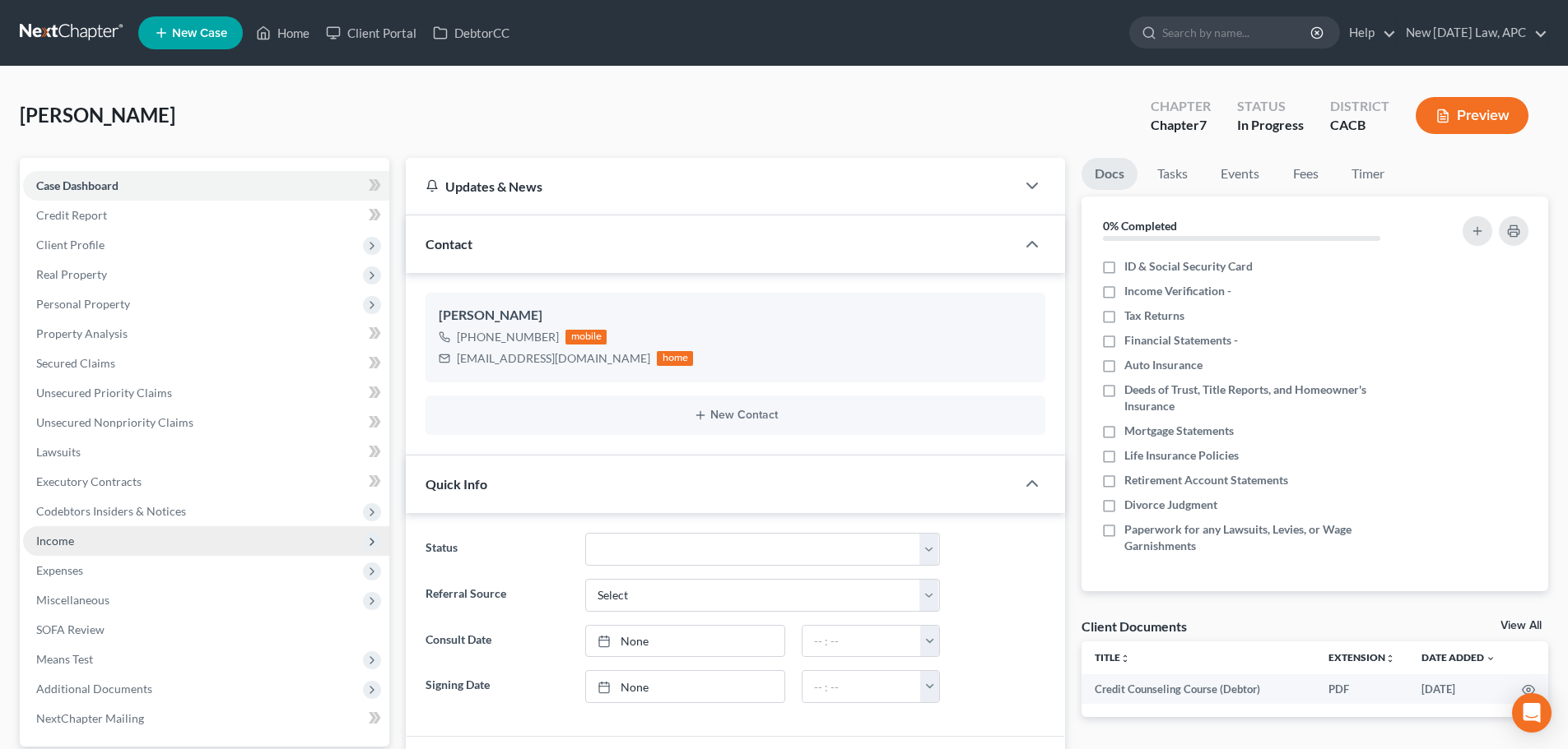
click at [75, 539] on span "Income" at bounding box center [206, 541] width 366 height 29
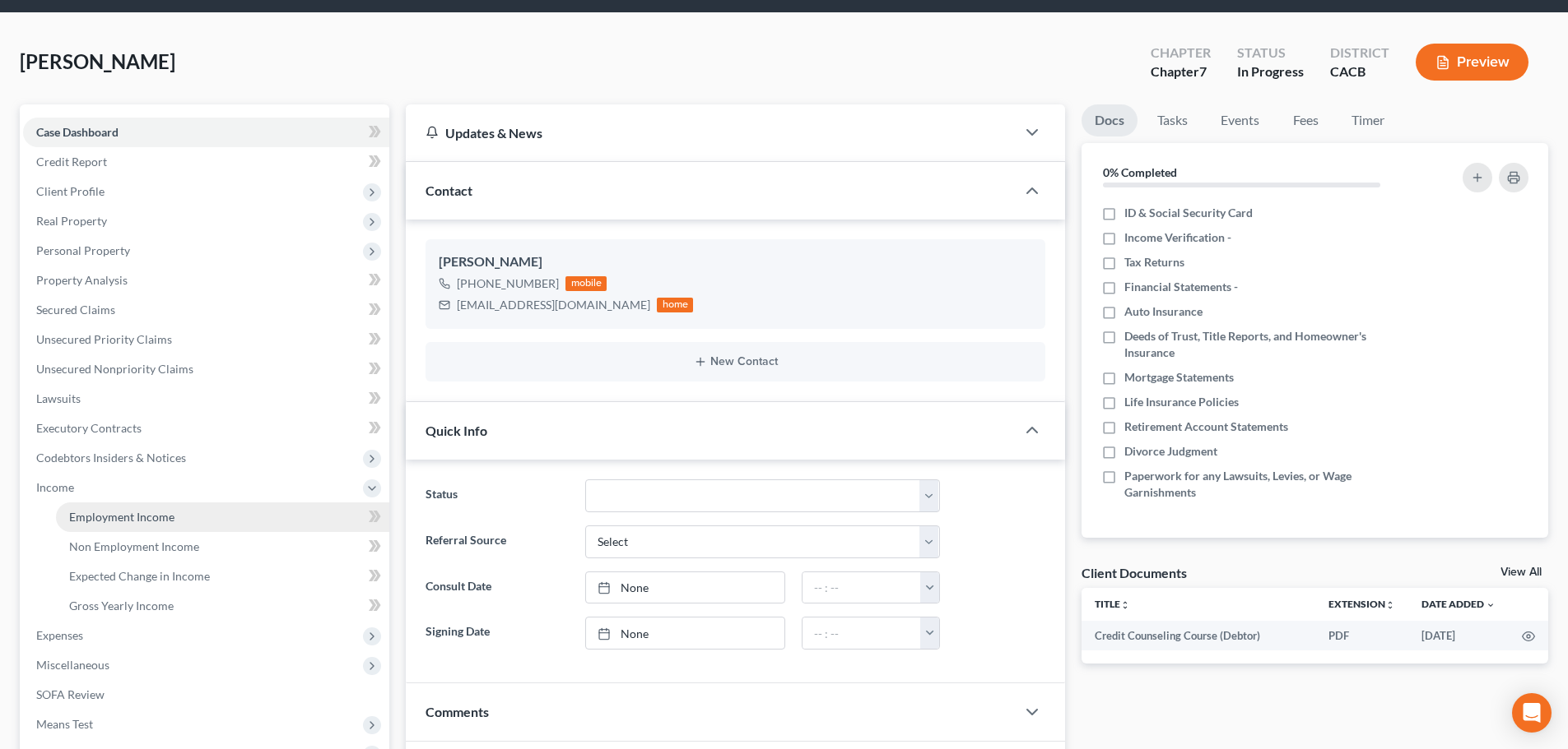
scroll to position [82, 0]
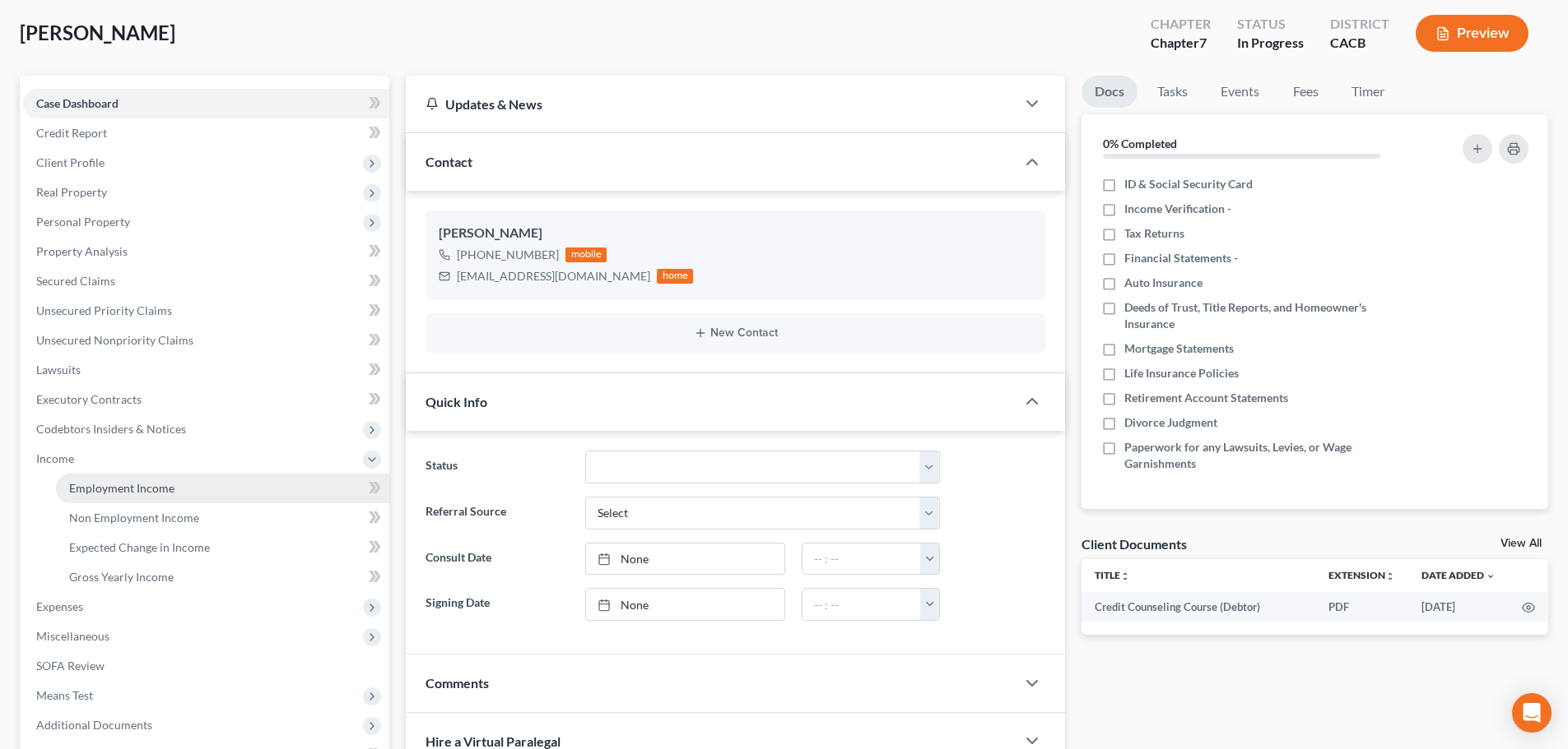
drag, startPoint x: 157, startPoint y: 481, endPoint x: 160, endPoint y: 493, distance: 12.4
click at [157, 481] on span "Employment Income" at bounding box center [122, 488] width 106 height 14
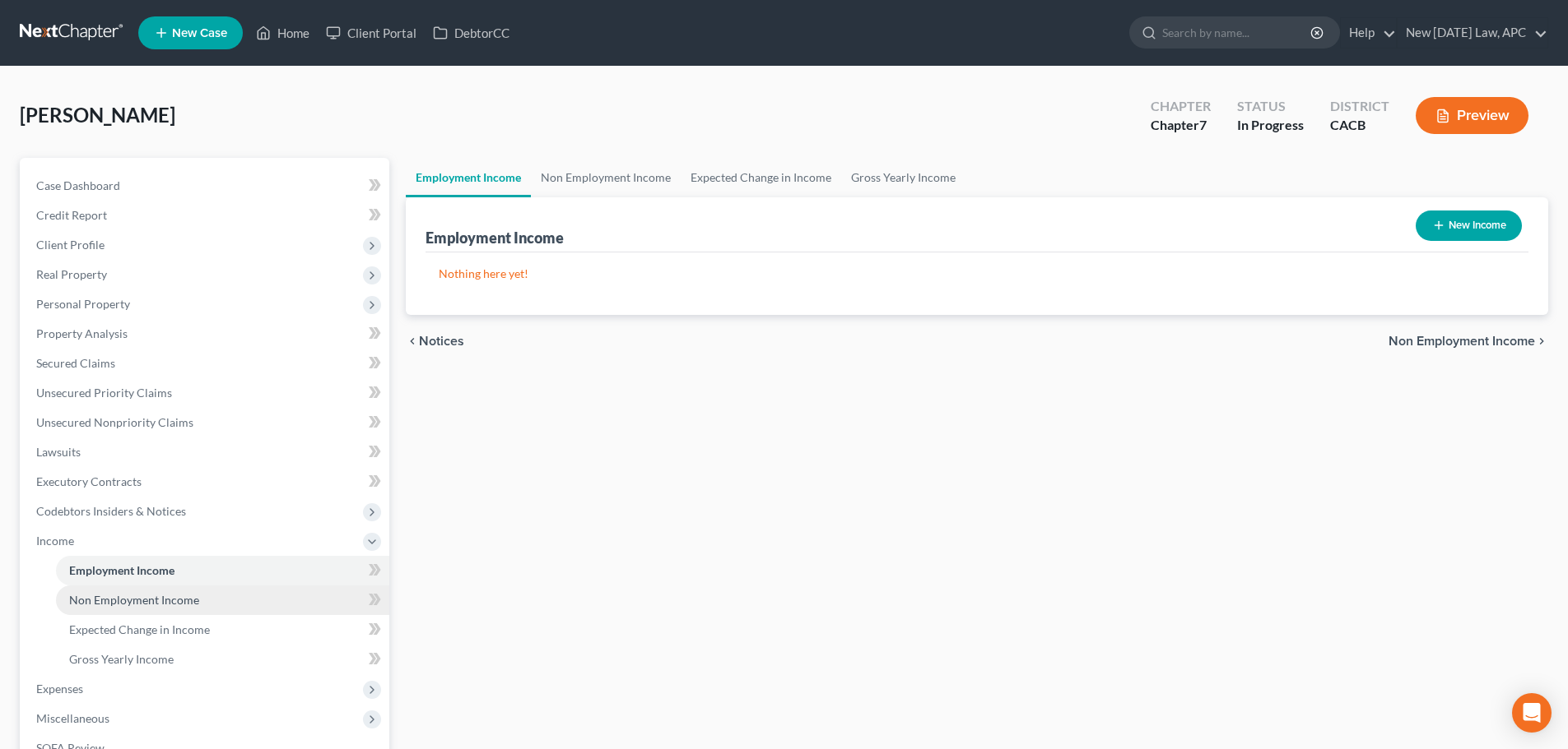
click at [127, 603] on span "Non Employment Income" at bounding box center [134, 600] width 130 height 14
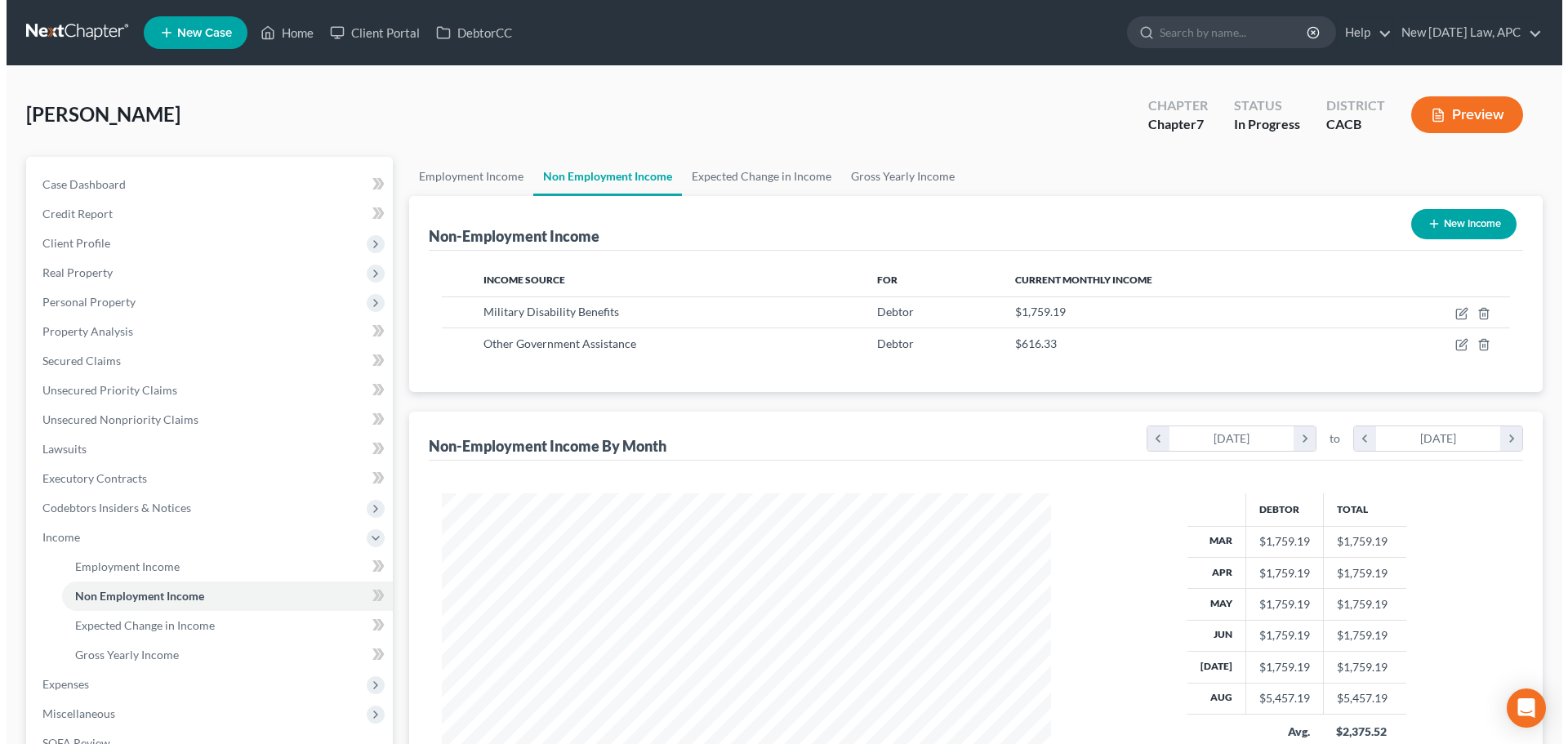
scroll to position [305, 642]
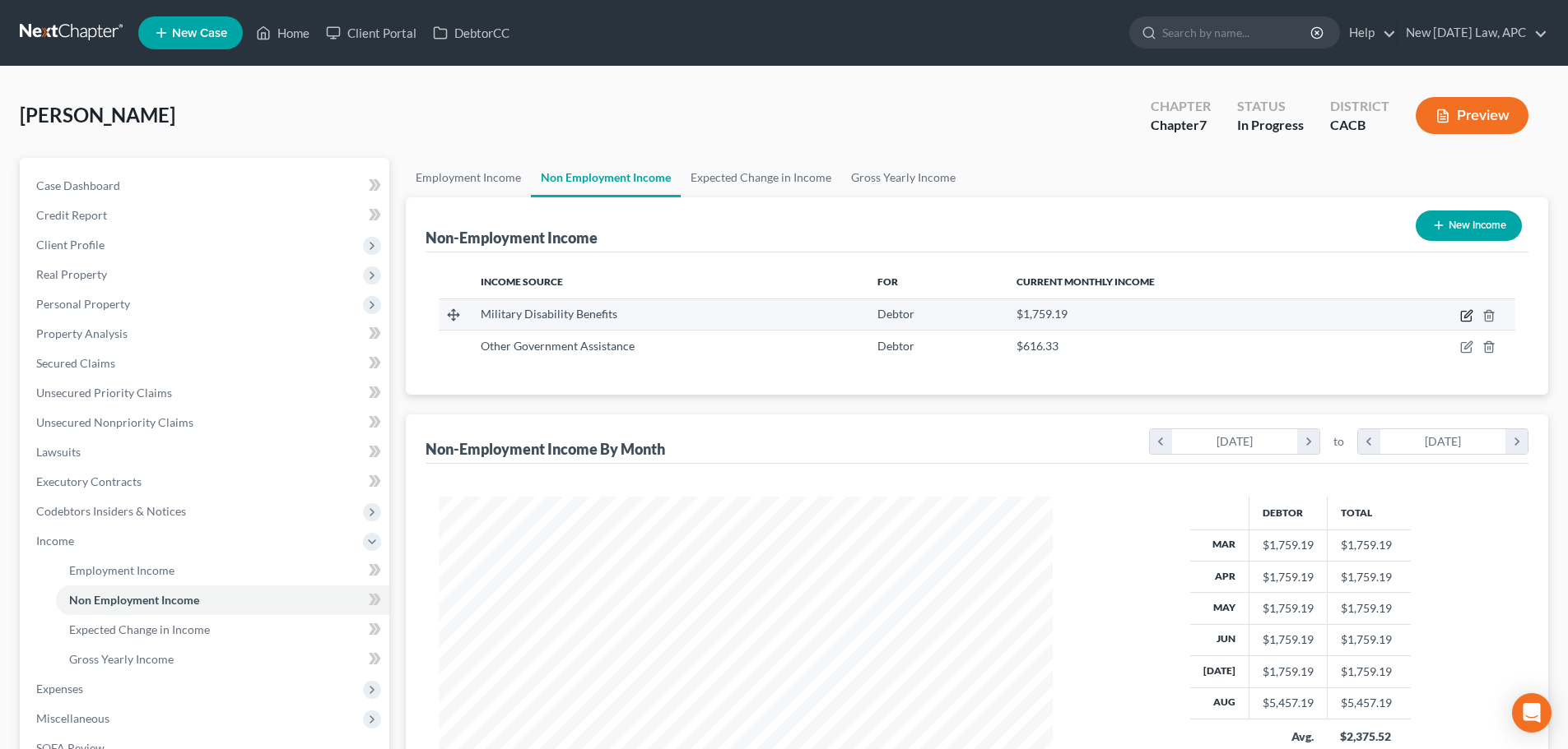
click at [1462, 316] on icon "button" at bounding box center [1465, 316] width 10 height 10
select select "12"
select select "0"
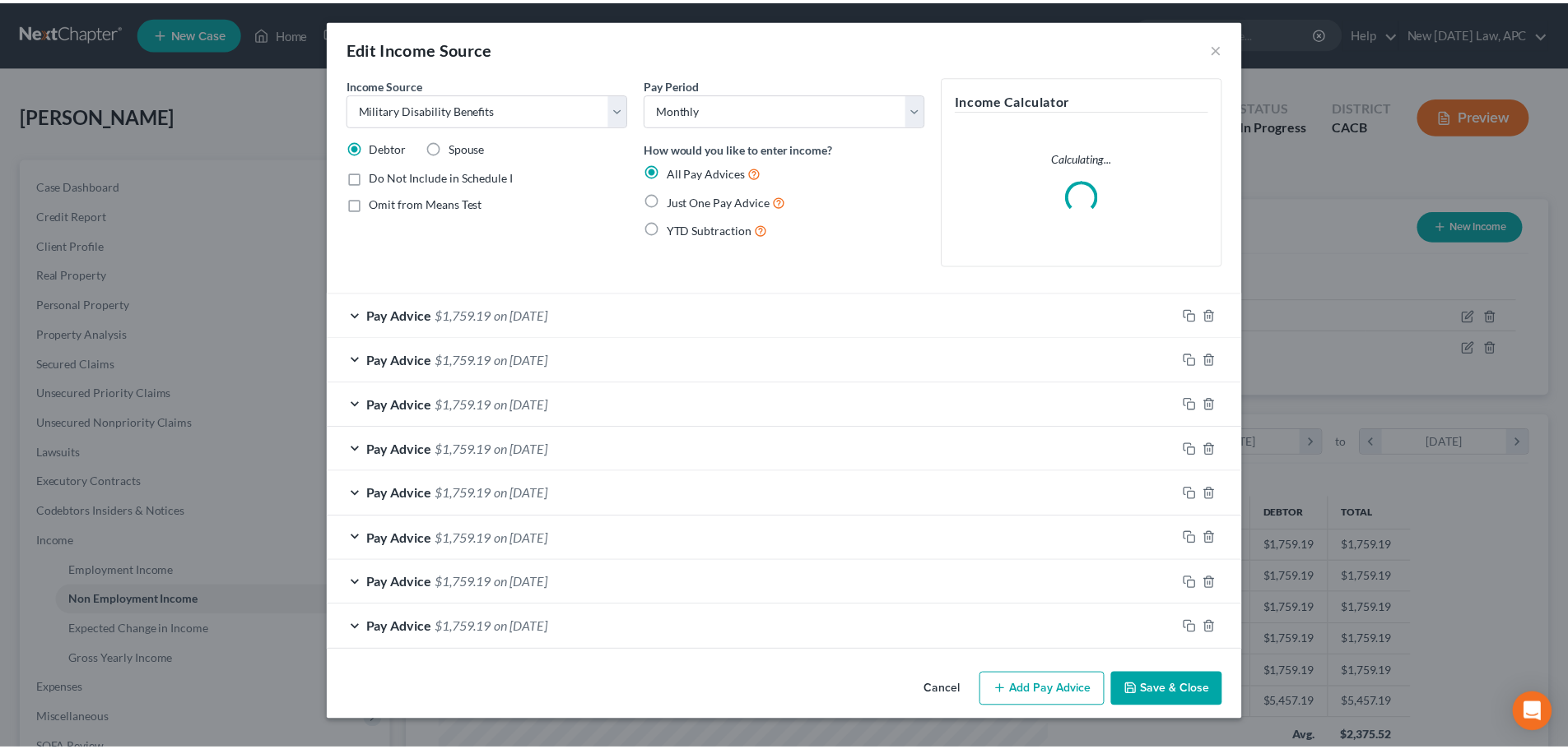
scroll to position [310, 653]
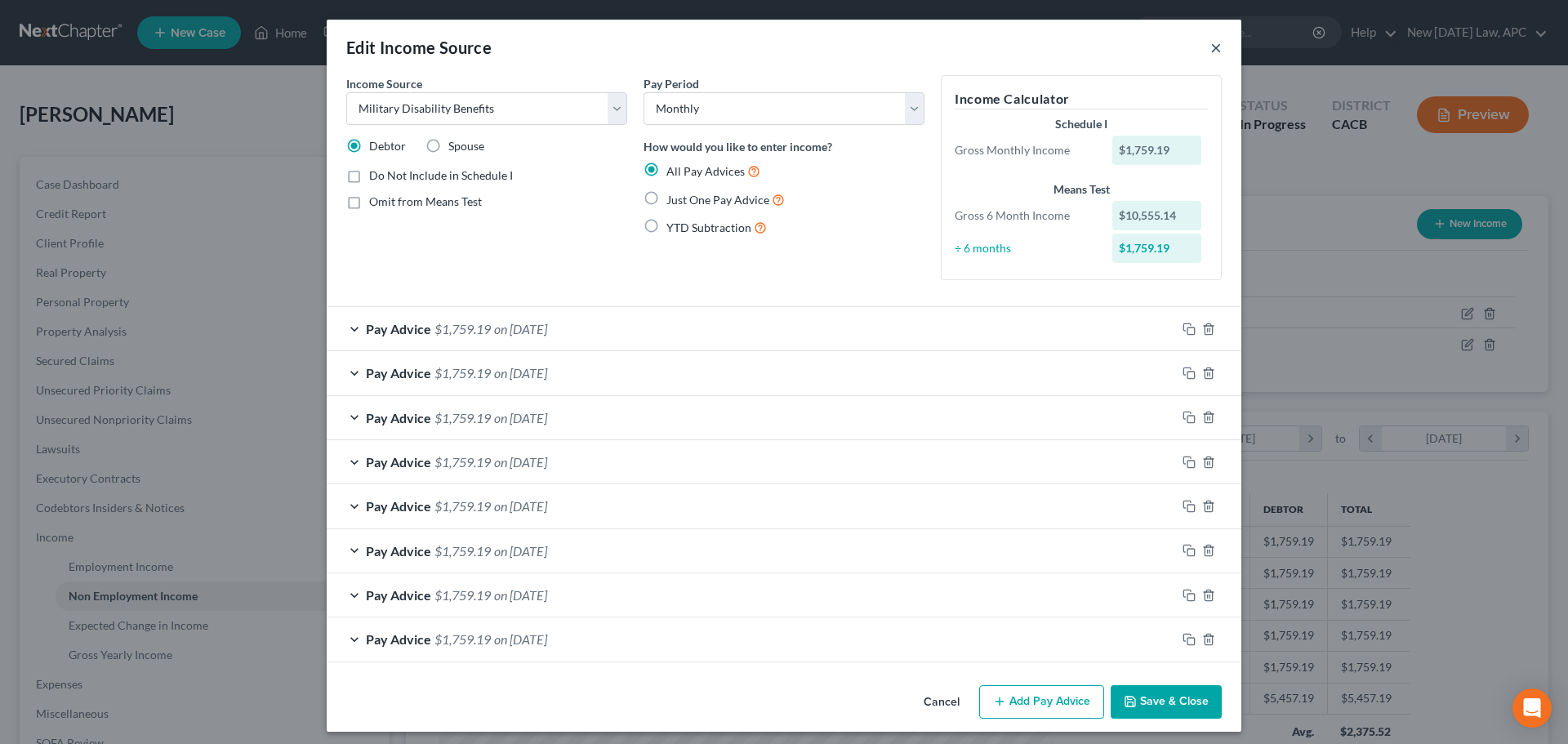
click at [1210, 45] on button "×" at bounding box center [1216, 48] width 12 height 19
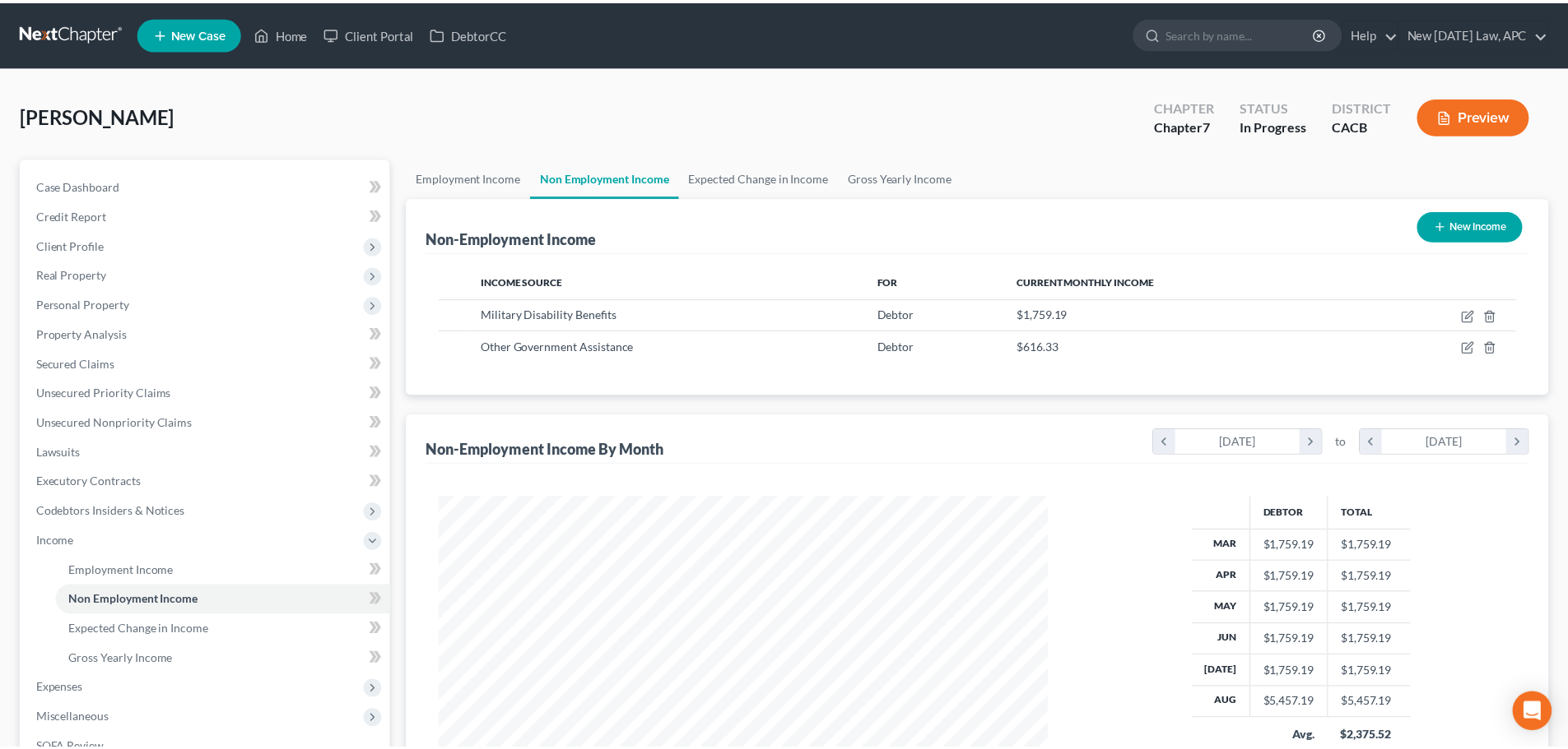
scroll to position [822280, 822289]
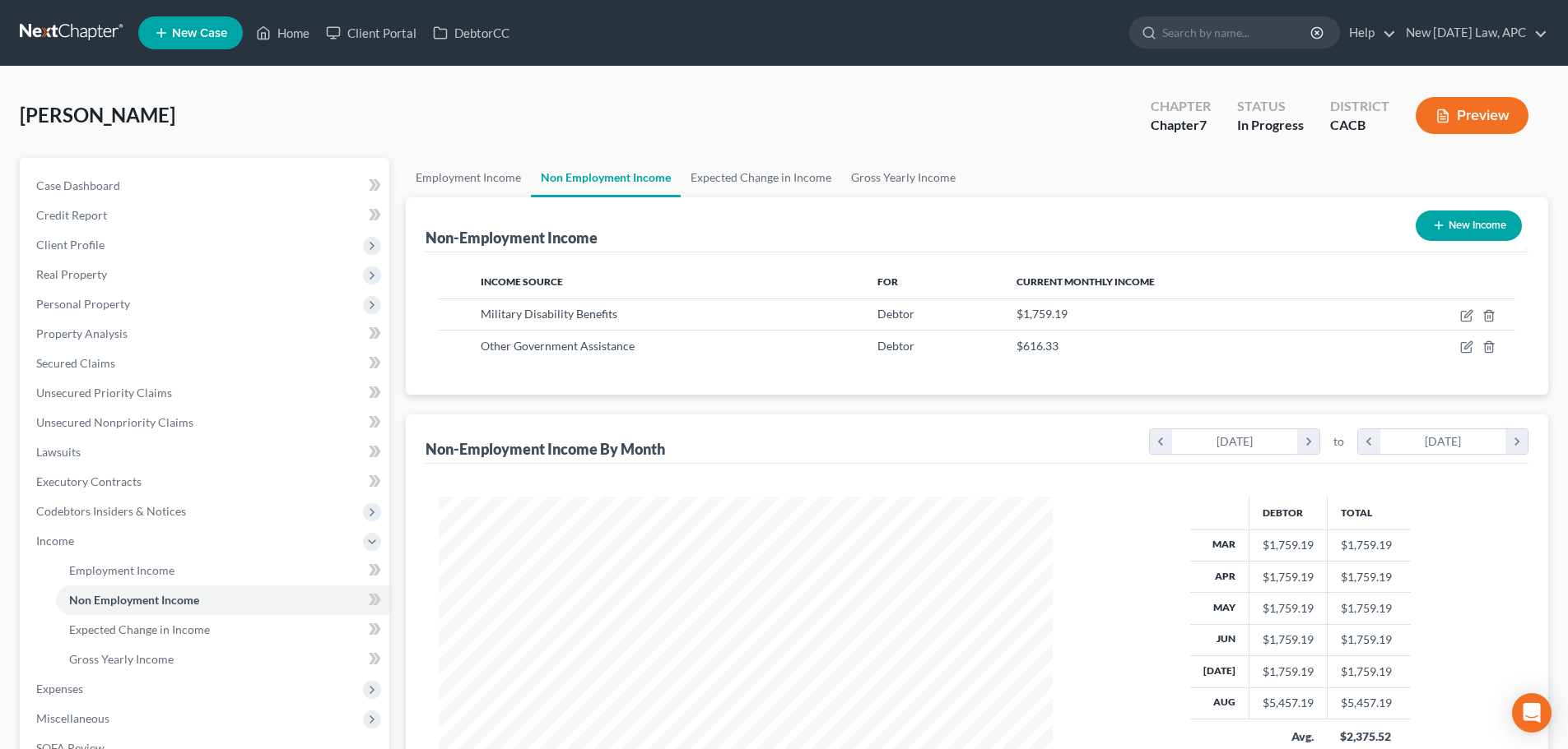
click at [979, 105] on div "[PERSON_NAME] Upgraded Chapter Chapter 7 Status In [GEOGRAPHIC_DATA] CACB Previ…" at bounding box center [784, 121] width 1528 height 71
click at [139, 189] on link "Case Dashboard" at bounding box center [206, 186] width 366 height 29
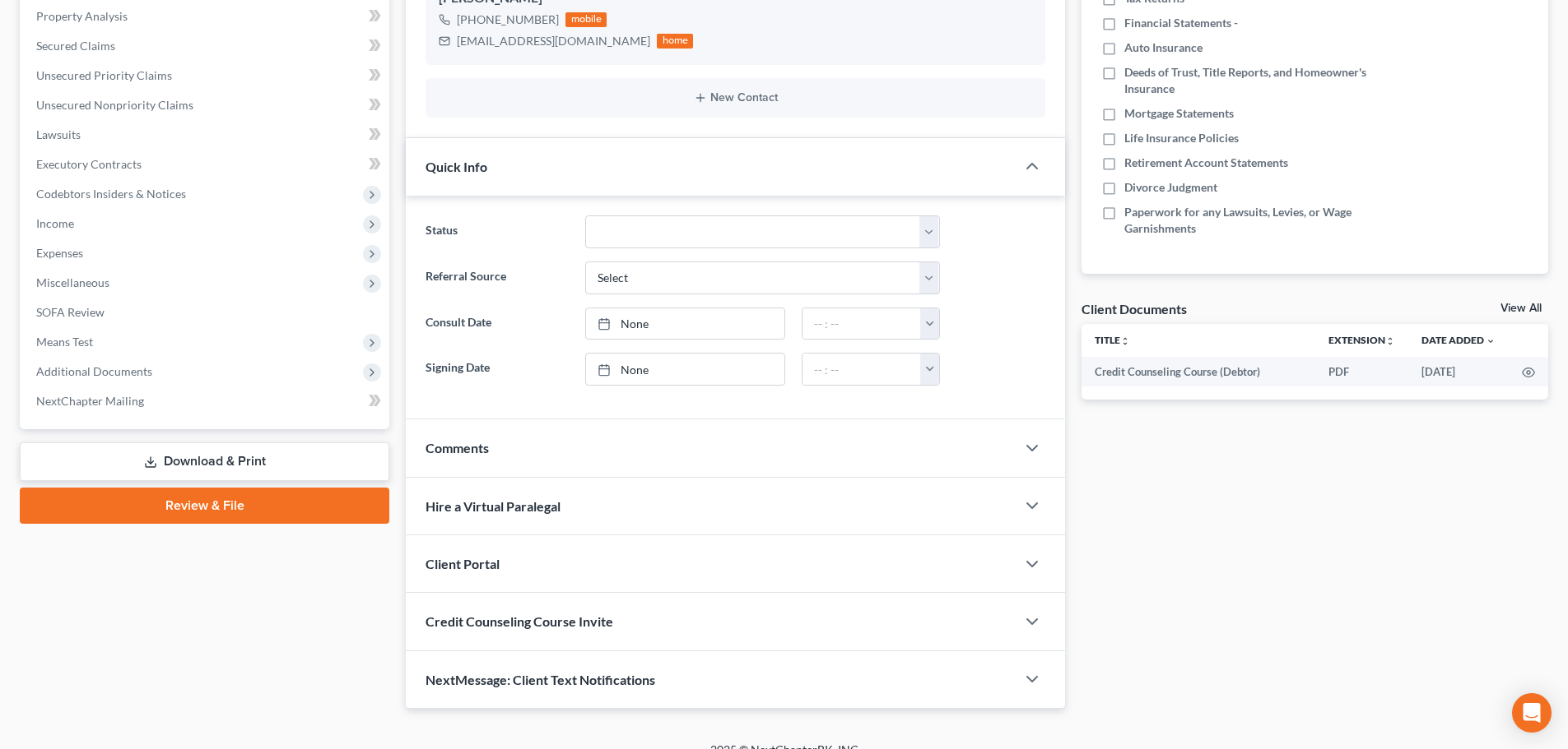
scroll to position [340, 0]
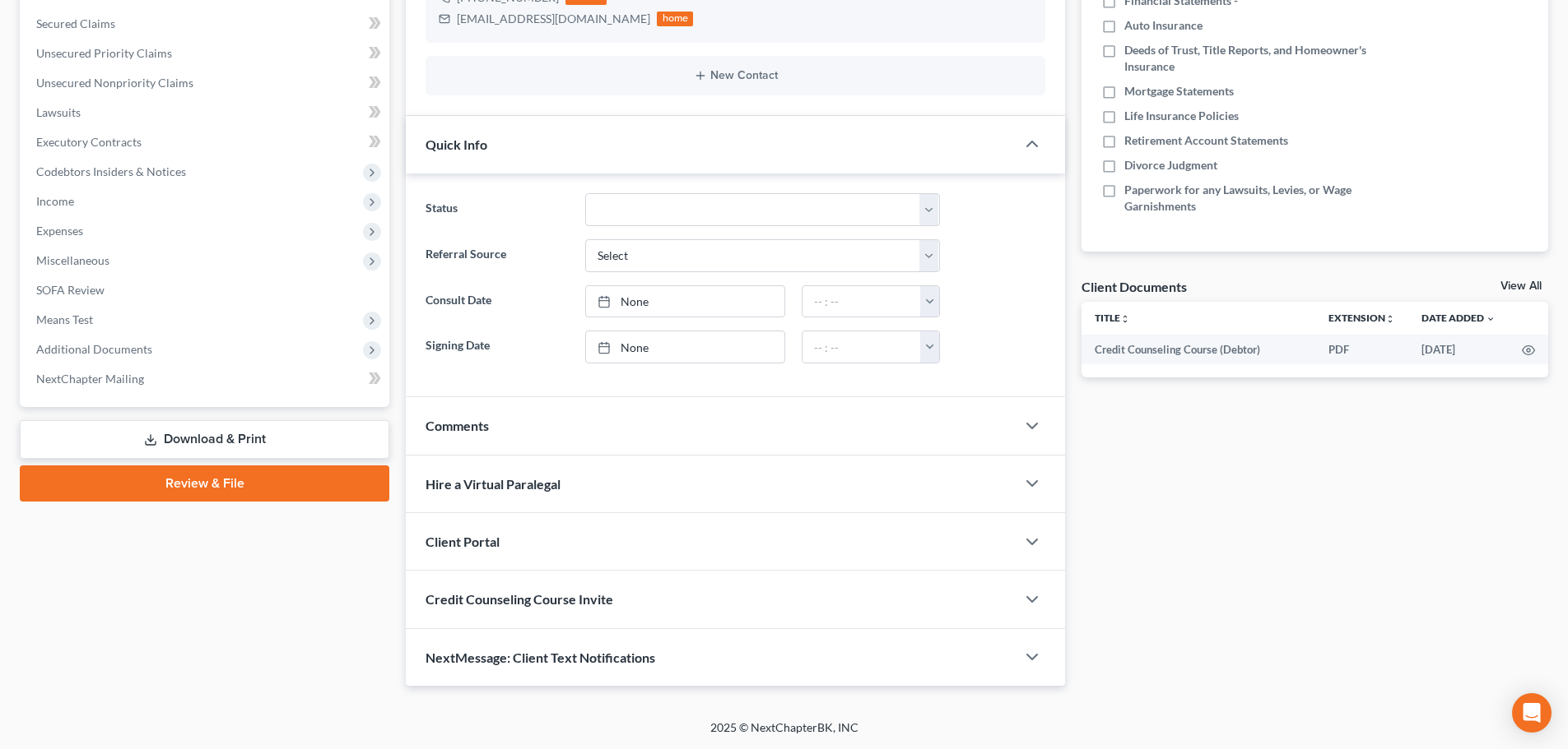
drag, startPoint x: 244, startPoint y: 431, endPoint x: 275, endPoint y: 430, distance: 31.0
click at [244, 430] on link "Download & Print" at bounding box center [204, 439] width 369 height 39
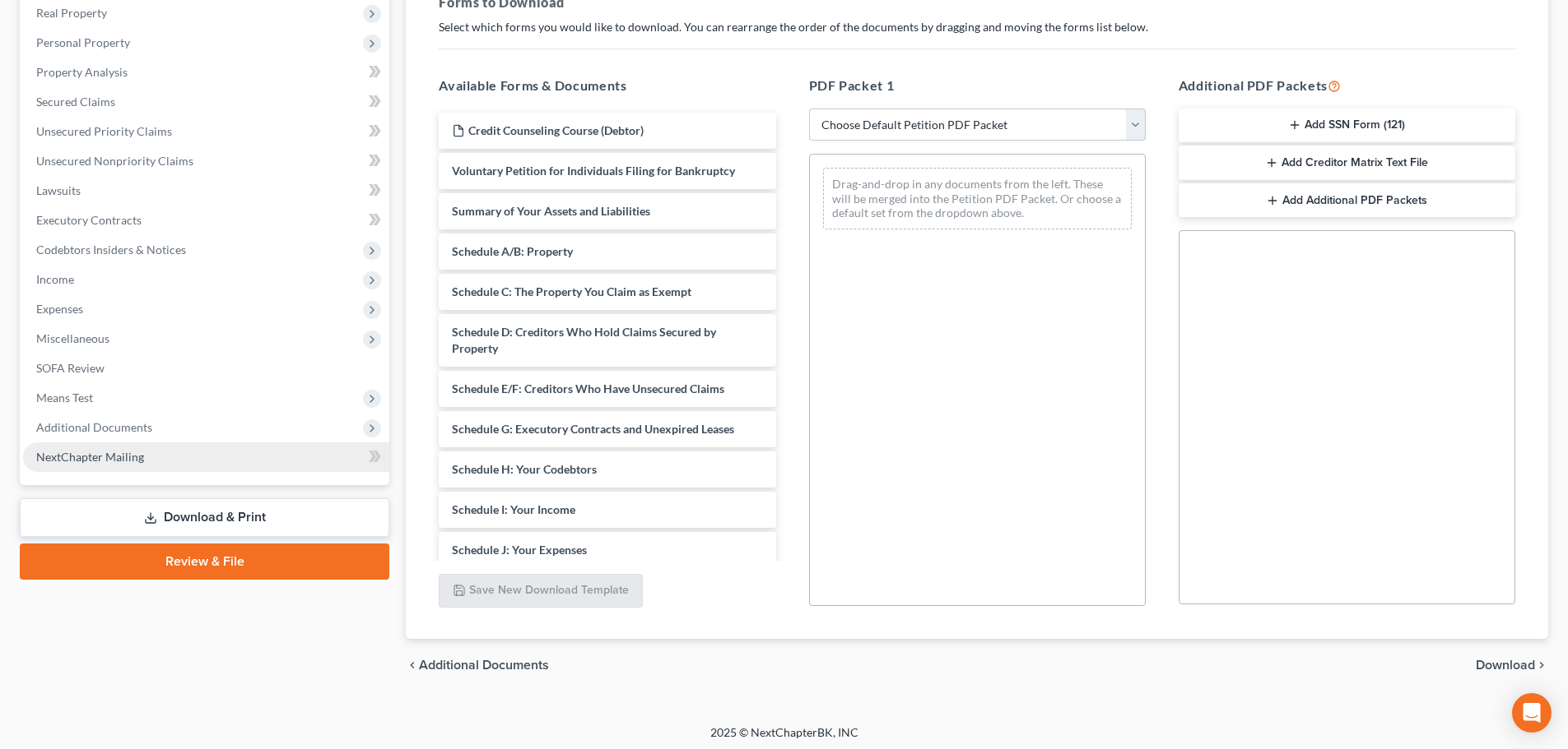
scroll to position [267, 0]
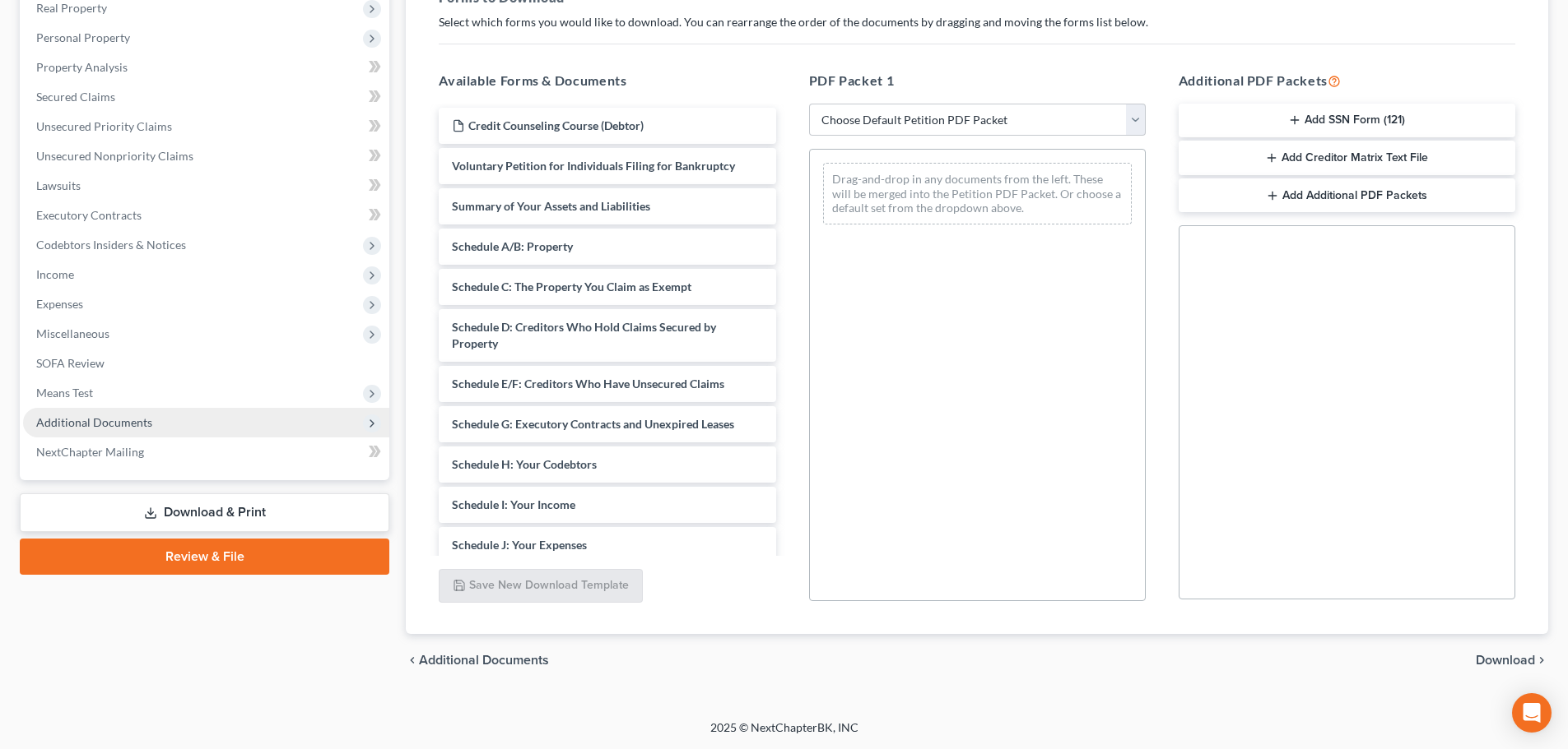
click at [141, 417] on span "Additional Documents" at bounding box center [94, 422] width 116 height 14
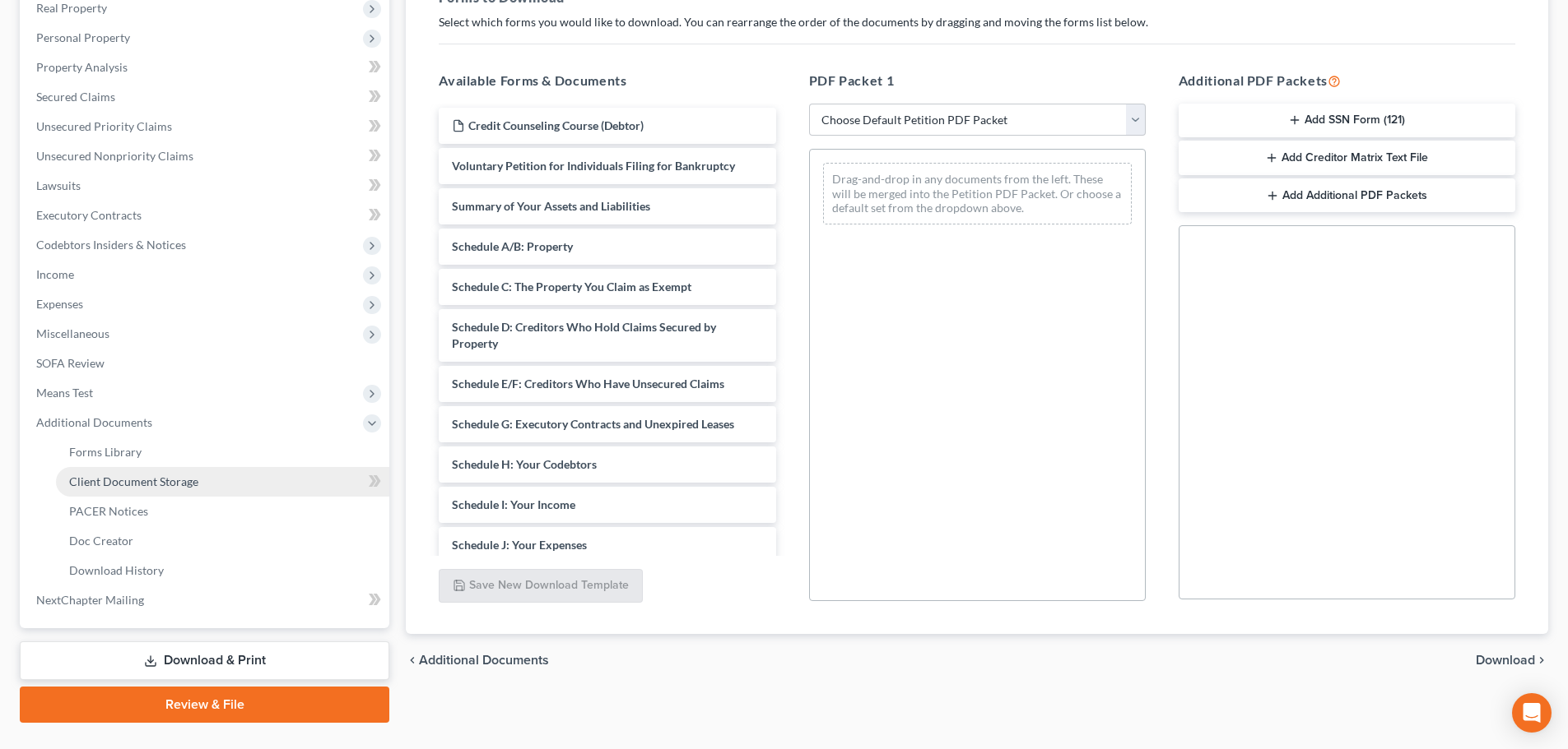
click at [146, 470] on link "Client Document Storage" at bounding box center [222, 481] width 333 height 29
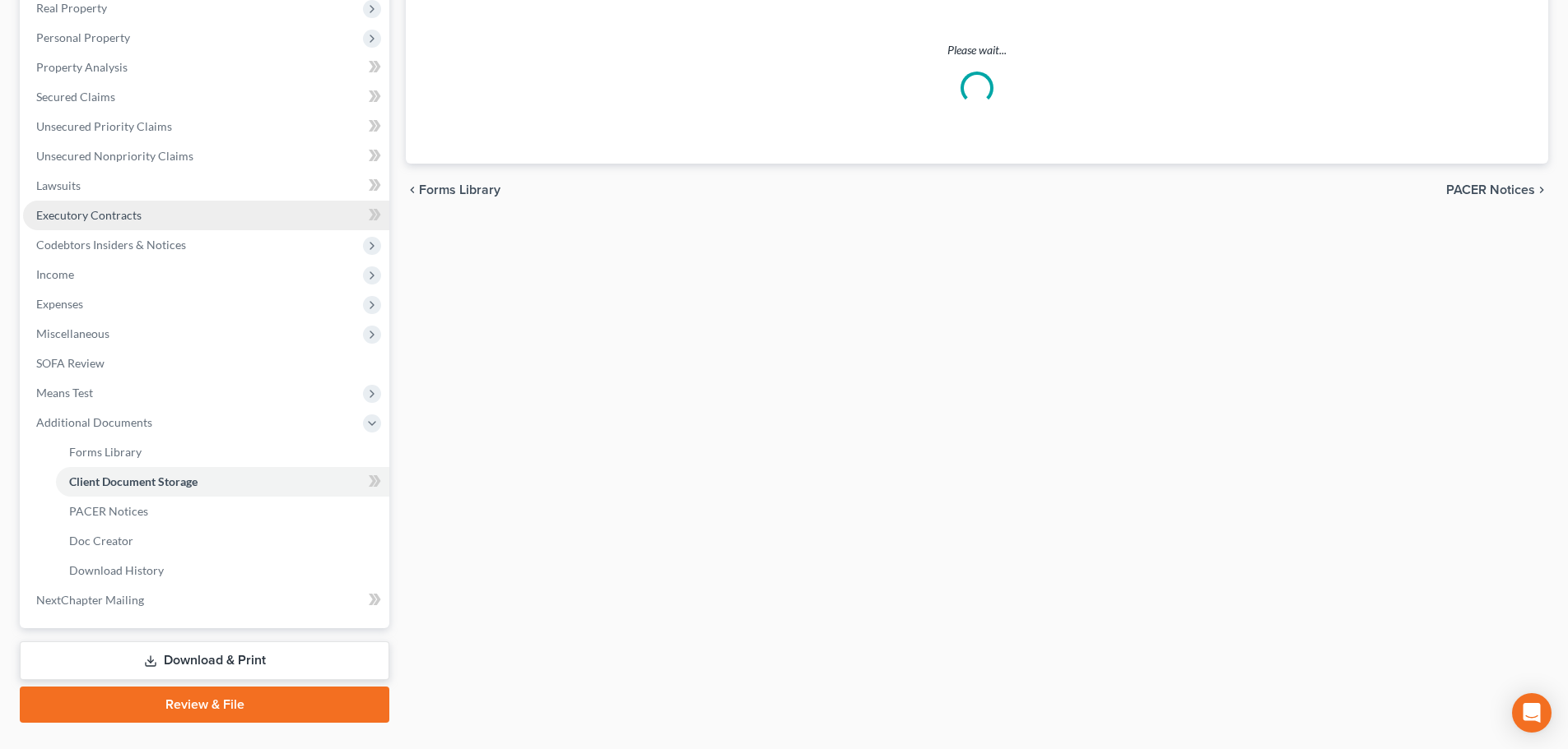
scroll to position [5, 0]
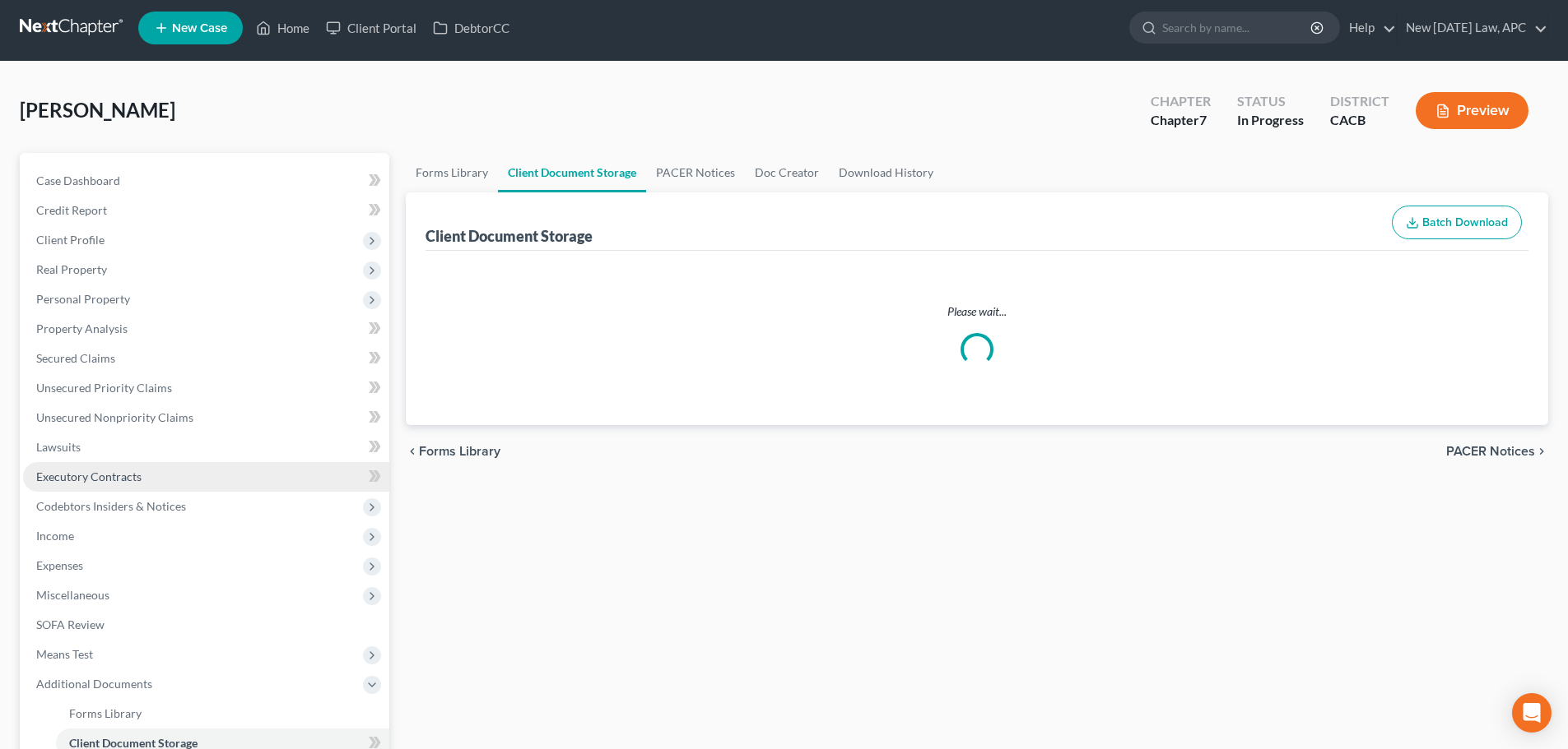
select select "10"
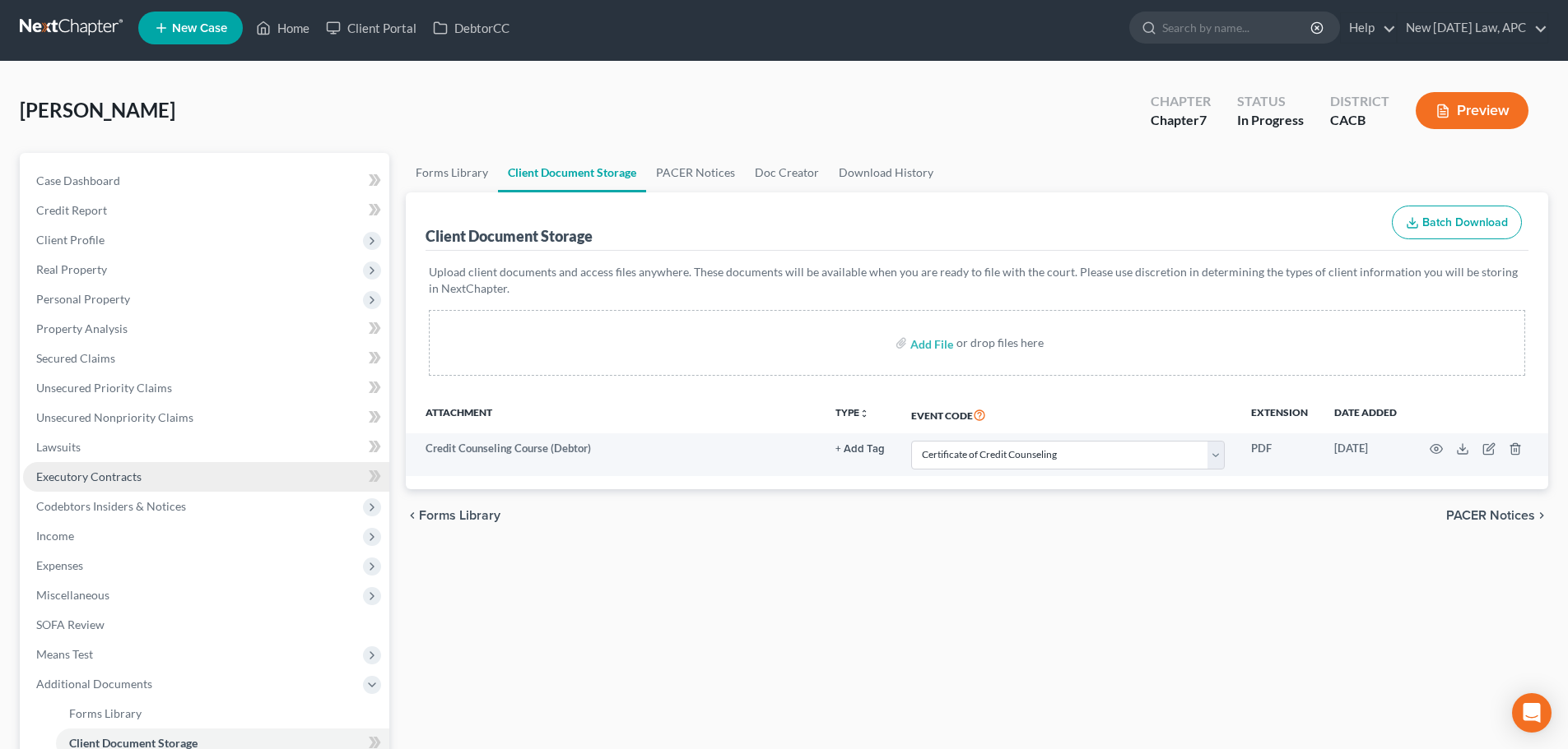
scroll to position [0, 0]
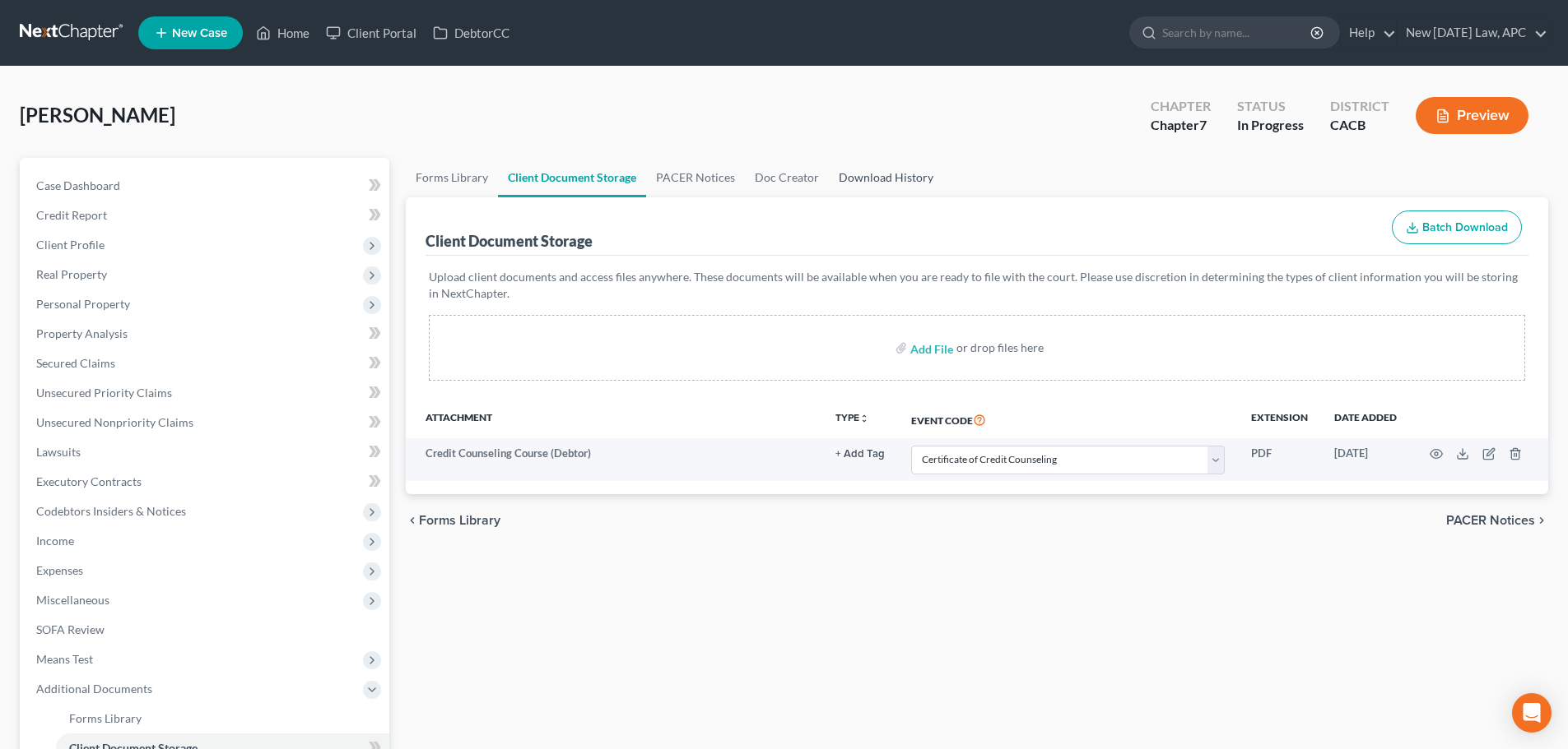
click at [860, 175] on link "Download History" at bounding box center [885, 178] width 114 height 39
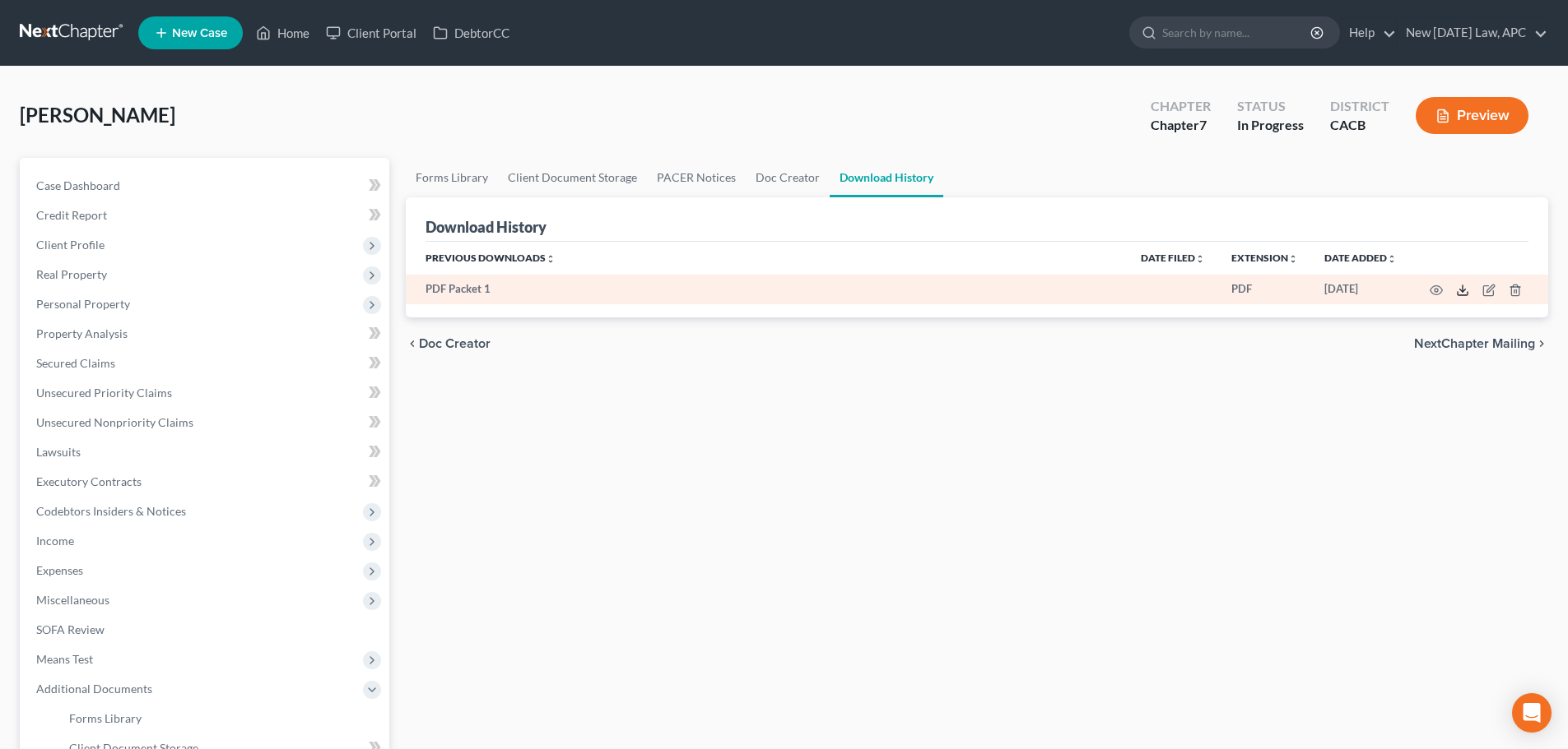
click at [1464, 291] on polyline at bounding box center [1462, 291] width 6 height 3
